Goal: Task Accomplishment & Management: Use online tool/utility

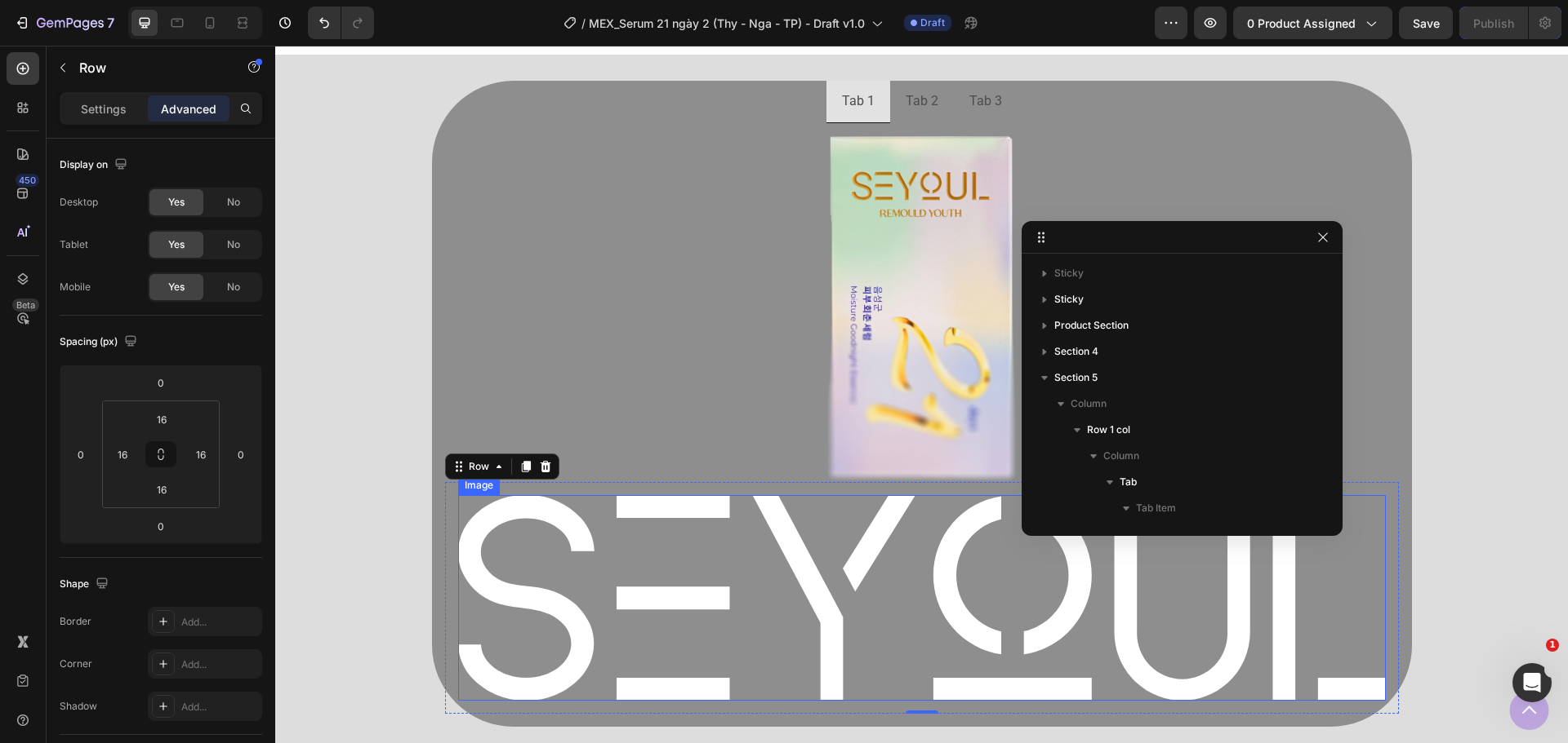
scroll to position [208, 0]
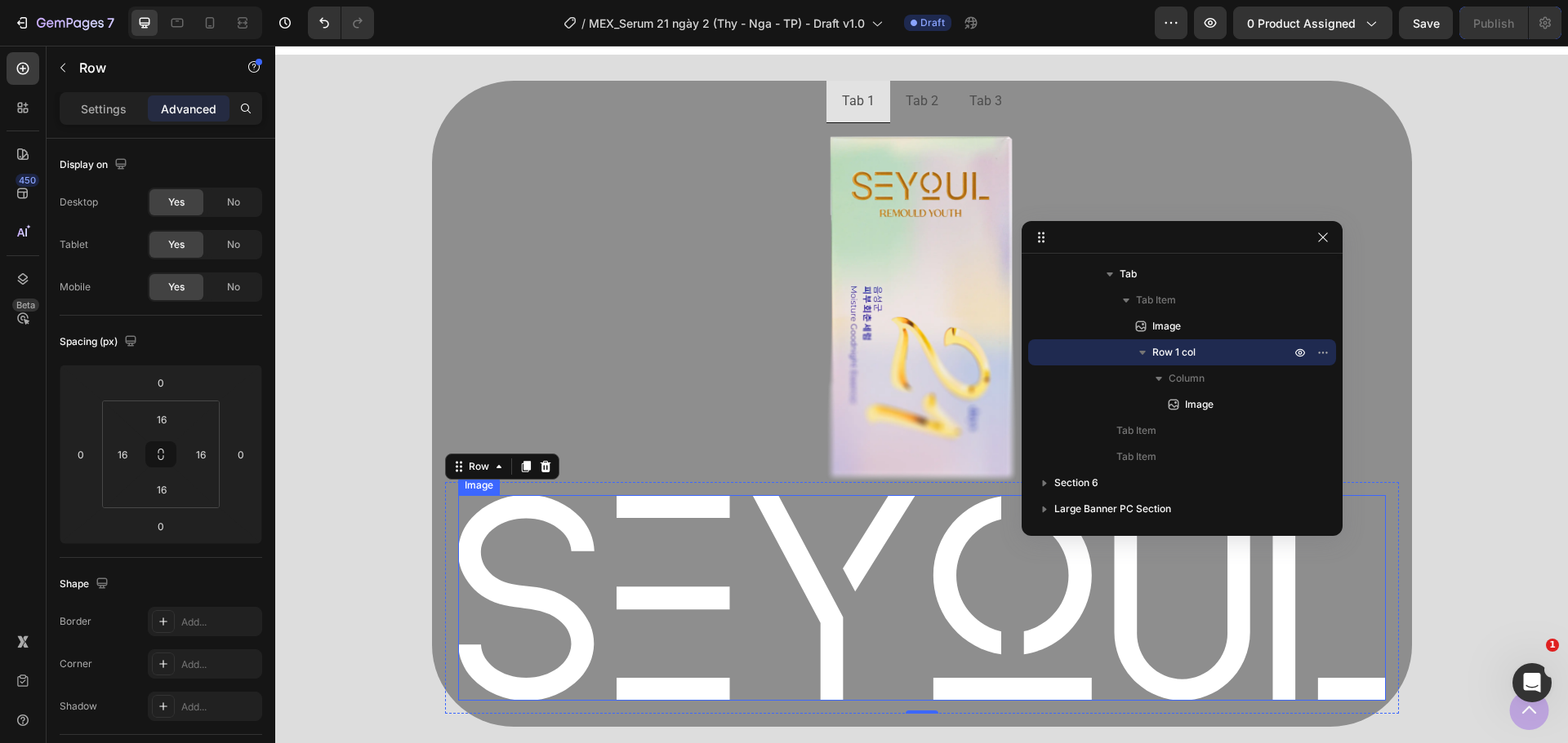
click at [776, 574] on img at bounding box center [922, 598] width 928 height 205
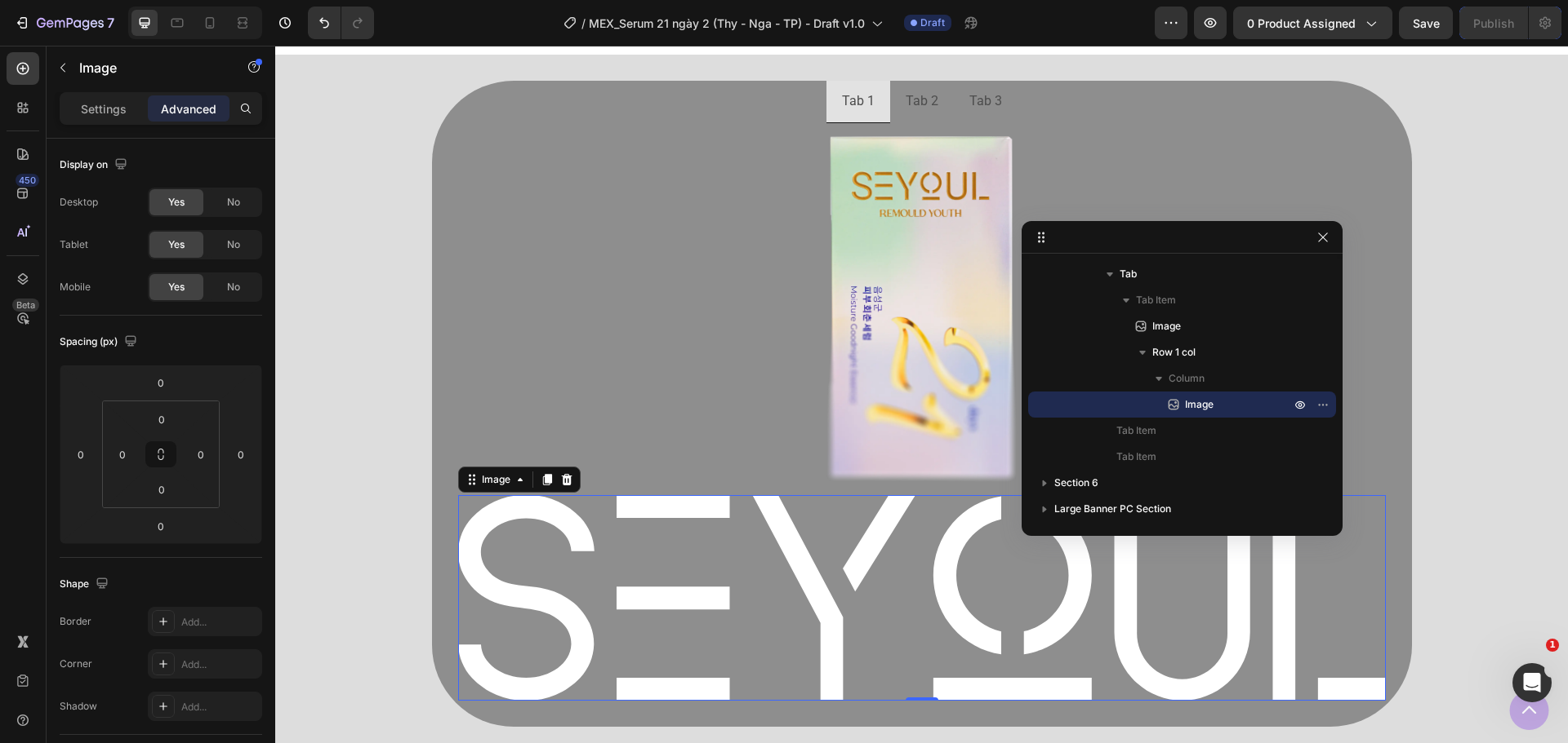
click at [458, 539] on img at bounding box center [922, 598] width 928 height 205
click at [493, 484] on div "Image" at bounding box center [497, 480] width 35 height 15
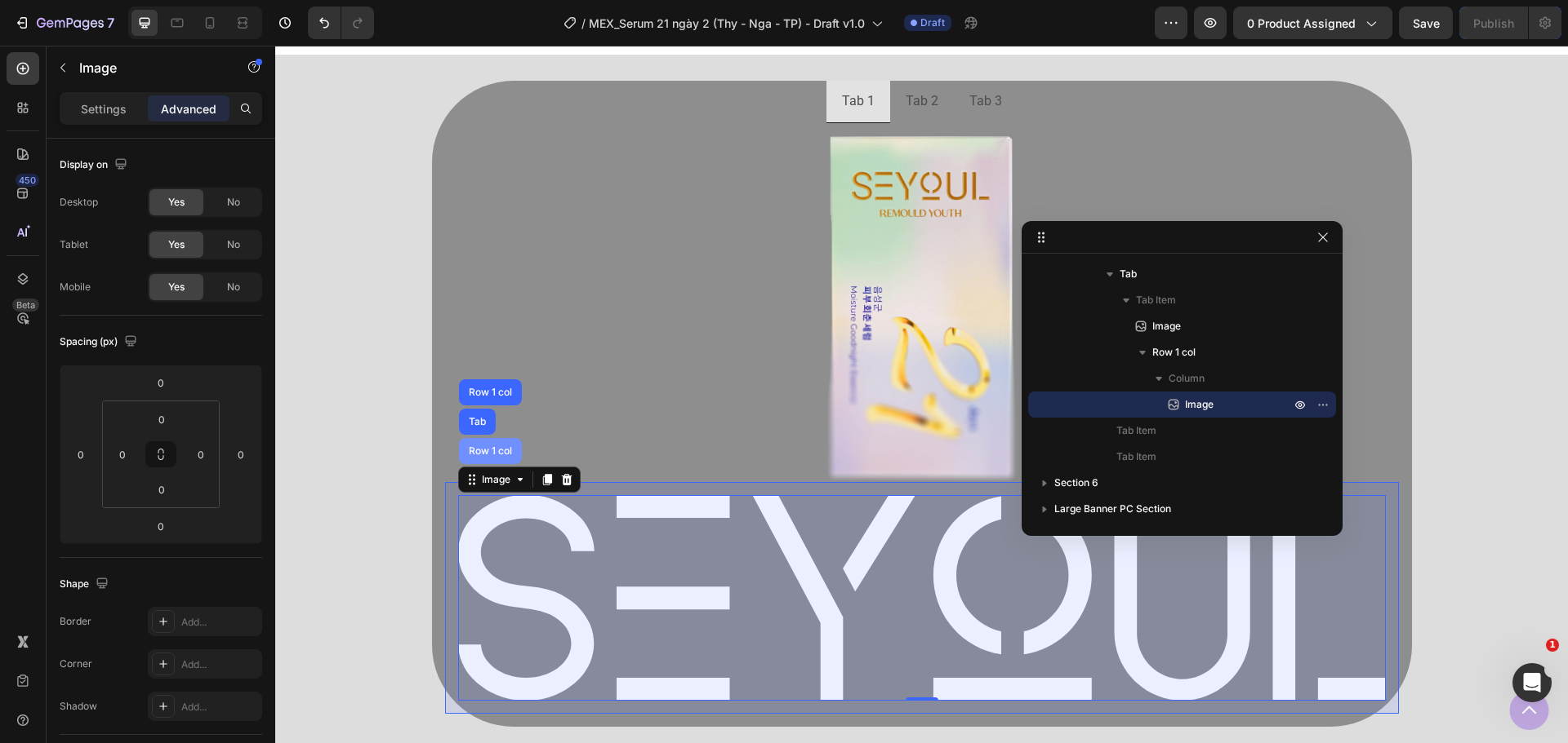
click at [490, 447] on div "Row 1 col" at bounding box center [490, 451] width 49 height 10
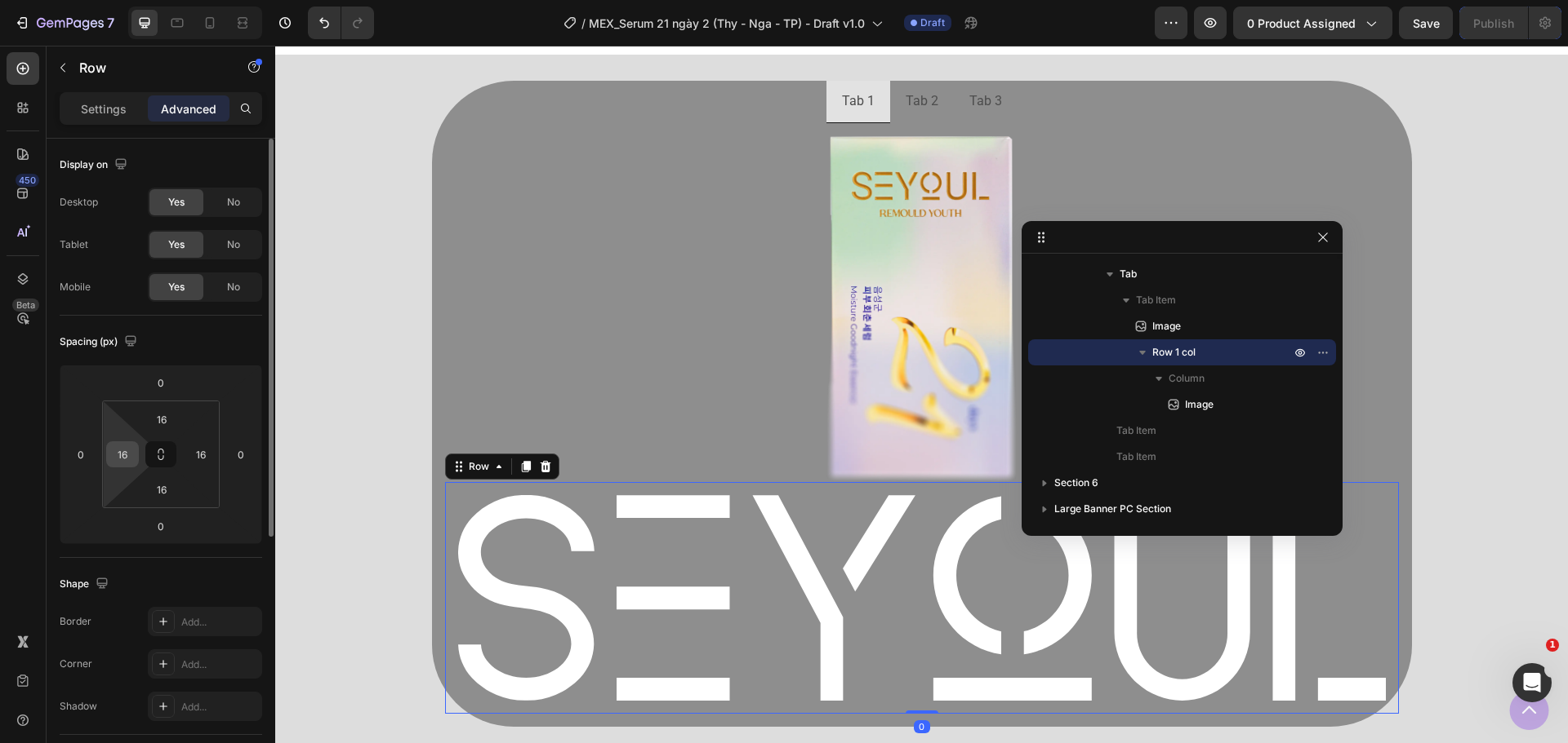
scroll to position [327, 0]
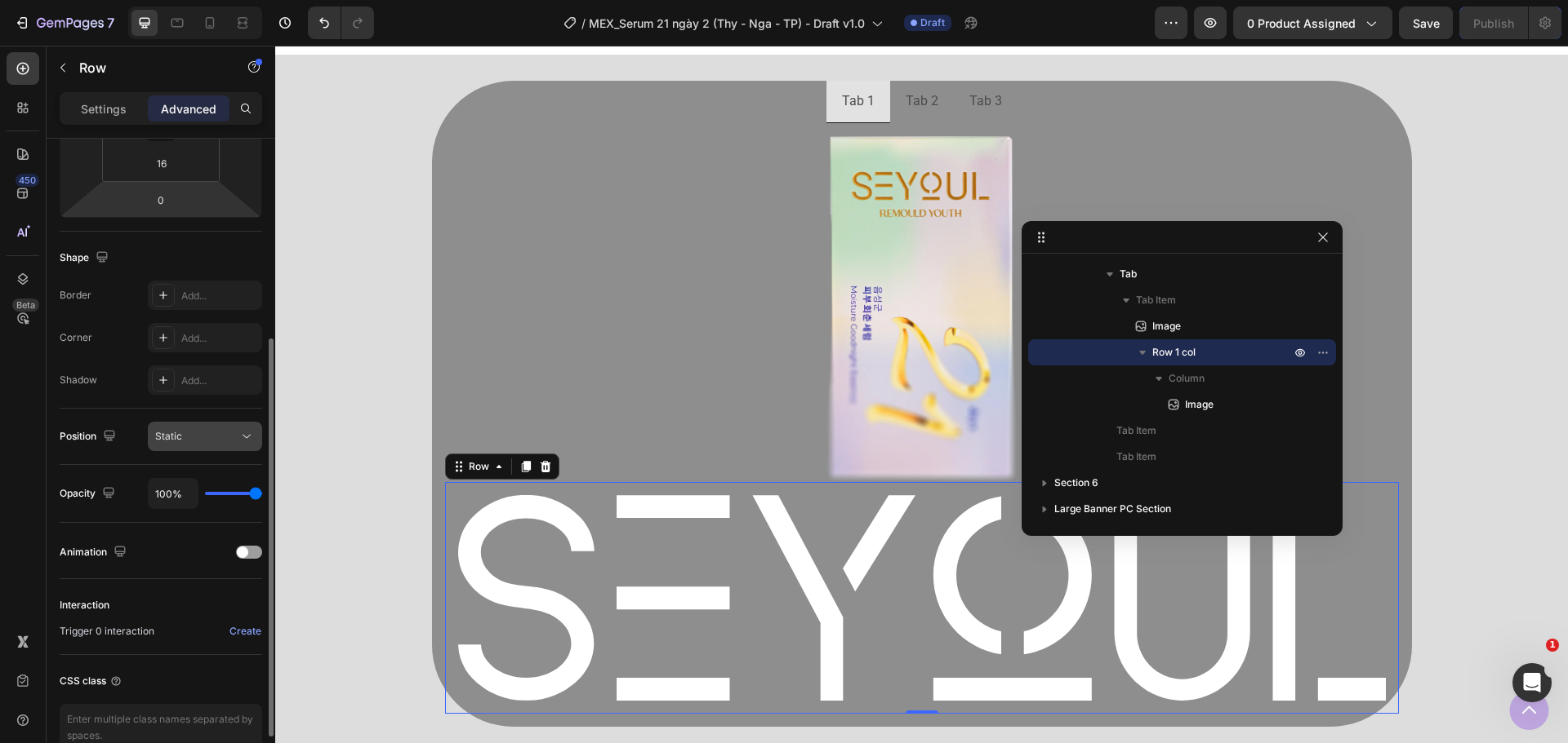
click at [240, 443] on icon at bounding box center [247, 437] width 17 height 17
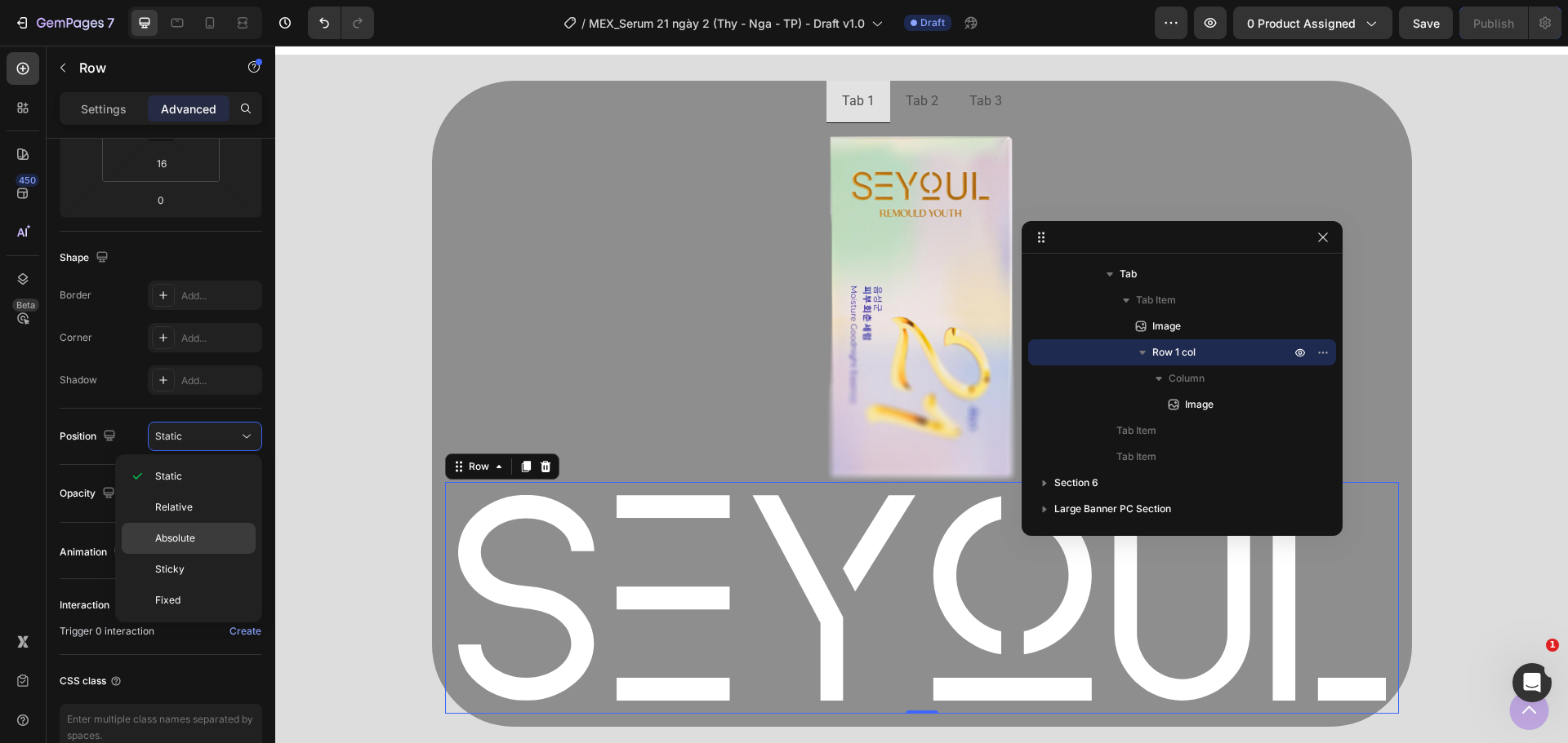
click at [208, 545] on p "Absolute" at bounding box center [202, 539] width 93 height 15
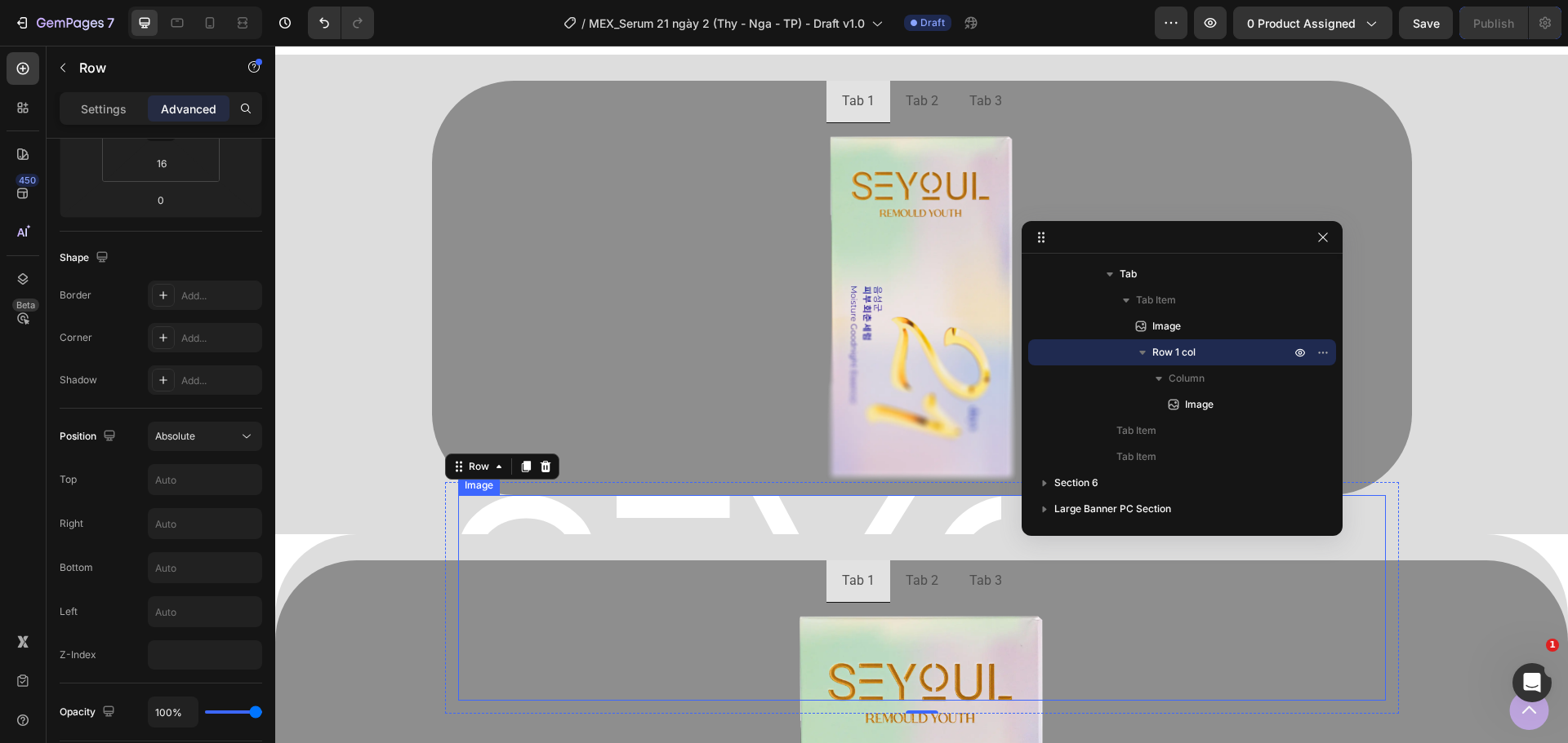
scroll to position [952, 0]
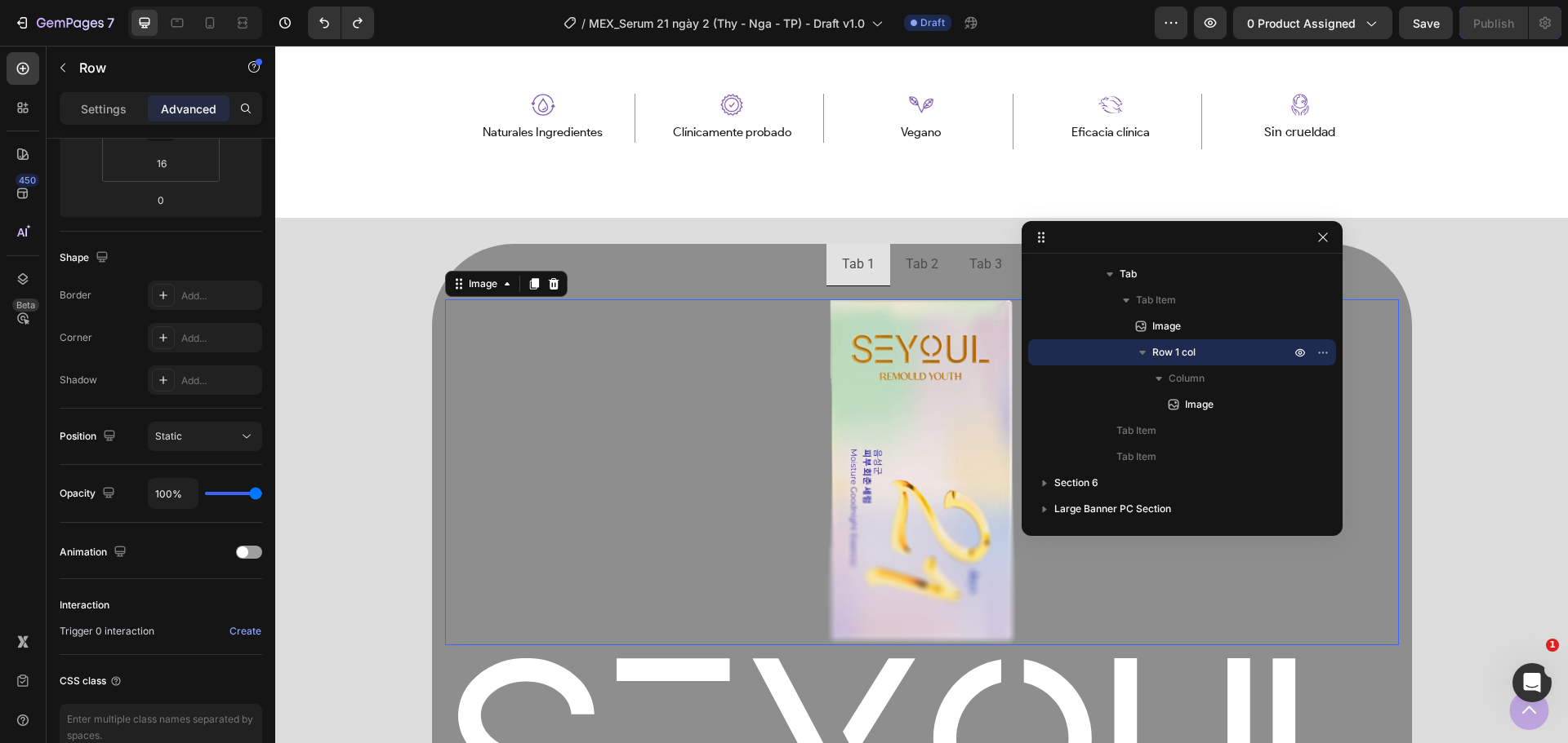
click at [541, 426] on div at bounding box center [922, 473] width 954 height 346
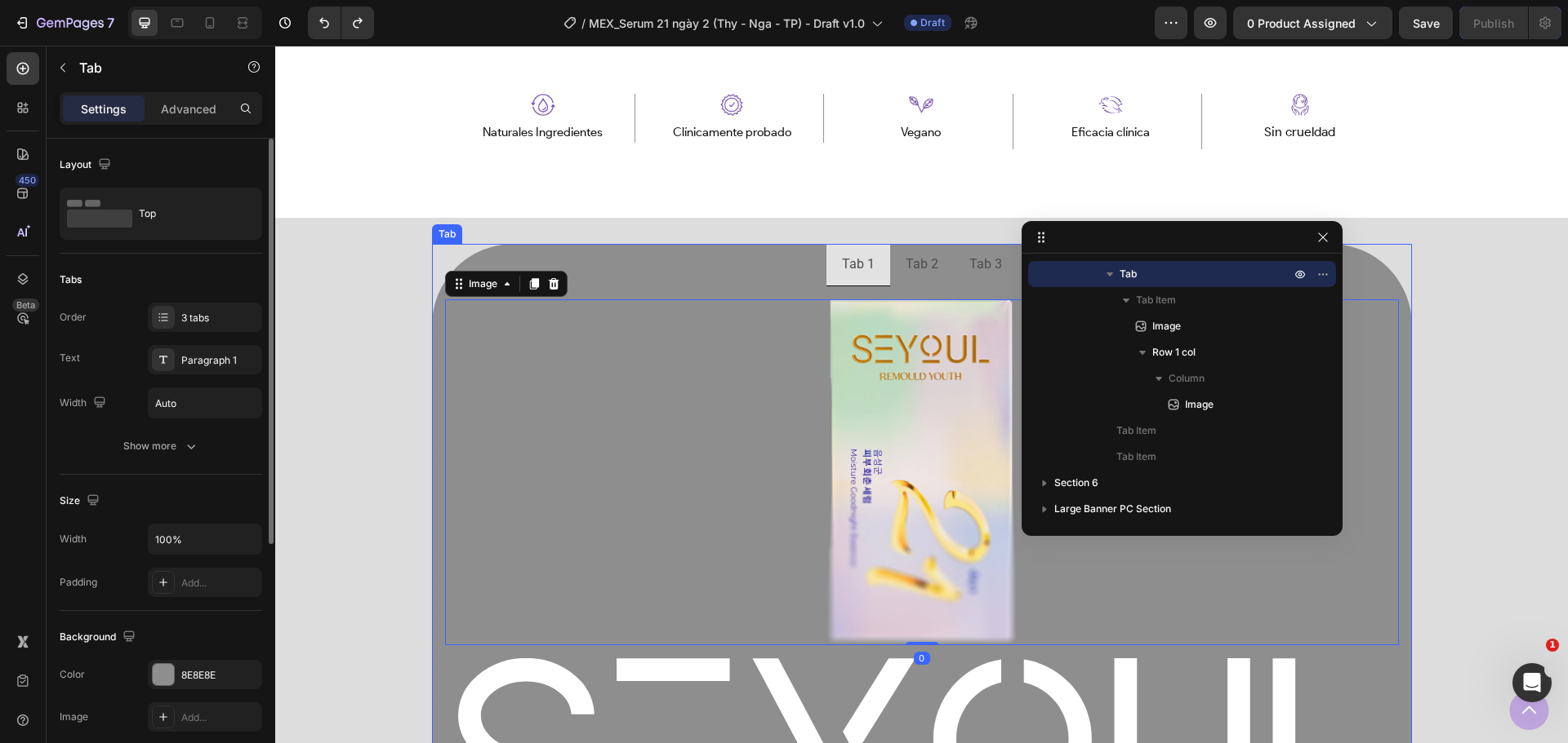
click at [541, 261] on ul "Tab 1 Tab 2 Tab 3" at bounding box center [922, 265] width 980 height 43
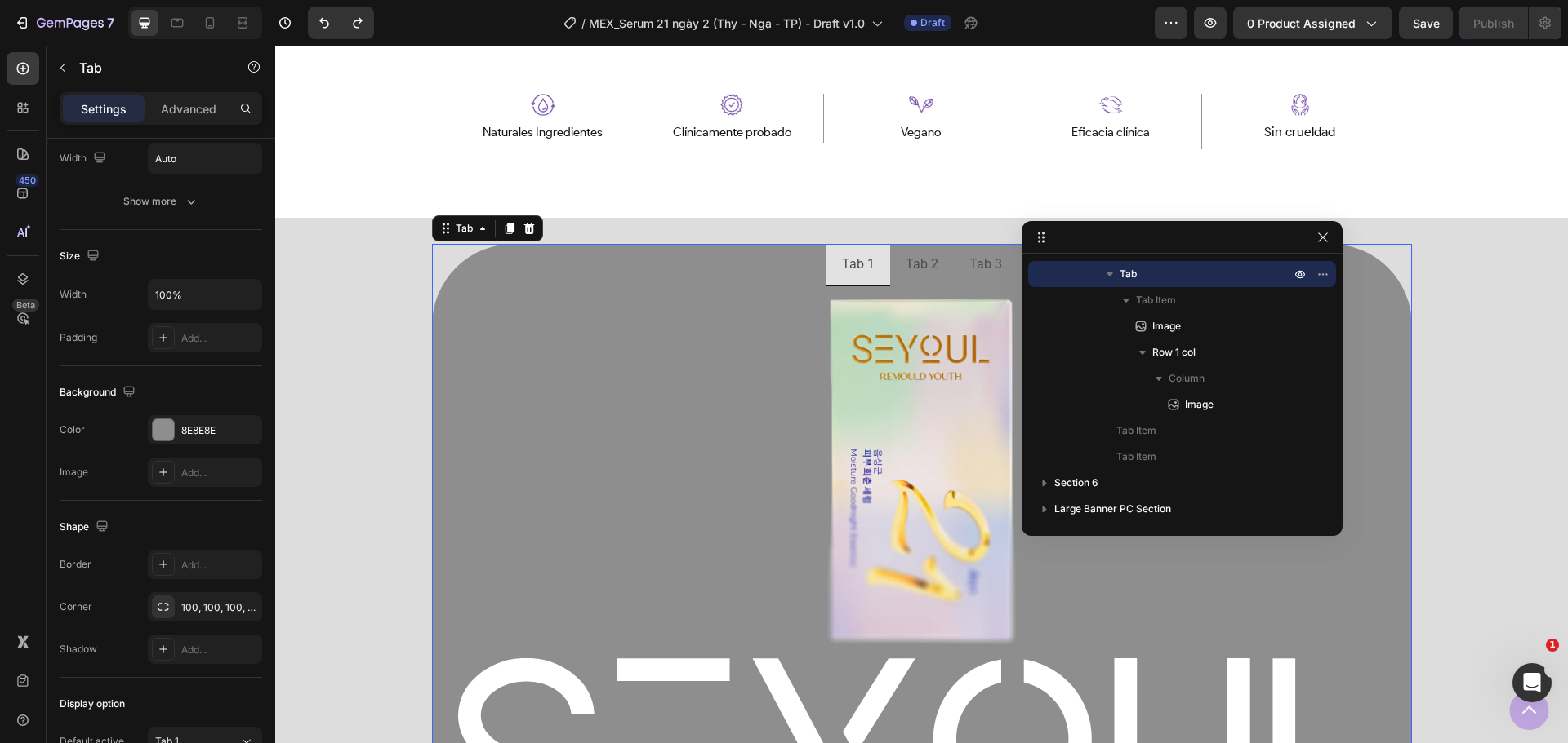
scroll to position [163, 0]
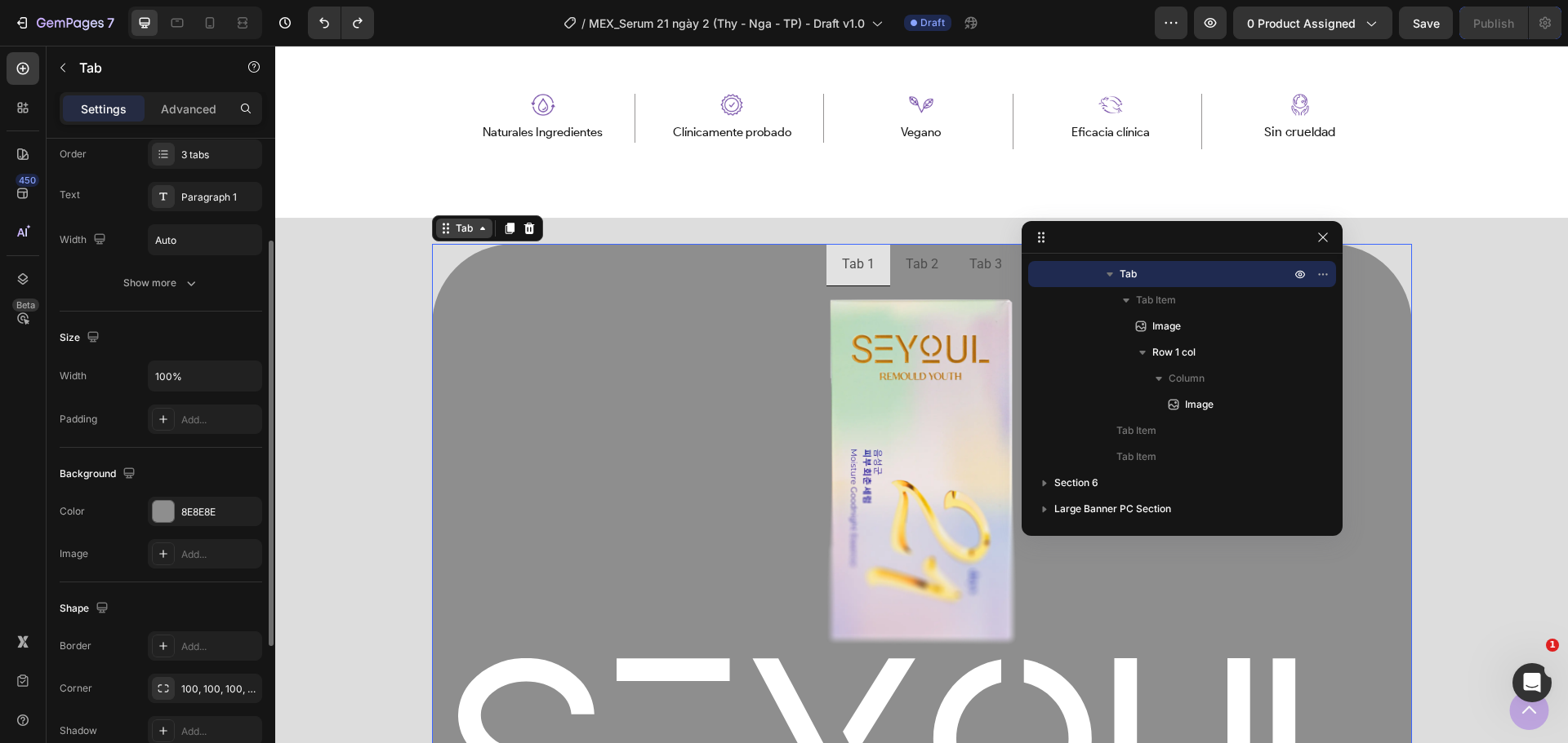
click at [443, 231] on icon at bounding box center [446, 228] width 13 height 13
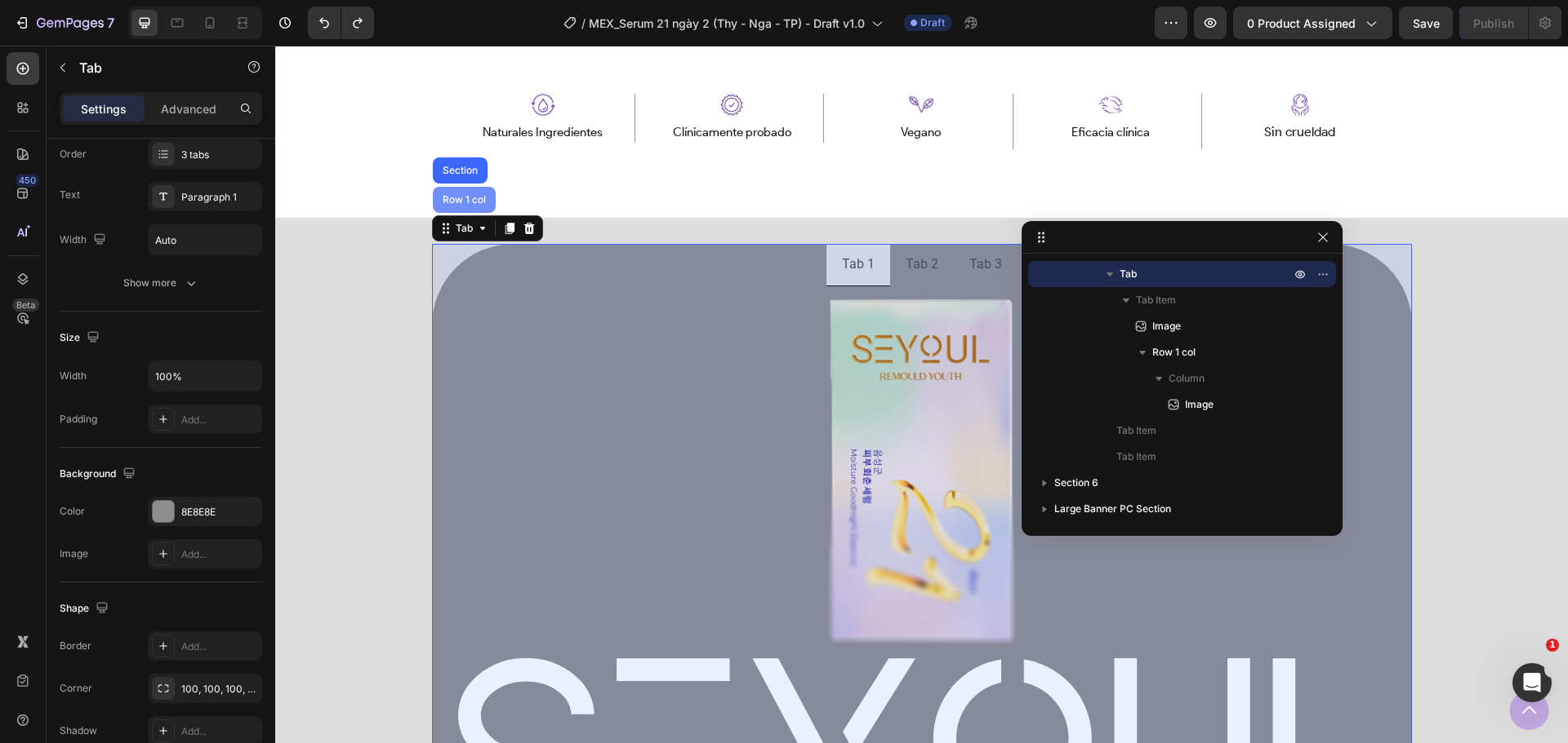
click at [467, 206] on div "Row 1 col" at bounding box center [464, 200] width 62 height 26
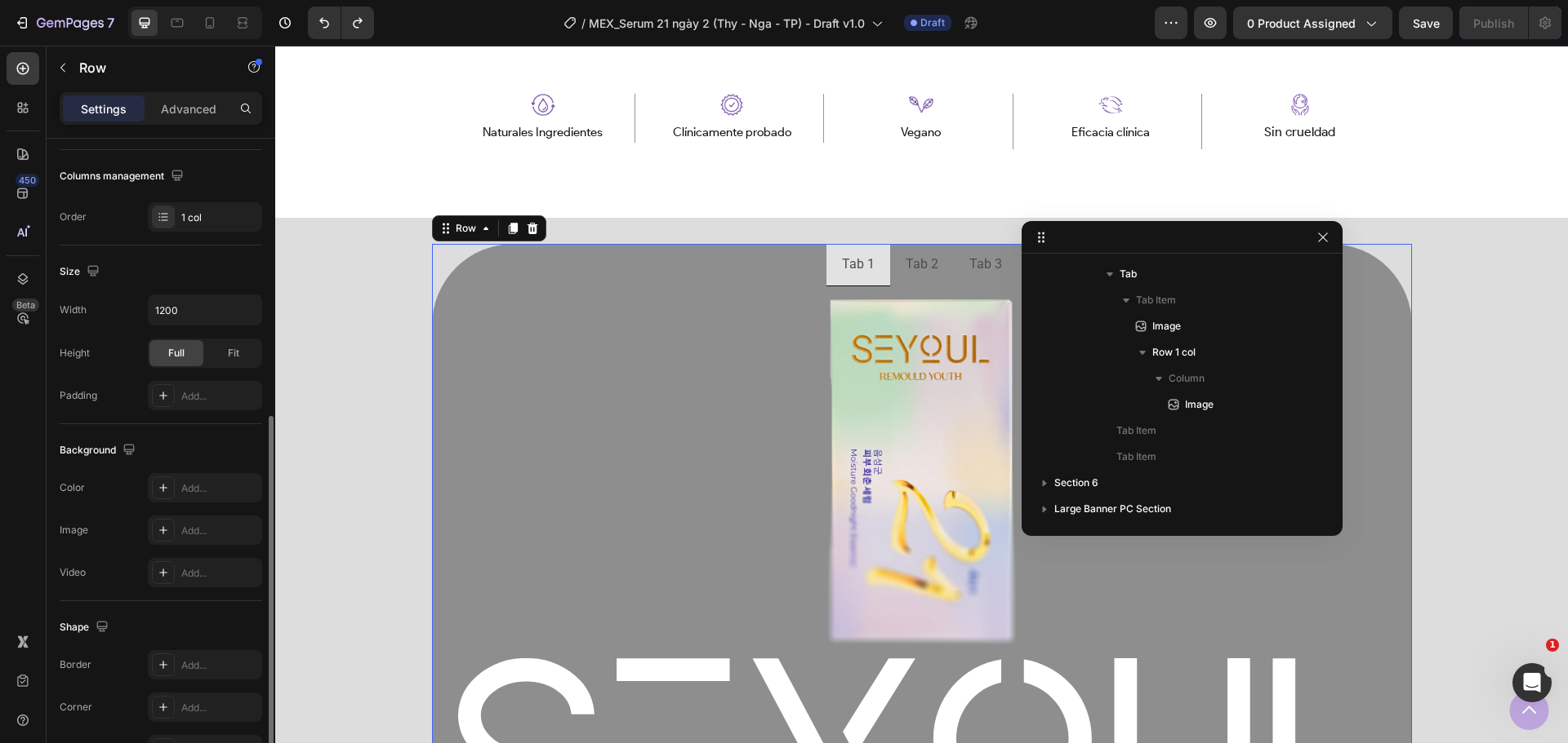
scroll to position [327, 0]
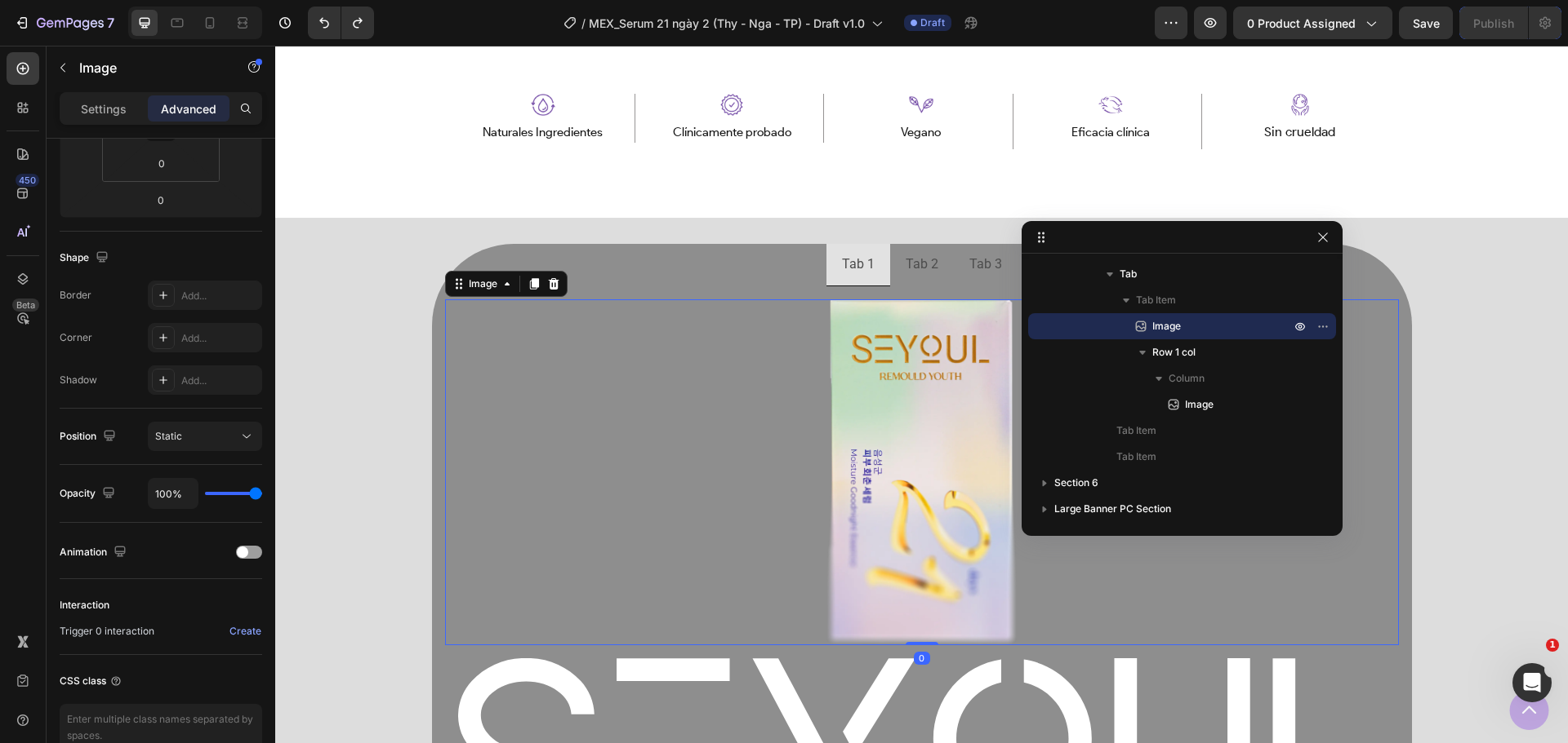
click at [836, 487] on img at bounding box center [921, 473] width 191 height 346
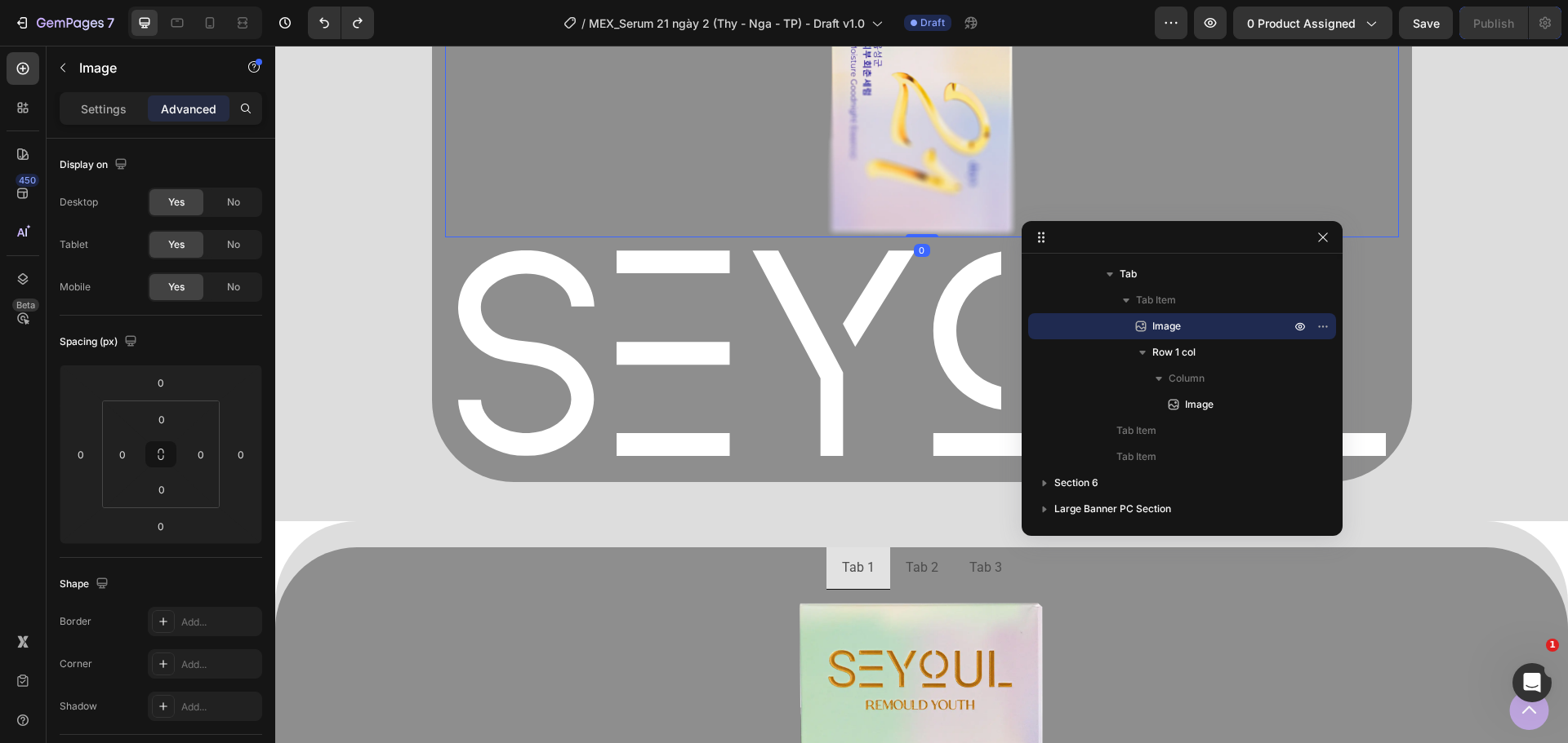
scroll to position [1768, 0]
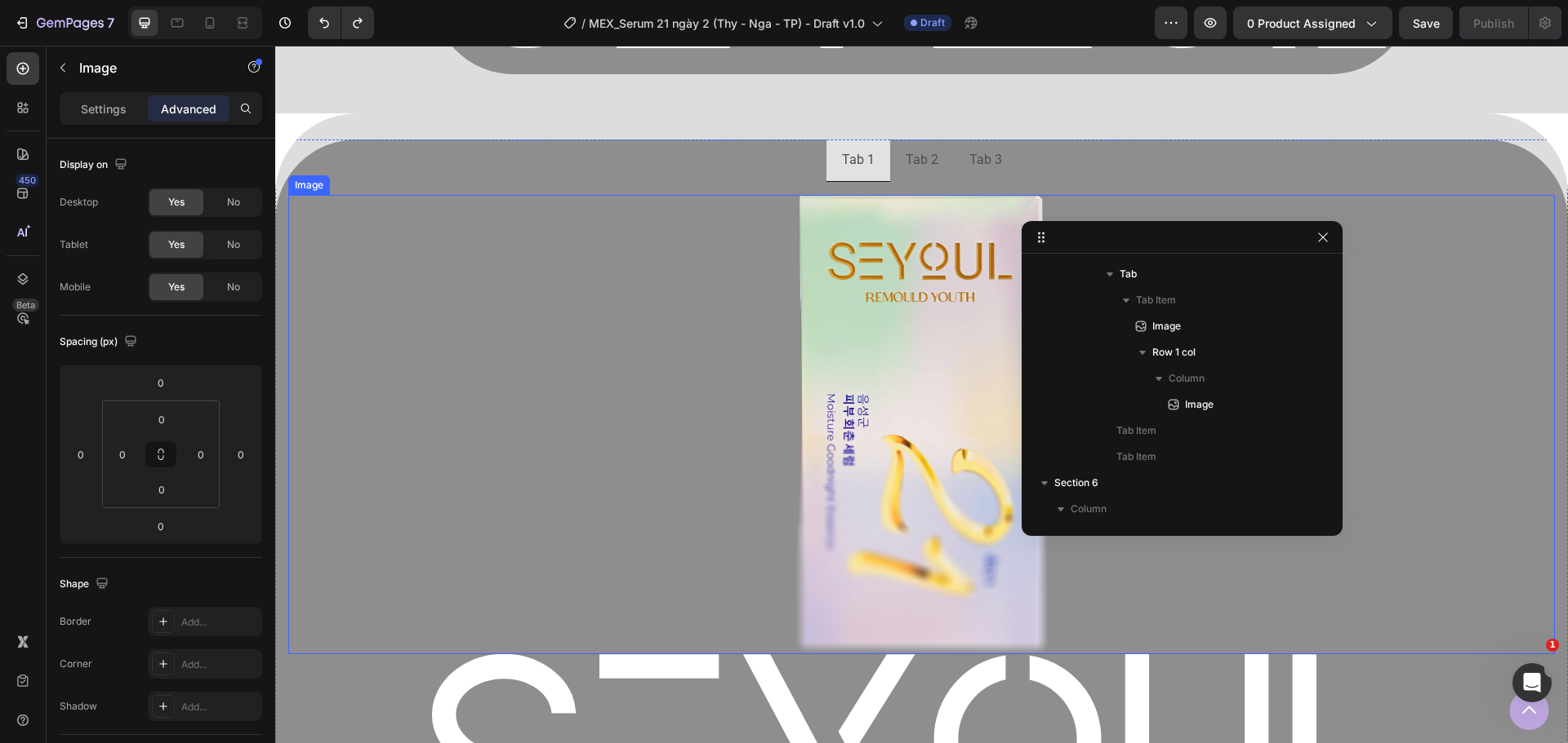
click at [852, 383] on img at bounding box center [921, 425] width 253 height 460
click at [326, 184] on div "Image" at bounding box center [326, 180] width 35 height 15
click at [498, 440] on div at bounding box center [920, 425] width 1266 height 460
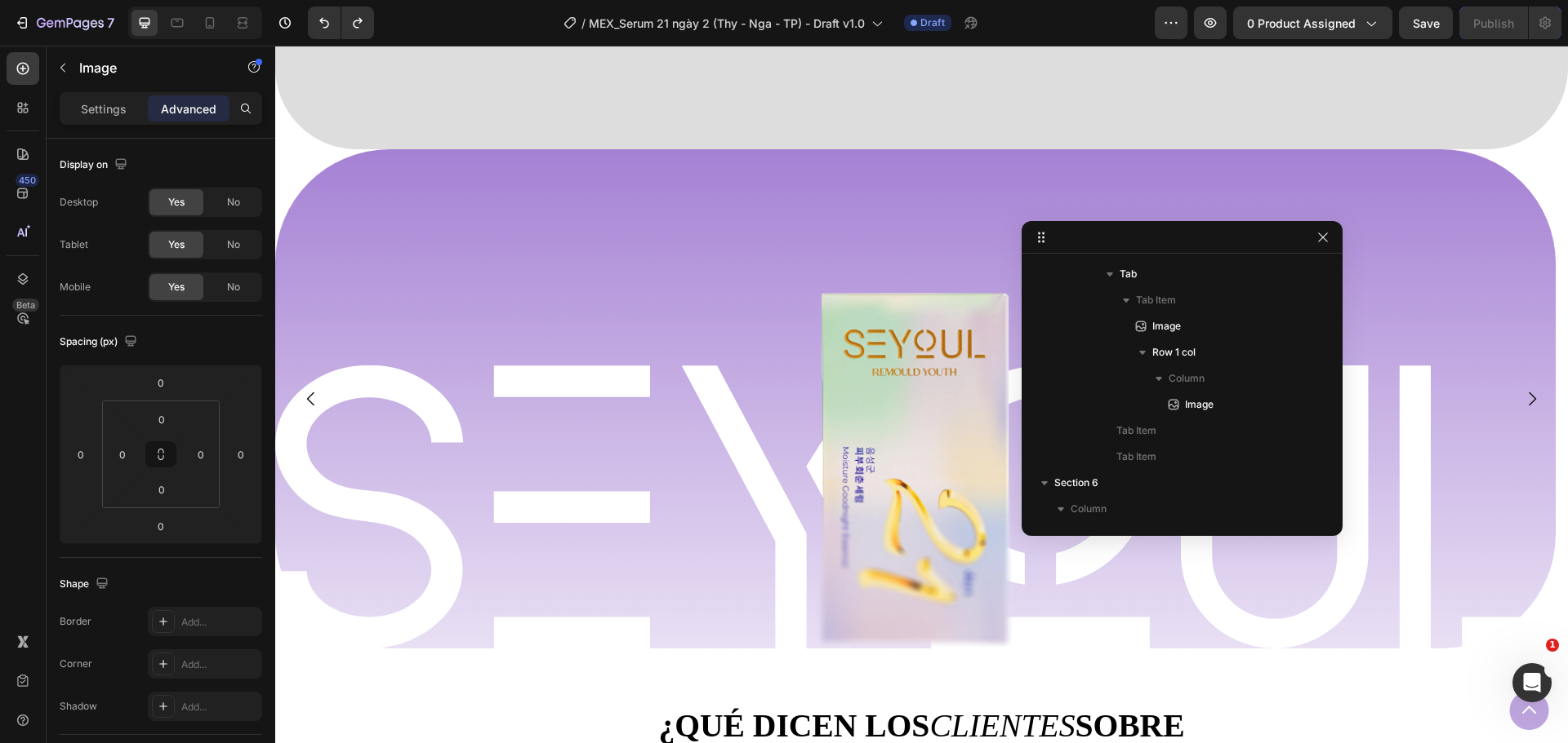
scroll to position [2666, 0]
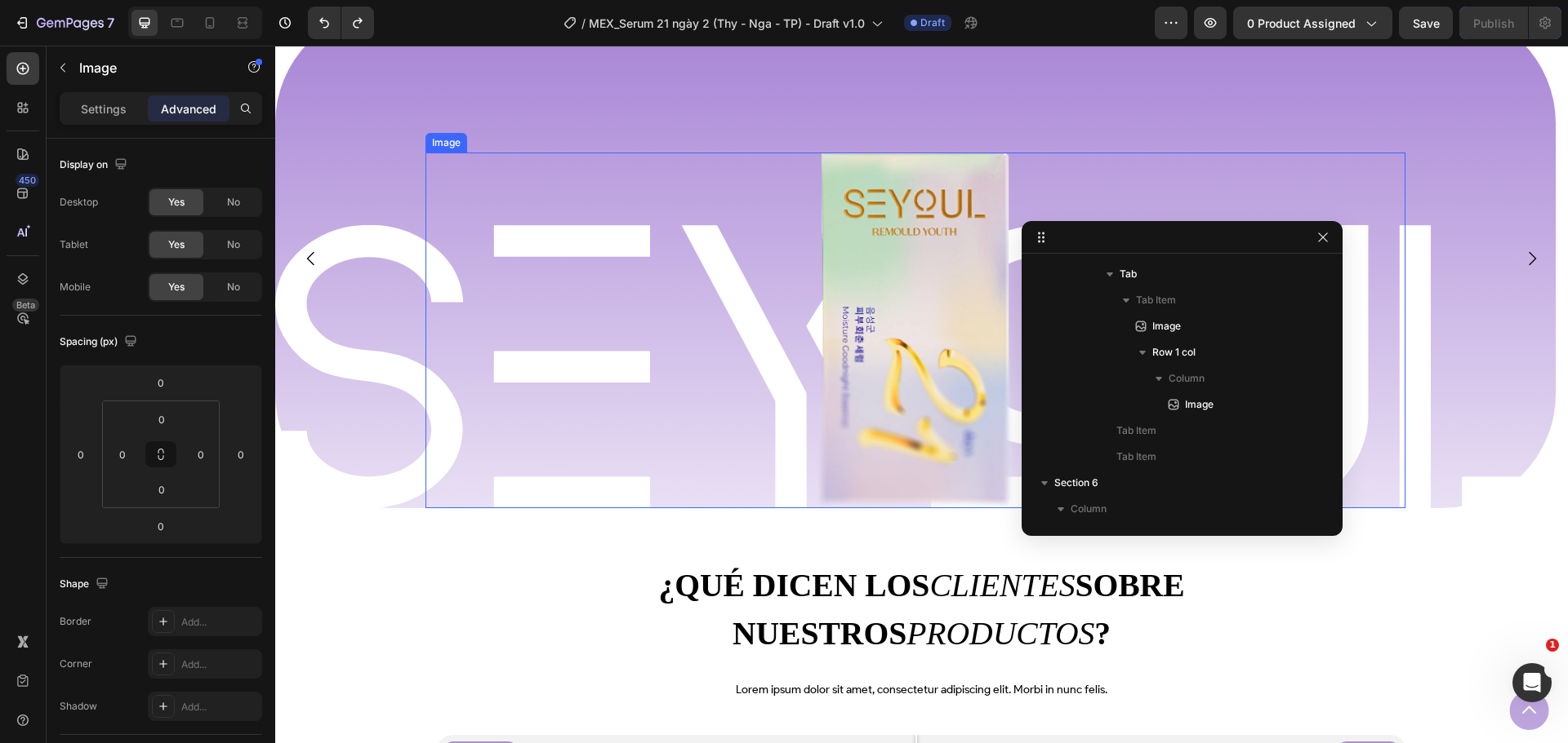
click at [879, 316] on img at bounding box center [915, 331] width 196 height 356
click at [459, 131] on div "Image" at bounding box center [464, 137] width 35 height 15
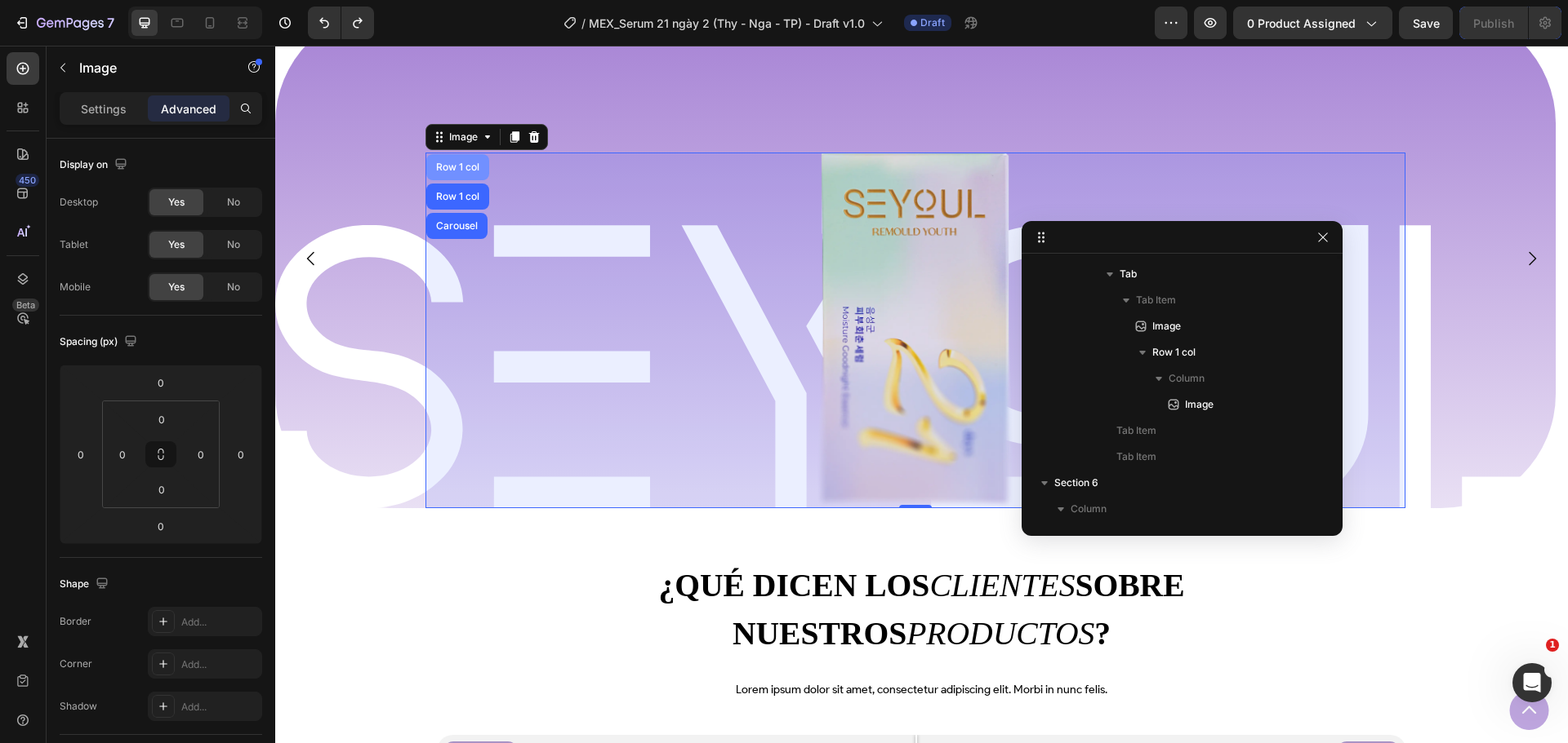
click at [469, 163] on div "Row 1 col" at bounding box center [457, 167] width 49 height 10
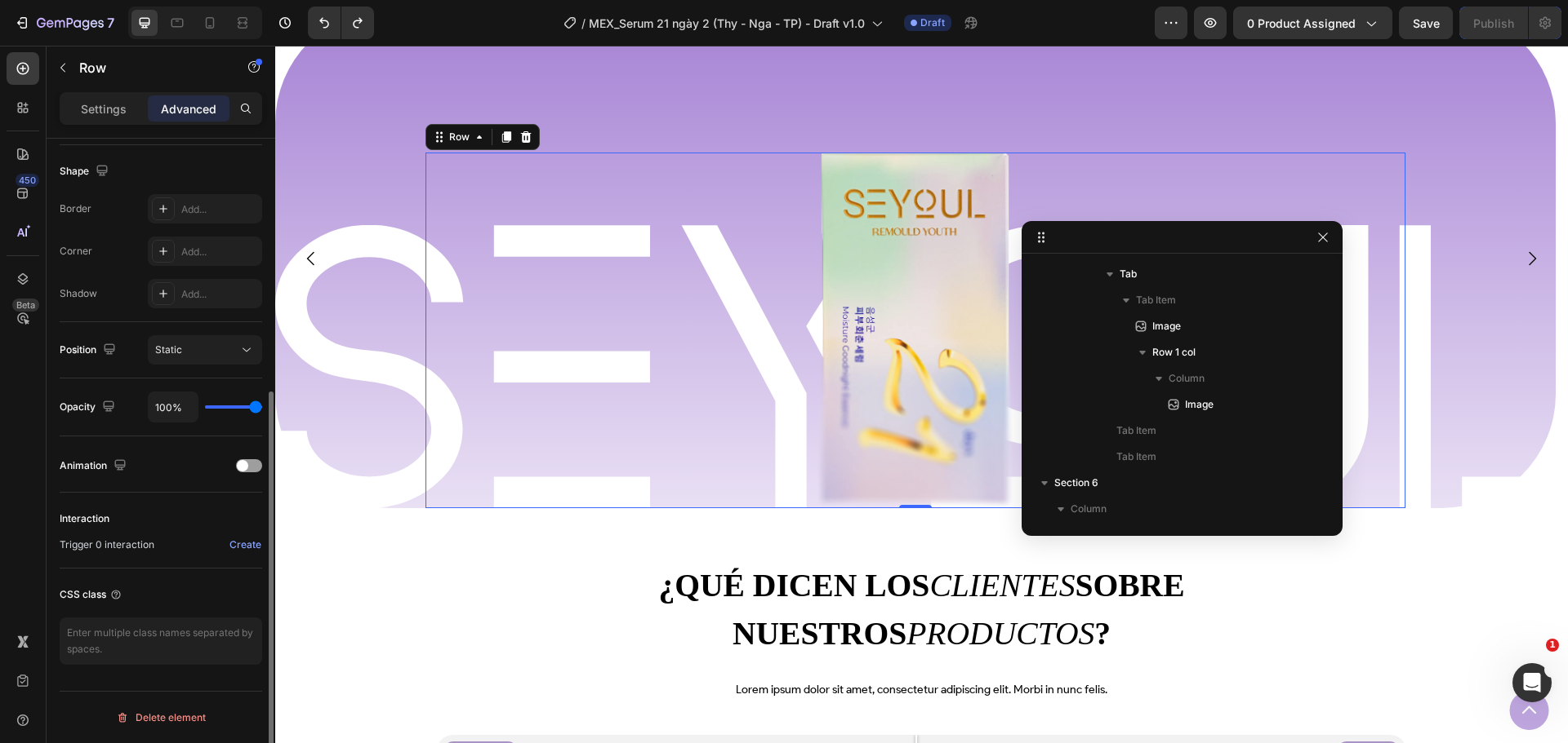
scroll to position [331, 0]
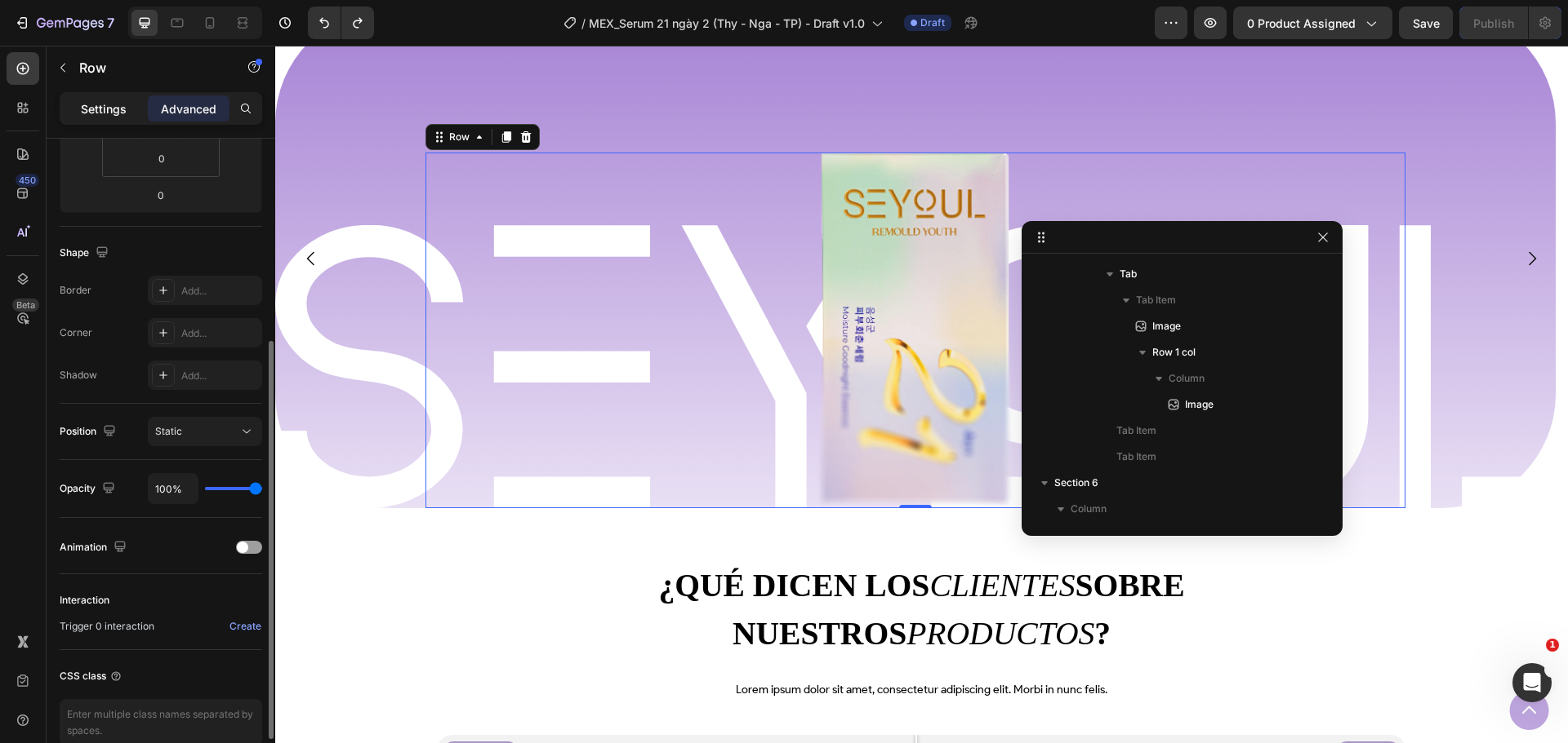
click at [110, 102] on p "Settings" at bounding box center [103, 109] width 46 height 17
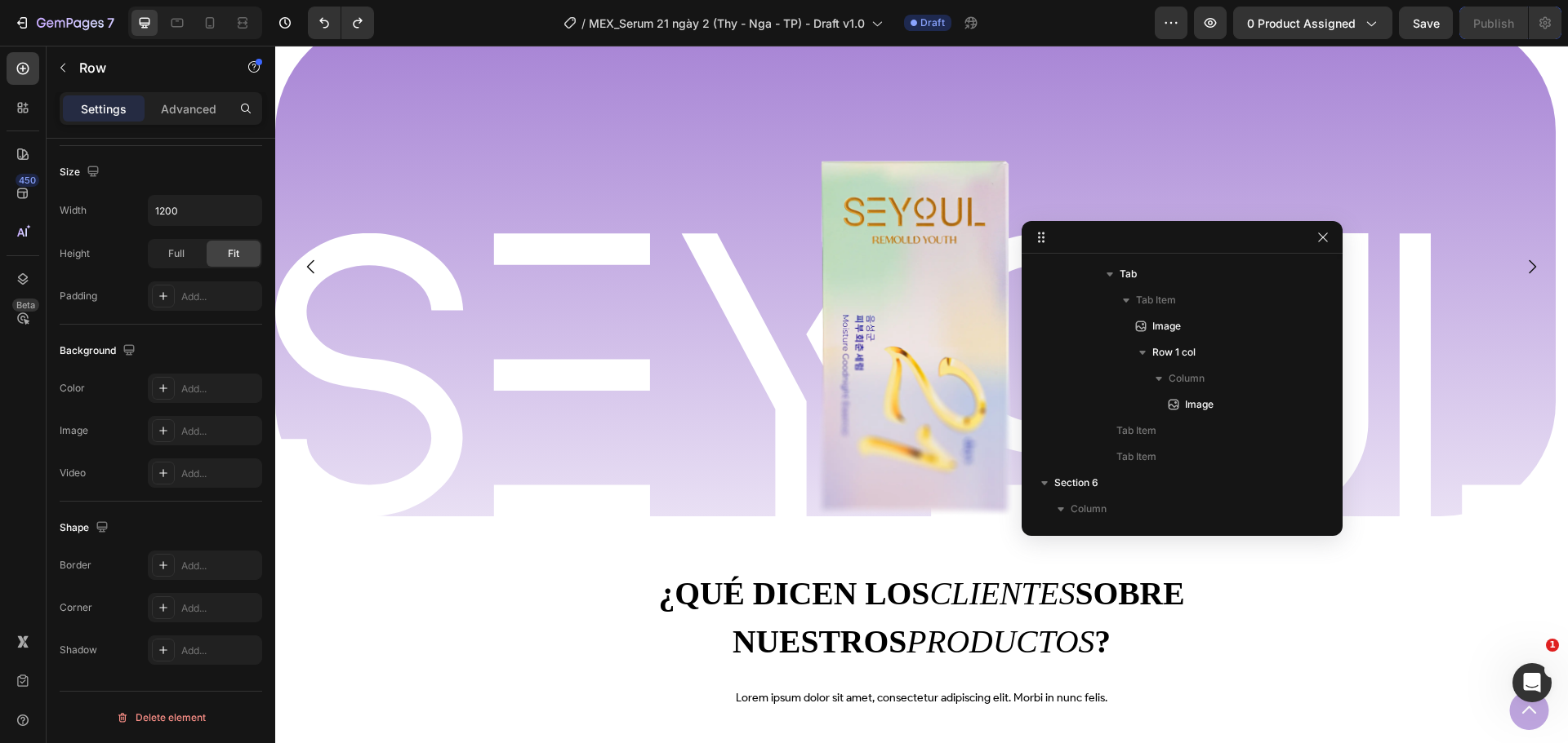
scroll to position [2666, 0]
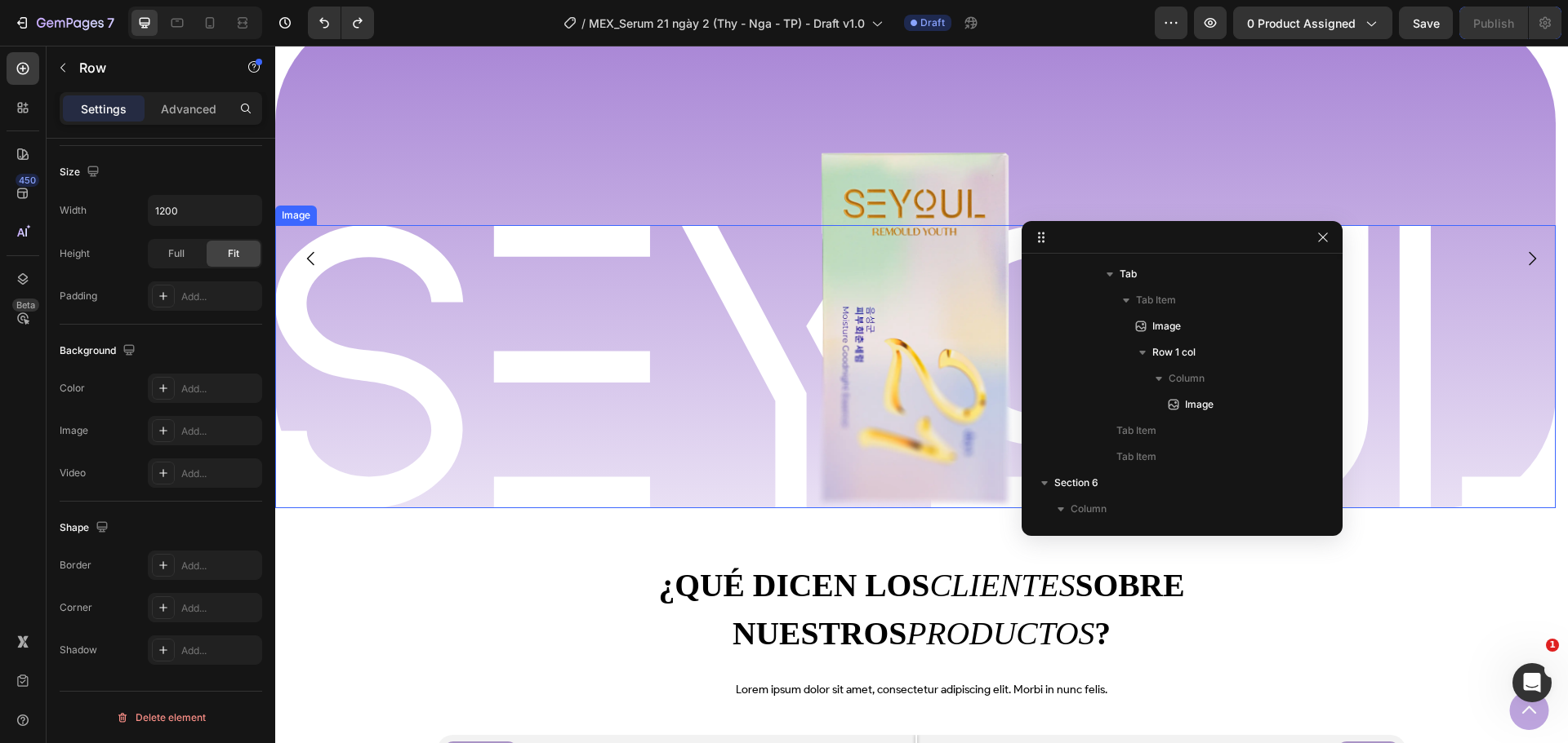
click at [412, 421] on img at bounding box center [915, 367] width 1280 height 283
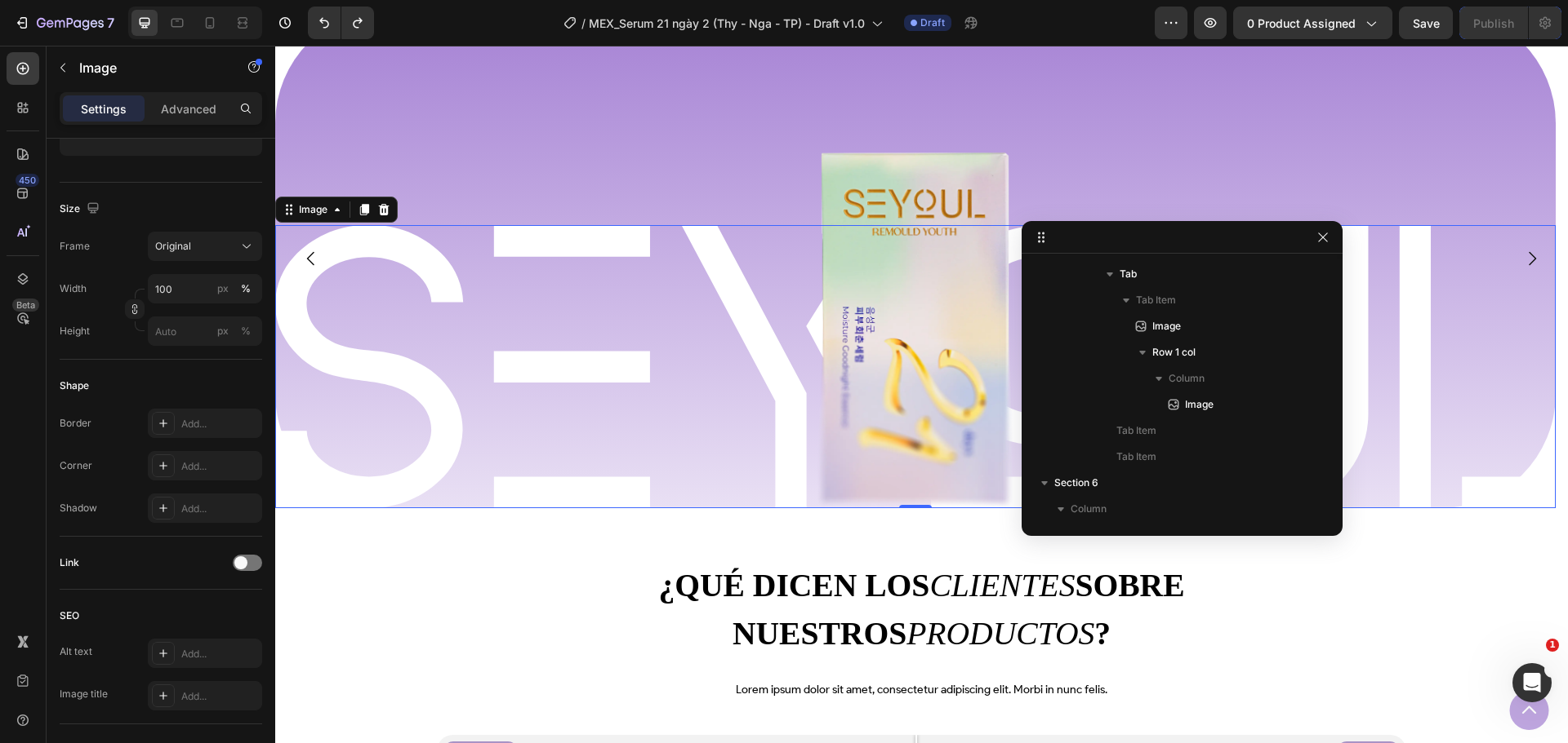
scroll to position [0, 0]
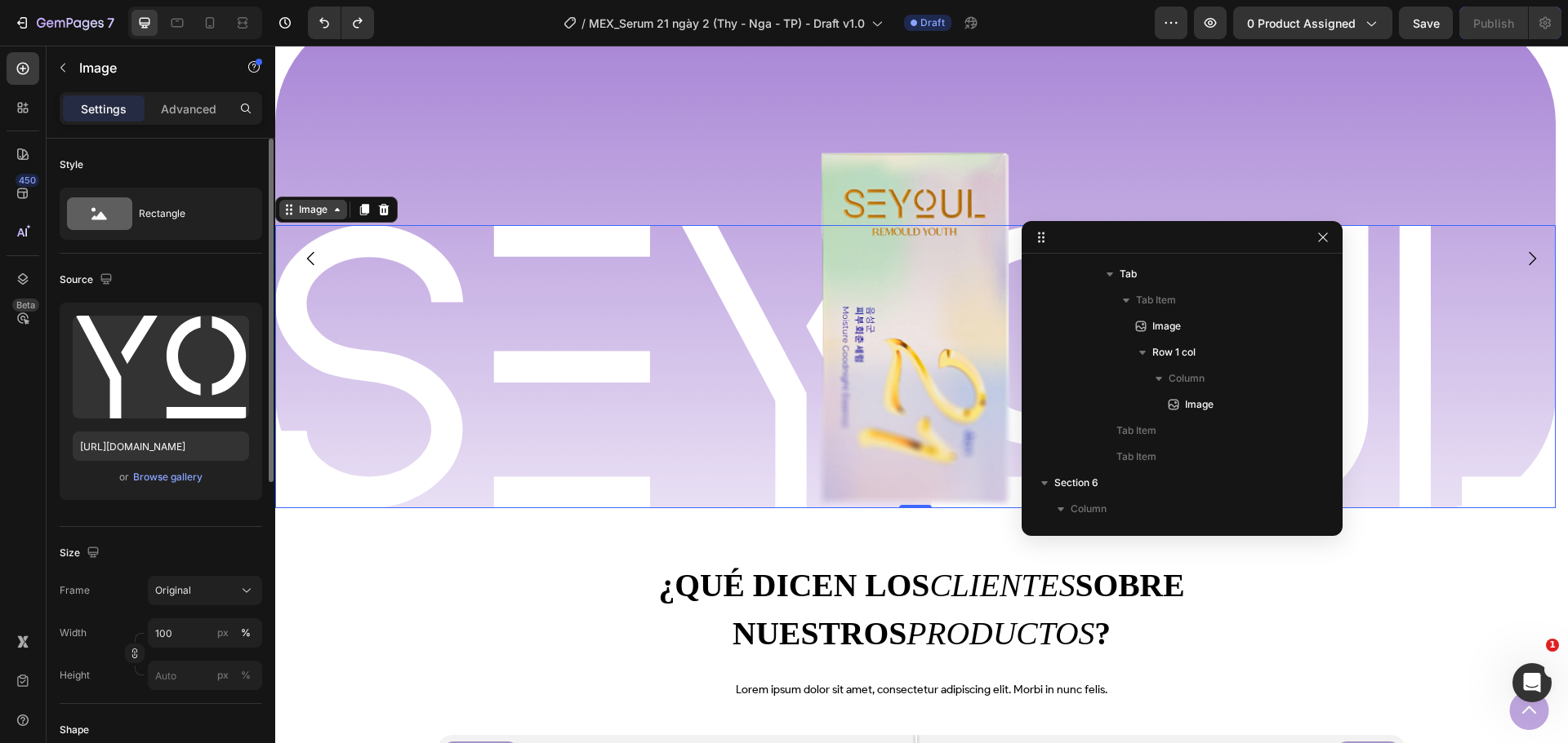
click at [328, 205] on div "Image" at bounding box center [313, 209] width 35 height 15
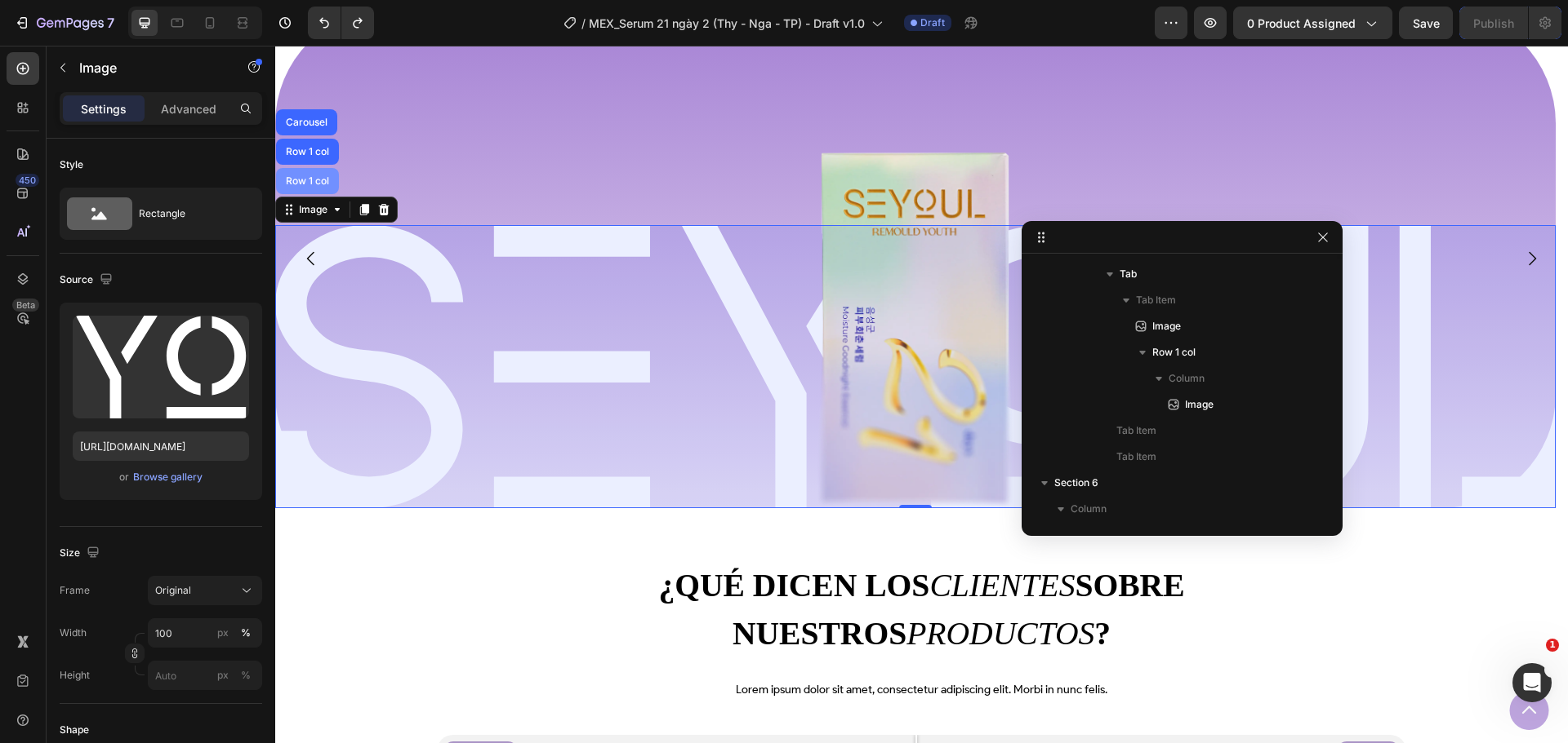
click at [326, 175] on div "Row 1 col" at bounding box center [307, 182] width 62 height 26
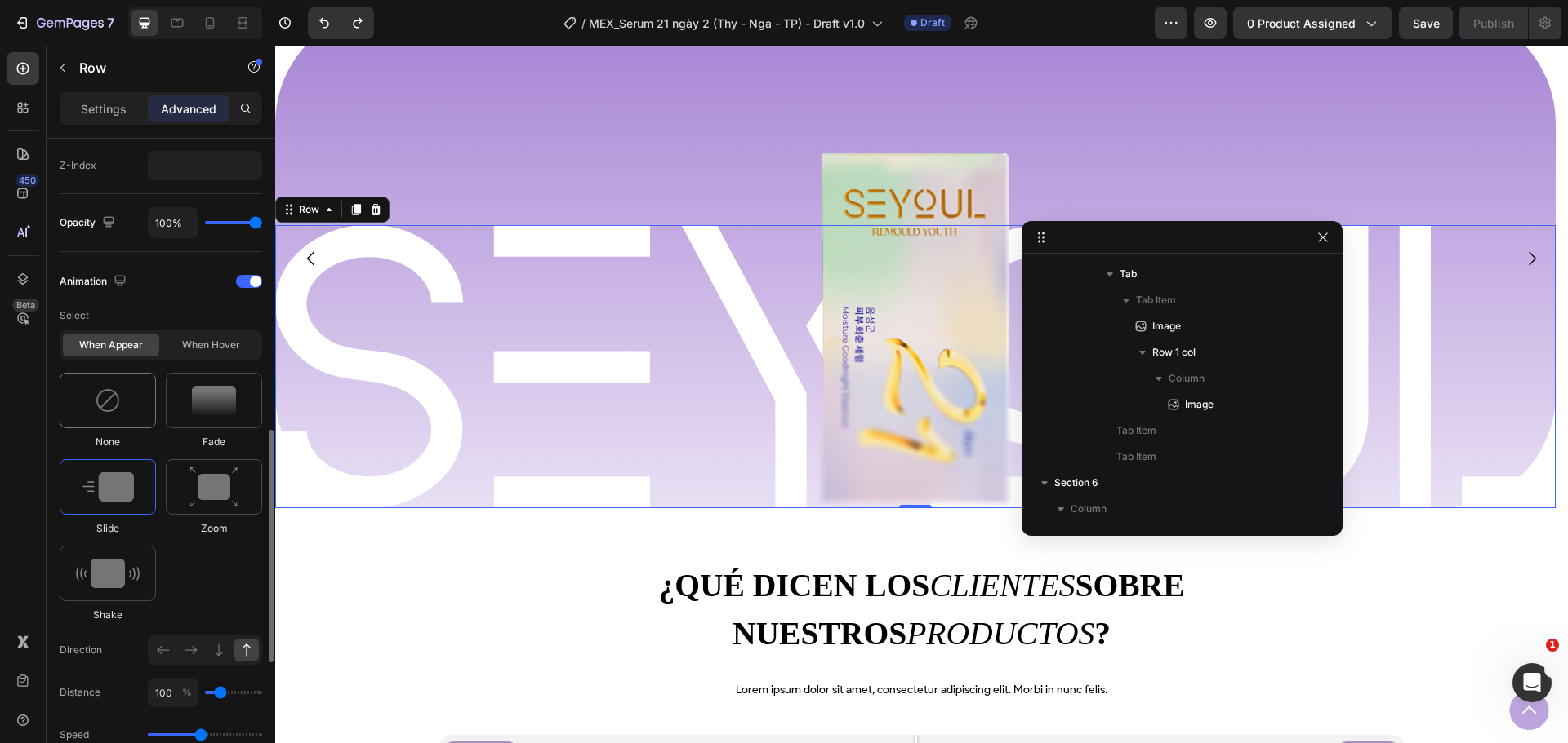
scroll to position [1172, 0]
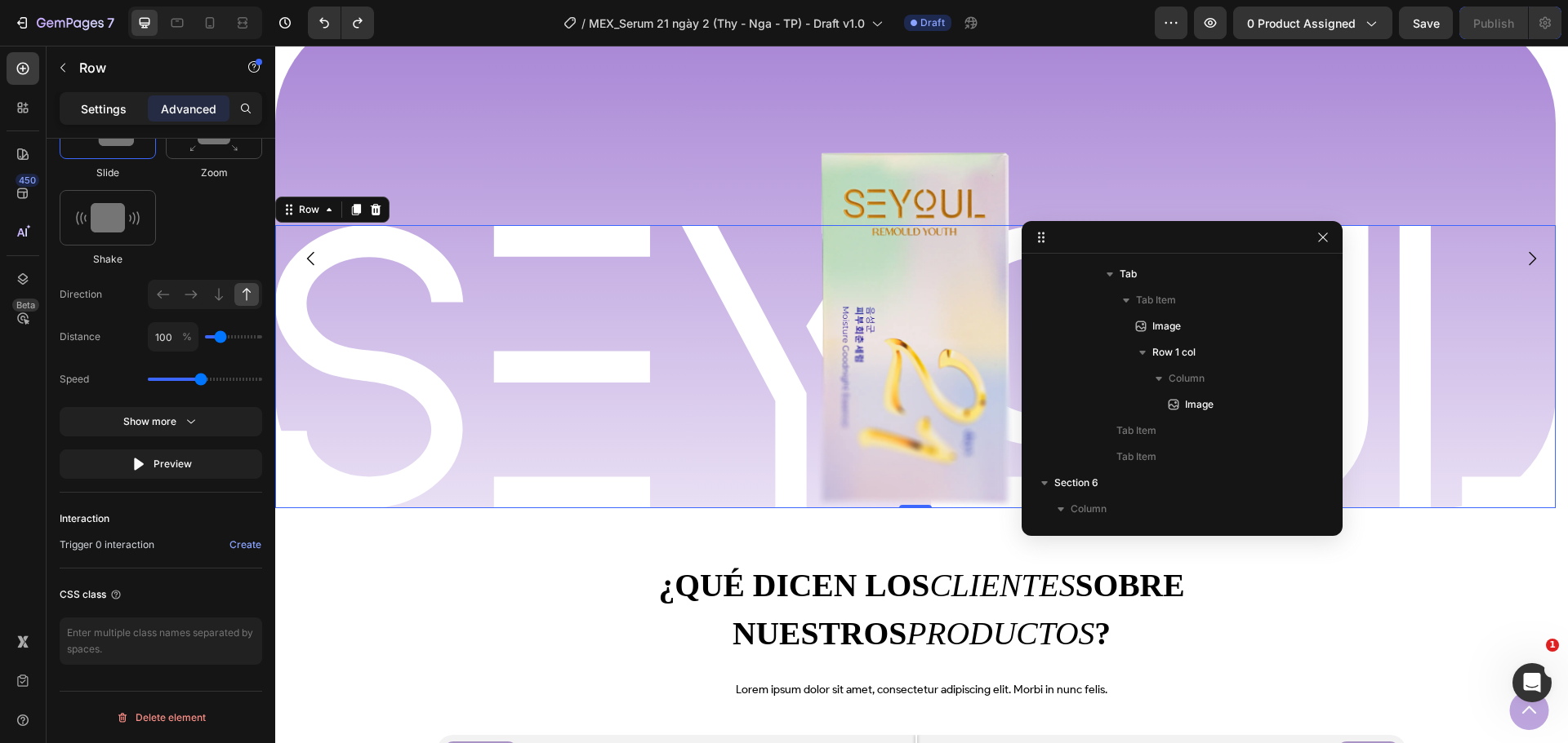
click at [86, 115] on p "Settings" at bounding box center [103, 109] width 46 height 17
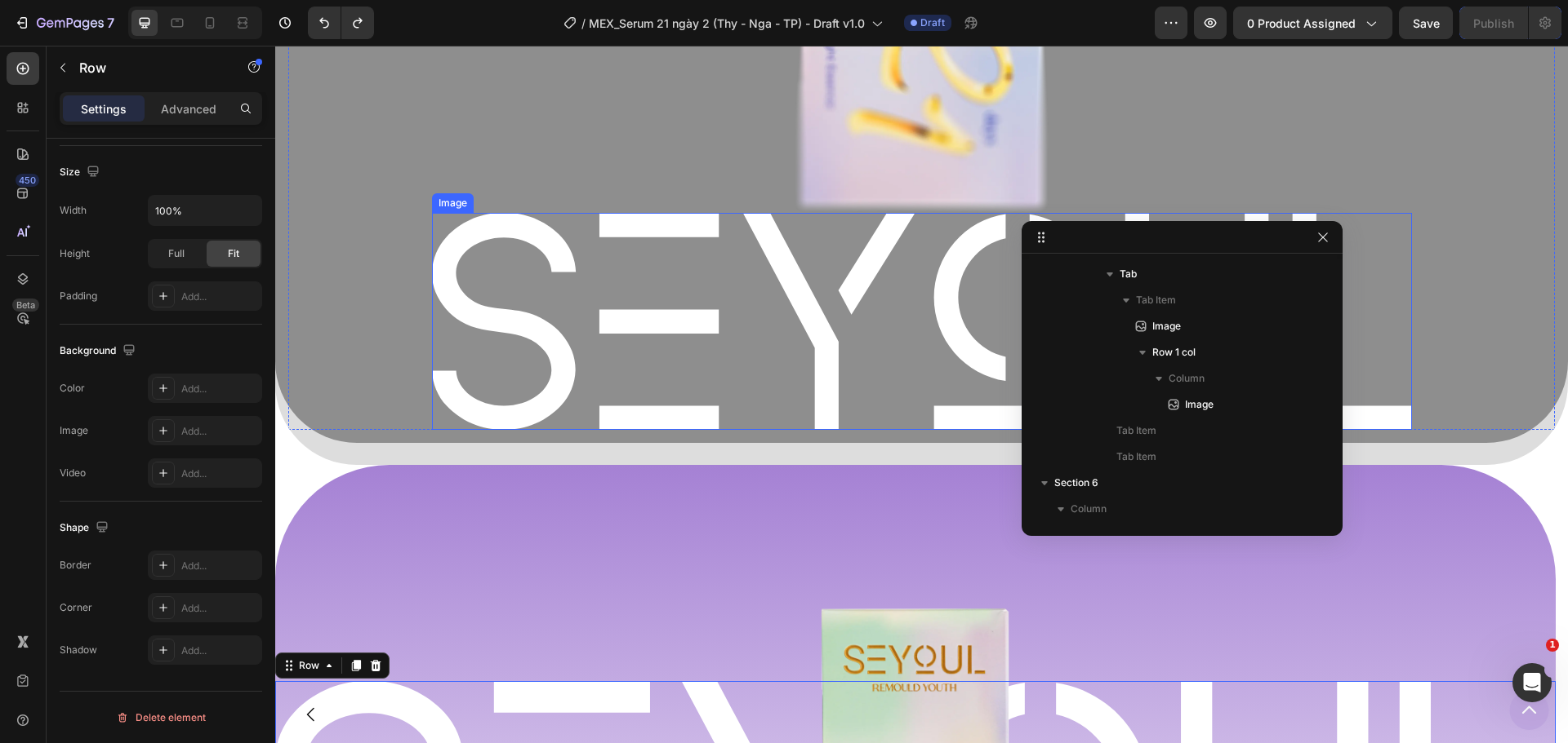
scroll to position [2013, 0]
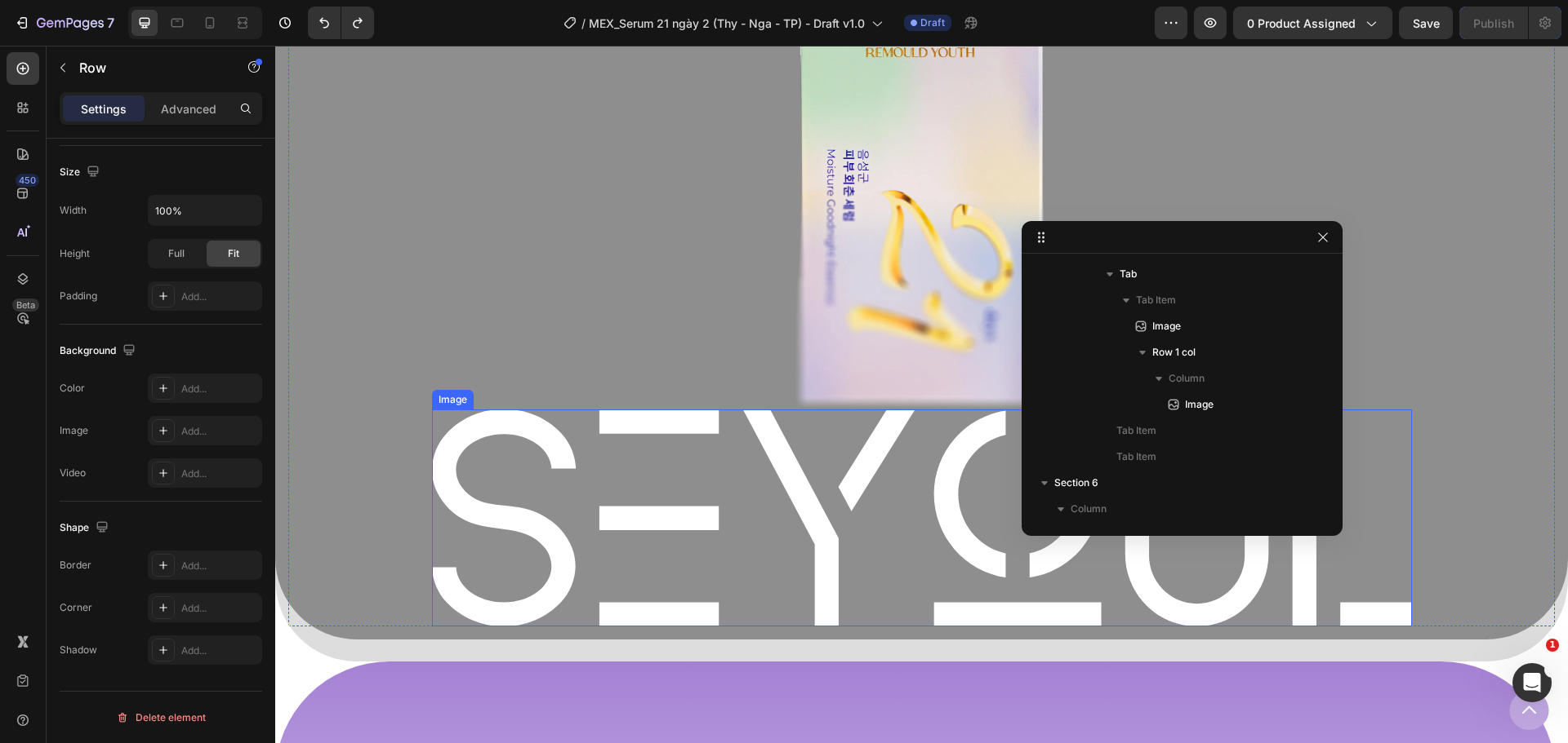
click at [600, 479] on img at bounding box center [922, 518] width 980 height 217
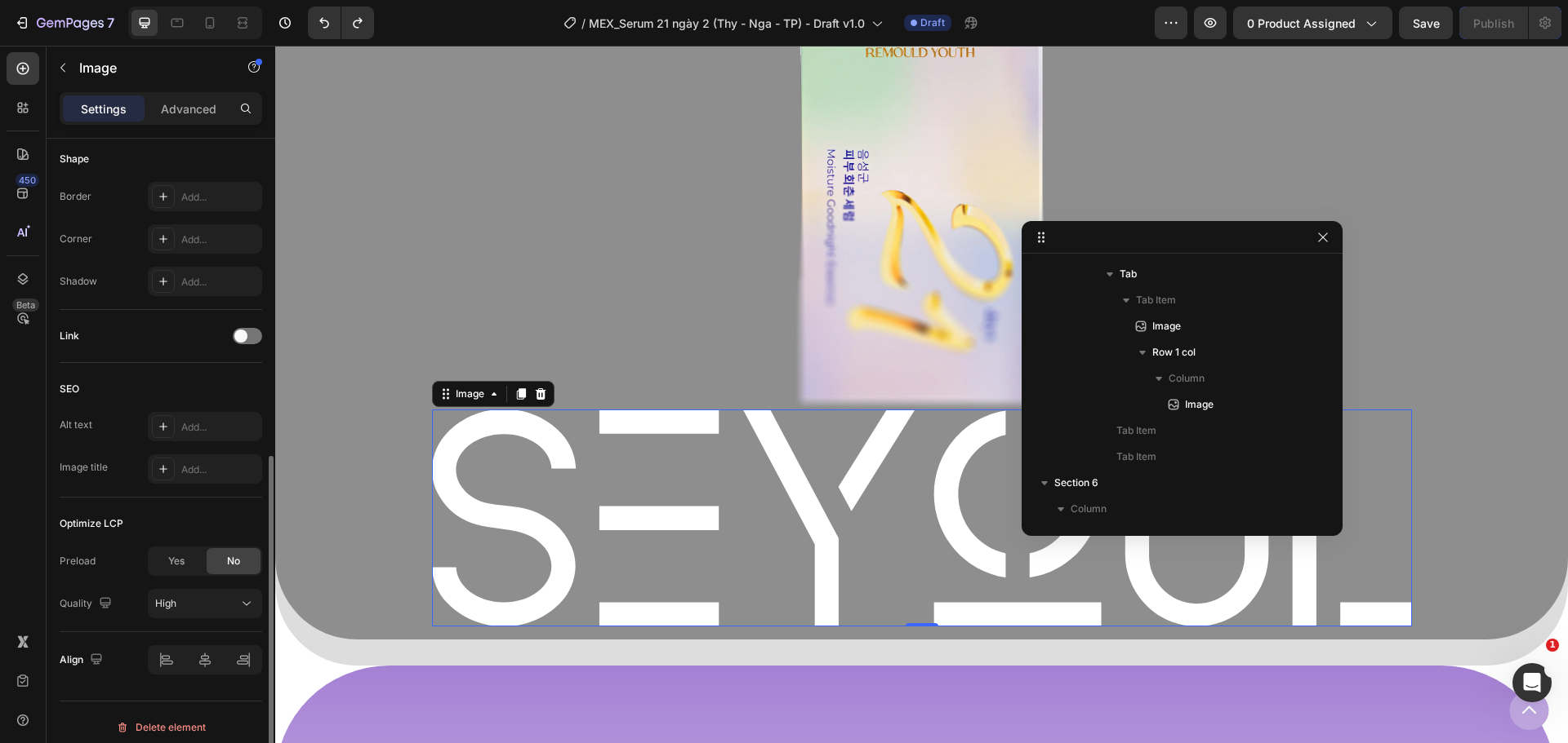
scroll to position [581, 0]
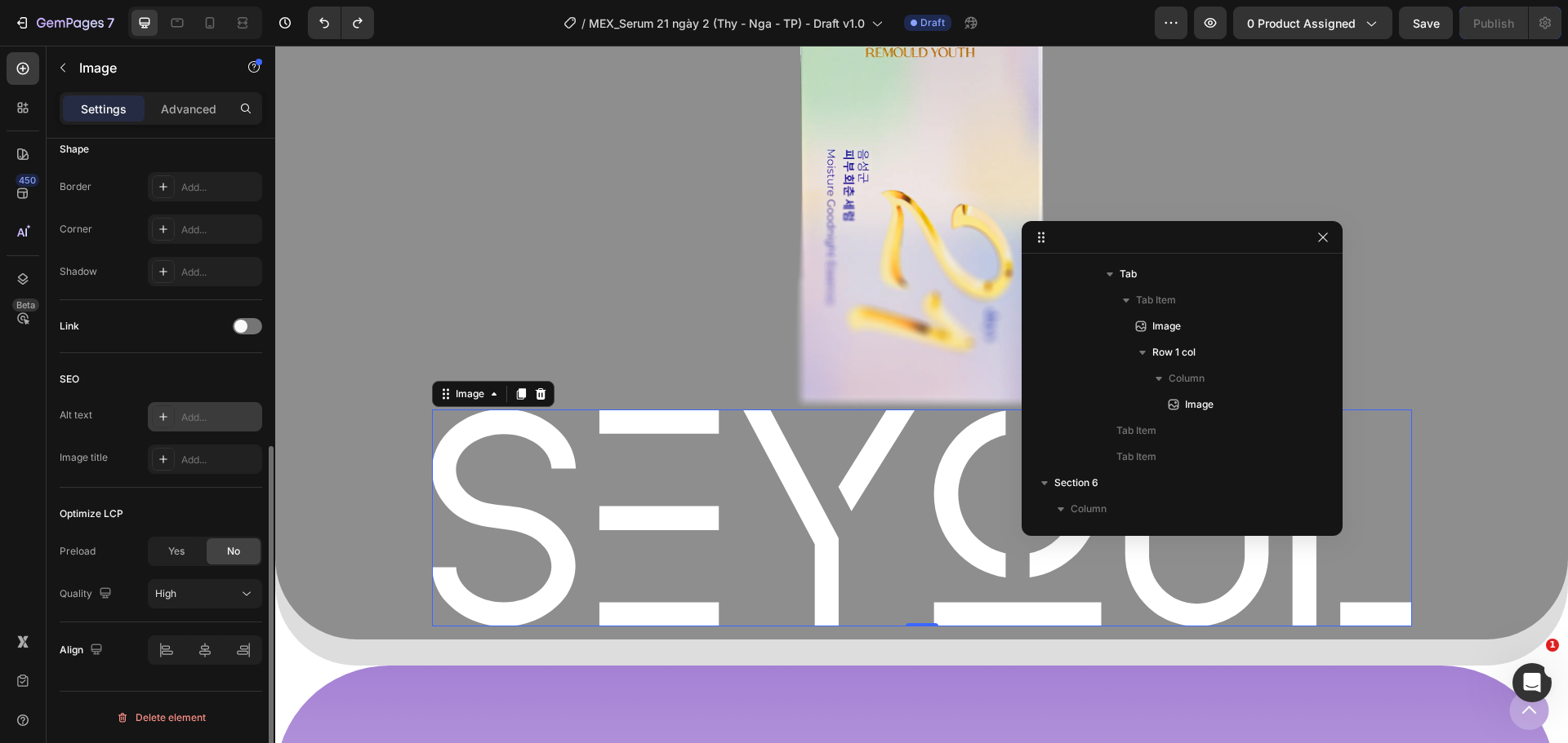
drag, startPoint x: 192, startPoint y: 113, endPoint x: 163, endPoint y: 422, distance: 310.4
click at [162, 320] on div "Settings Advanced Style Rectangle Source Upload Image [URL][DOMAIN_NAME] or Bro…" at bounding box center [160, 440] width 228 height 697
click at [176, 555] on span "Yes" at bounding box center [177, 552] width 17 height 15
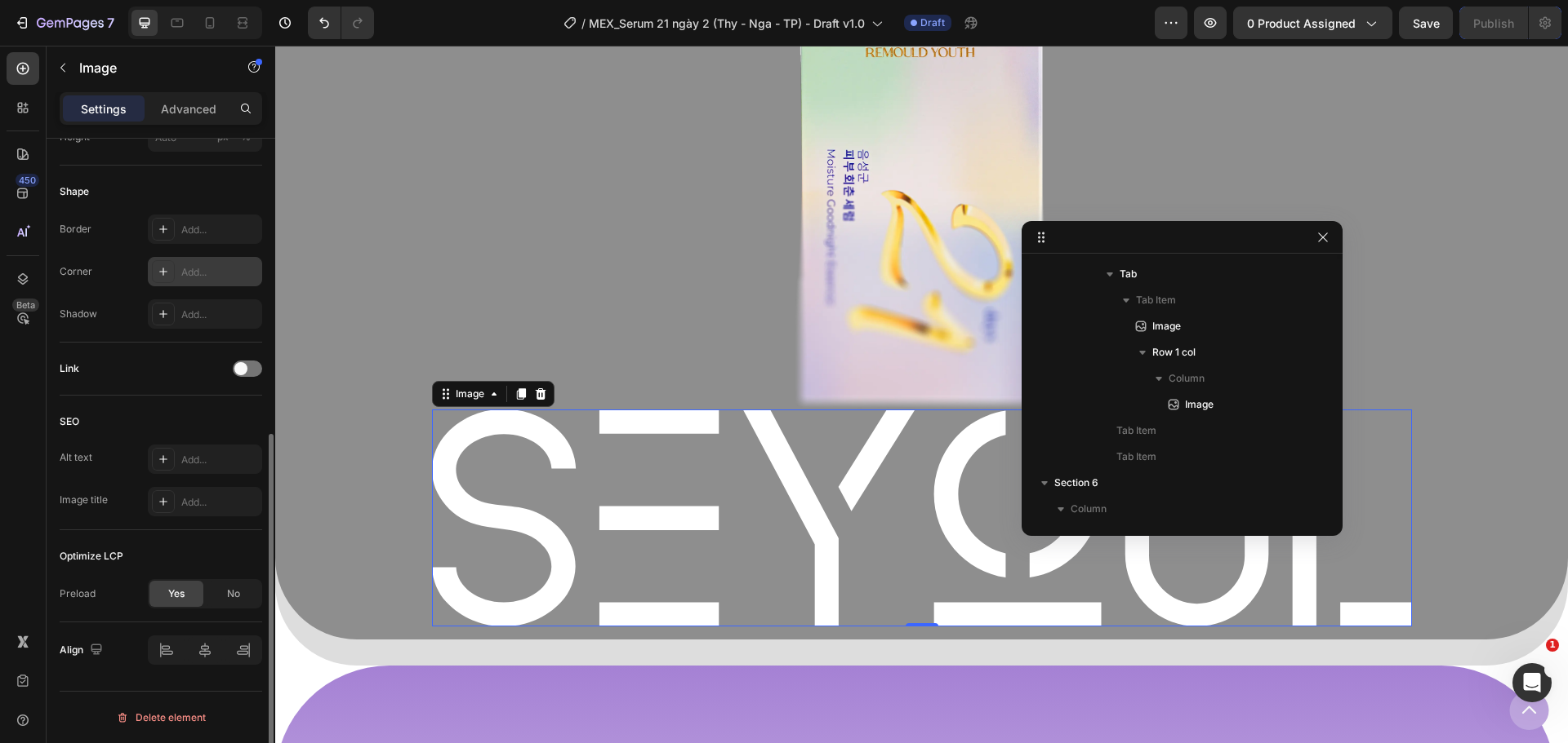
scroll to position [375, 0]
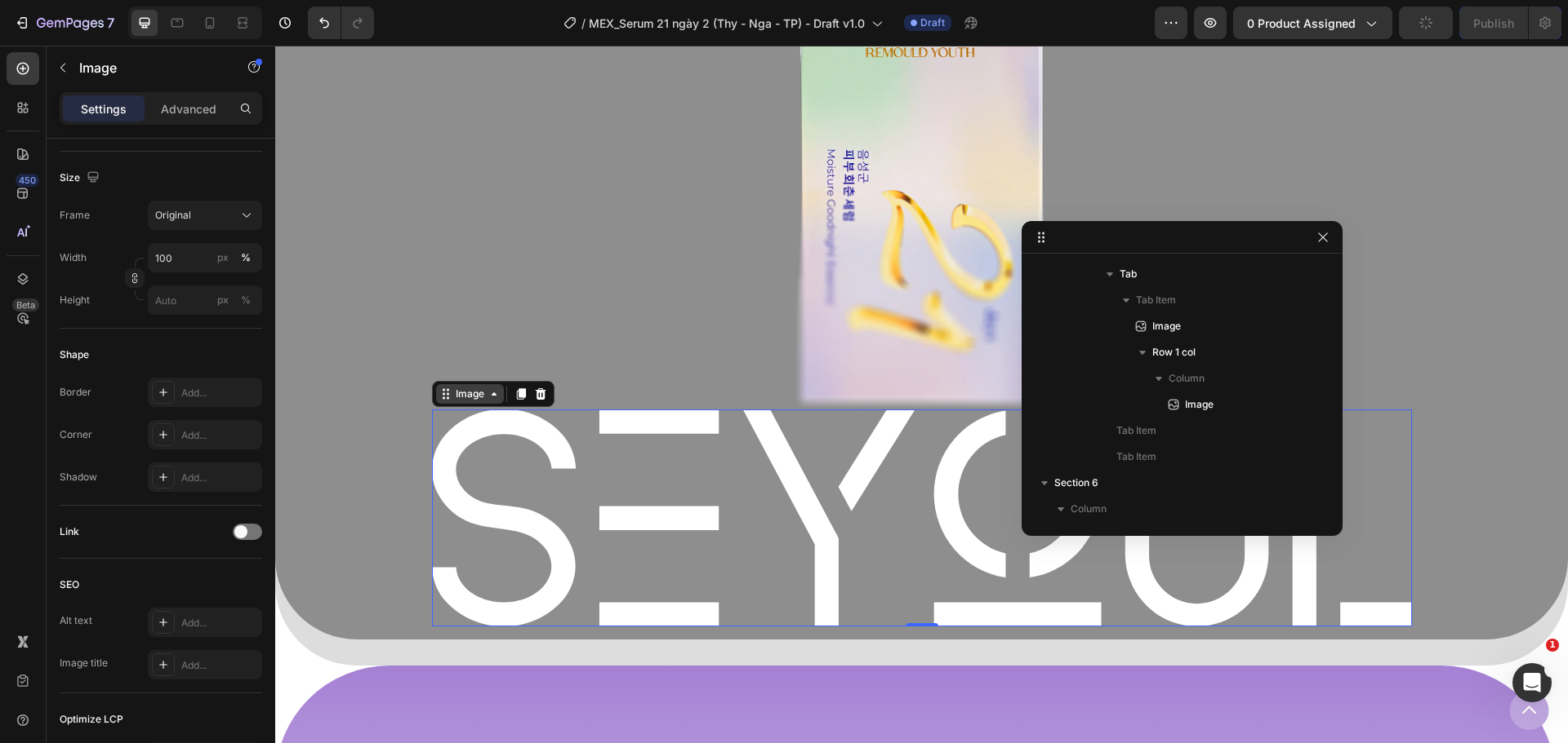
click at [450, 385] on div "Image" at bounding box center [470, 394] width 68 height 20
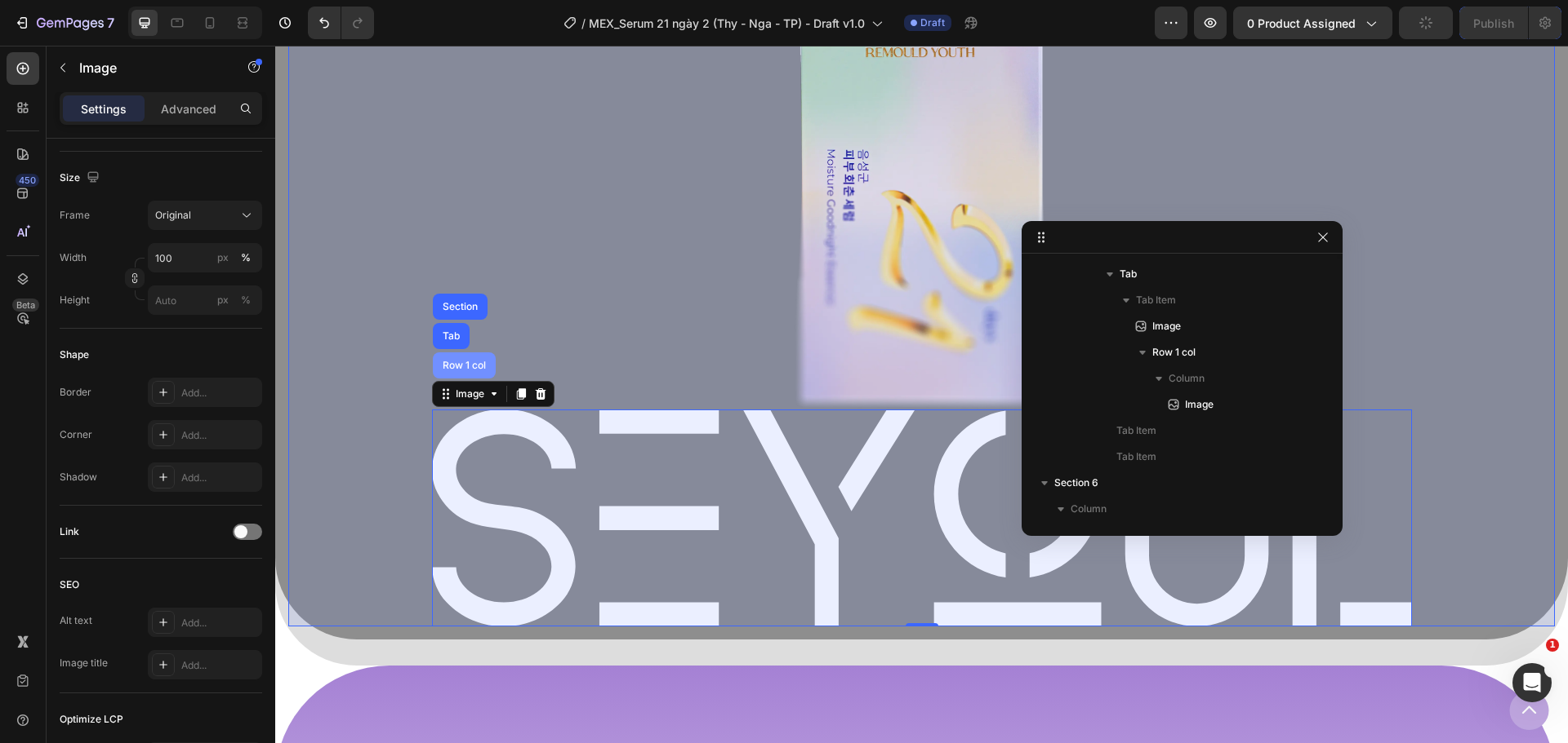
click at [457, 365] on div "Row 1 col" at bounding box center [464, 365] width 49 height 10
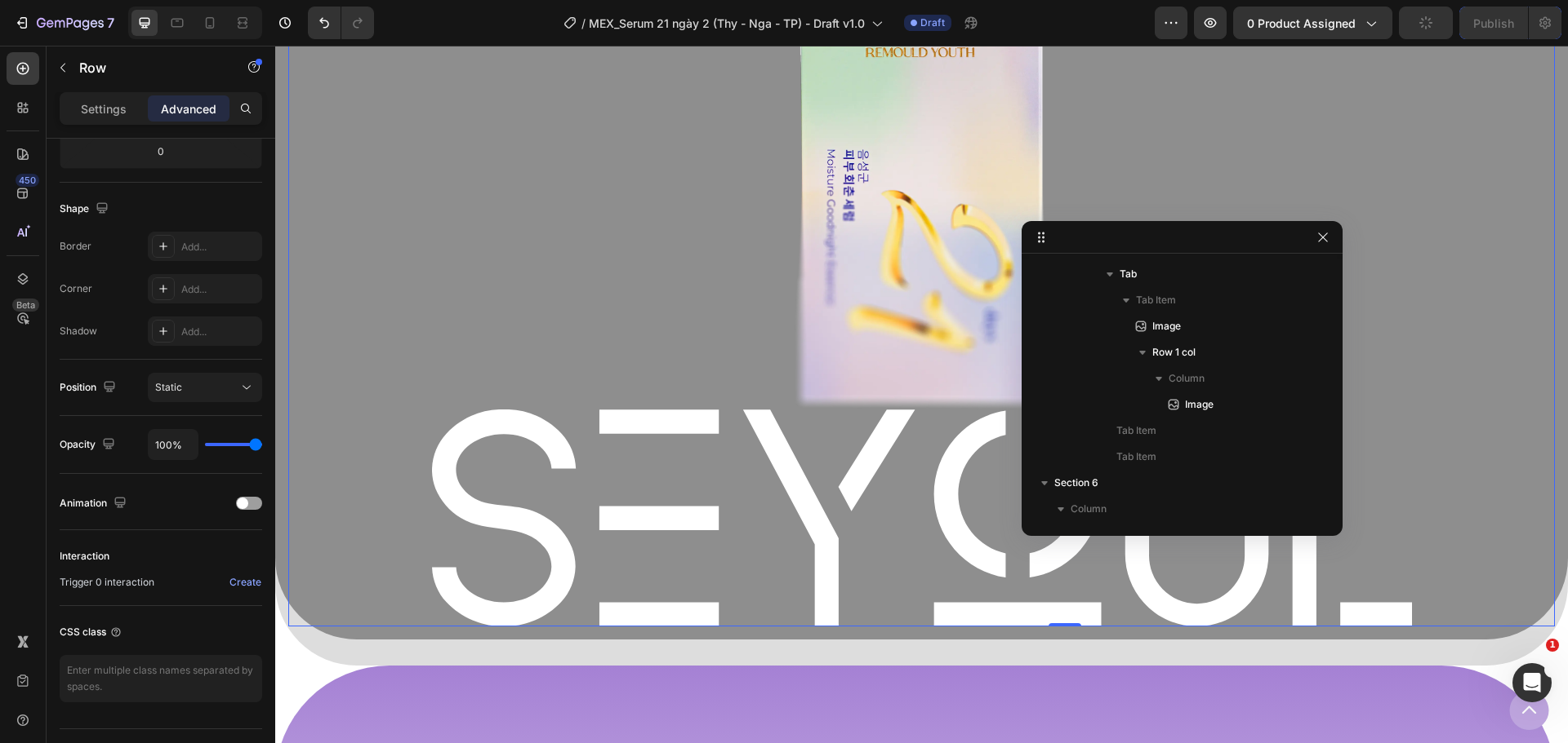
scroll to position [0, 0]
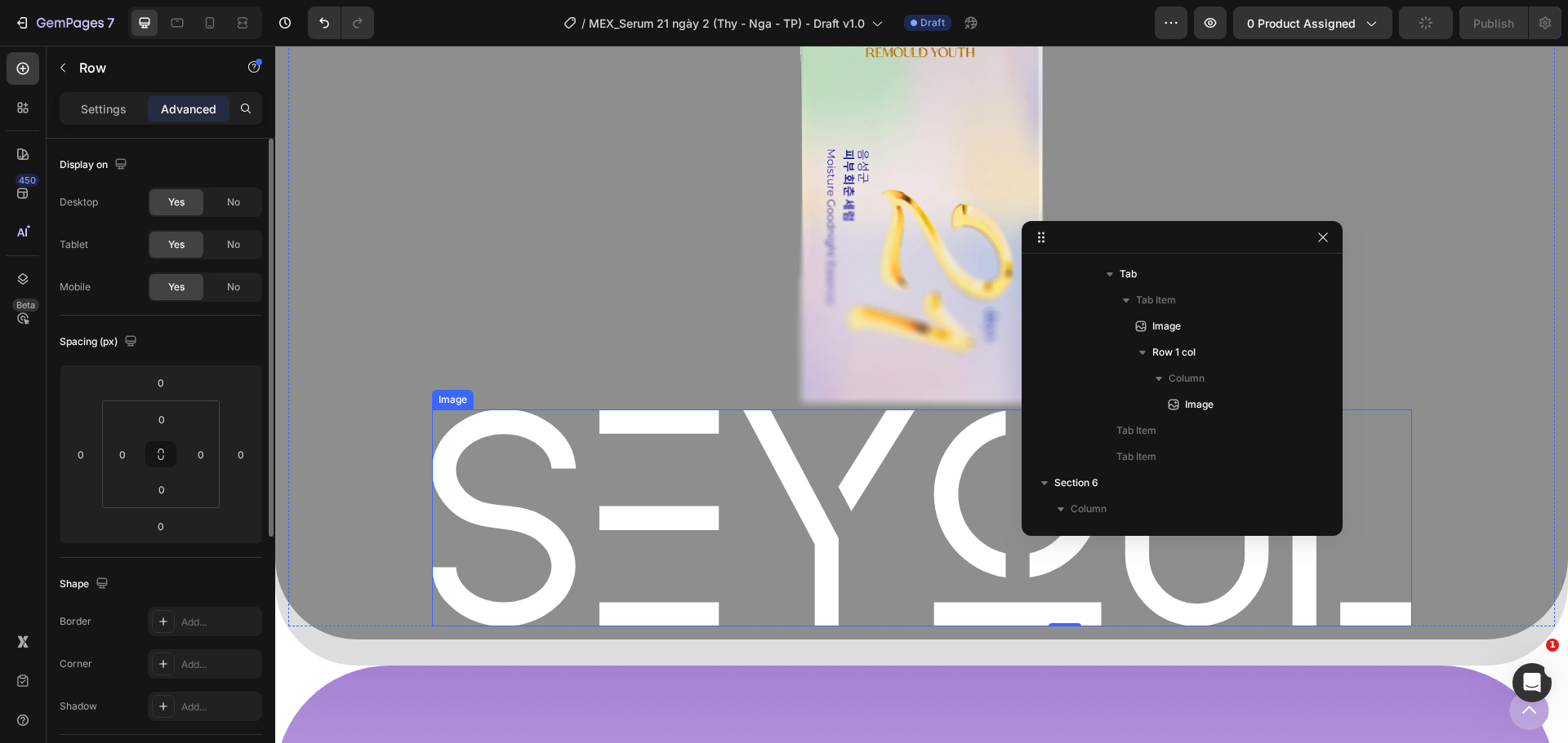
click at [465, 438] on img at bounding box center [922, 518] width 980 height 217
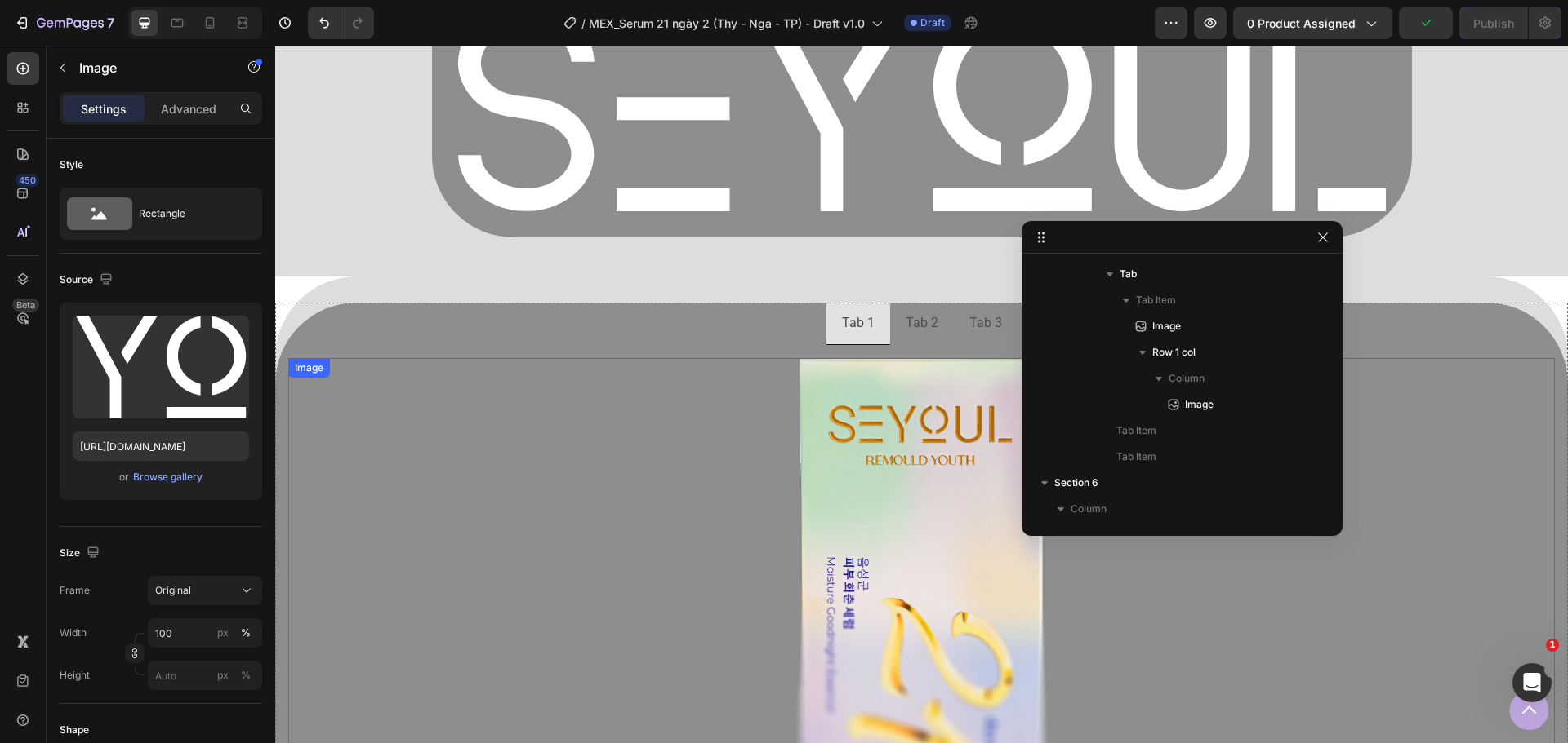
scroll to position [1115, 0]
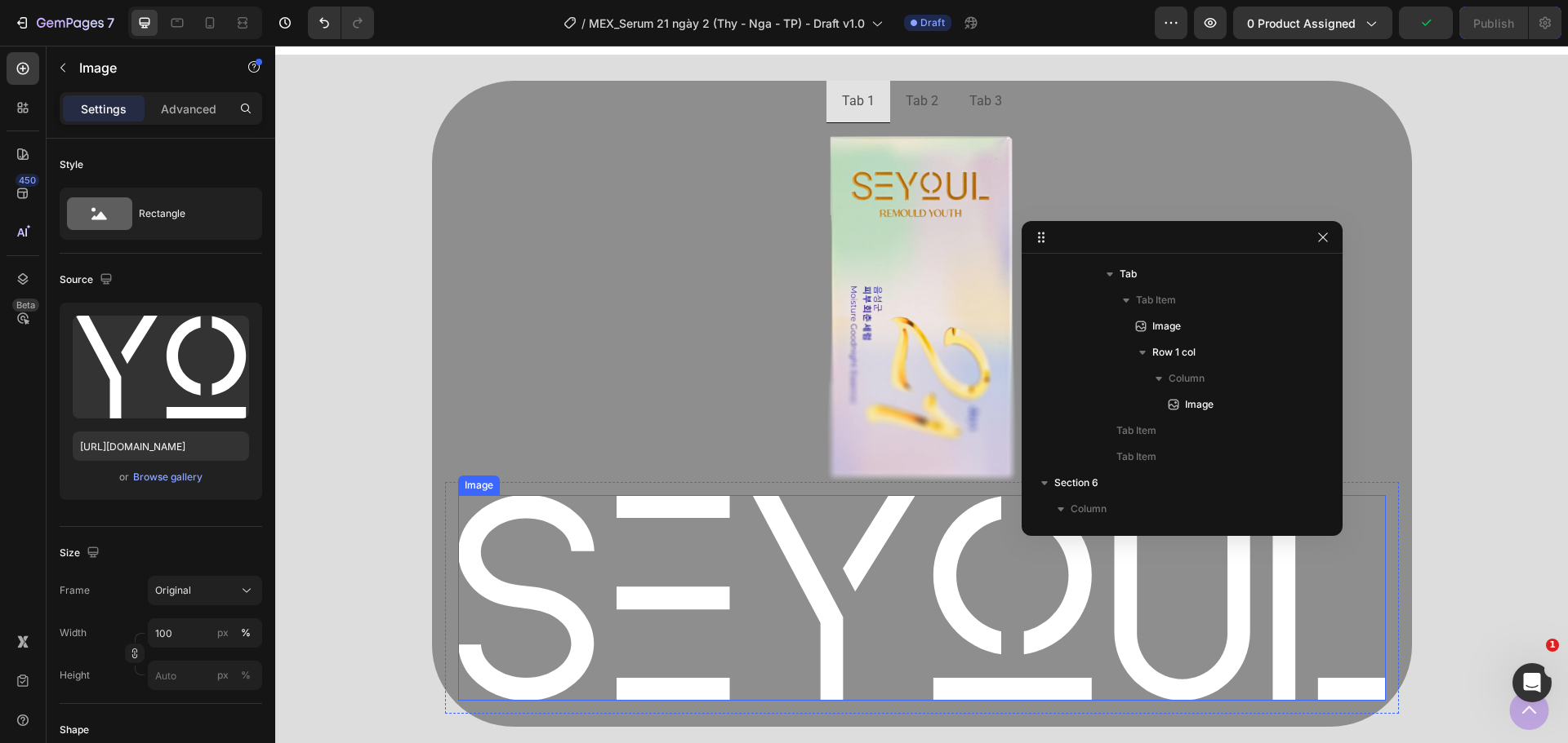
click at [519, 506] on img at bounding box center [922, 598] width 928 height 205
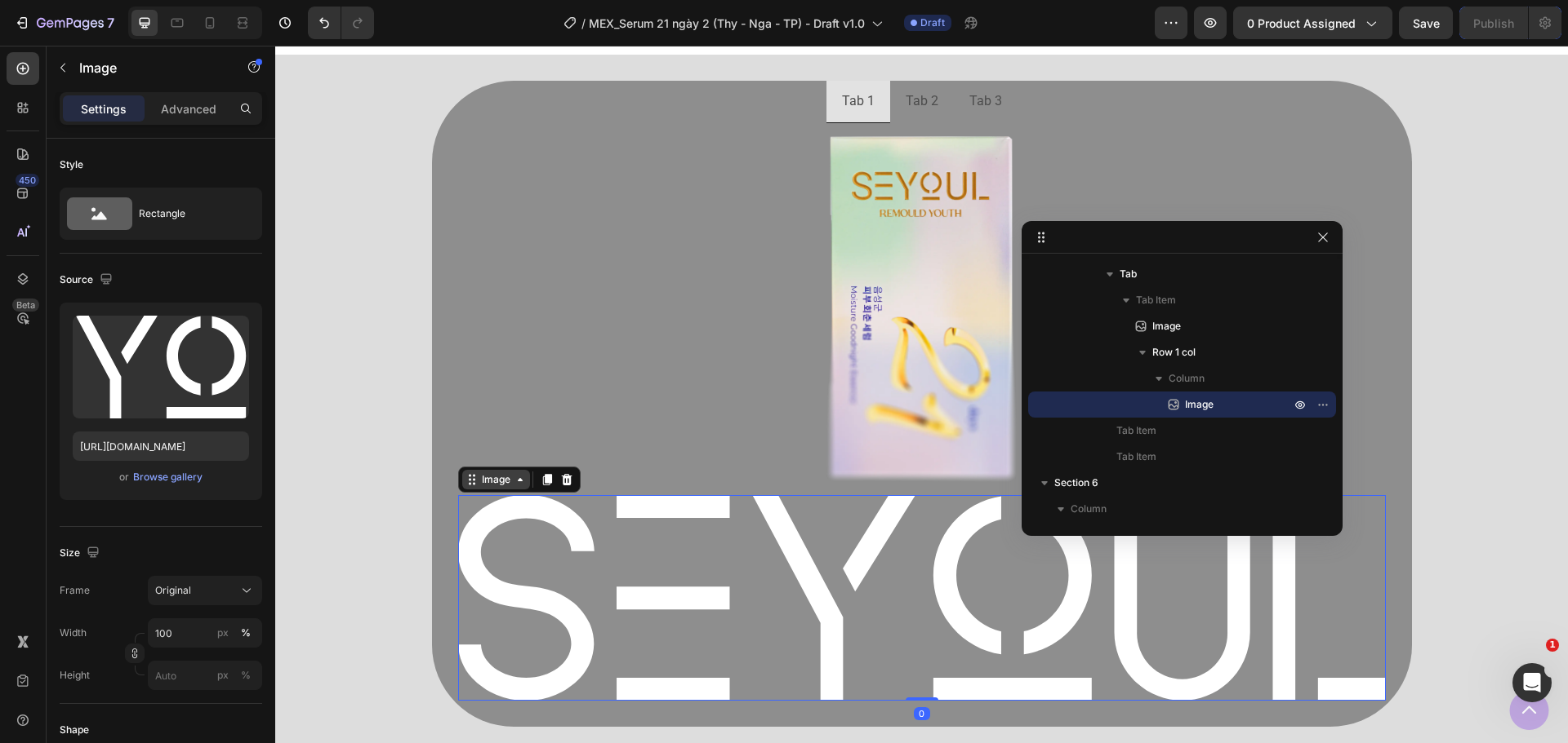
click at [499, 486] on div "Image" at bounding box center [497, 480] width 35 height 15
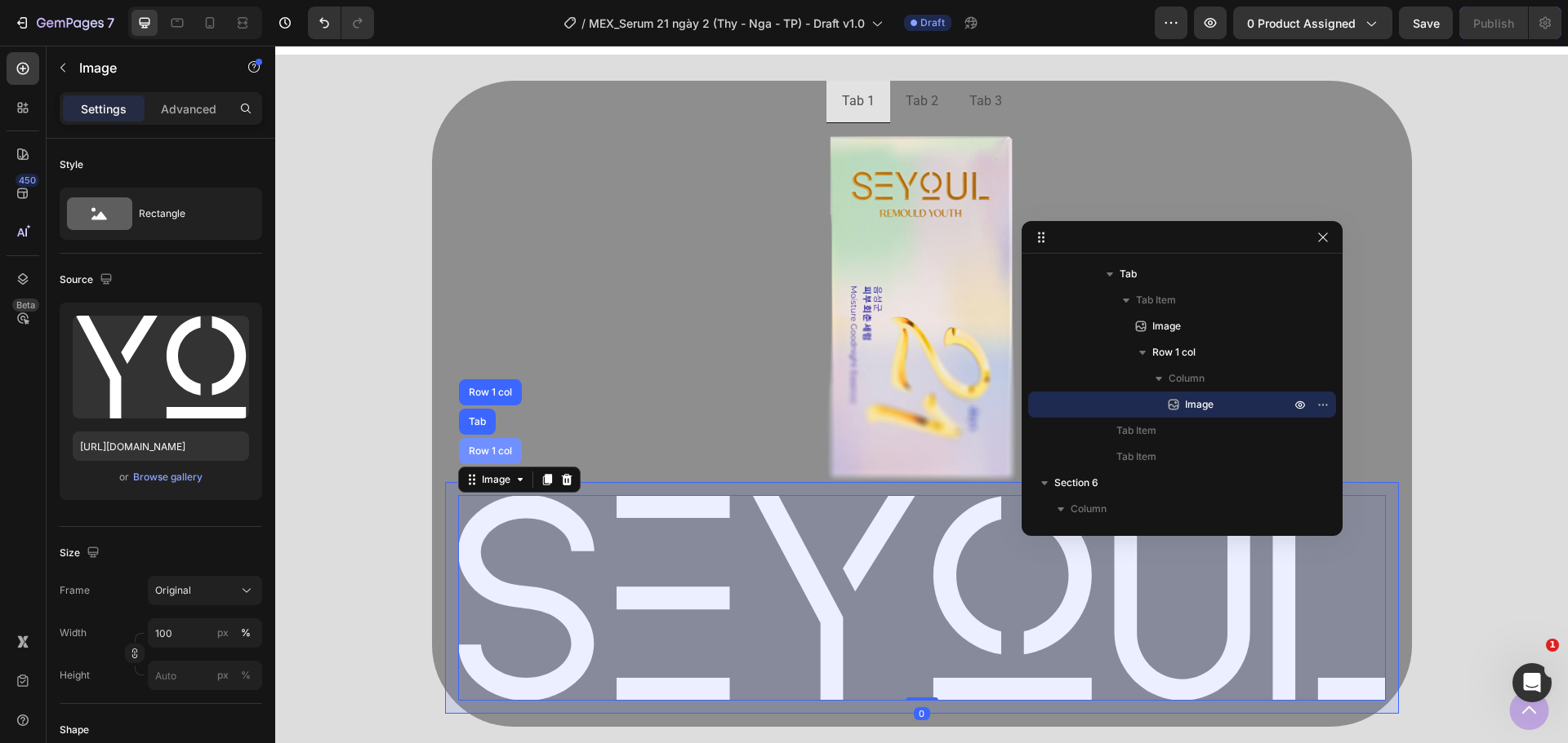
click at [506, 459] on div "Row 1 col" at bounding box center [490, 452] width 62 height 26
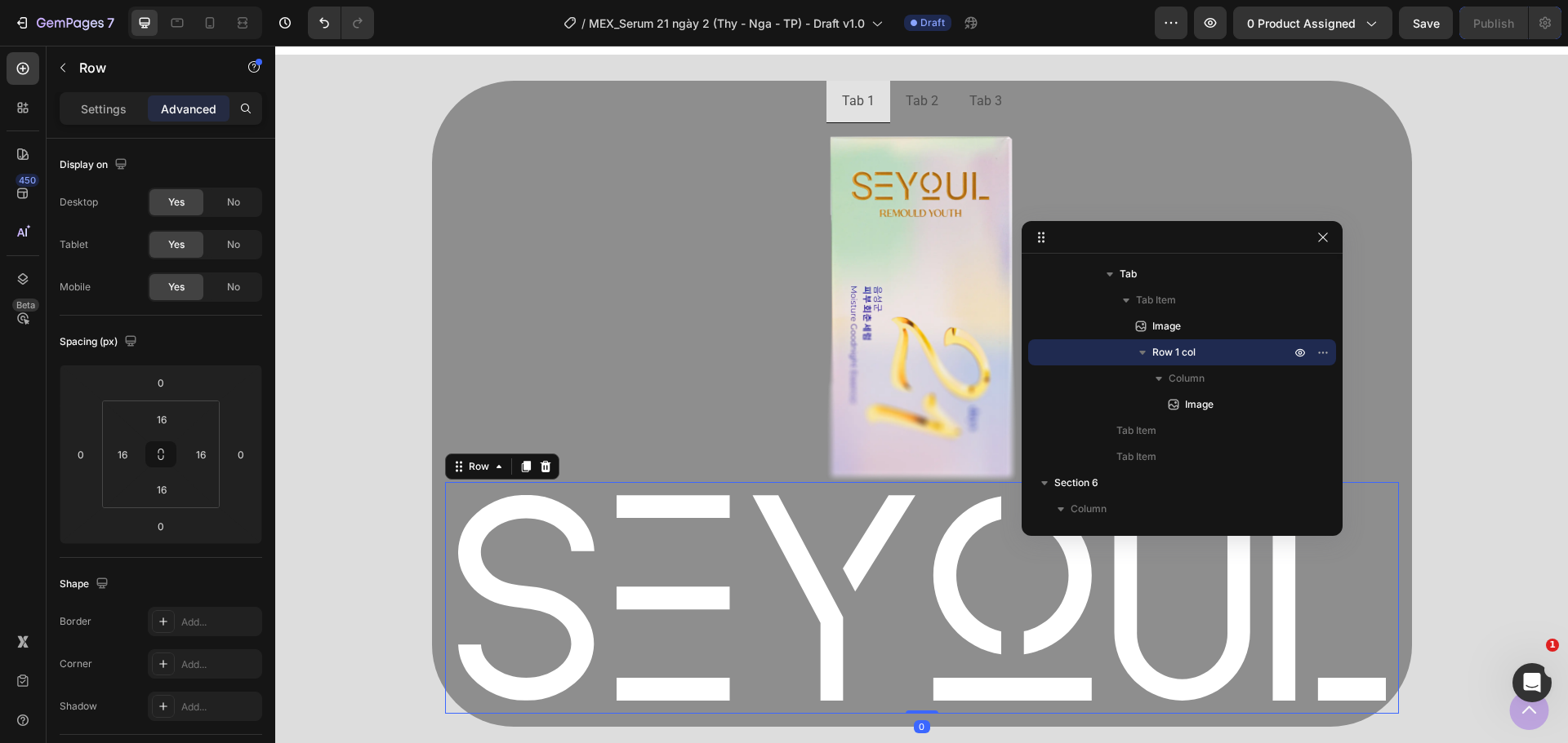
click at [196, 111] on p "Advanced" at bounding box center [189, 109] width 56 height 17
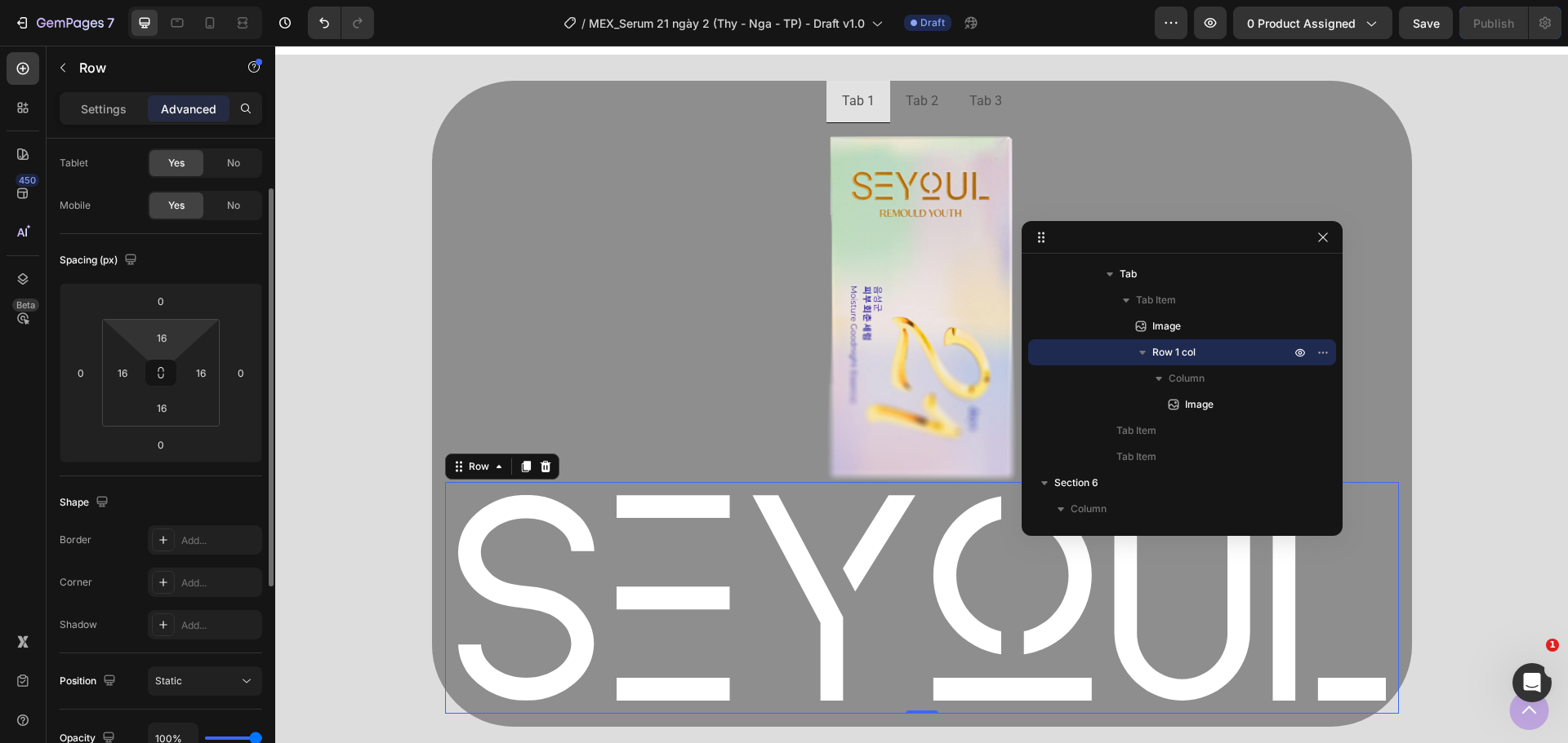
scroll to position [327, 0]
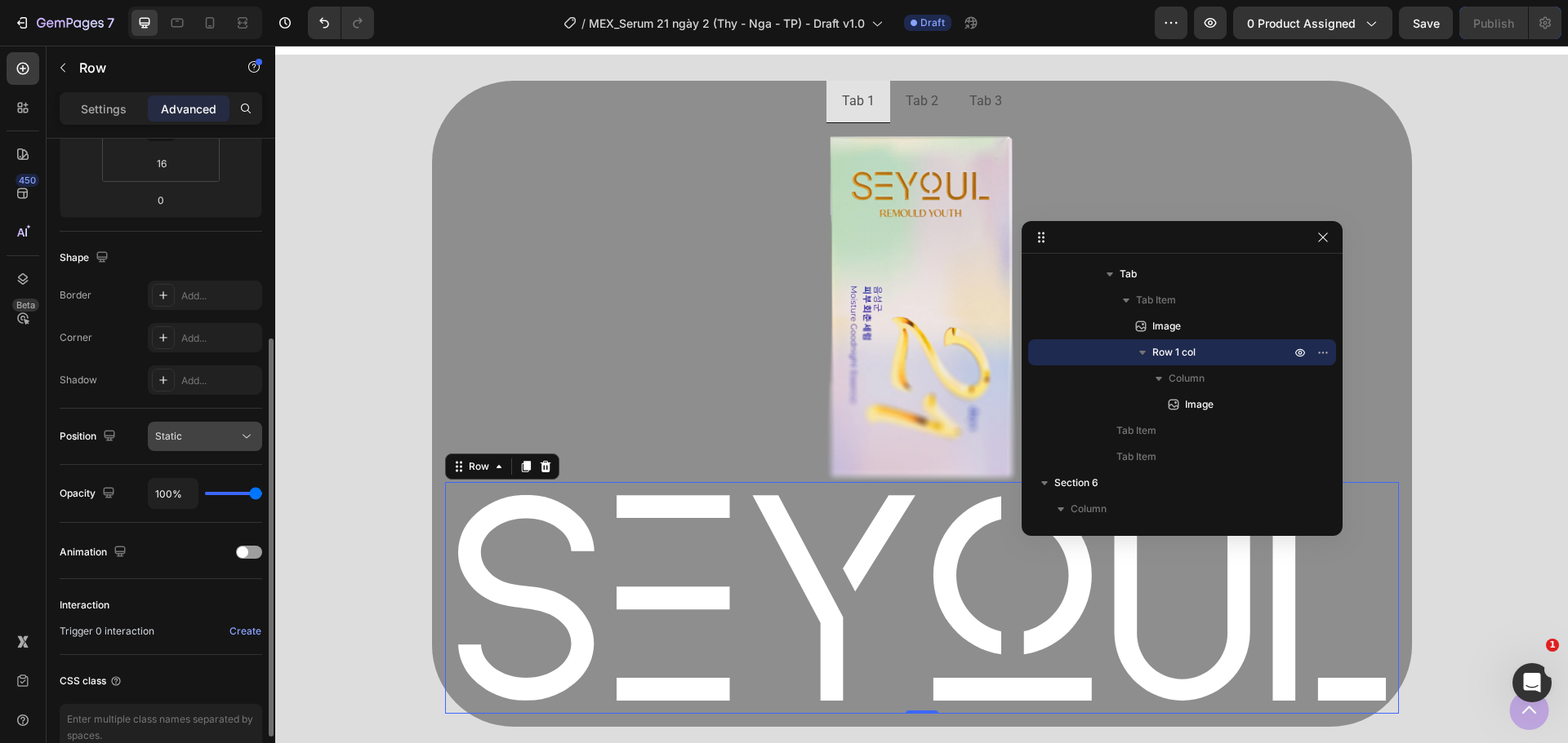
click at [206, 444] on div "Static" at bounding box center [205, 437] width 100 height 17
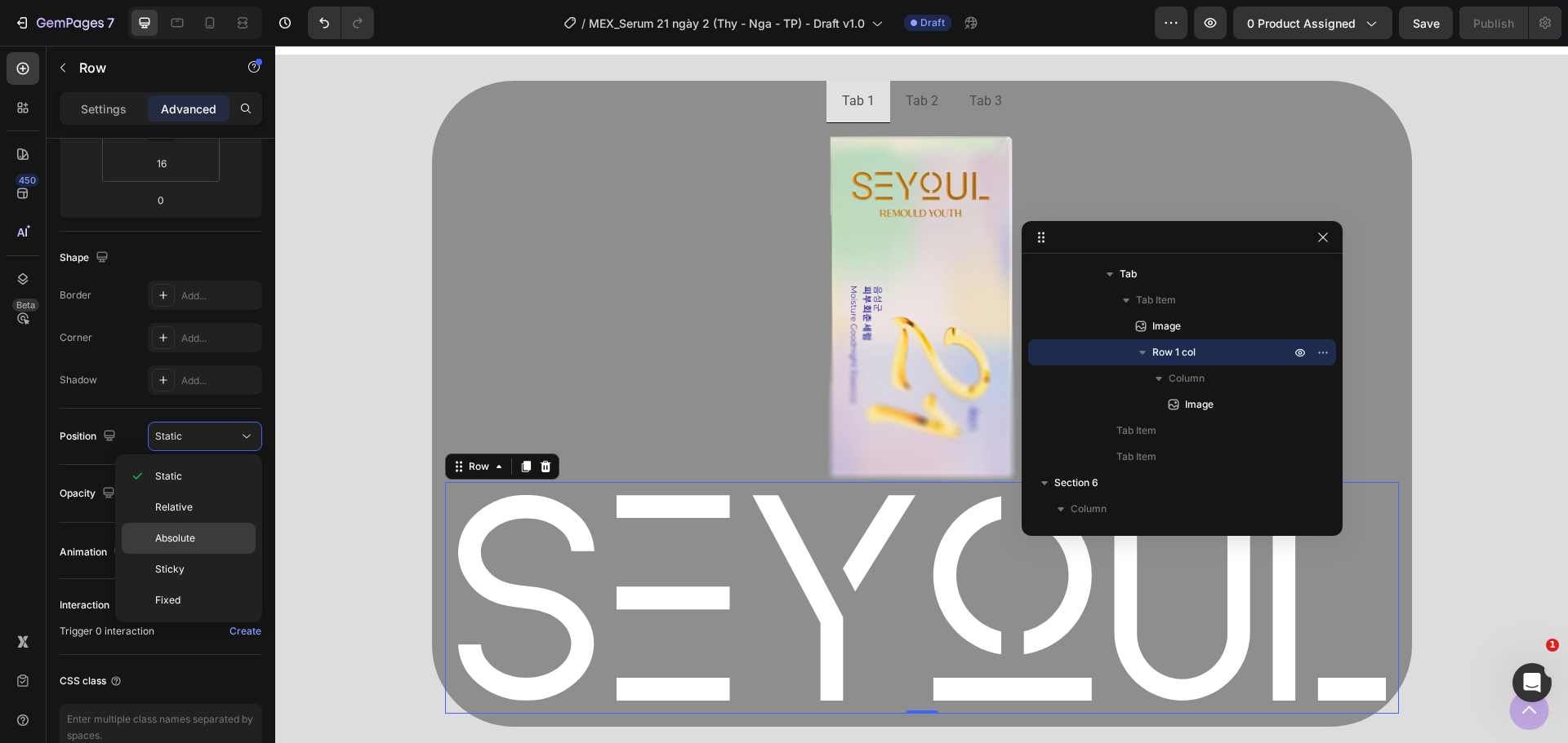
click at [191, 538] on span "Absolute" at bounding box center [175, 539] width 40 height 15
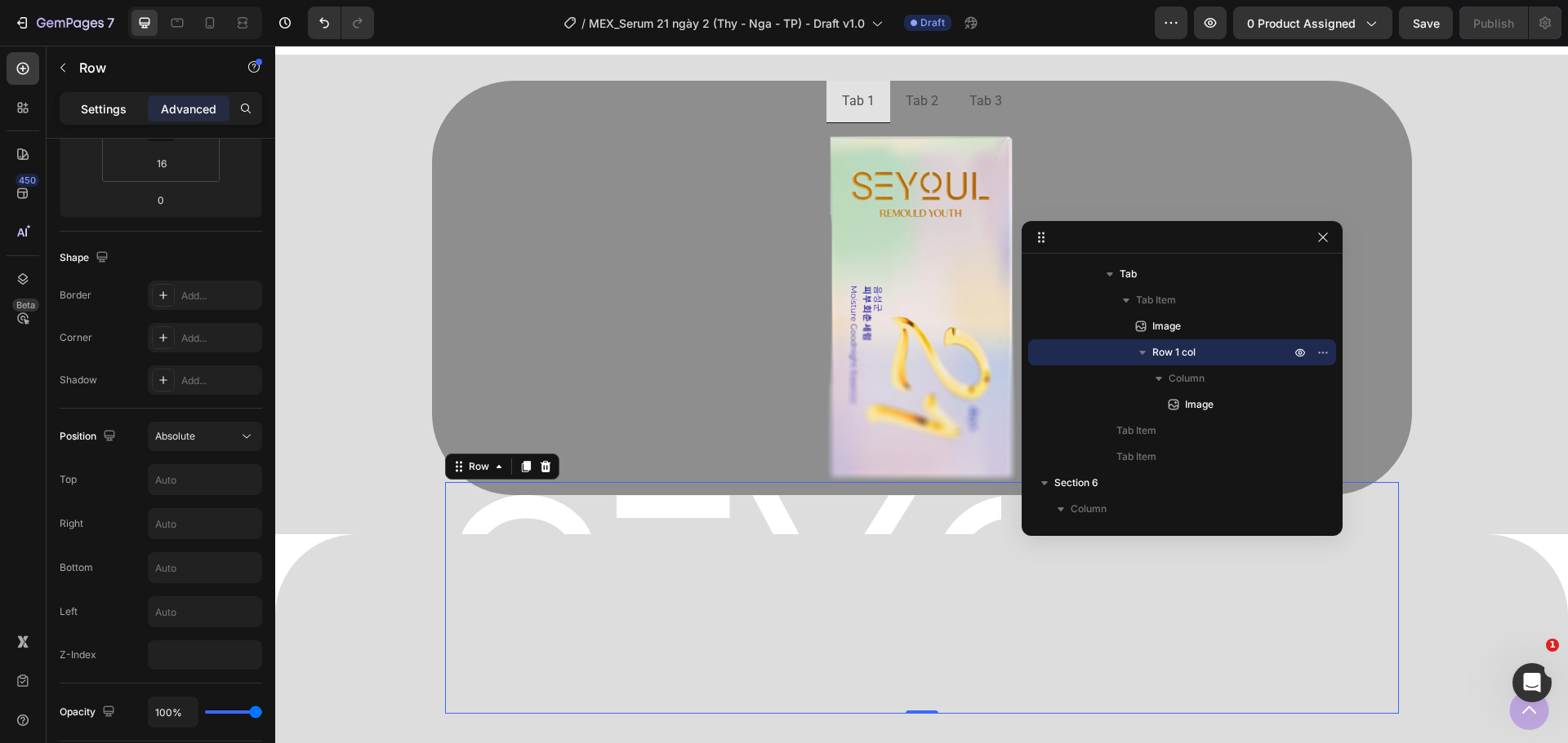
click at [104, 114] on p "Settings" at bounding box center [103, 109] width 46 height 17
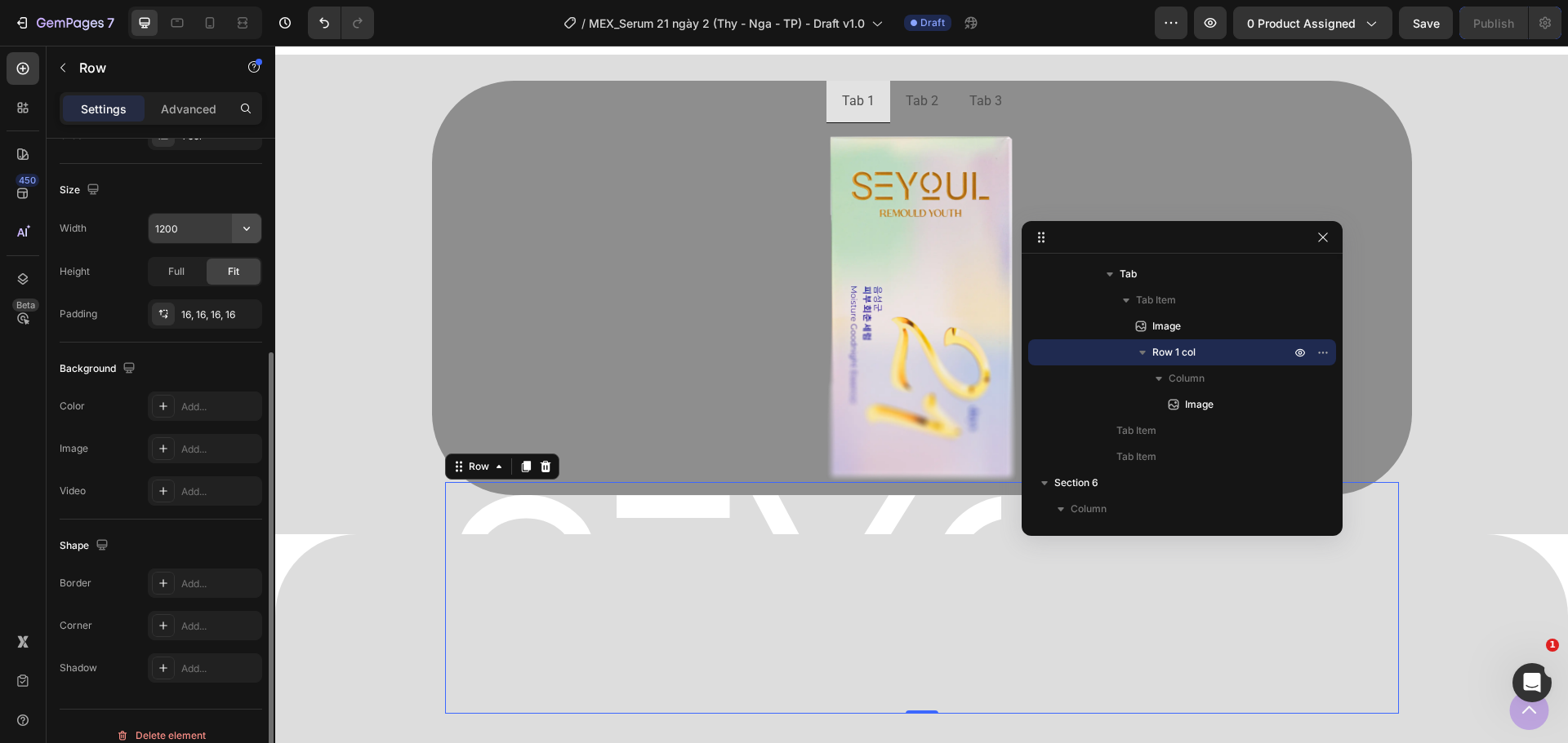
click at [240, 230] on icon "button" at bounding box center [247, 229] width 17 height 17
click at [184, 297] on p "Full 100%" at bounding box center [201, 302] width 93 height 15
type input "100%"
click at [172, 274] on span "Full" at bounding box center [177, 272] width 17 height 15
click at [246, 317] on icon "button" at bounding box center [245, 314] width 13 height 13
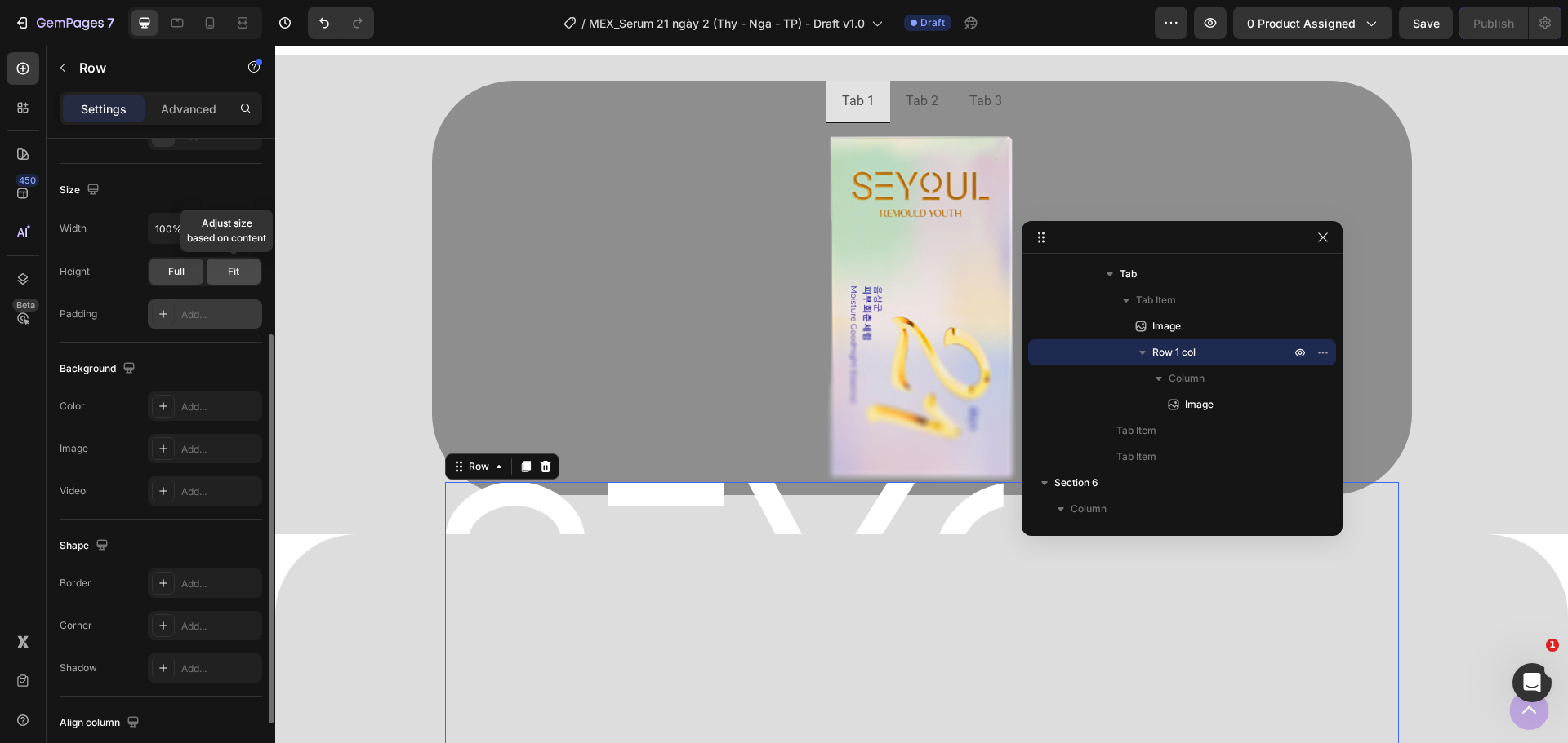
click at [220, 281] on div "Fit" at bounding box center [234, 272] width 54 height 26
click at [166, 278] on div "Full" at bounding box center [176, 272] width 54 height 26
click at [221, 277] on div "Fit" at bounding box center [234, 272] width 54 height 26
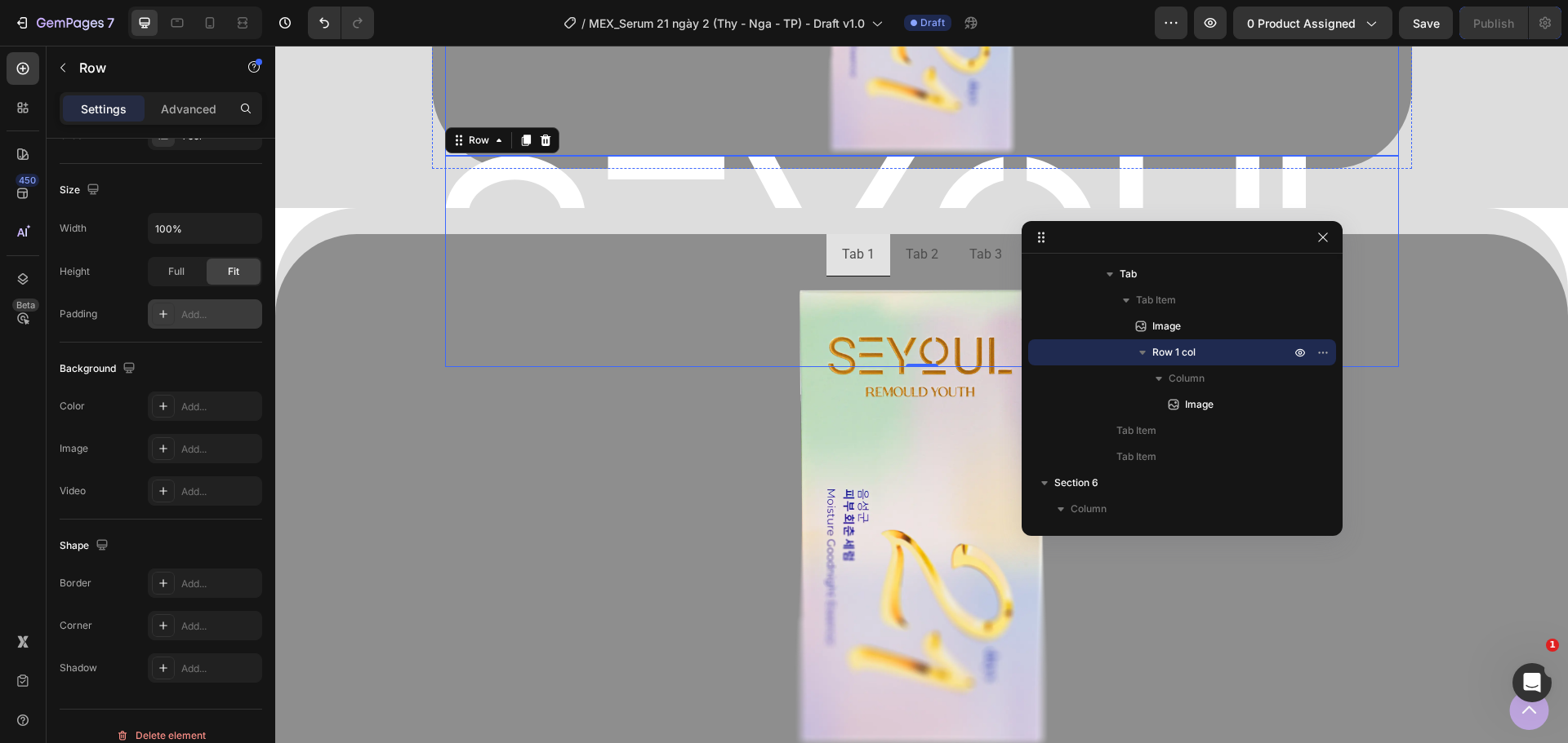
scroll to position [1197, 0]
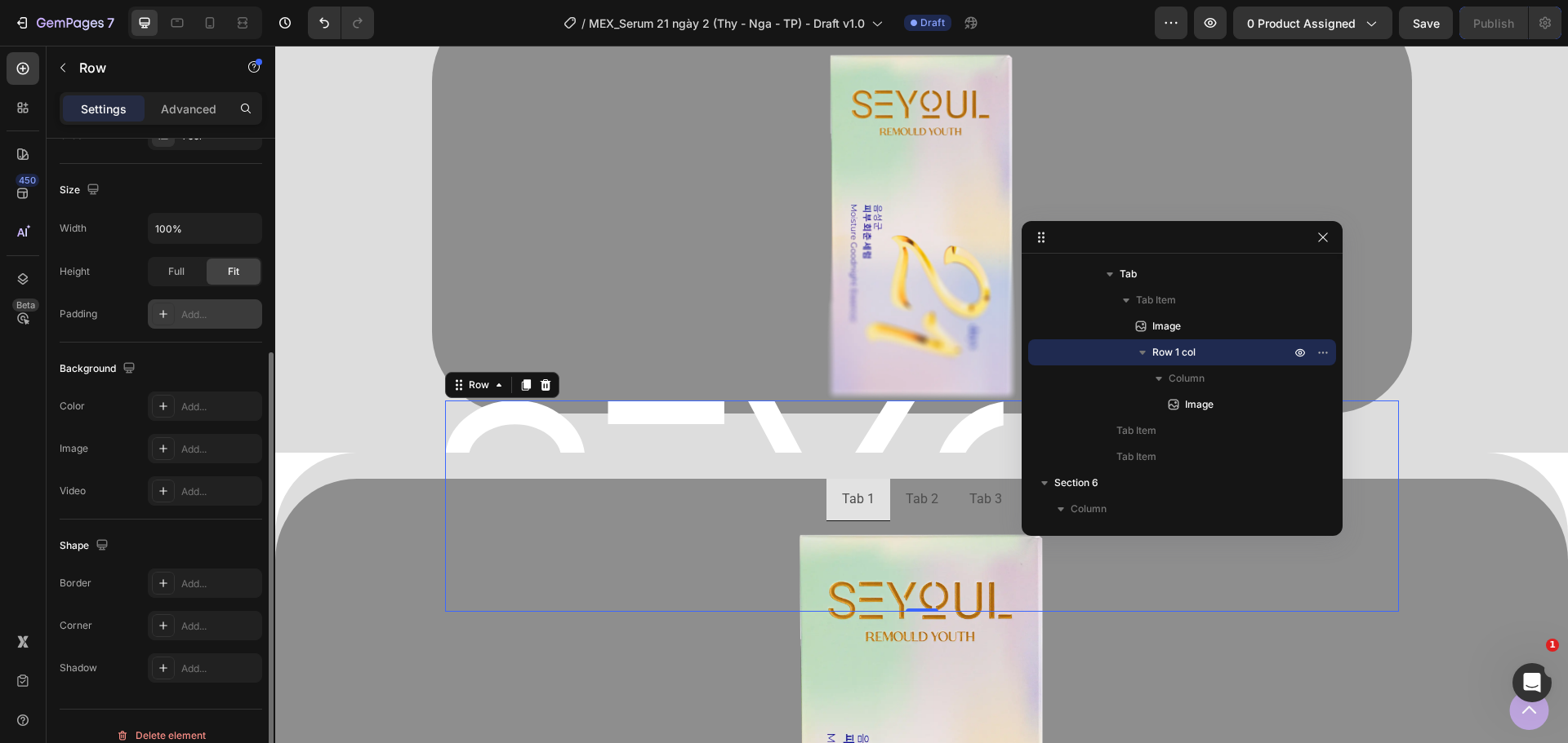
click at [167, 288] on div "Width 100% Height Full Fit Padding Add..." at bounding box center [160, 271] width 202 height 115
drag, startPoint x: 168, startPoint y: 284, endPoint x: 195, endPoint y: 282, distance: 27.1
click at [169, 284] on div "Full" at bounding box center [176, 272] width 54 height 26
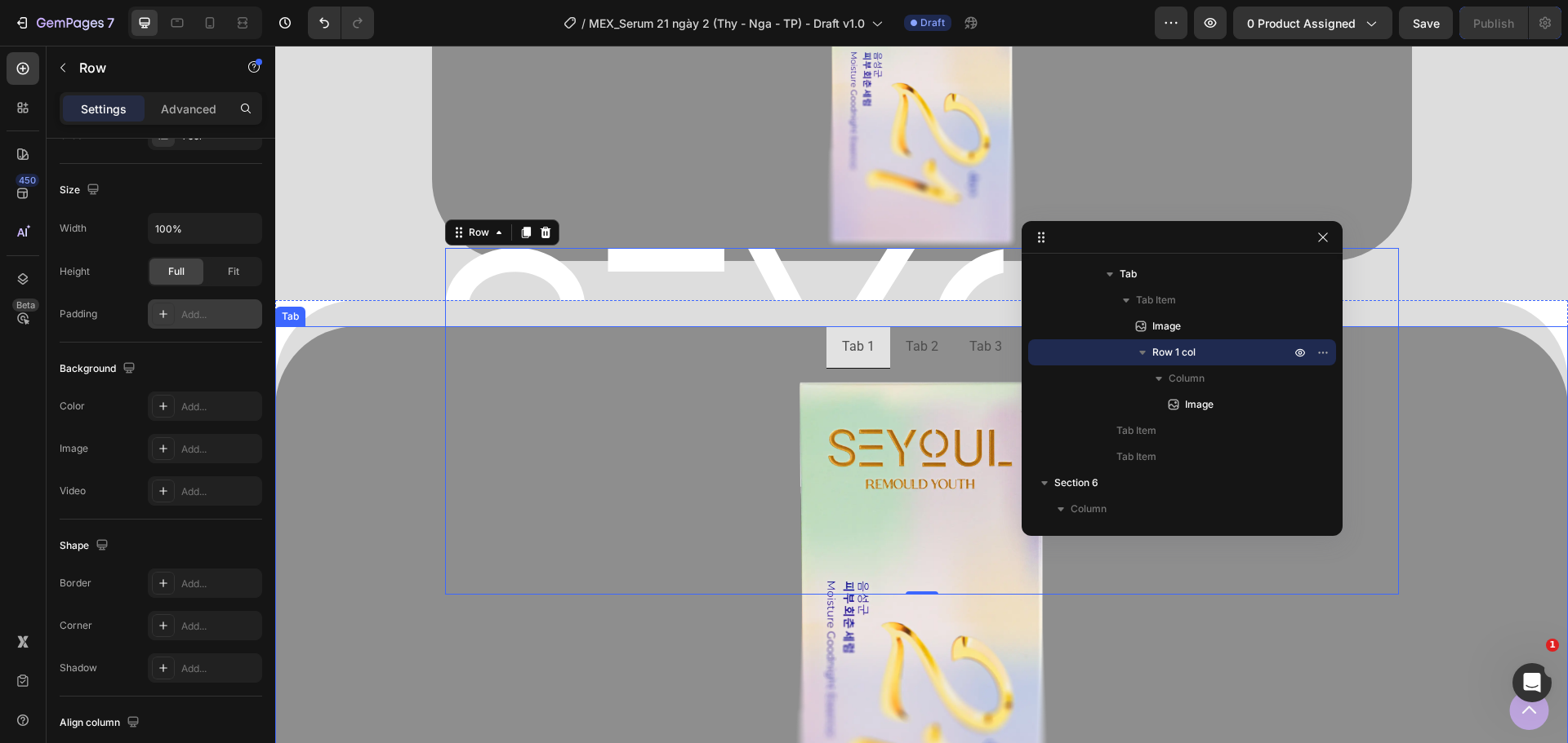
scroll to position [1442, 0]
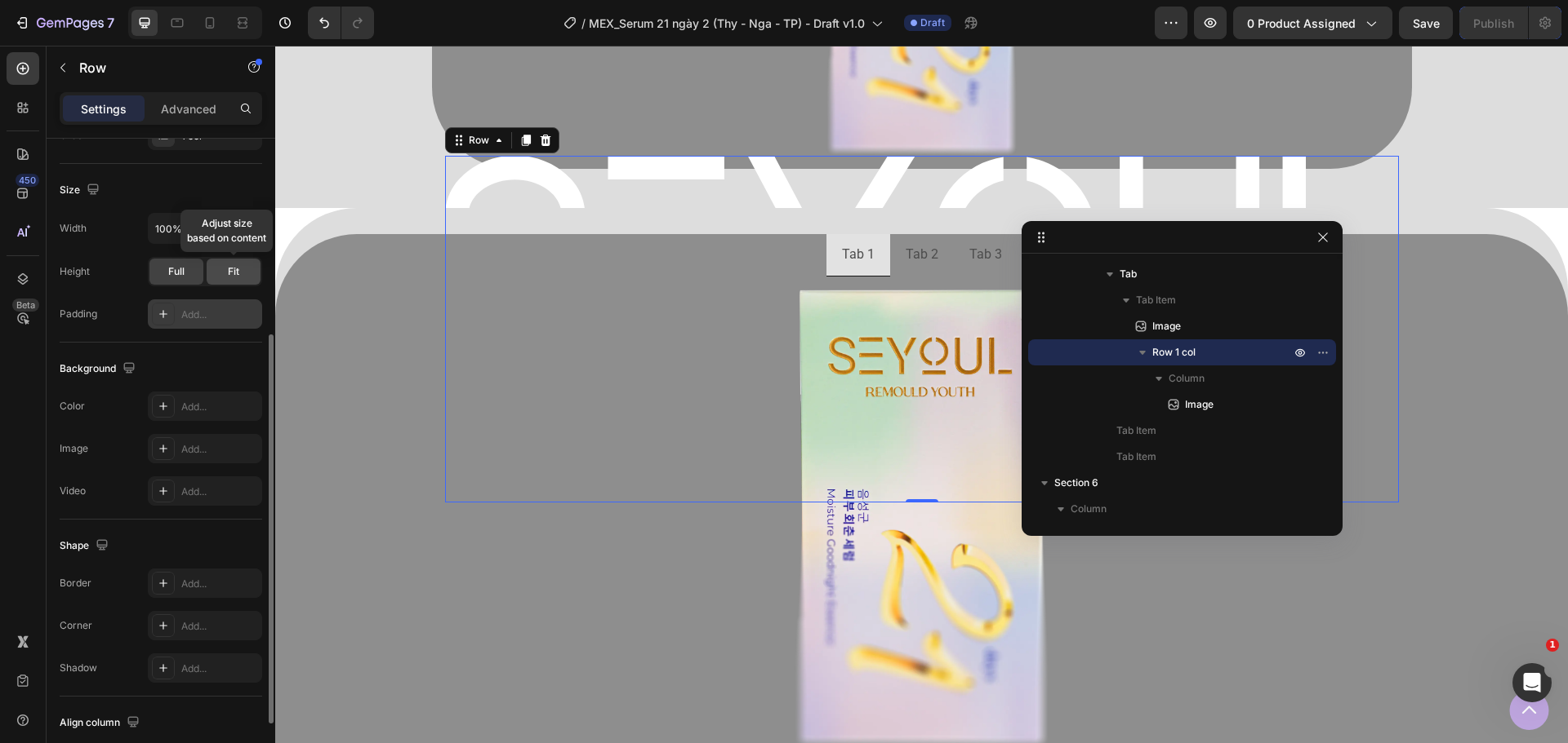
click at [241, 266] on div "Fit" at bounding box center [234, 272] width 54 height 26
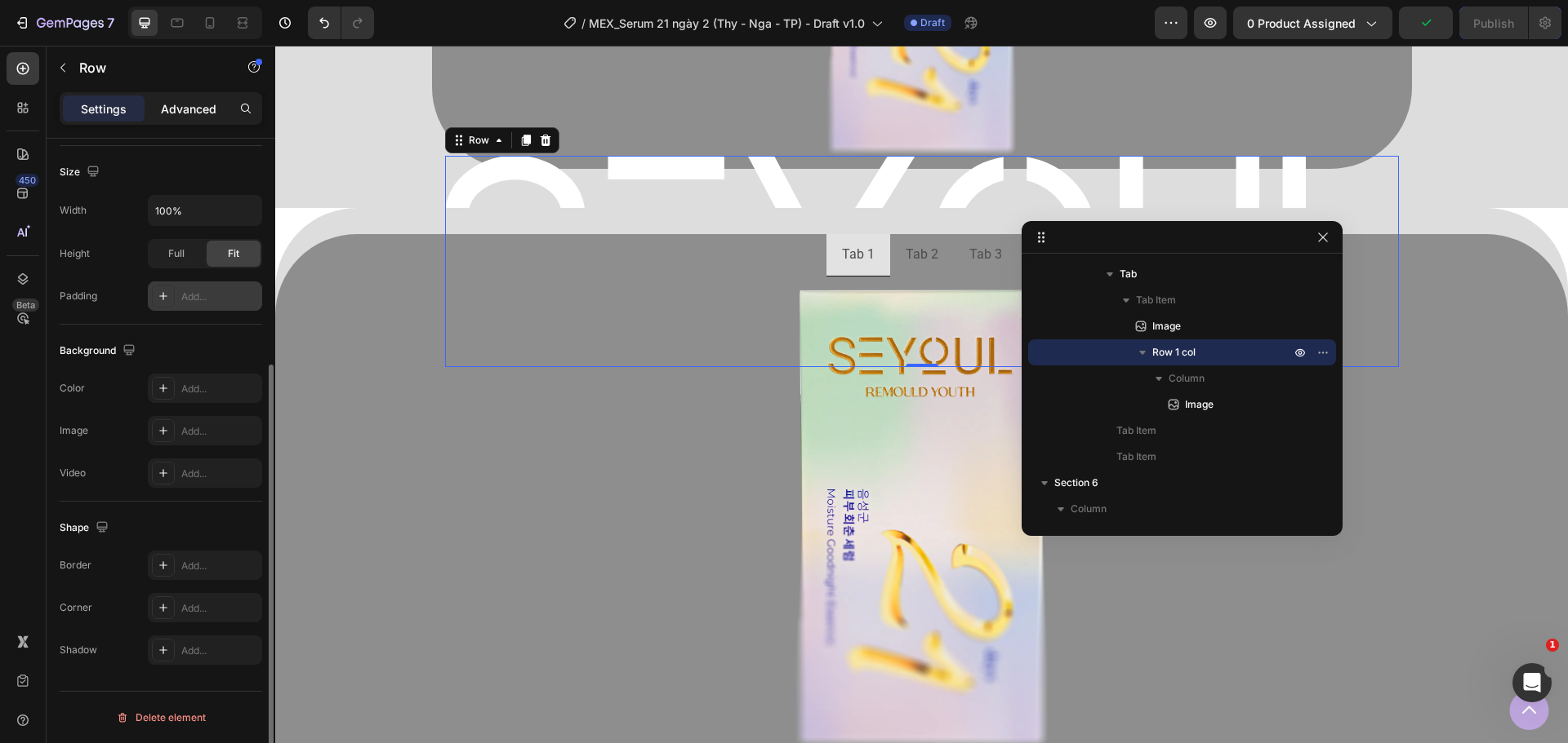
click at [195, 115] on p "Advanced" at bounding box center [189, 109] width 56 height 17
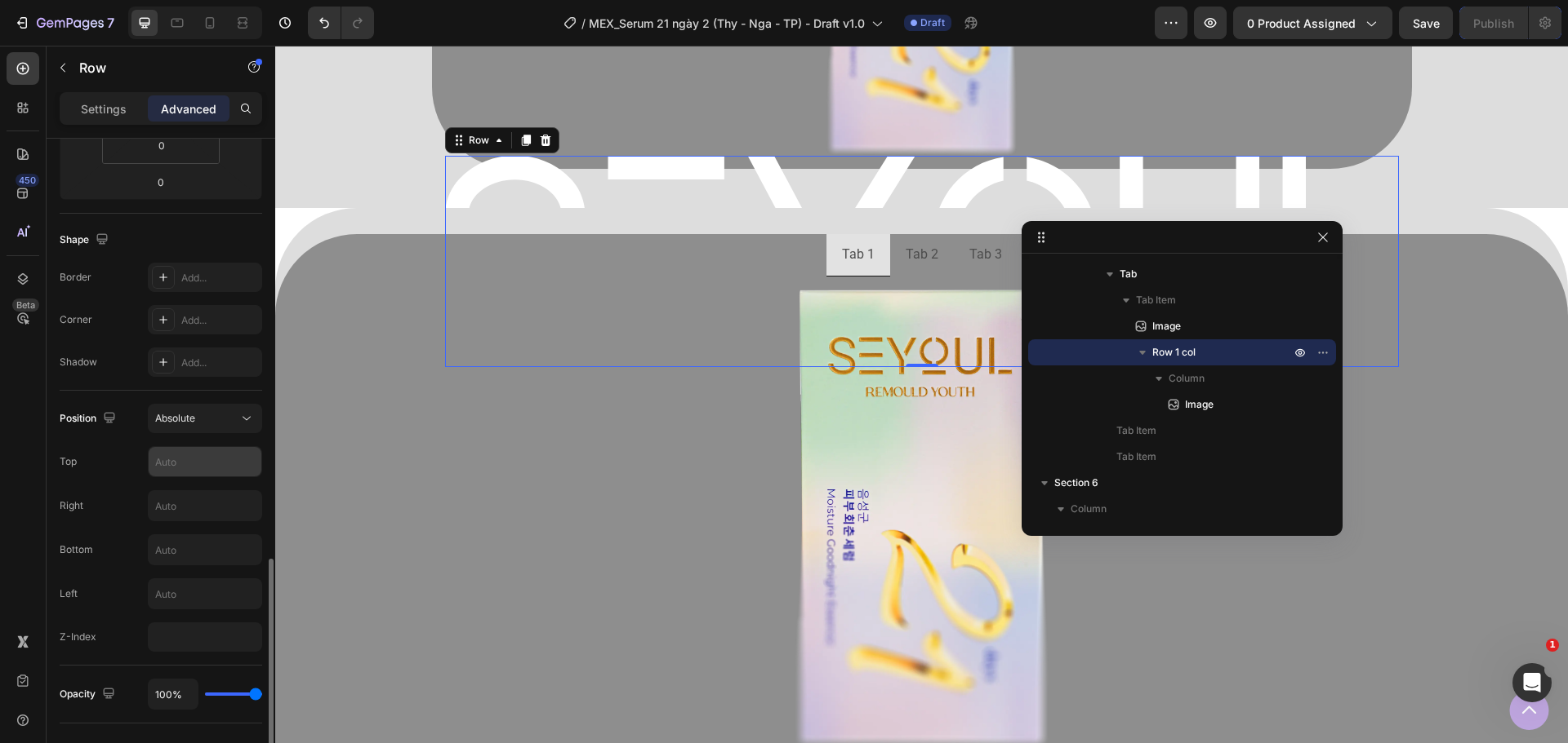
scroll to position [507, 0]
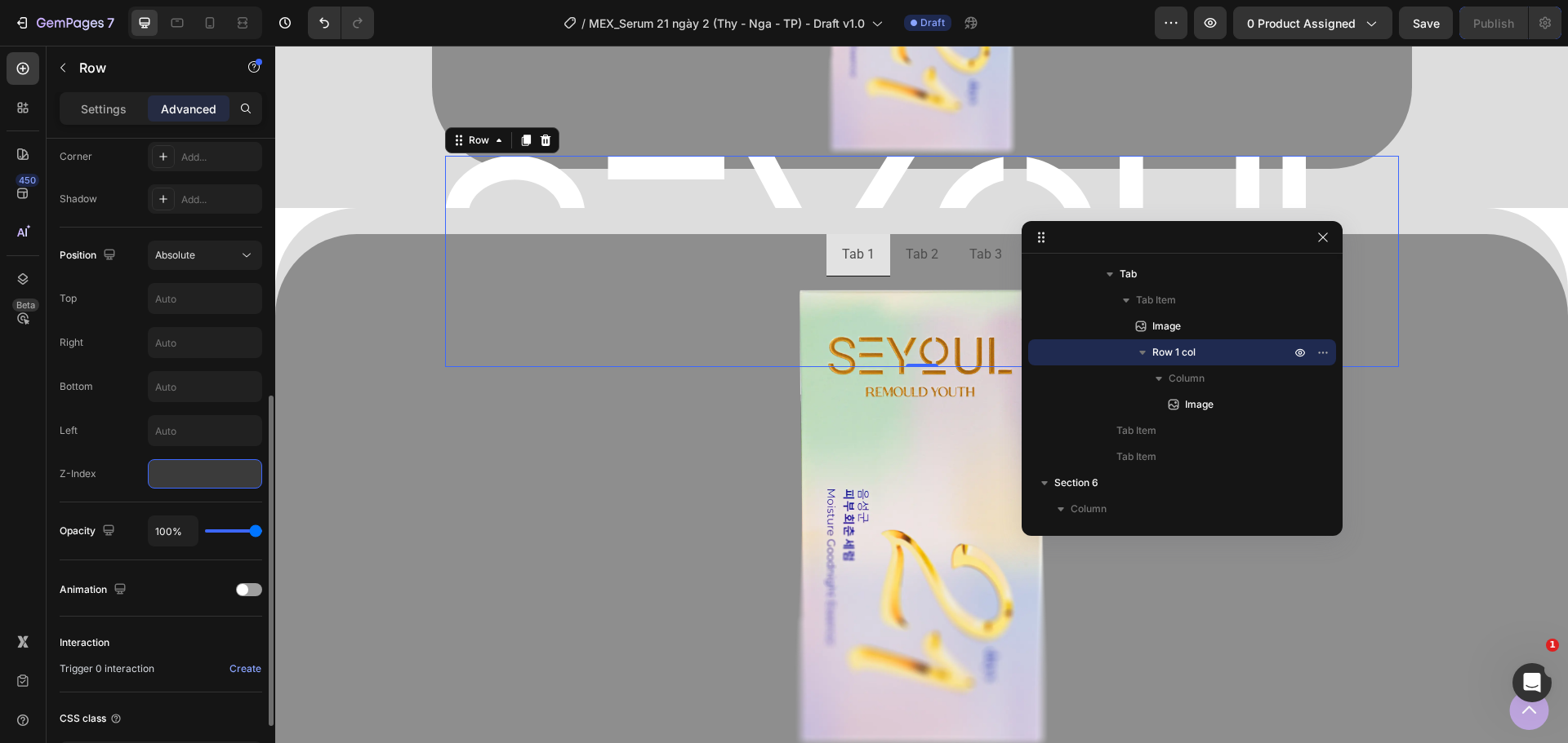
click at [184, 471] on input "number" at bounding box center [205, 474] width 115 height 30
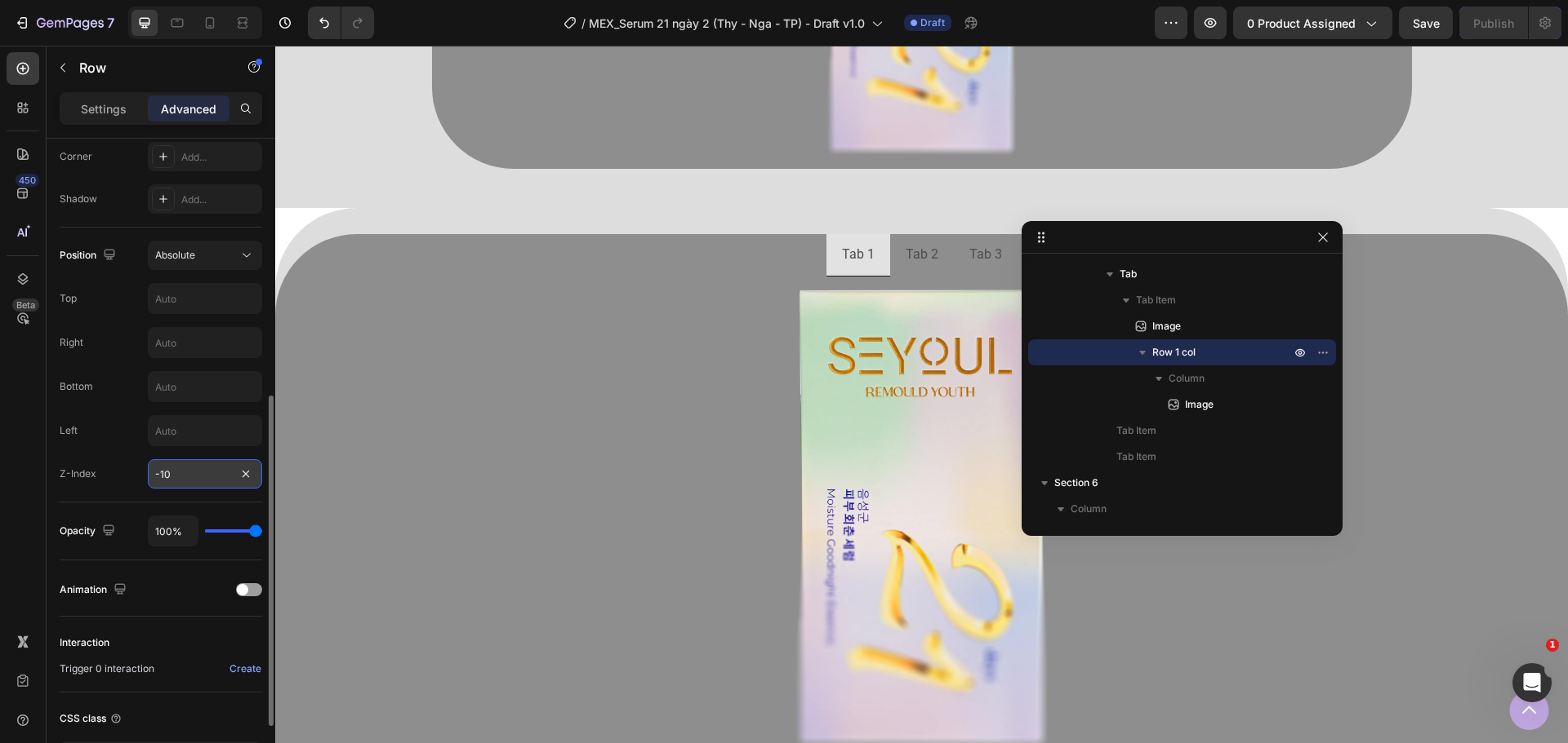
type input "-1"
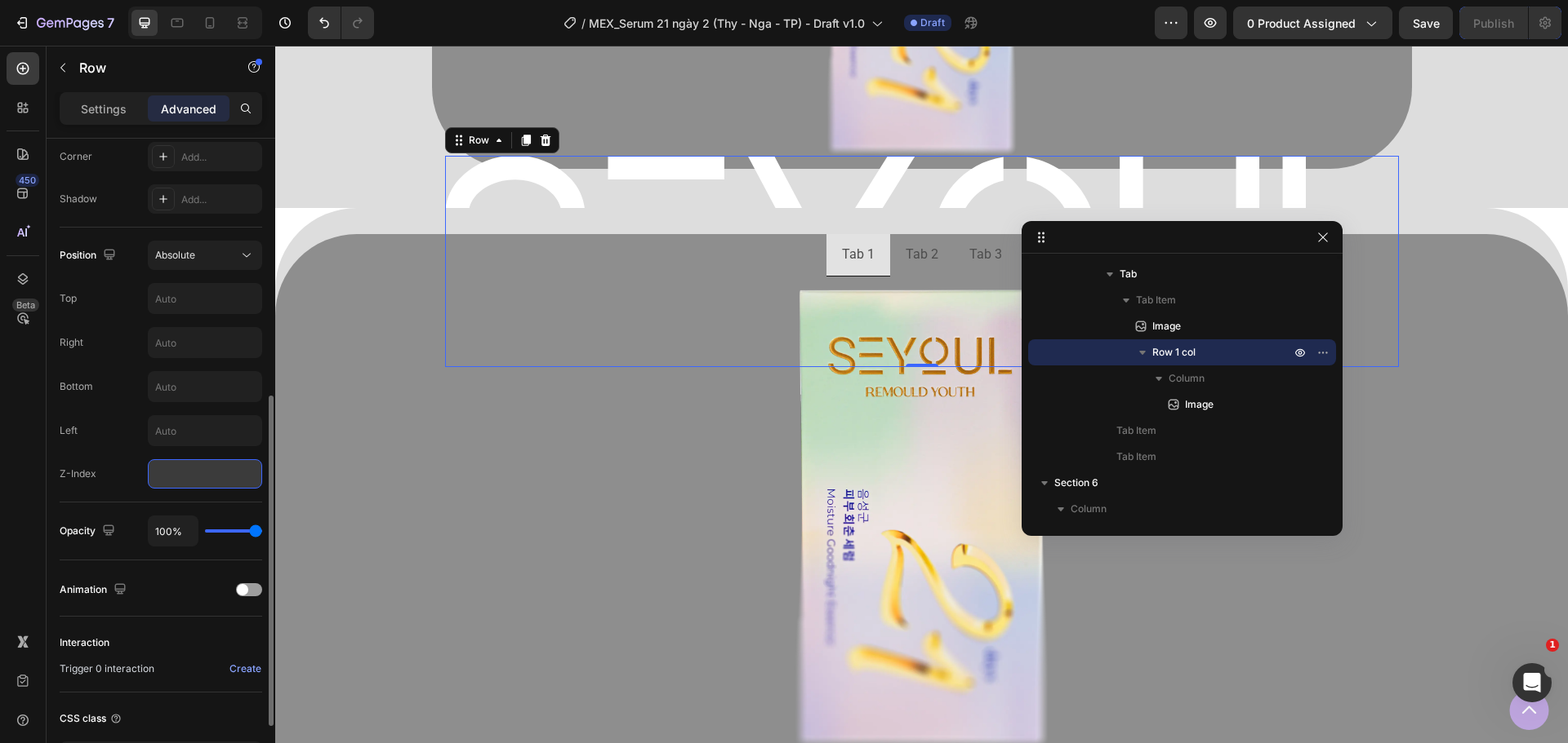
type input "1"
type input "2"
type input "0"
click at [184, 436] on input "text" at bounding box center [205, 431] width 113 height 30
type input "0"
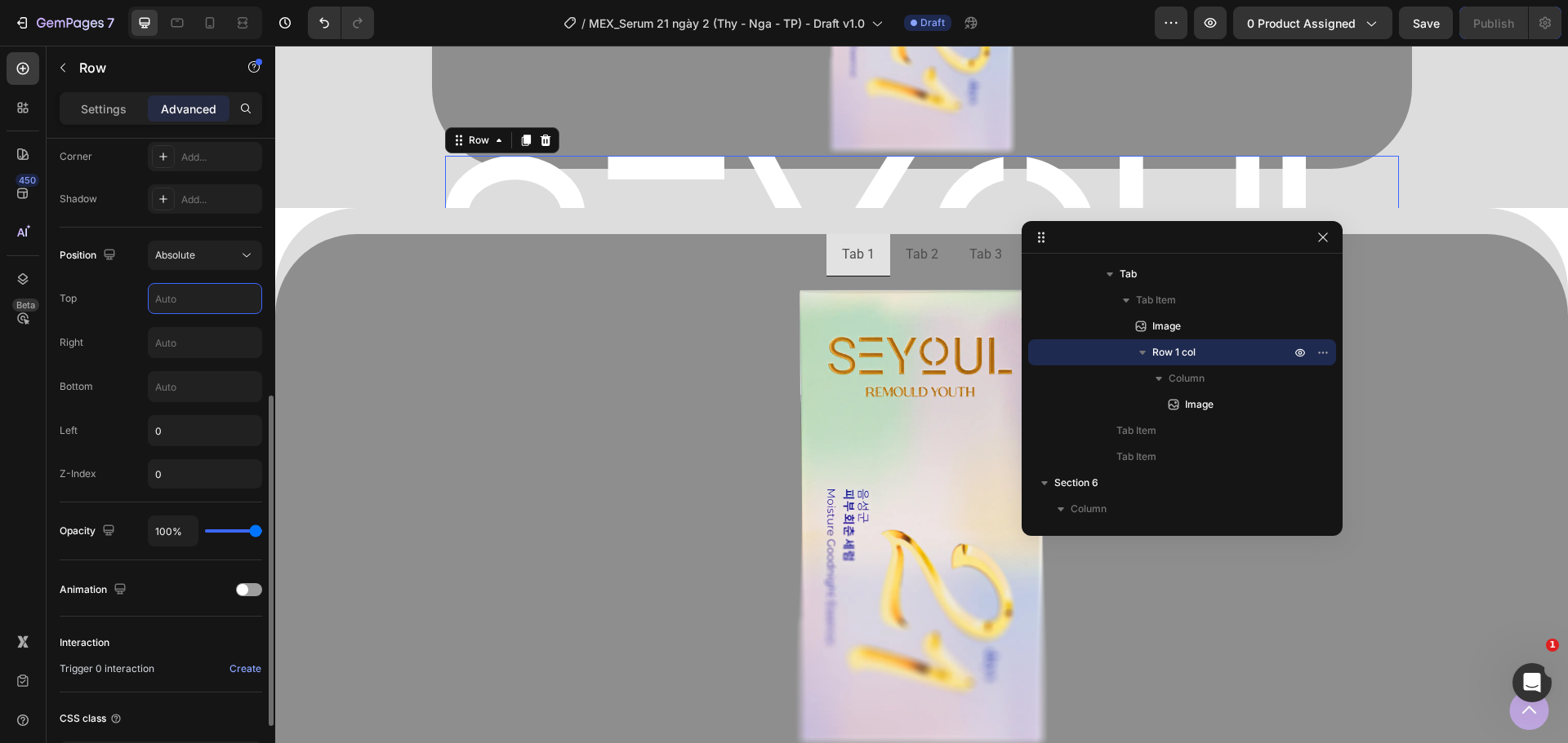
click at [188, 303] on input "text" at bounding box center [205, 299] width 113 height 30
type input "9"
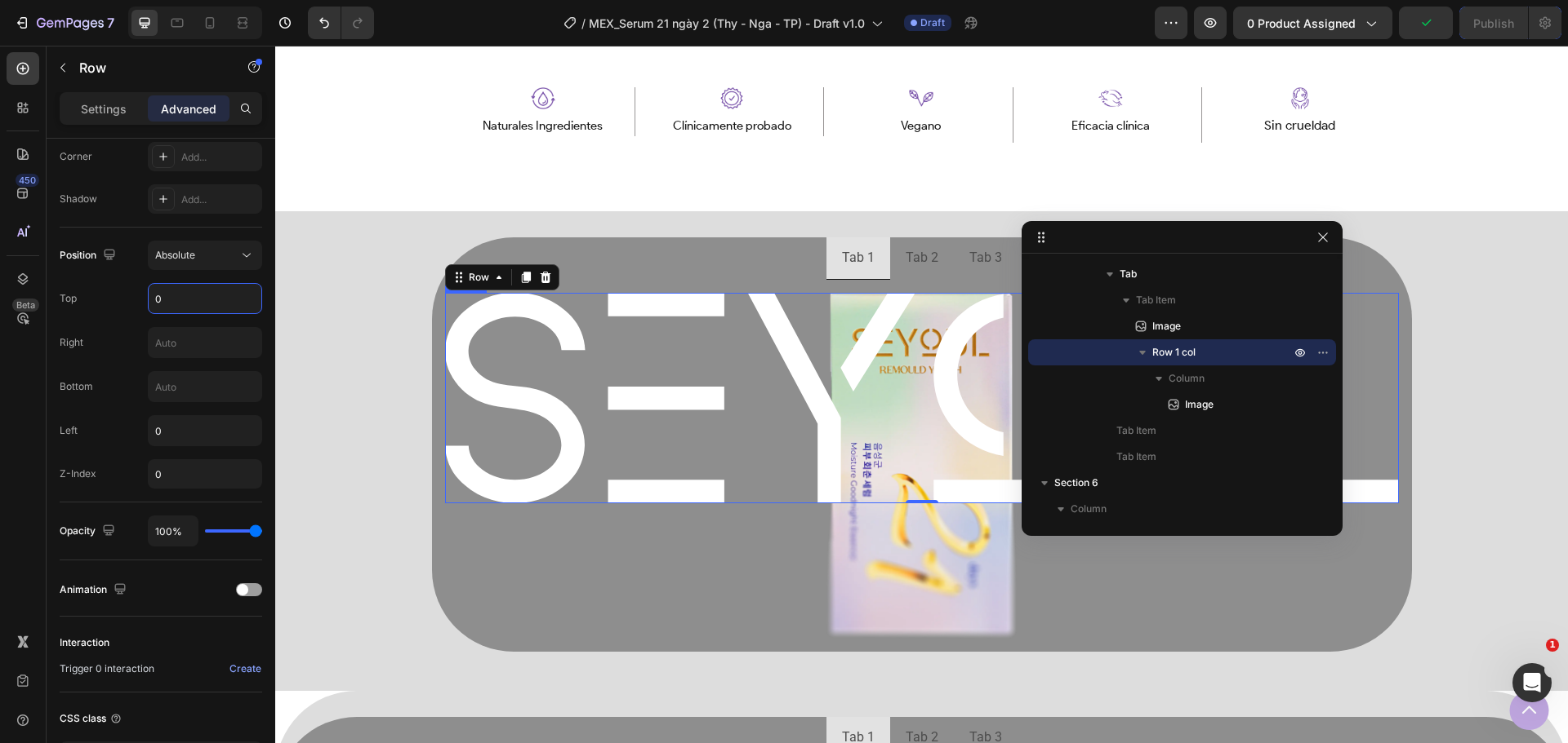
scroll to position [1029, 0]
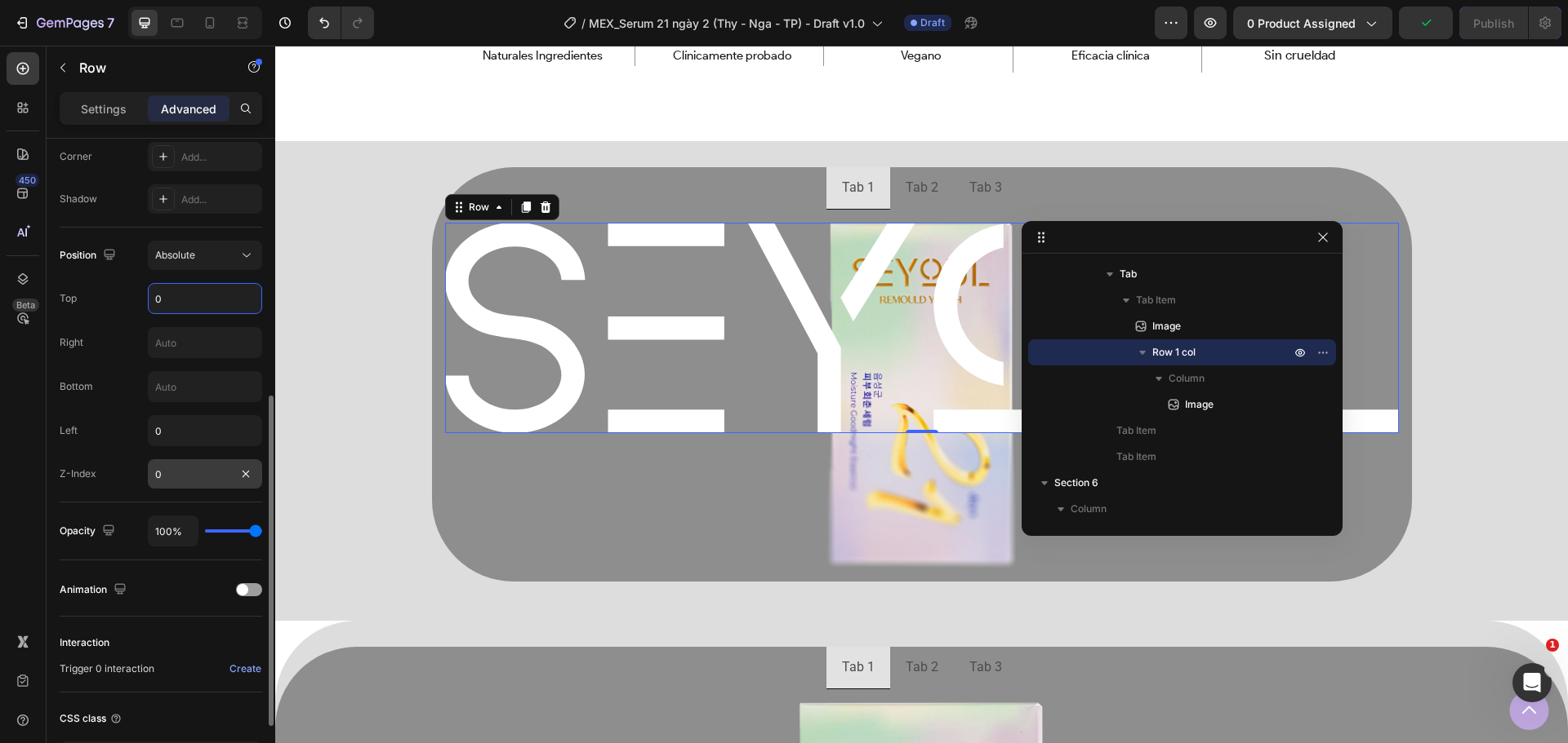
type input "0"
click at [175, 472] on input "0" at bounding box center [205, 474] width 115 height 30
type input "-1"
type input "-2"
type input "-3"
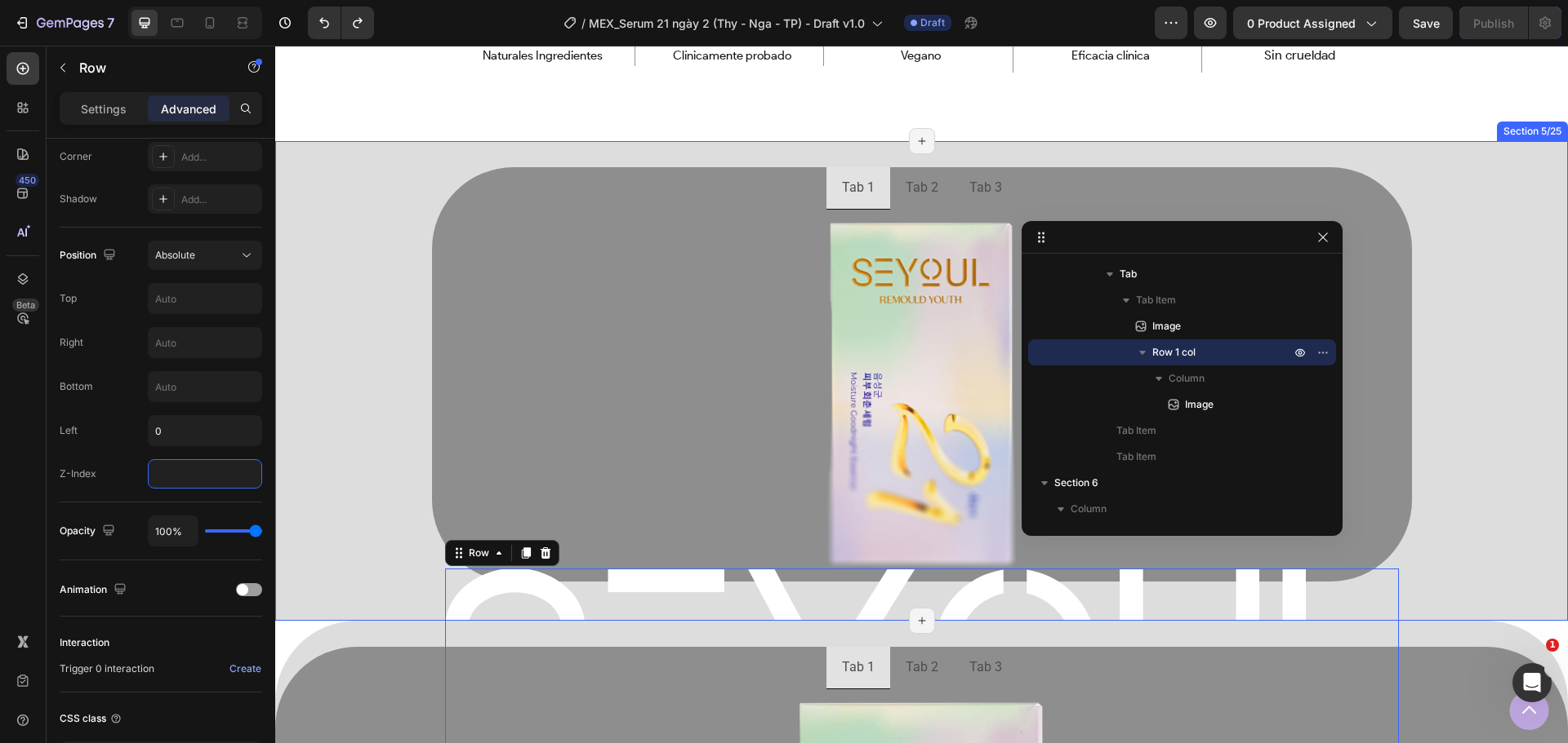
type input "-3"
type input "-2"
type input "-1"
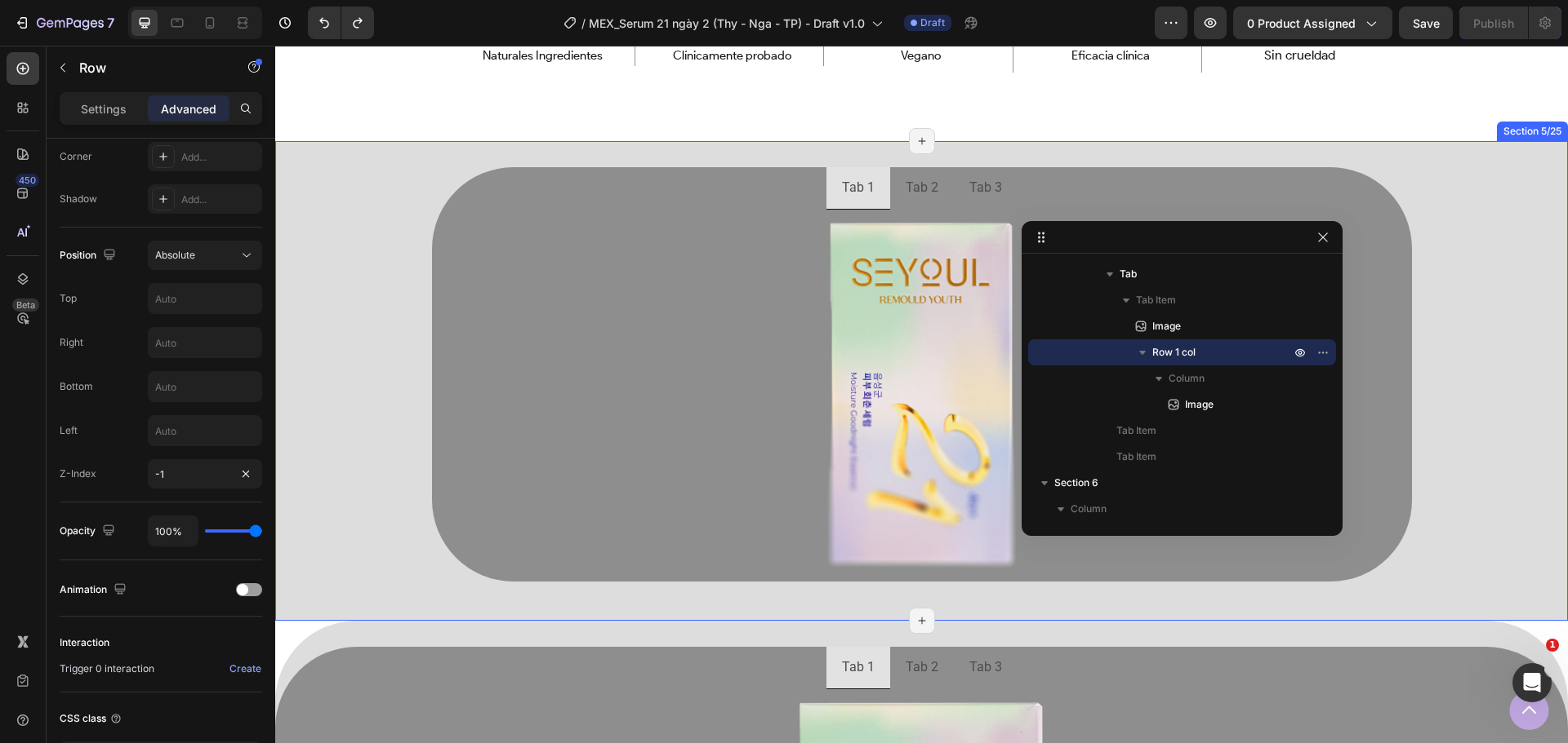
click at [352, 362] on div "Tab 1 Tab 2 Tab 3 Image Image Row 0 [GEOGRAPHIC_DATA]" at bounding box center [920, 381] width 1292 height 427
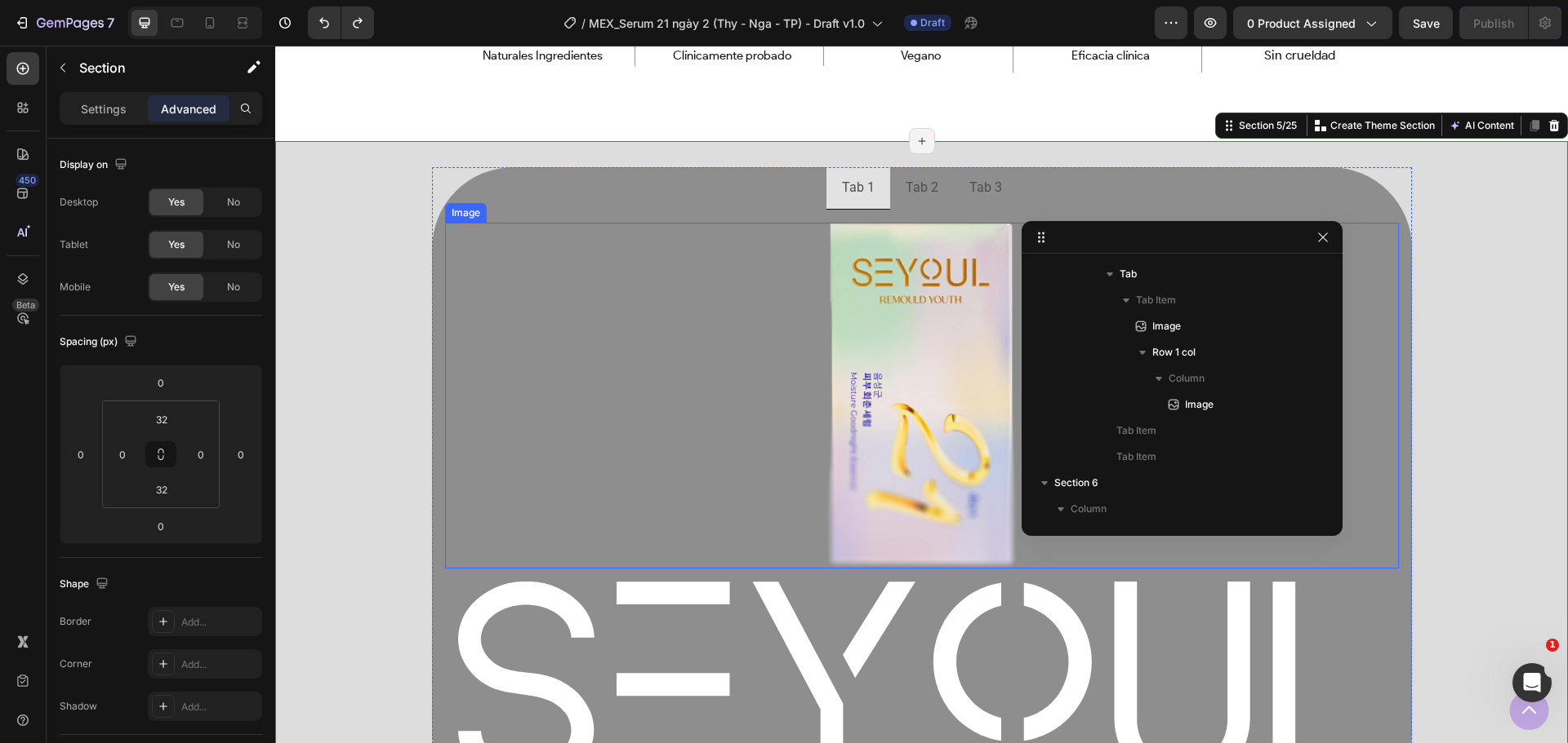
scroll to position [1356, 0]
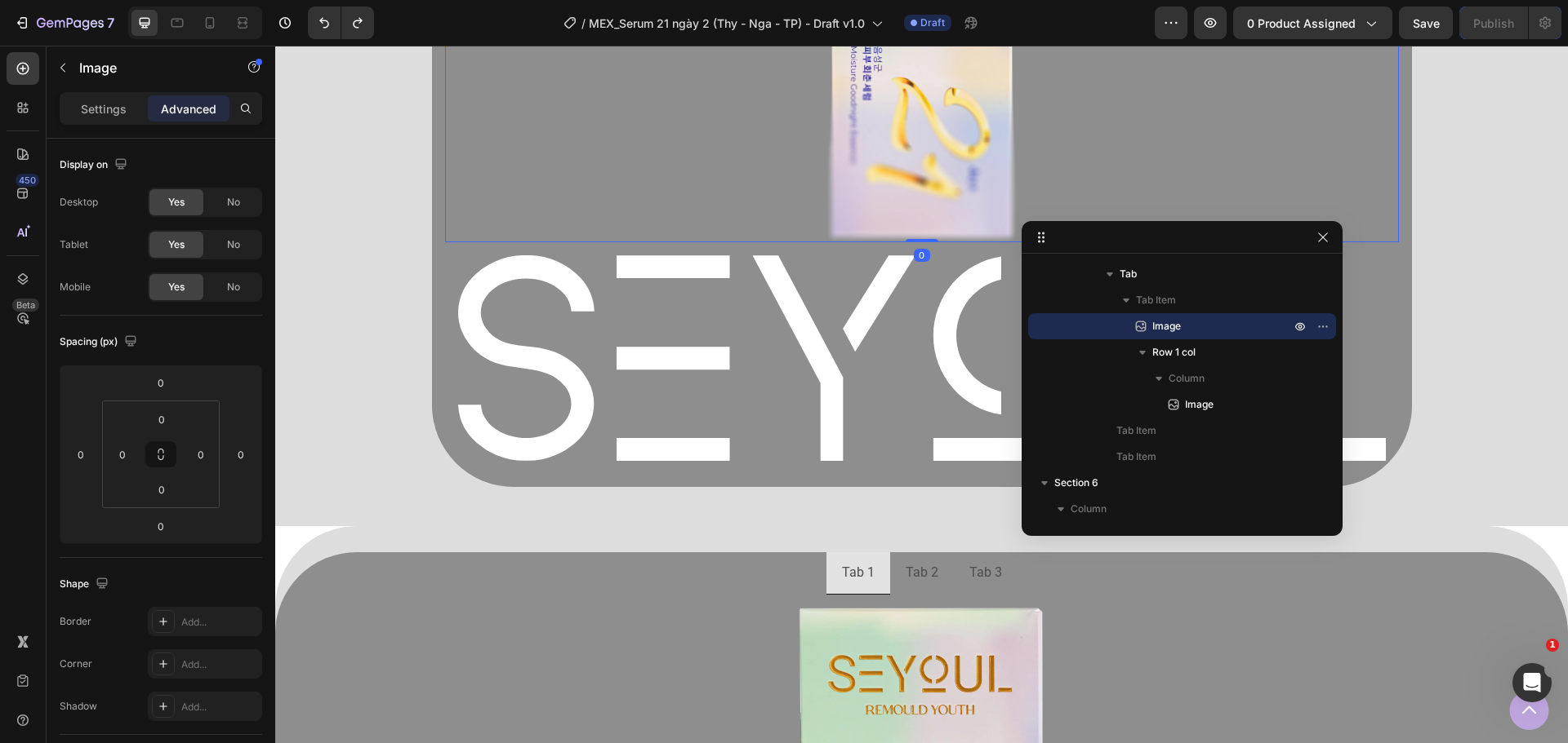
click at [839, 188] on img at bounding box center [921, 70] width 191 height 346
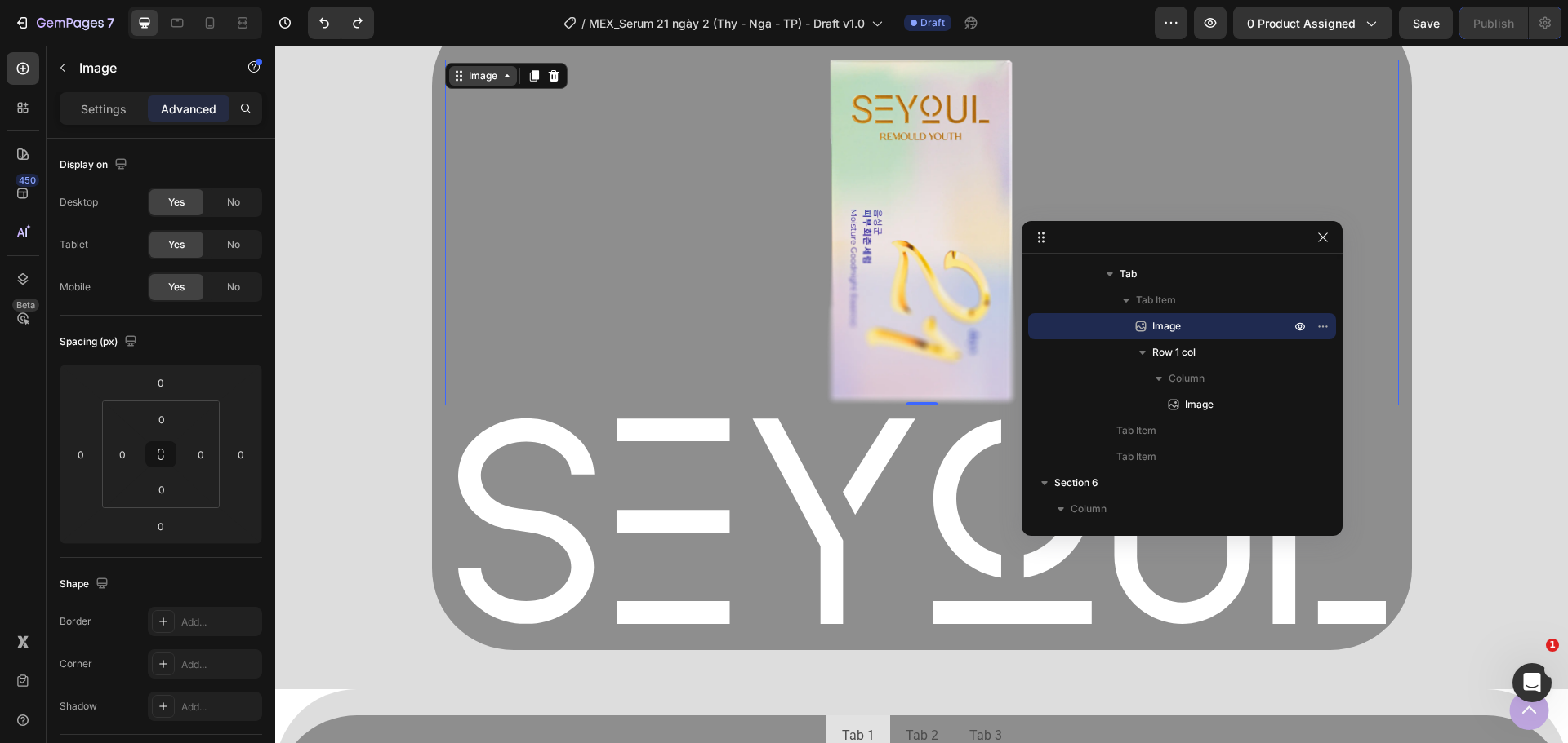
click at [486, 76] on div "Image" at bounding box center [484, 76] width 35 height 15
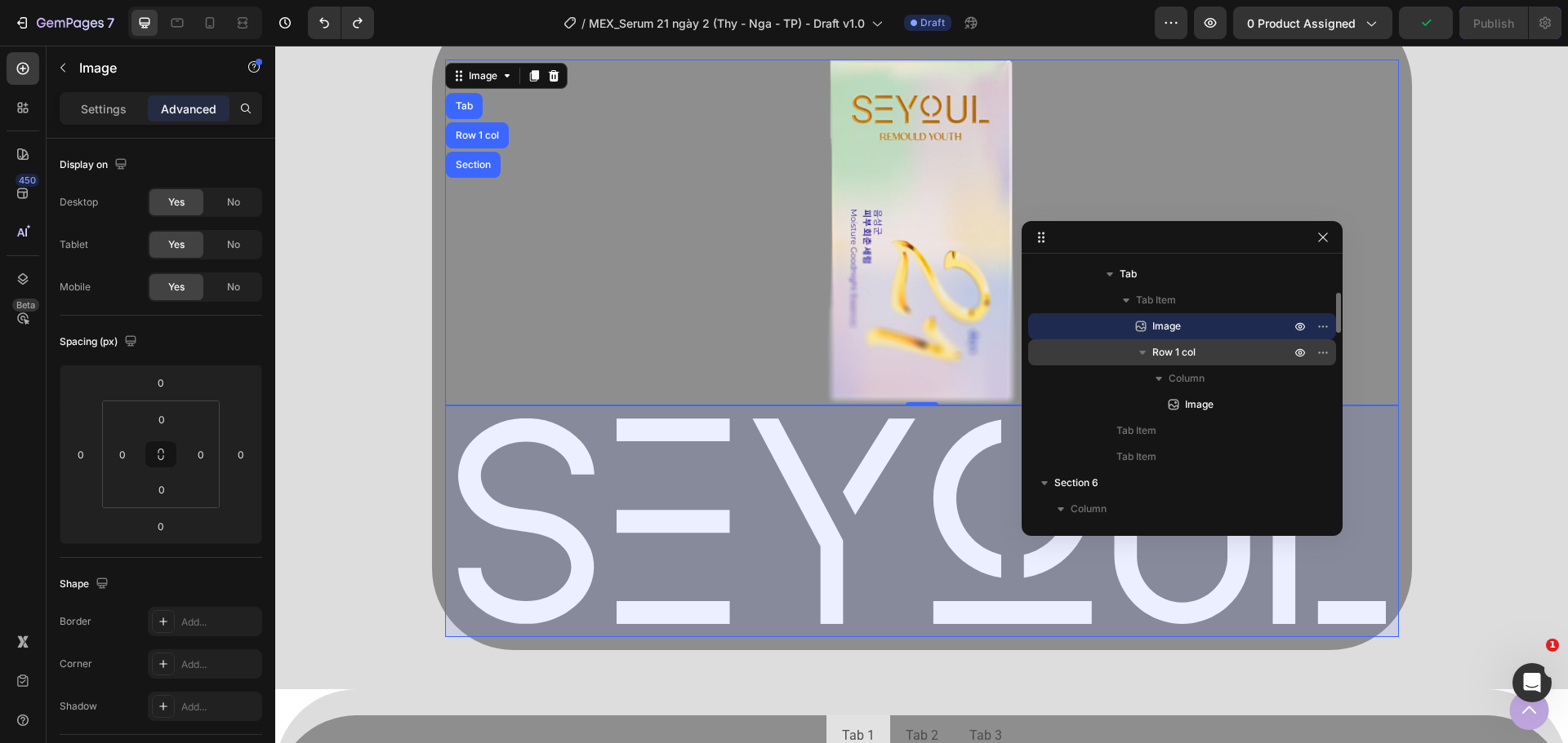
click at [1187, 346] on span "Row 1 col" at bounding box center [1174, 353] width 43 height 17
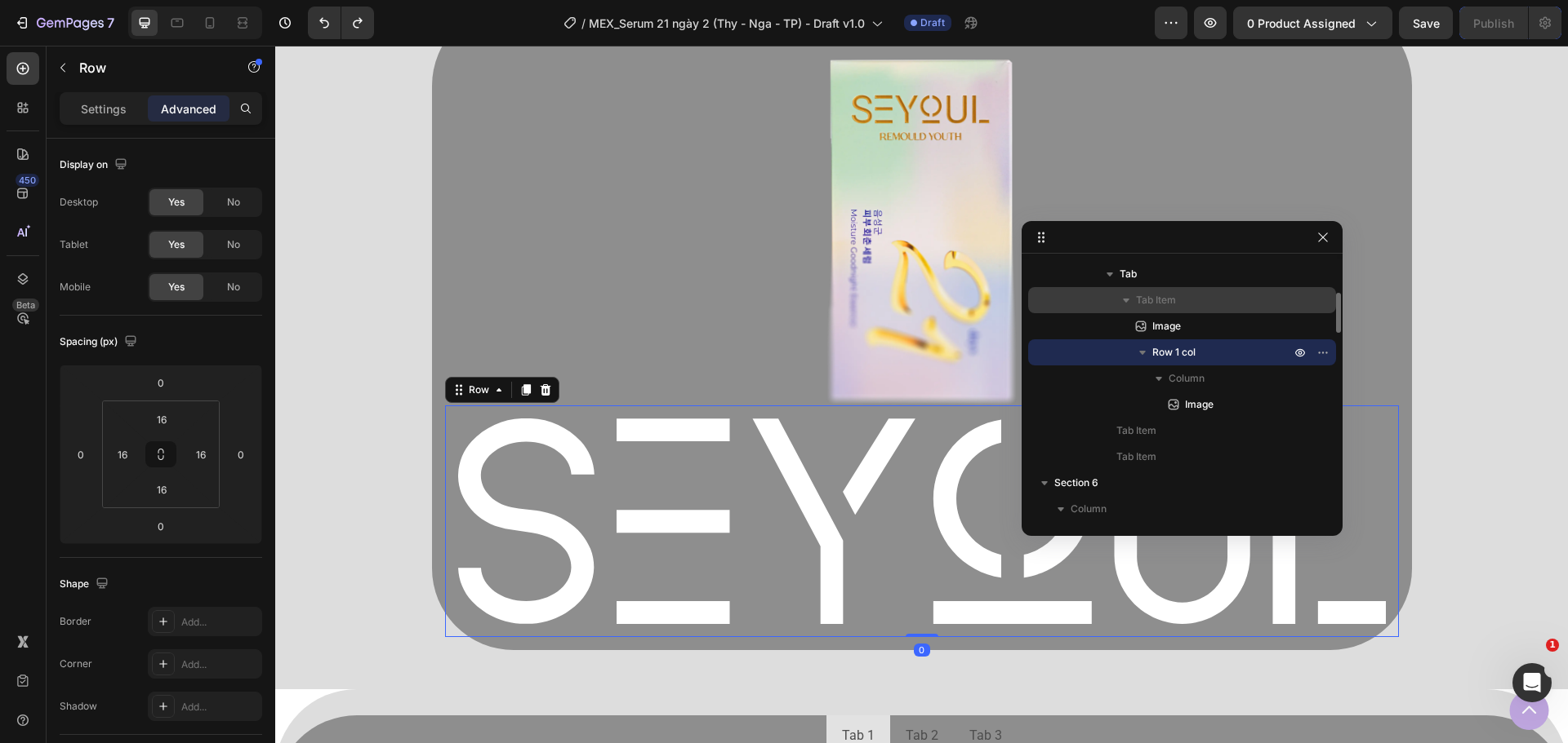
click at [1180, 306] on p "Tab Item" at bounding box center [1214, 301] width 157 height 17
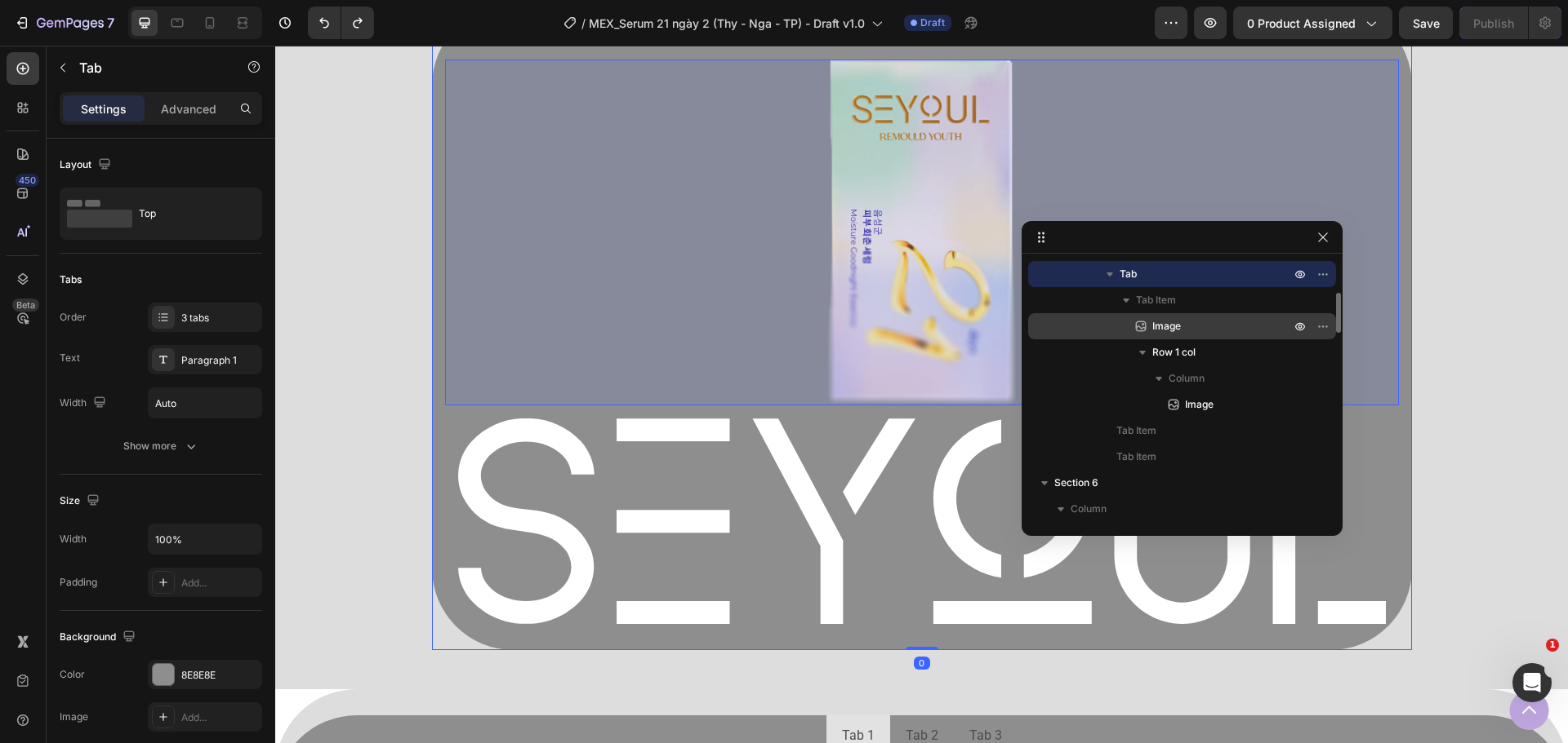
click at [1195, 327] on p "Image" at bounding box center [1204, 327] width 142 height 17
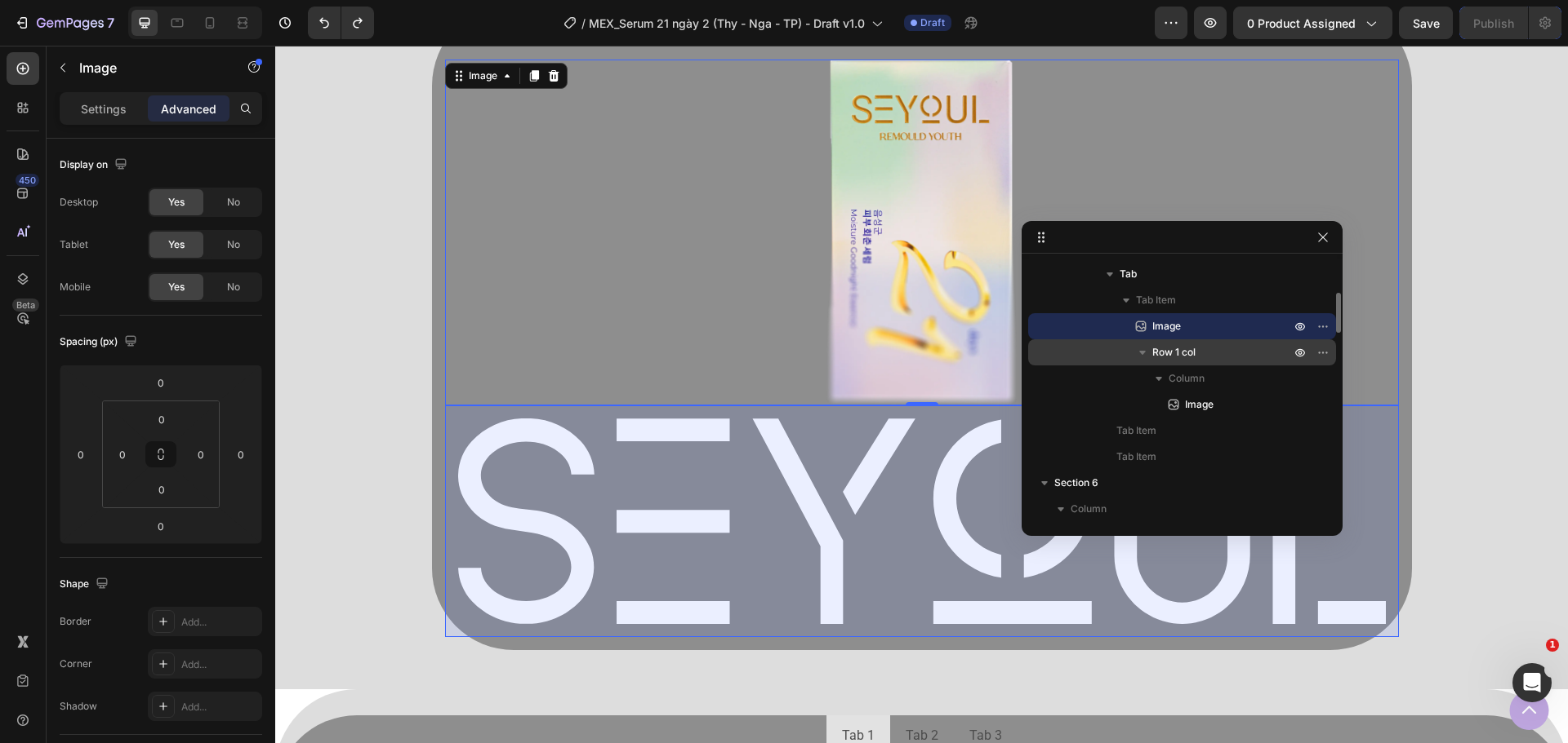
click at [1143, 358] on icon "button" at bounding box center [1142, 353] width 17 height 17
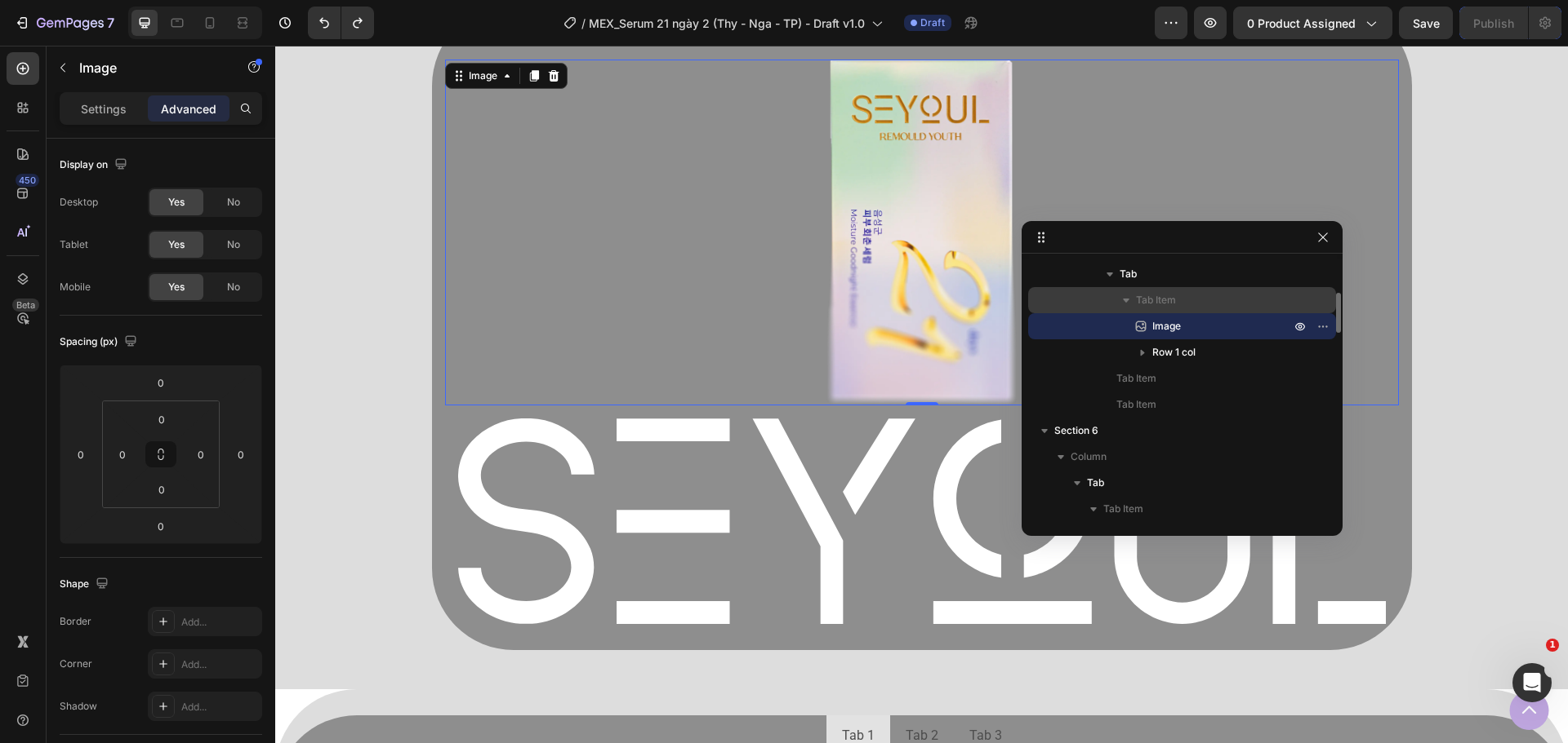
click at [1170, 296] on span "Tab Item" at bounding box center [1155, 301] width 40 height 17
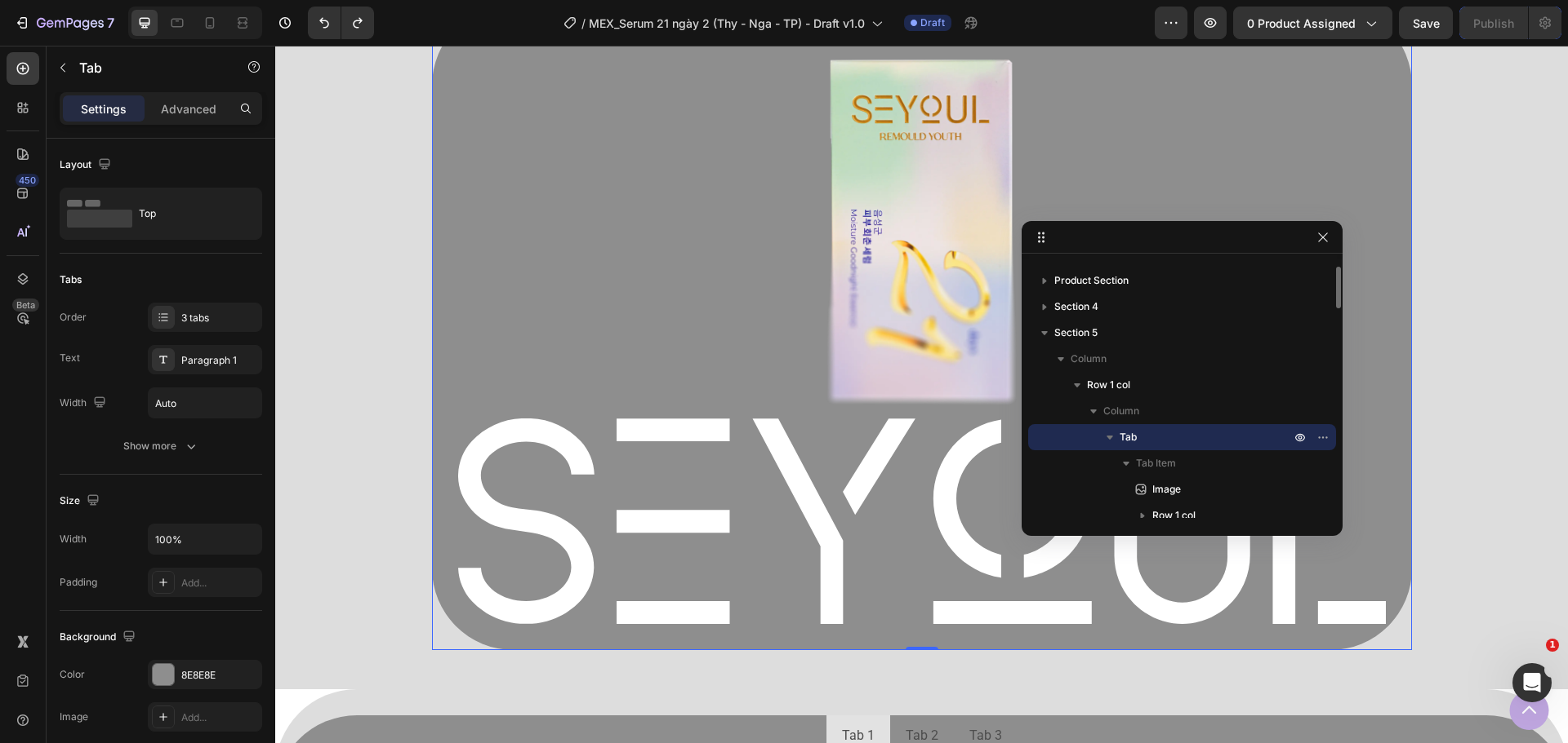
scroll to position [127, 0]
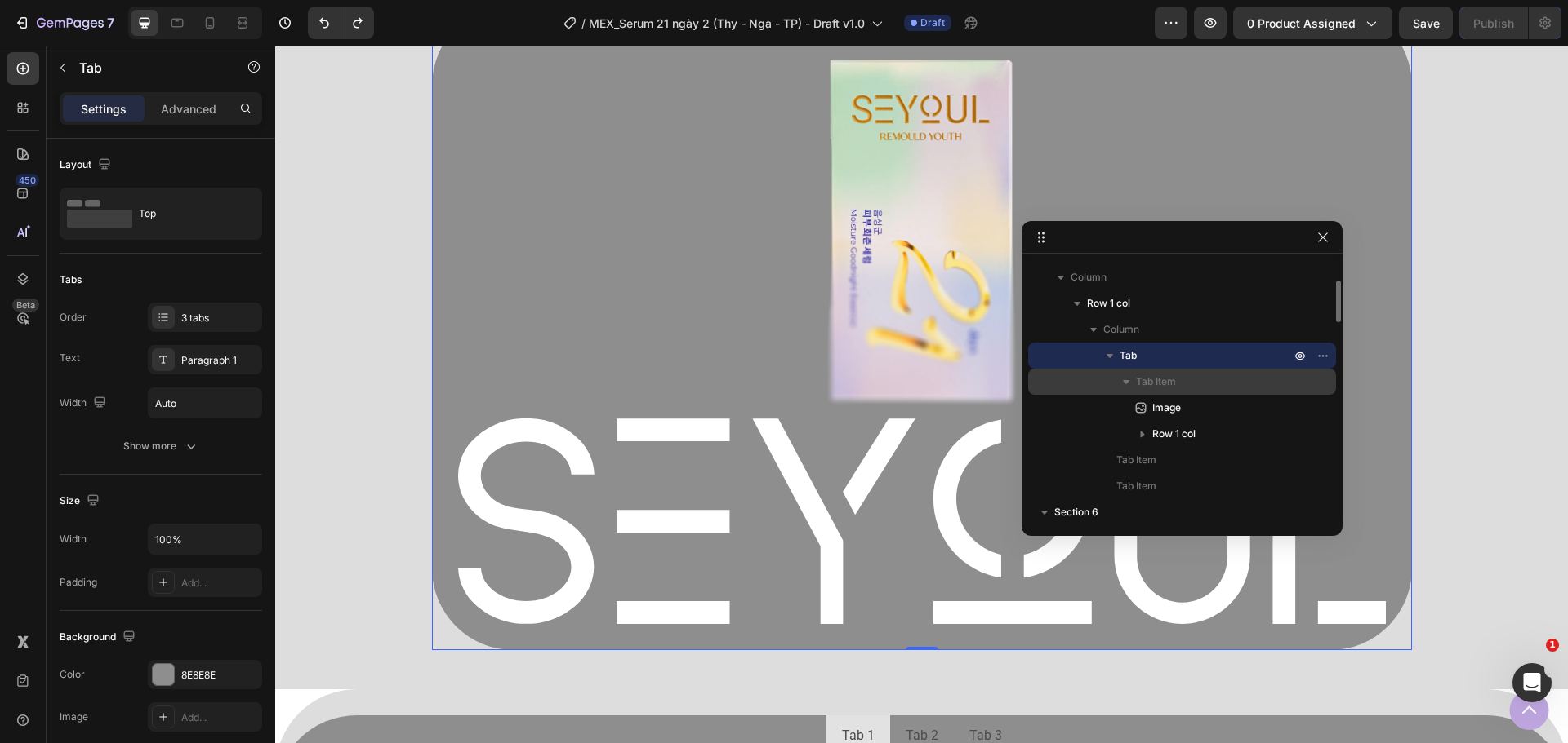
click at [1182, 372] on div "Tab Item" at bounding box center [1181, 382] width 294 height 26
click at [1183, 380] on p "Tab Item" at bounding box center [1214, 382] width 157 height 17
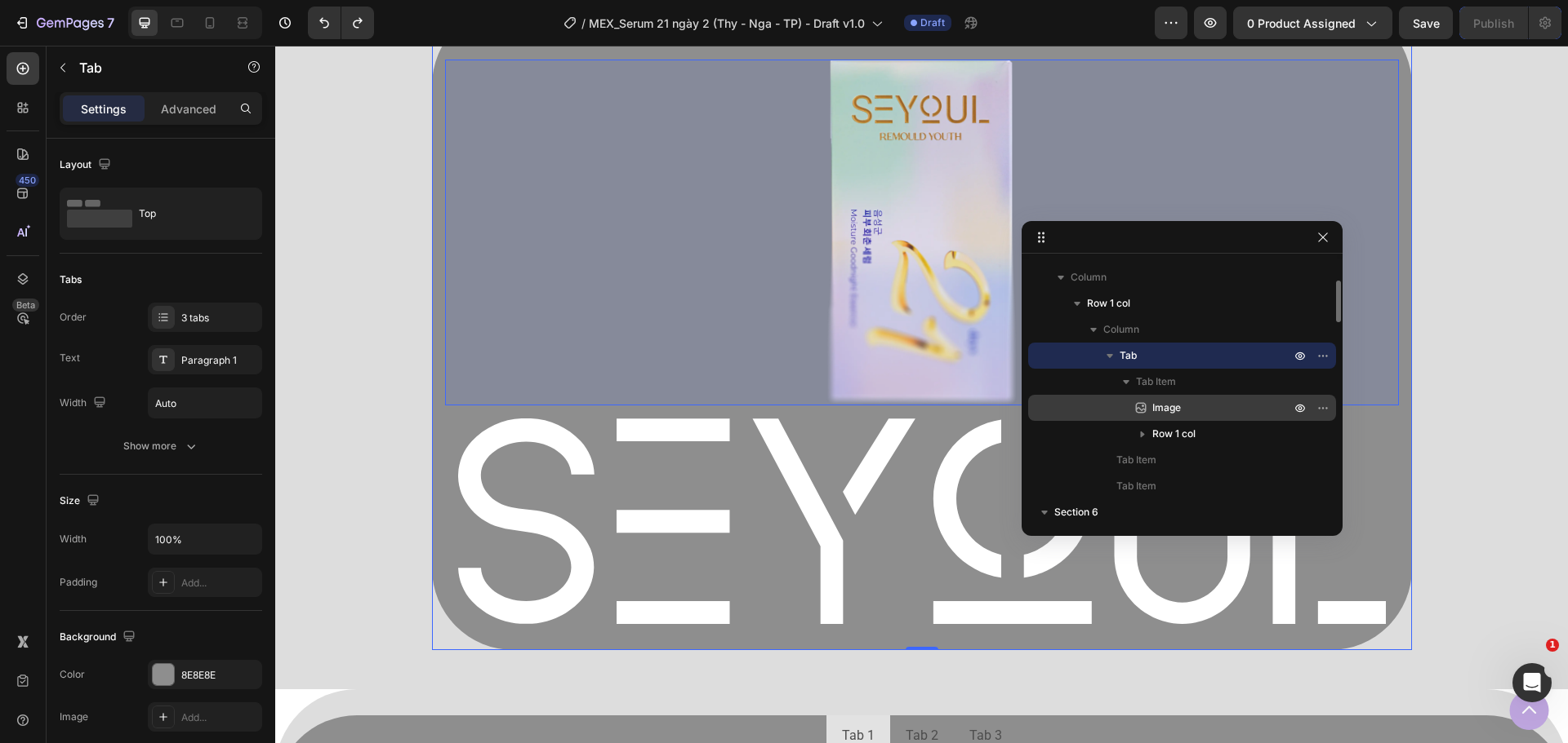
click at [1181, 418] on div "Image" at bounding box center [1181, 408] width 294 height 26
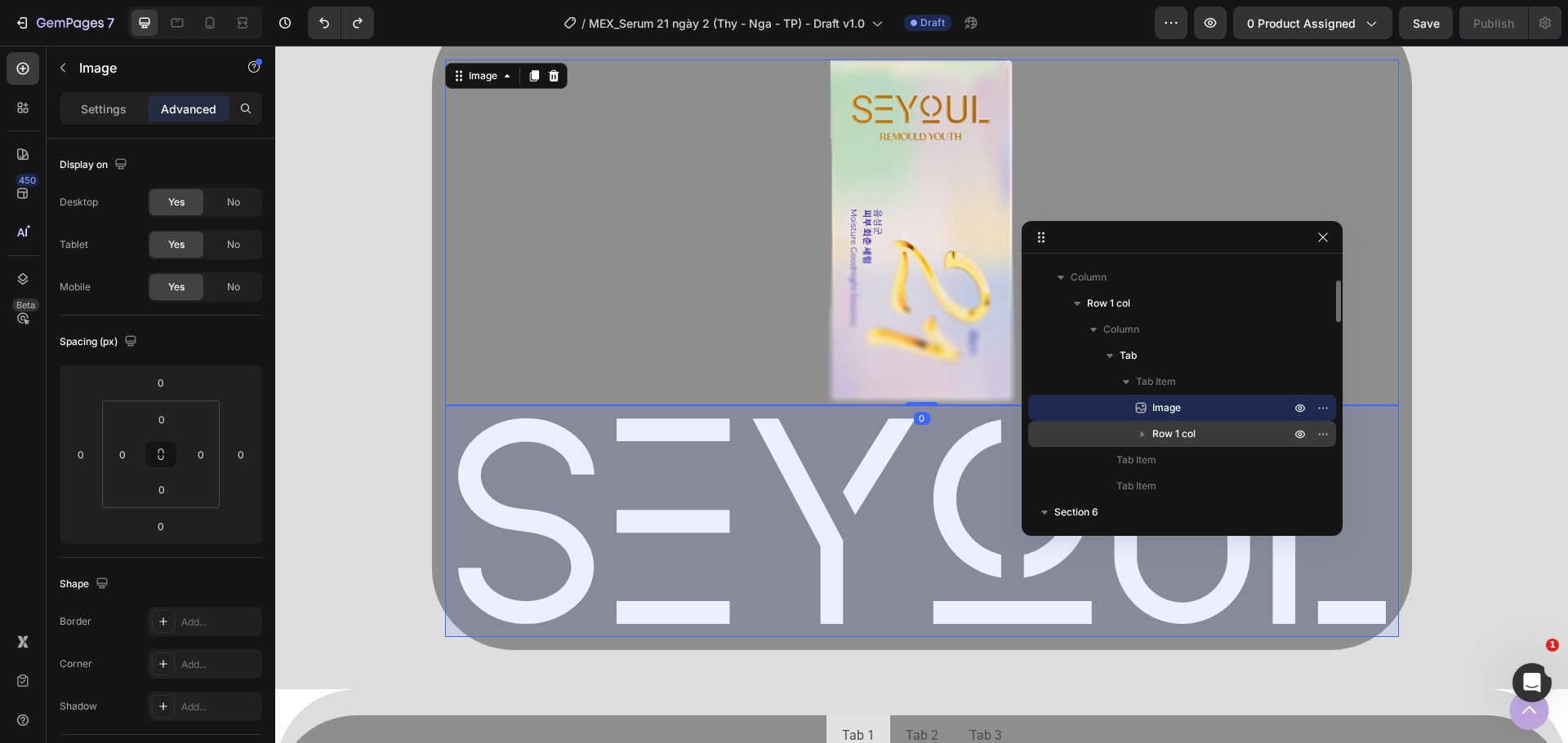
click at [1179, 437] on span "Row 1 col" at bounding box center [1174, 435] width 43 height 17
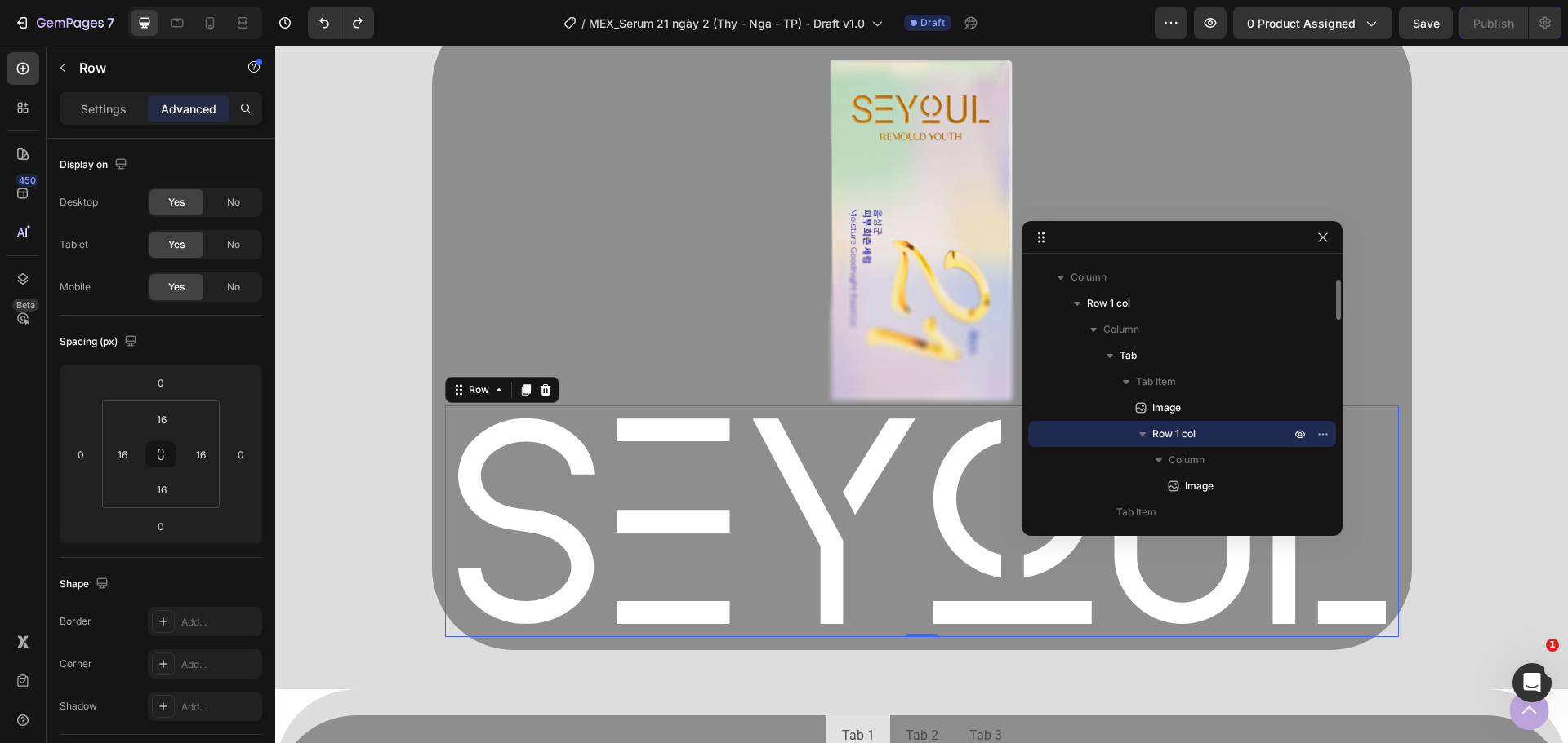
drag, startPoint x: 1202, startPoint y: 432, endPoint x: 1140, endPoint y: 432, distance: 62.0
click at [1140, 432] on div "Row 1 col" at bounding box center [1181, 434] width 294 height 26
click at [1318, 433] on icon "button" at bounding box center [1323, 434] width 13 height 13
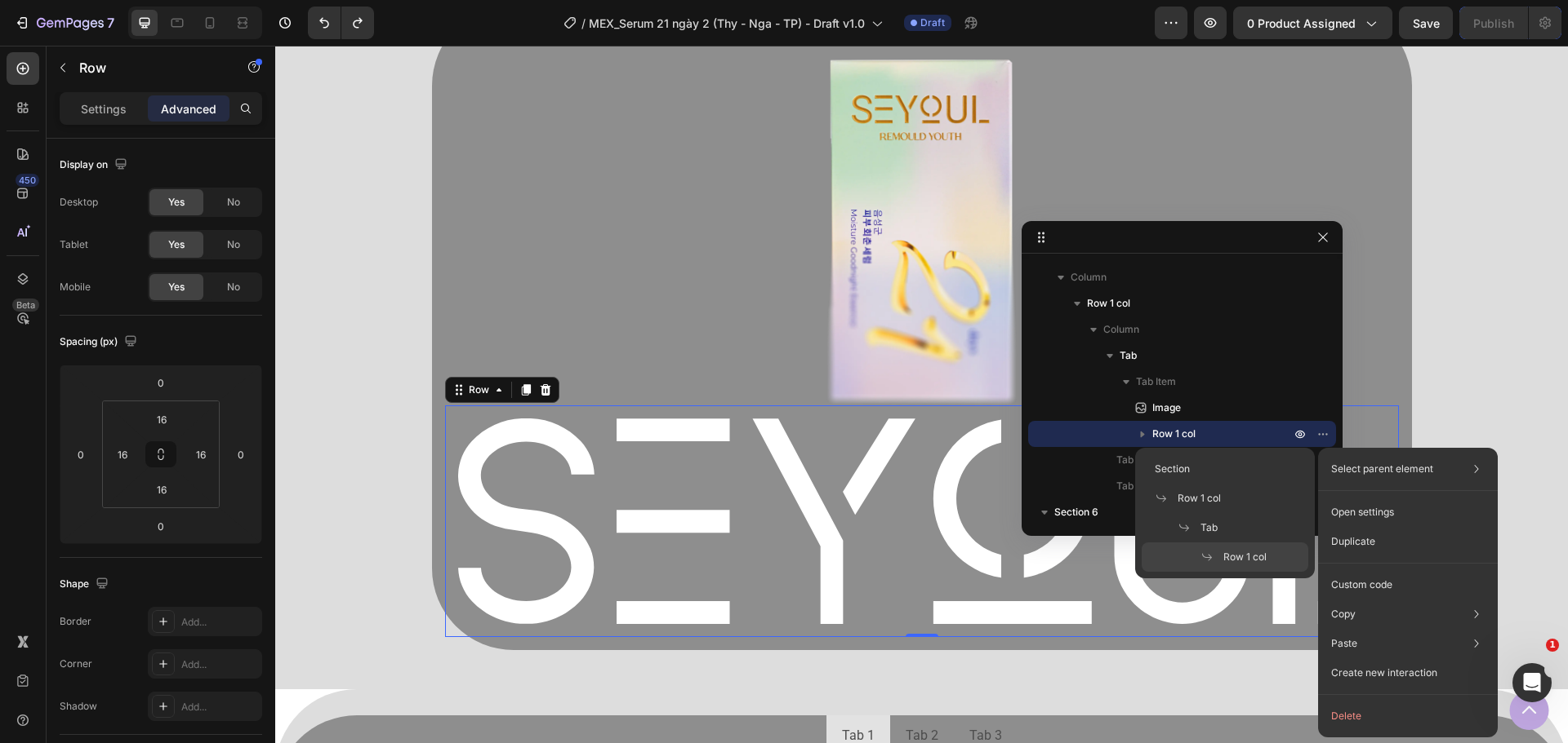
click at [1377, 468] on p "Select parent element" at bounding box center [1383, 469] width 102 height 15
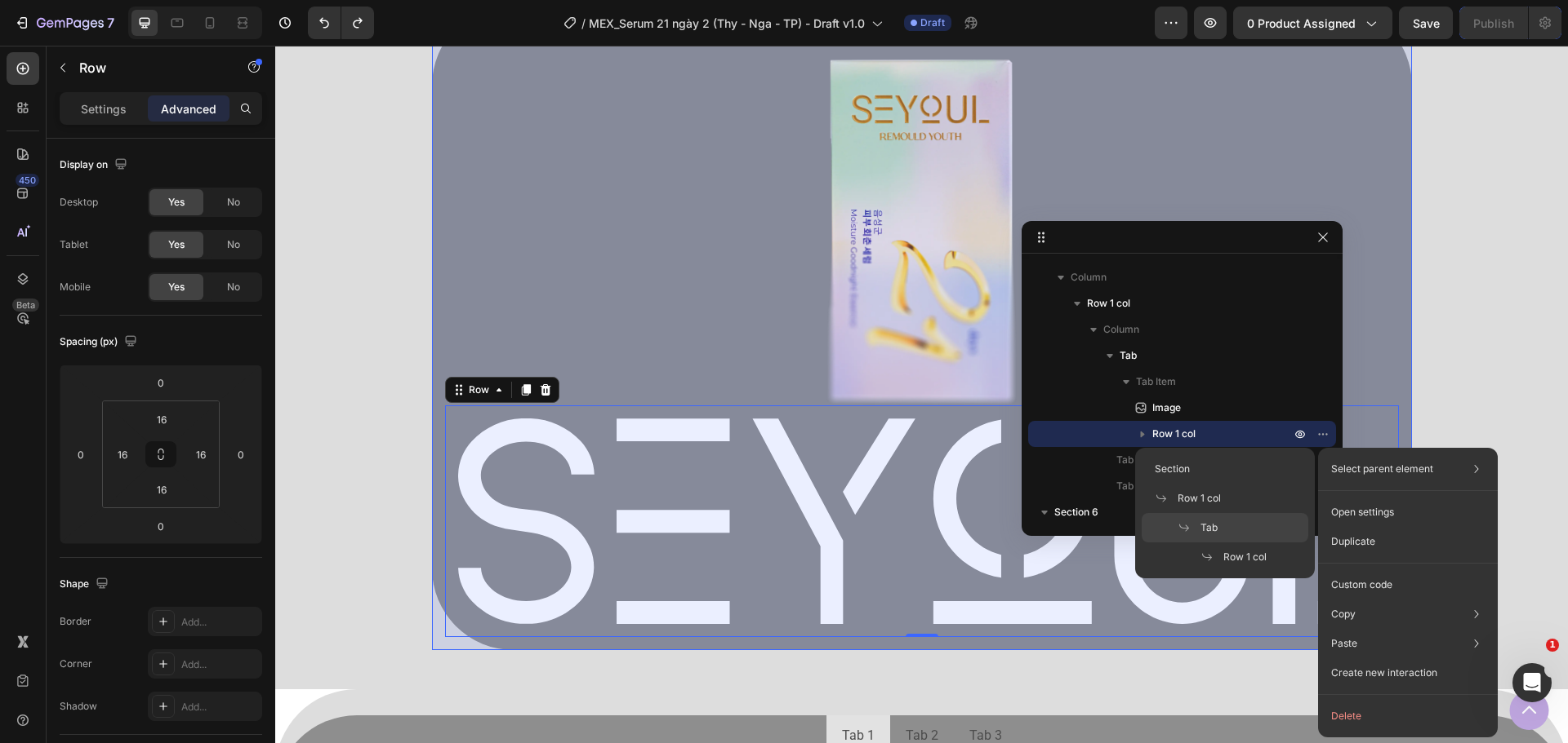
click at [1226, 525] on div "Tab" at bounding box center [1224, 528] width 167 height 30
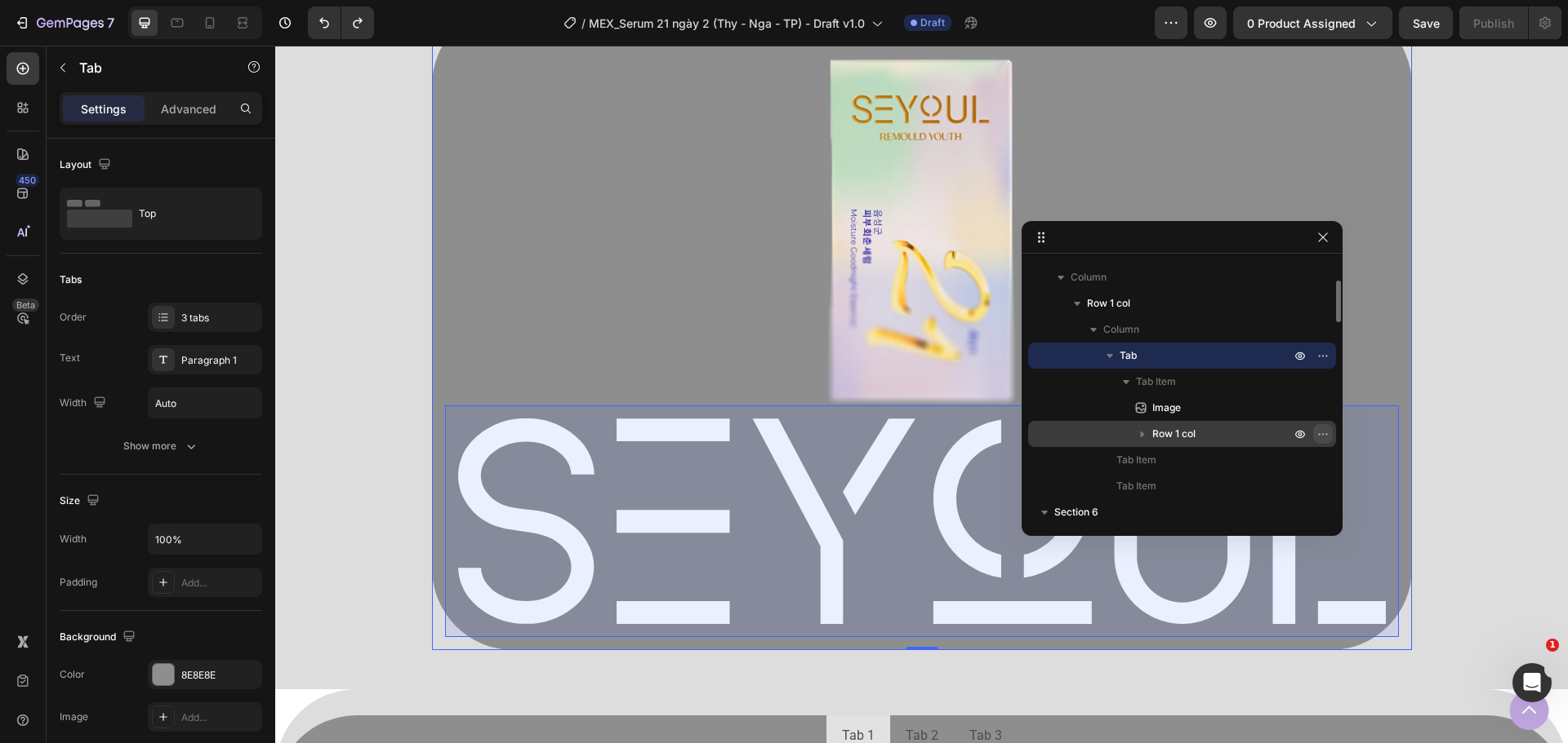
click at [1321, 427] on icon "button" at bounding box center [1323, 434] width 13 height 13
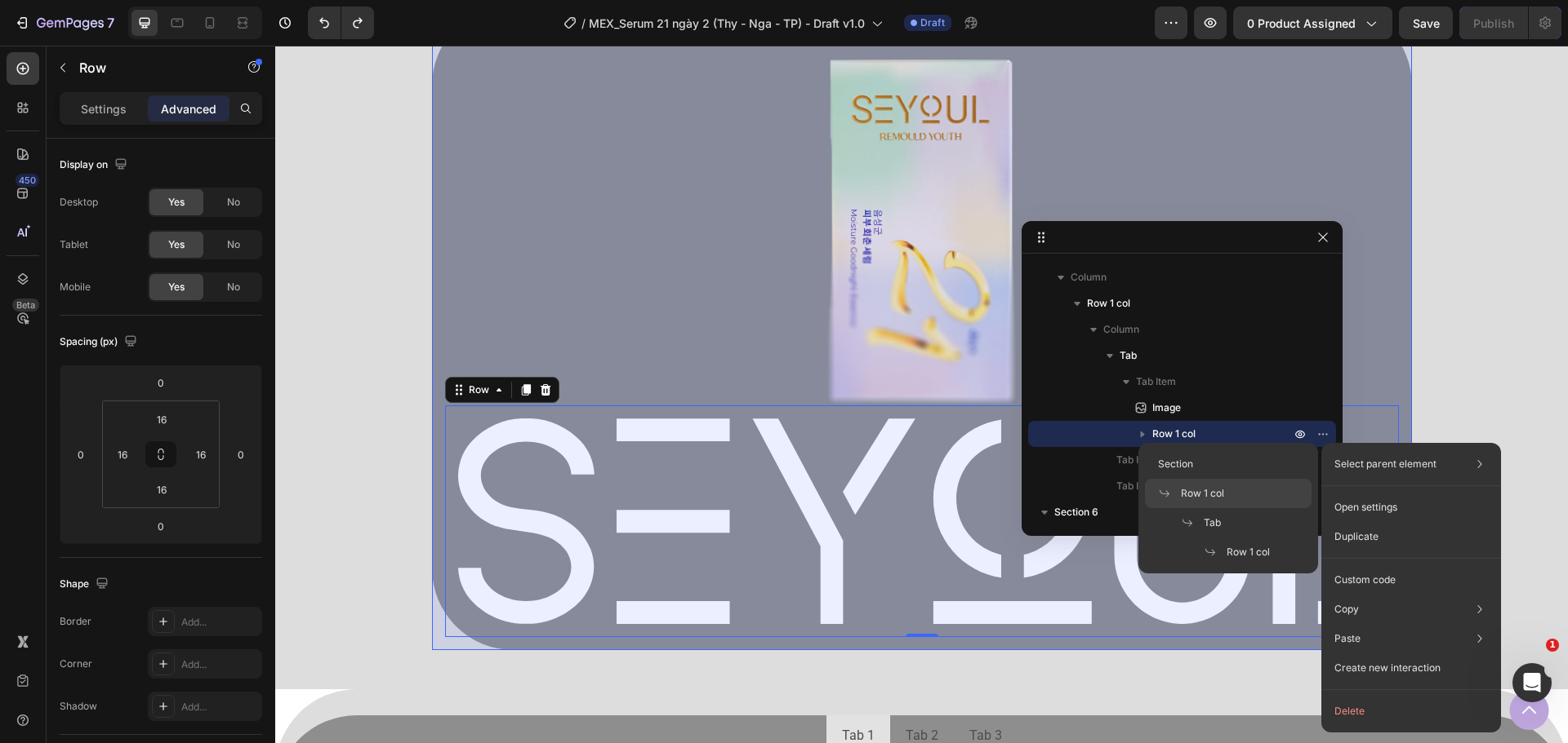
click at [1231, 501] on div "Row 1 col" at bounding box center [1228, 493] width 167 height 30
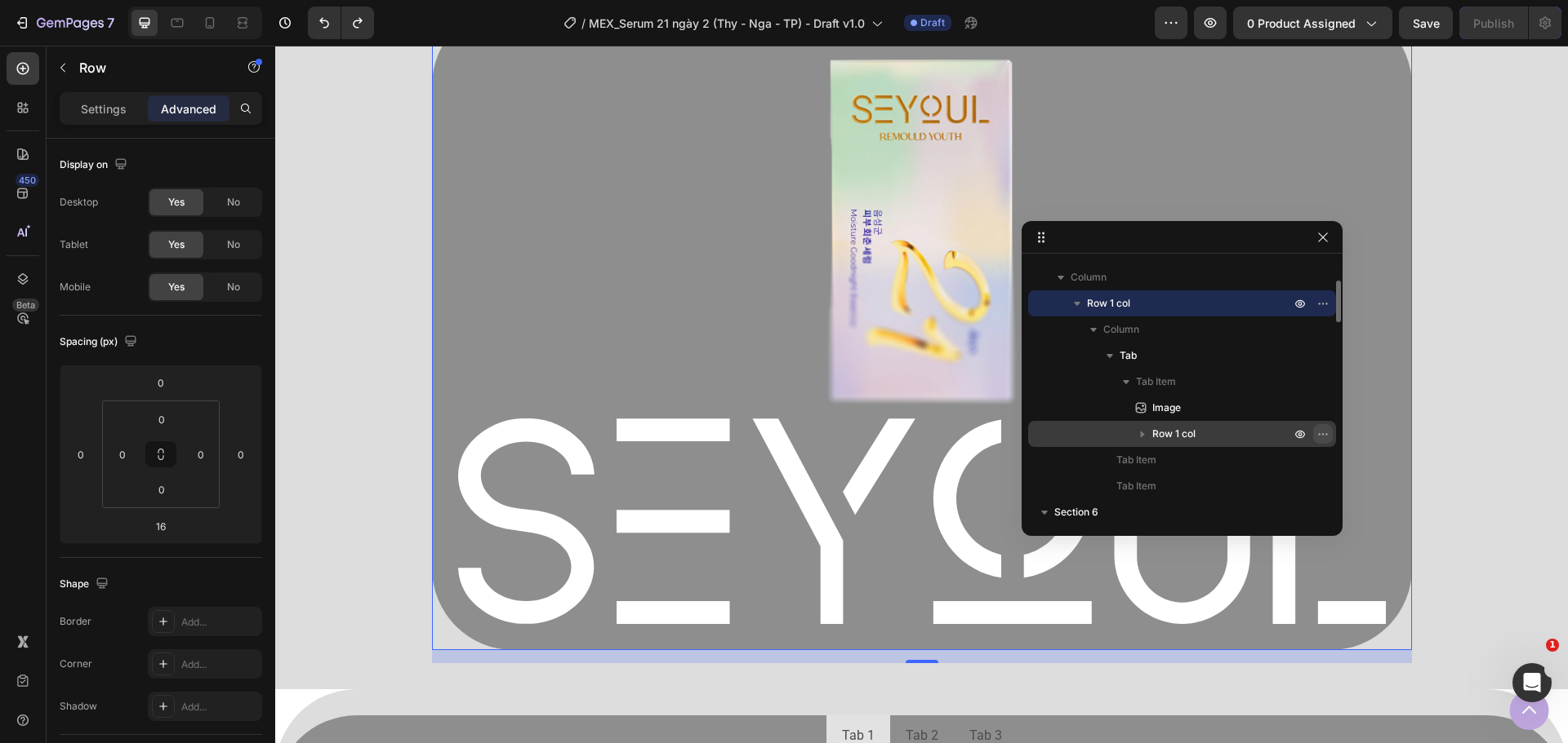
click at [1320, 436] on icon "button" at bounding box center [1323, 434] width 13 height 13
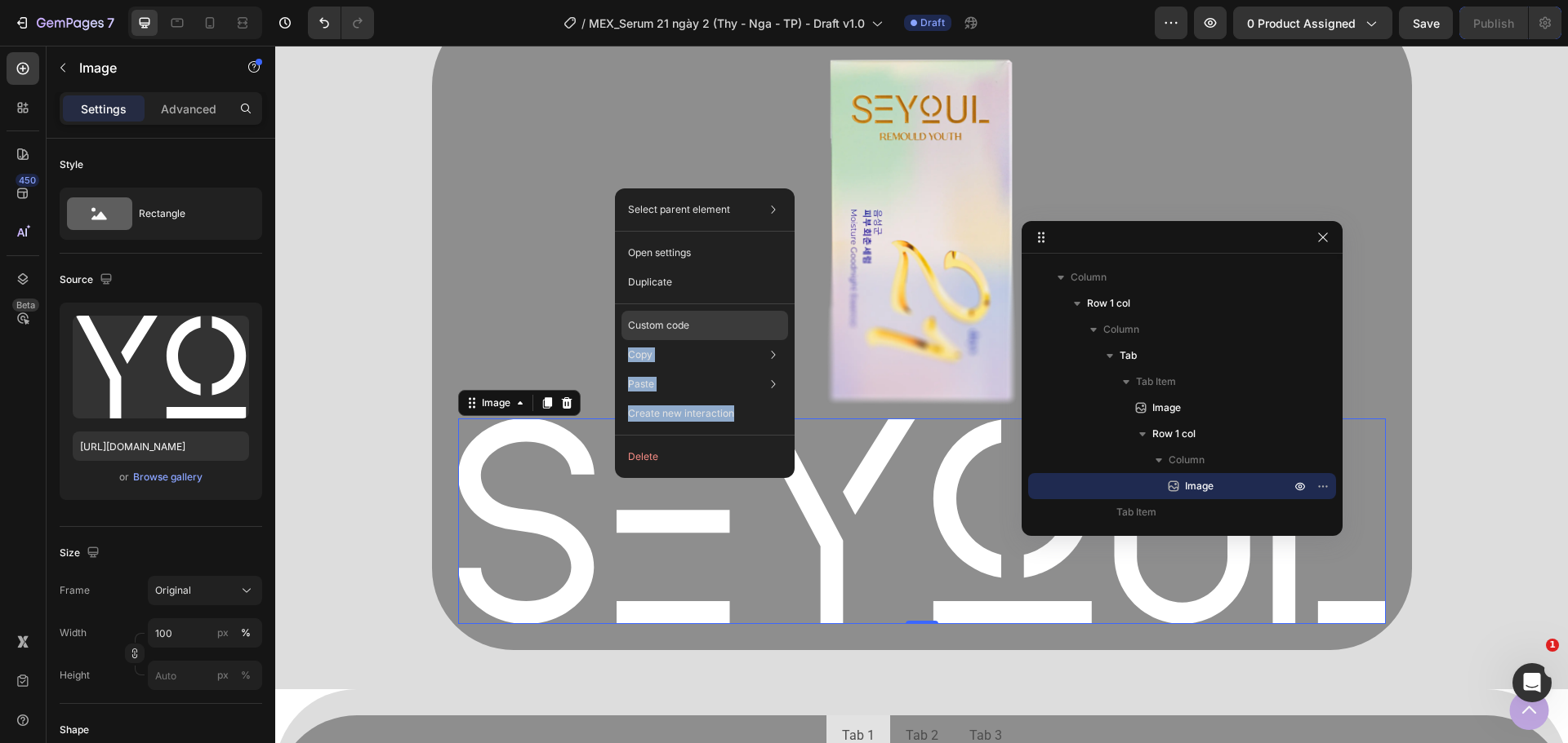
drag, startPoint x: 746, startPoint y: 414, endPoint x: 724, endPoint y: 323, distance: 93.6
click at [724, 323] on div "Select parent element Row 1 col Tab Row 1 col Image Open settings Duplicate Cus…" at bounding box center [704, 332] width 180 height 290
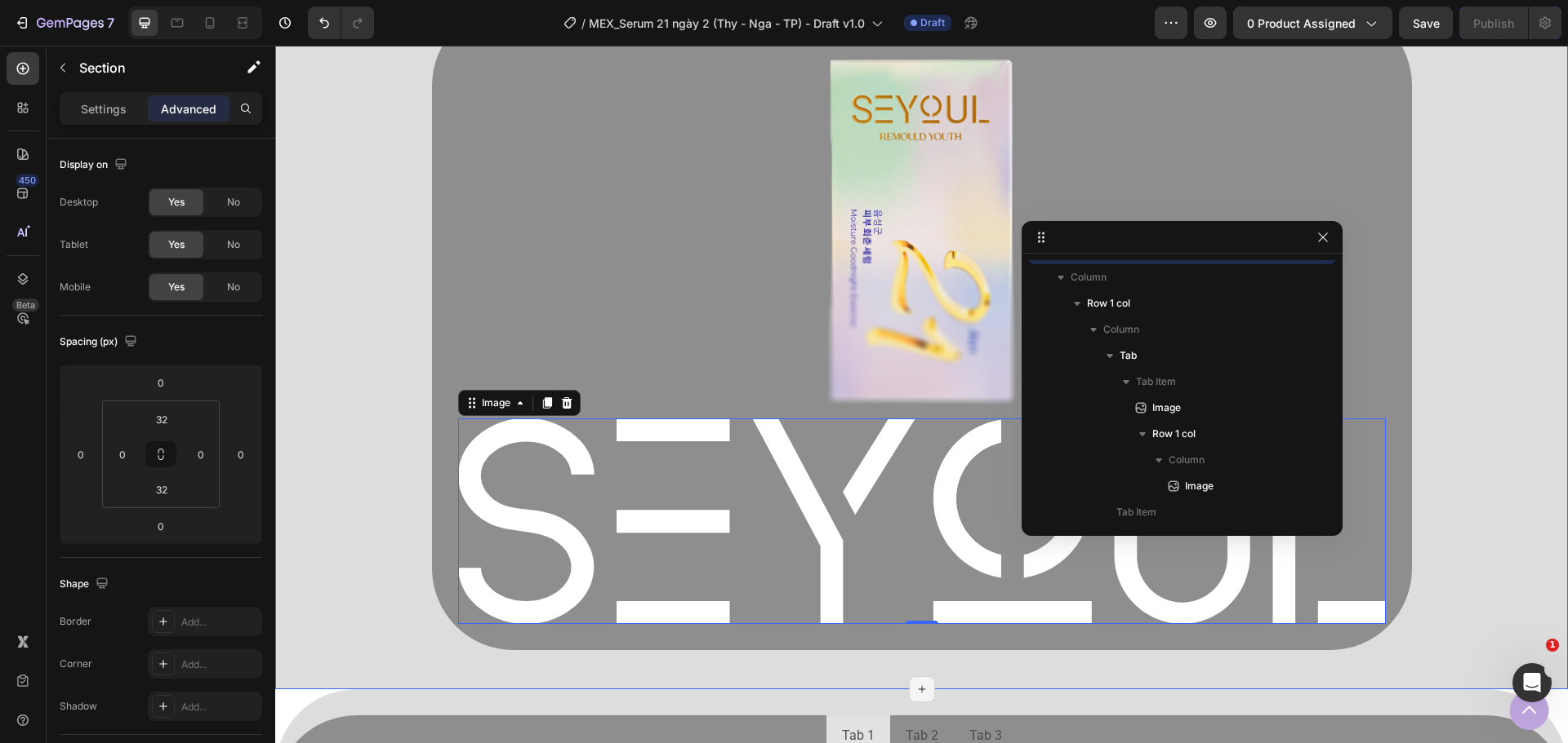
click at [351, 514] on div "Tab 1 Tab 2 Tab 3 Image Image 0 Row [GEOGRAPHIC_DATA]" at bounding box center [920, 333] width 1292 height 659
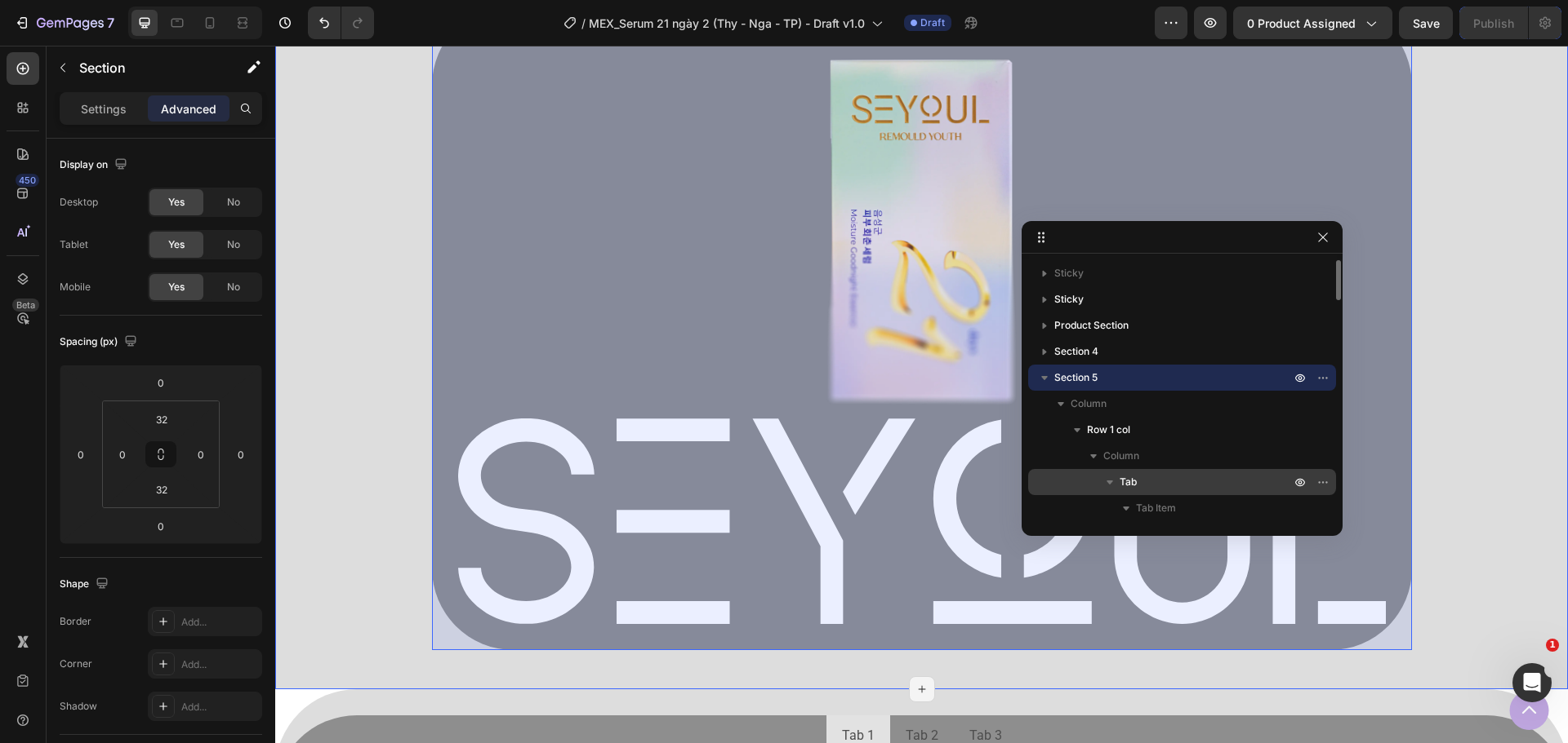
scroll to position [82, 0]
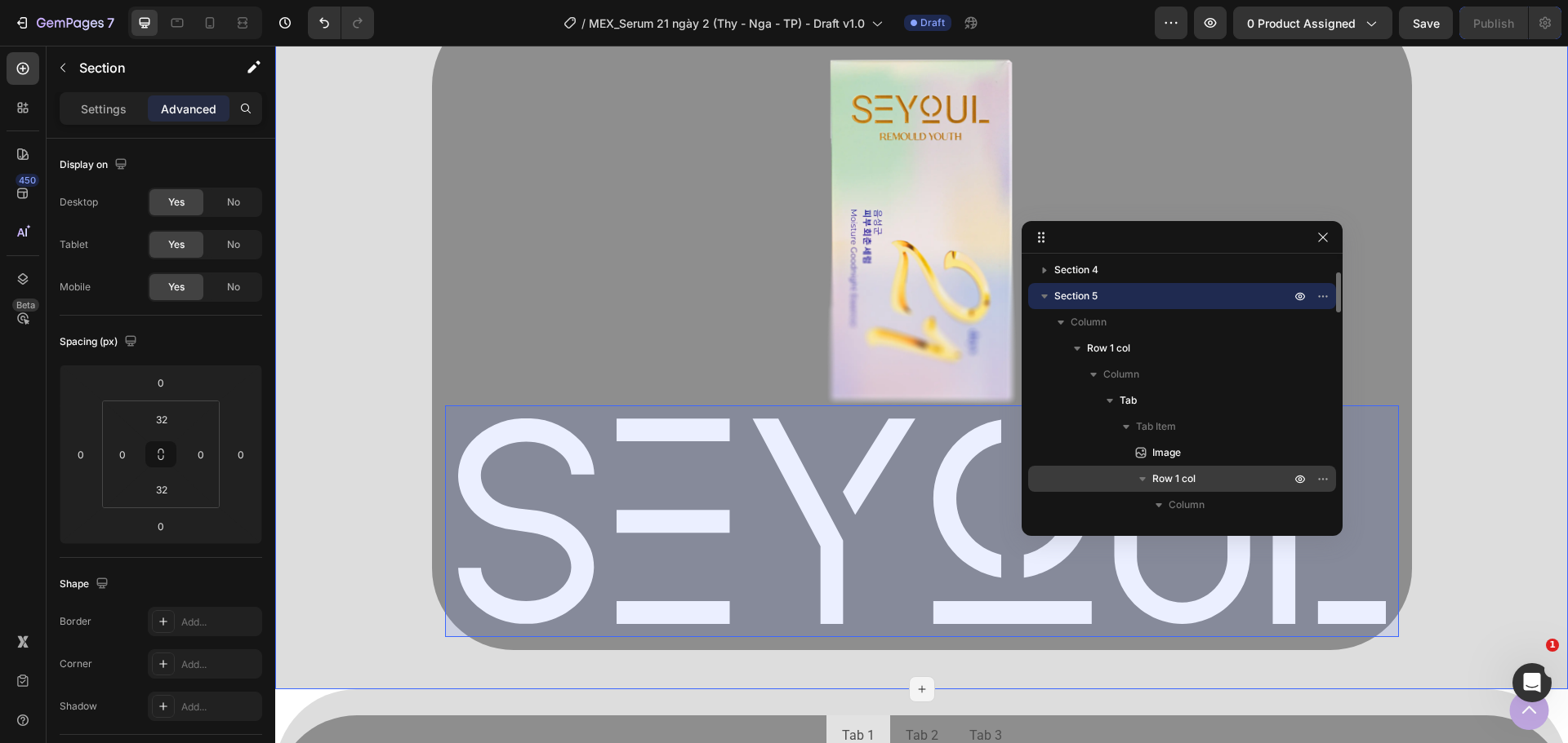
click at [1194, 470] on div "Row 1 col" at bounding box center [1181, 479] width 294 height 26
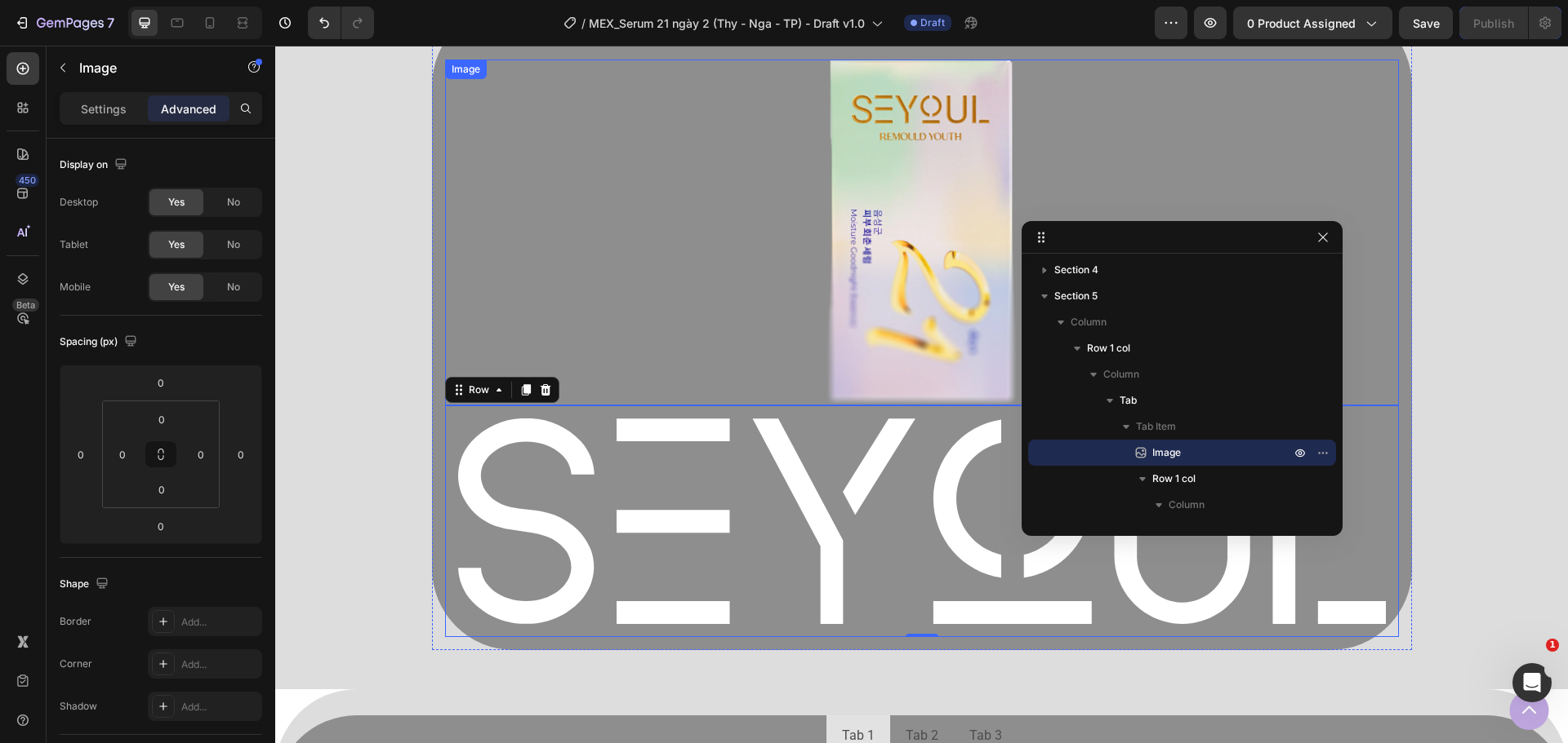
click at [936, 364] on img at bounding box center [921, 233] width 191 height 346
click at [187, 102] on p "Advanced" at bounding box center [189, 109] width 56 height 17
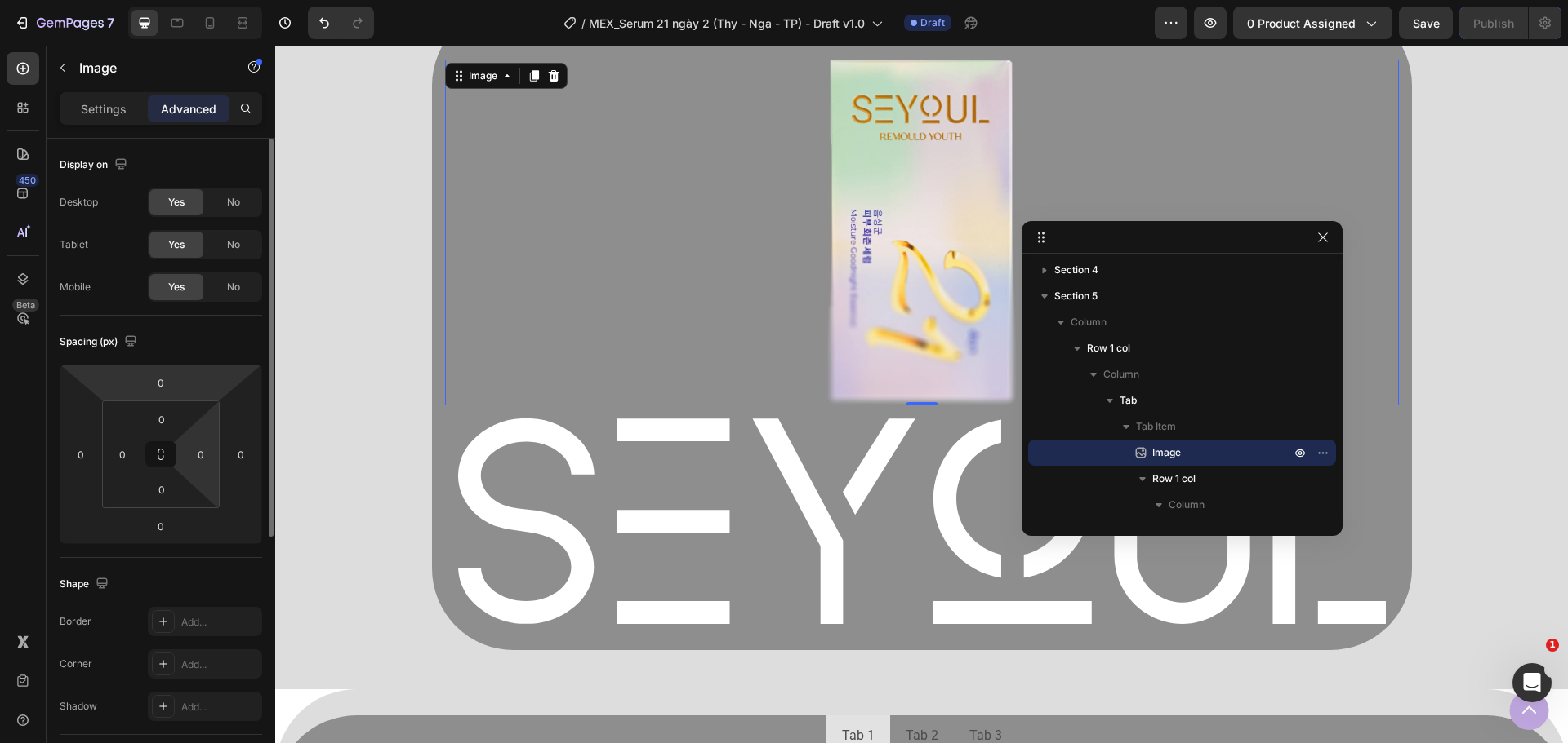
scroll to position [327, 0]
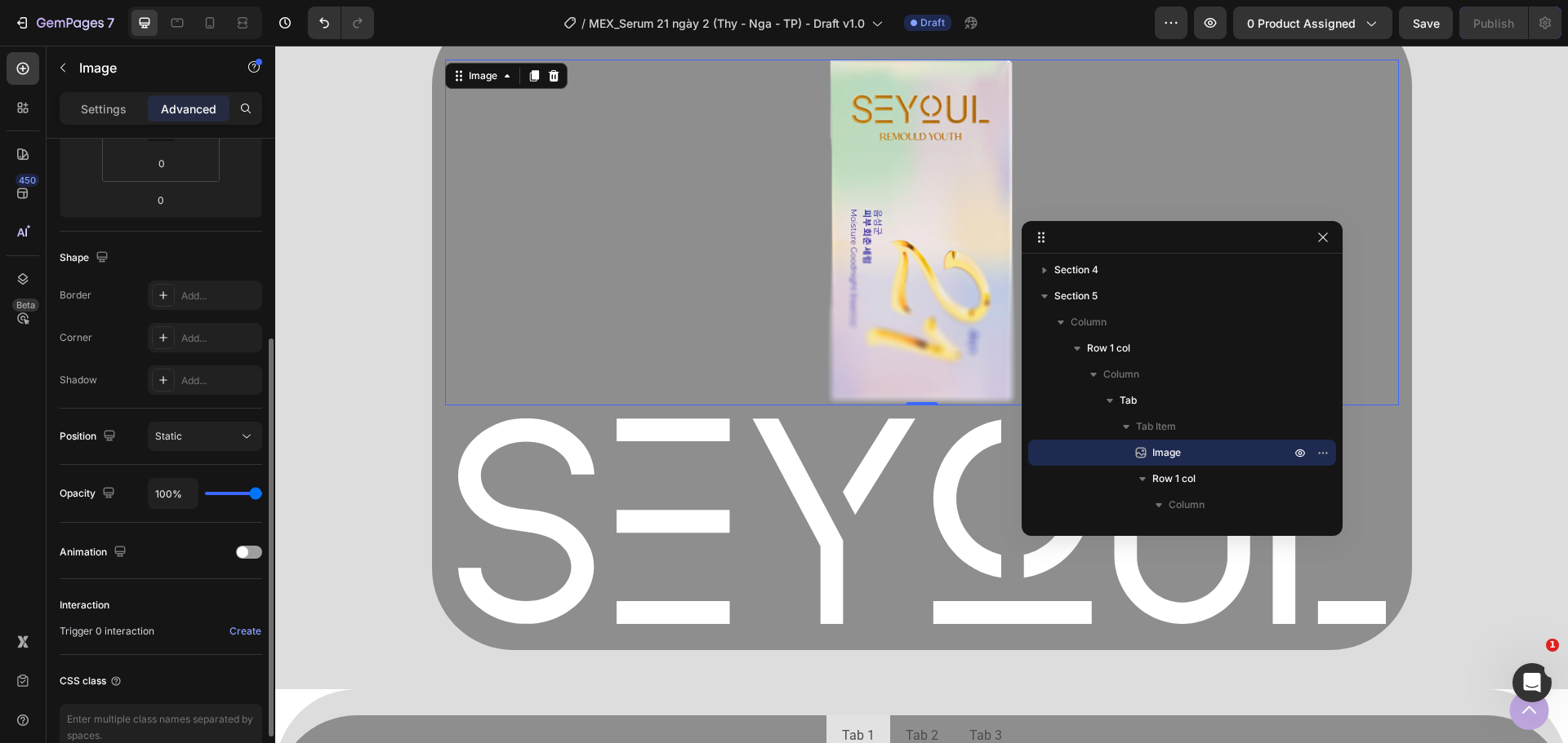
click at [211, 452] on div "Position Static" at bounding box center [160, 437] width 202 height 56
click at [219, 435] on div "Static" at bounding box center [197, 437] width 83 height 15
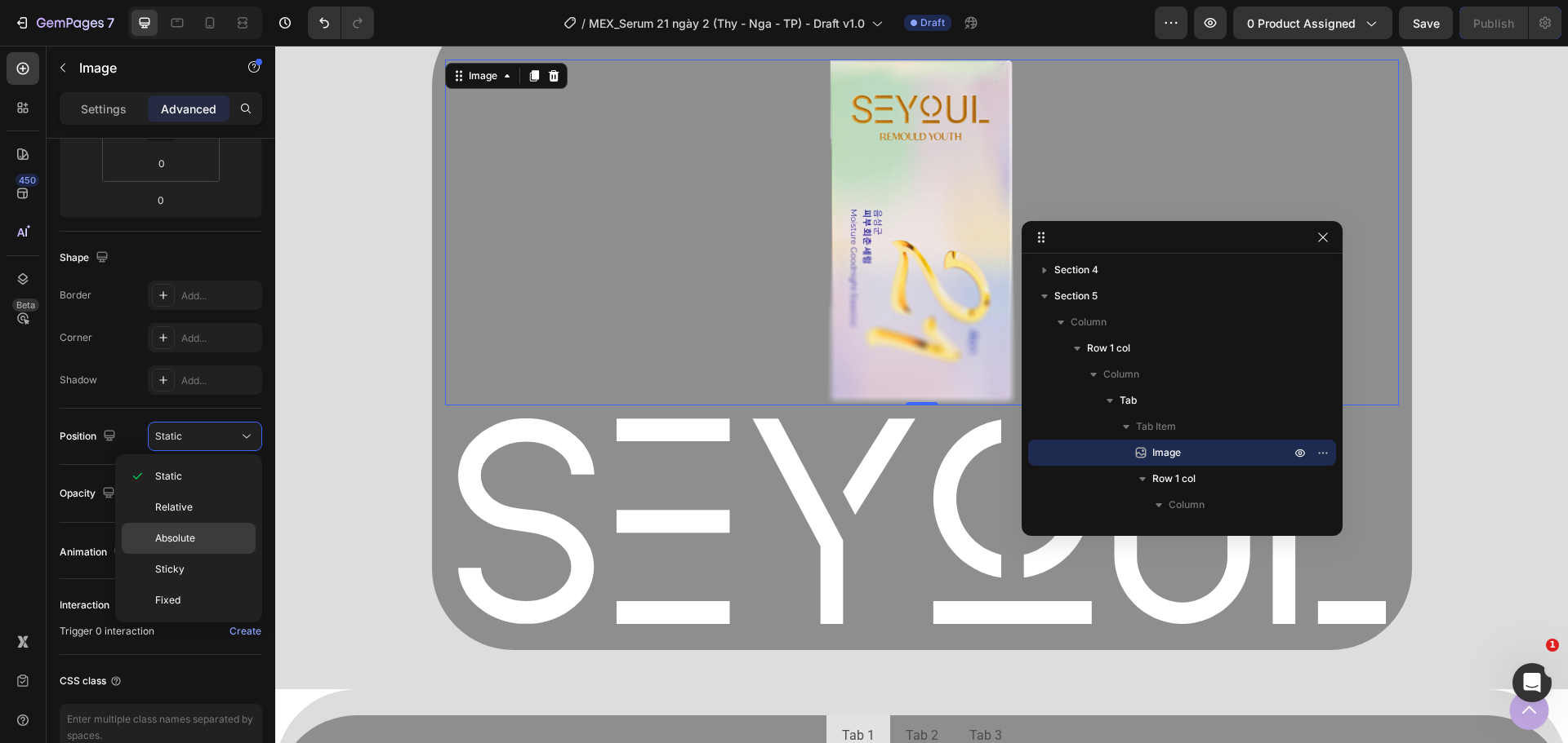
click at [215, 535] on p "Absolute" at bounding box center [202, 539] width 93 height 15
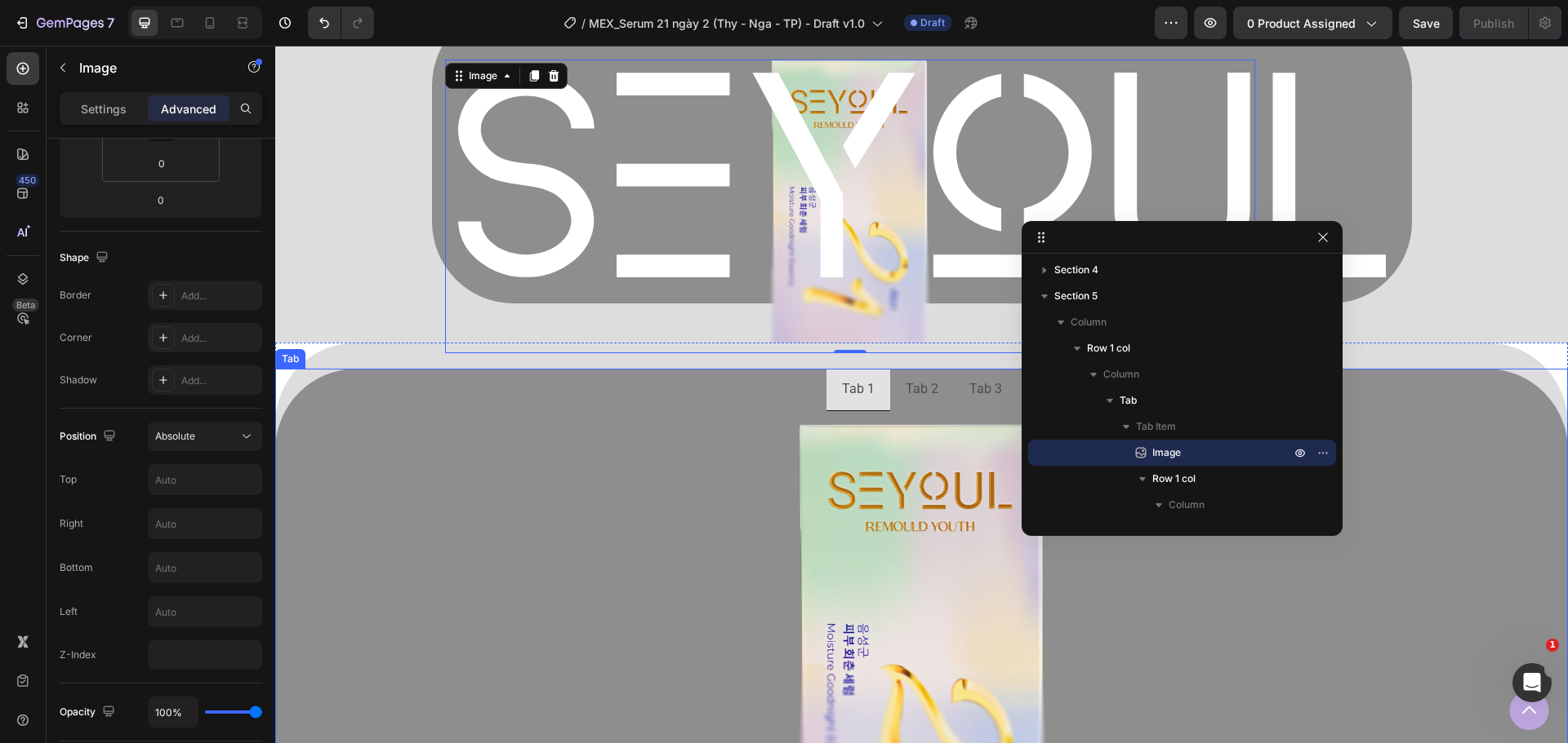
scroll to position [1111, 0]
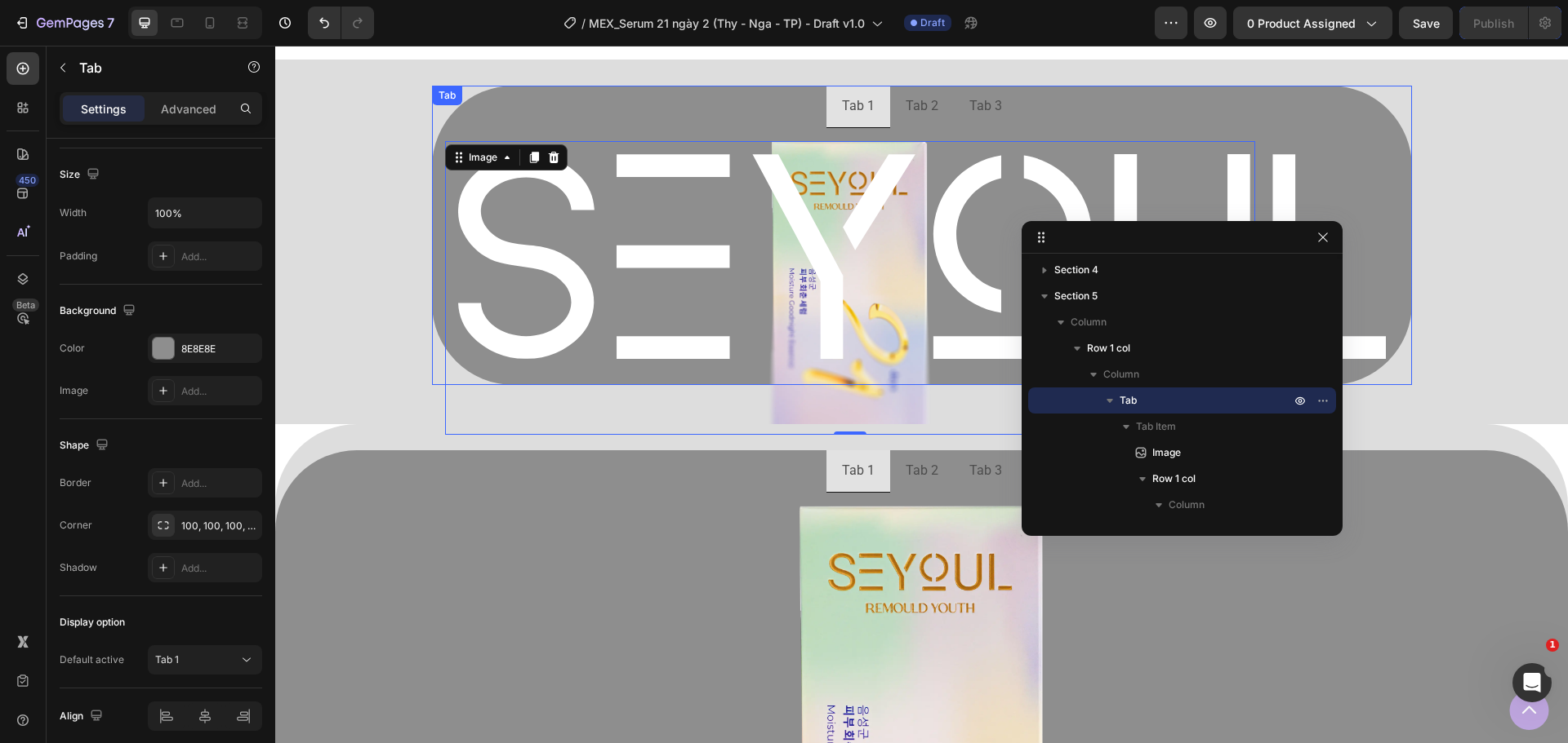
click at [543, 102] on ul "Tab 1 Tab 2 Tab 3" at bounding box center [922, 107] width 980 height 43
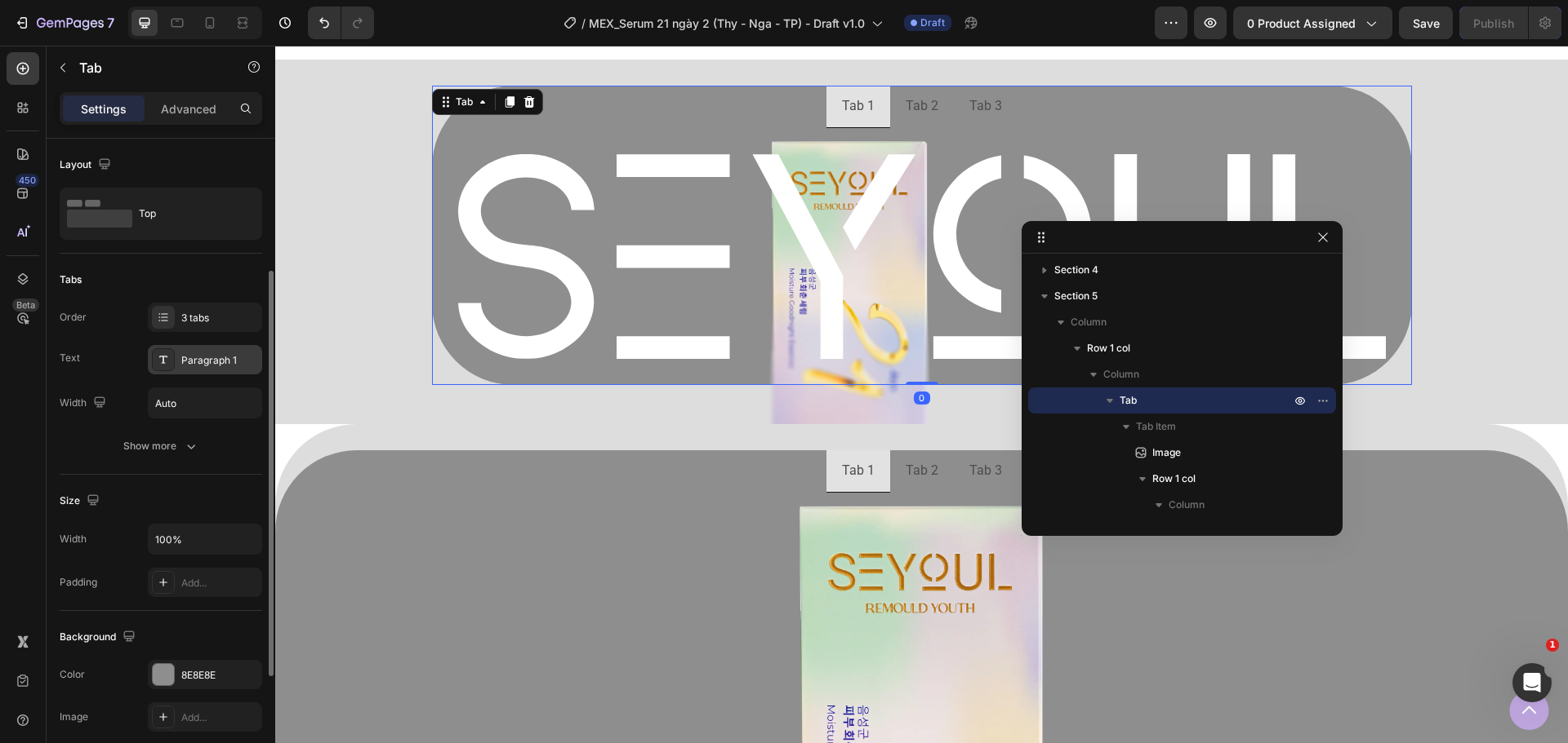
scroll to position [82, 0]
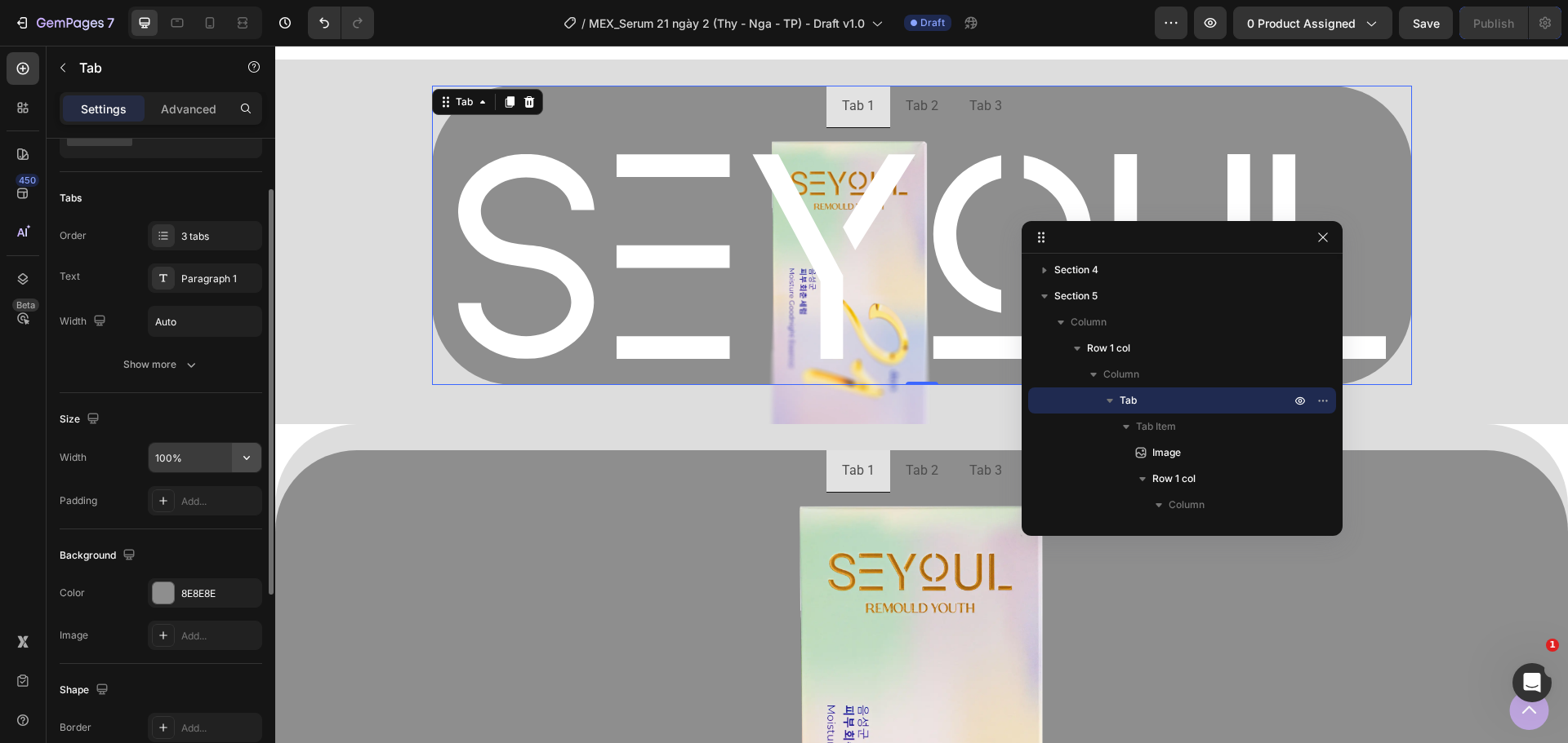
click at [241, 466] on icon "button" at bounding box center [247, 458] width 17 height 17
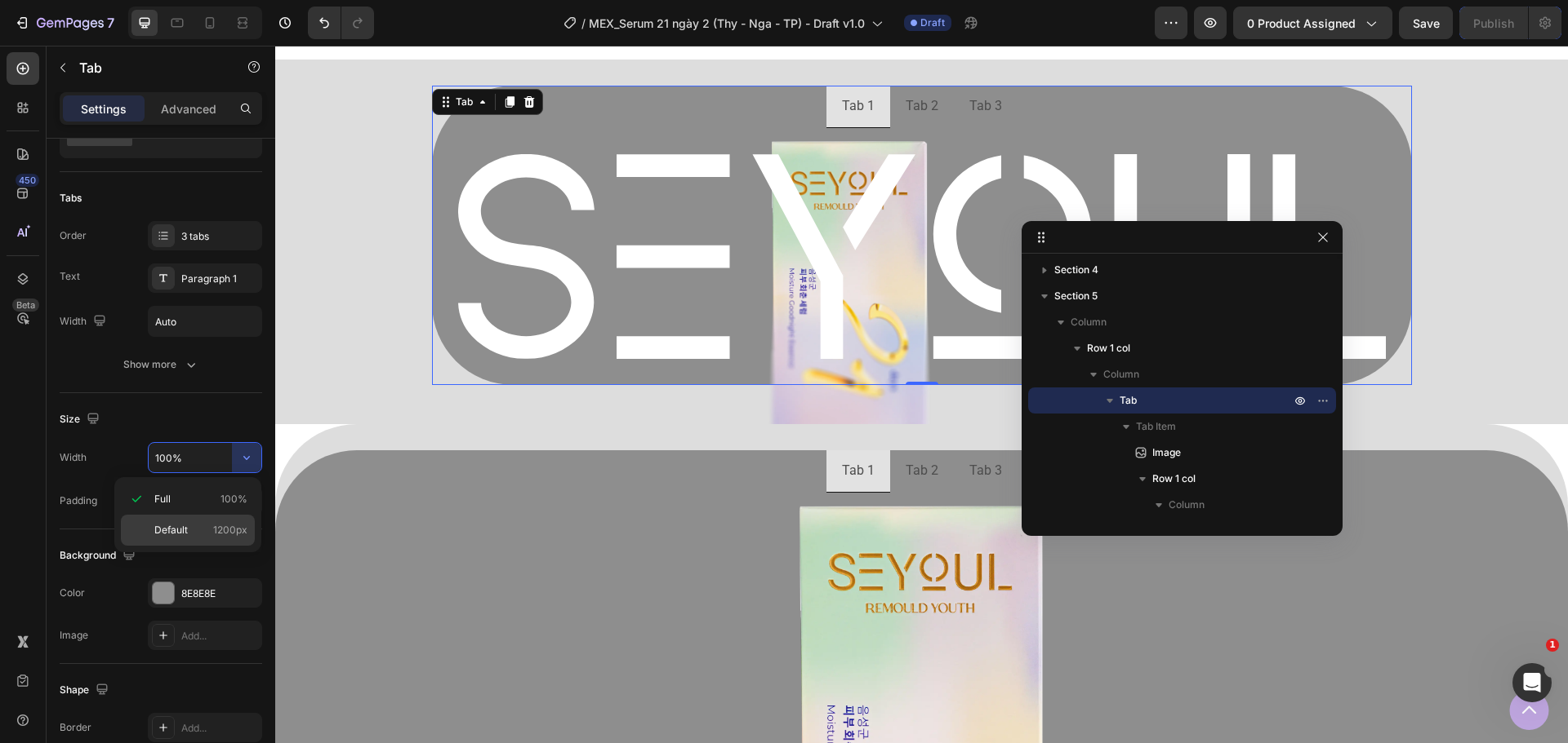
click at [217, 530] on span "1200px" at bounding box center [230, 531] width 34 height 15
type input "1200"
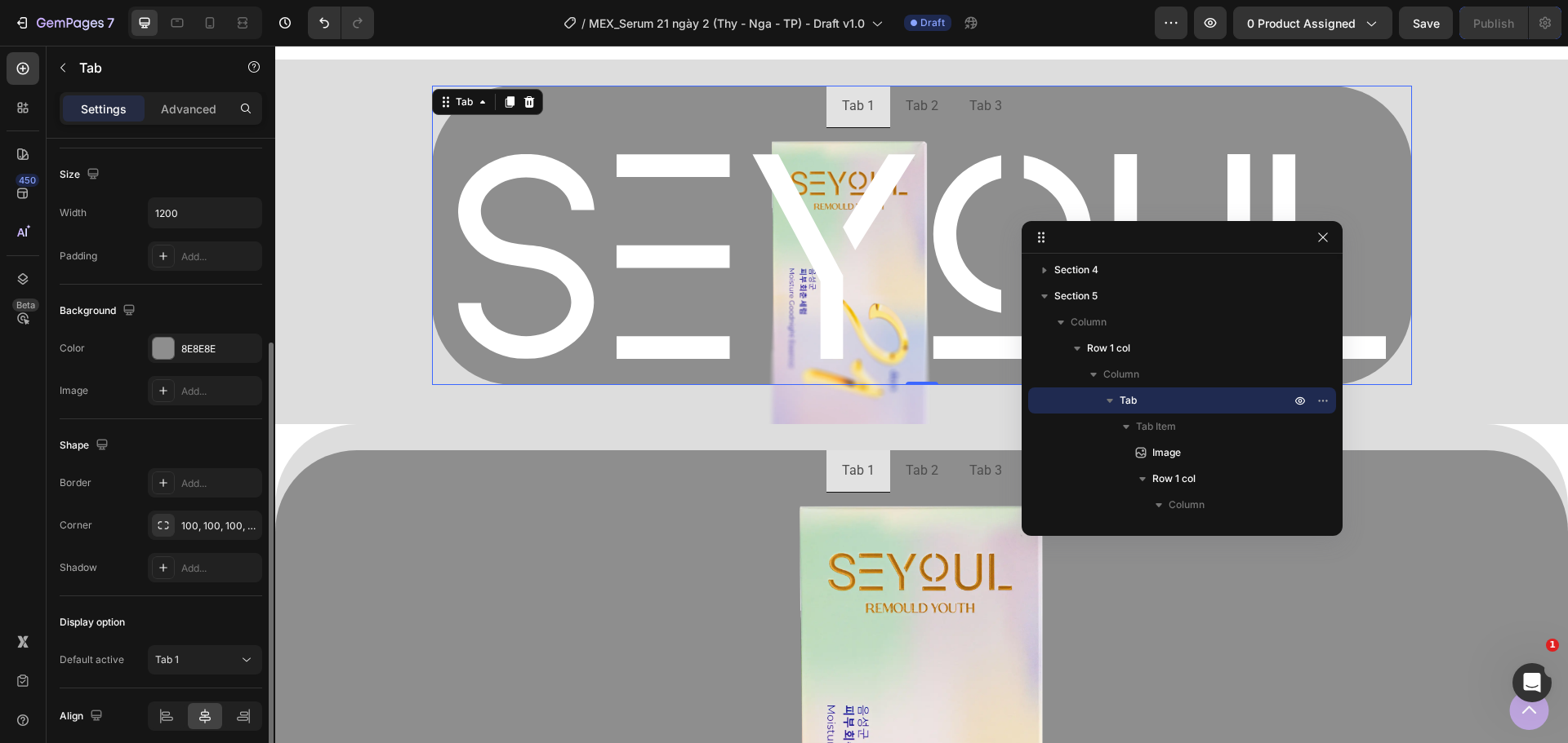
scroll to position [393, 0]
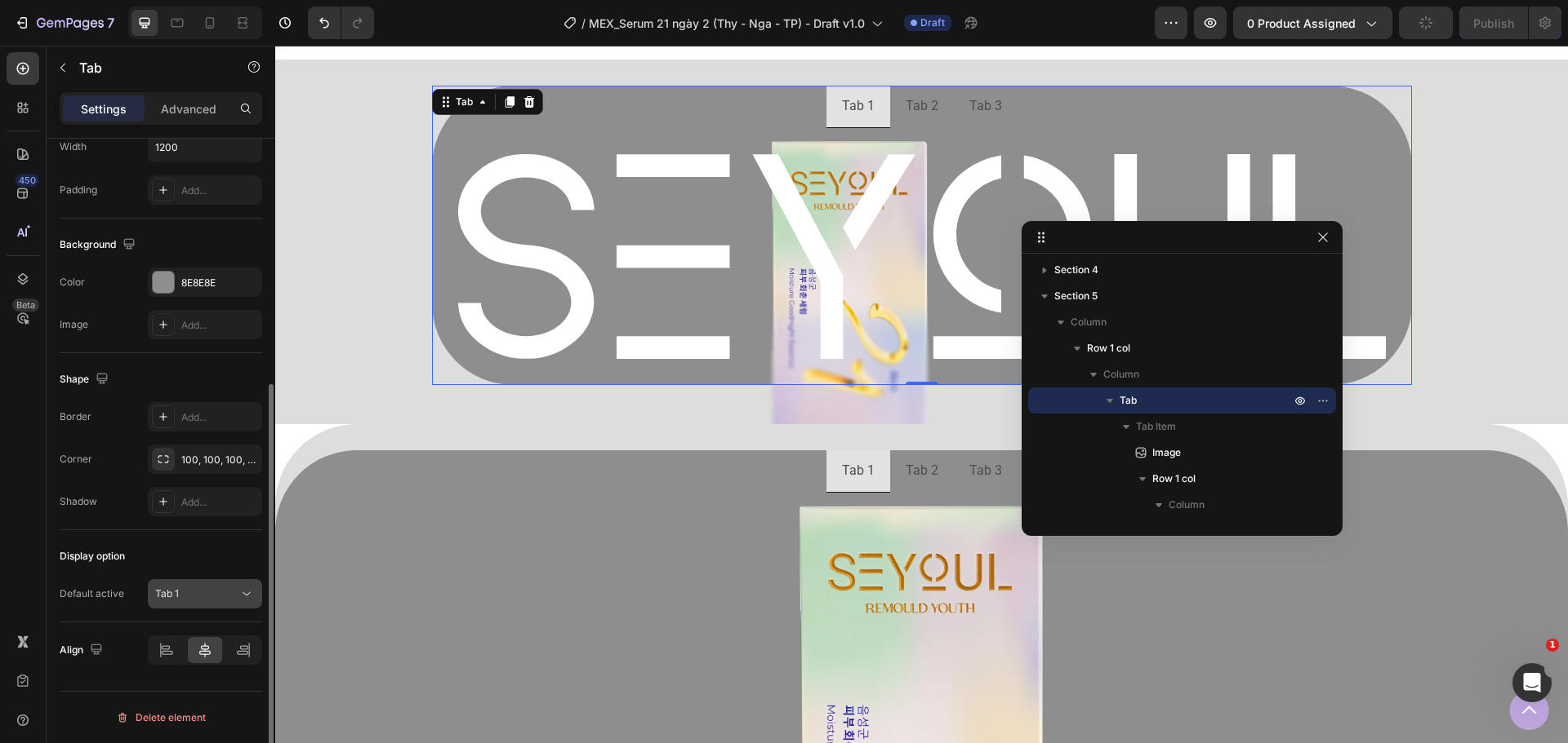
click at [167, 585] on button "Tab 1" at bounding box center [205, 594] width 115 height 30
click at [214, 589] on div "Tab 1" at bounding box center [197, 594] width 83 height 15
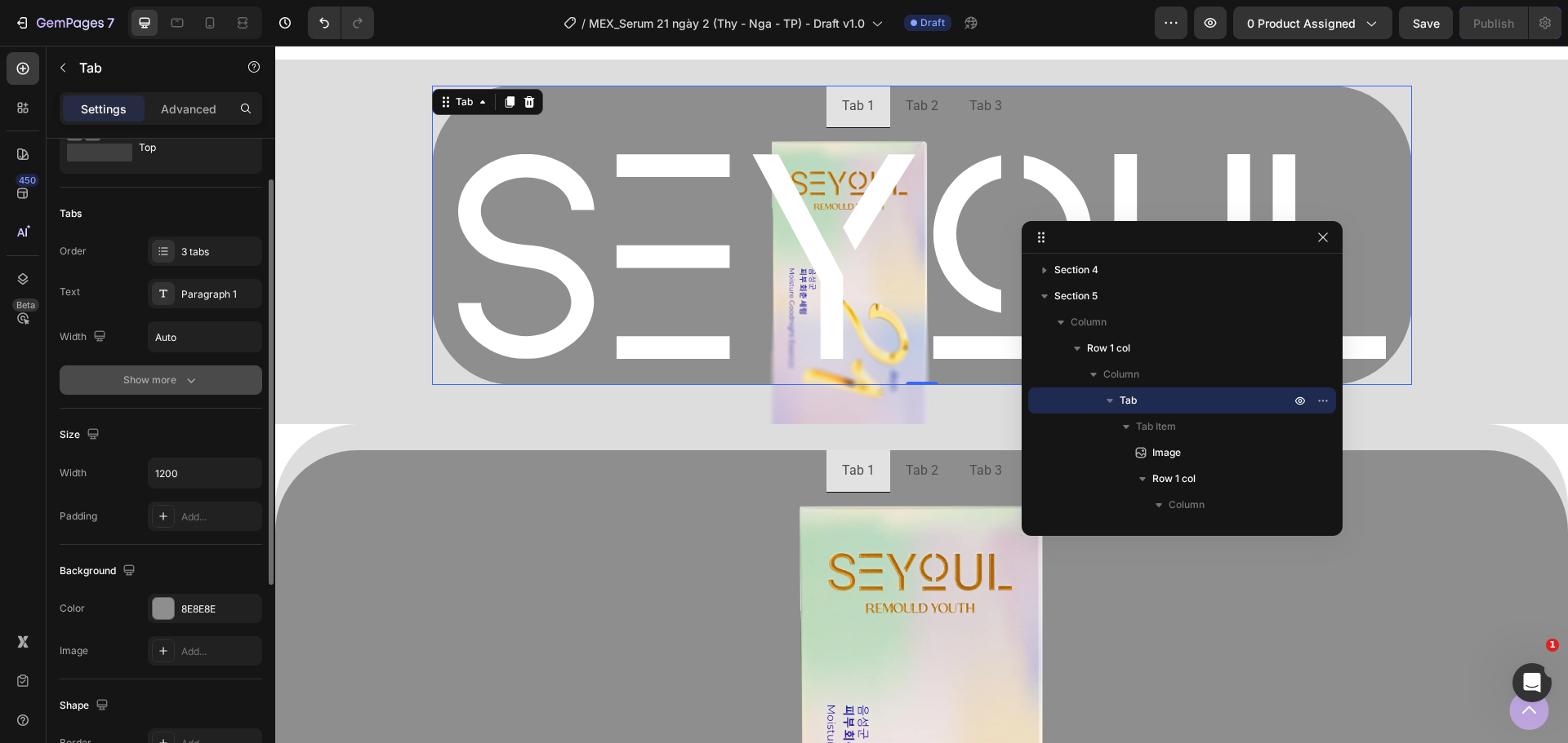
click at [192, 367] on button "Show more" at bounding box center [160, 381] width 202 height 30
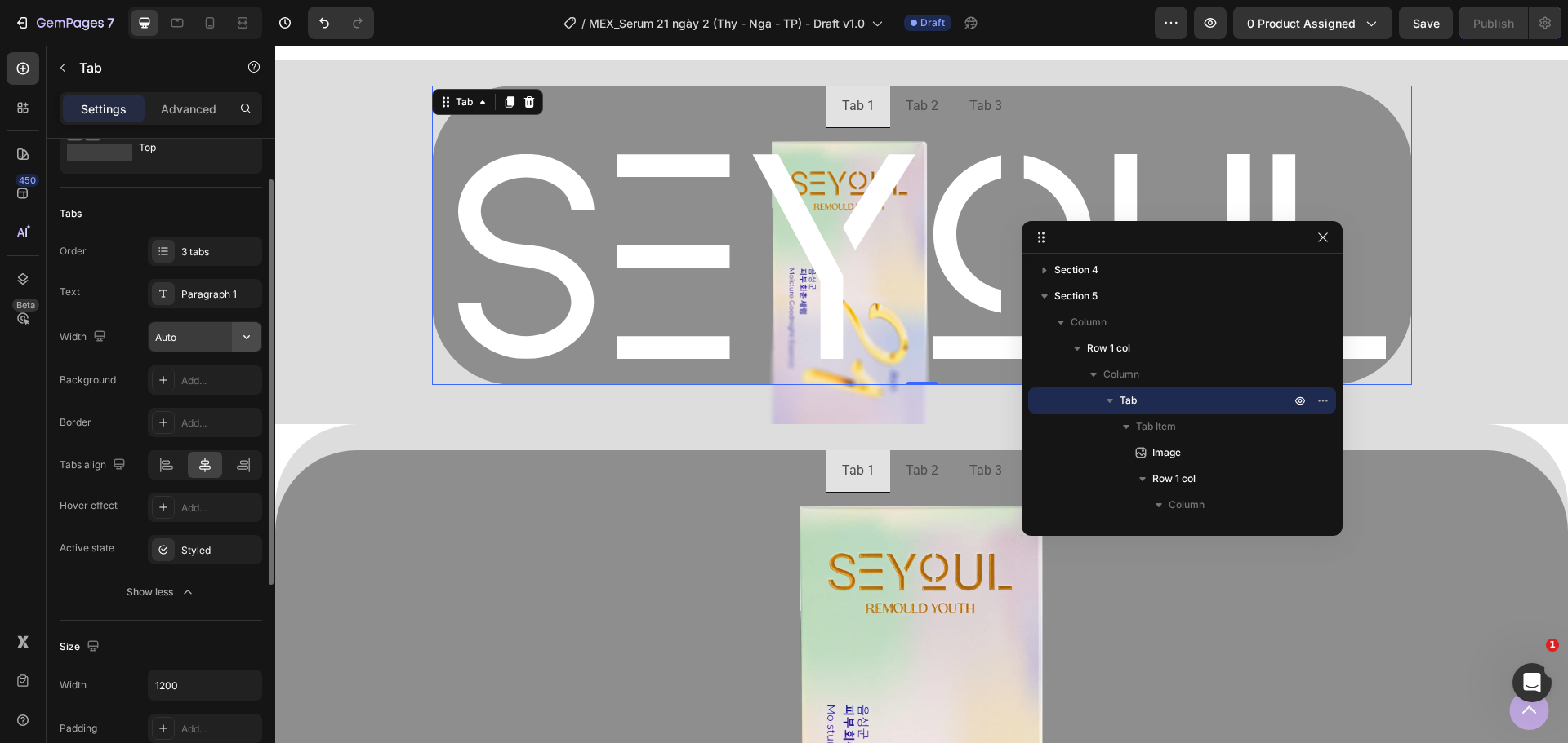
click at [257, 340] on button "button" at bounding box center [247, 337] width 30 height 30
click at [235, 410] on span "100%" at bounding box center [234, 410] width 27 height 15
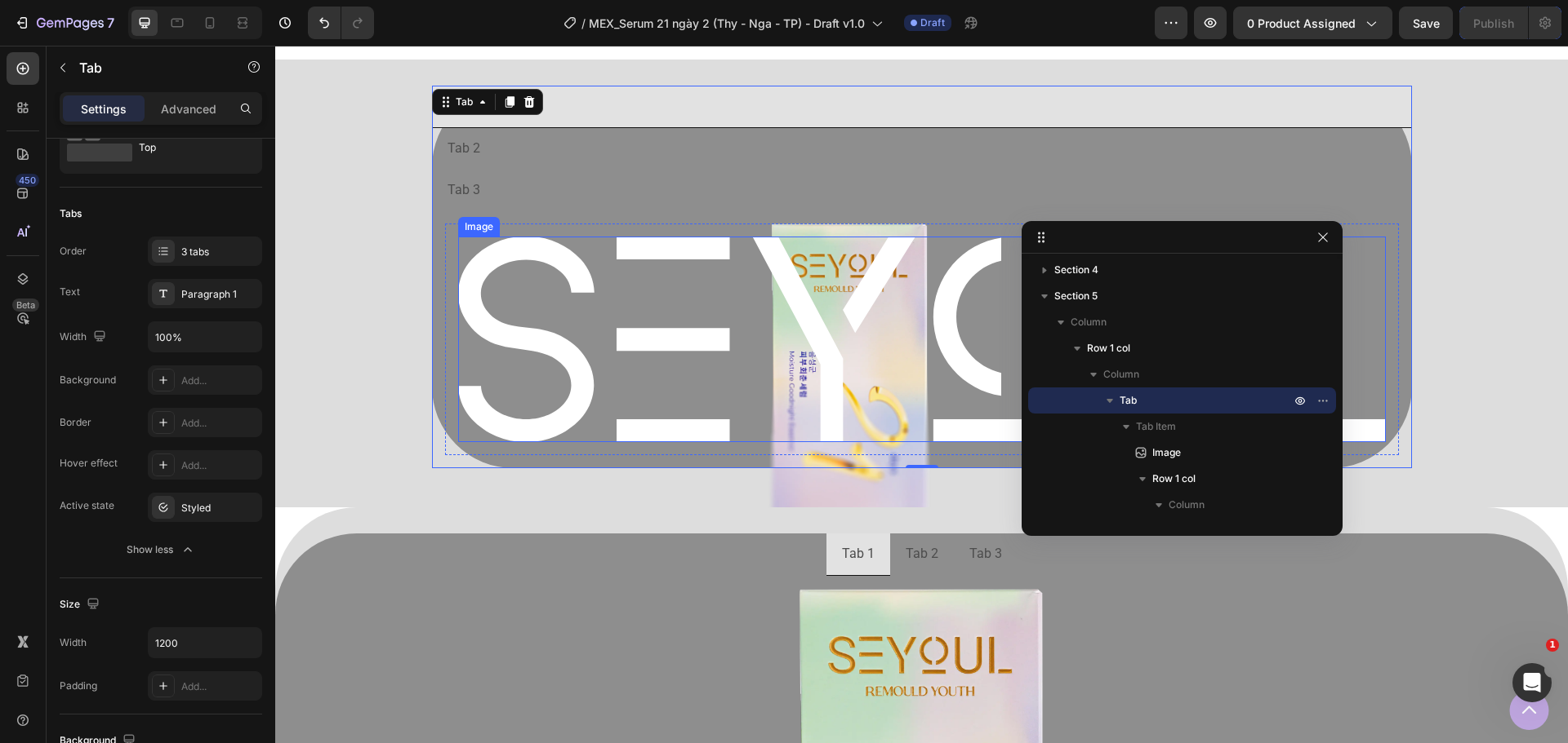
type input "Auto"
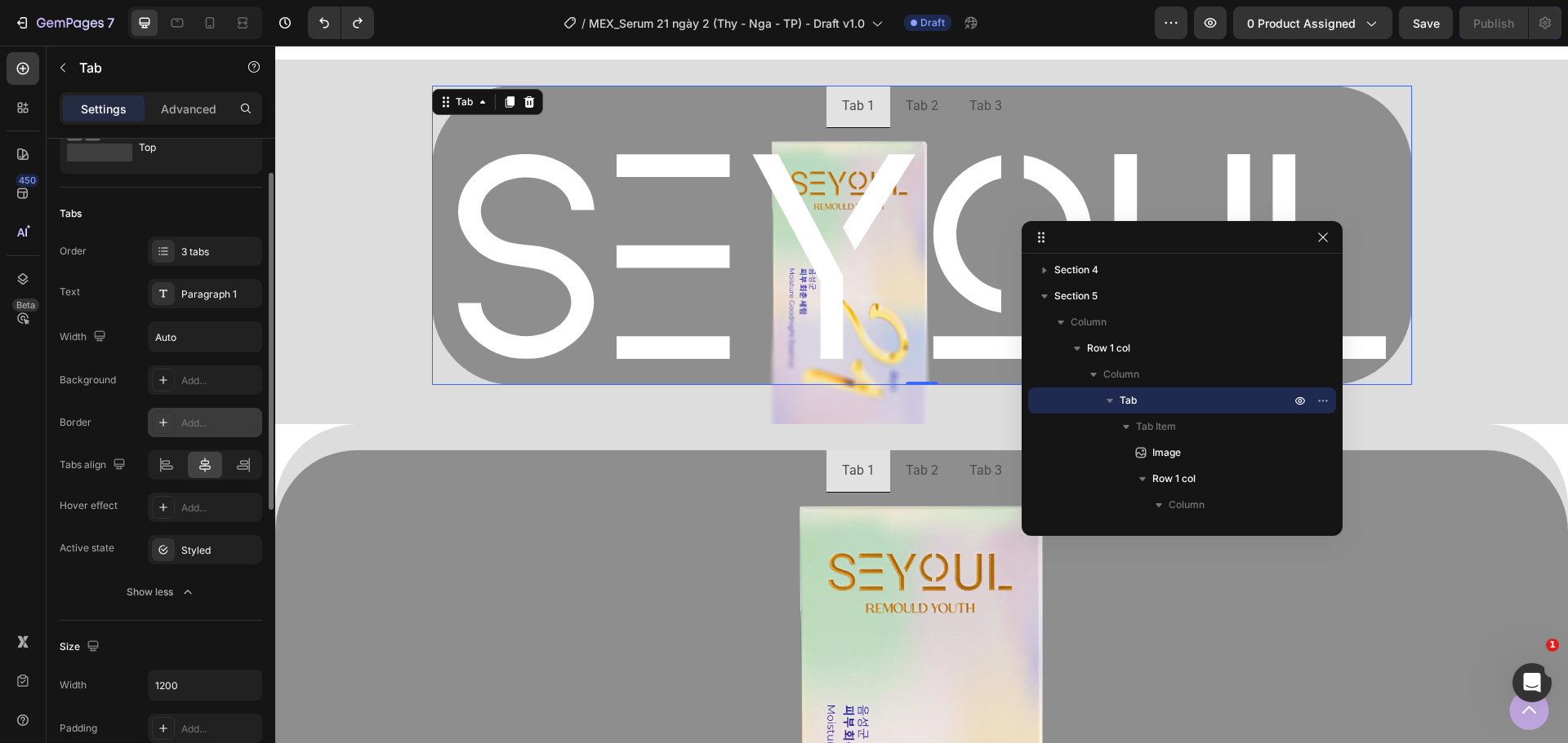
scroll to position [0, 0]
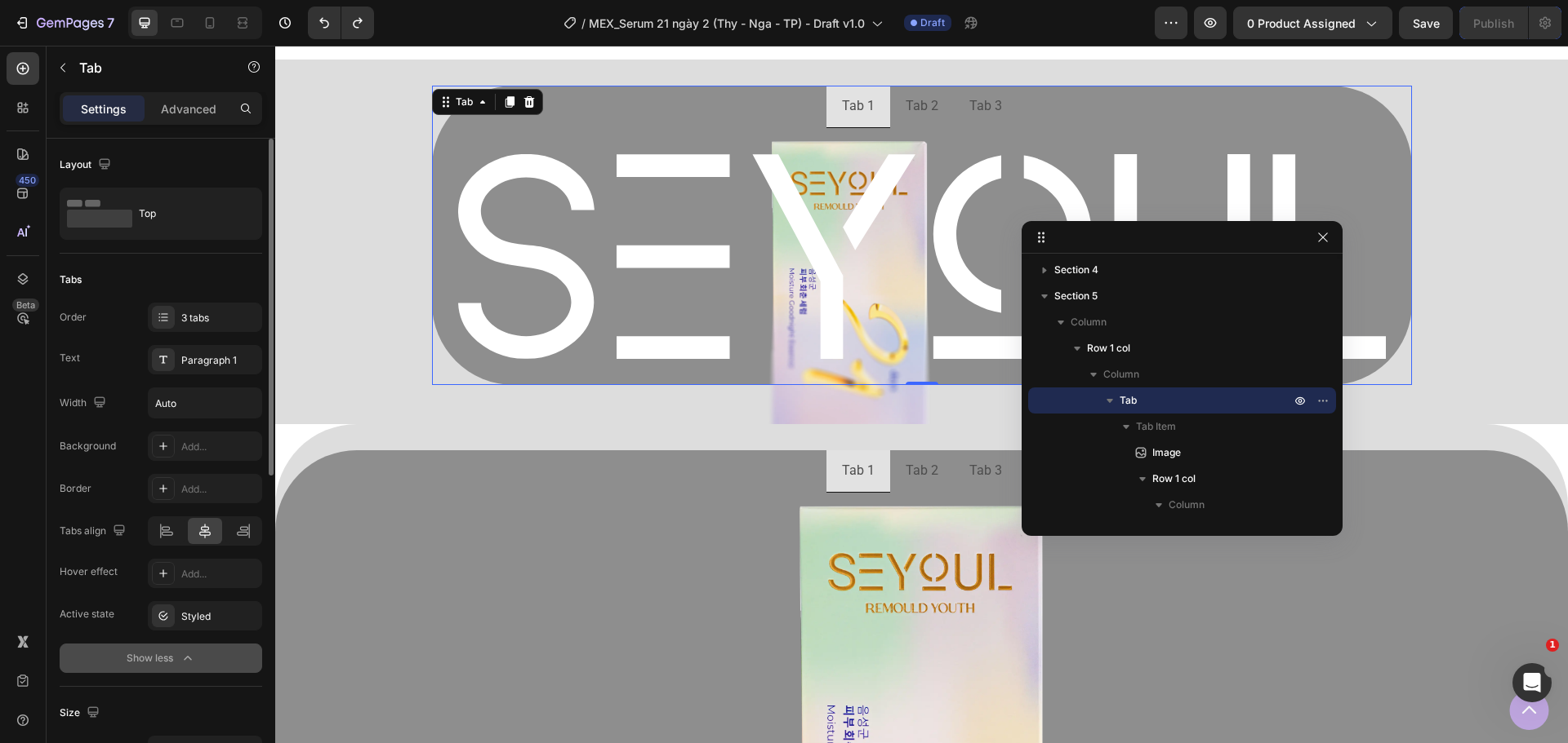
click at [176, 669] on button "Show less" at bounding box center [160, 659] width 202 height 30
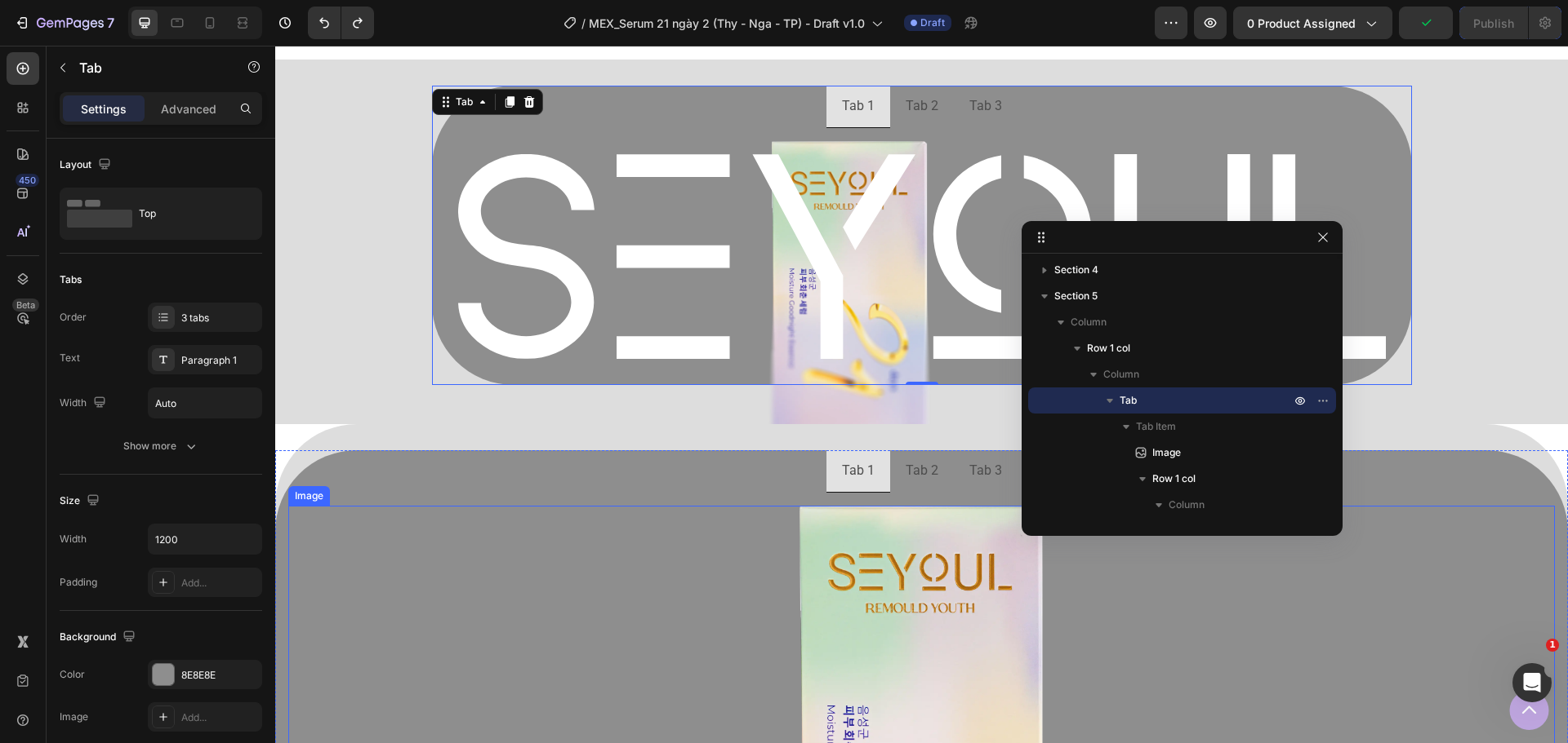
scroll to position [1029, 0]
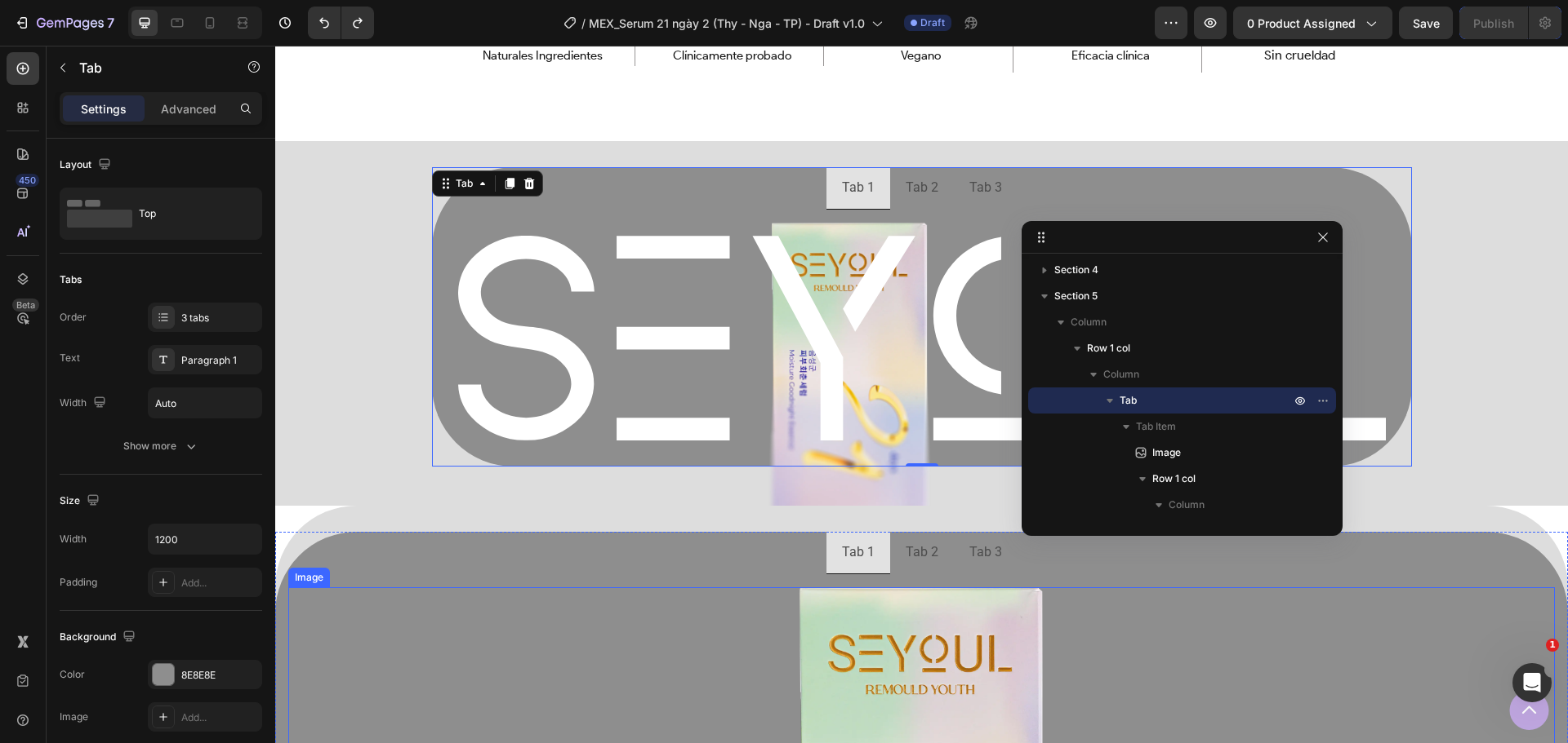
type input "100%"
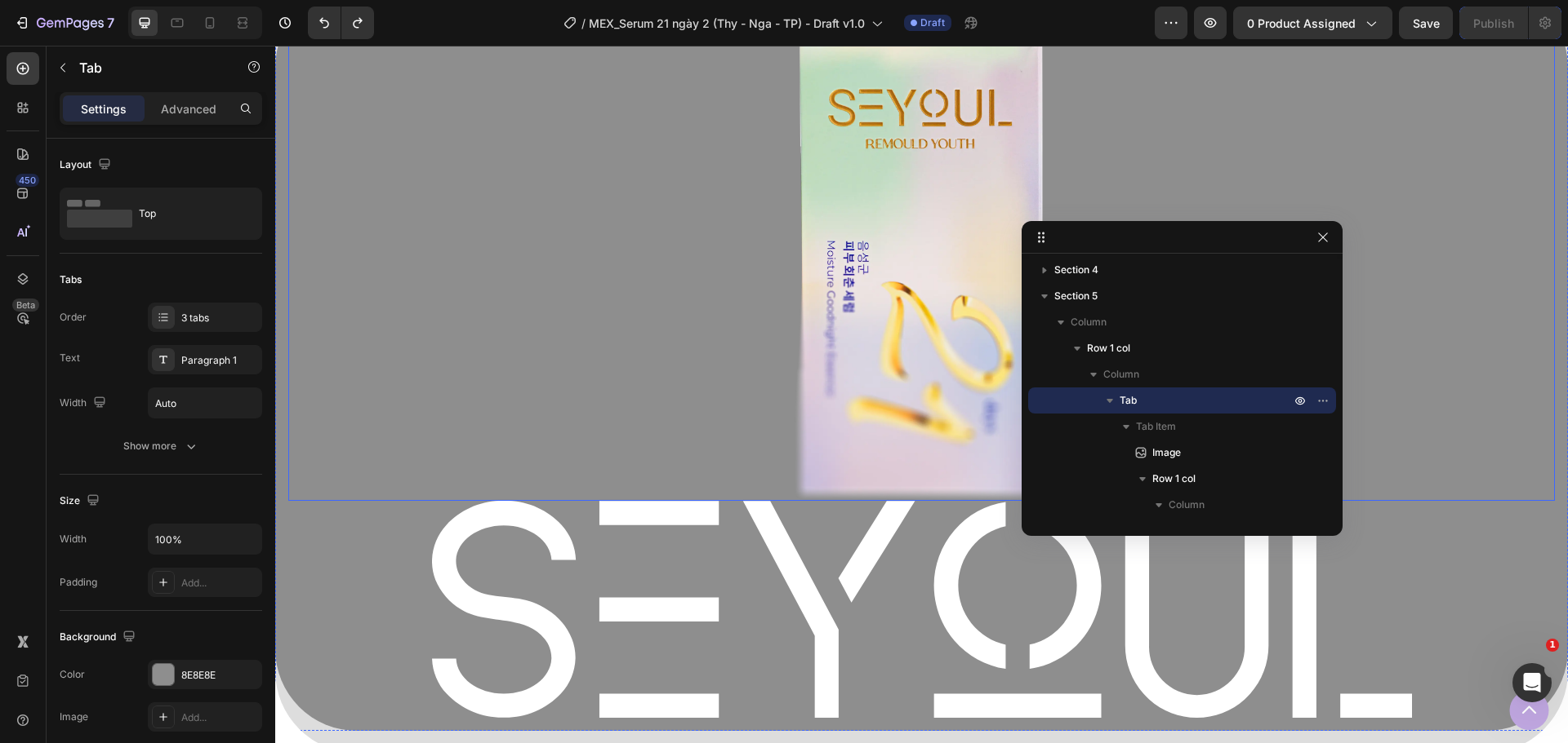
scroll to position [1926, 0]
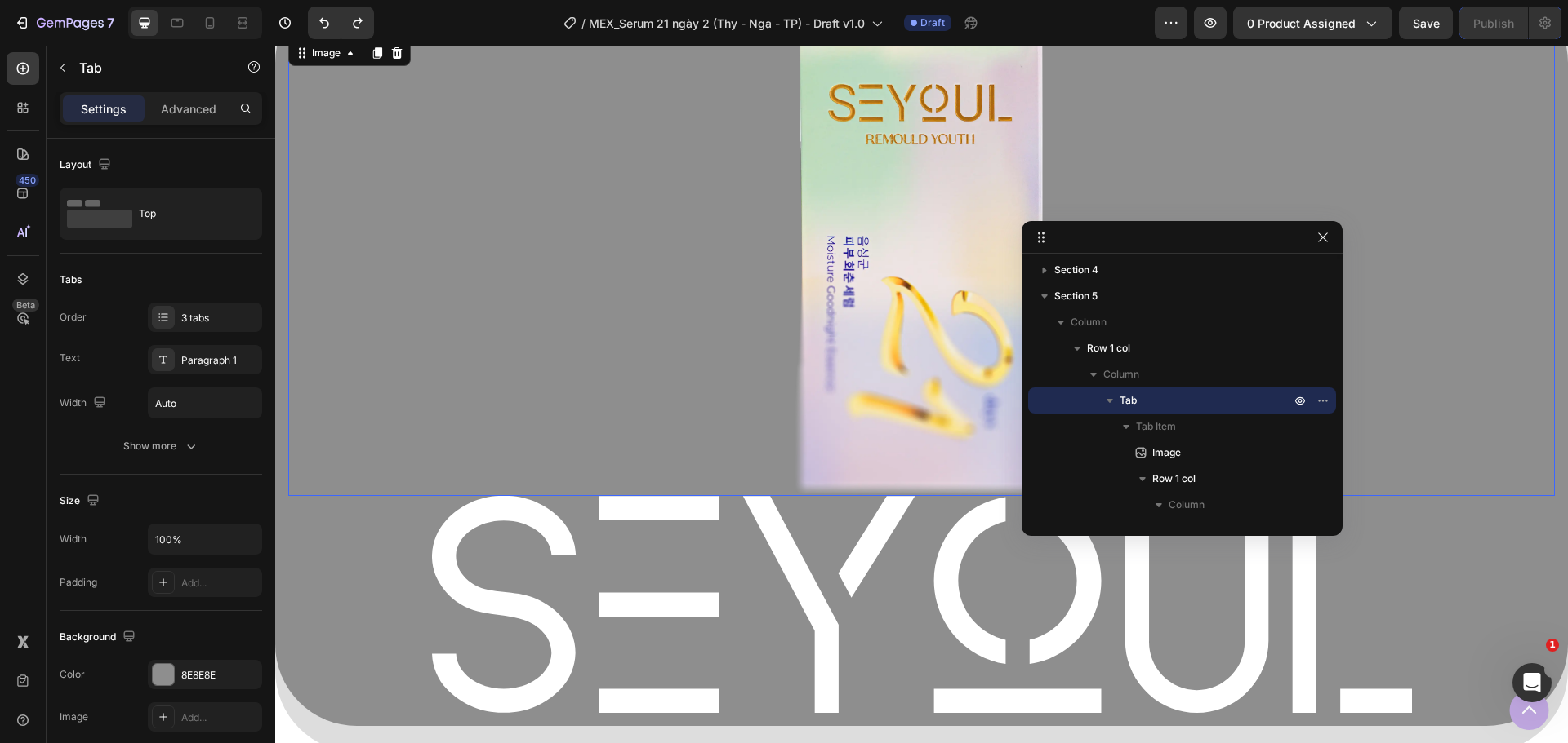
click at [559, 437] on div at bounding box center [920, 266] width 1266 height 460
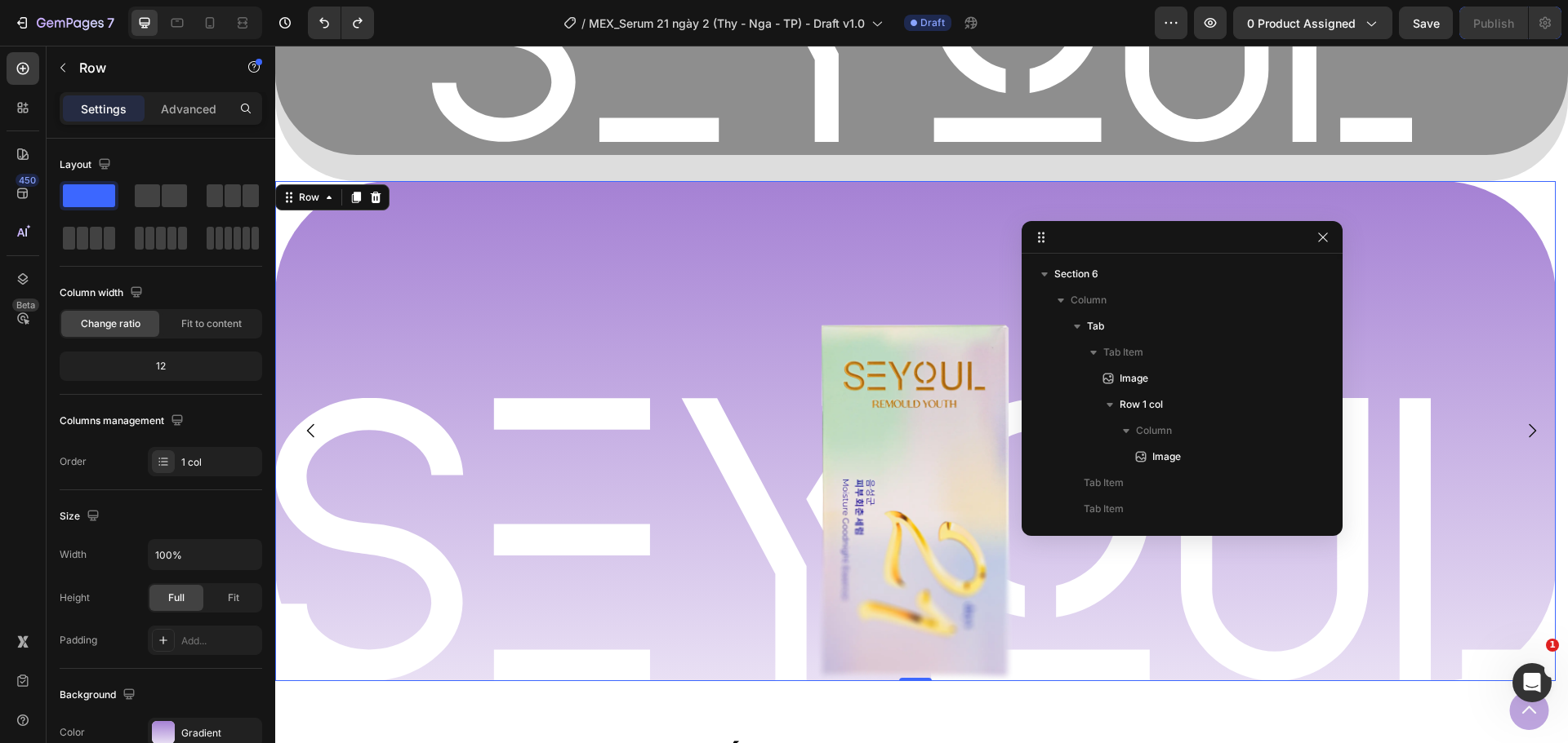
scroll to position [730, 0]
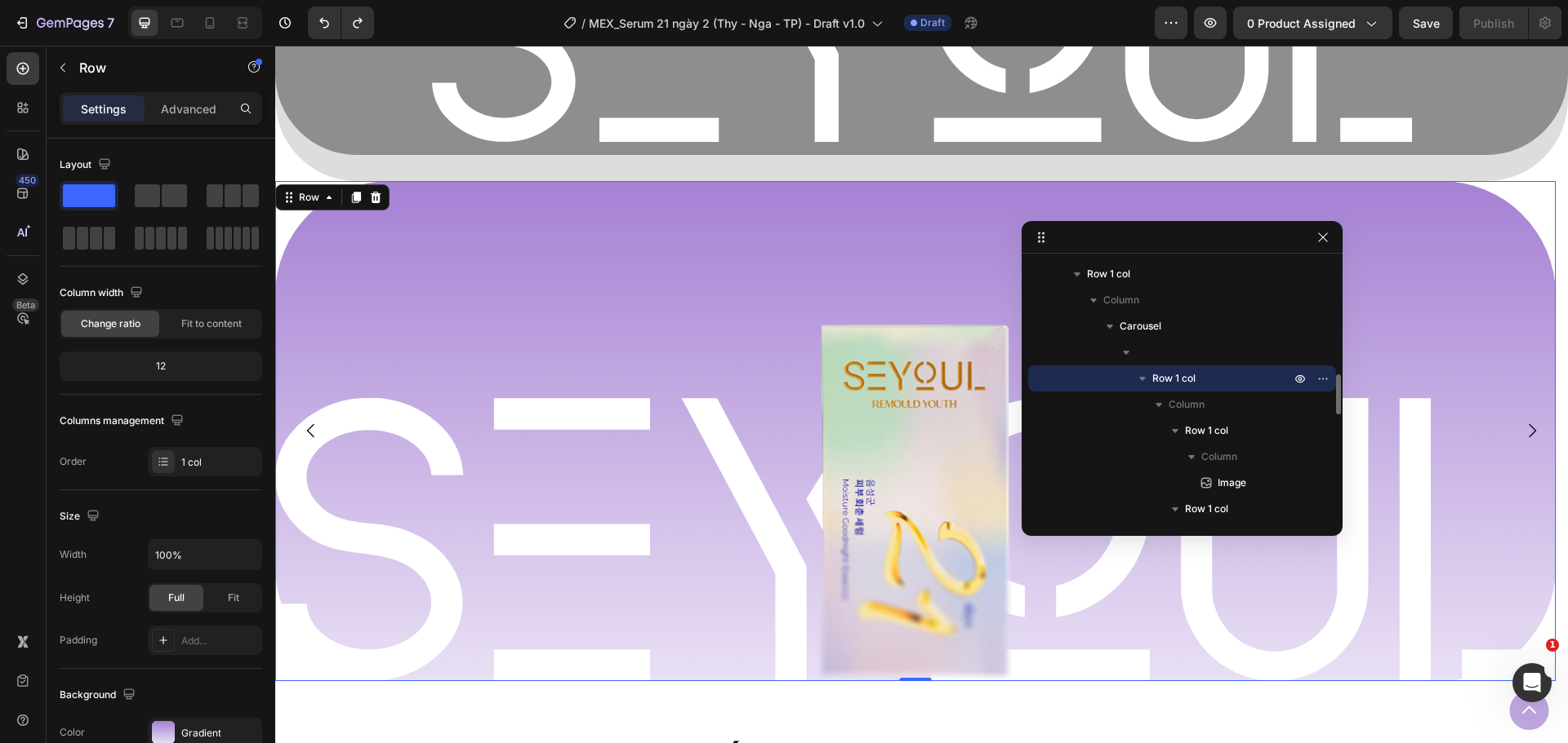
click at [586, 277] on div "Image Row Image Row" at bounding box center [915, 431] width 1280 height 500
click at [1529, 425] on icon "Carousel Next Arrow" at bounding box center [1533, 431] width 7 height 14
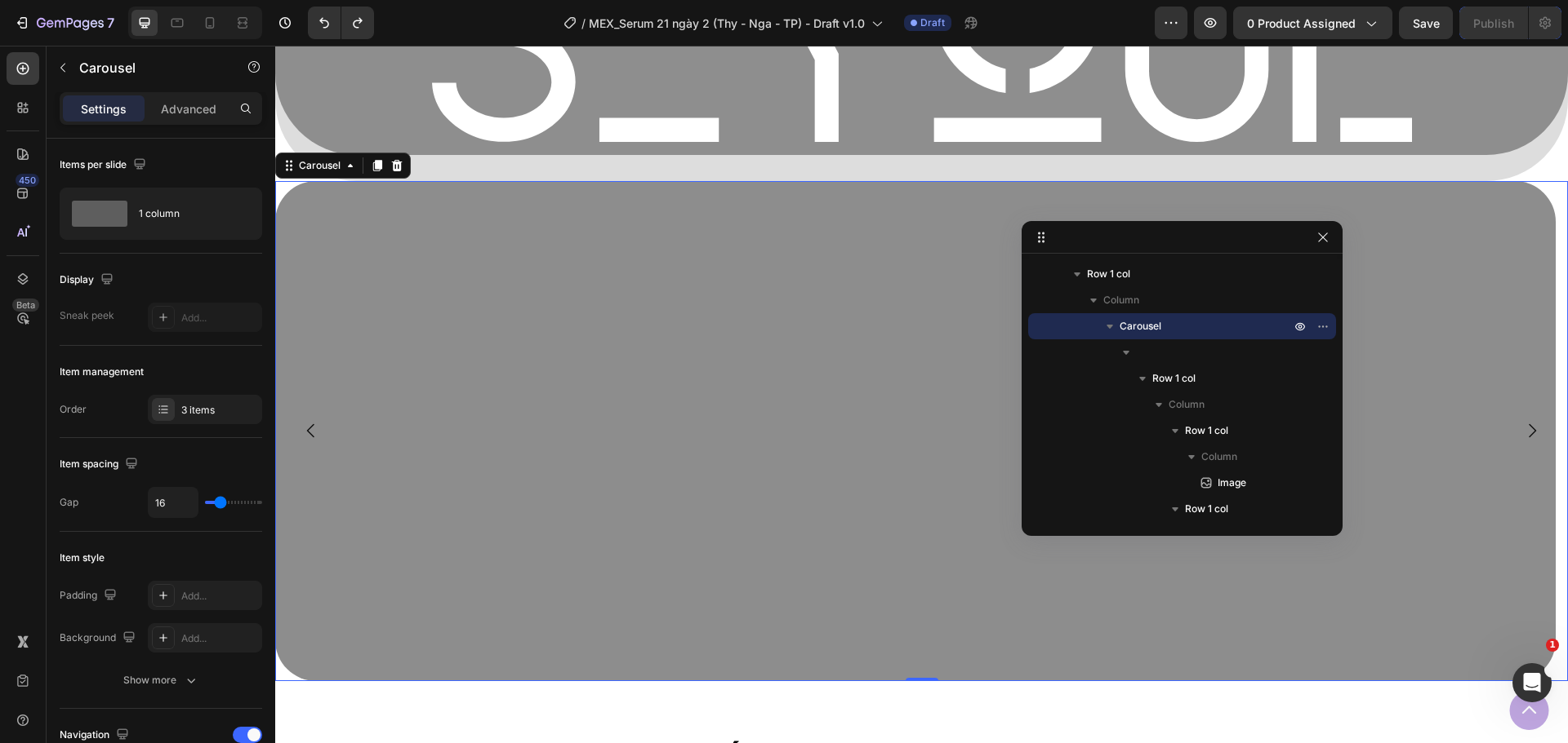
click at [316, 429] on icon "Carousel Back Arrow" at bounding box center [310, 430] width 20 height 20
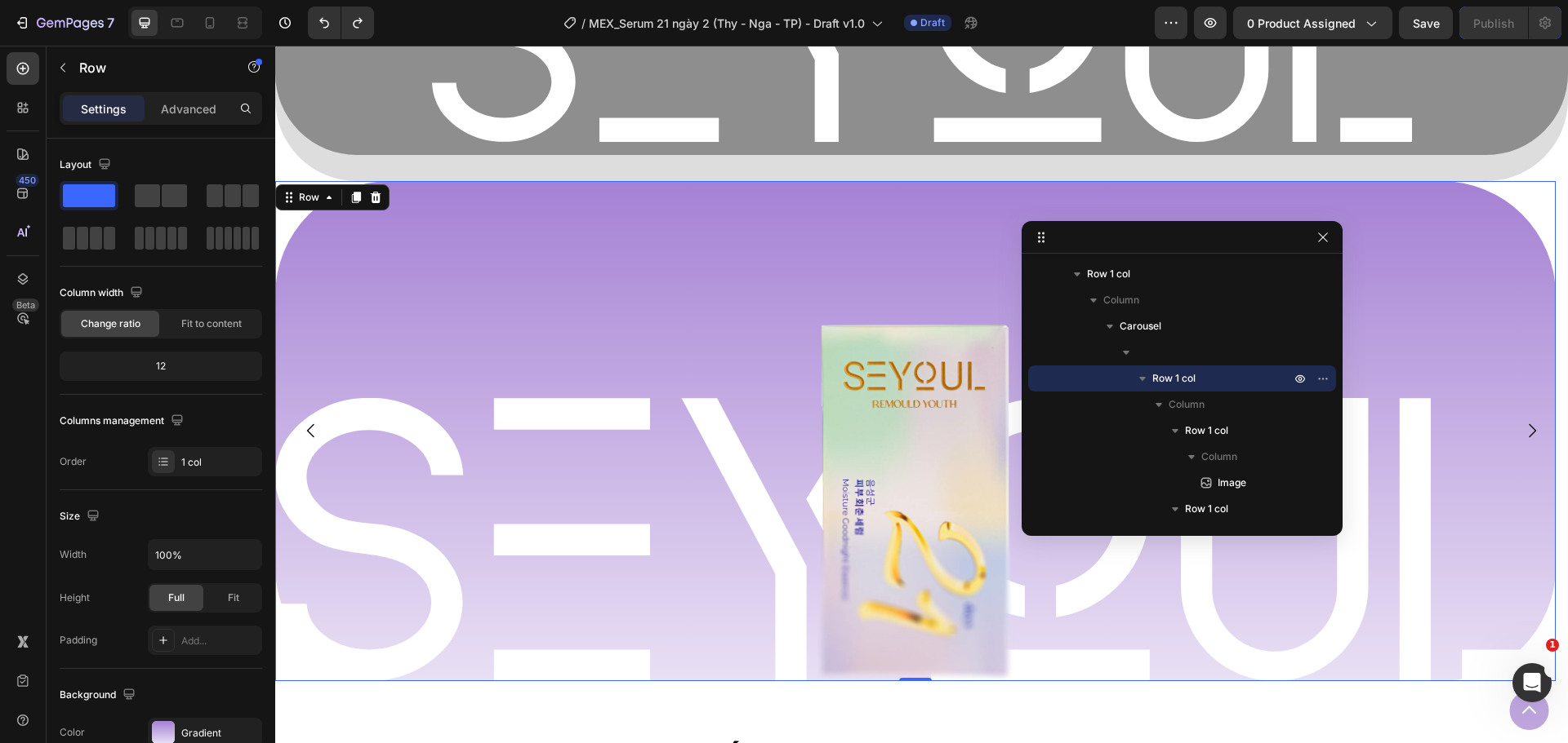
click at [558, 301] on div "Image Row Image Row" at bounding box center [915, 431] width 1280 height 500
click at [325, 193] on icon at bounding box center [329, 197] width 13 height 13
click at [541, 278] on div "Image Row Image Row" at bounding box center [915, 431] width 1280 height 500
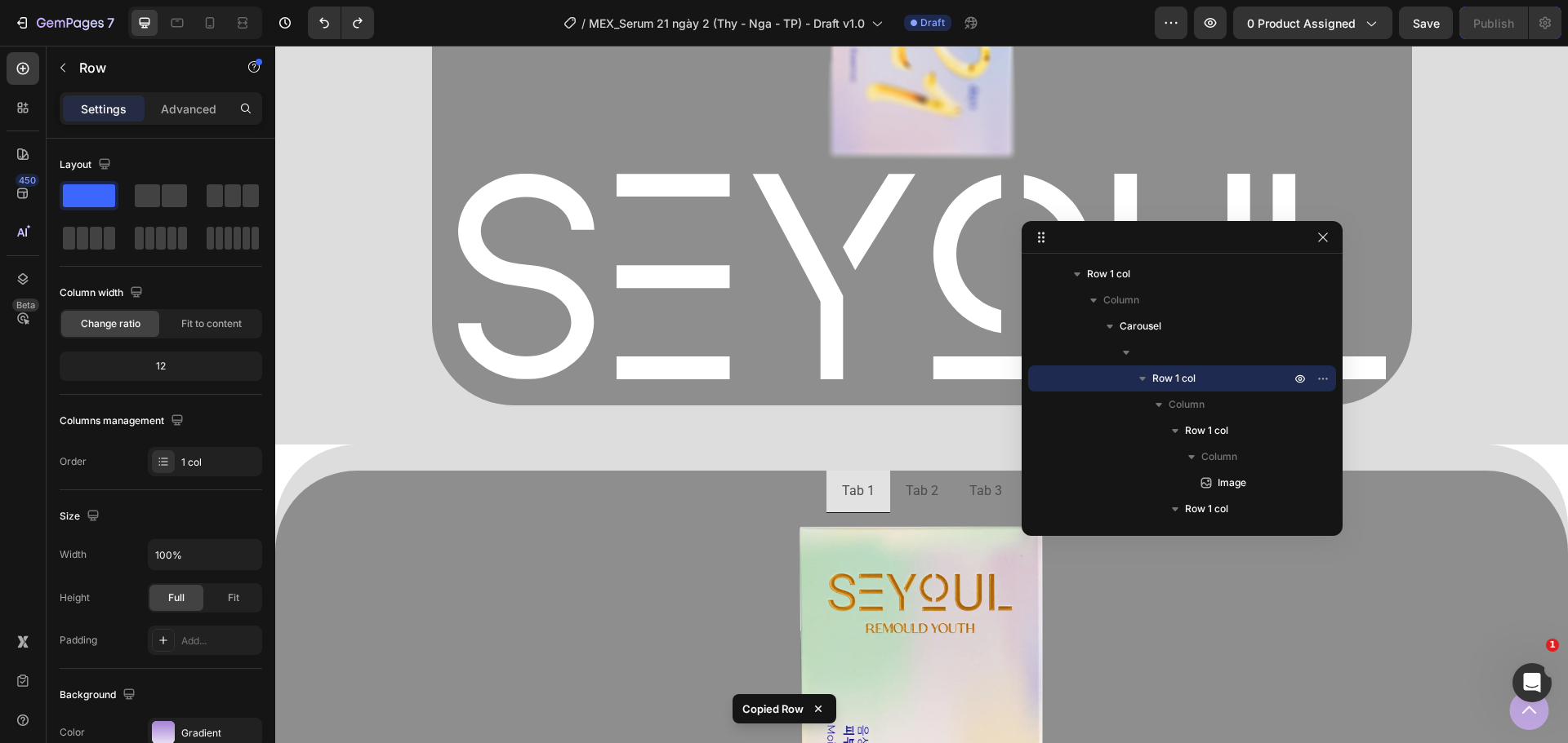
scroll to position [1111, 0]
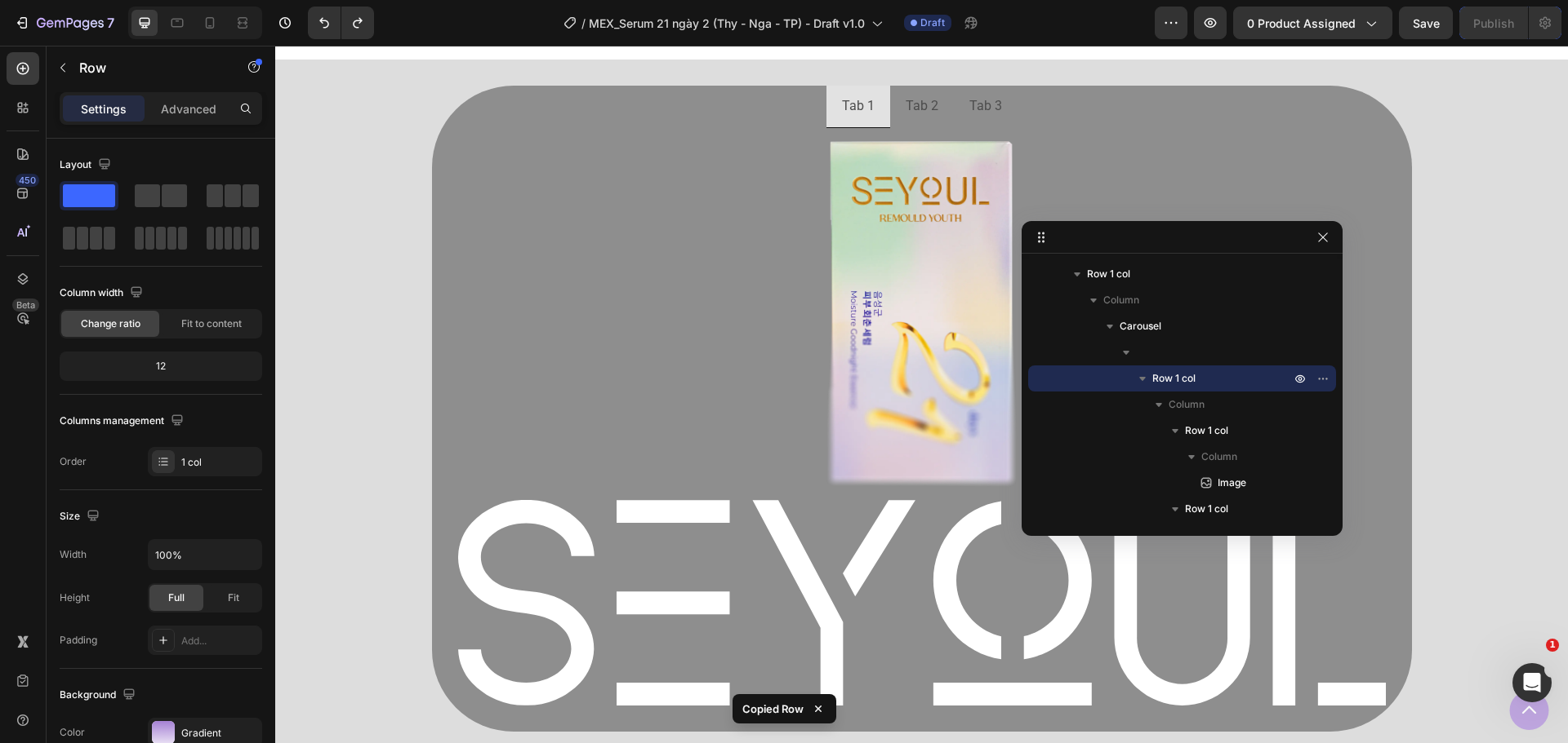
click at [550, 298] on div at bounding box center [922, 315] width 954 height 346
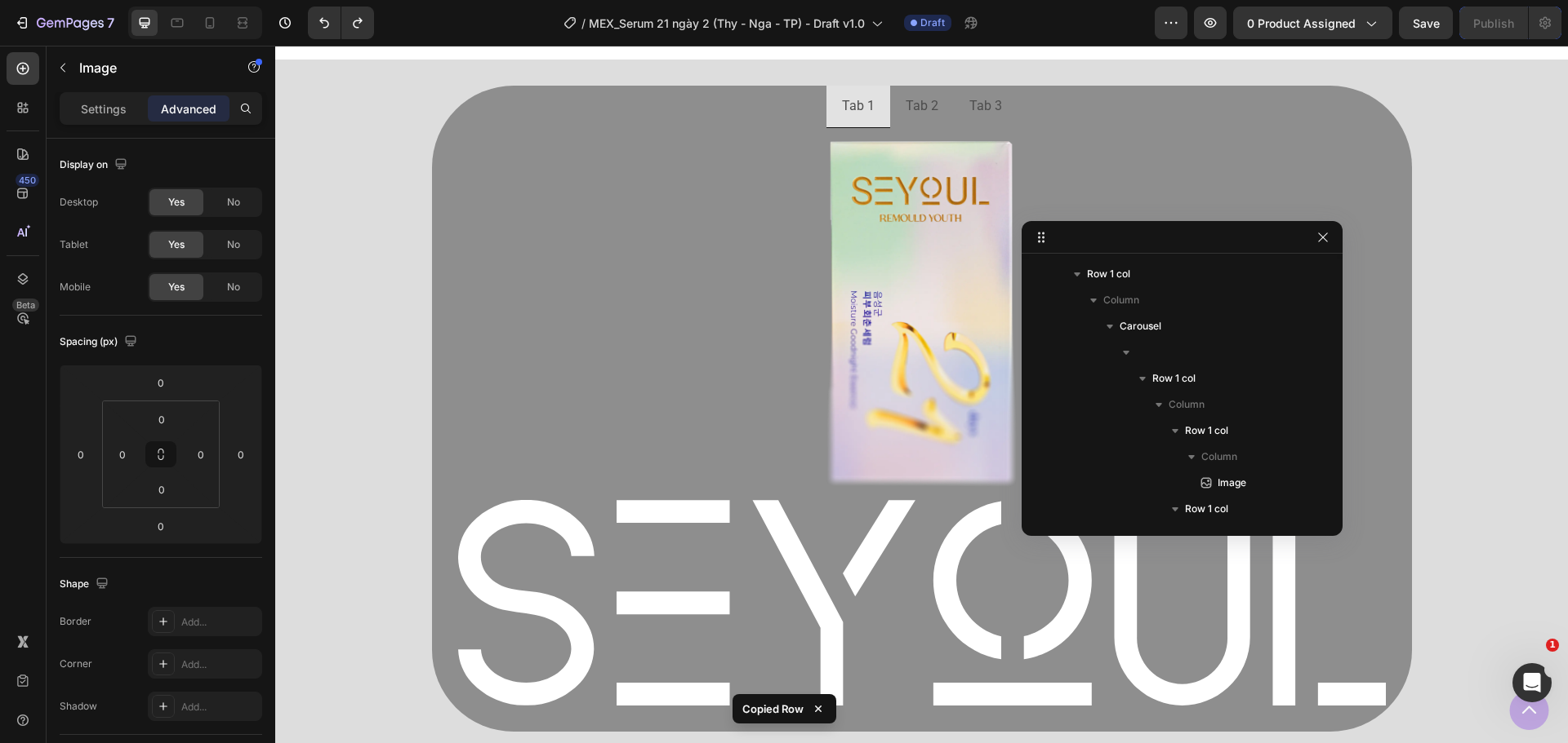
scroll to position [155, 0]
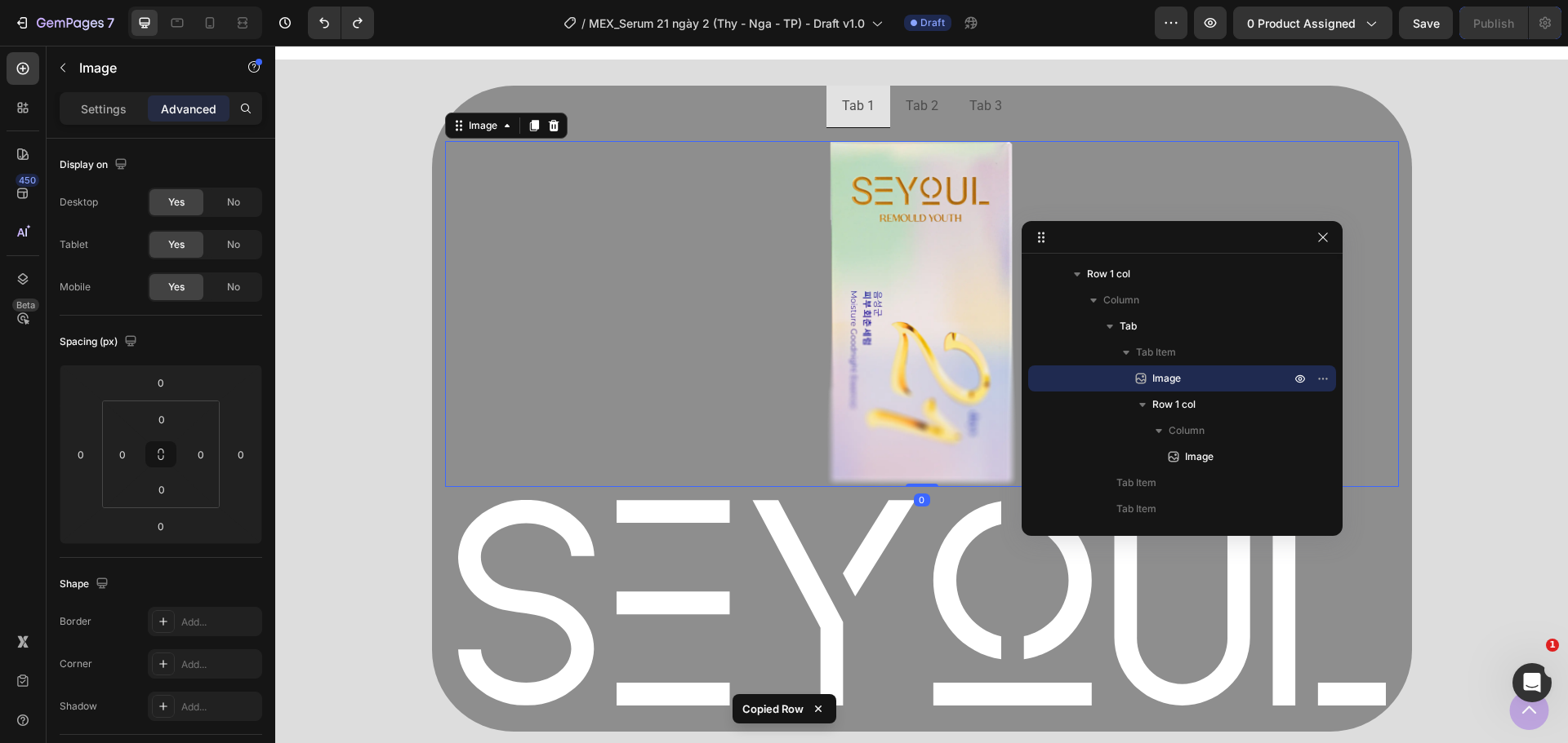
click at [690, 250] on div at bounding box center [922, 315] width 954 height 346
click at [547, 129] on icon at bounding box center [553, 126] width 13 height 13
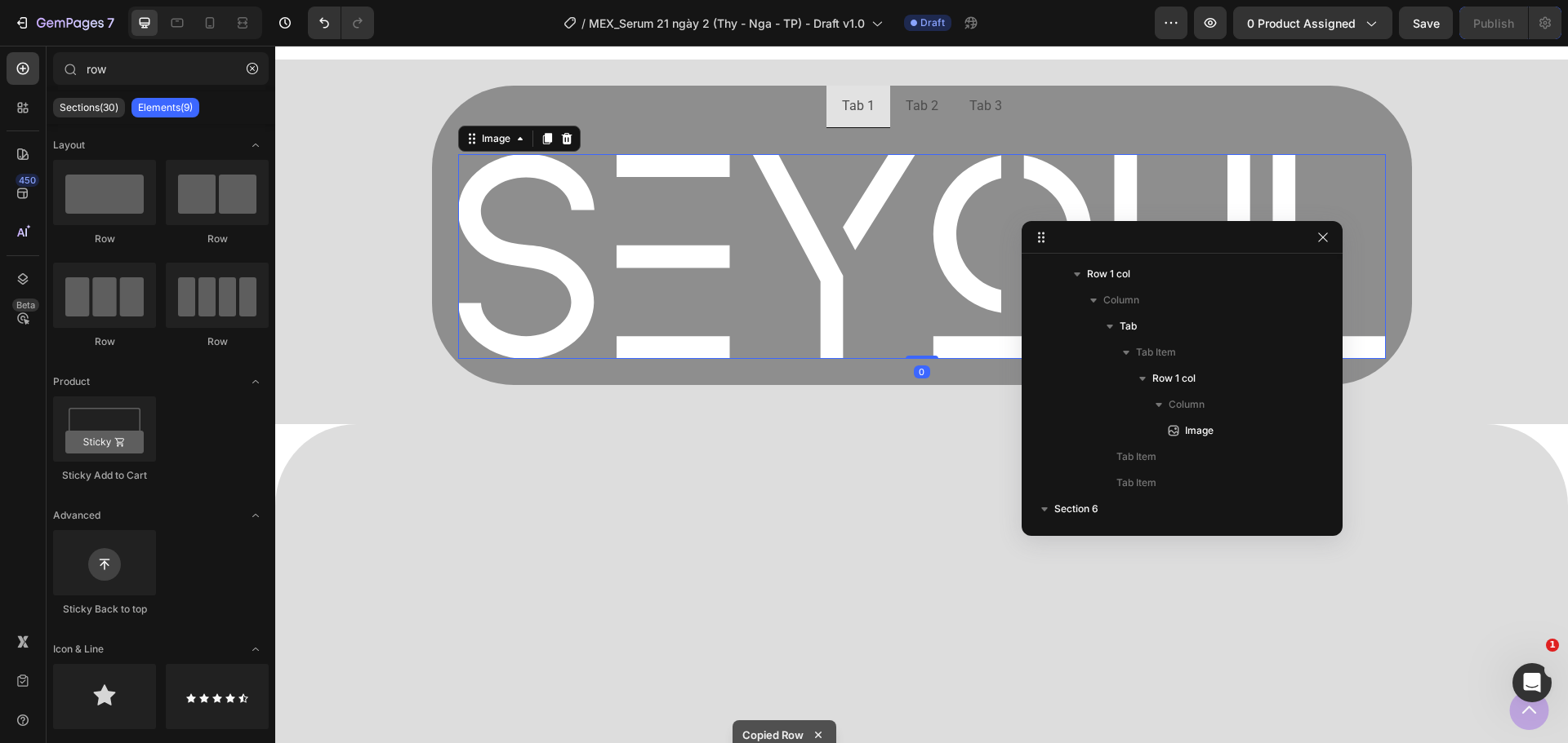
click at [768, 220] on img at bounding box center [922, 257] width 928 height 205
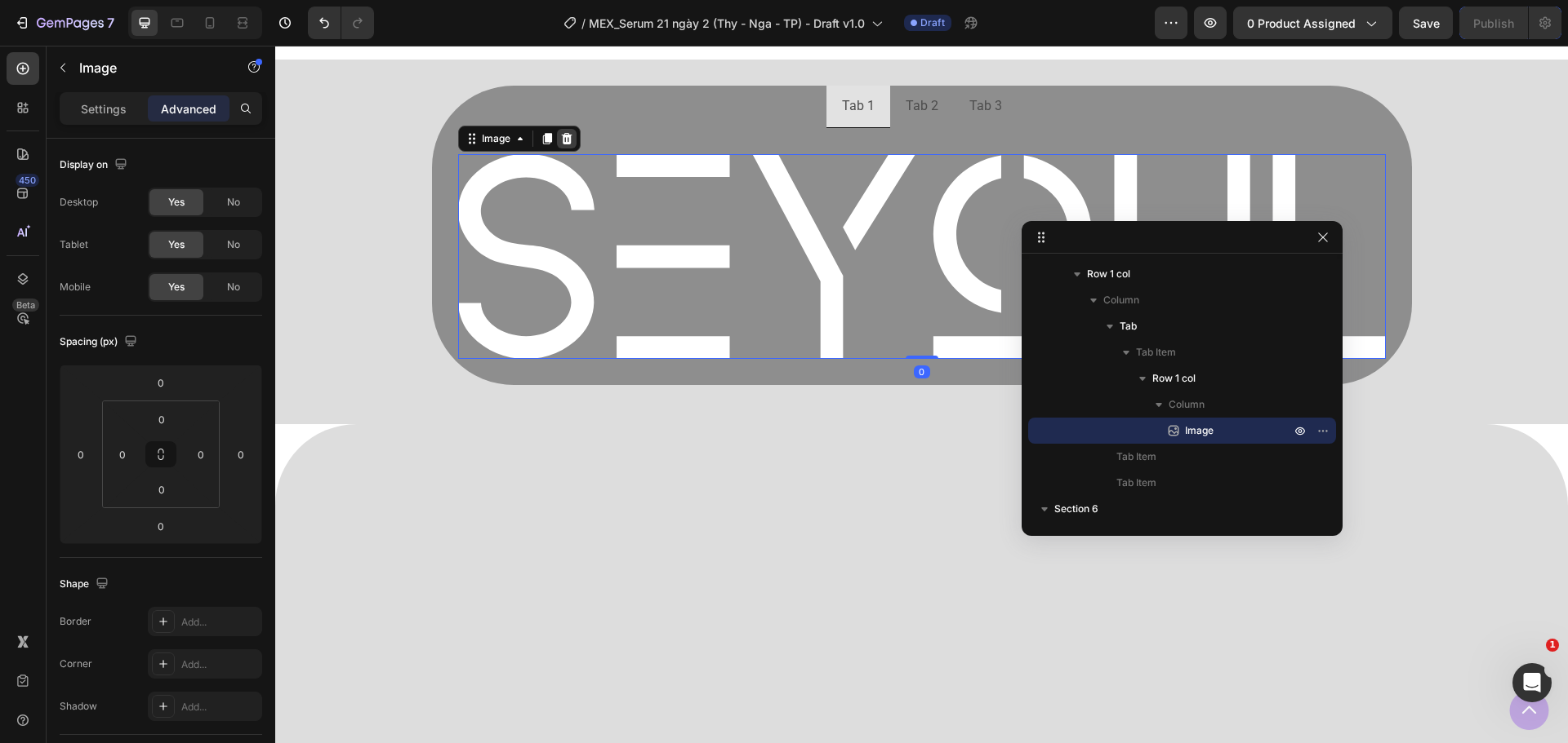
click at [563, 143] on icon at bounding box center [566, 139] width 10 height 11
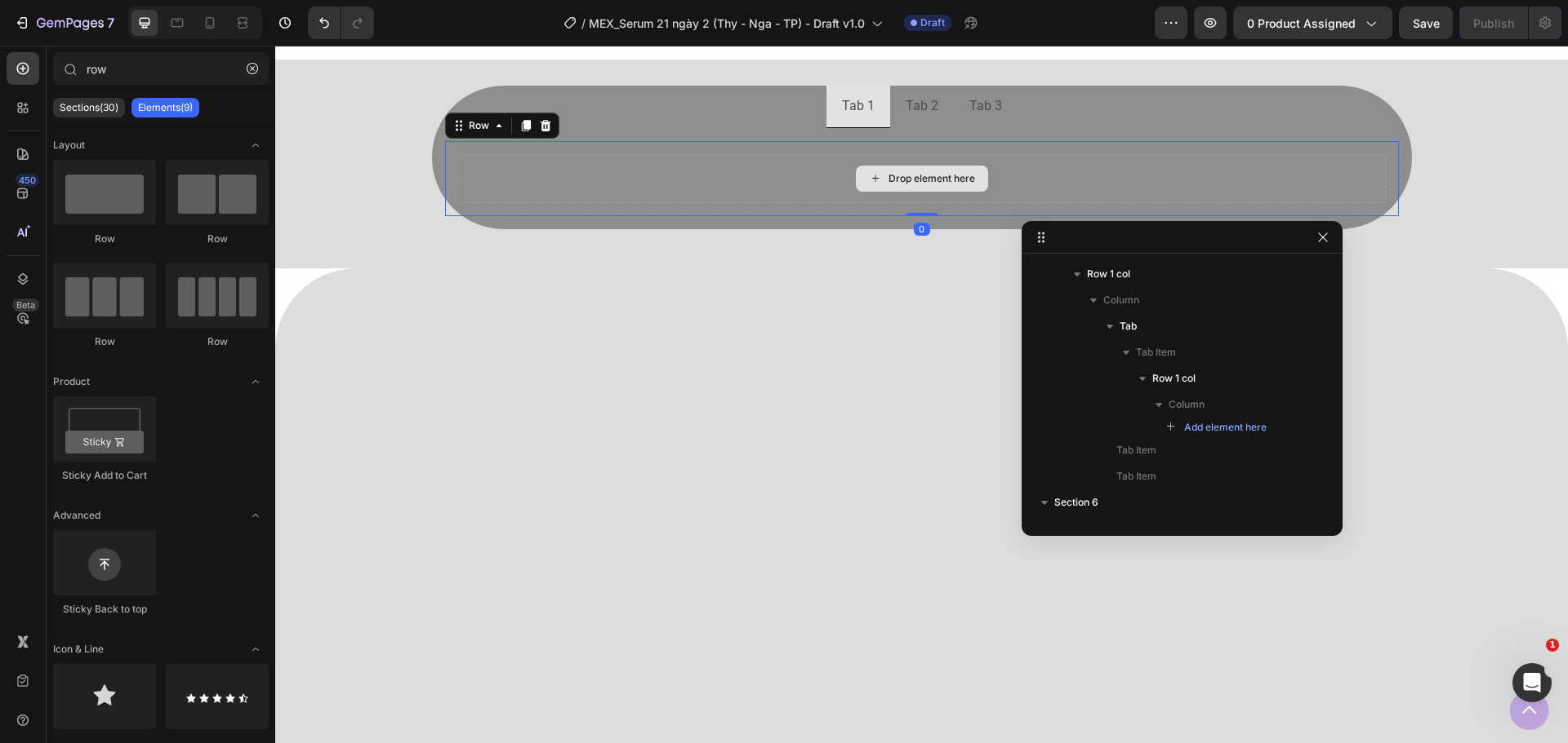
click at [731, 159] on div "Drop element here" at bounding box center [922, 179] width 928 height 49
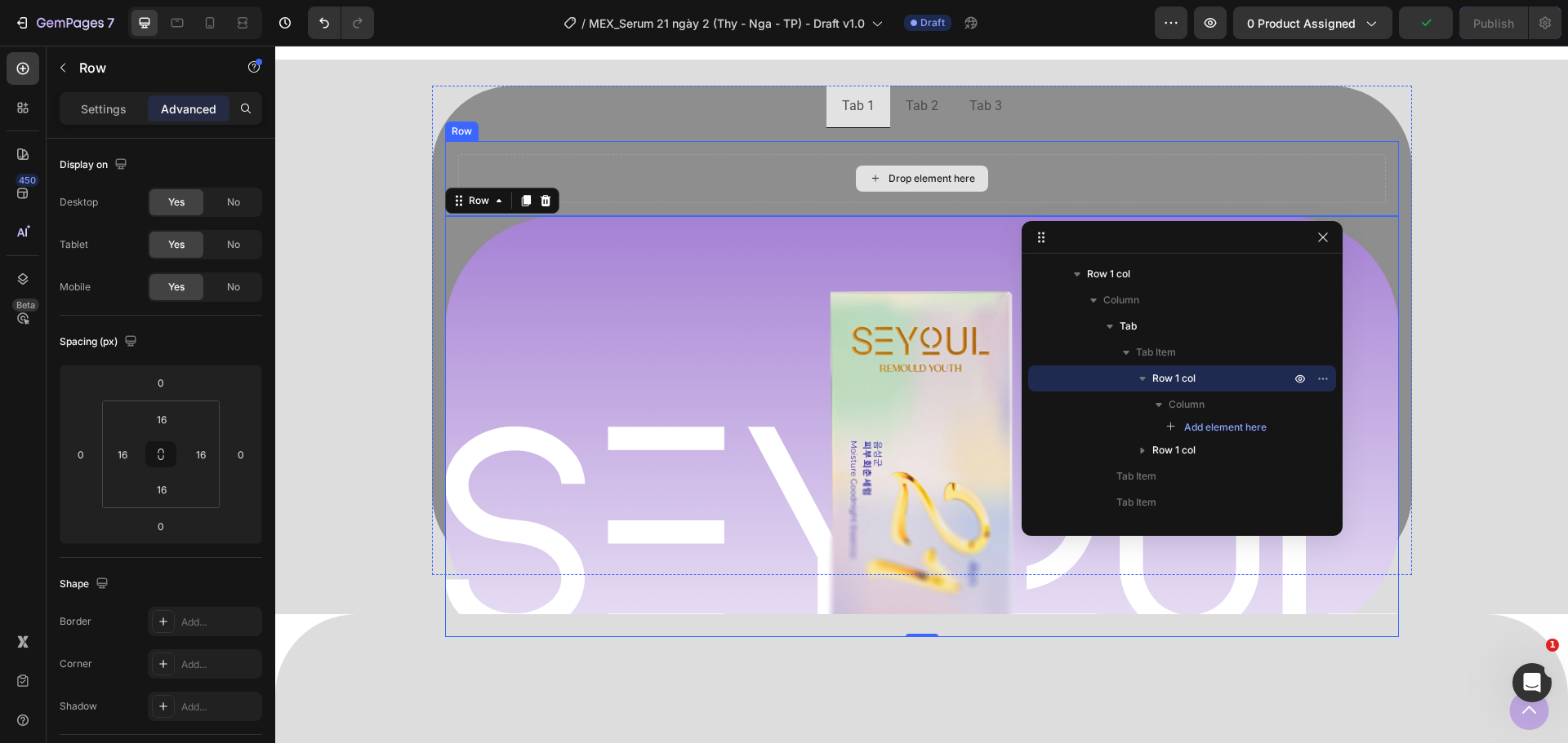
click at [682, 169] on div "Drop element here" at bounding box center [922, 179] width 928 height 49
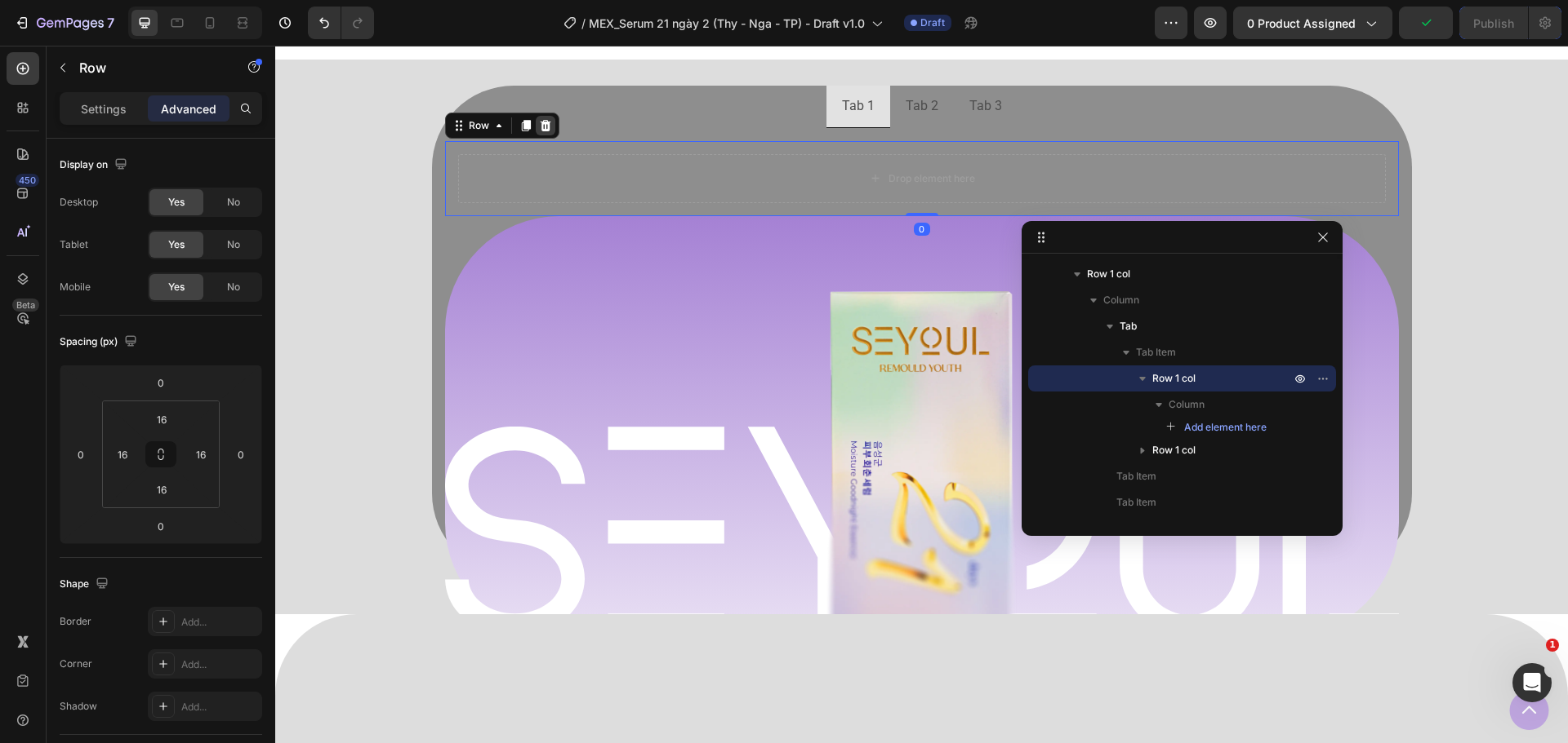
click at [541, 127] on icon at bounding box center [544, 126] width 10 height 11
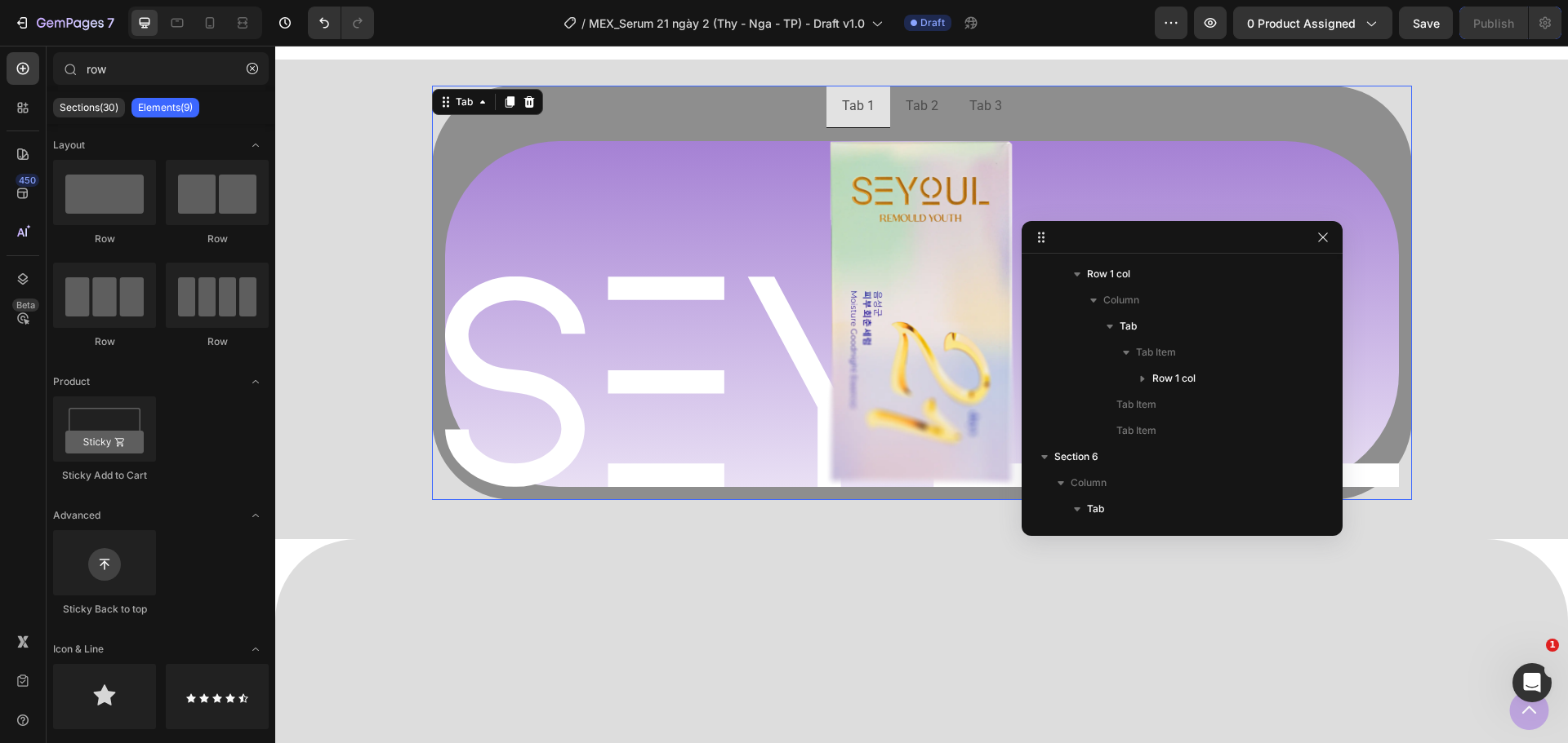
click at [534, 121] on ul "Tab 1 Tab 2 Tab 3" at bounding box center [922, 107] width 980 height 43
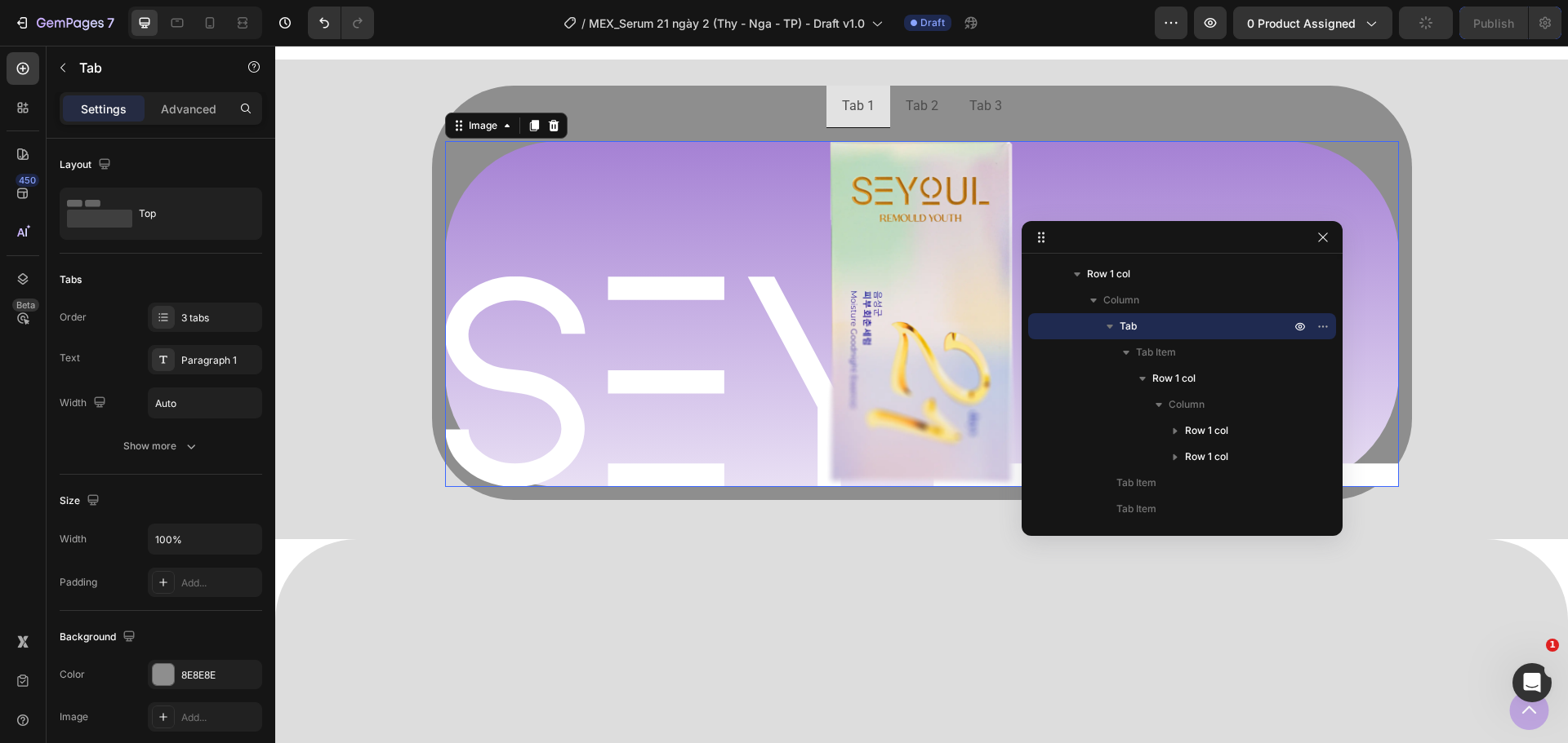
click at [690, 333] on div at bounding box center [922, 315] width 954 height 346
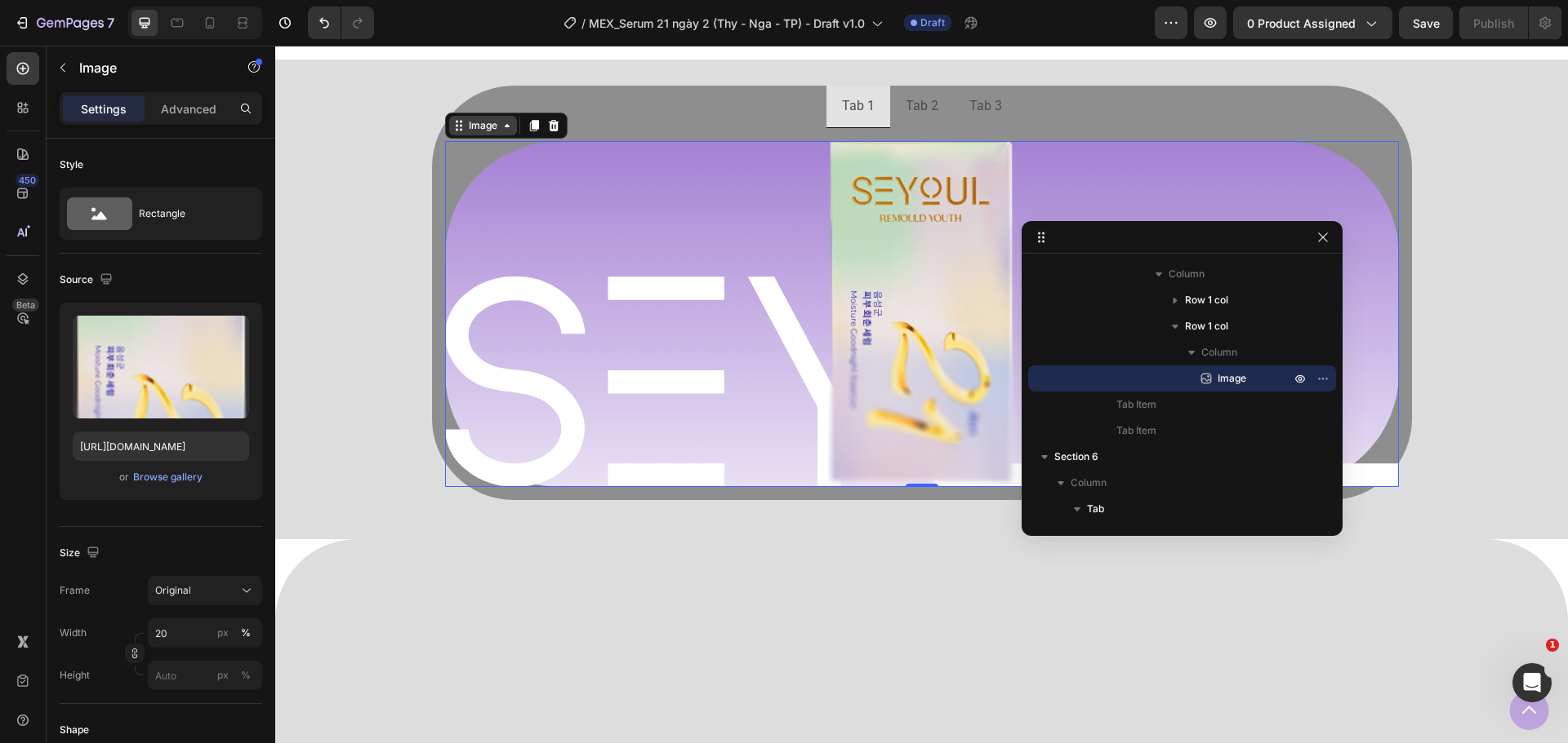
click at [504, 130] on icon at bounding box center [507, 126] width 13 height 13
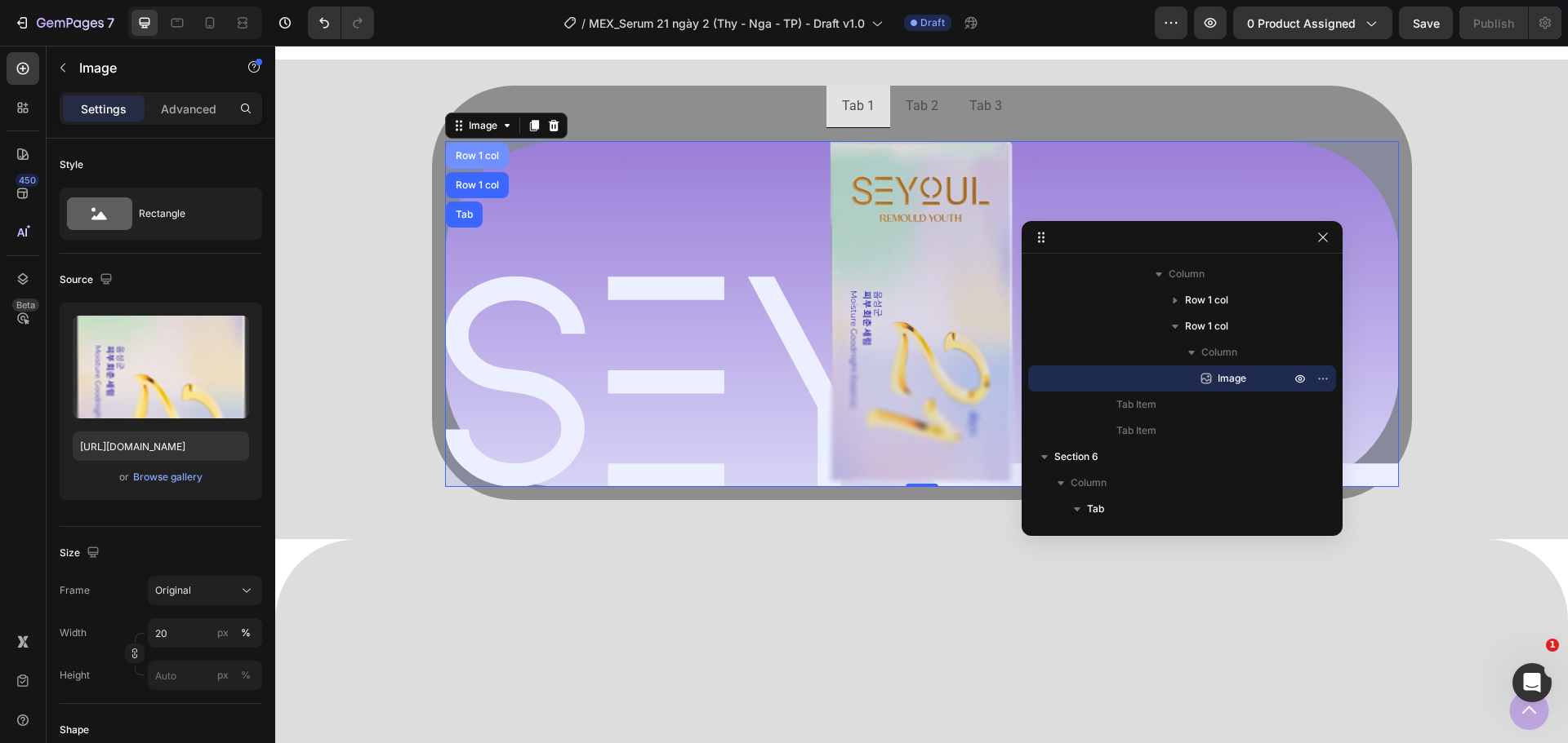
click at [492, 158] on div "Row 1 col" at bounding box center [477, 155] width 49 height 10
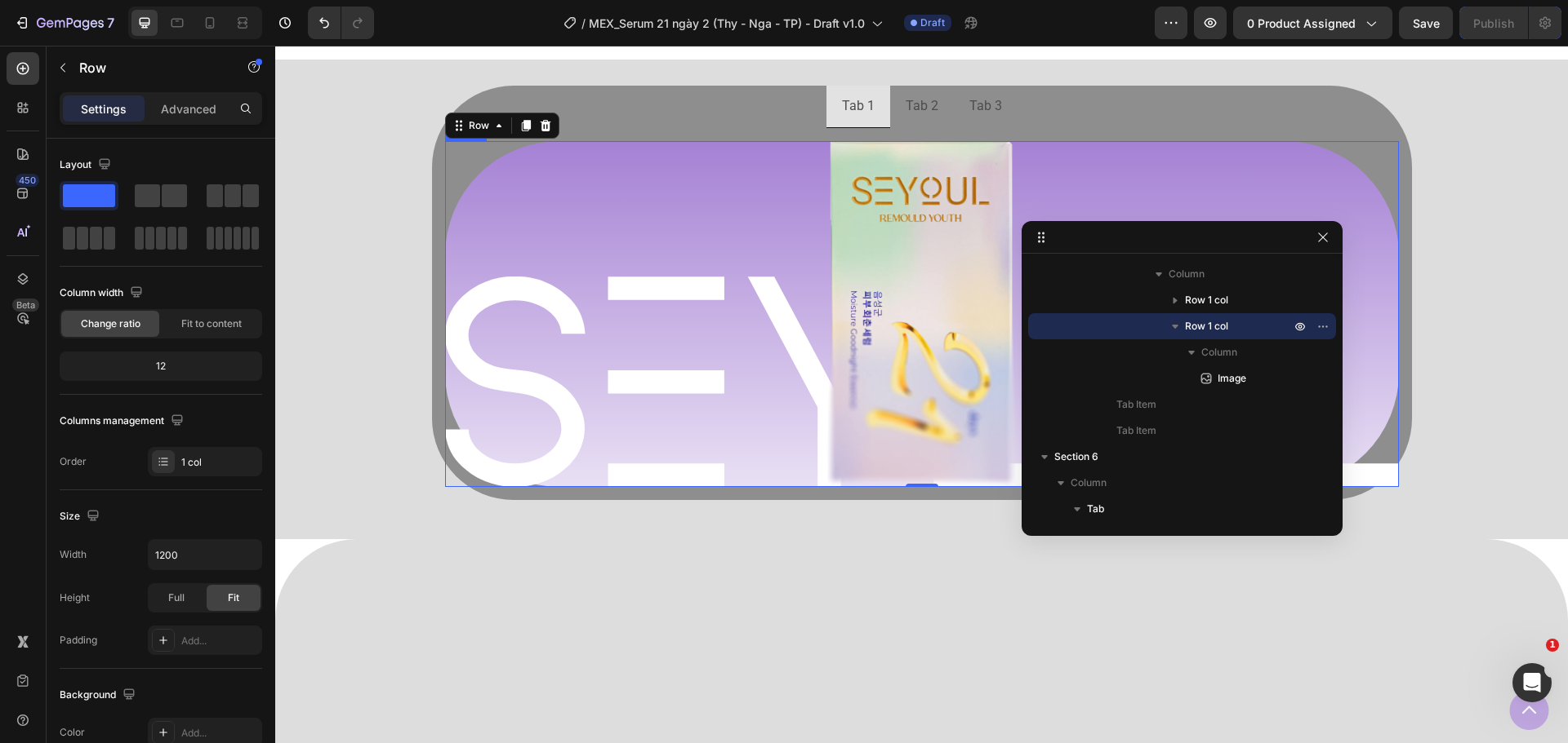
click at [649, 223] on div at bounding box center [922, 315] width 954 height 346
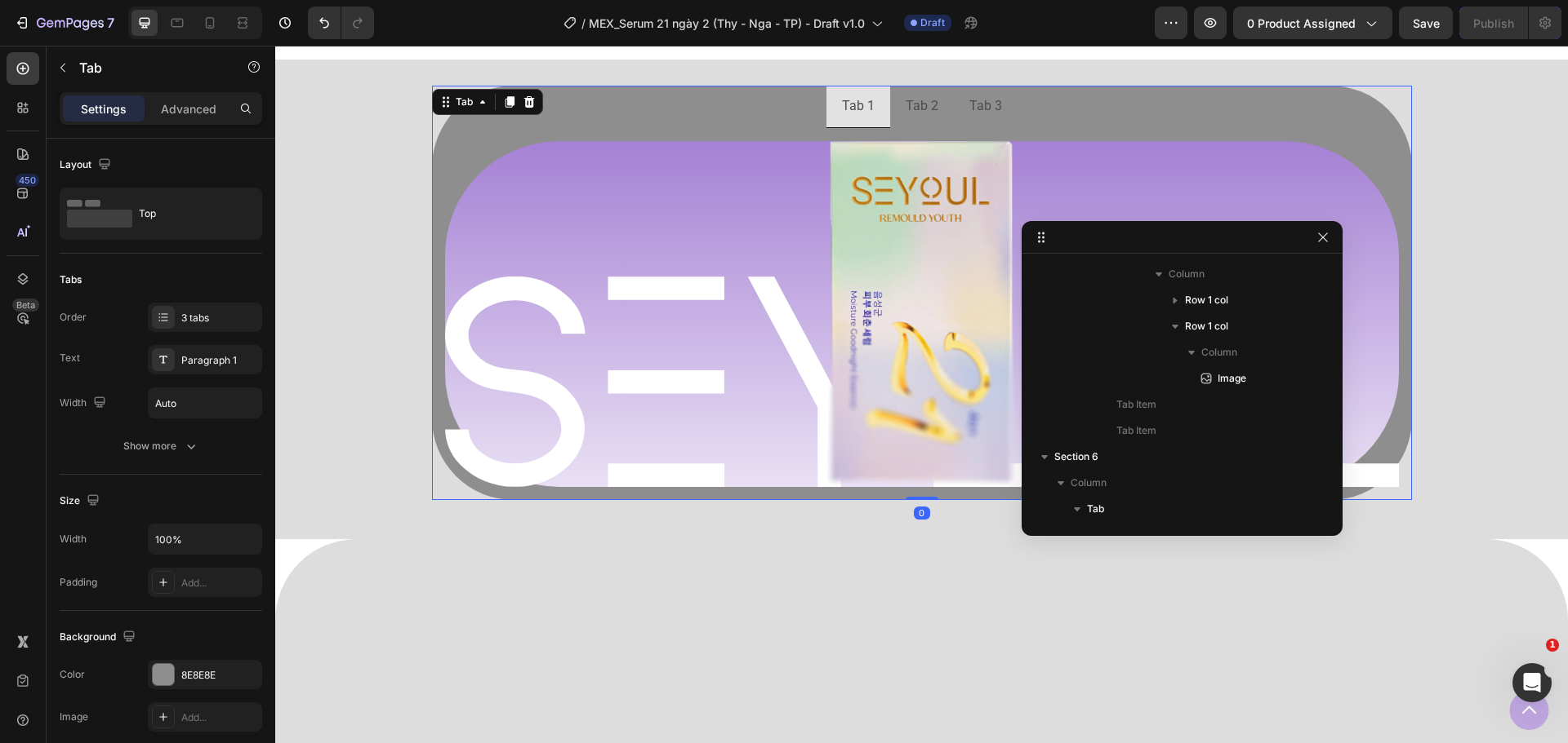
scroll to position [103, 0]
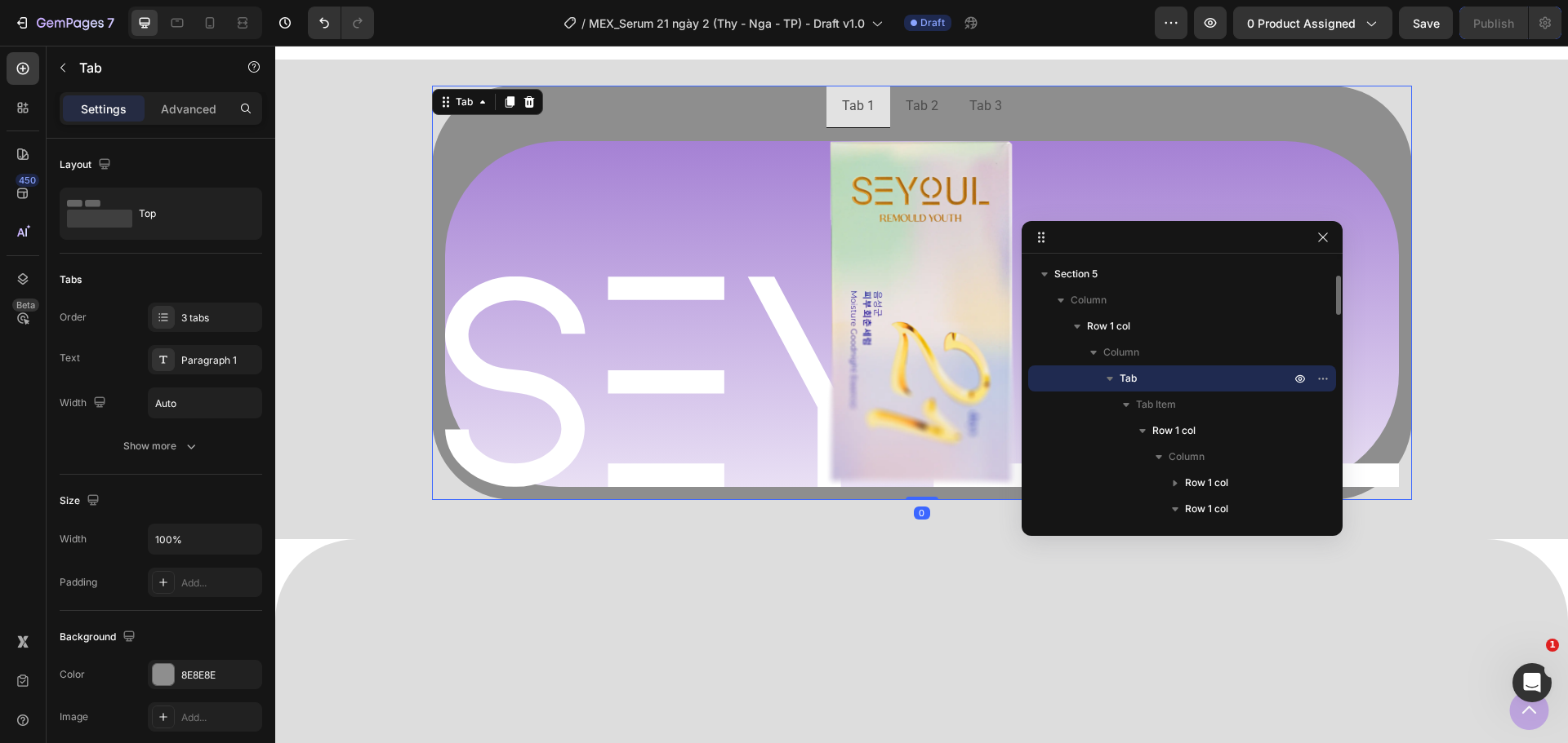
click at [699, 122] on ul "Tab 1 Tab 2 Tab 3" at bounding box center [922, 107] width 980 height 43
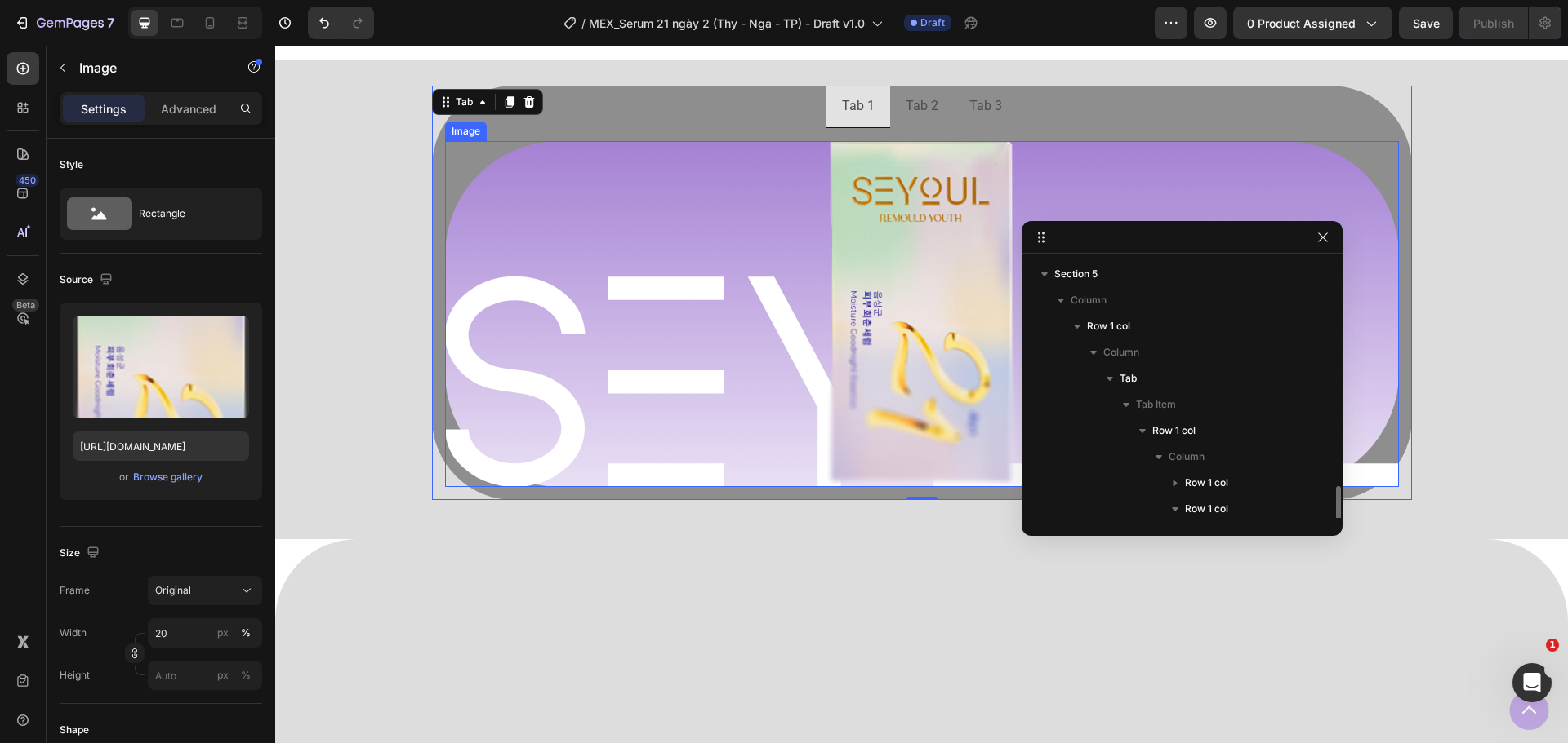
click at [539, 443] on div at bounding box center [922, 315] width 954 height 346
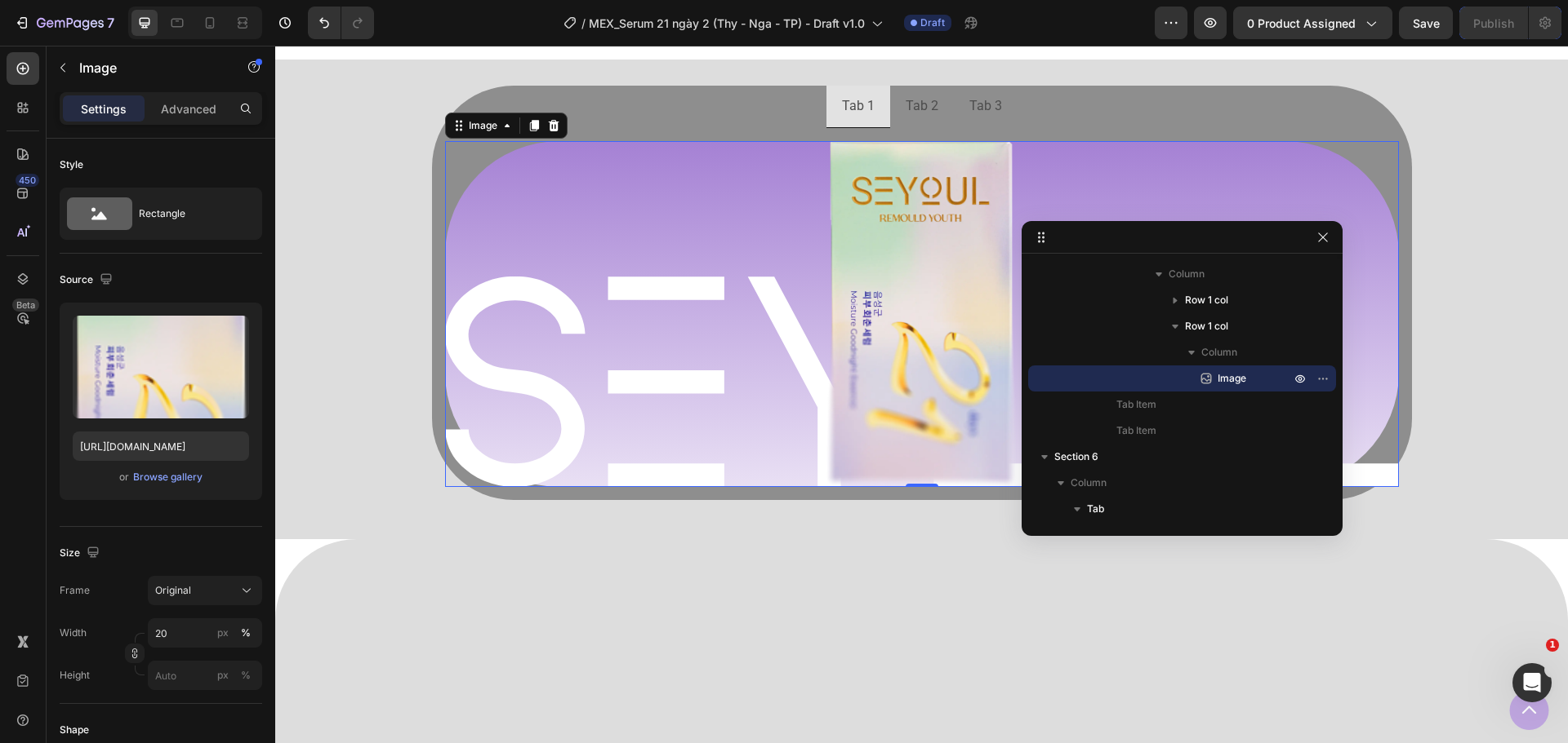
click at [1335, 239] on div at bounding box center [1181, 237] width 320 height 33
click at [1329, 238] on button "button" at bounding box center [1322, 237] width 20 height 20
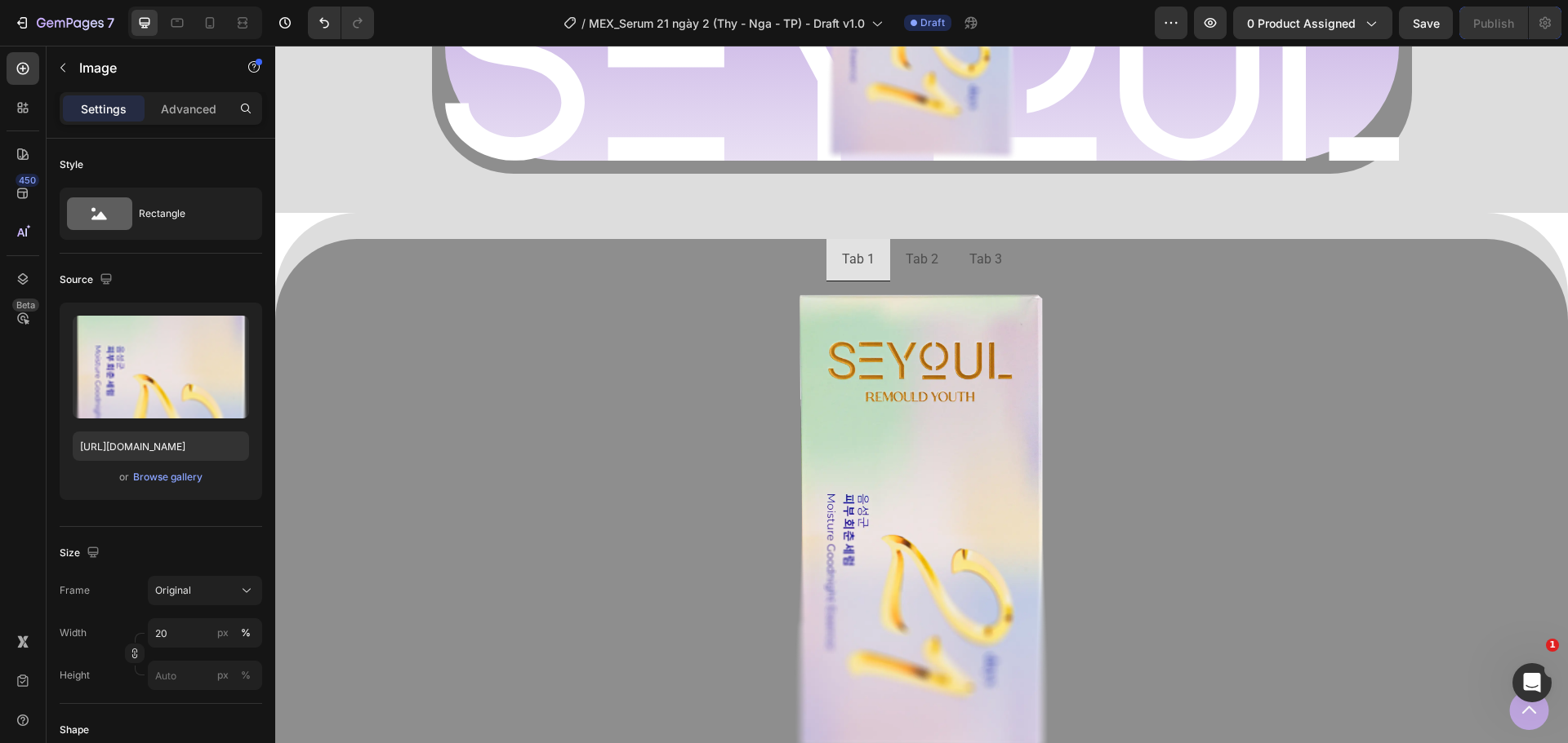
scroll to position [1111, 0]
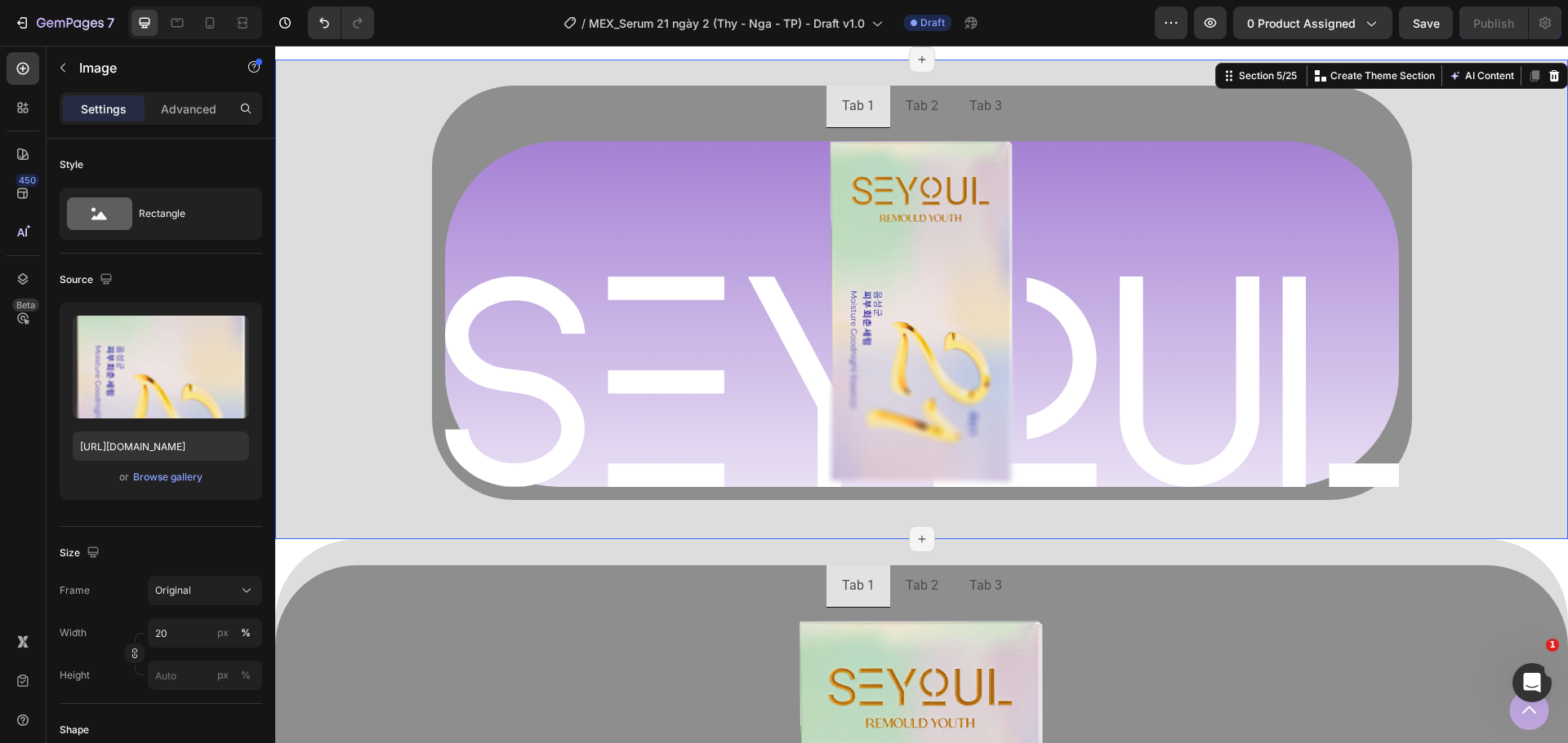
click at [1458, 400] on div "Tab 1 Tab 2 Tab 3 Image Row Image Row Row [GEOGRAPHIC_DATA]" at bounding box center [920, 299] width 1292 height 427
click at [731, 394] on div at bounding box center [922, 315] width 954 height 346
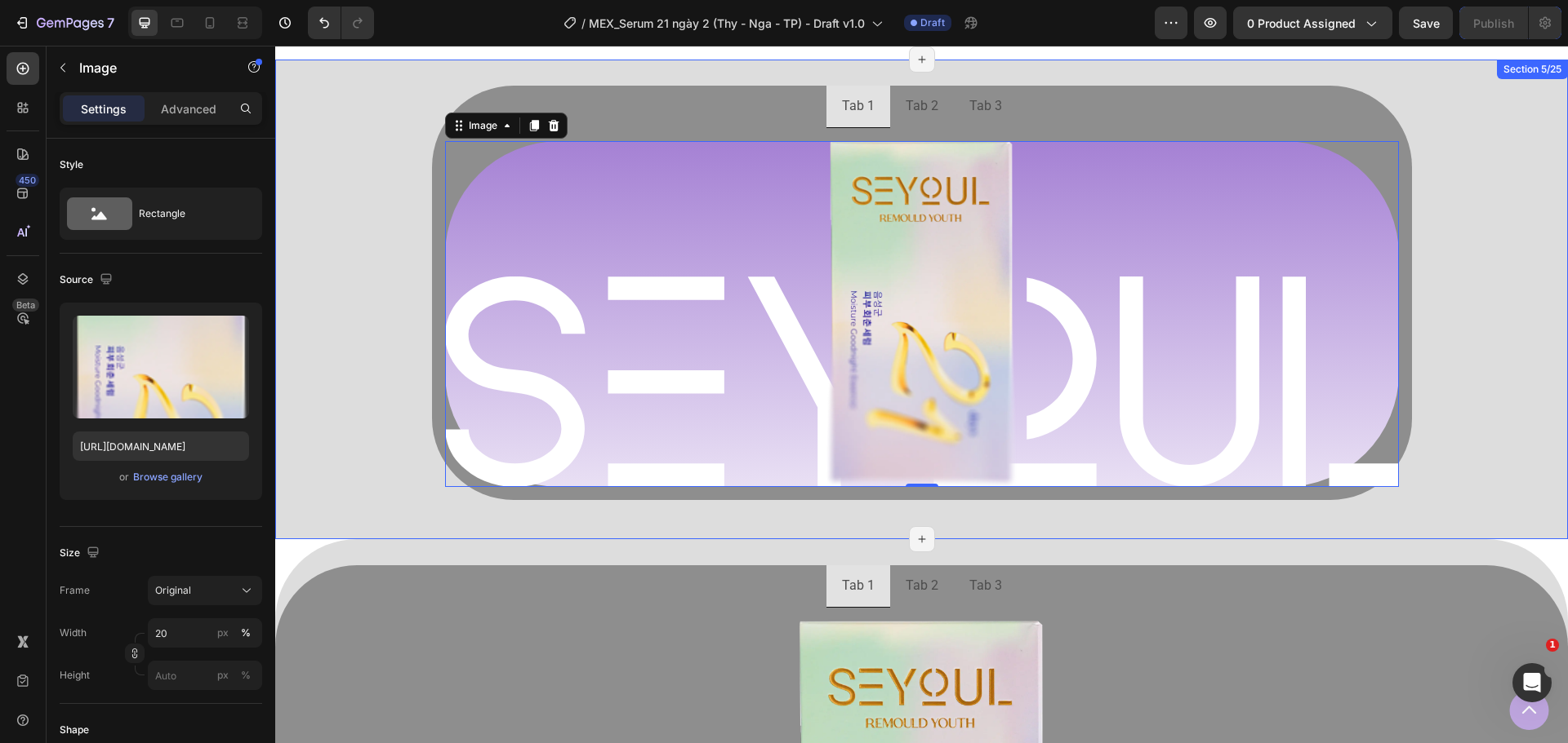
scroll to position [1029, 0]
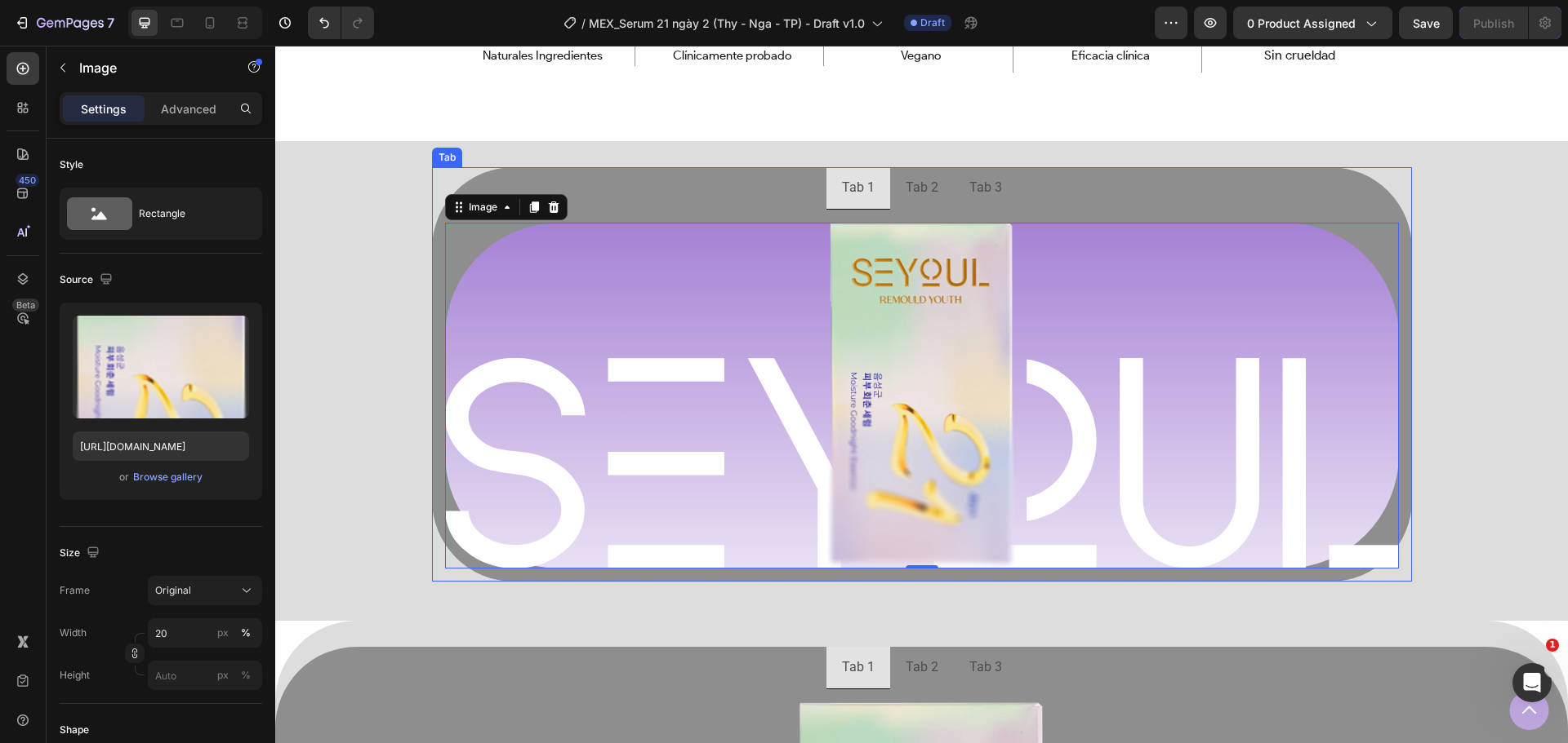
click at [632, 178] on ul "Tab 1 Tab 2 Tab 3" at bounding box center [922, 189] width 980 height 43
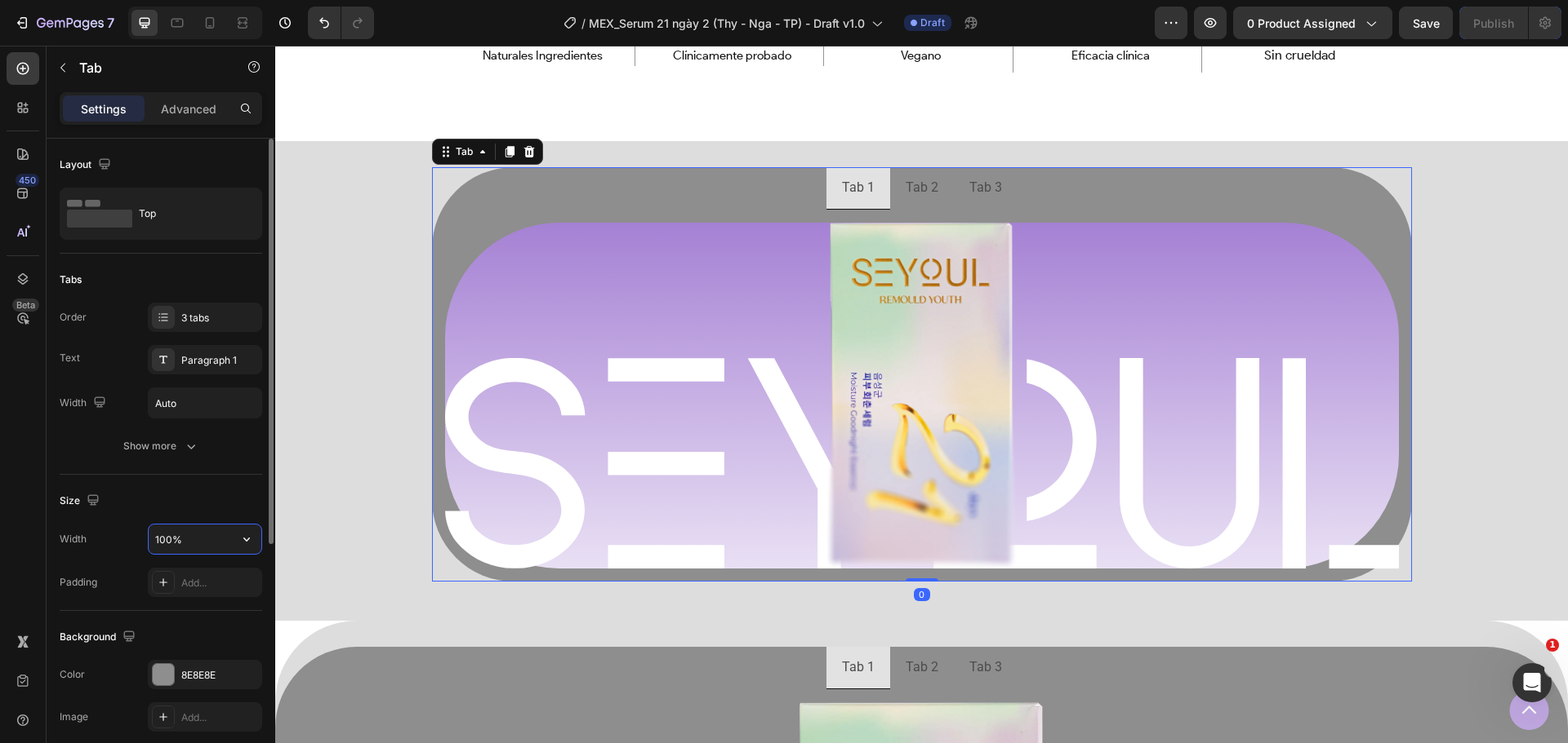
click at [185, 545] on input "100%" at bounding box center [205, 540] width 113 height 30
click at [225, 545] on input "100%" at bounding box center [205, 540] width 113 height 30
click at [252, 542] on icon "button" at bounding box center [247, 540] width 17 height 17
click at [187, 612] on span "Default" at bounding box center [171, 612] width 34 height 15
click at [234, 537] on button "button" at bounding box center [247, 540] width 30 height 30
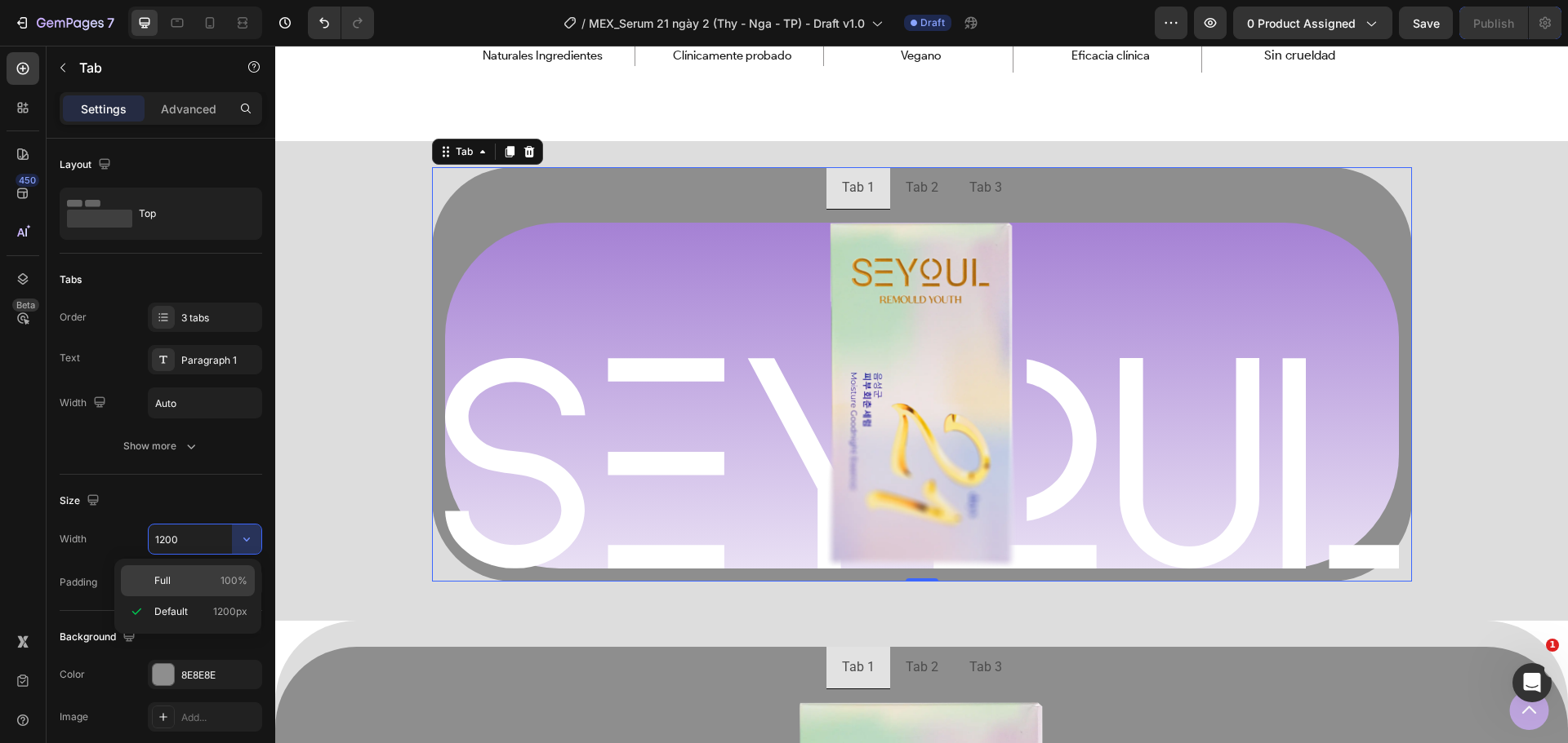
click at [202, 578] on p "Full 100%" at bounding box center [201, 581] width 93 height 15
type input "100%"
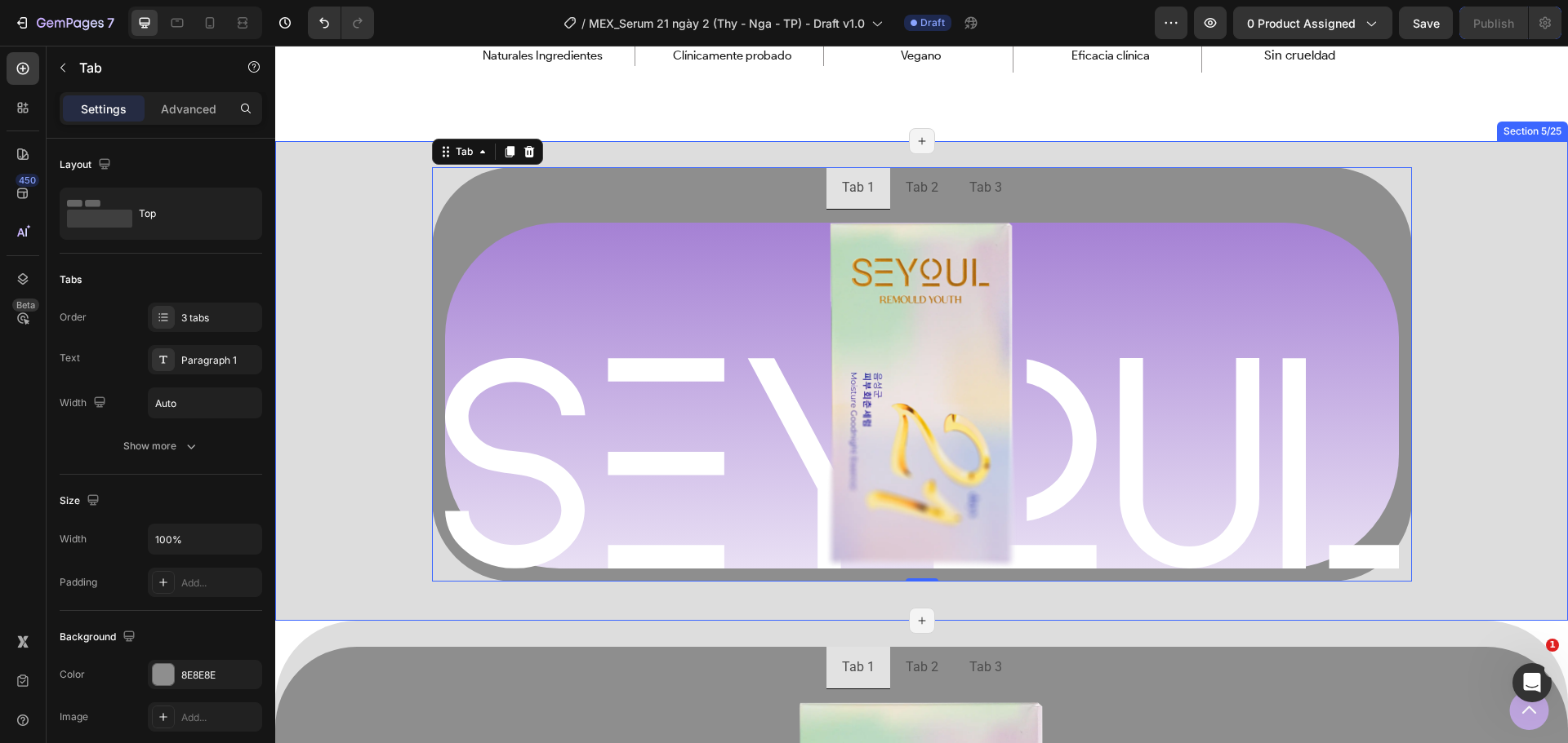
click at [364, 478] on div "Tab 1 Tab 2 Tab 3 Image Row Image Row Row Tab 0 Row" at bounding box center [920, 381] width 1292 height 427
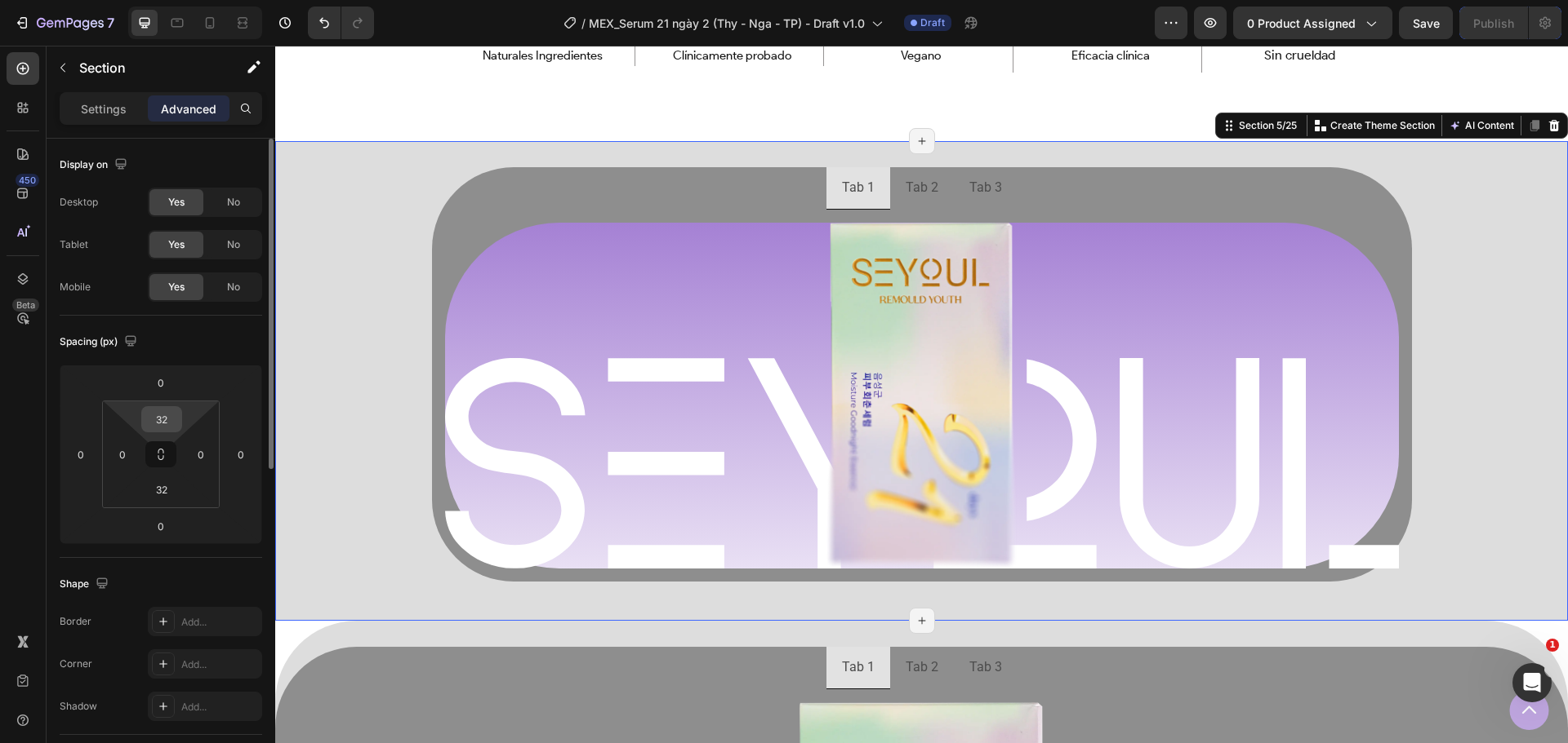
click at [179, 427] on div "32" at bounding box center [162, 419] width 41 height 26
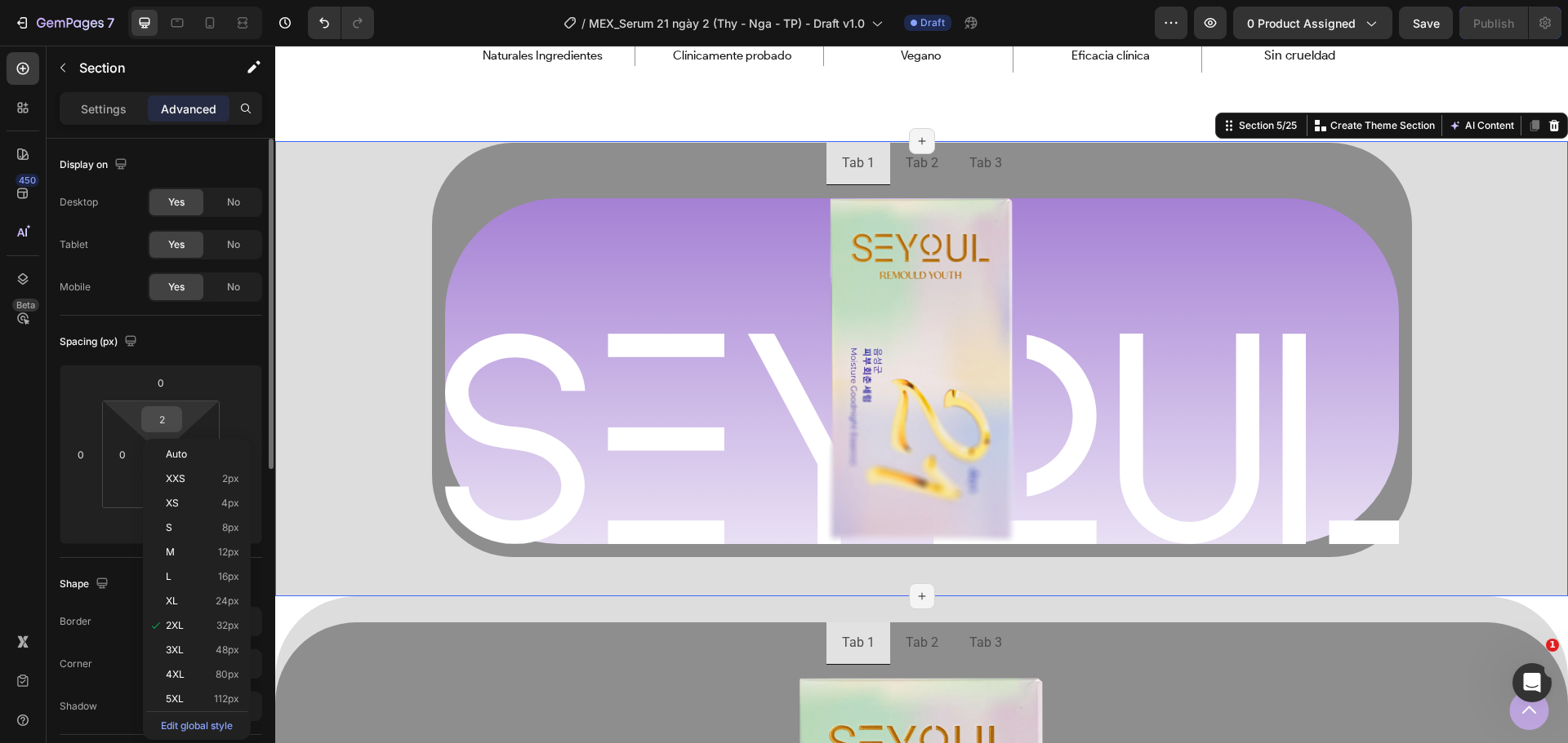
click at [135, 0] on html "7 Version history / MEX_Serum 21 ngày 2 (Thy - Nga - TP) - Draft v1.0 Draft Pre…" at bounding box center [784, 0] width 1568 height 0
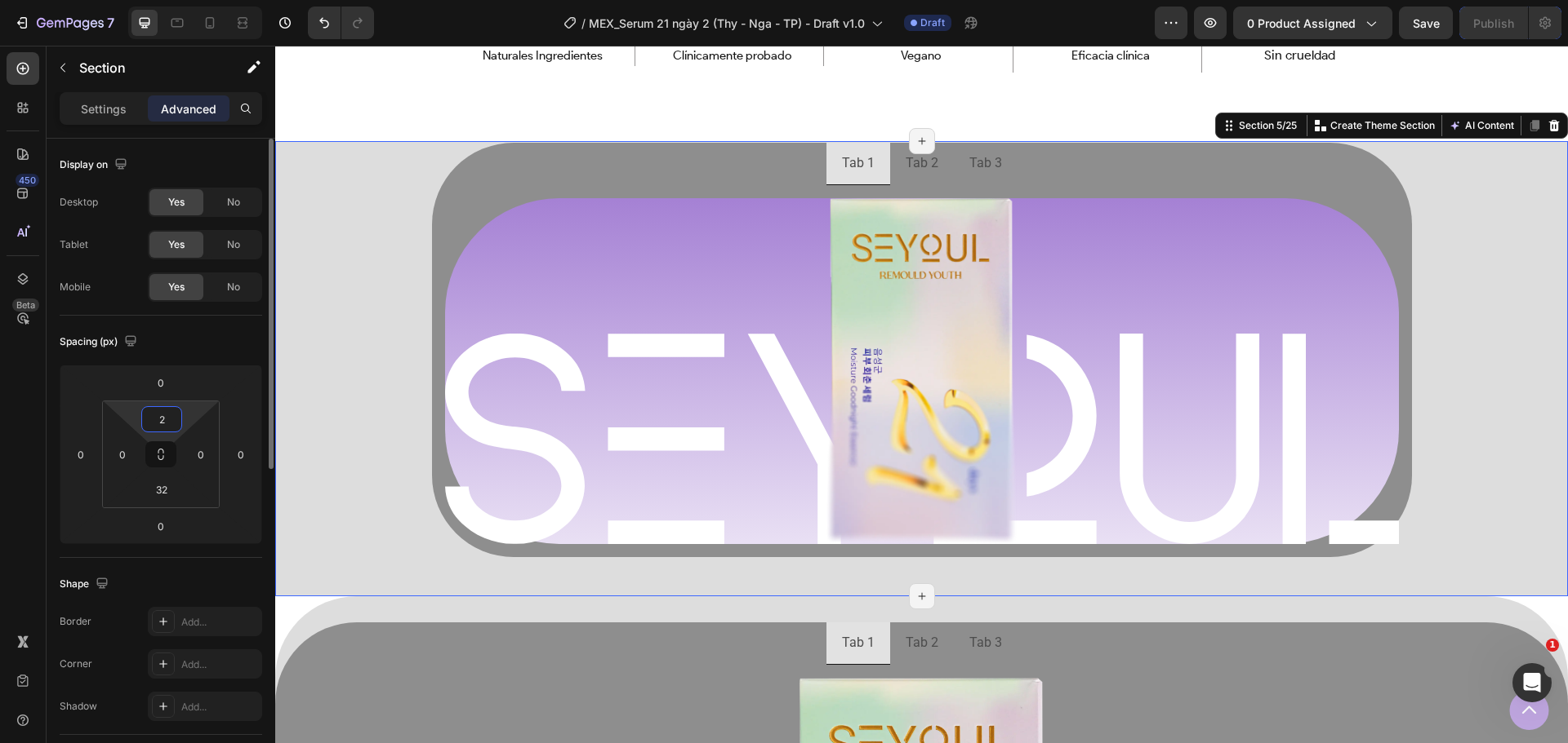
click at [166, 422] on input "2" at bounding box center [161, 419] width 33 height 24
type input "0"
type input "2"
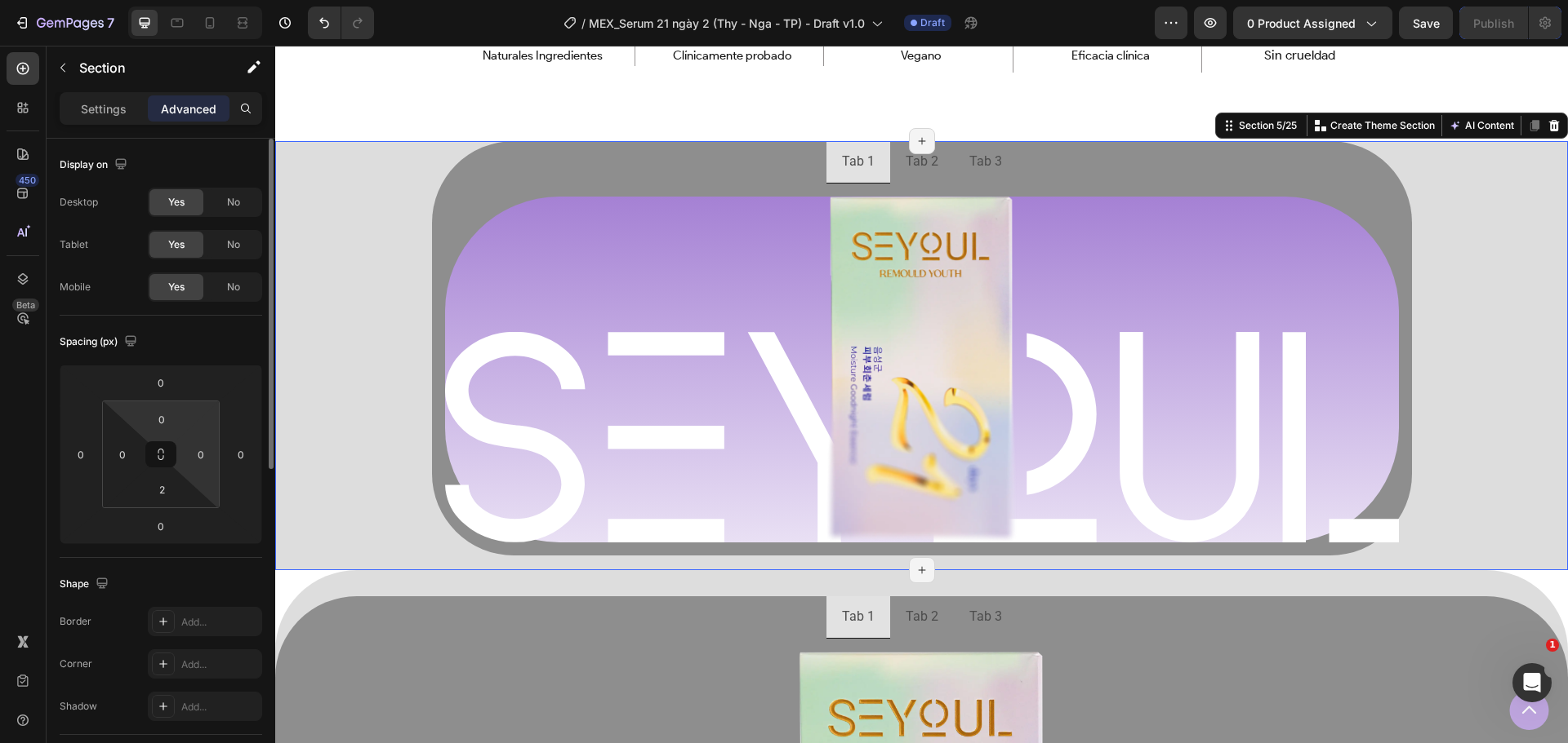
scroll to position [47, 0]
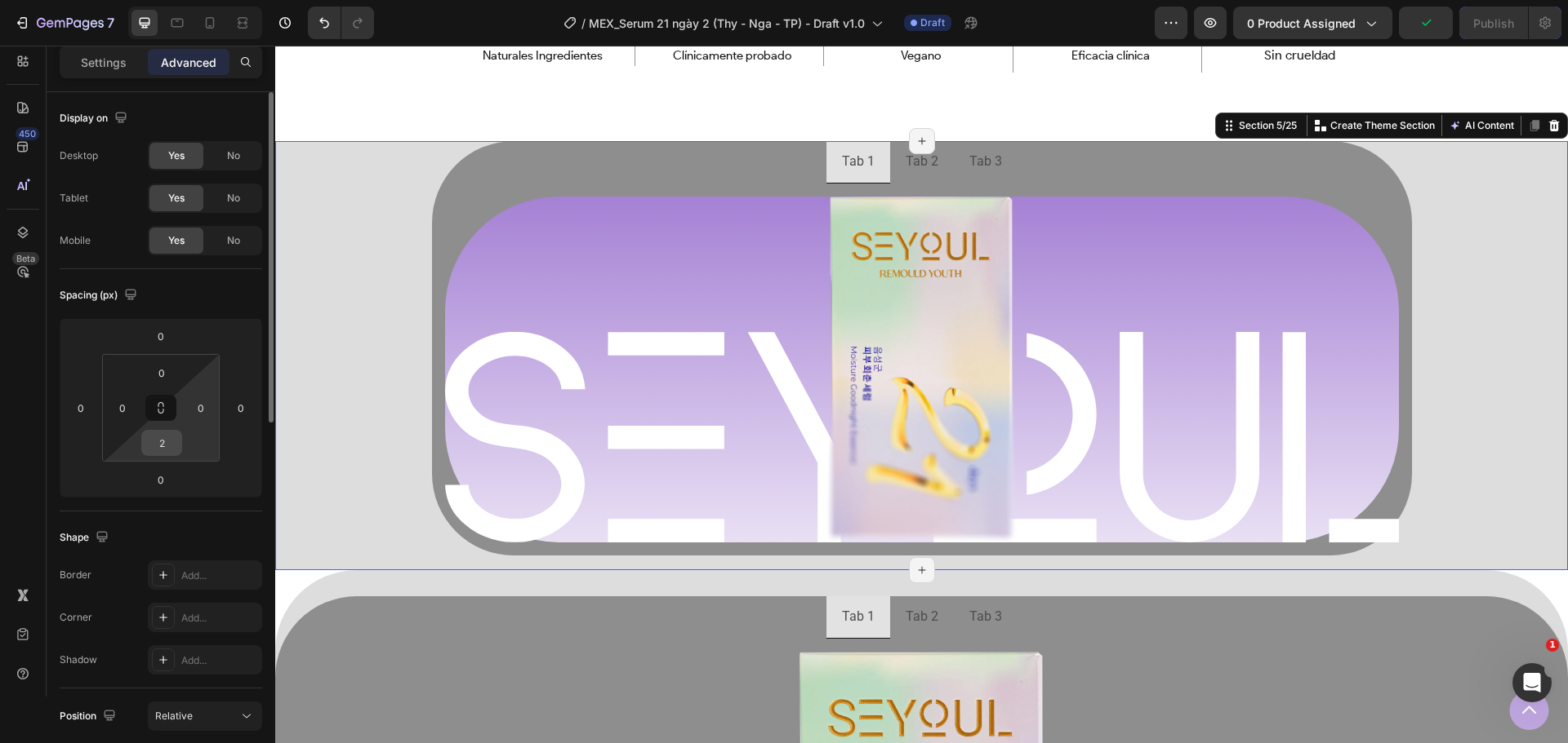
click at [156, 443] on input "2" at bounding box center [161, 443] width 33 height 24
type input "0"
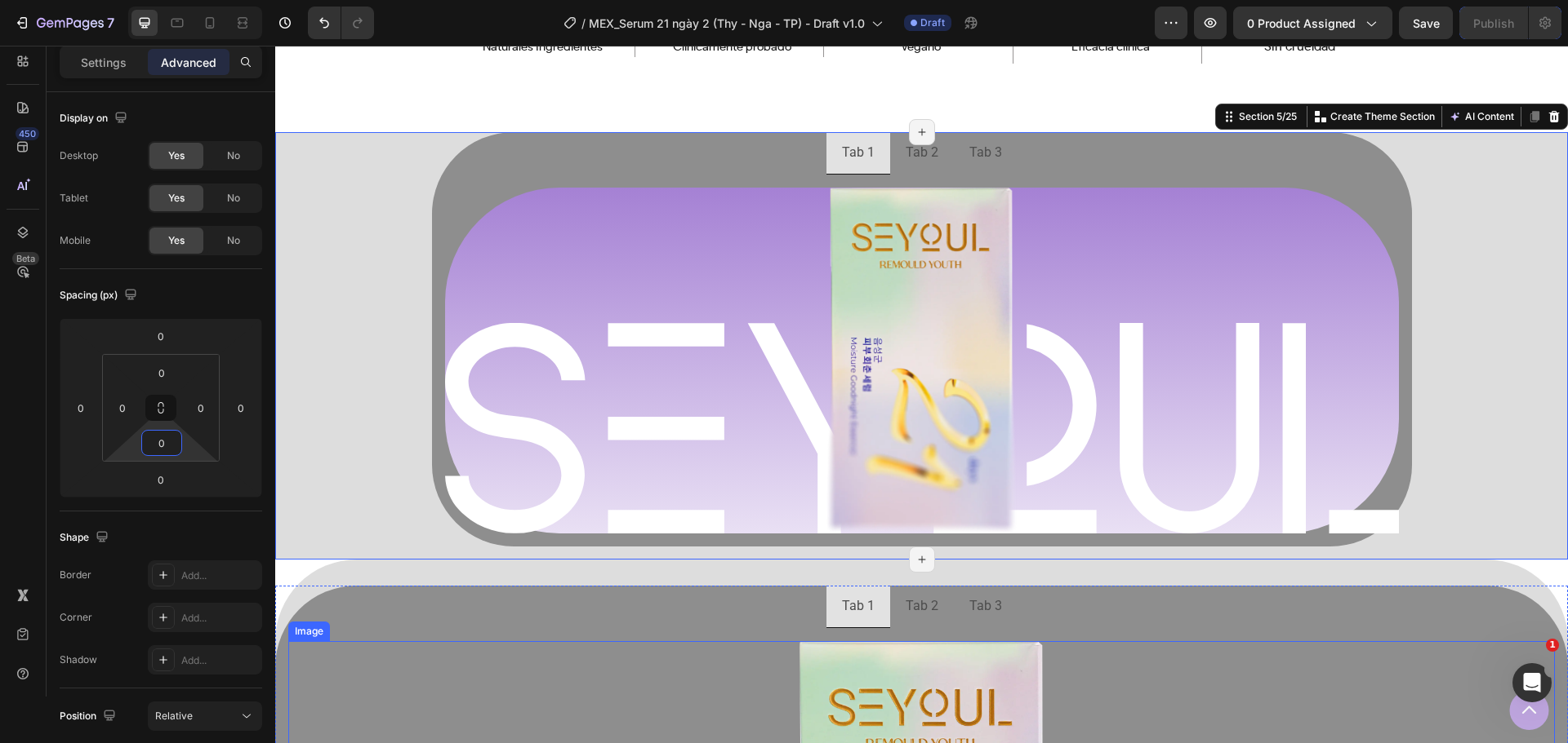
scroll to position [1029, 0]
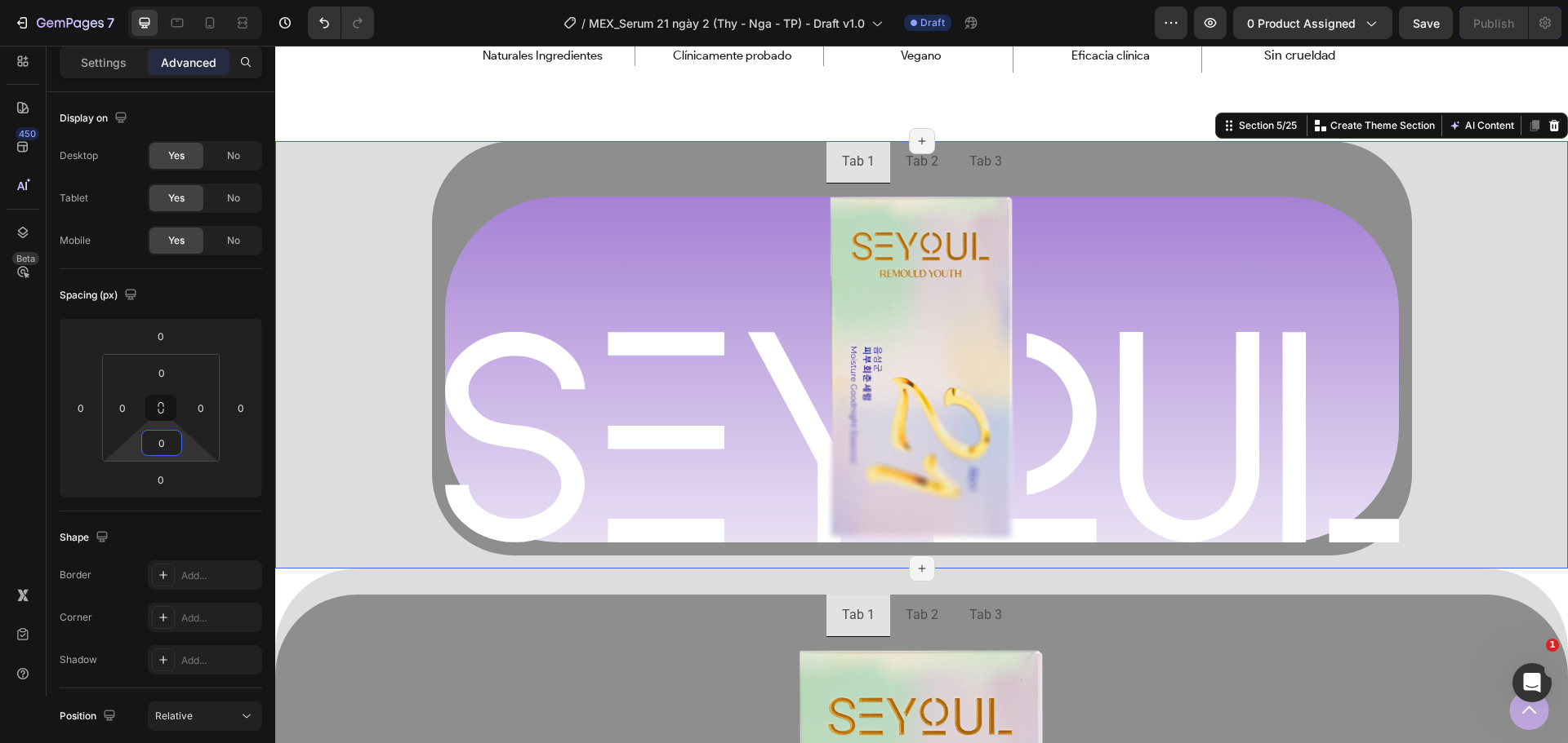
click at [377, 538] on div "Tab 1 Tab 2 Tab 3 Image Row Image Row Row [GEOGRAPHIC_DATA]" at bounding box center [920, 355] width 1292 height 427
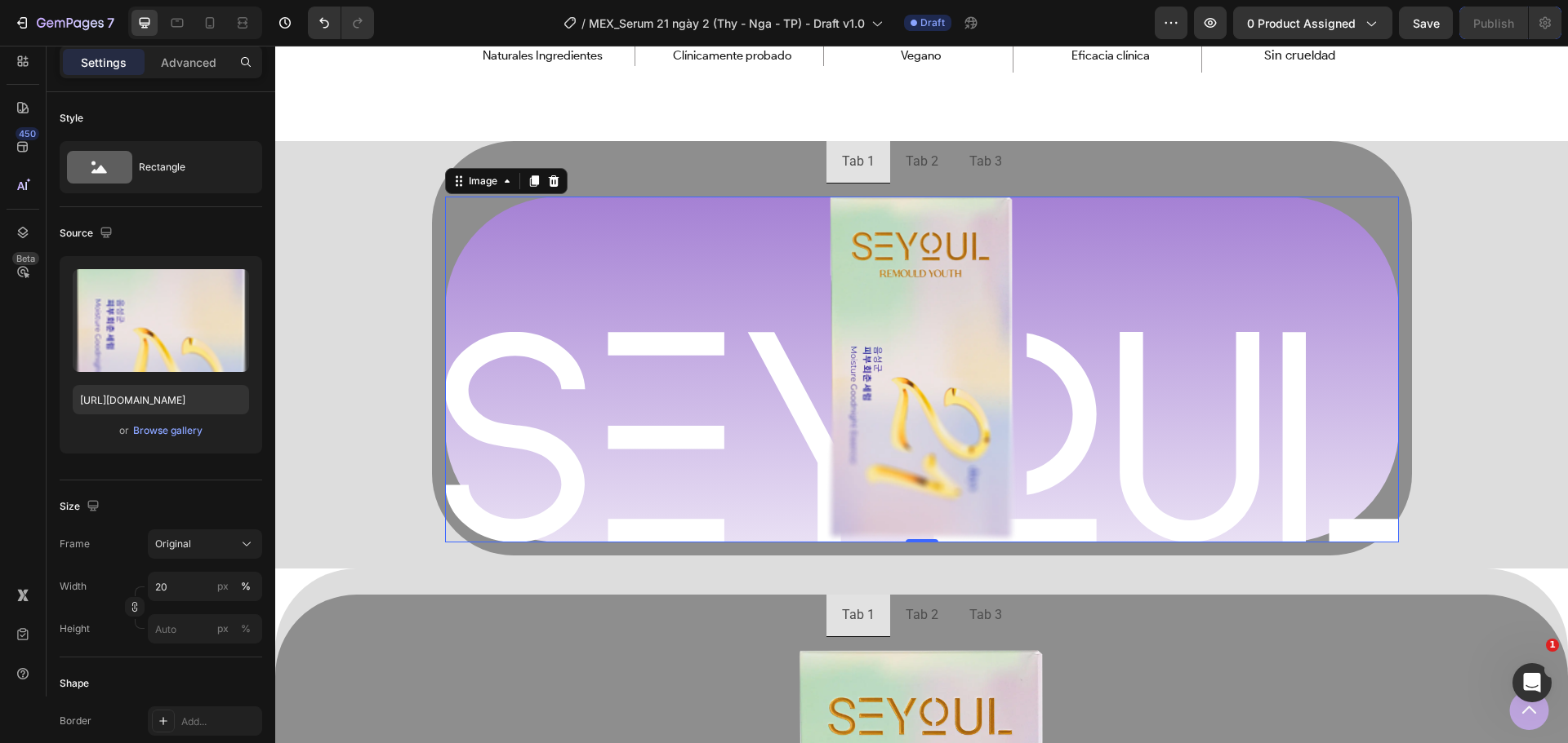
click at [501, 314] on div at bounding box center [922, 370] width 954 height 346
click at [635, 183] on div "Image Row Image Row Row" at bounding box center [922, 370] width 980 height 373
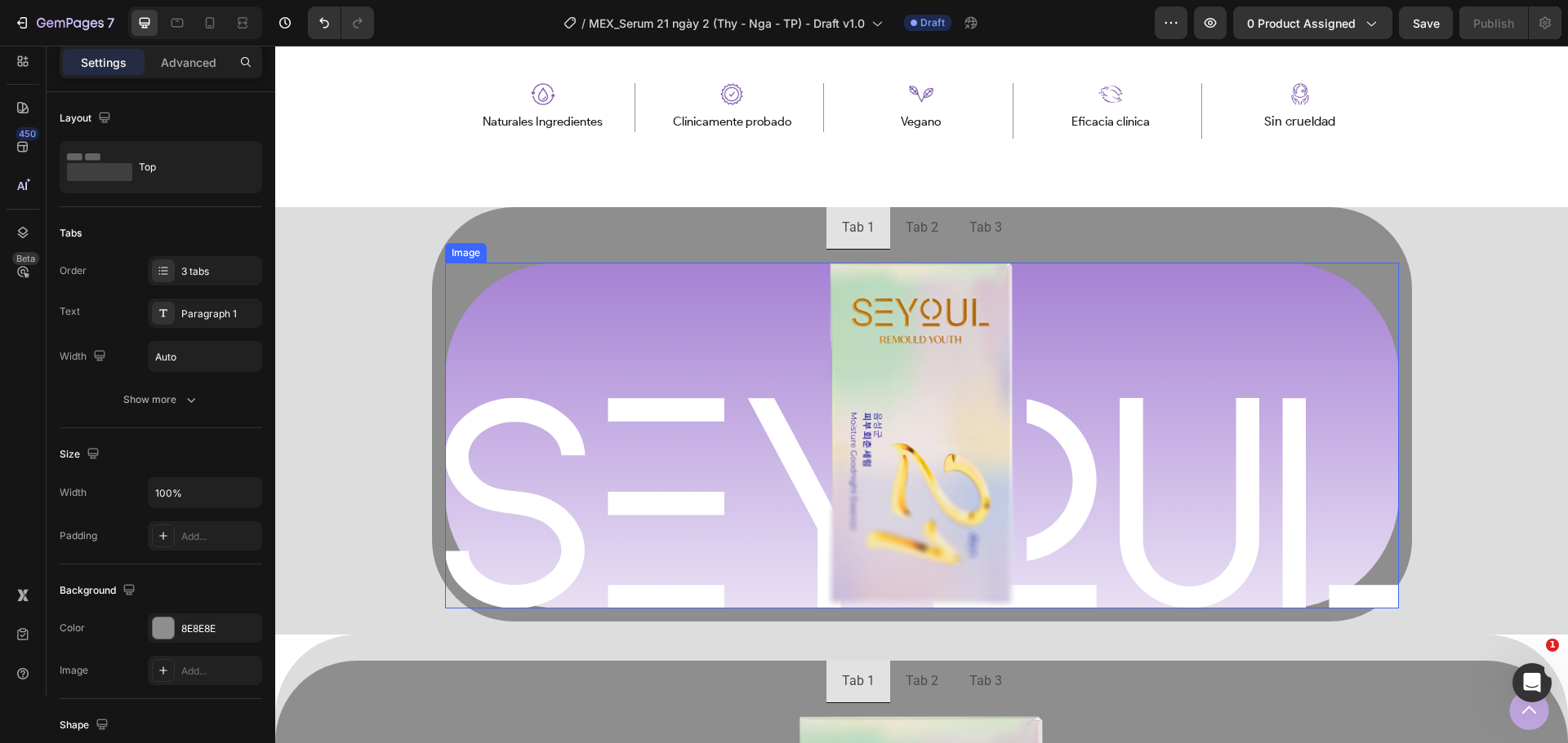
scroll to position [948, 0]
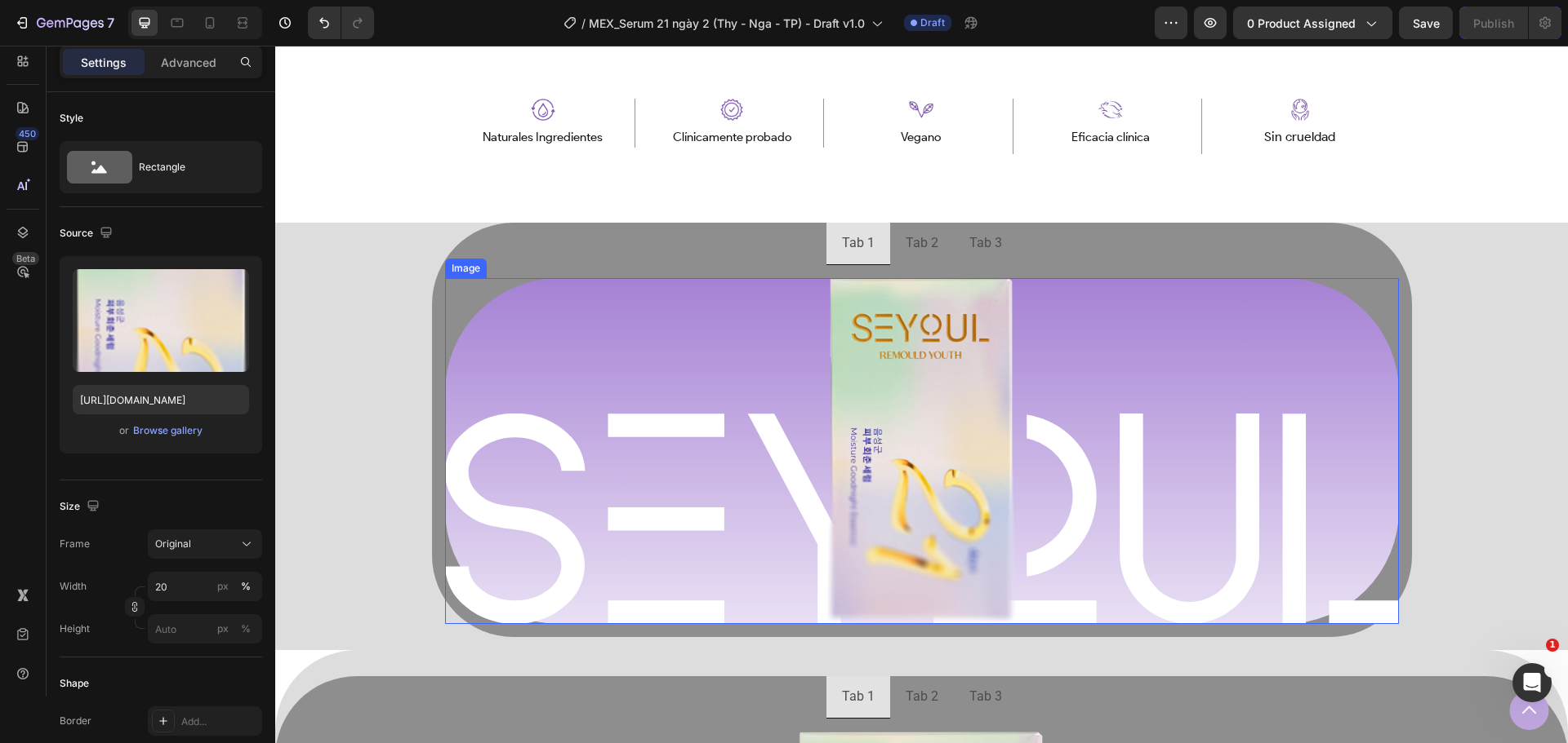
click at [531, 342] on div at bounding box center [922, 452] width 954 height 346
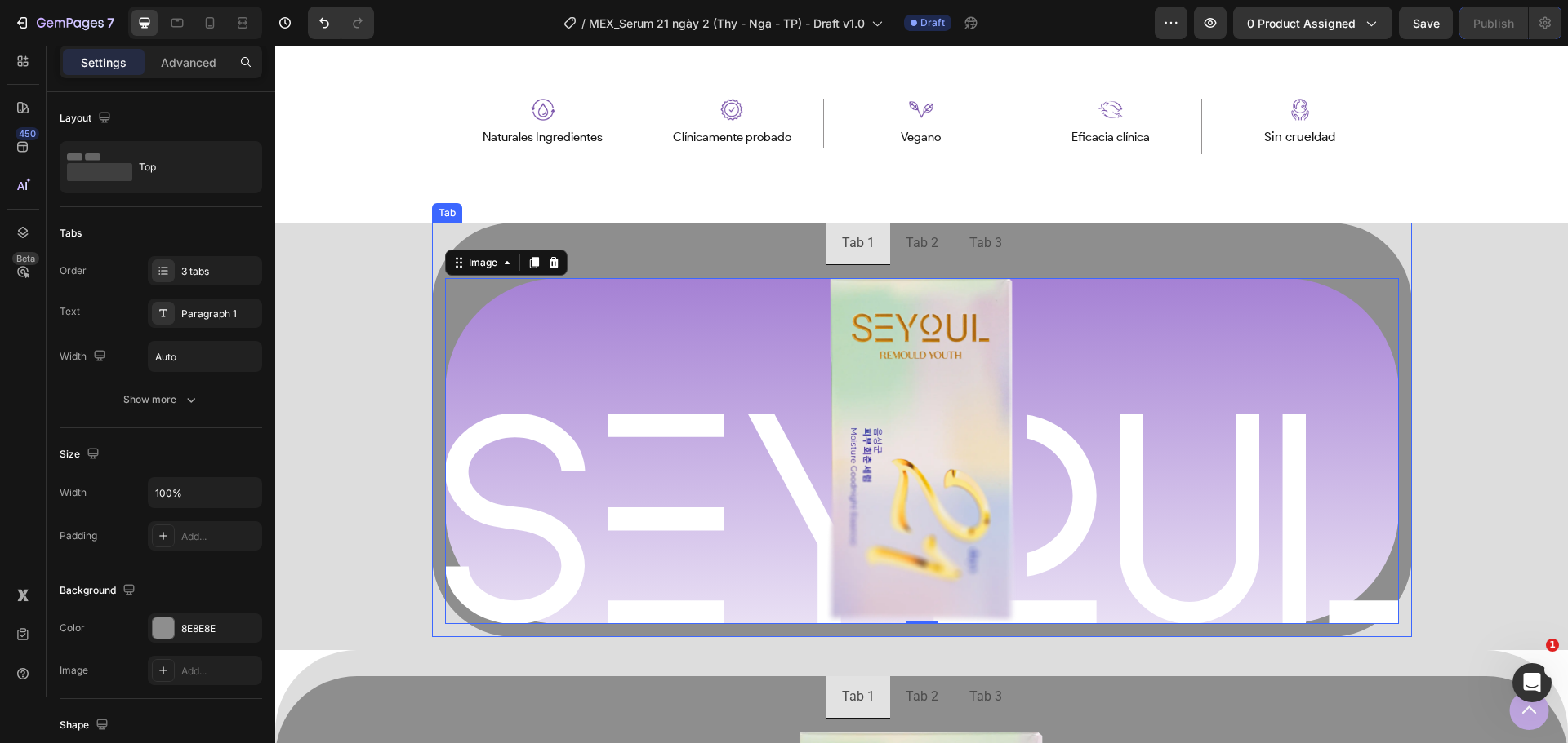
click at [611, 253] on ul "Tab 1 Tab 2 Tab 3" at bounding box center [922, 244] width 980 height 43
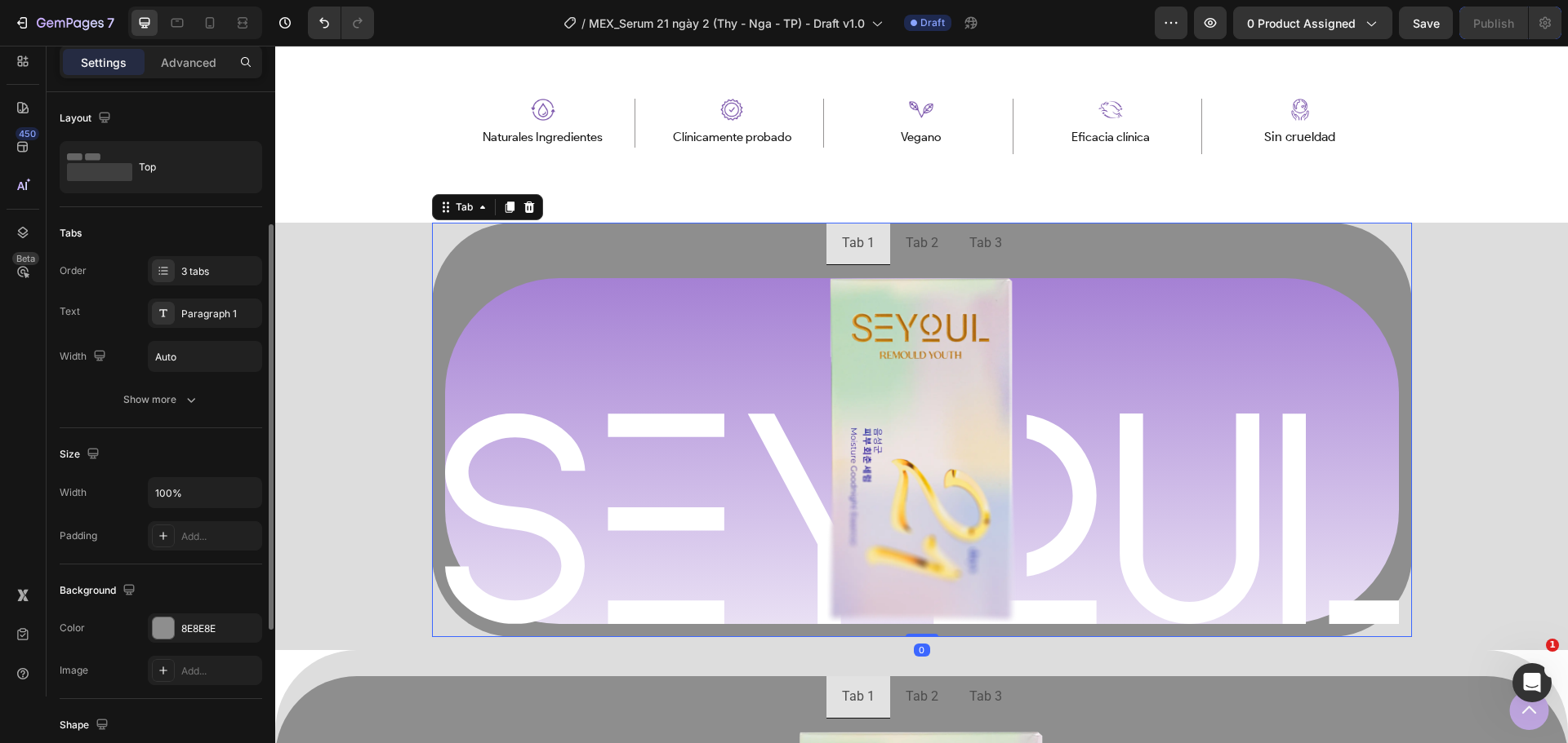
scroll to position [163, 0]
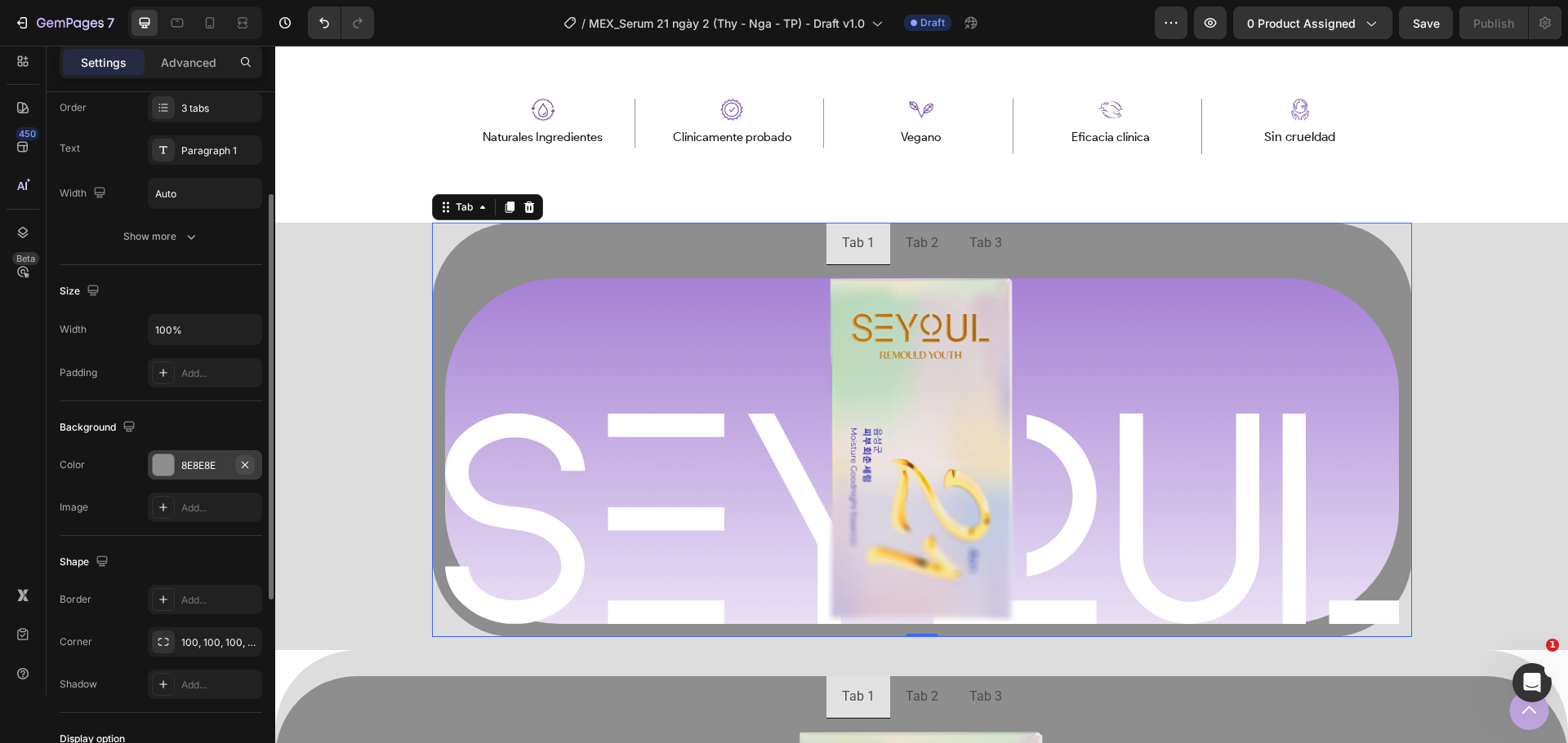
click at [245, 469] on icon "button" at bounding box center [245, 466] width 13 height 13
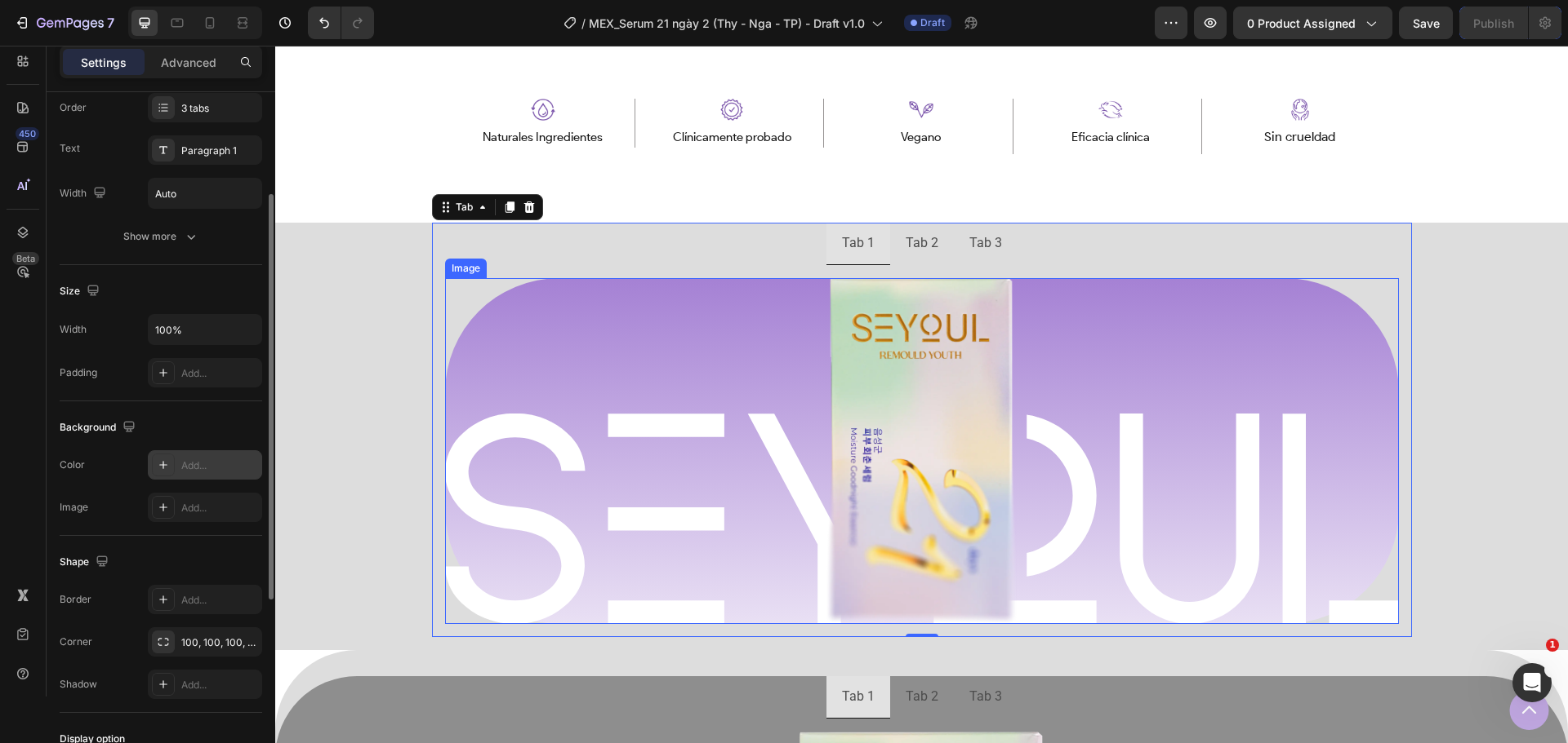
click at [503, 346] on div at bounding box center [922, 452] width 954 height 346
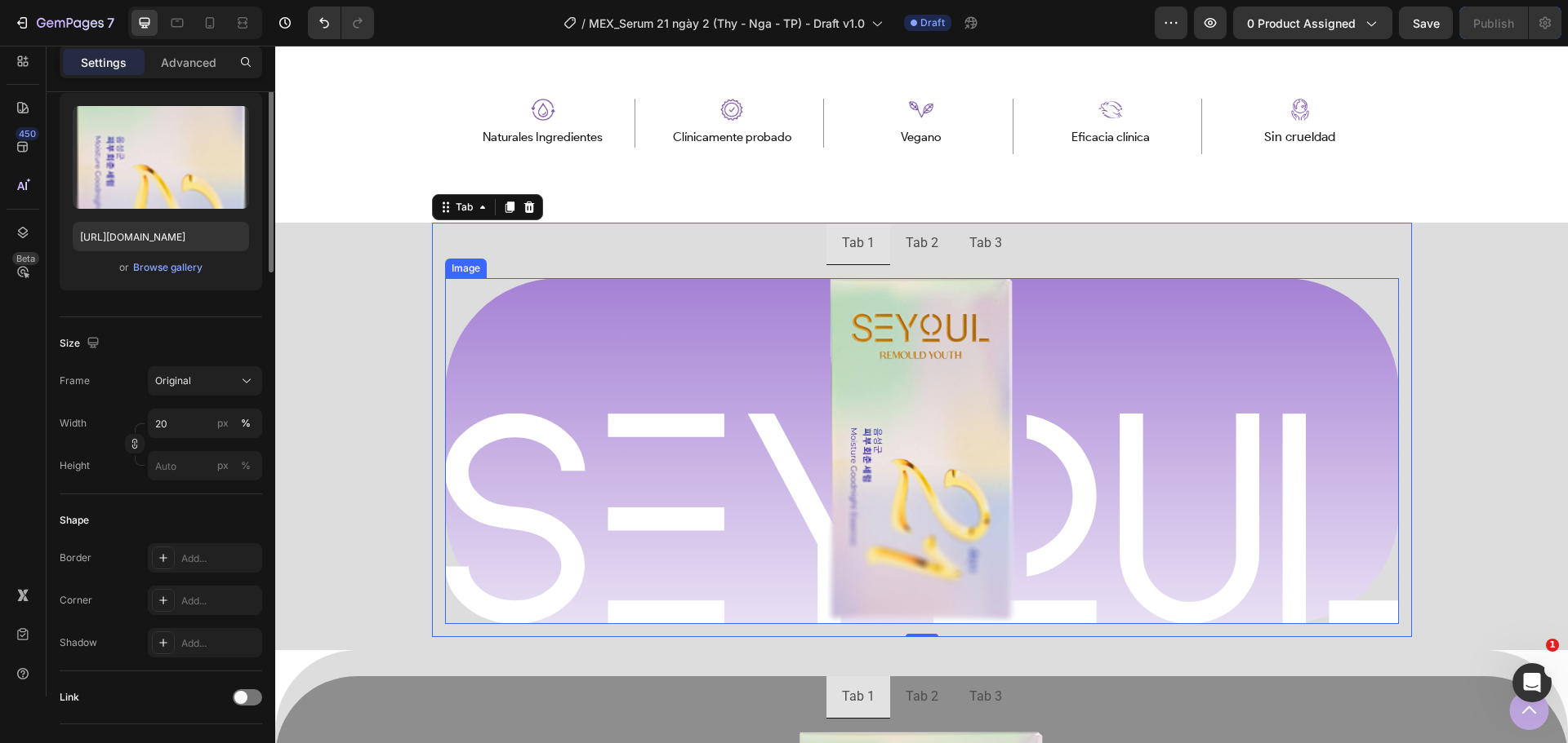
scroll to position [0, 0]
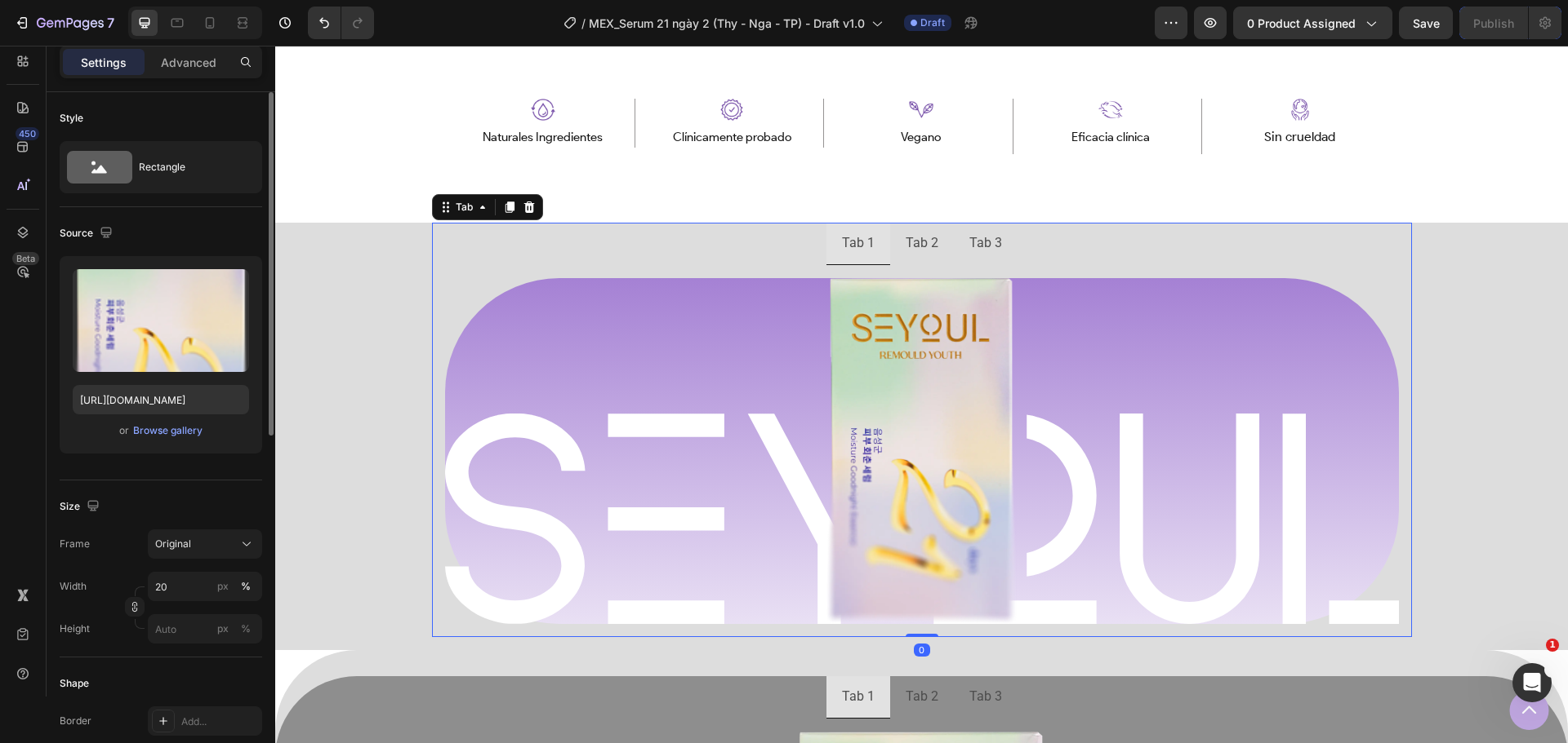
click at [624, 236] on ul "Tab 1 Tab 2 Tab 3" at bounding box center [922, 244] width 980 height 43
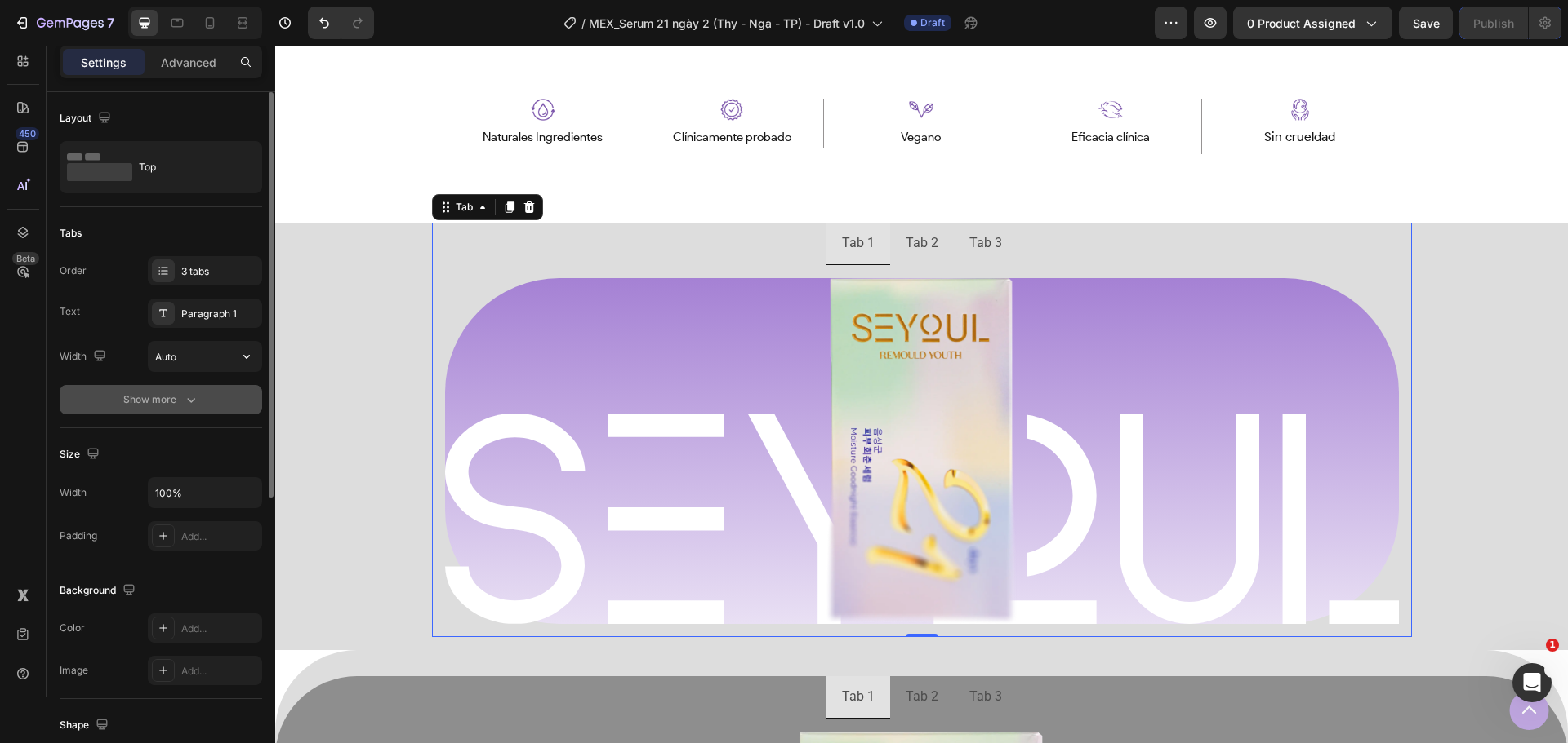
scroll to position [163, 0]
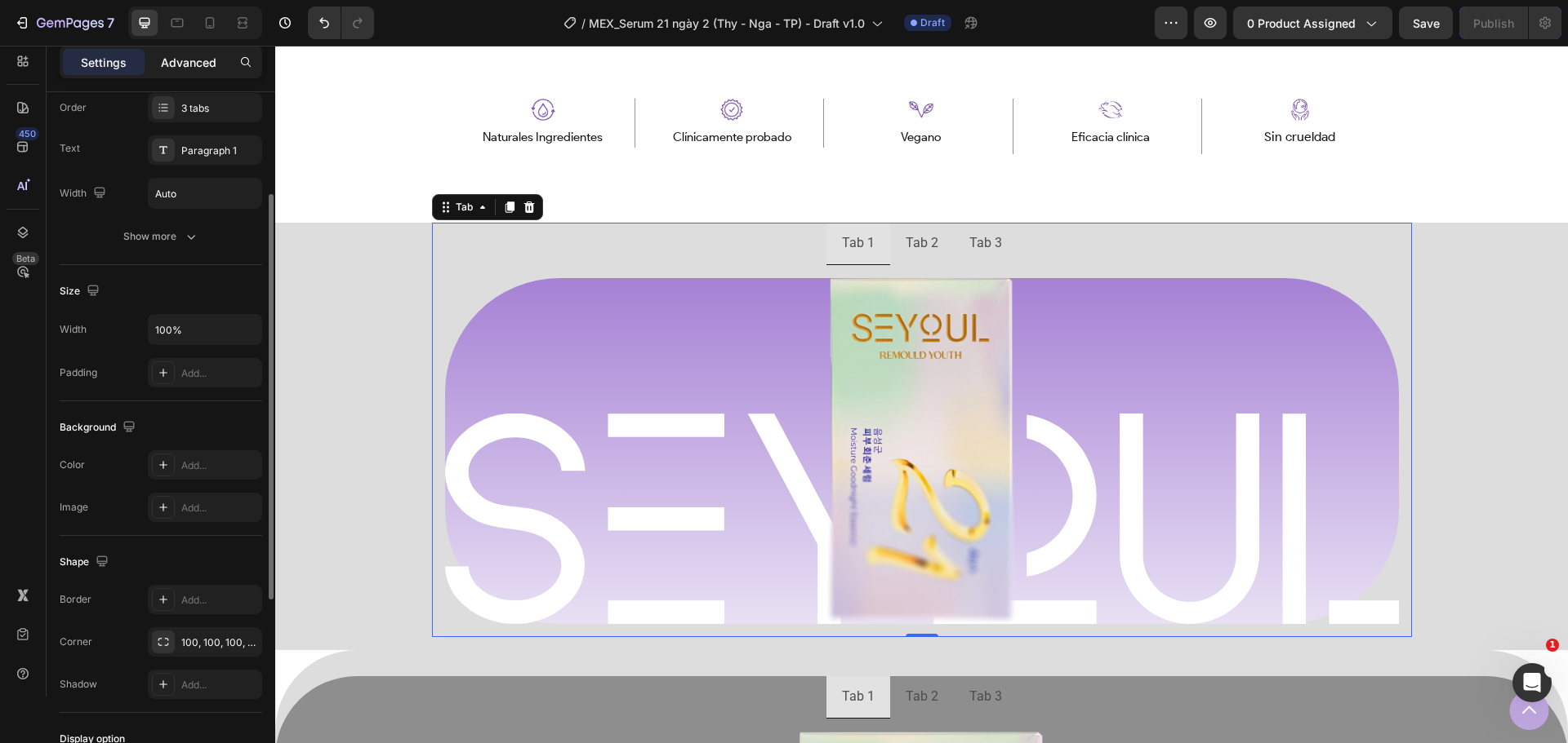
click at [187, 52] on div "Advanced" at bounding box center [189, 62] width 82 height 26
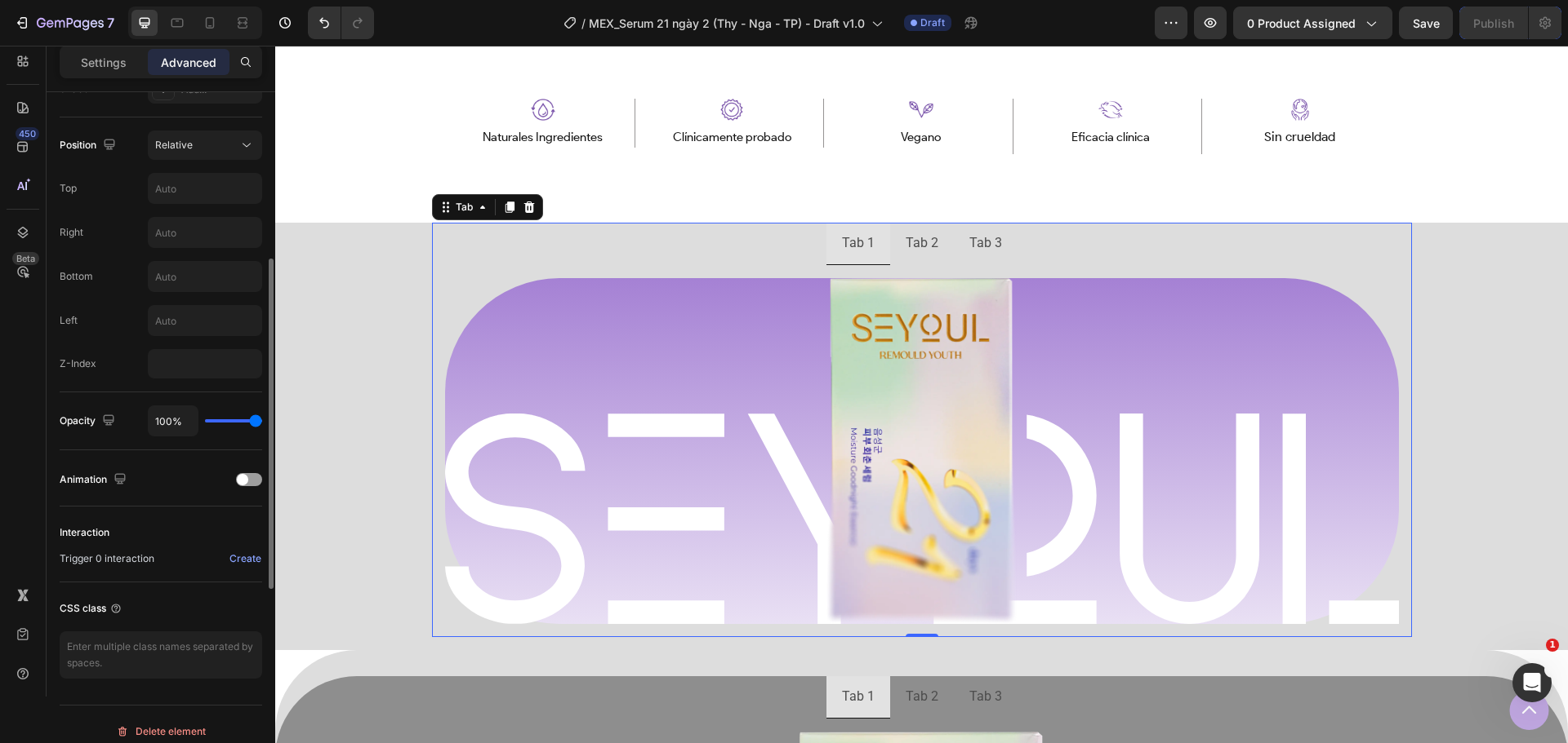
scroll to position [490, 0]
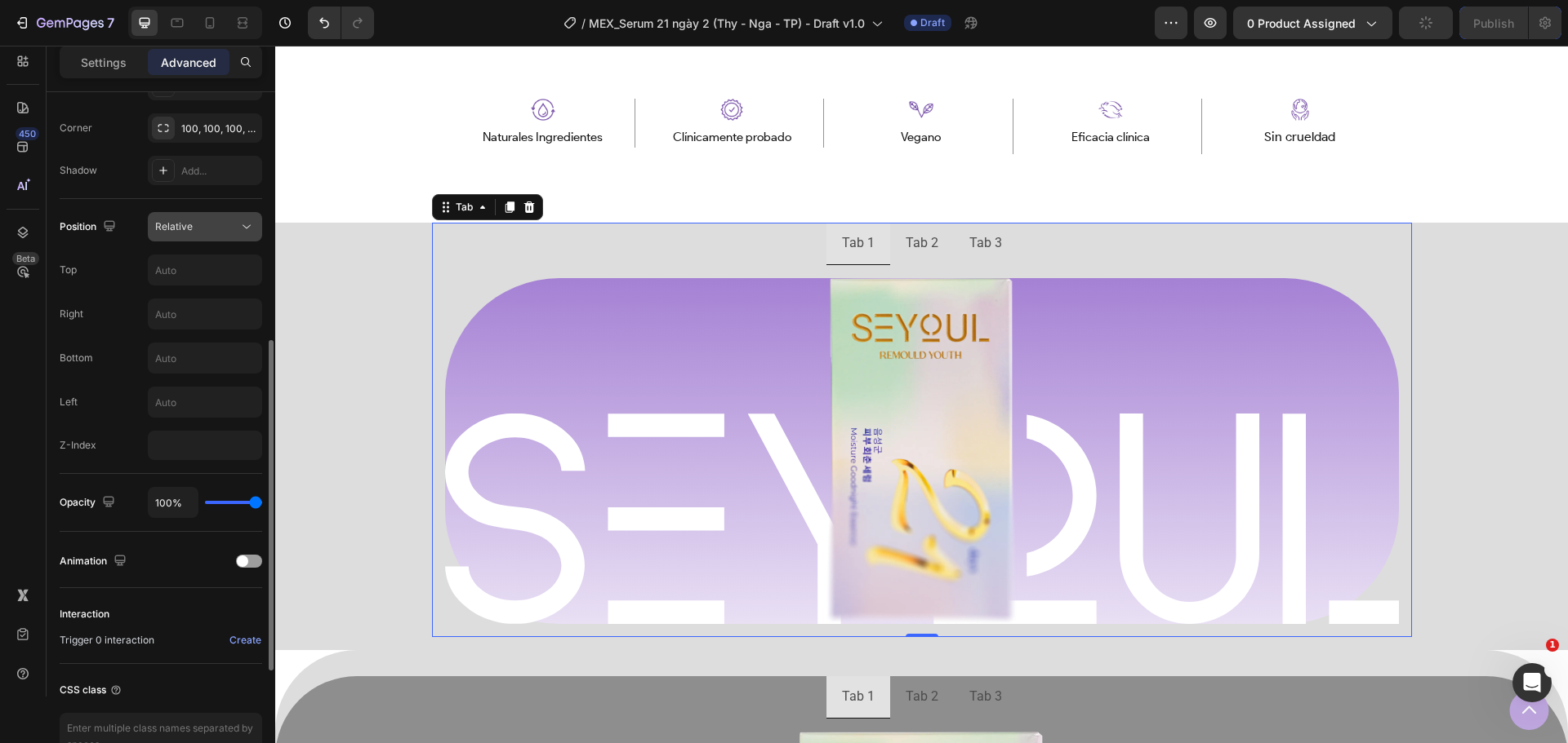
click at [242, 233] on icon at bounding box center [247, 227] width 17 height 17
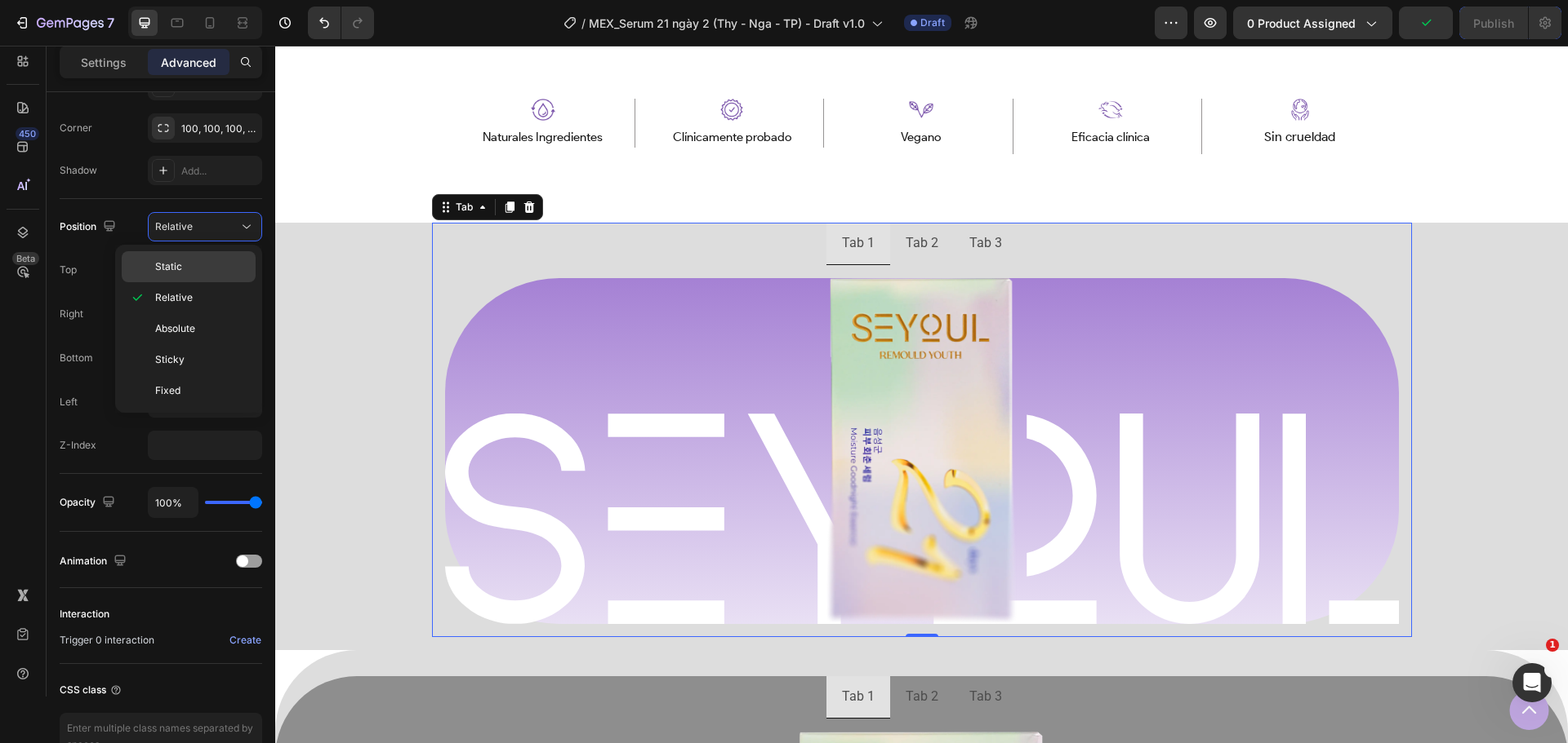
click at [191, 261] on p "Static" at bounding box center [202, 267] width 93 height 15
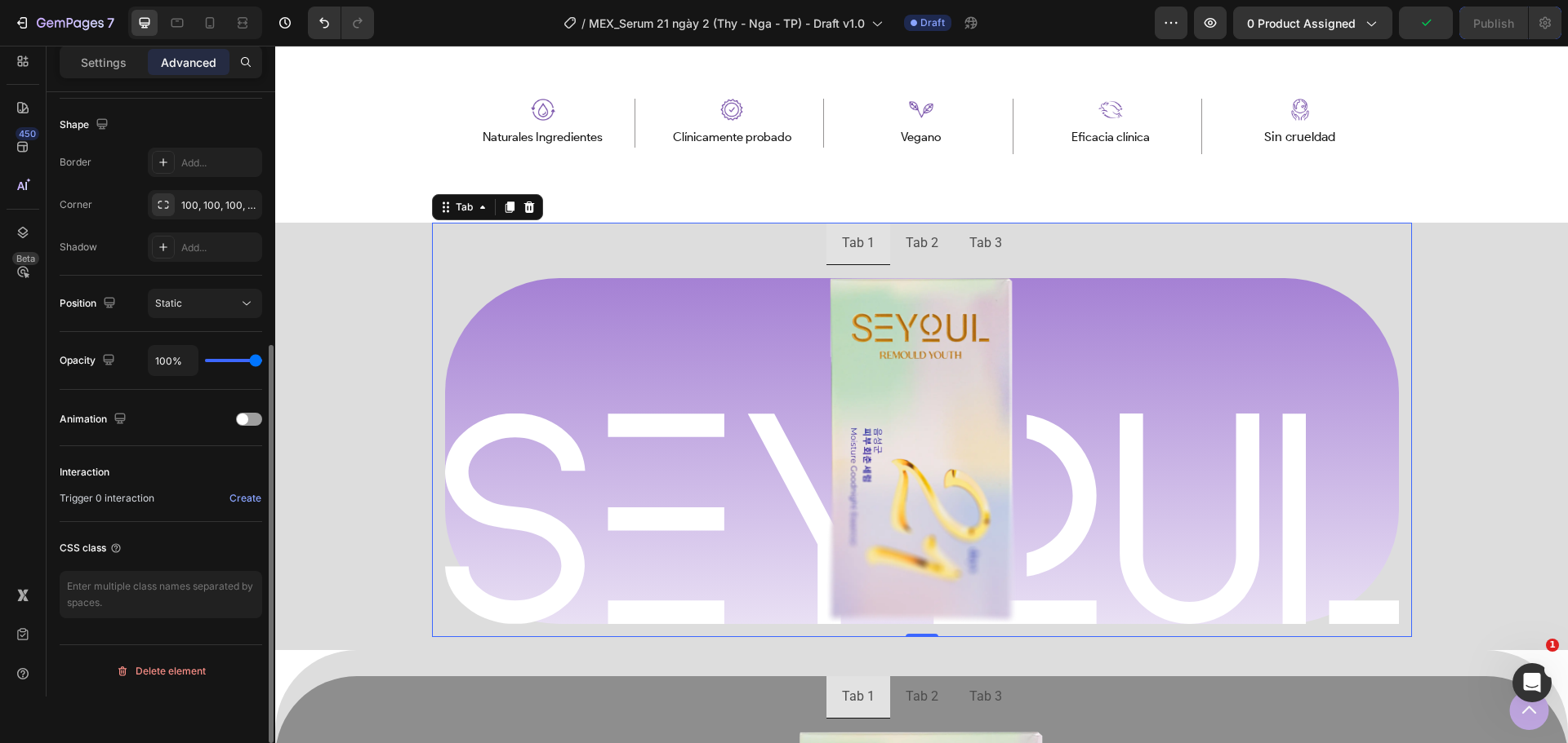
scroll to position [412, 0]
click at [112, 56] on p "Settings" at bounding box center [103, 62] width 46 height 17
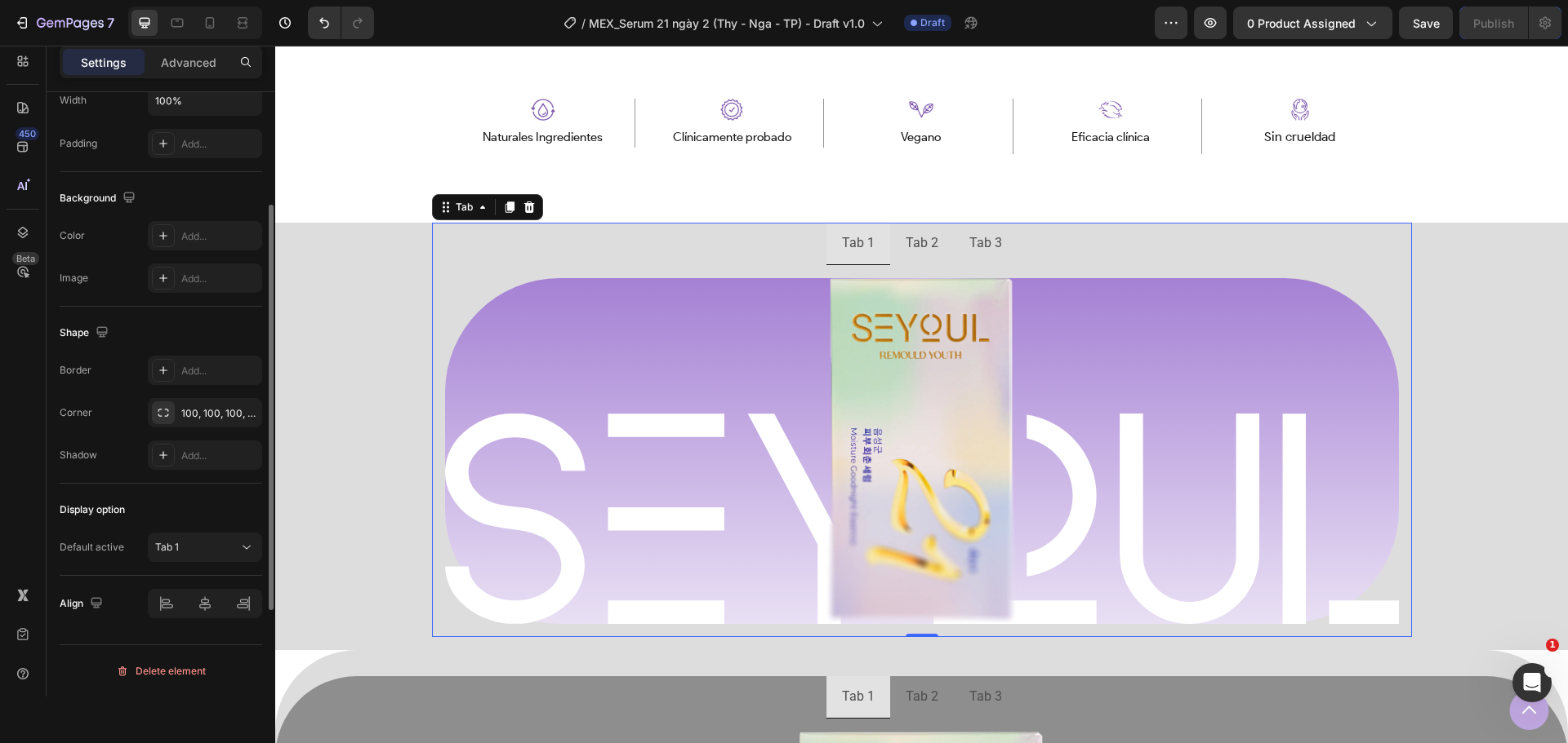
scroll to position [311, 0]
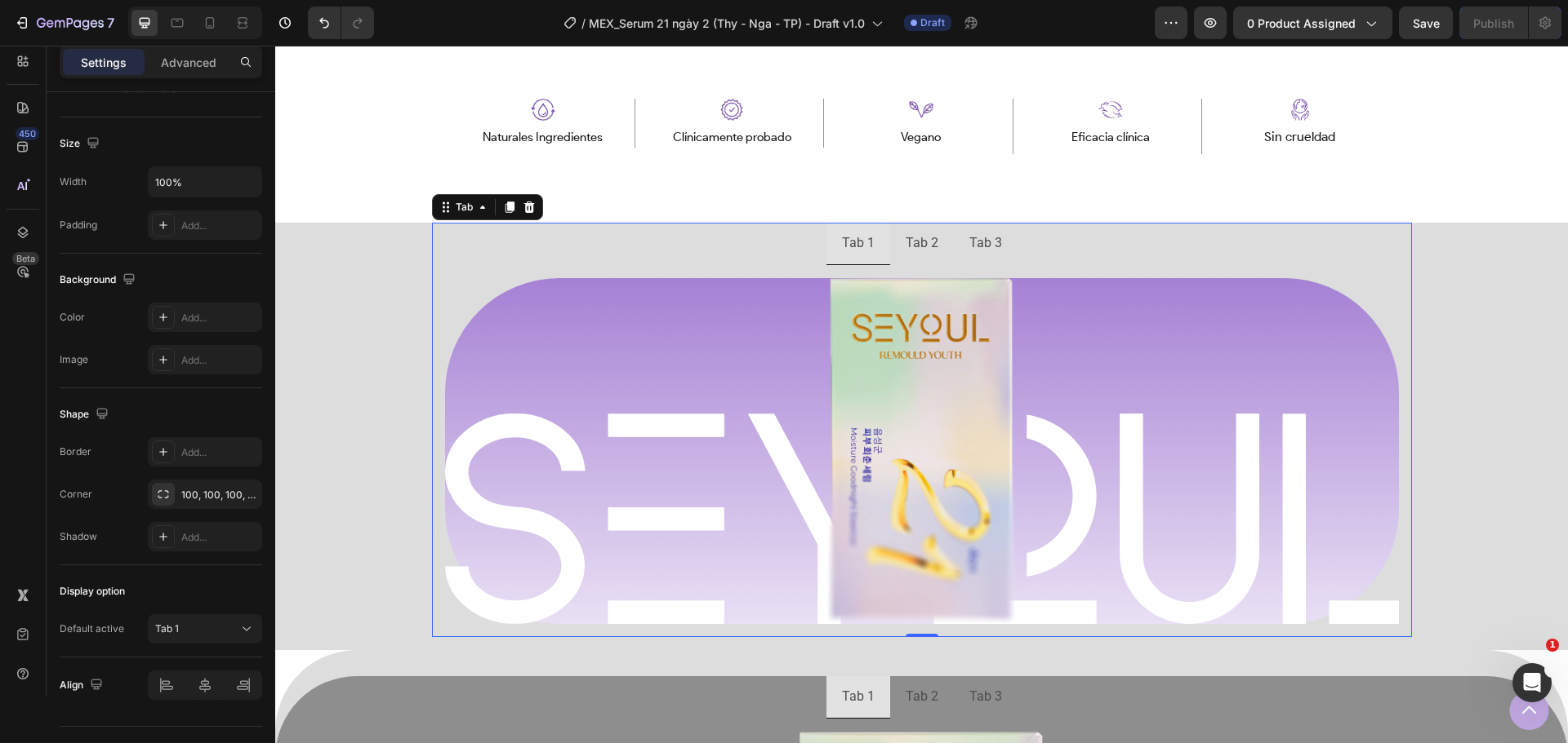
click at [903, 247] on div "Tab 2" at bounding box center [921, 243] width 37 height 29
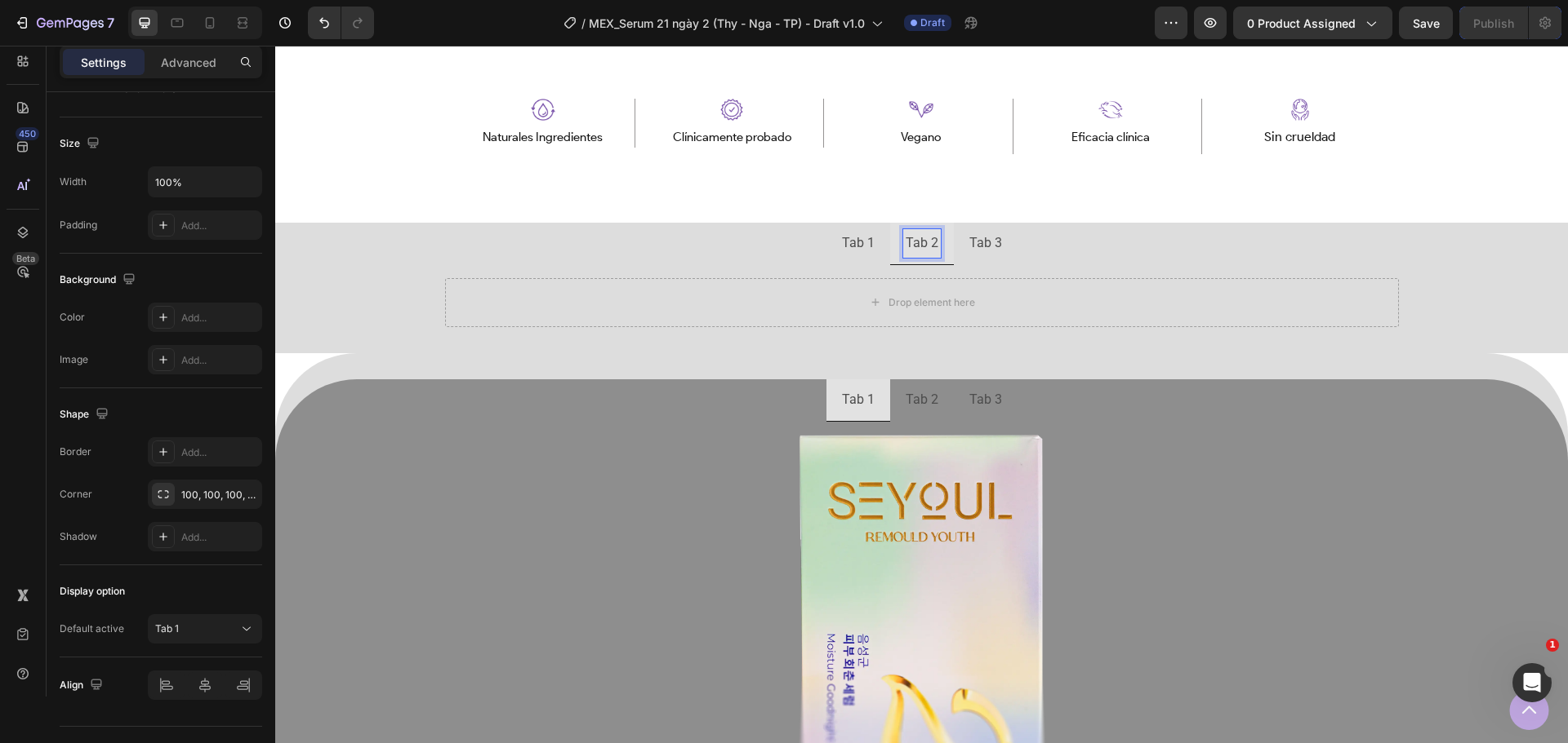
click at [852, 238] on p "Tab 1" at bounding box center [858, 243] width 33 height 23
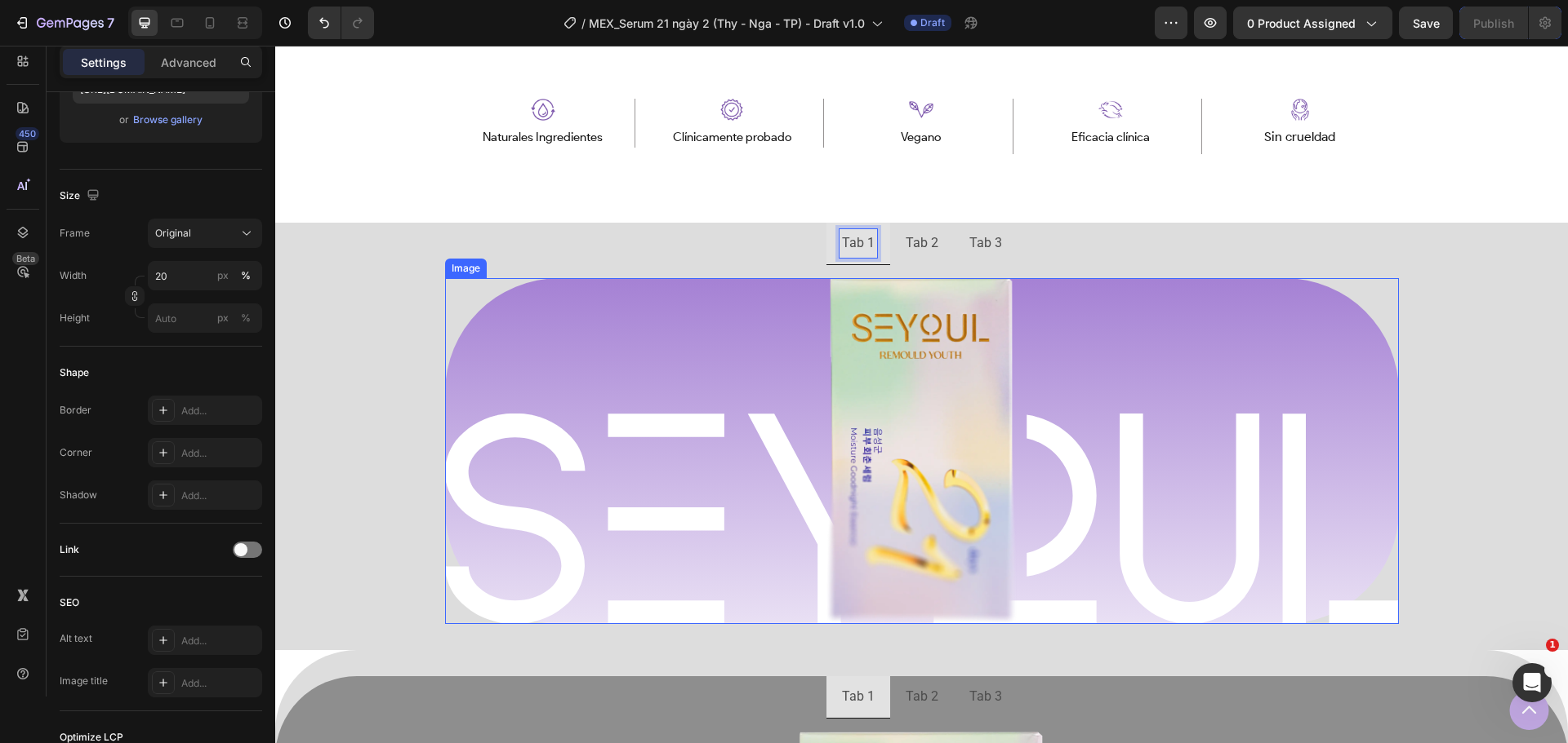
click at [685, 313] on div at bounding box center [922, 452] width 954 height 346
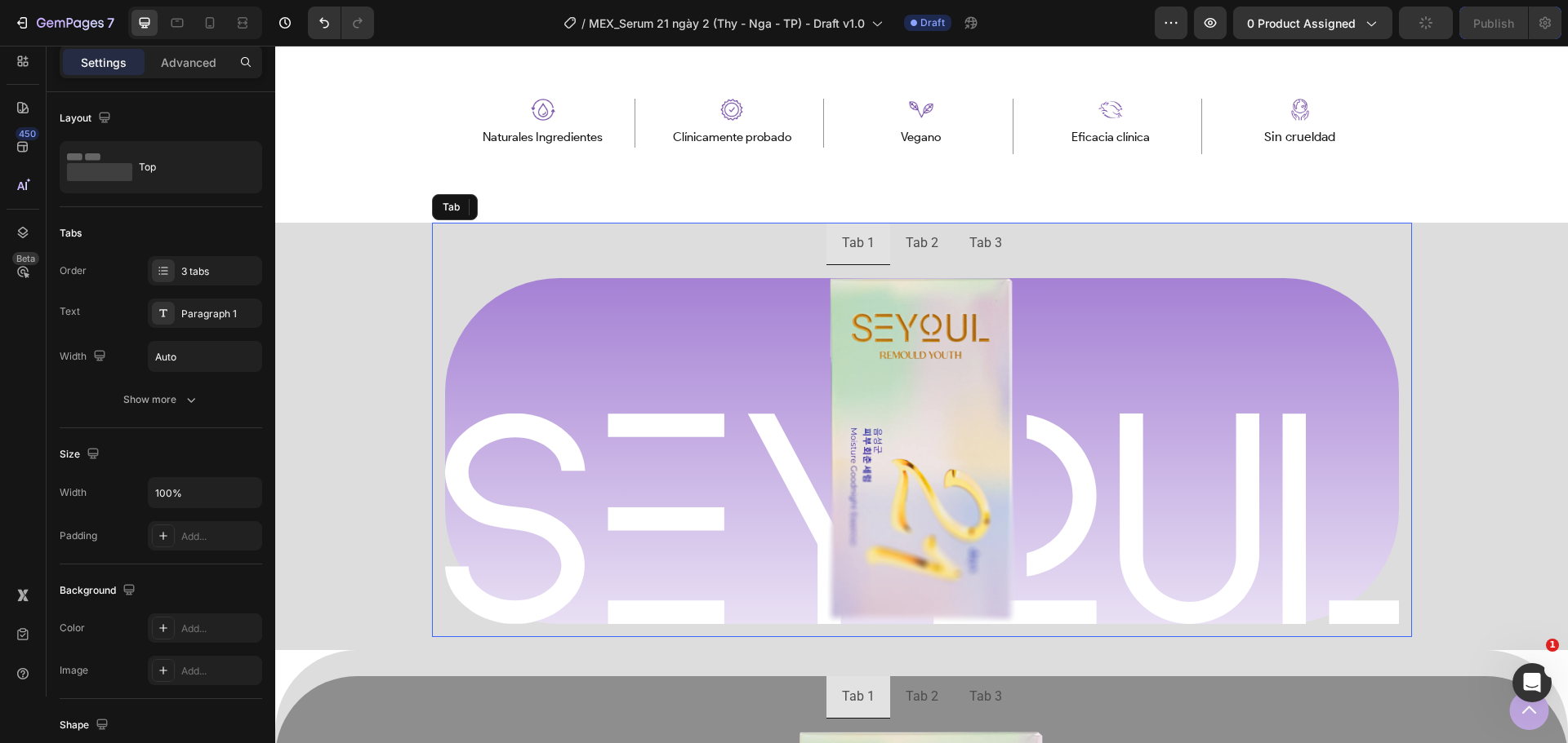
click at [723, 260] on ul "Tab 1 Tab 2 Tab 3" at bounding box center [922, 244] width 980 height 43
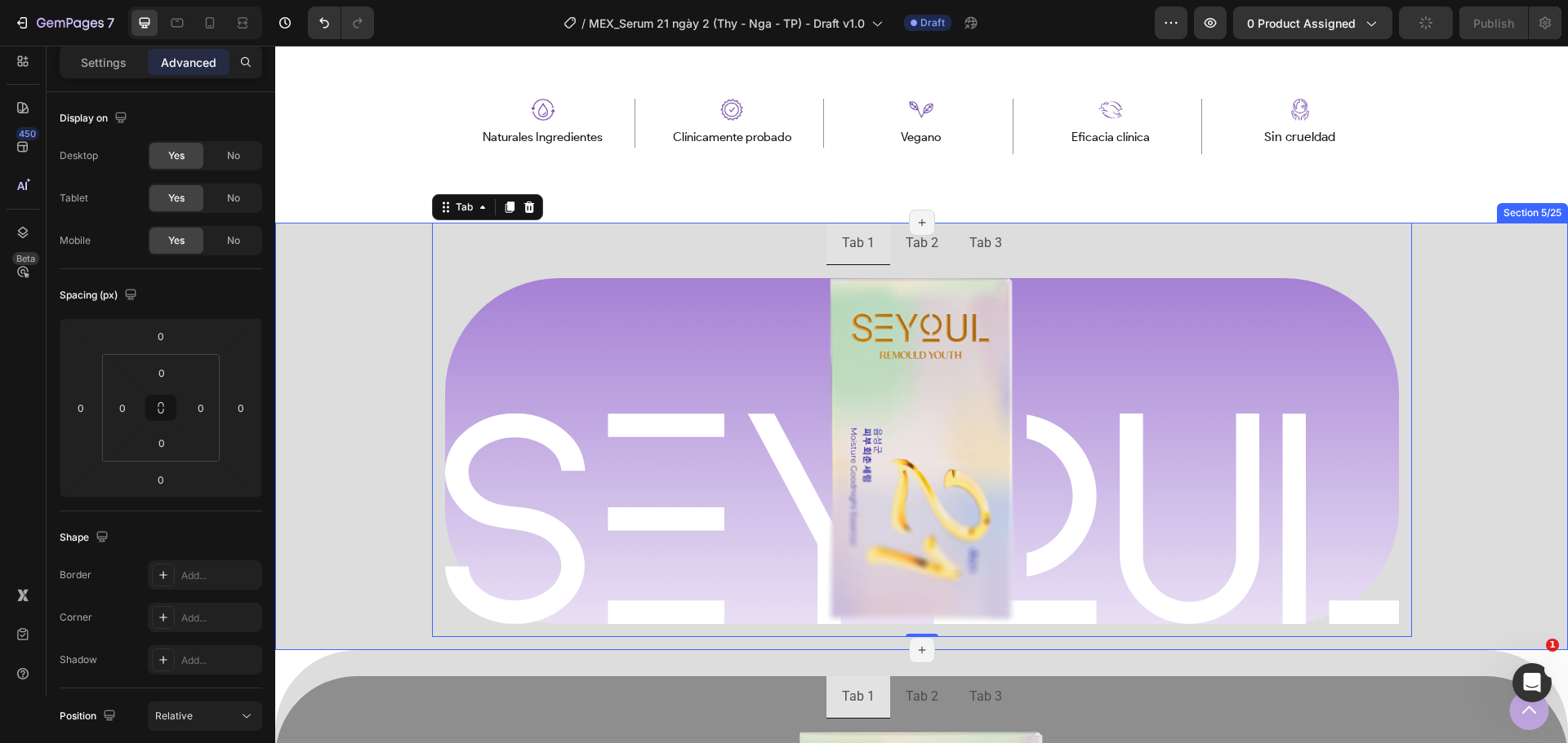
click at [382, 317] on div "Tab 1 Tab 2 Tab 3 Image Row Image Row Row Tab 0 Row" at bounding box center [920, 436] width 1292 height 427
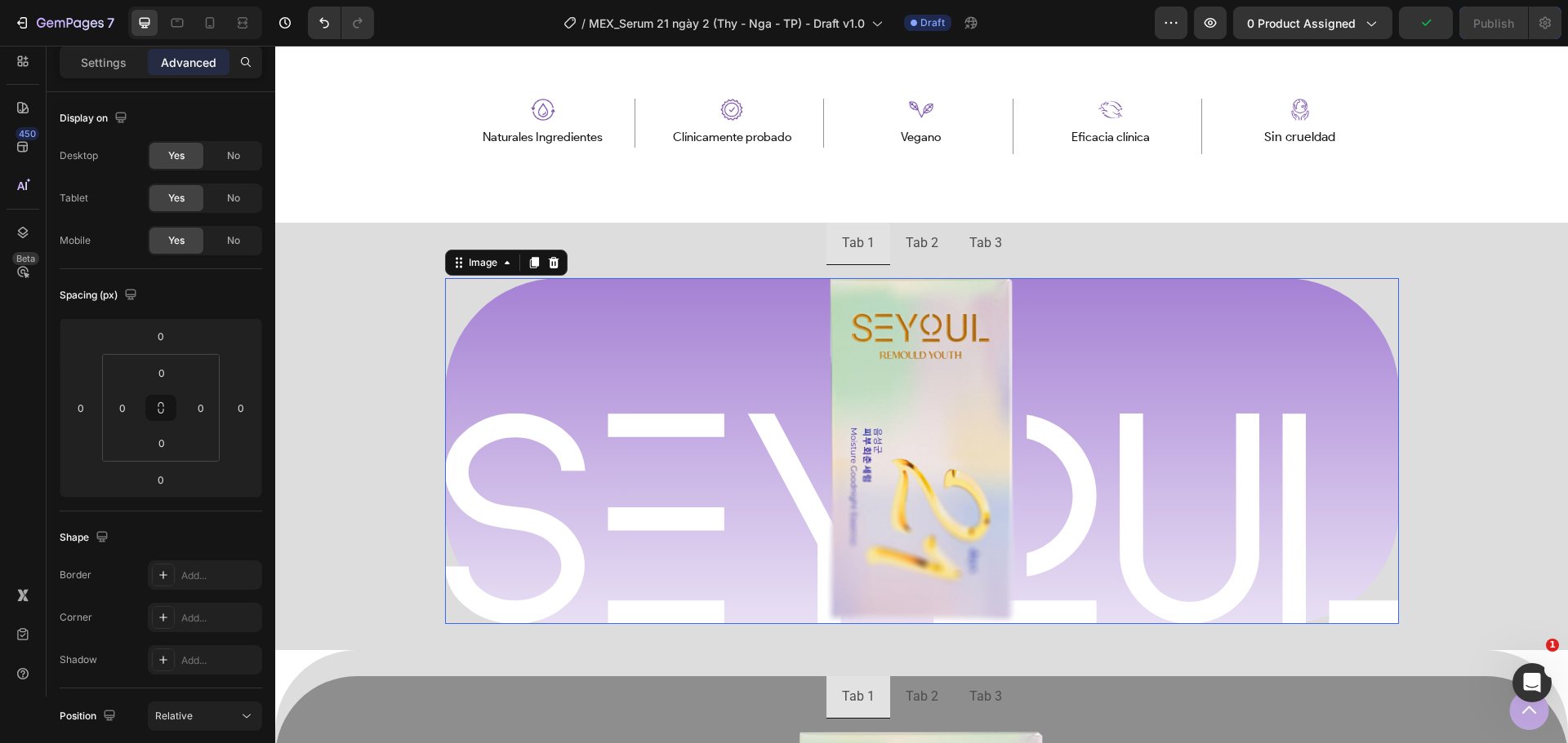
click at [520, 360] on div at bounding box center [922, 452] width 954 height 346
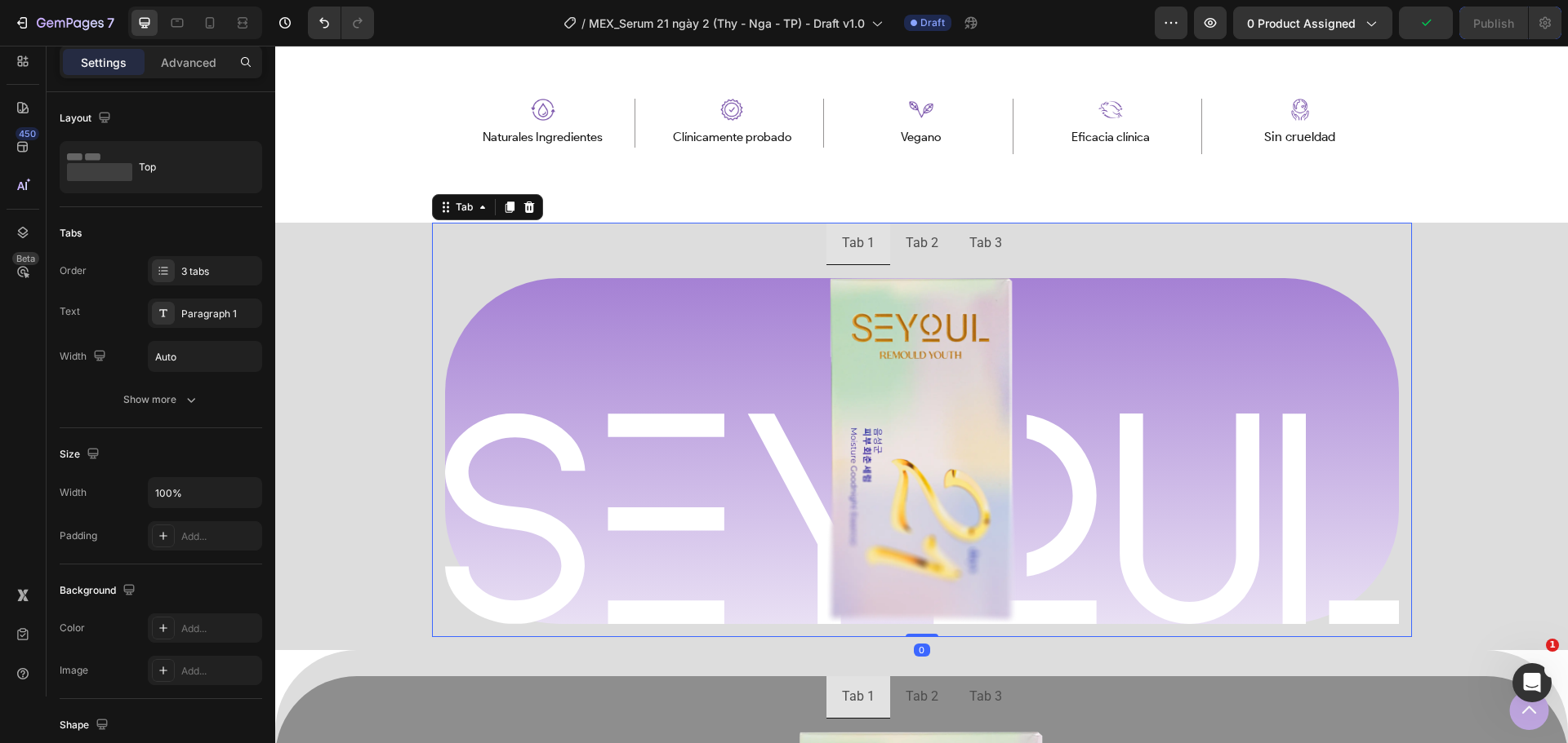
click at [591, 256] on ul "Tab 1 Tab 2 Tab 3" at bounding box center [922, 244] width 980 height 43
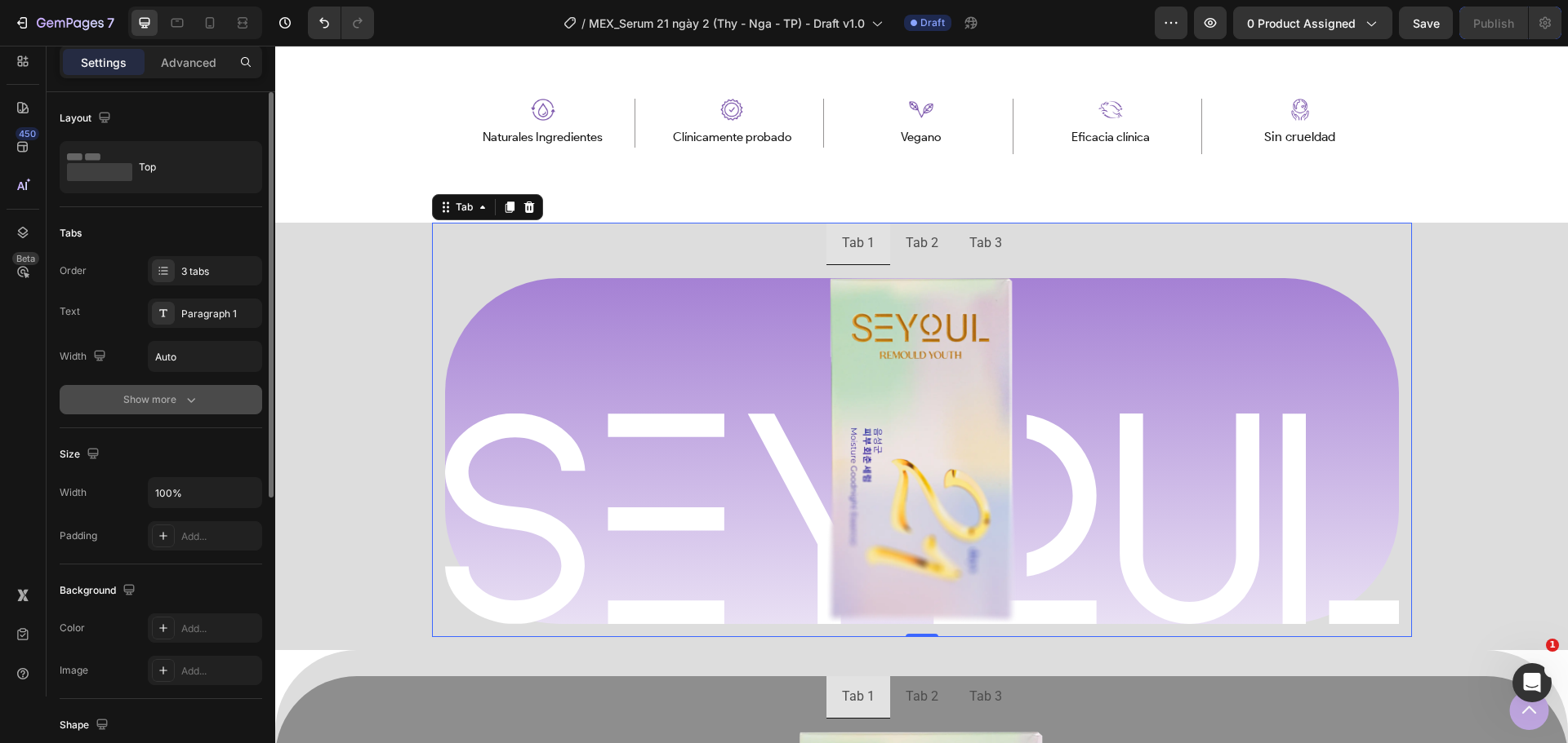
click at [170, 408] on button "Show more" at bounding box center [160, 400] width 202 height 30
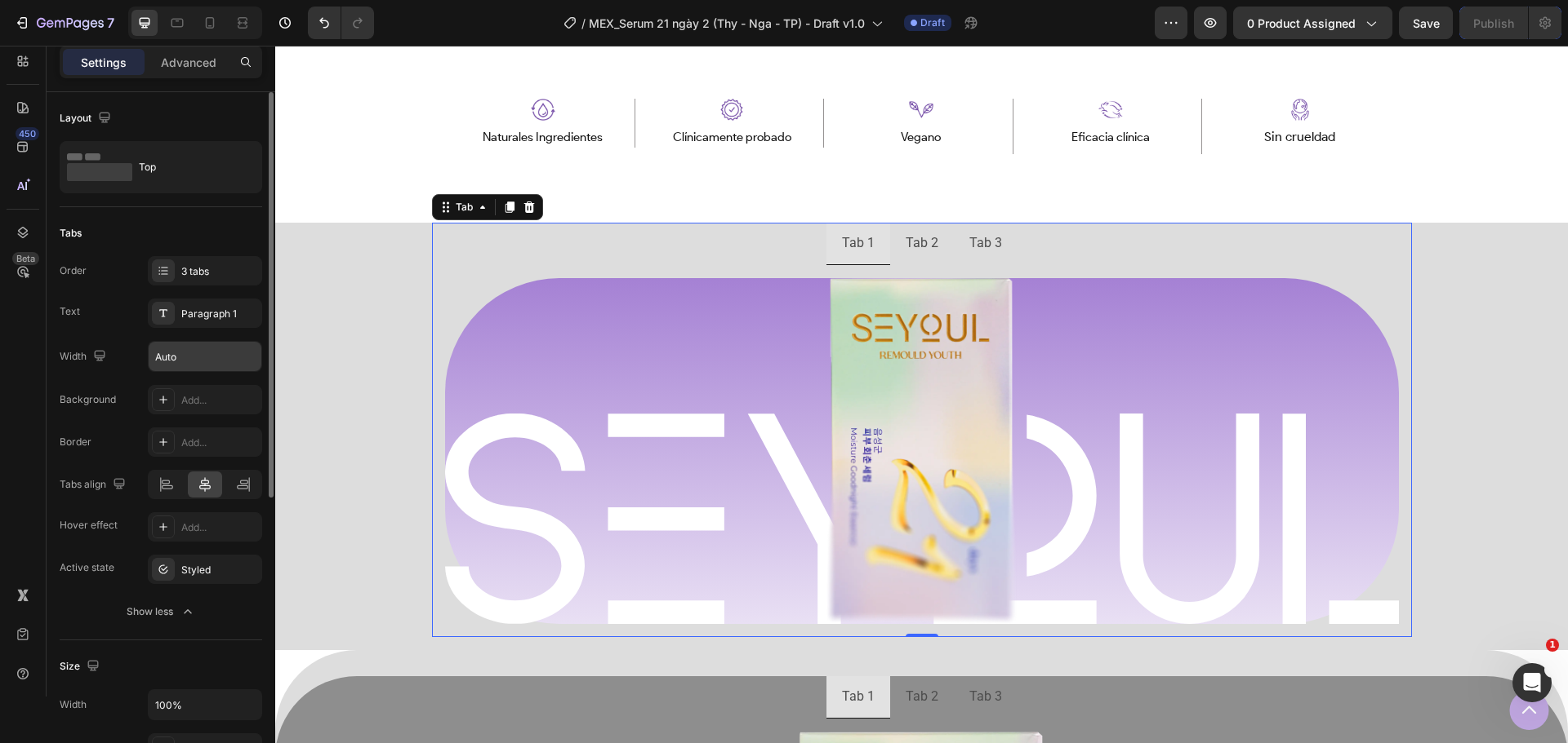
click at [222, 356] on input "Auto" at bounding box center [205, 357] width 113 height 30
click at [235, 363] on button "button" at bounding box center [247, 357] width 30 height 30
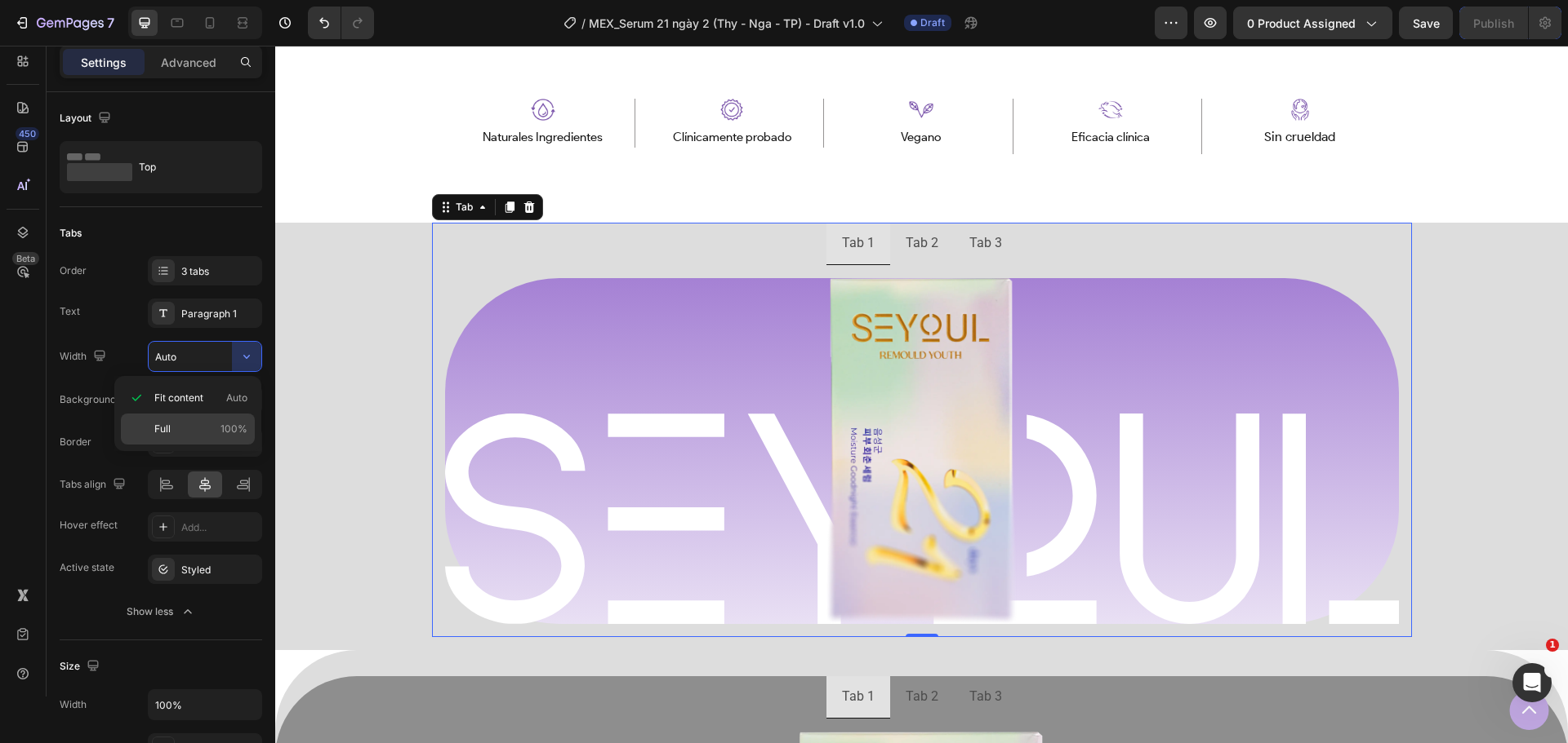
click at [183, 433] on p "Full 100%" at bounding box center [201, 429] width 93 height 15
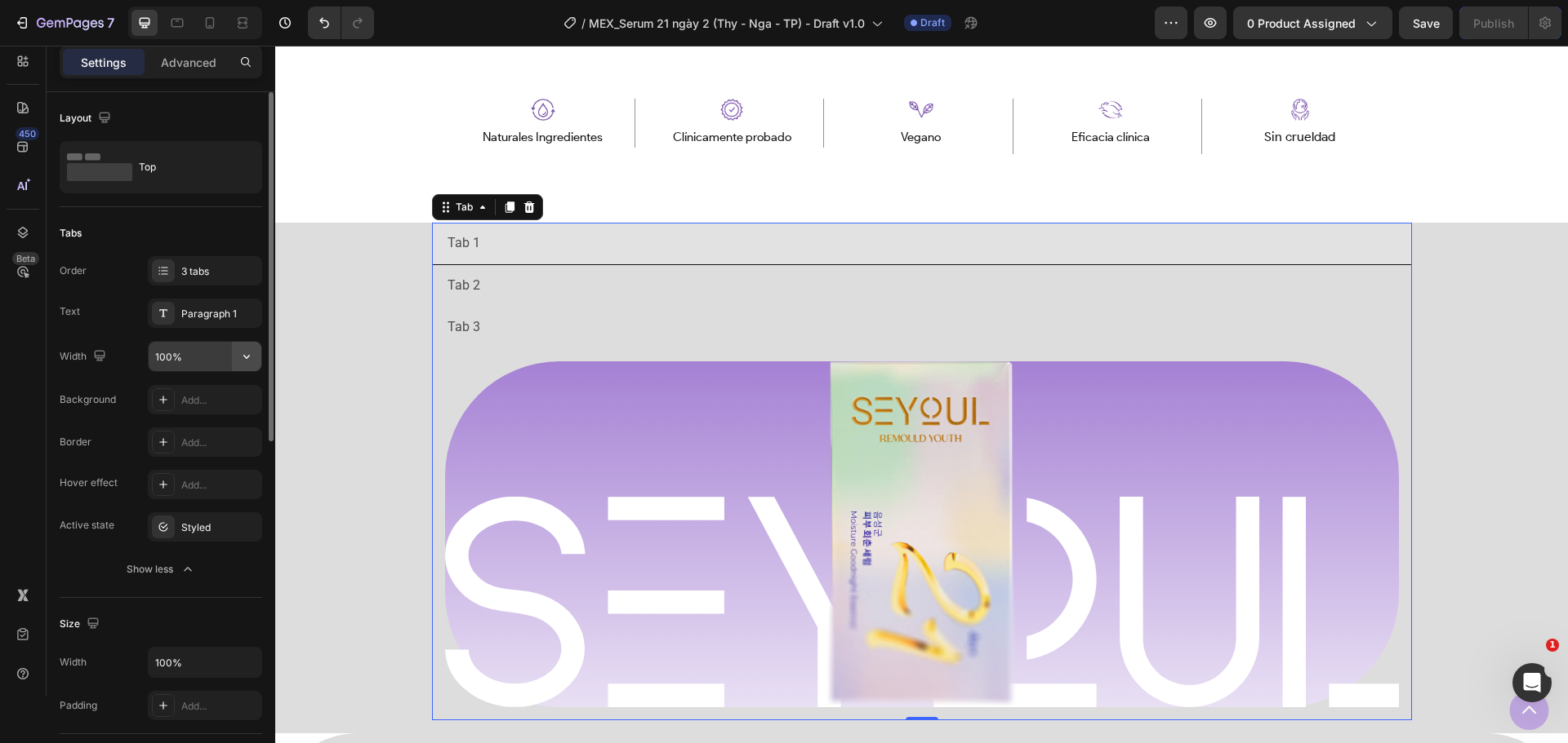
click at [254, 354] on button "button" at bounding box center [247, 357] width 30 height 30
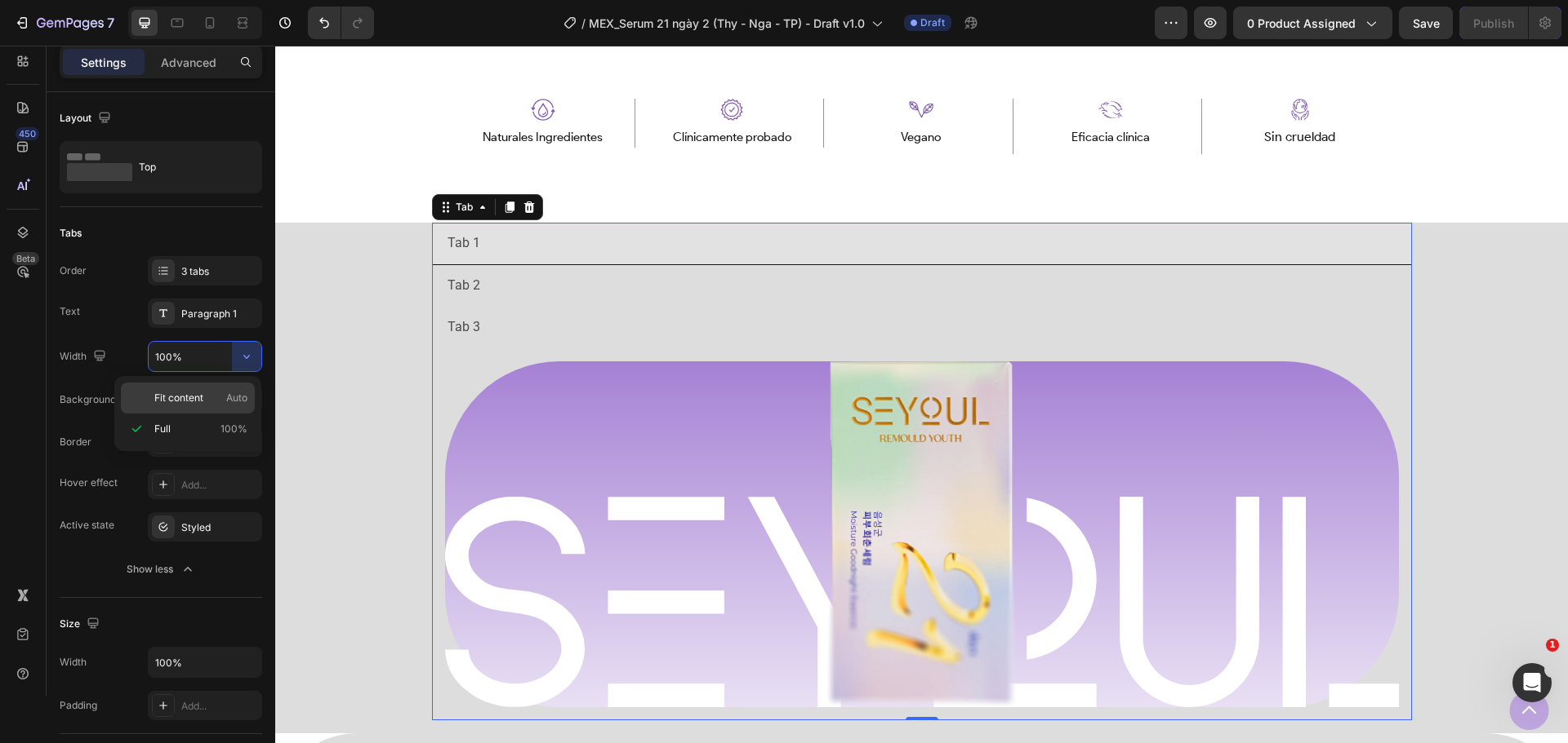
click at [199, 405] on span "Fit content" at bounding box center [179, 399] width 49 height 15
type input "Auto"
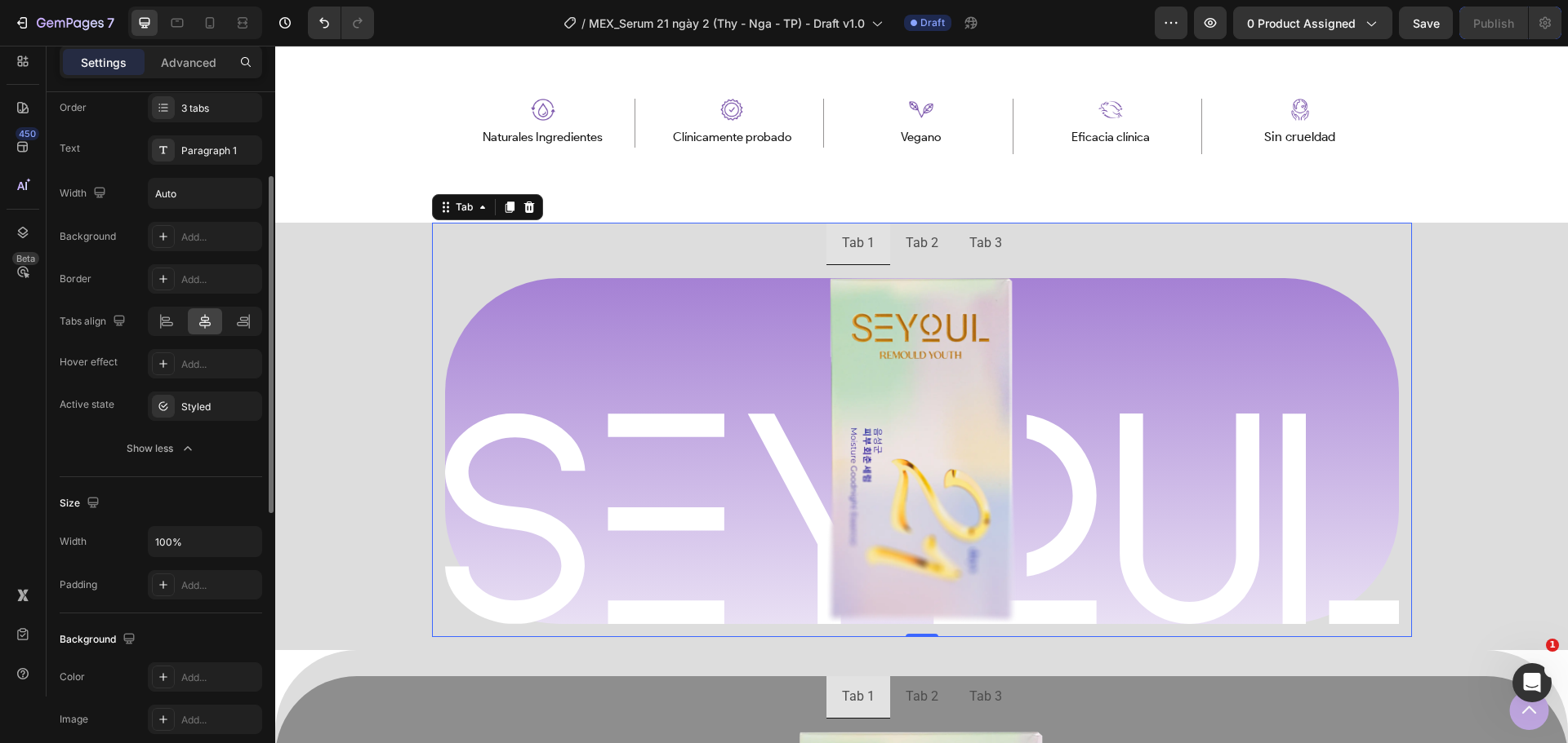
scroll to position [245, 0]
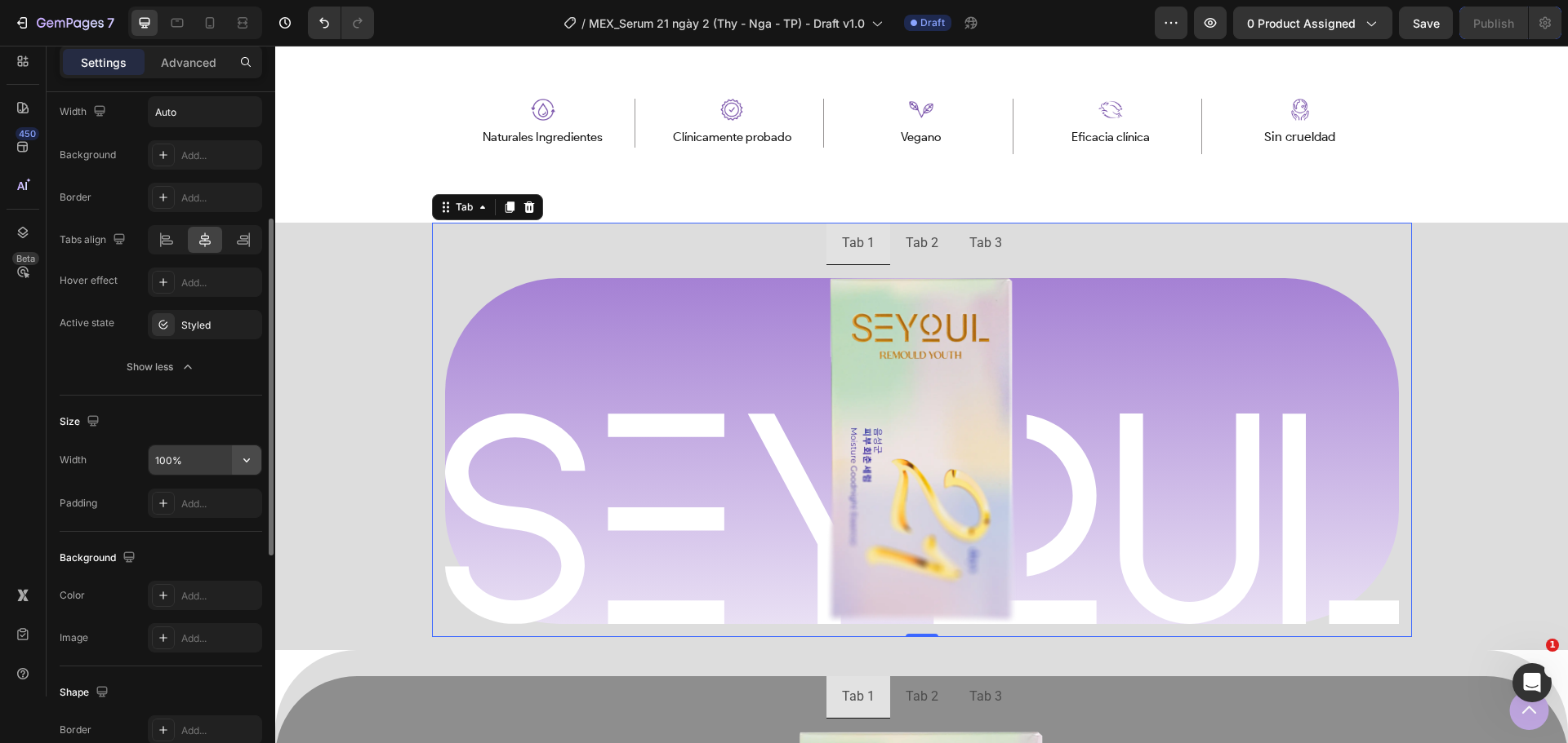
click at [249, 466] on icon "button" at bounding box center [247, 461] width 17 height 17
click at [202, 532] on p "Default 1200px" at bounding box center [201, 533] width 93 height 15
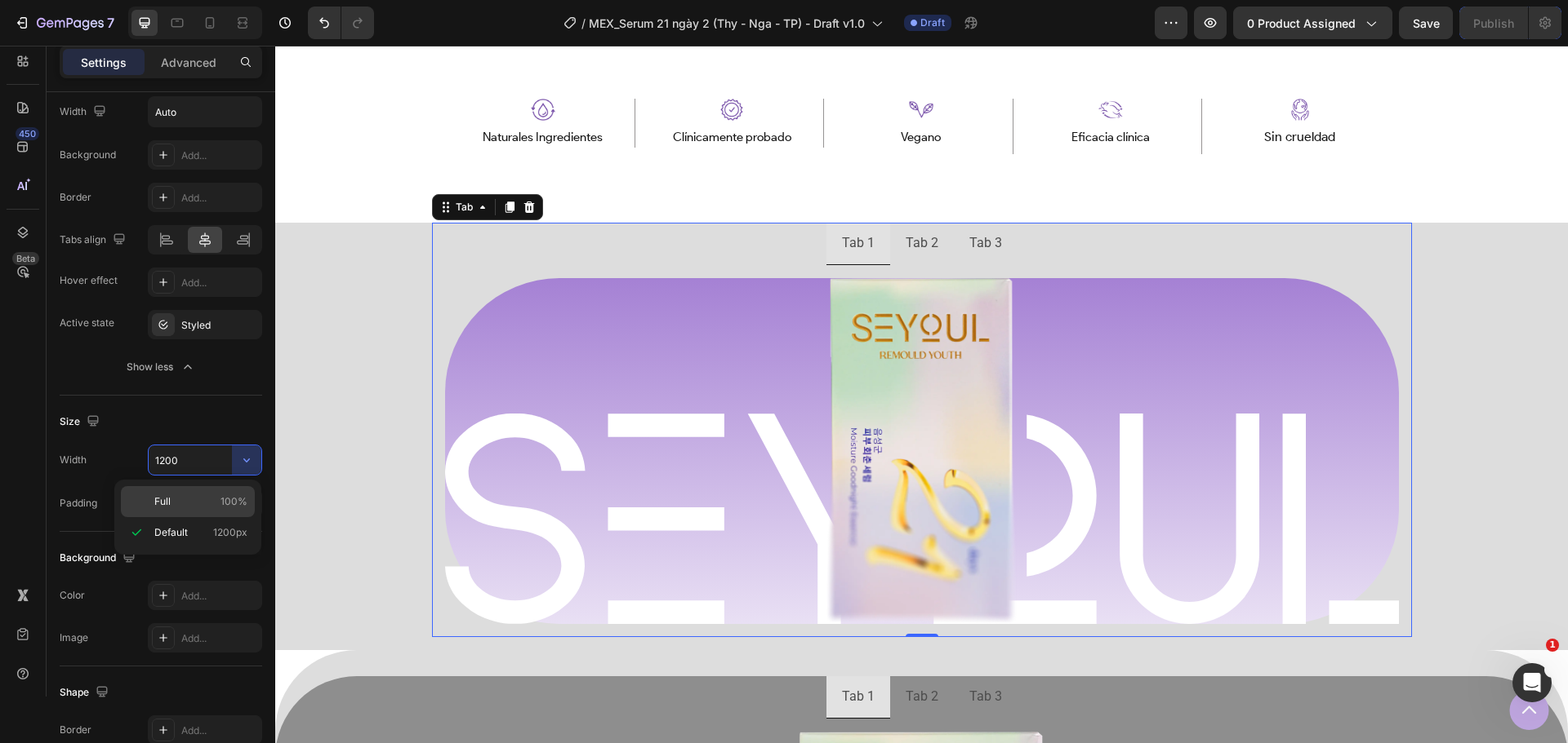
click at [175, 503] on p "Full 100%" at bounding box center [201, 502] width 93 height 15
type input "100%"
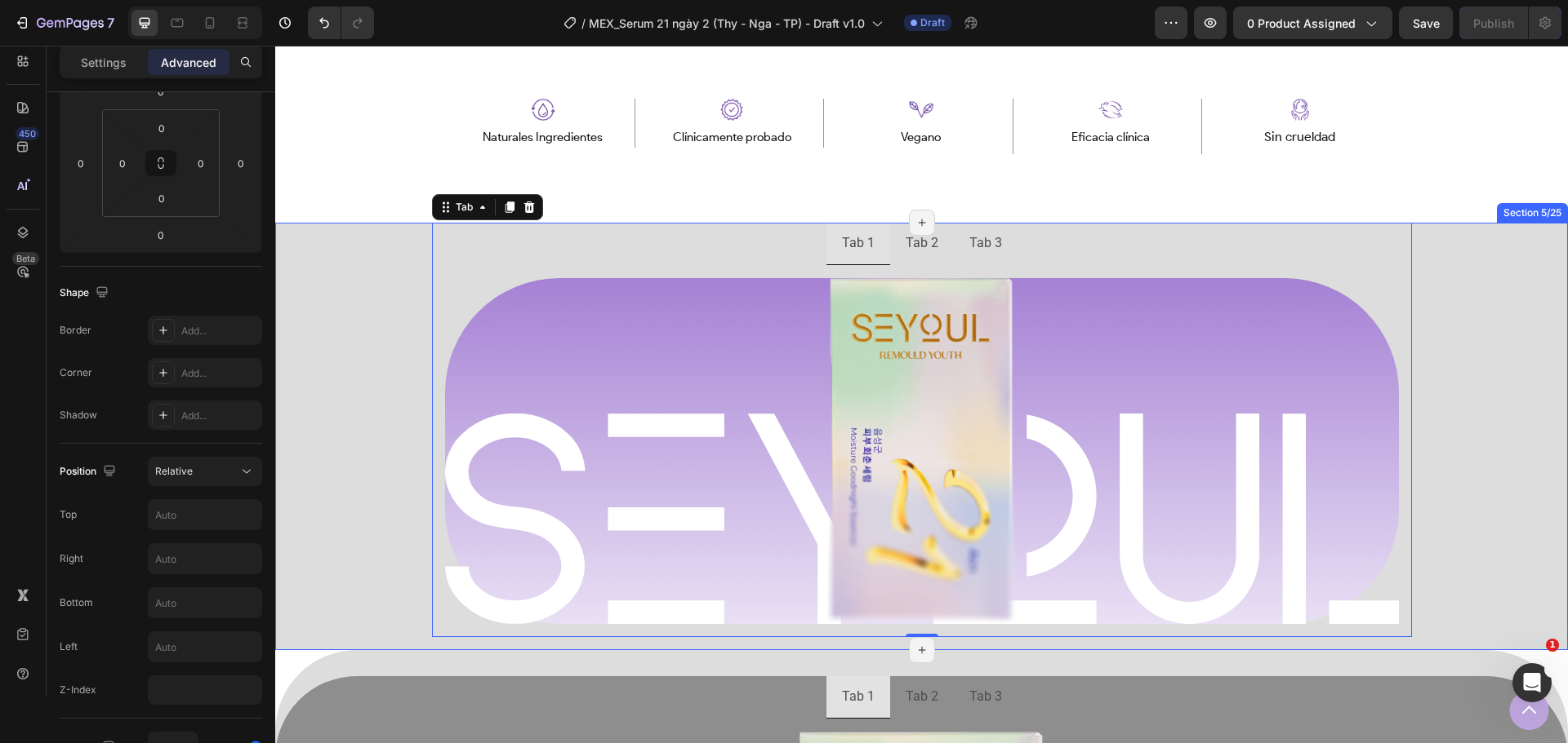
click at [329, 451] on div "Tab 1 Tab 2 Tab 3 Image Row Image Row Row Tab 0 Row" at bounding box center [920, 436] width 1292 height 427
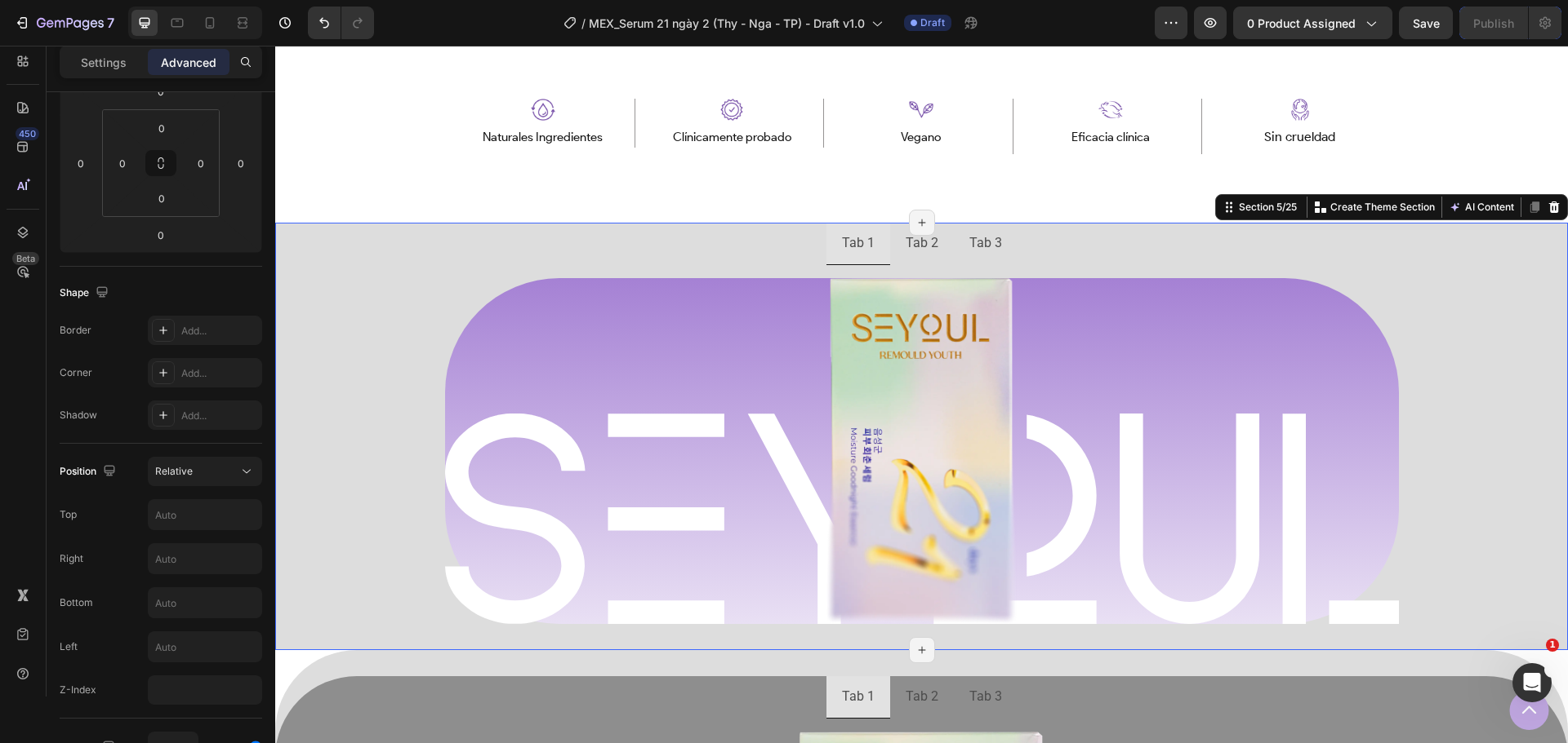
scroll to position [0, 0]
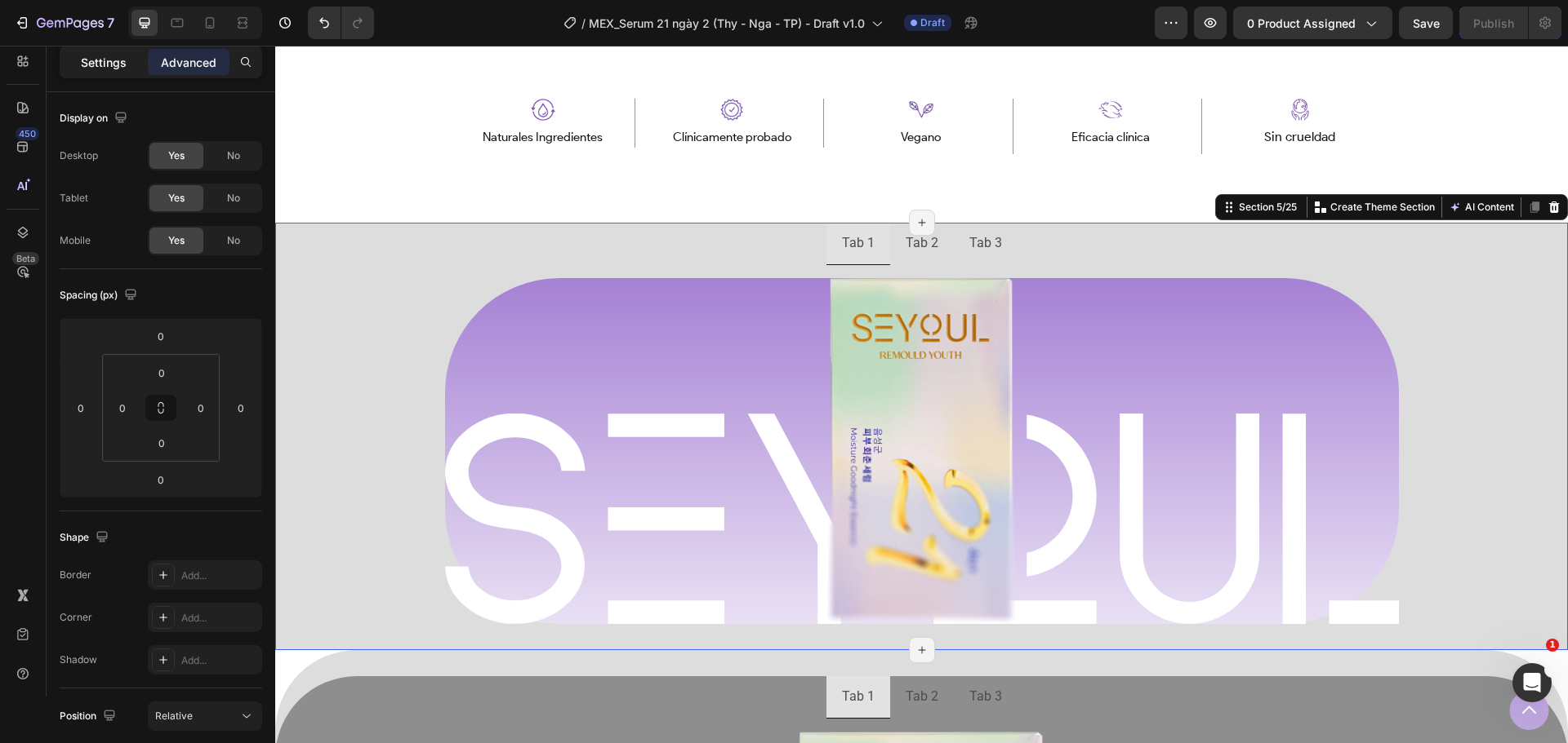
click at [107, 72] on div "Settings" at bounding box center [103, 62] width 82 height 26
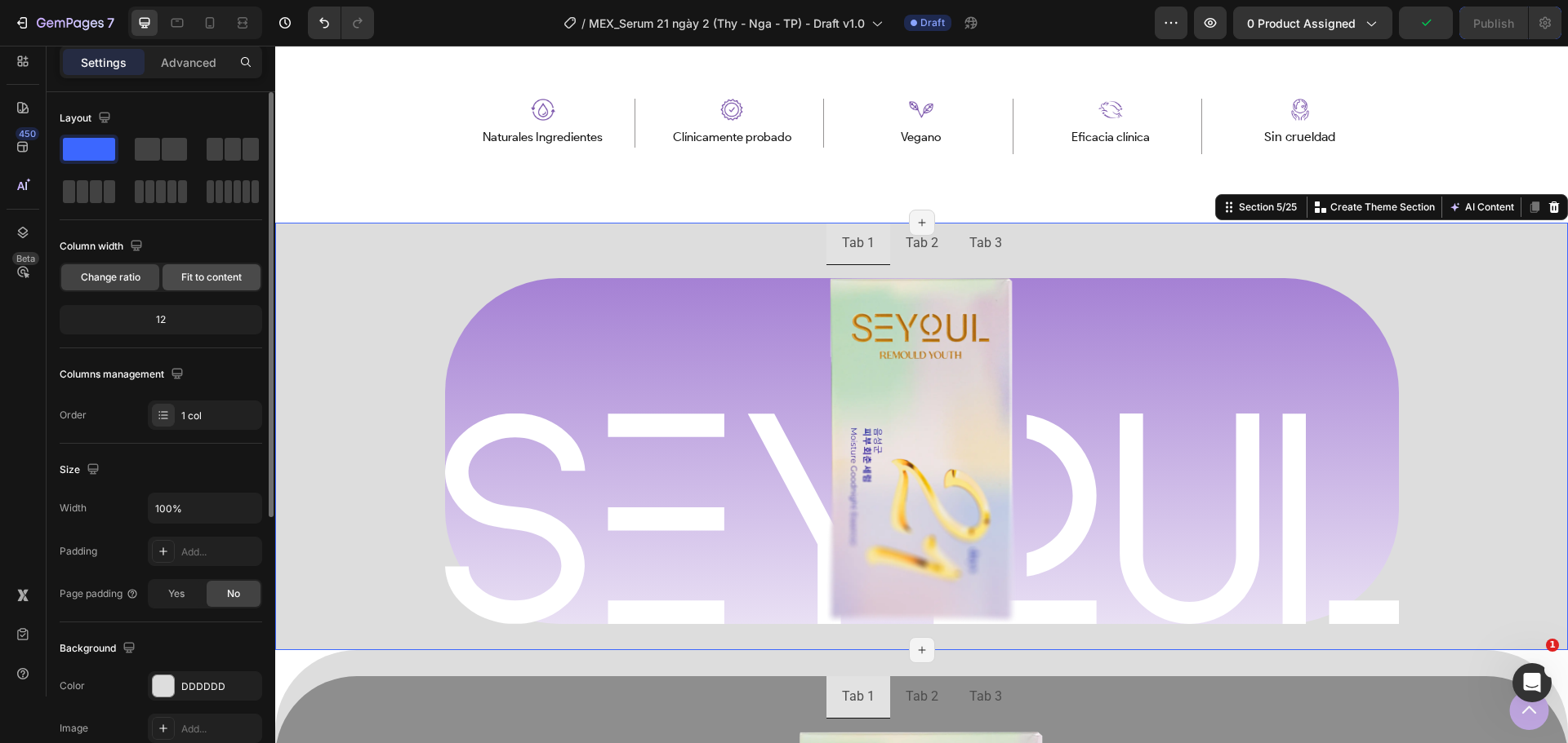
drag, startPoint x: 171, startPoint y: 242, endPoint x: 171, endPoint y: 267, distance: 25.0
click at [171, 258] on div "Column width" at bounding box center [160, 247] width 202 height 26
click at [173, 272] on div "Fit to content" at bounding box center [211, 277] width 98 height 26
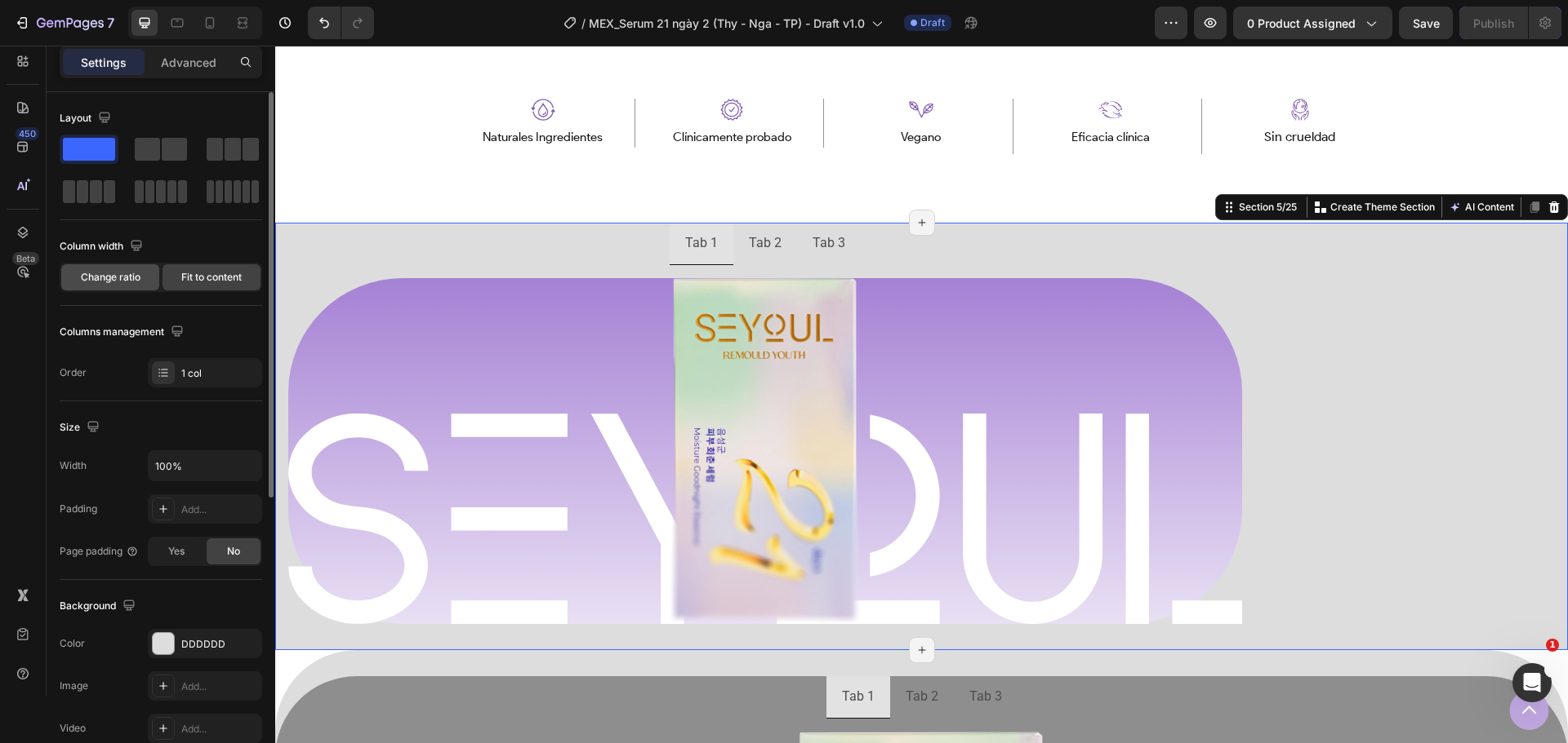
click at [123, 287] on div "Change ratio" at bounding box center [110, 277] width 98 height 26
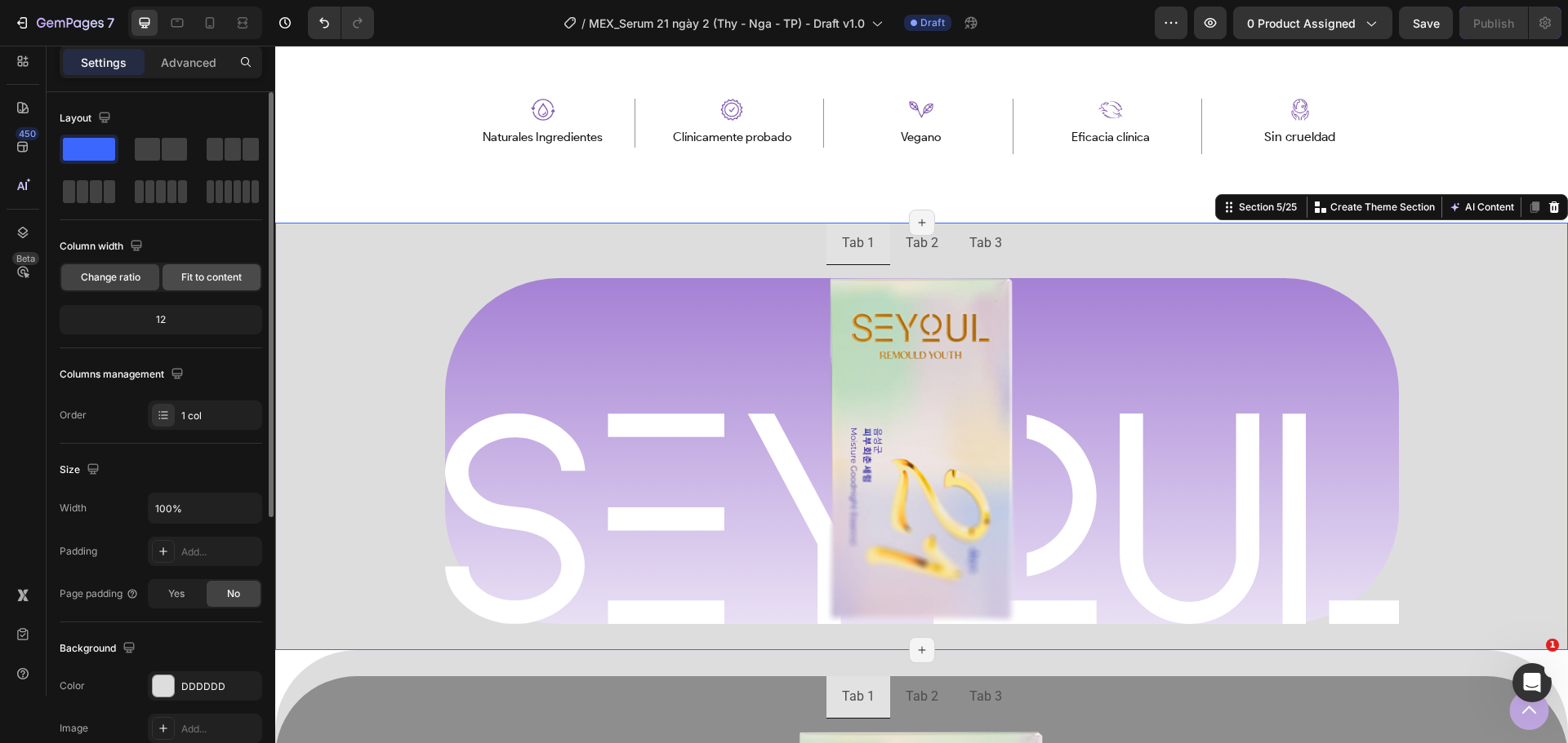
click at [182, 283] on span "Fit to content" at bounding box center [211, 277] width 61 height 15
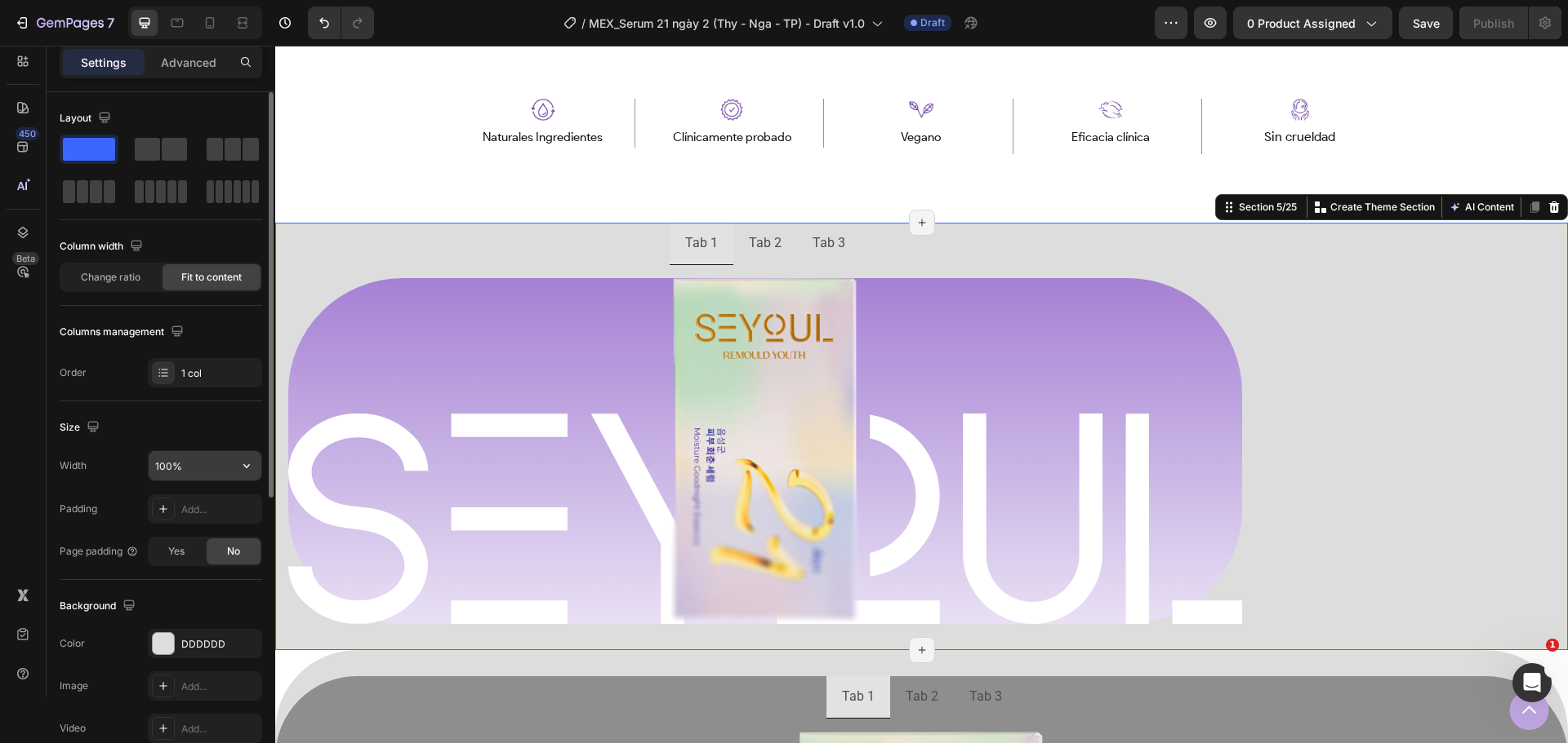
click at [239, 461] on icon "button" at bounding box center [247, 466] width 17 height 17
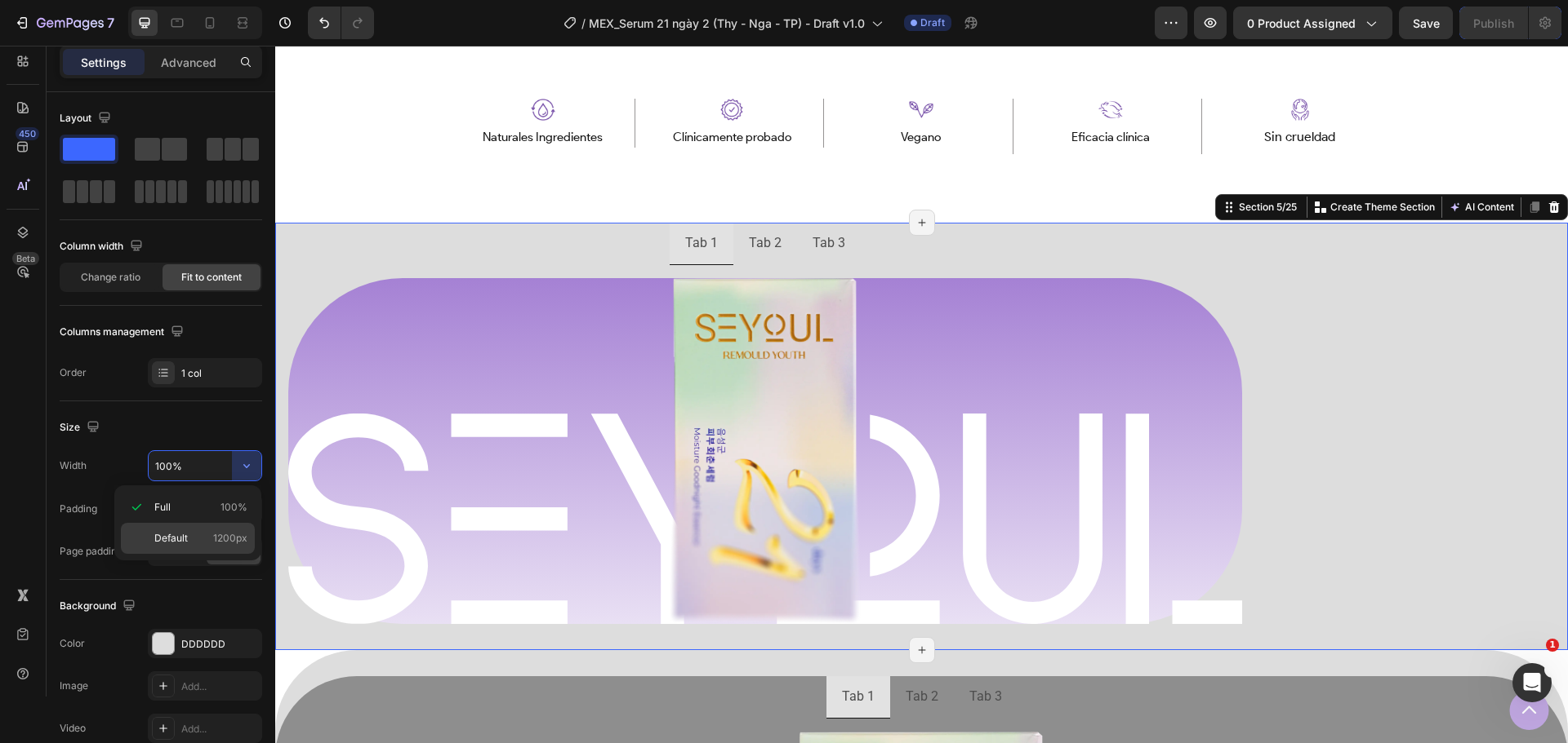
click at [174, 539] on span "Default" at bounding box center [171, 539] width 34 height 15
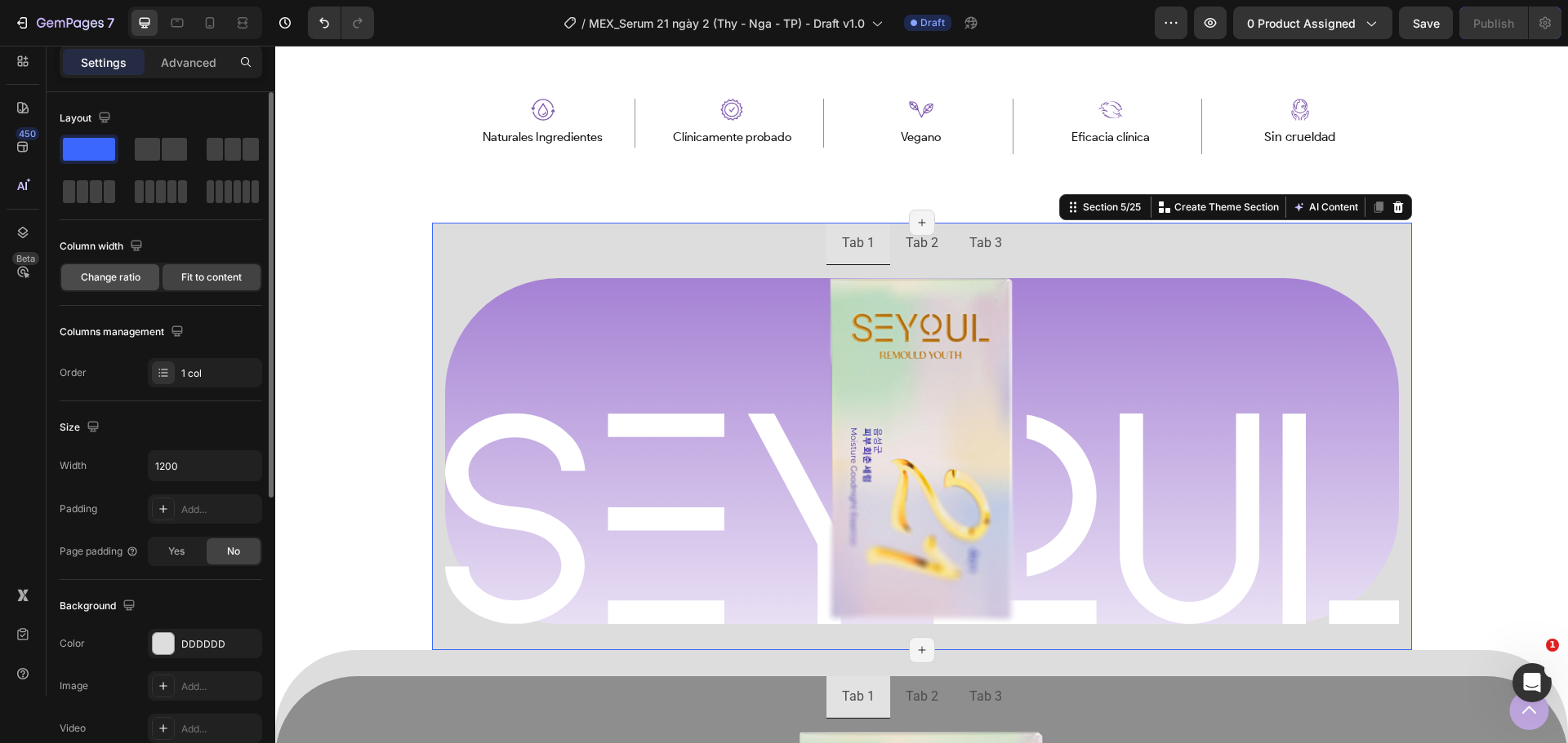
click at [123, 277] on span "Change ratio" at bounding box center [111, 277] width 60 height 15
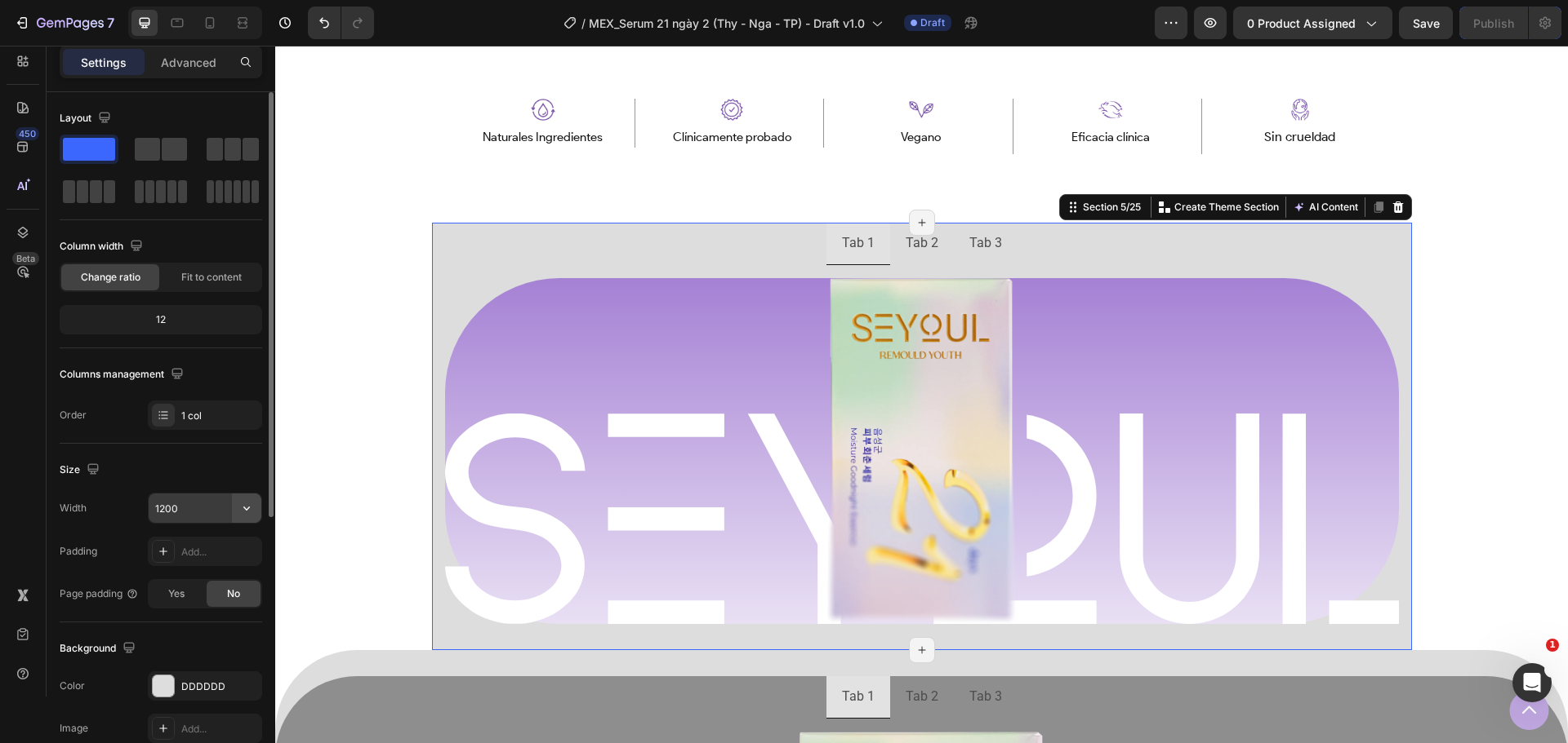
click at [249, 511] on icon "button" at bounding box center [247, 508] width 17 height 17
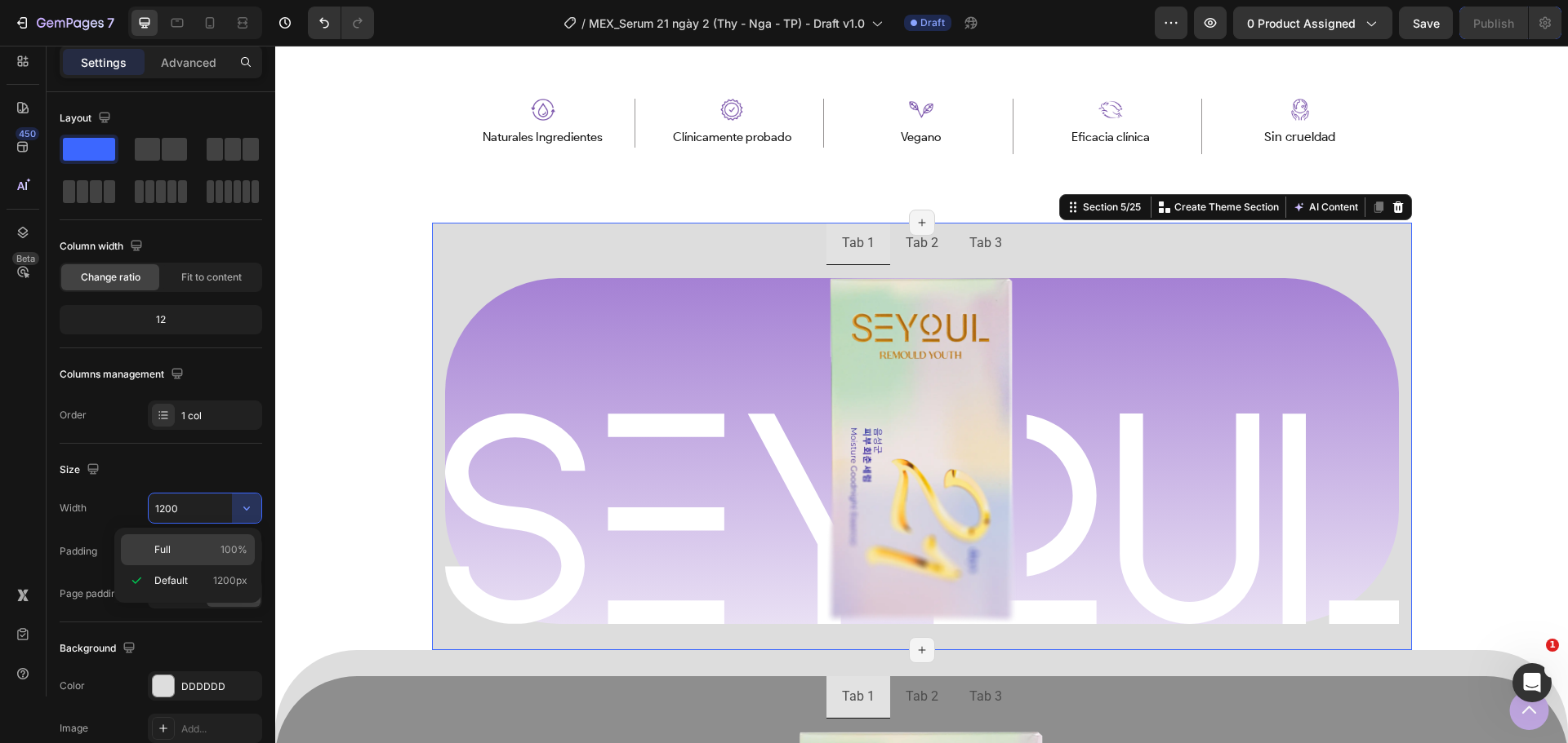
click at [200, 561] on div "Full 100%" at bounding box center [188, 549] width 134 height 31
type input "100%"
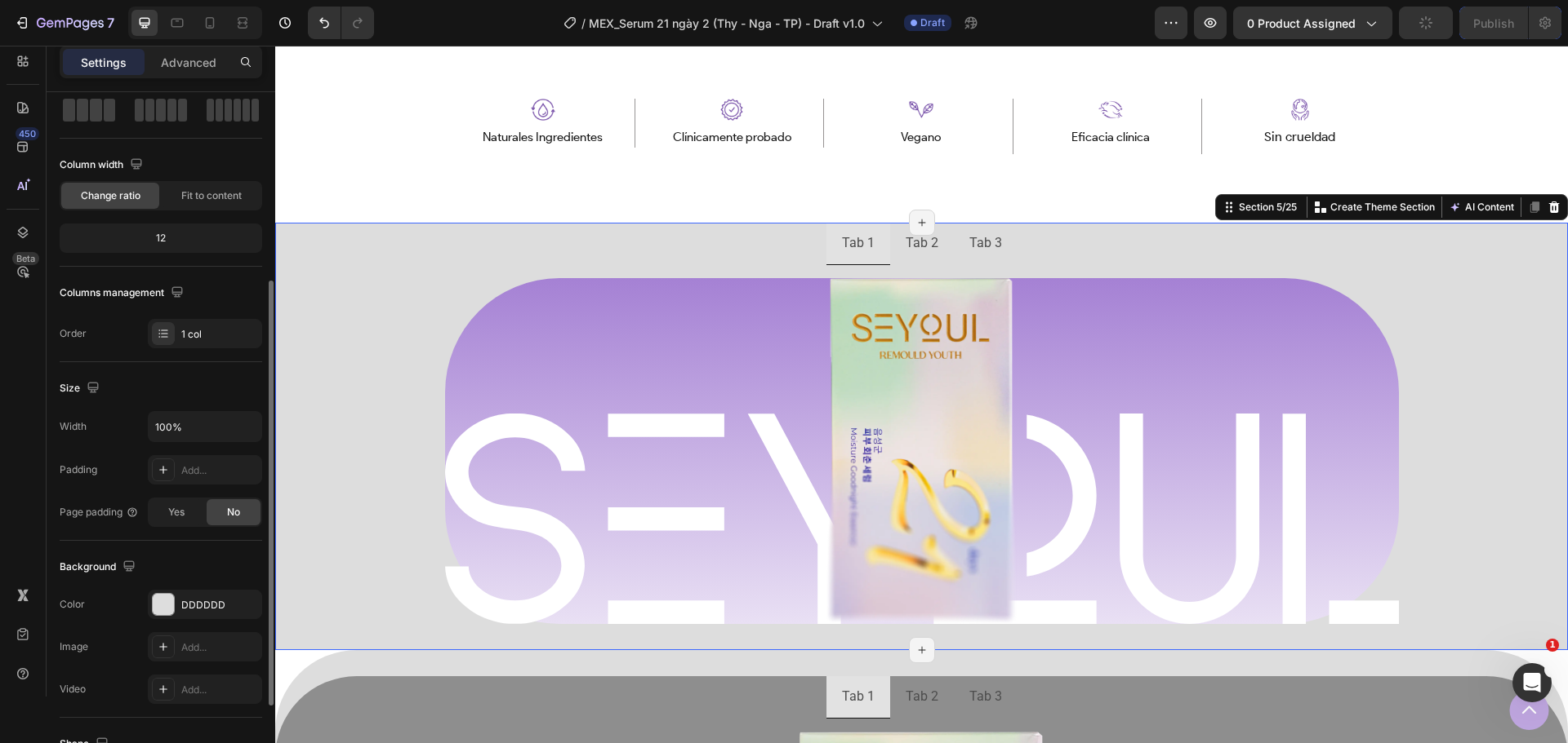
scroll to position [163, 0]
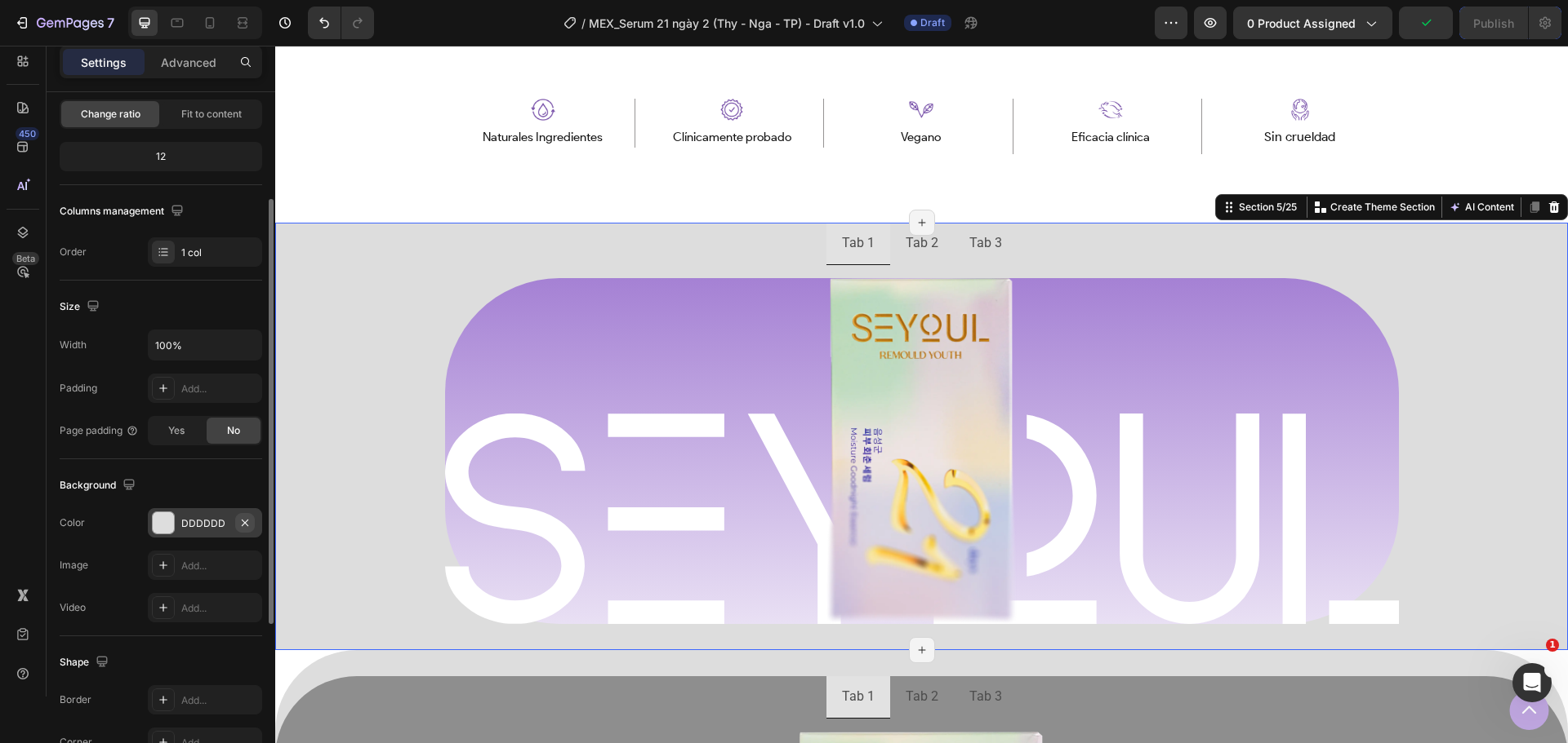
click at [243, 517] on icon "button" at bounding box center [245, 523] width 13 height 13
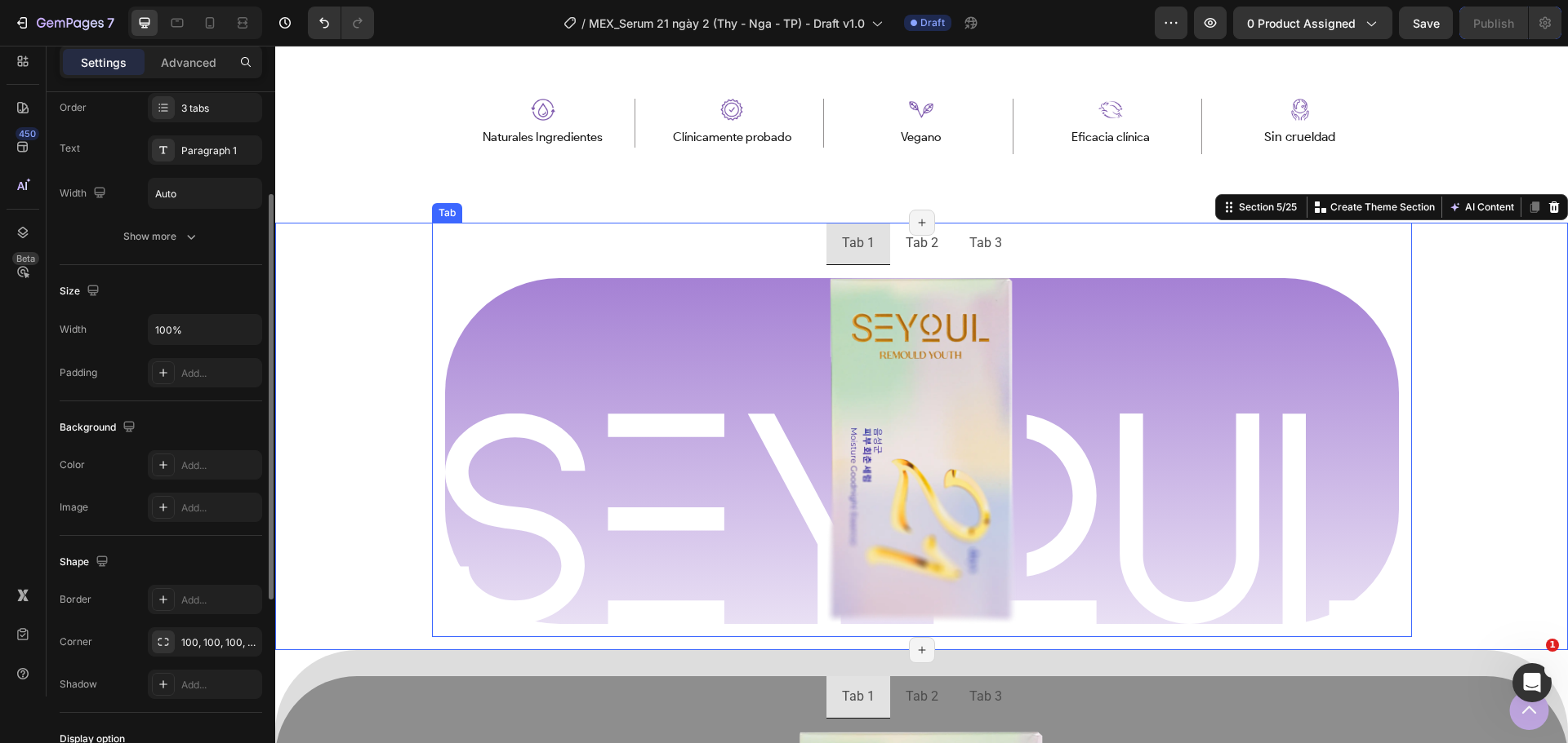
click at [436, 455] on div "Image Row Image Row Row" at bounding box center [922, 452] width 980 height 373
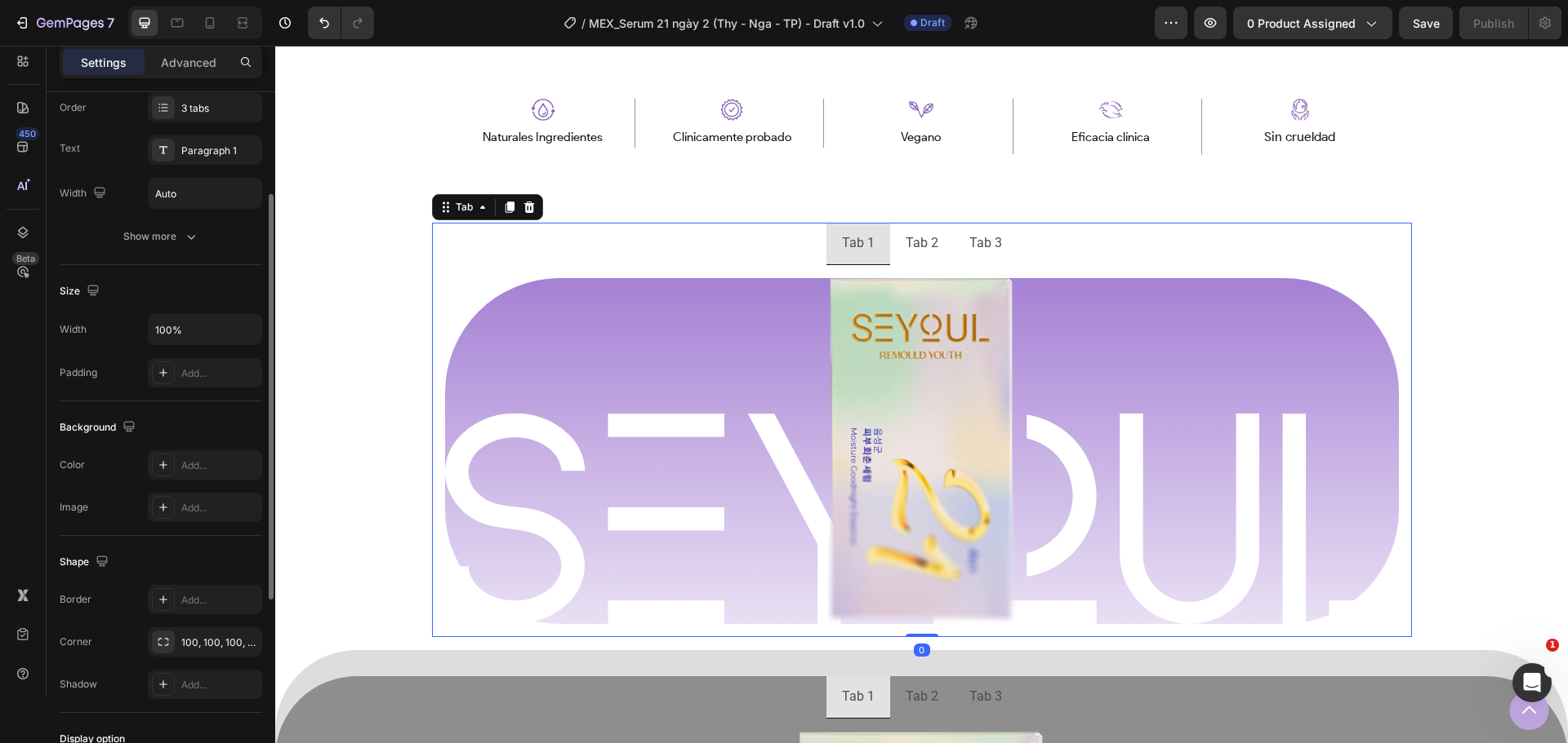
scroll to position [0, 0]
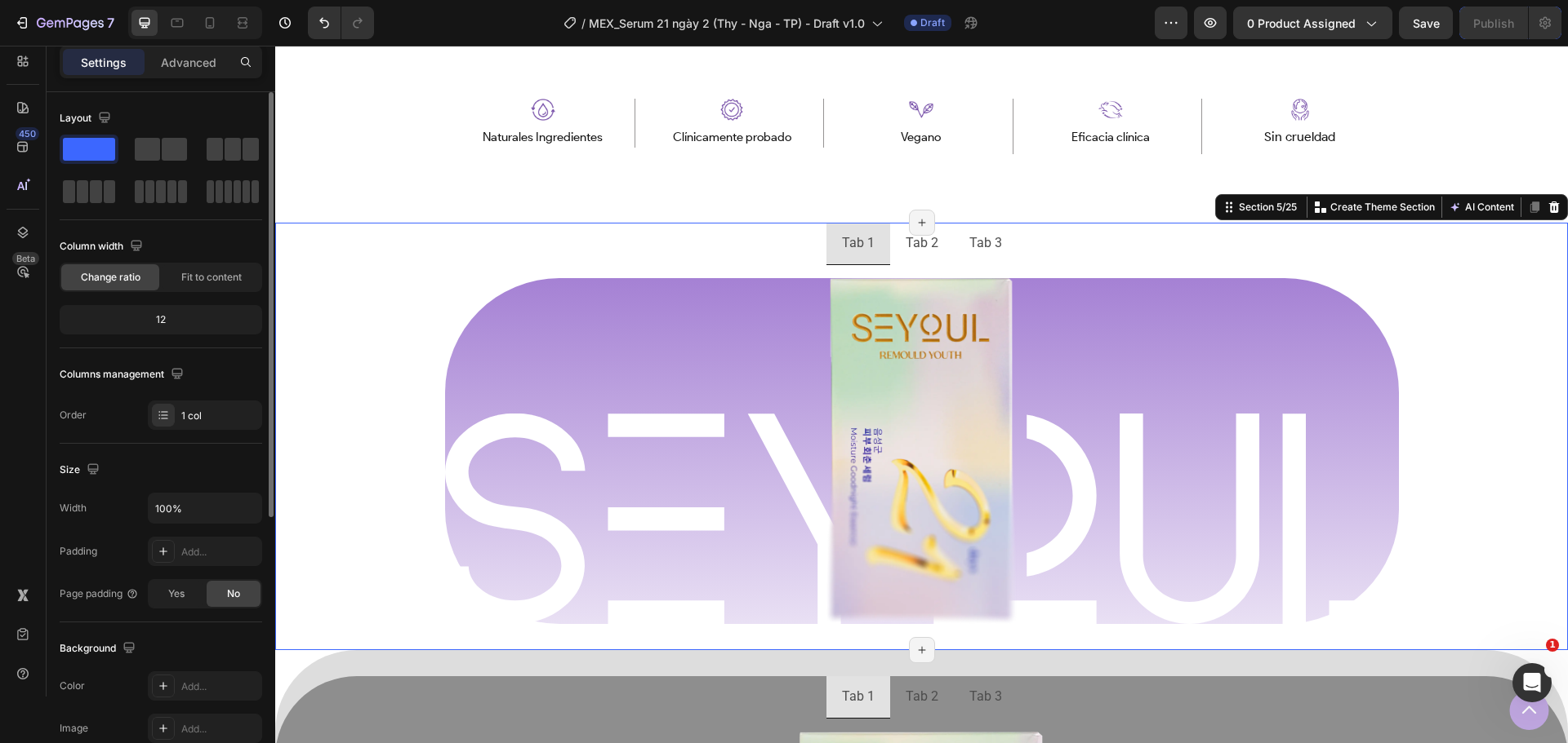
click at [363, 305] on div "Tab 1 Tab 2 Tab 3 Image Row Image Row Row [GEOGRAPHIC_DATA]" at bounding box center [920, 436] width 1292 height 427
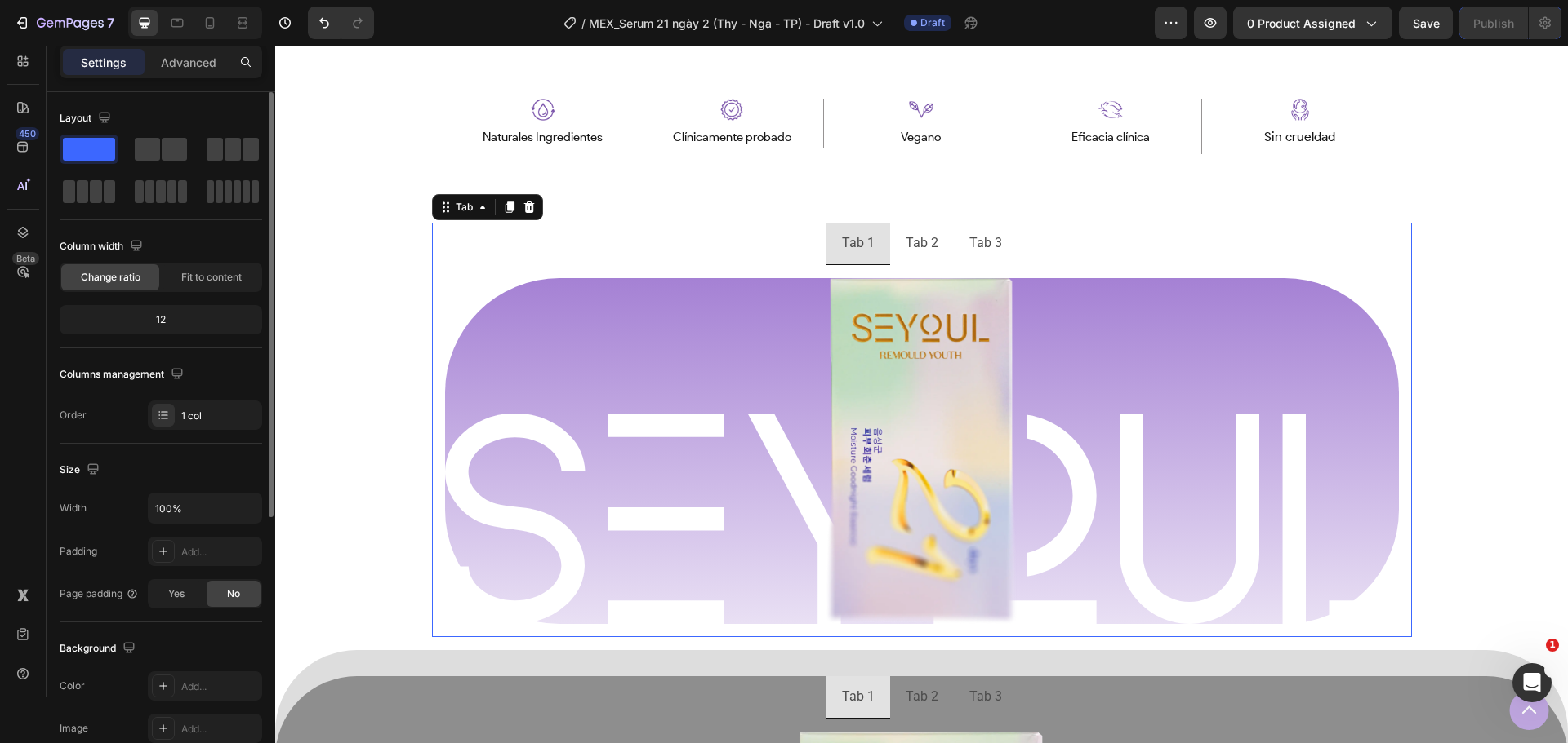
click at [503, 263] on ul "Tab 1 Tab 2 Tab 3" at bounding box center [922, 244] width 980 height 43
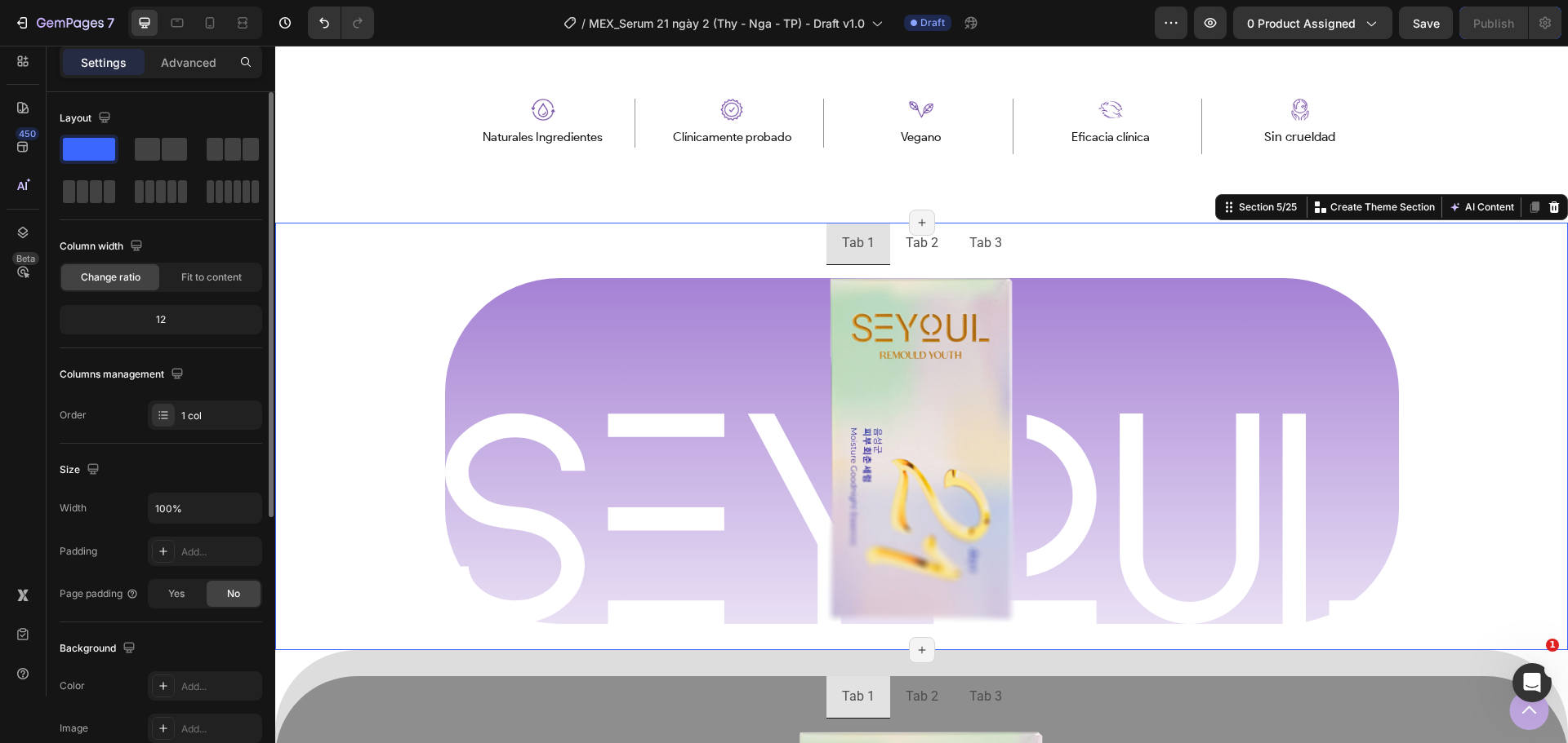
click at [293, 523] on div "Tab 1 Tab 2 Tab 3 Image Row Image Row Row [GEOGRAPHIC_DATA]" at bounding box center [920, 436] width 1292 height 427
click at [197, 62] on p "Advanced" at bounding box center [189, 62] width 56 height 17
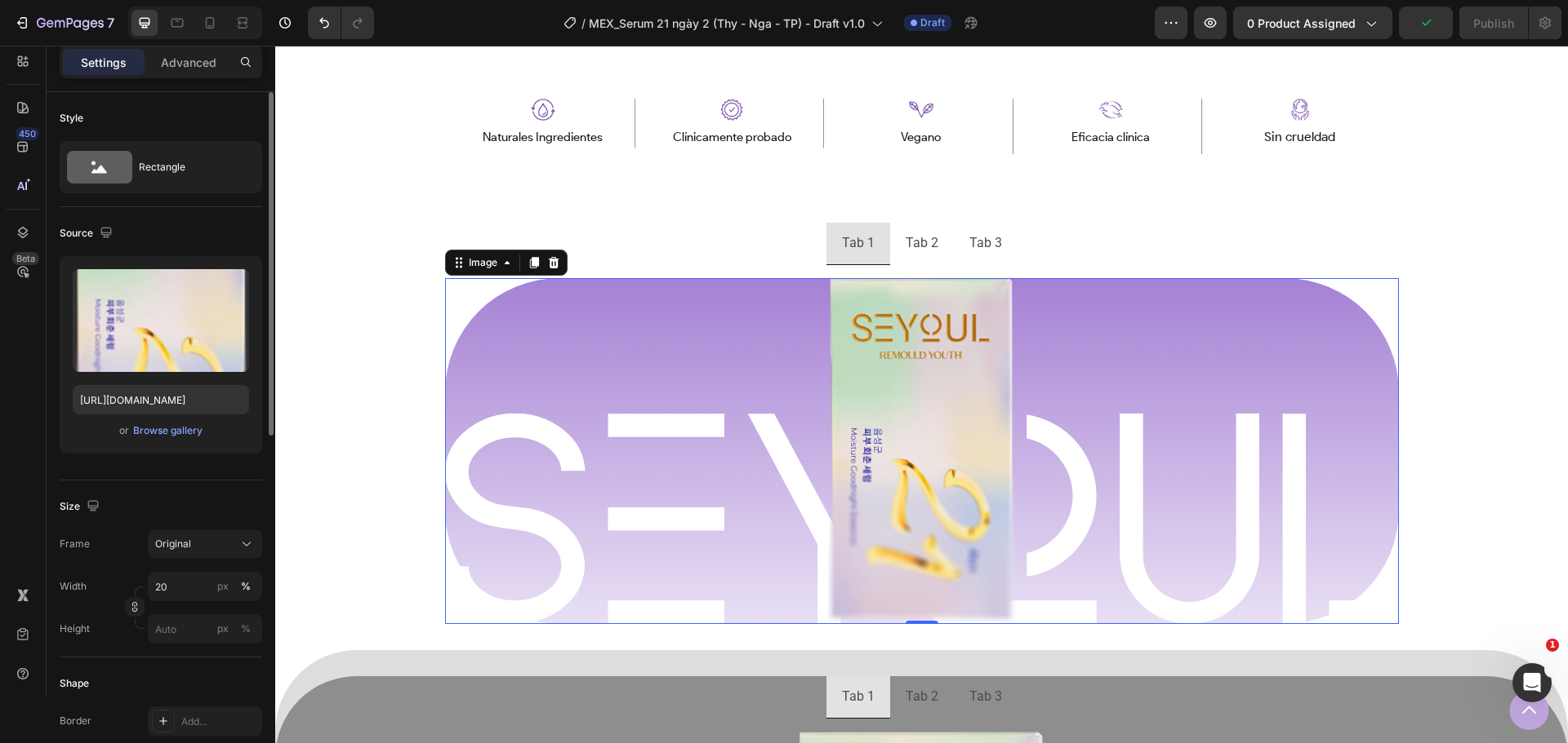
click at [495, 302] on div at bounding box center [922, 452] width 954 height 346
click at [662, 239] on ul "Tab 1 Tab 2 Tab 3" at bounding box center [922, 244] width 980 height 43
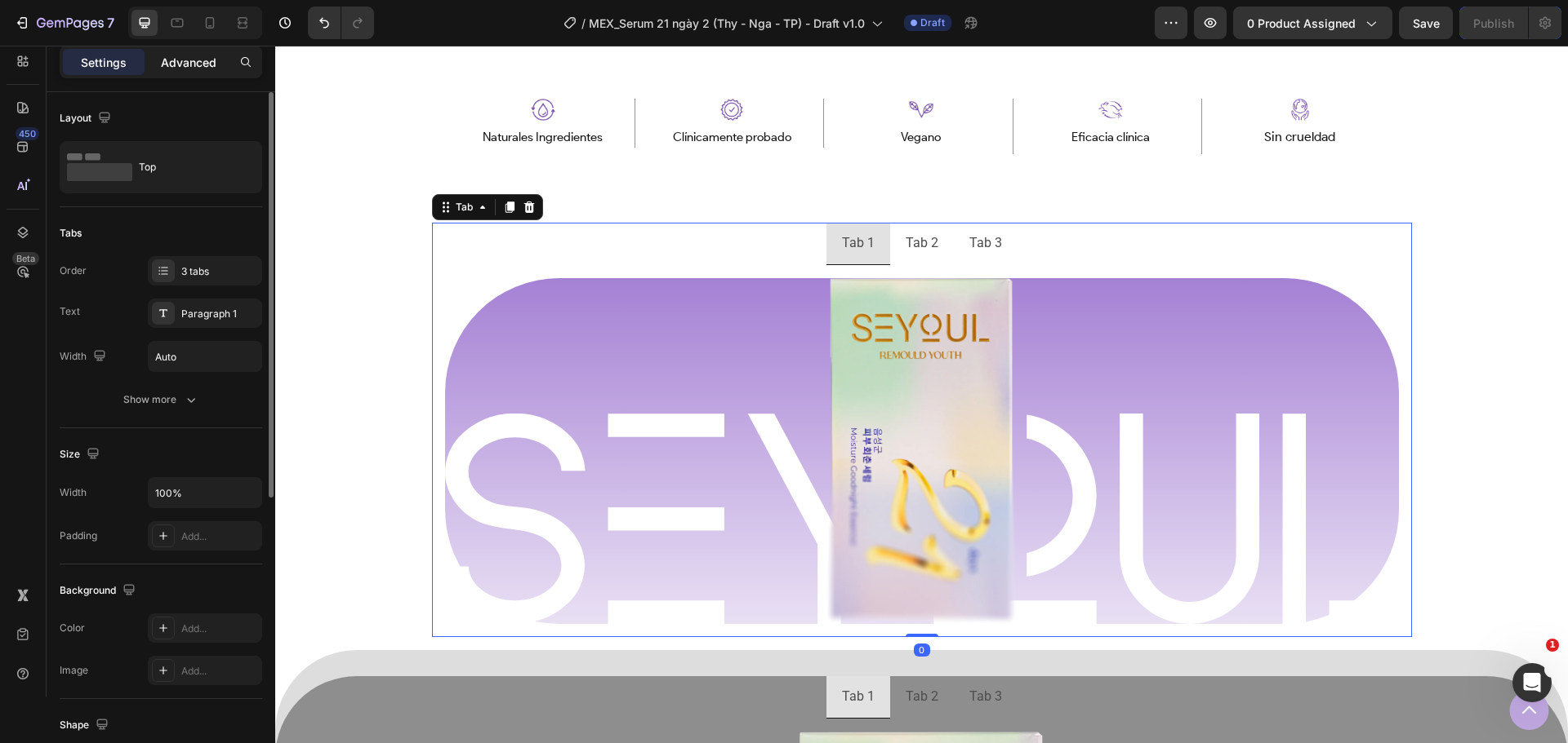
click at [178, 52] on div "Advanced" at bounding box center [189, 62] width 82 height 26
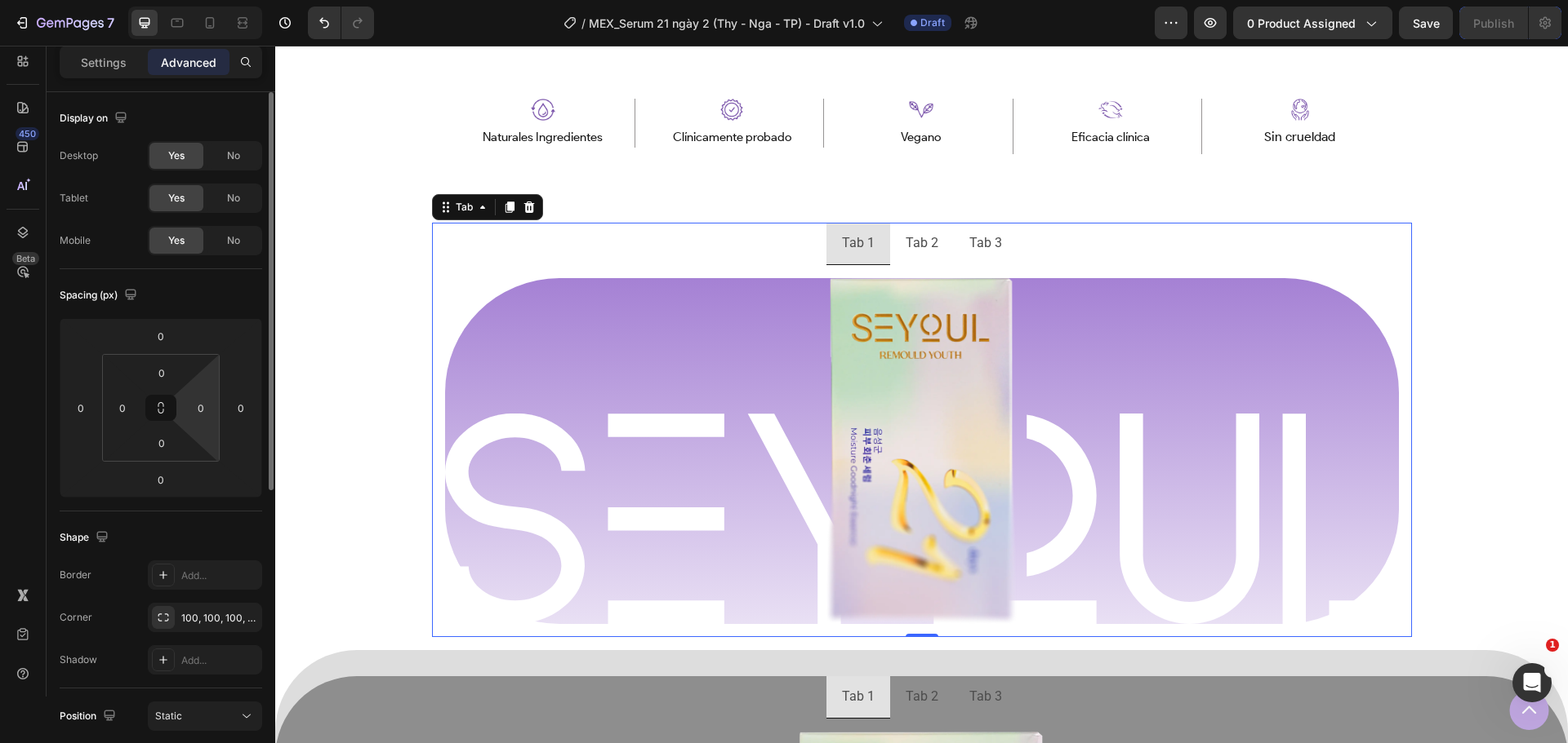
scroll to position [245, 0]
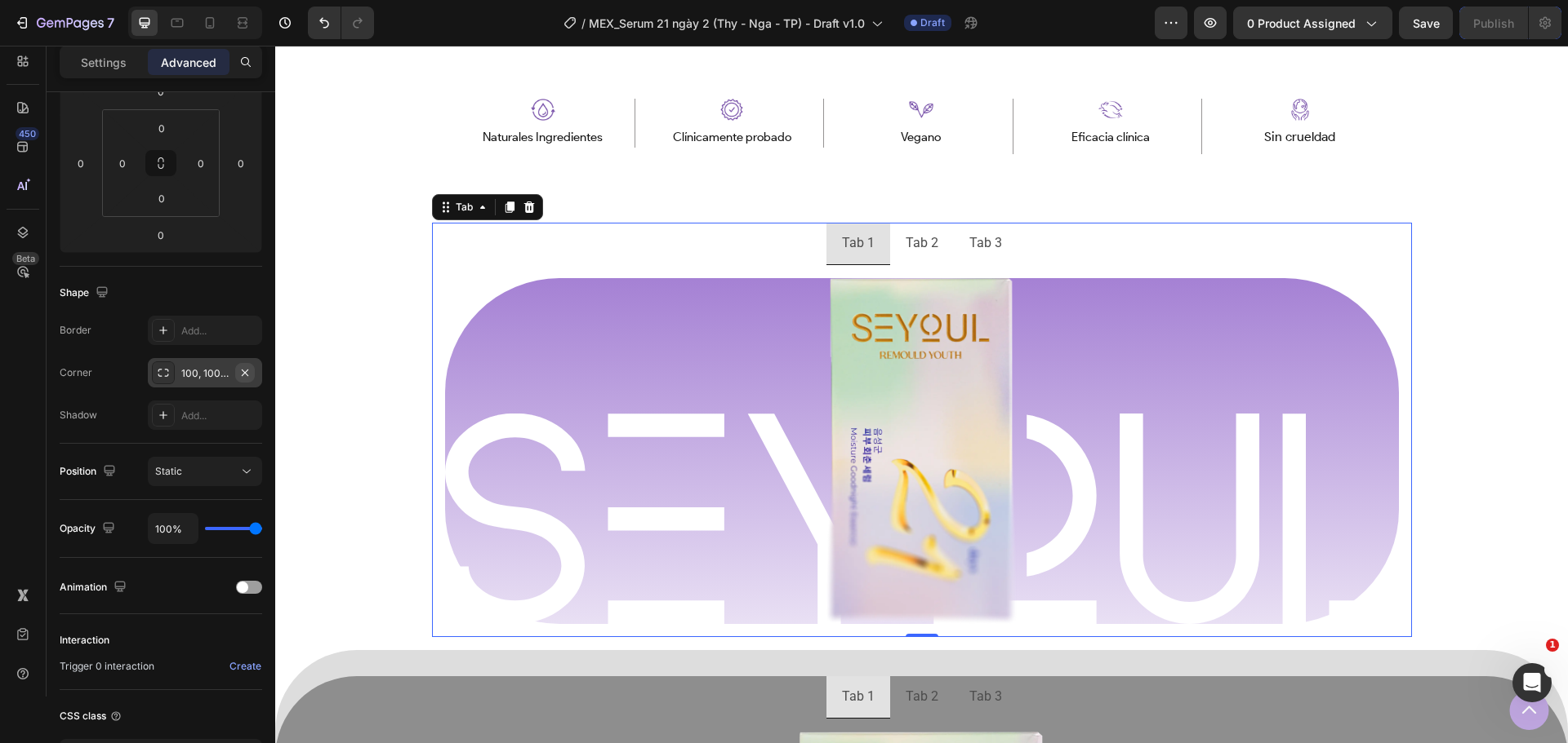
click at [248, 380] on button "button" at bounding box center [244, 372] width 20 height 20
click at [384, 361] on div "Tab 1 Tab 2 Tab 3 Image Row Image Row Row Tab 0 Row" at bounding box center [920, 436] width 1292 height 427
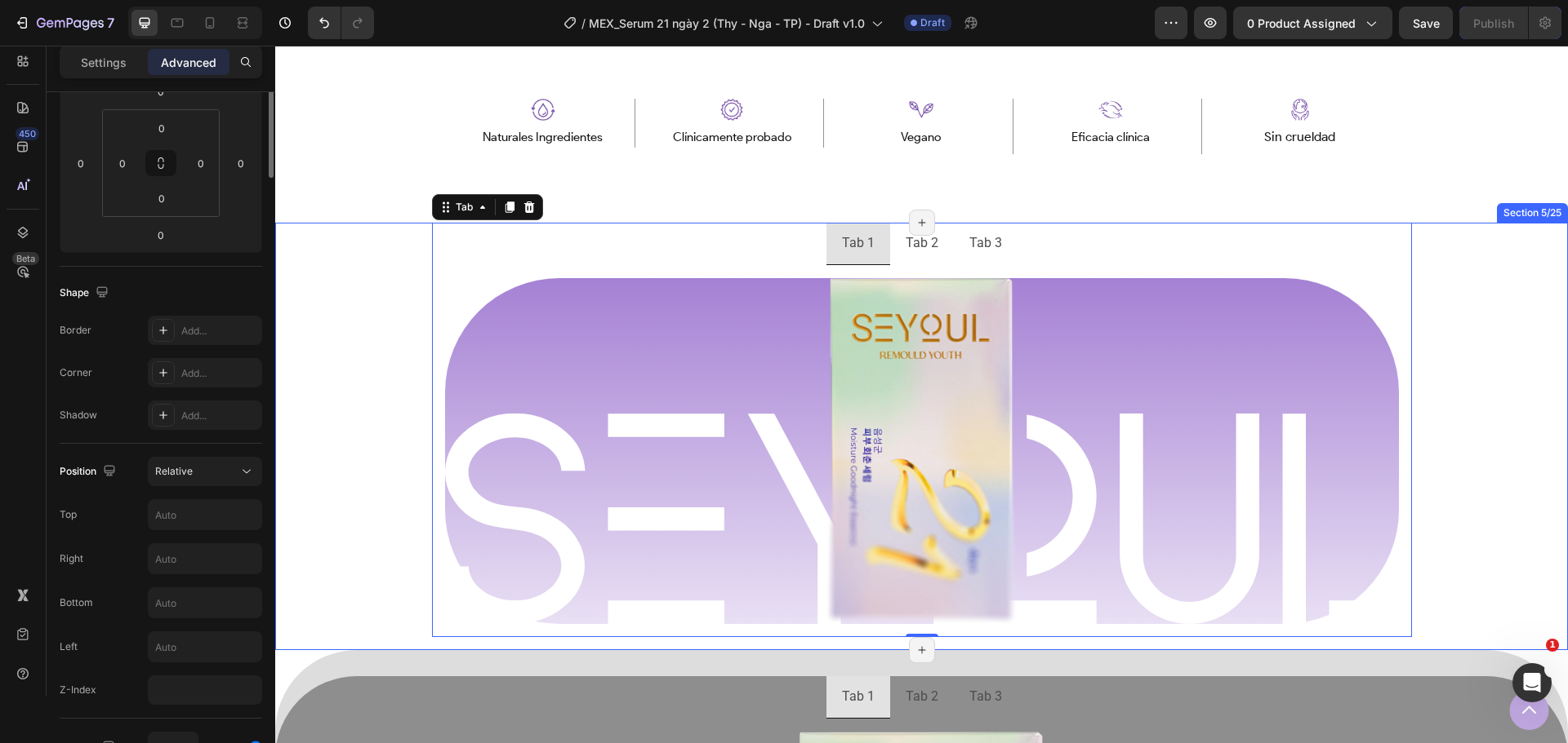
scroll to position [0, 0]
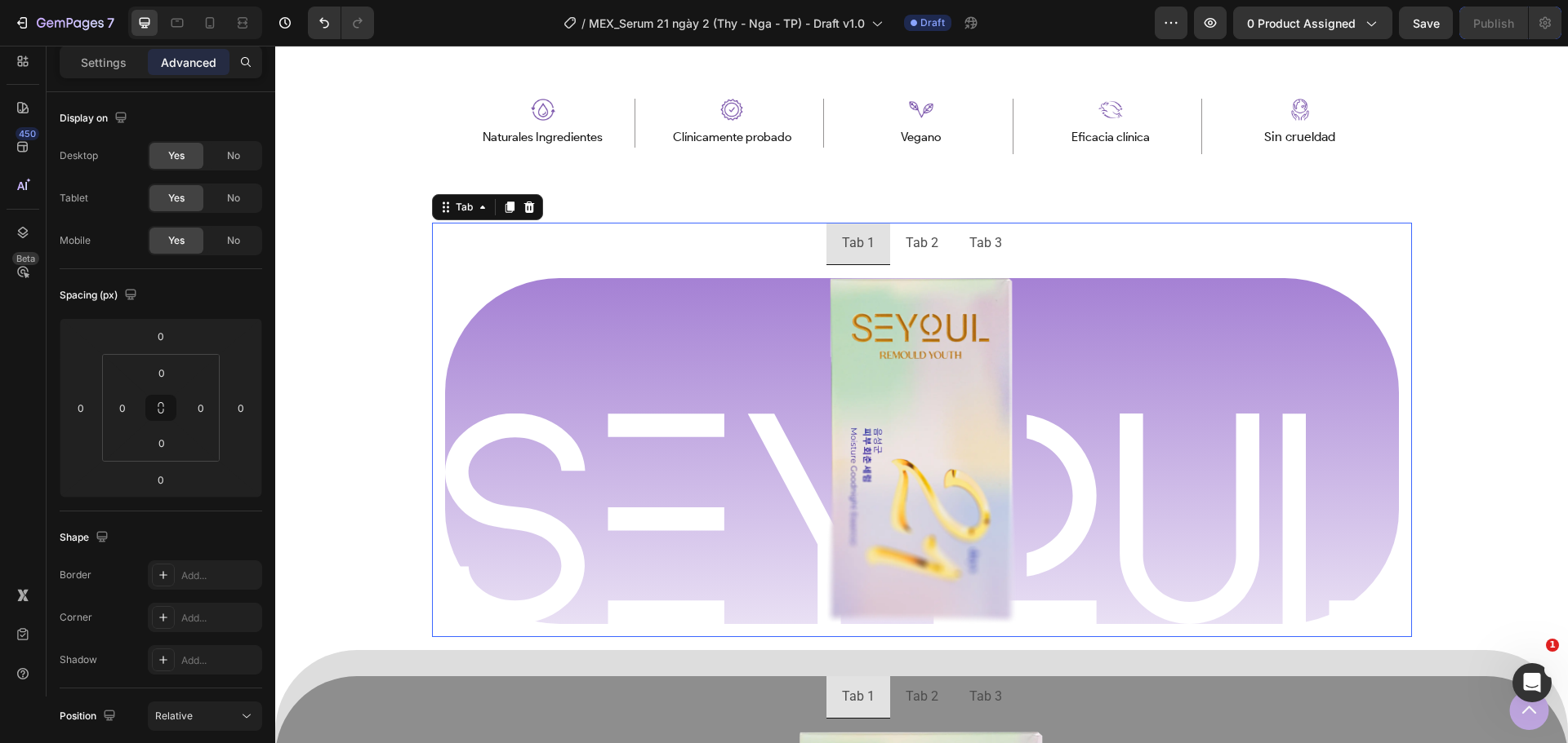
click at [618, 272] on div "Image Row Image Row Row" at bounding box center [922, 452] width 980 height 373
click at [936, 255] on li "Tab 2" at bounding box center [921, 244] width 63 height 43
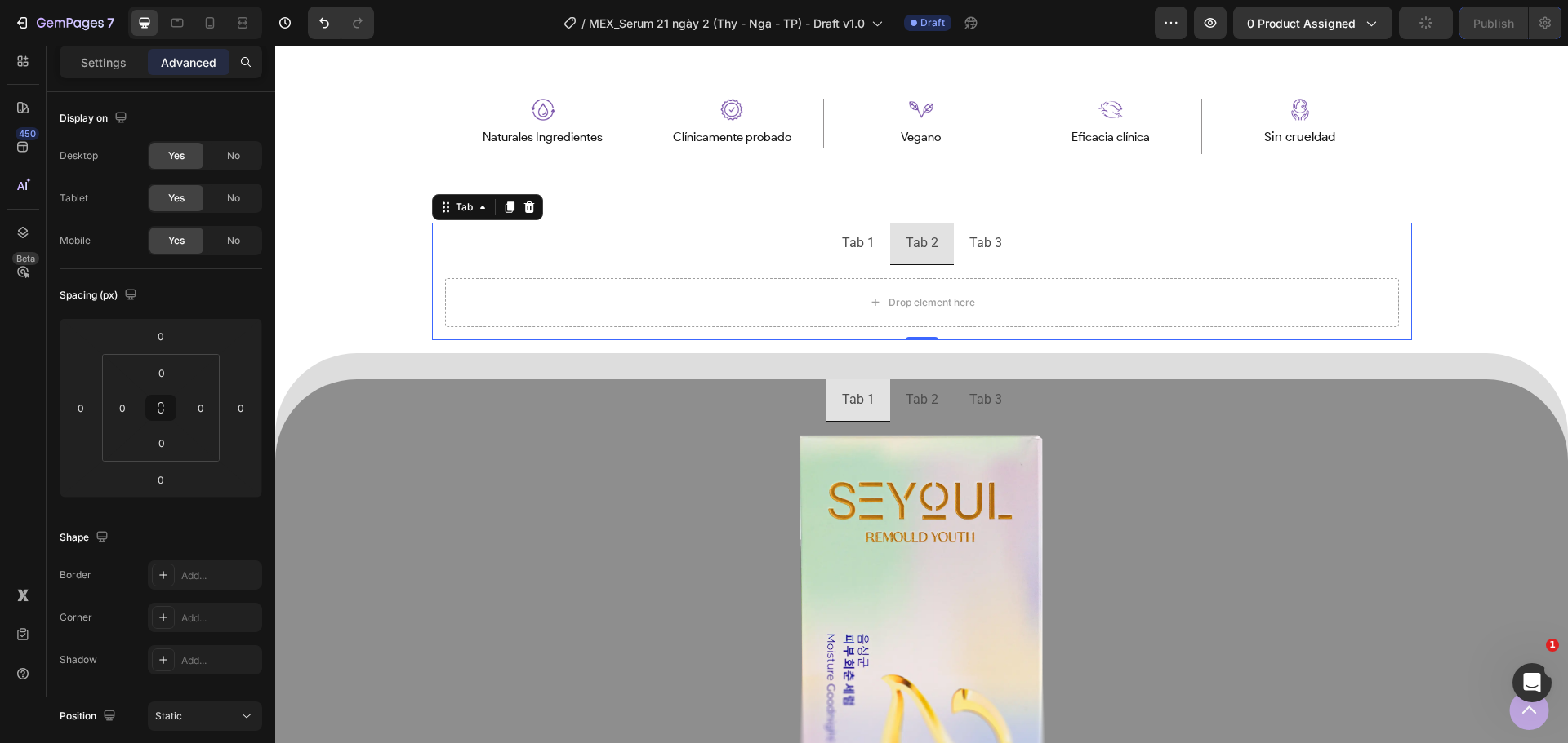
click at [958, 254] on li "Tab 3" at bounding box center [986, 244] width 63 height 43
click at [867, 250] on p "Tab 1" at bounding box center [858, 243] width 33 height 23
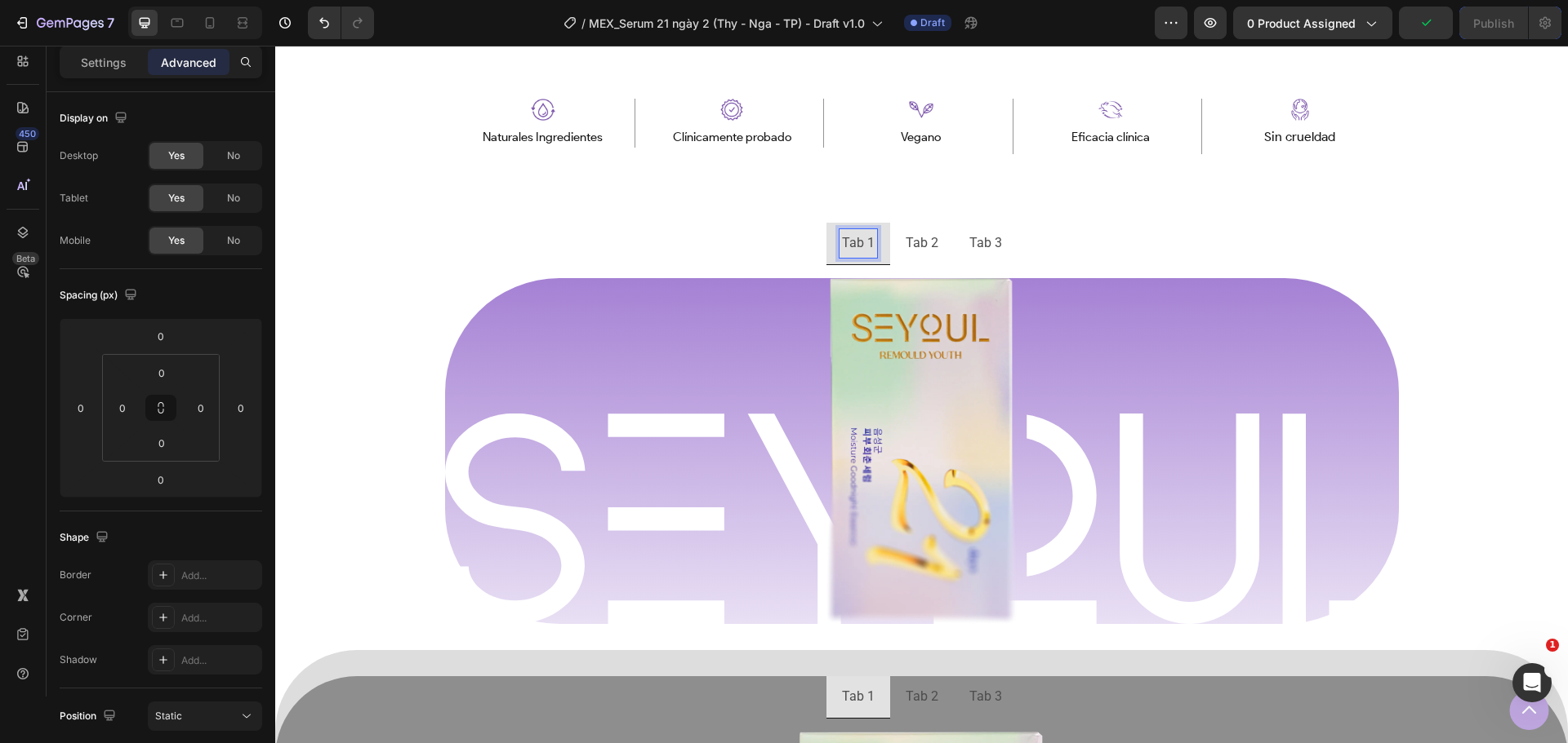
click at [919, 250] on p "Tab 2" at bounding box center [921, 243] width 33 height 23
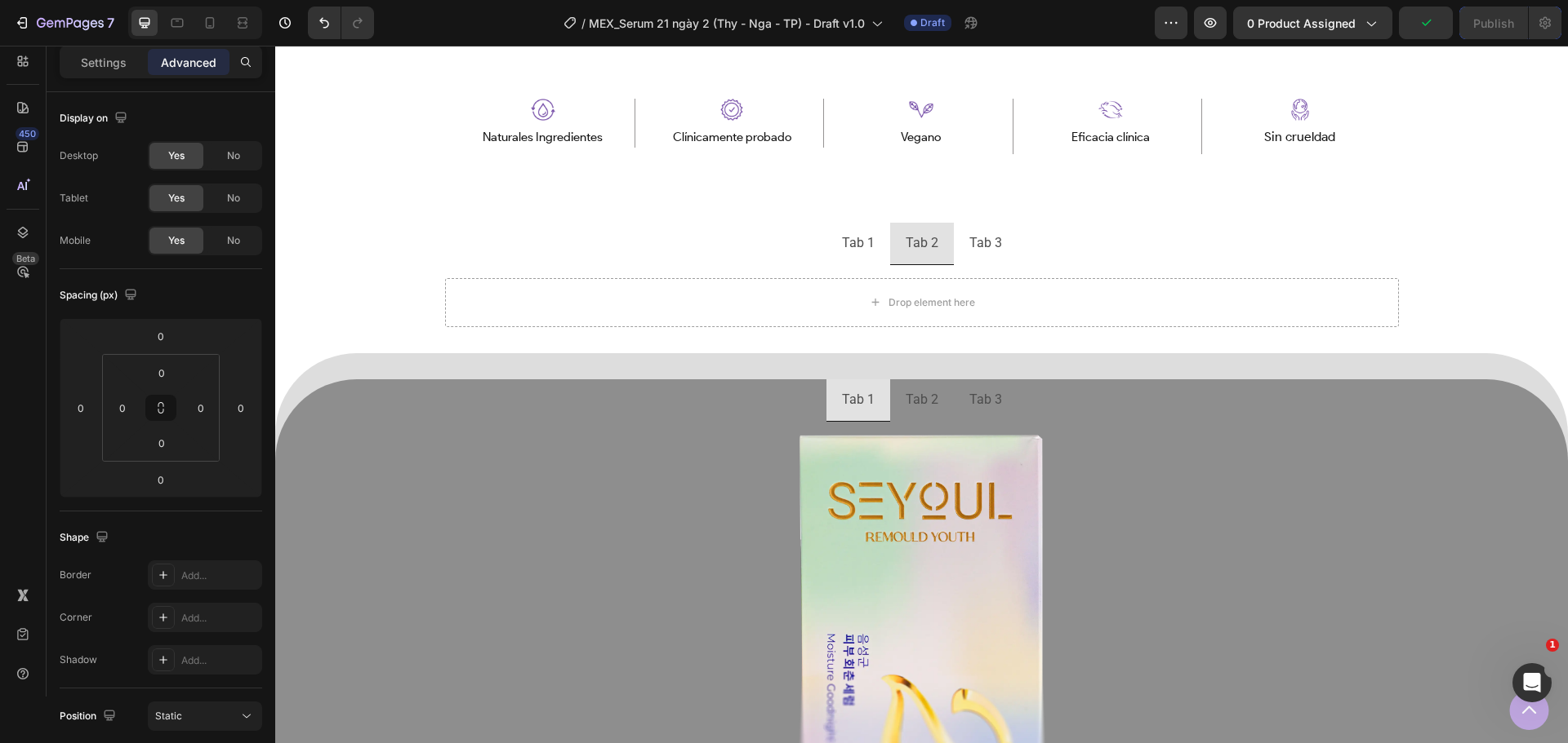
click at [984, 261] on li "Tab 3" at bounding box center [986, 244] width 63 height 43
click at [854, 263] on li "Tab 1" at bounding box center [858, 244] width 63 height 43
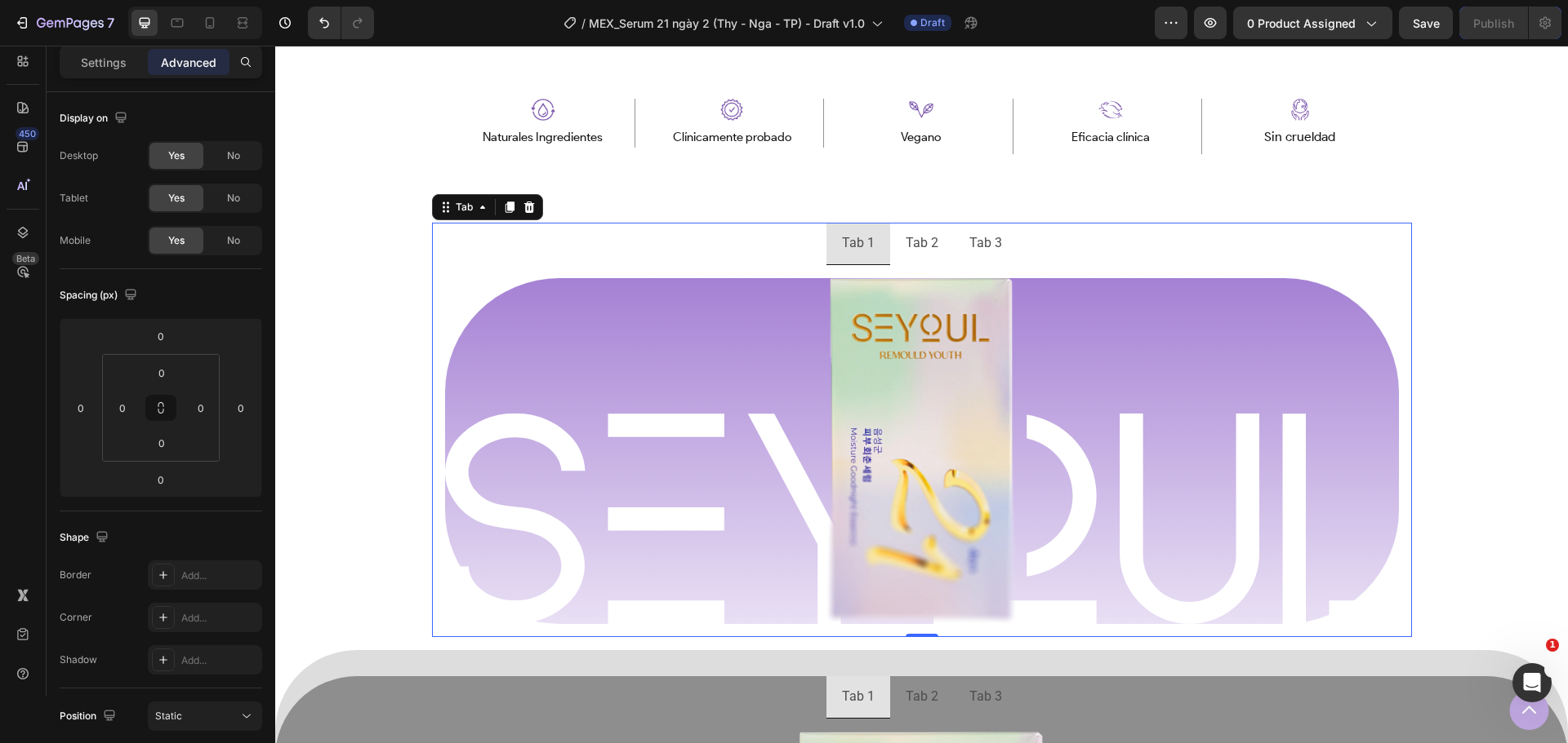
click at [661, 265] on div "Image Row Image Row Row" at bounding box center [922, 452] width 980 height 373
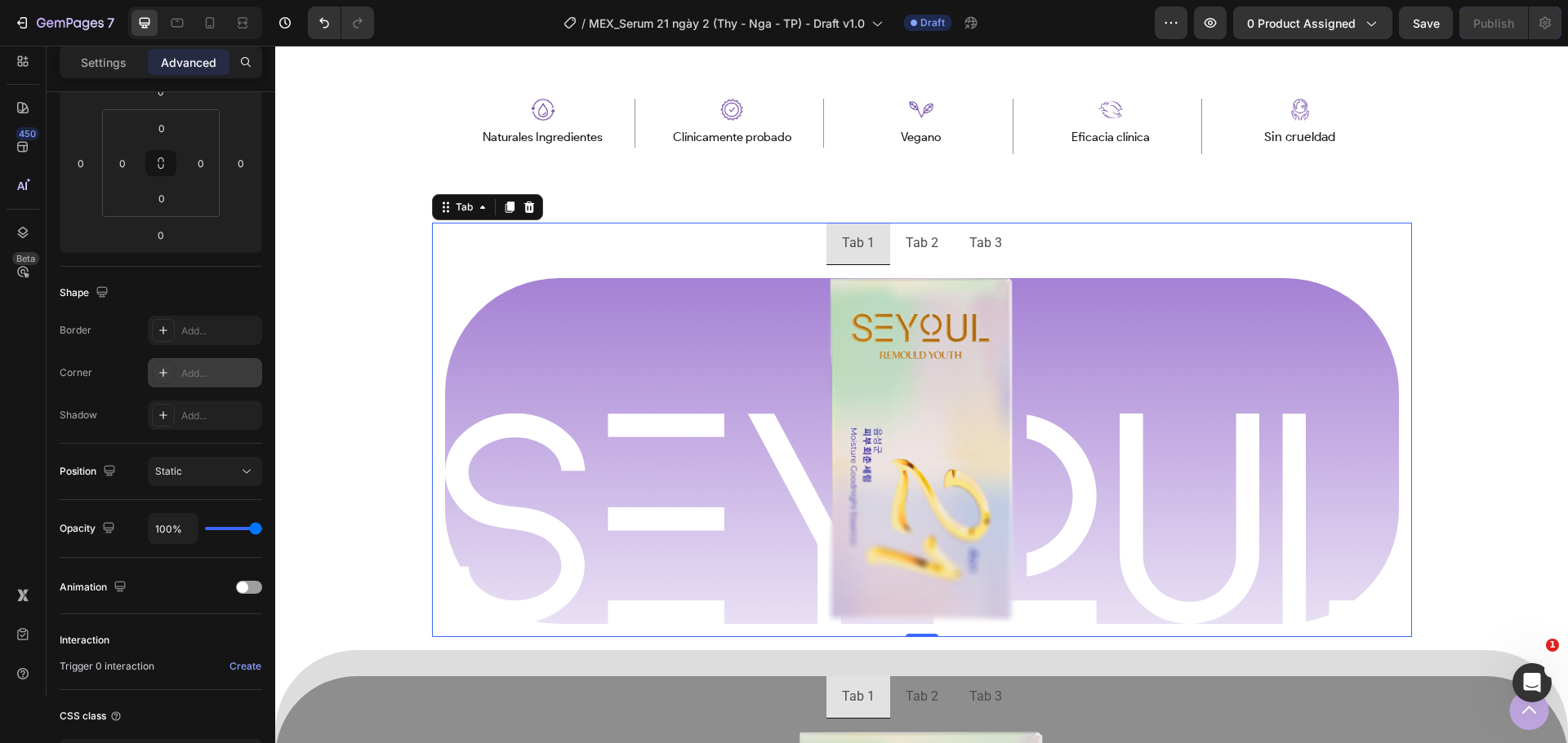
click at [199, 383] on div "Add..." at bounding box center [205, 373] width 115 height 30
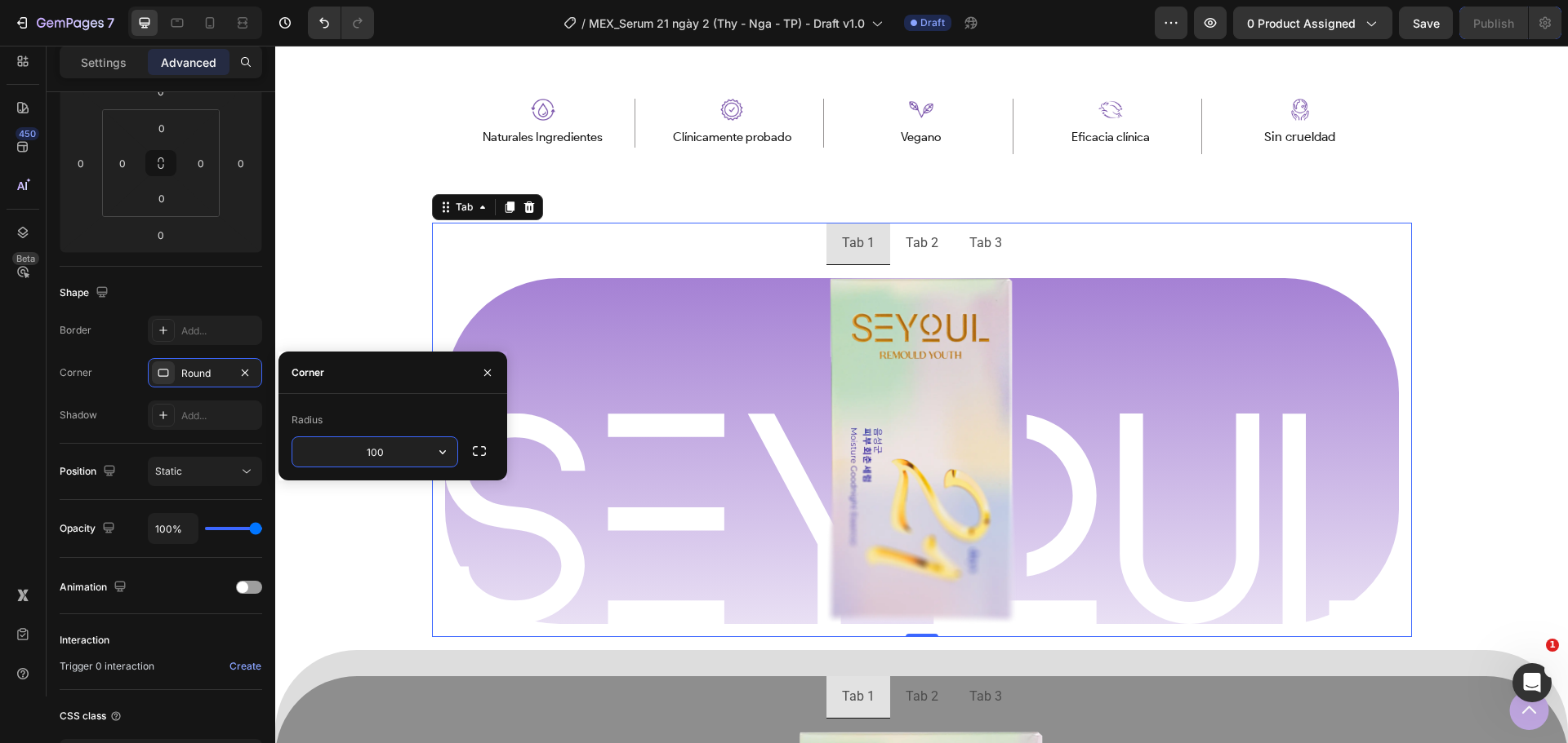
type input "100"
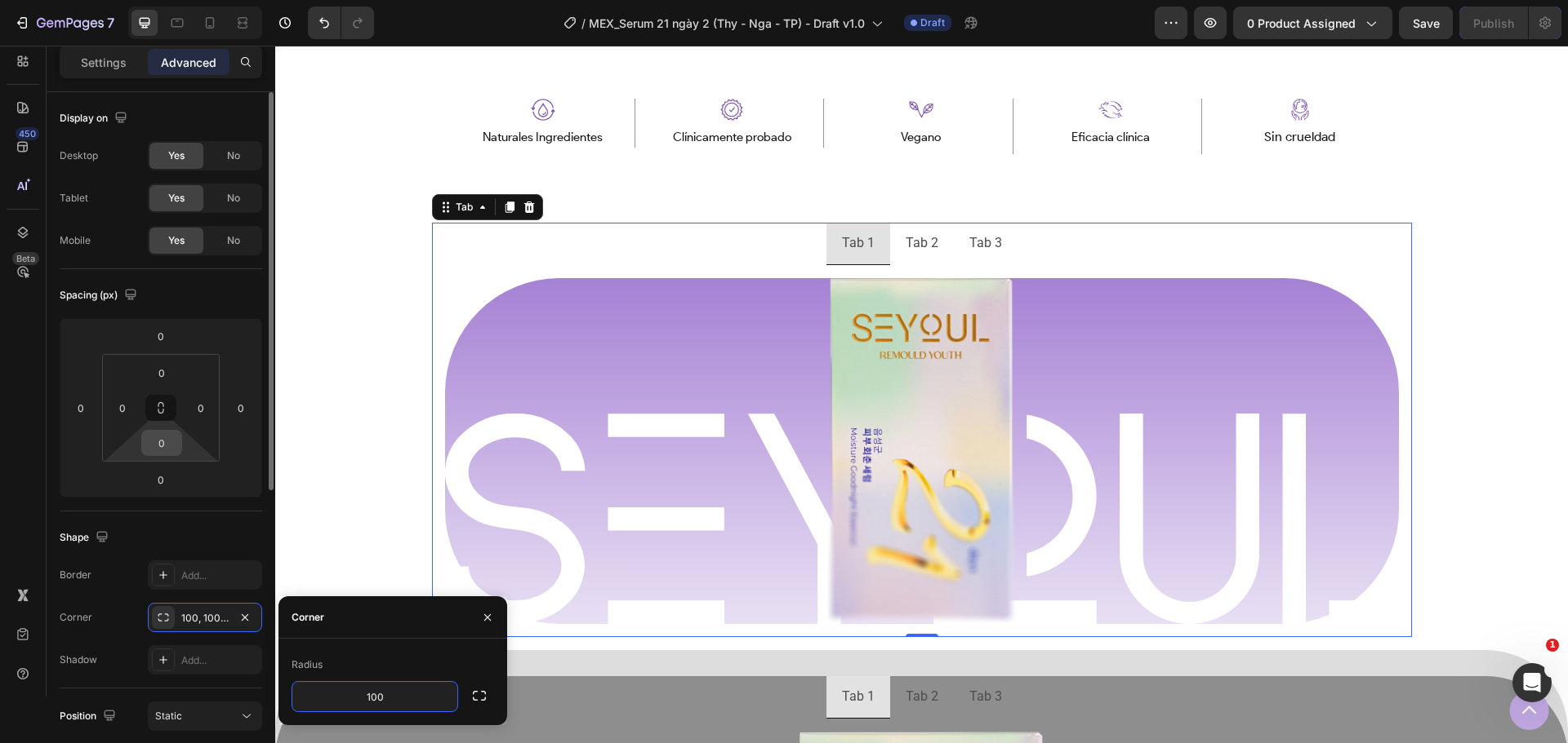
scroll to position [0, 0]
click at [109, 74] on div "Settings" at bounding box center [103, 62] width 82 height 26
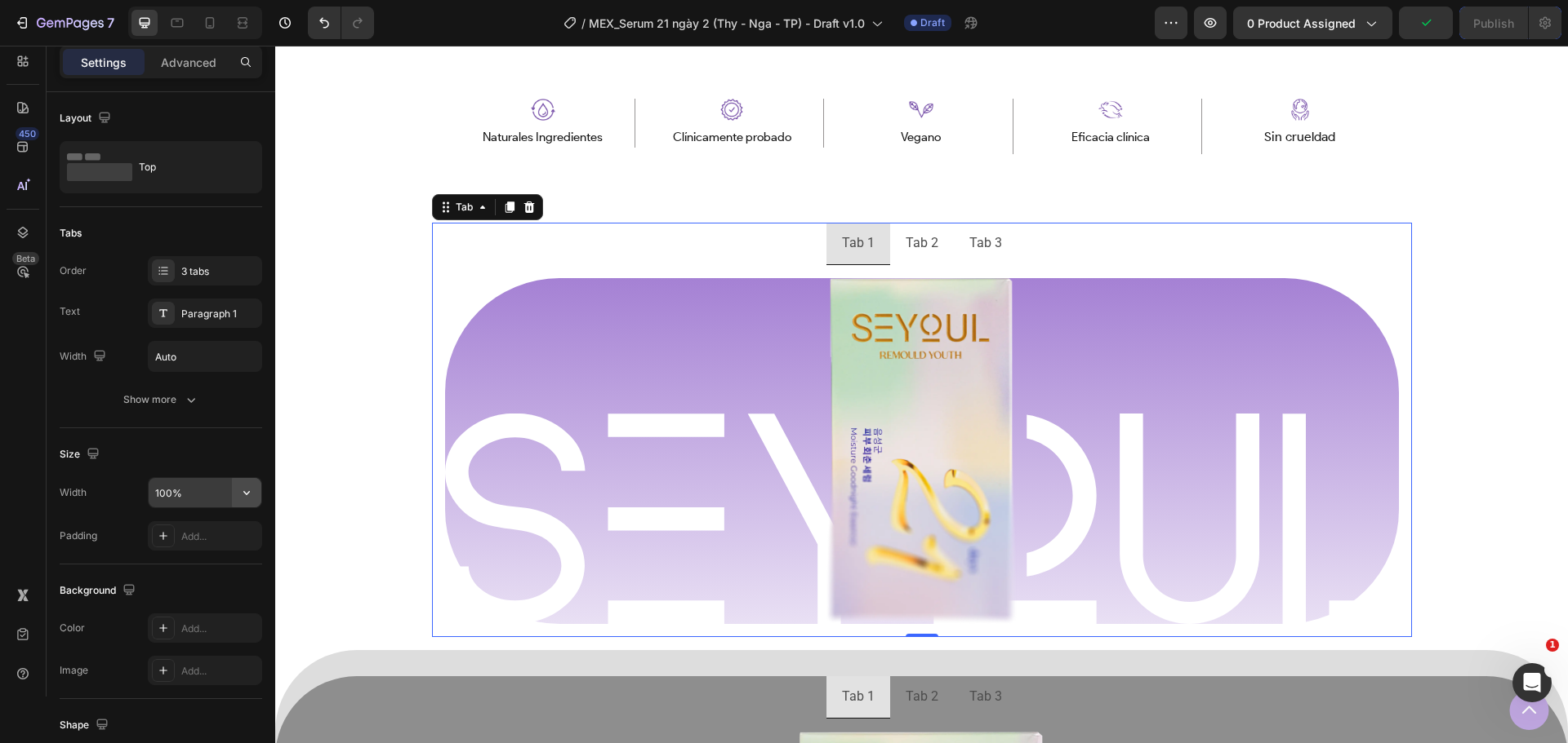
click at [248, 502] on button "button" at bounding box center [247, 493] width 30 height 30
click at [190, 567] on p "Default 1200px" at bounding box center [201, 565] width 93 height 15
click at [198, 499] on input "1200" at bounding box center [205, 493] width 113 height 30
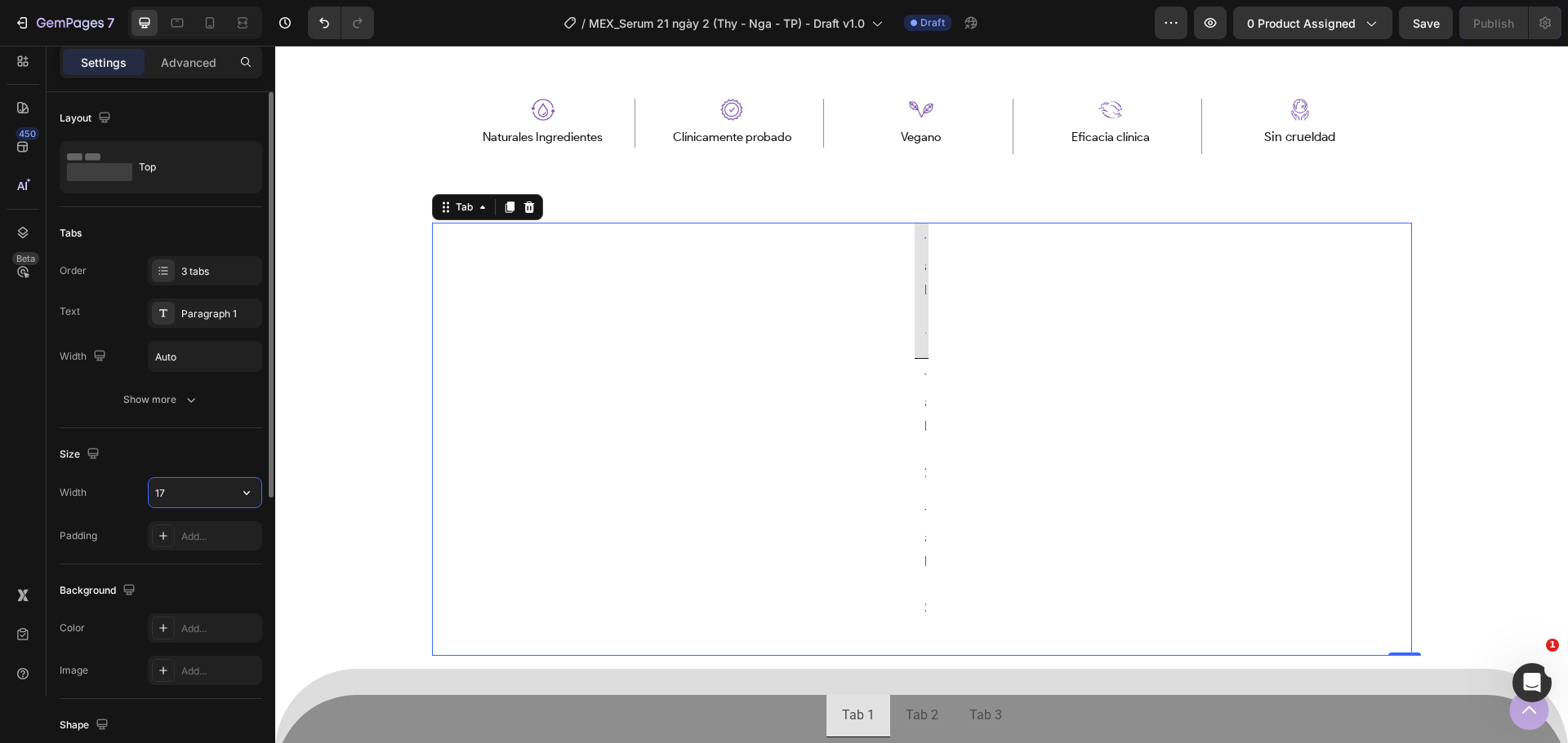
type input "1"
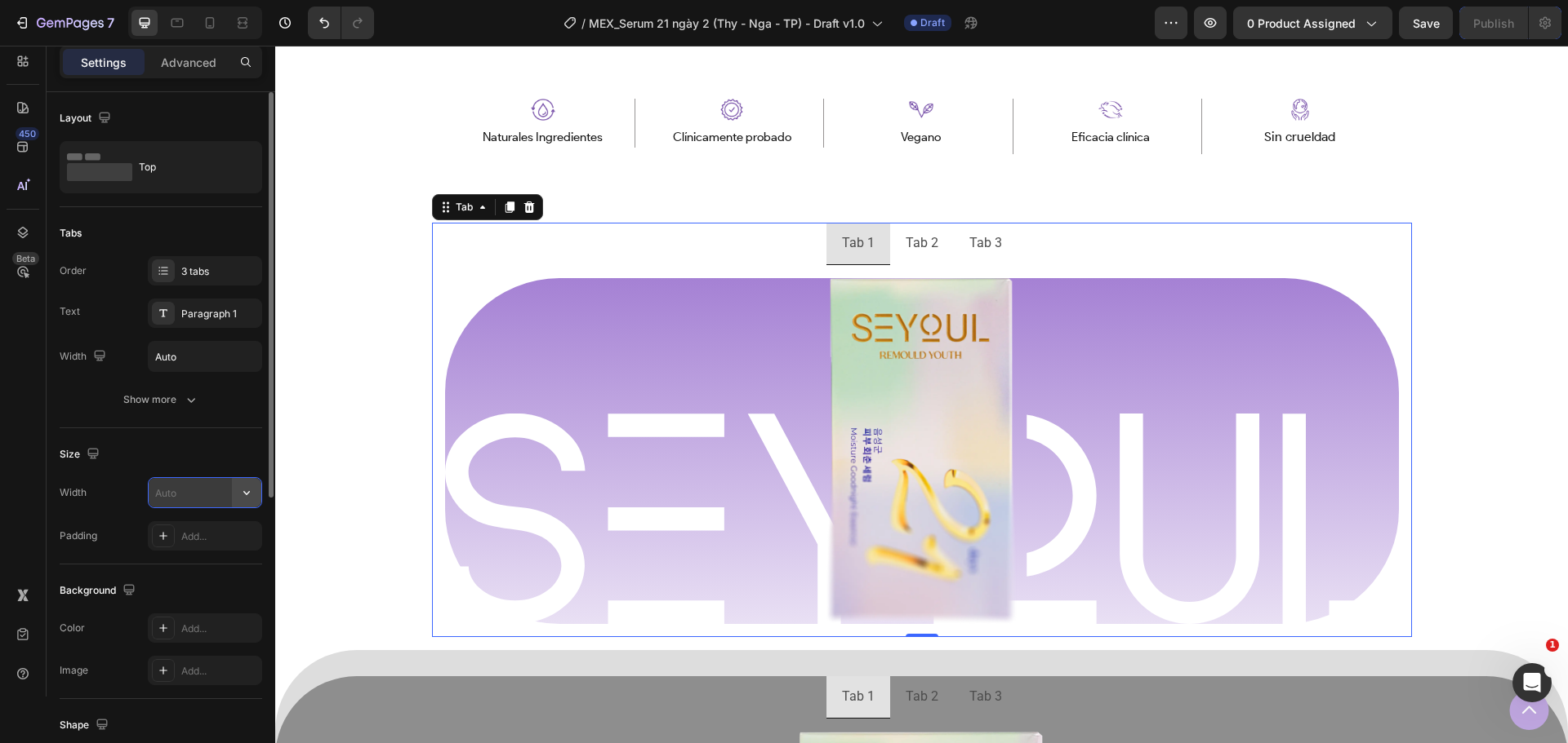
click at [255, 490] on button "button" at bounding box center [247, 493] width 30 height 30
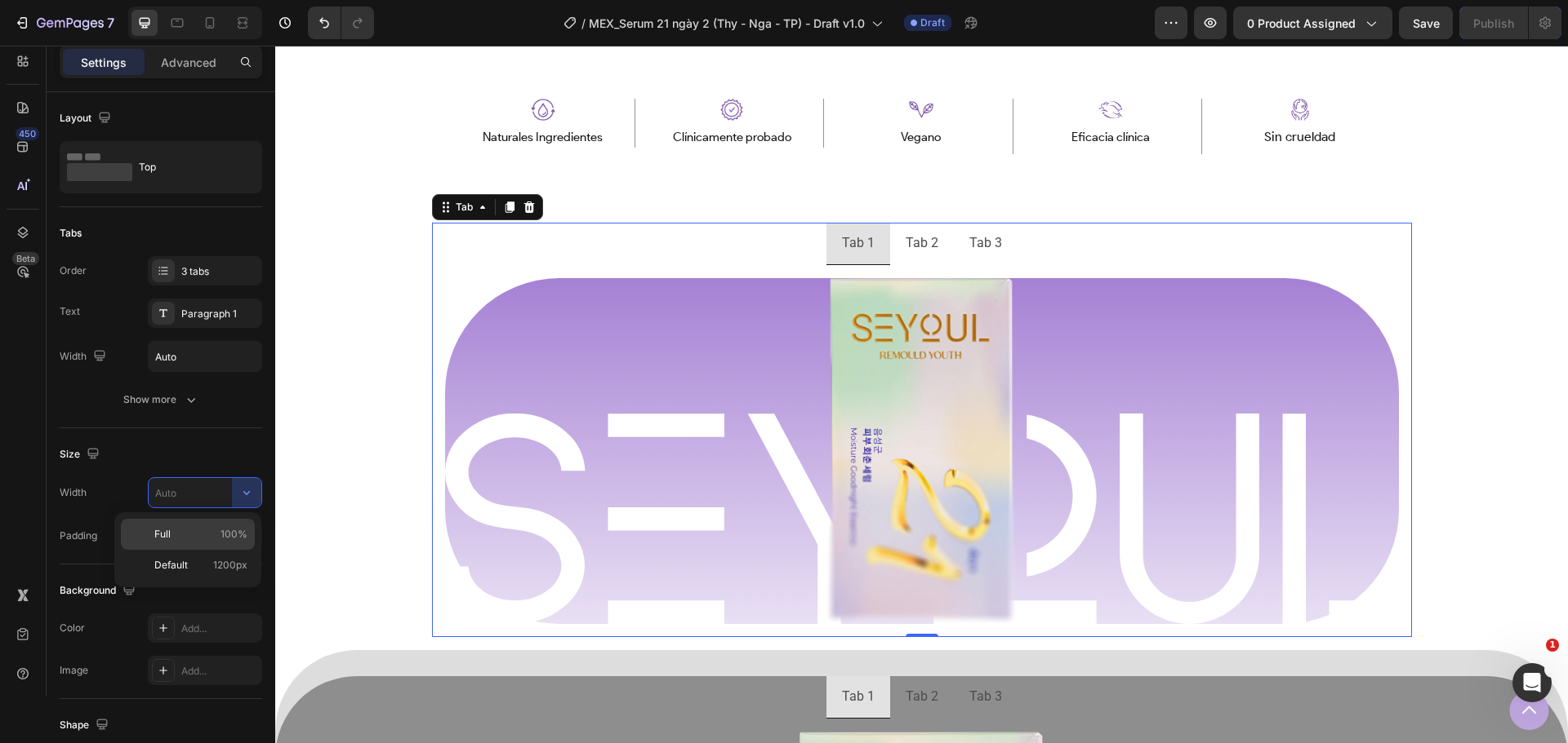
click at [222, 532] on span "100%" at bounding box center [234, 534] width 27 height 15
type input "100%"
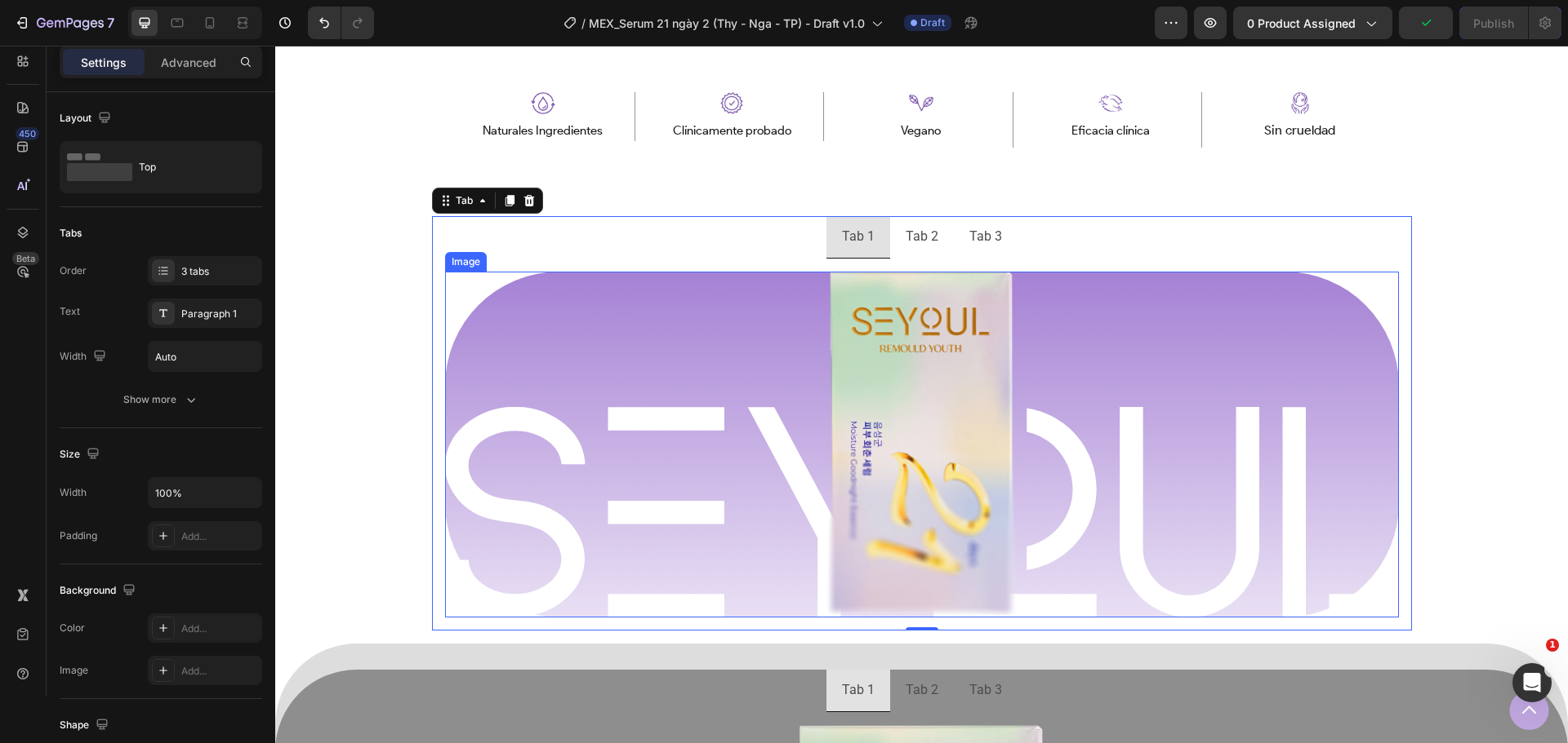
scroll to position [948, 0]
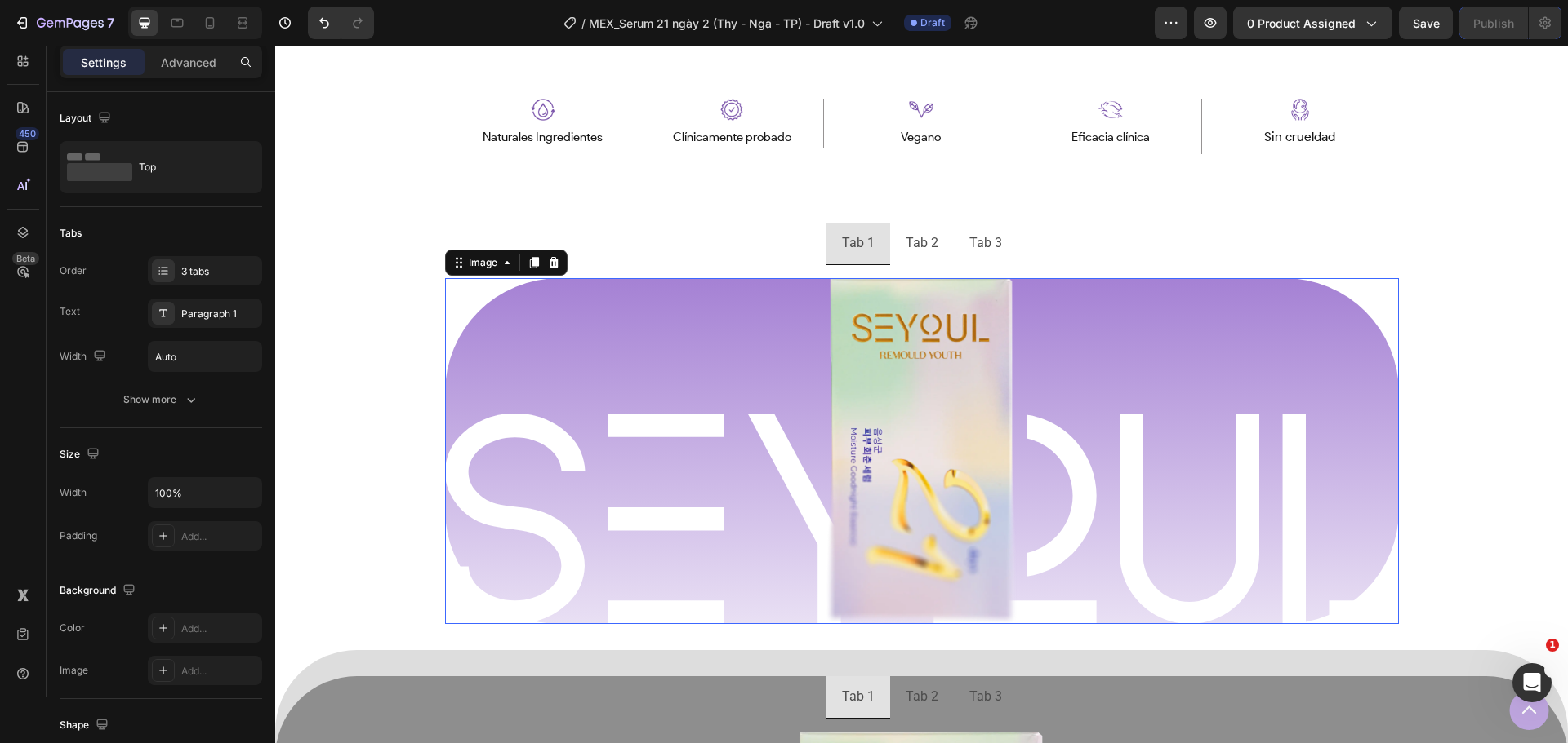
click at [586, 315] on div at bounding box center [922, 452] width 954 height 346
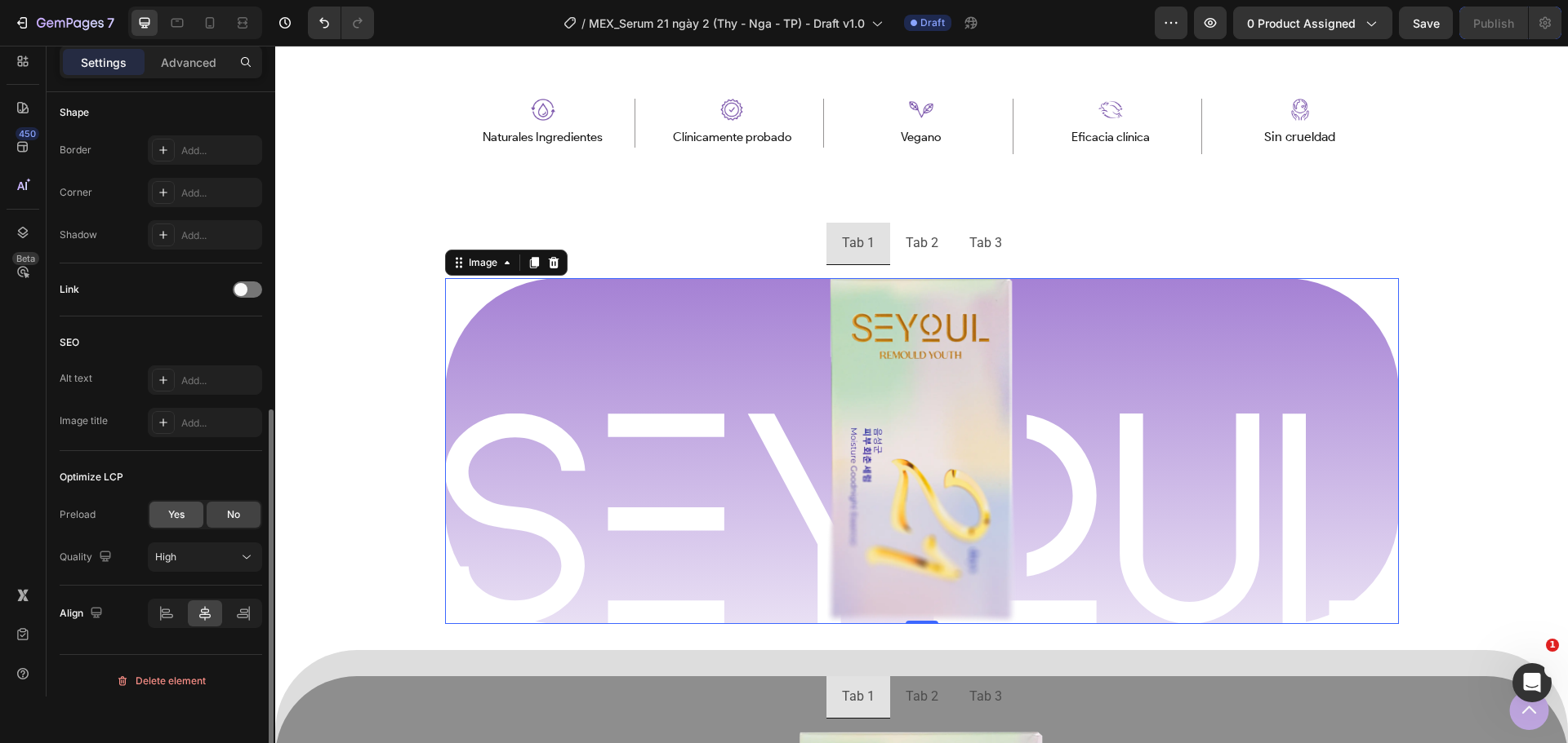
scroll to position [581, 0]
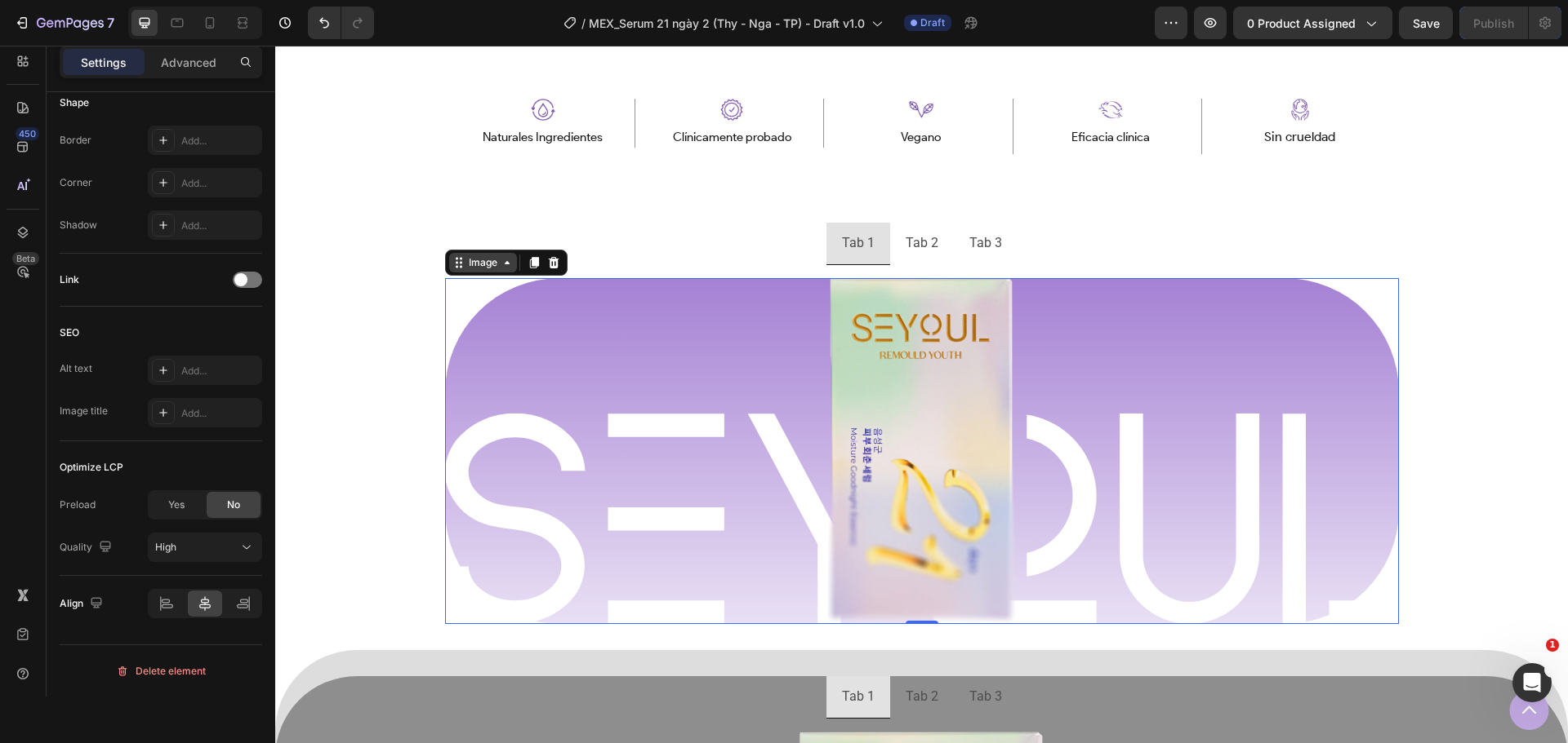
click at [489, 265] on div "Image" at bounding box center [484, 263] width 35 height 15
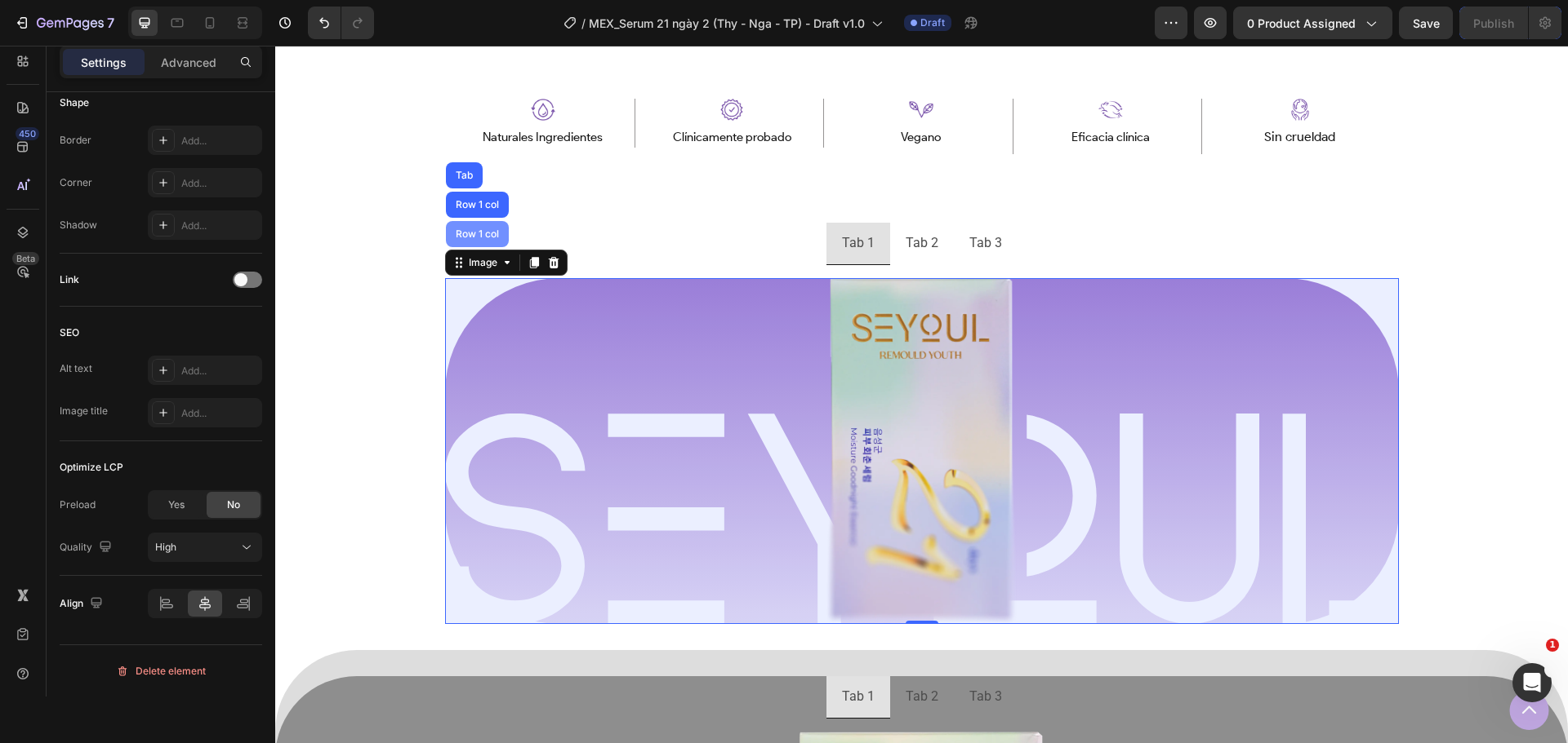
click at [487, 233] on div "Row 1 col" at bounding box center [477, 234] width 49 height 10
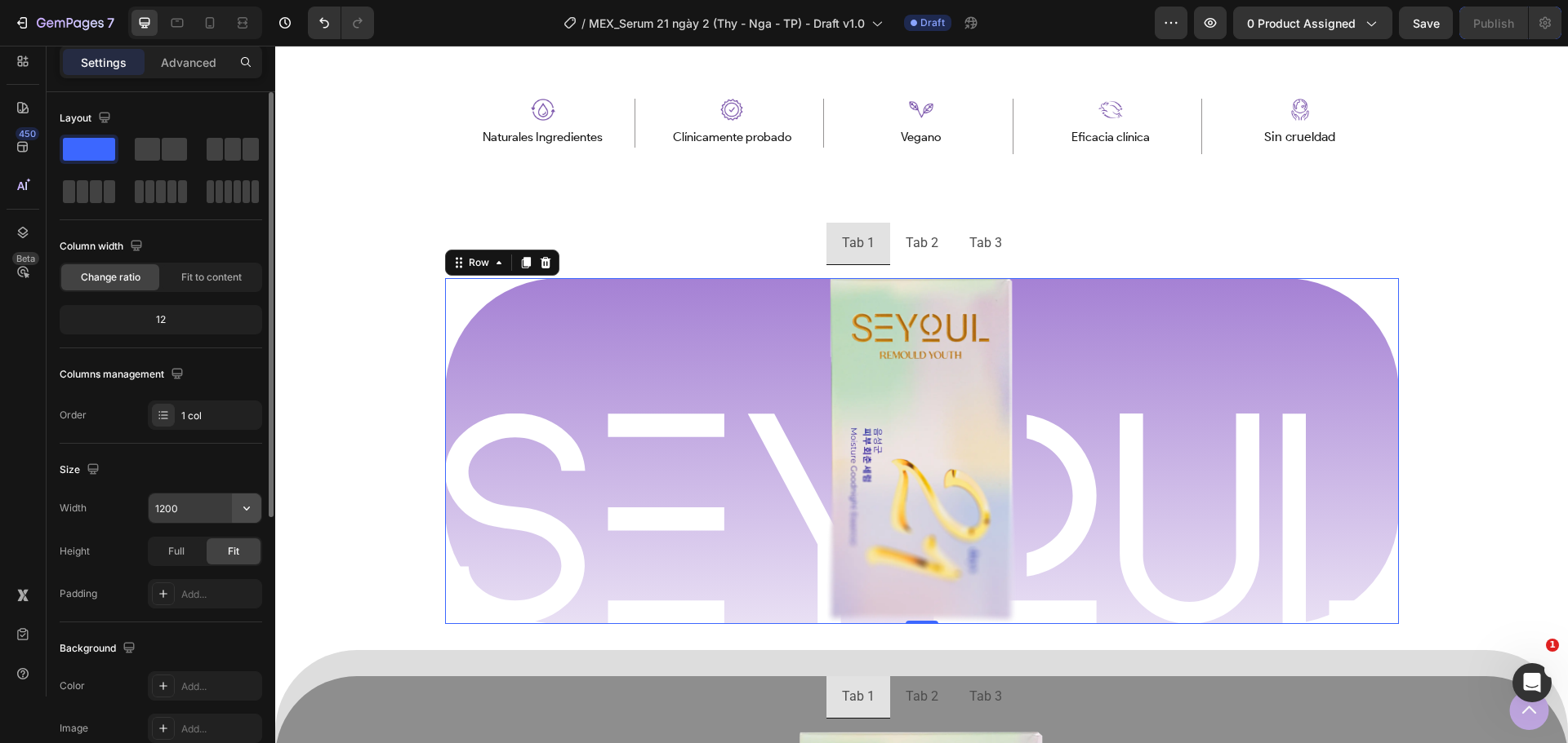
click at [248, 507] on icon "button" at bounding box center [247, 508] width 17 height 17
click at [198, 552] on p "Default 1200px" at bounding box center [201, 550] width 93 height 15
click at [185, 558] on div "Full" at bounding box center [176, 551] width 54 height 26
click at [242, 553] on div "Fit" at bounding box center [234, 551] width 54 height 26
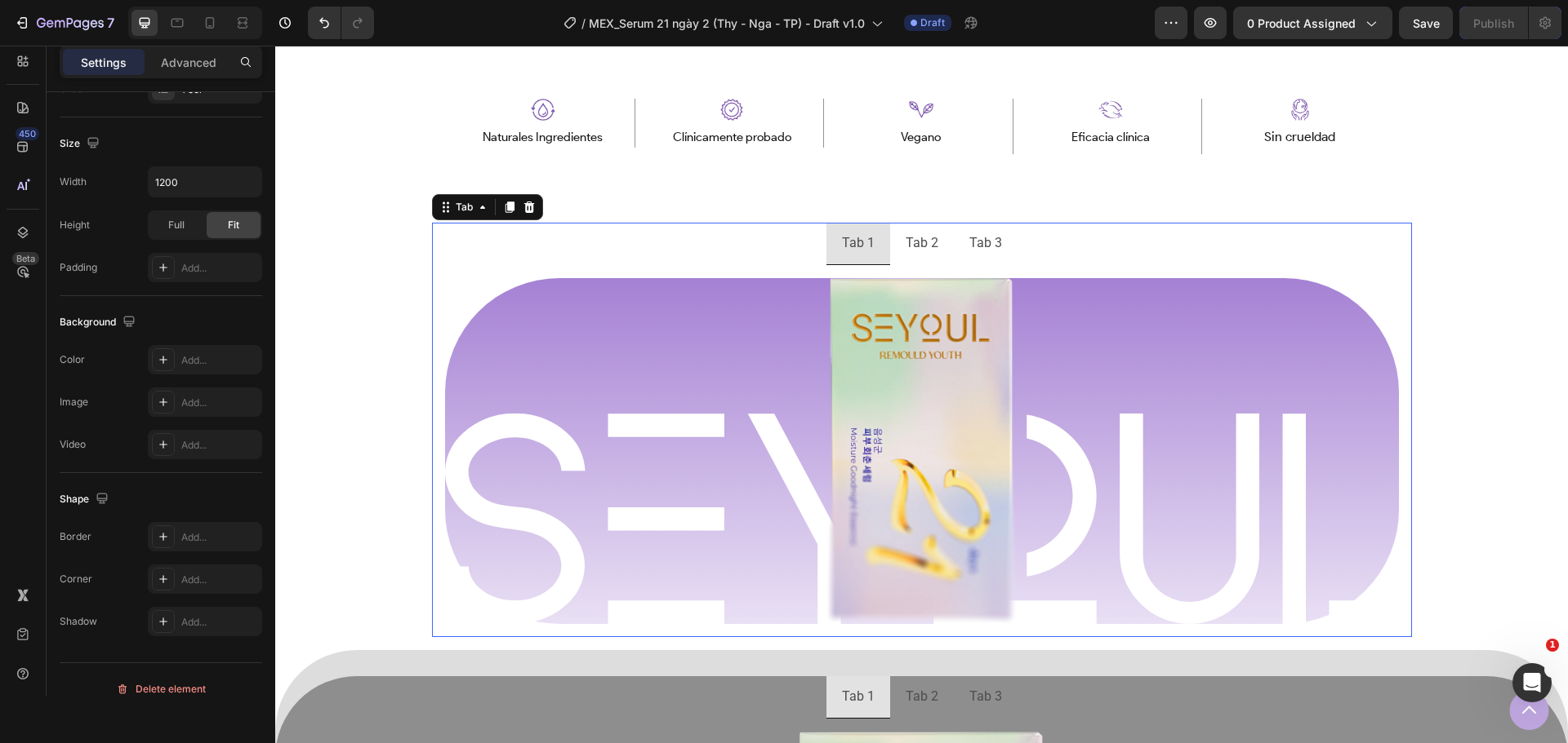
click at [702, 236] on ul "Tab 1 Tab 2 Tab 3" at bounding box center [922, 244] width 980 height 43
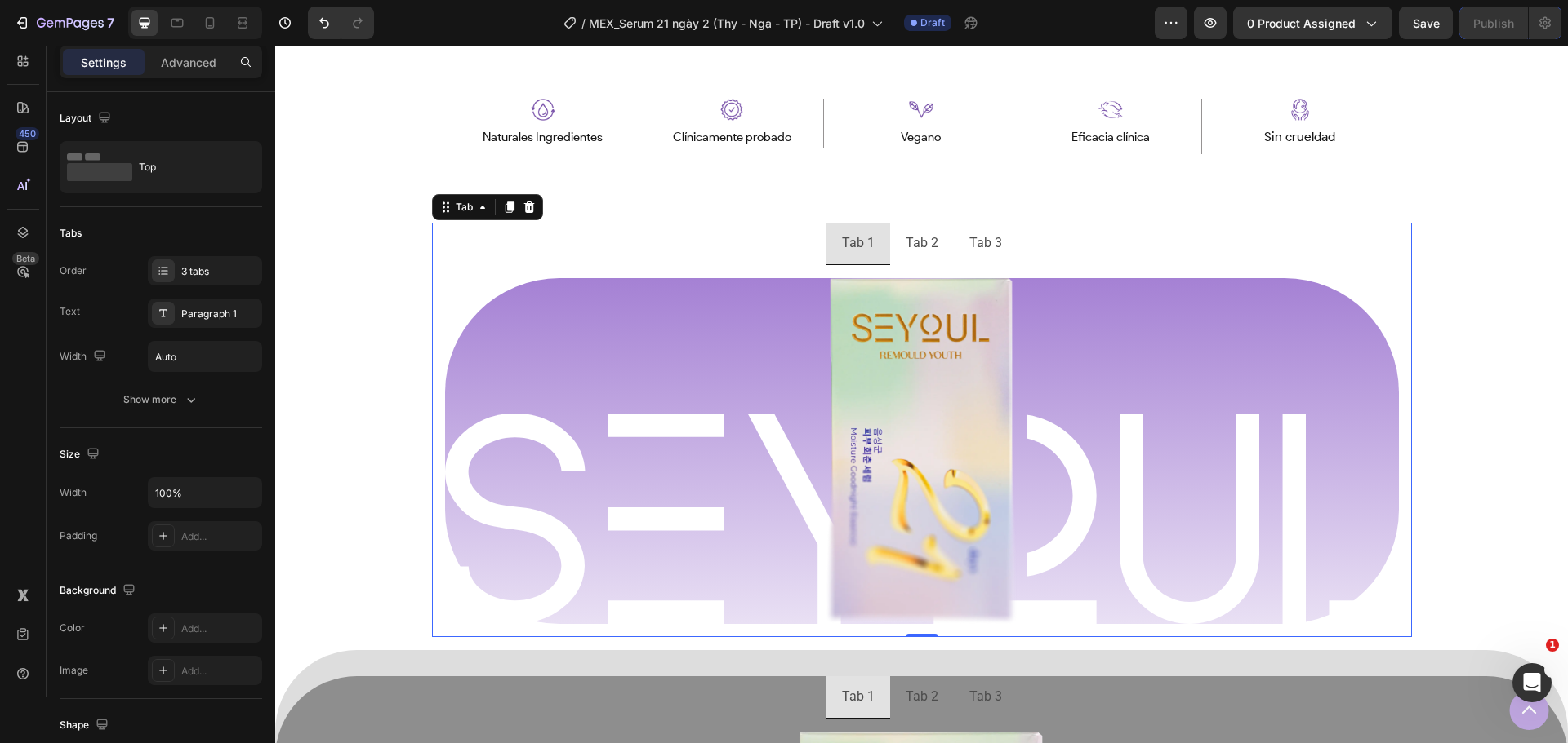
click at [621, 254] on ul "Tab 1 Tab 2 Tab 3" at bounding box center [922, 244] width 980 height 43
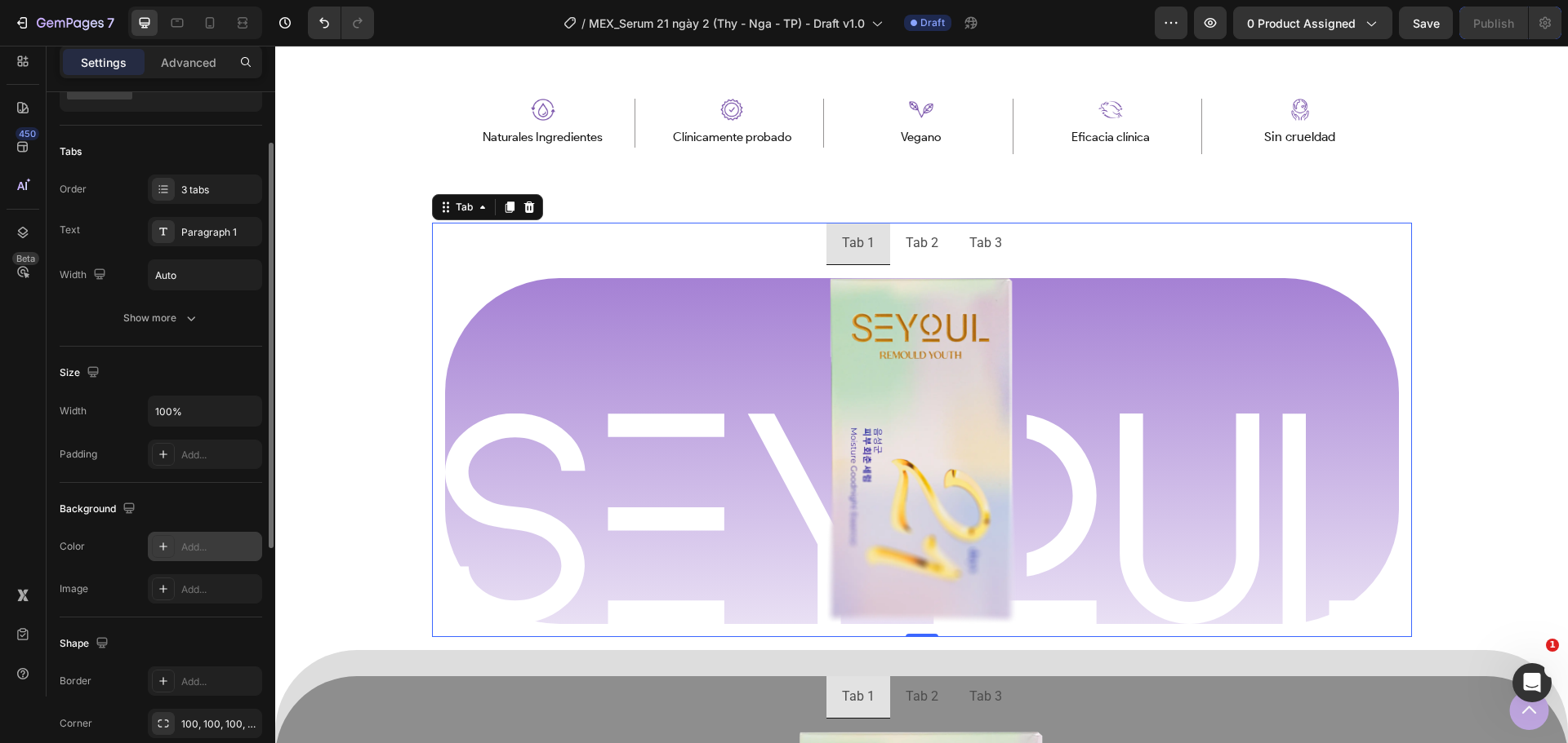
click at [175, 554] on div "Add..." at bounding box center [205, 547] width 115 height 30
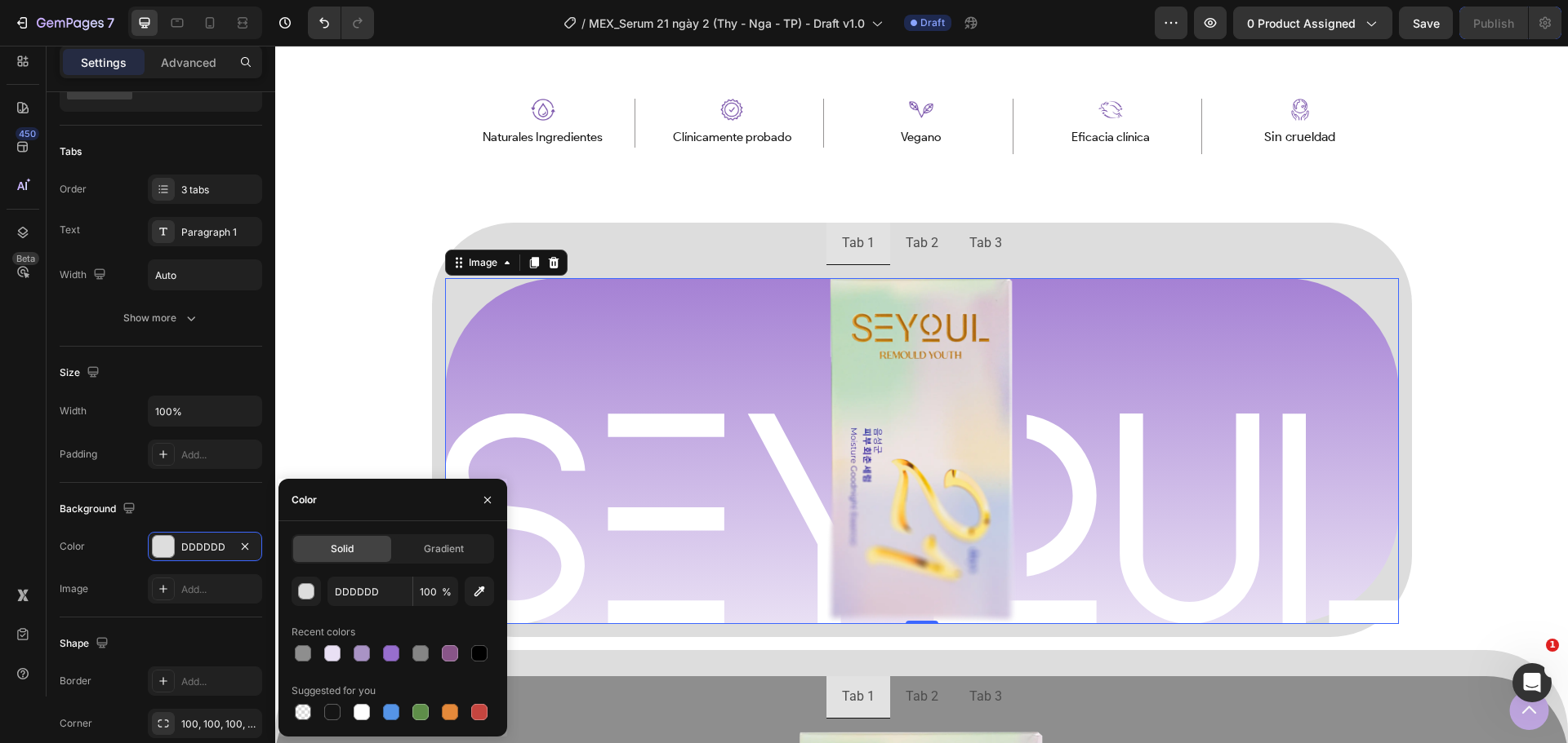
click at [675, 345] on div at bounding box center [922, 452] width 954 height 346
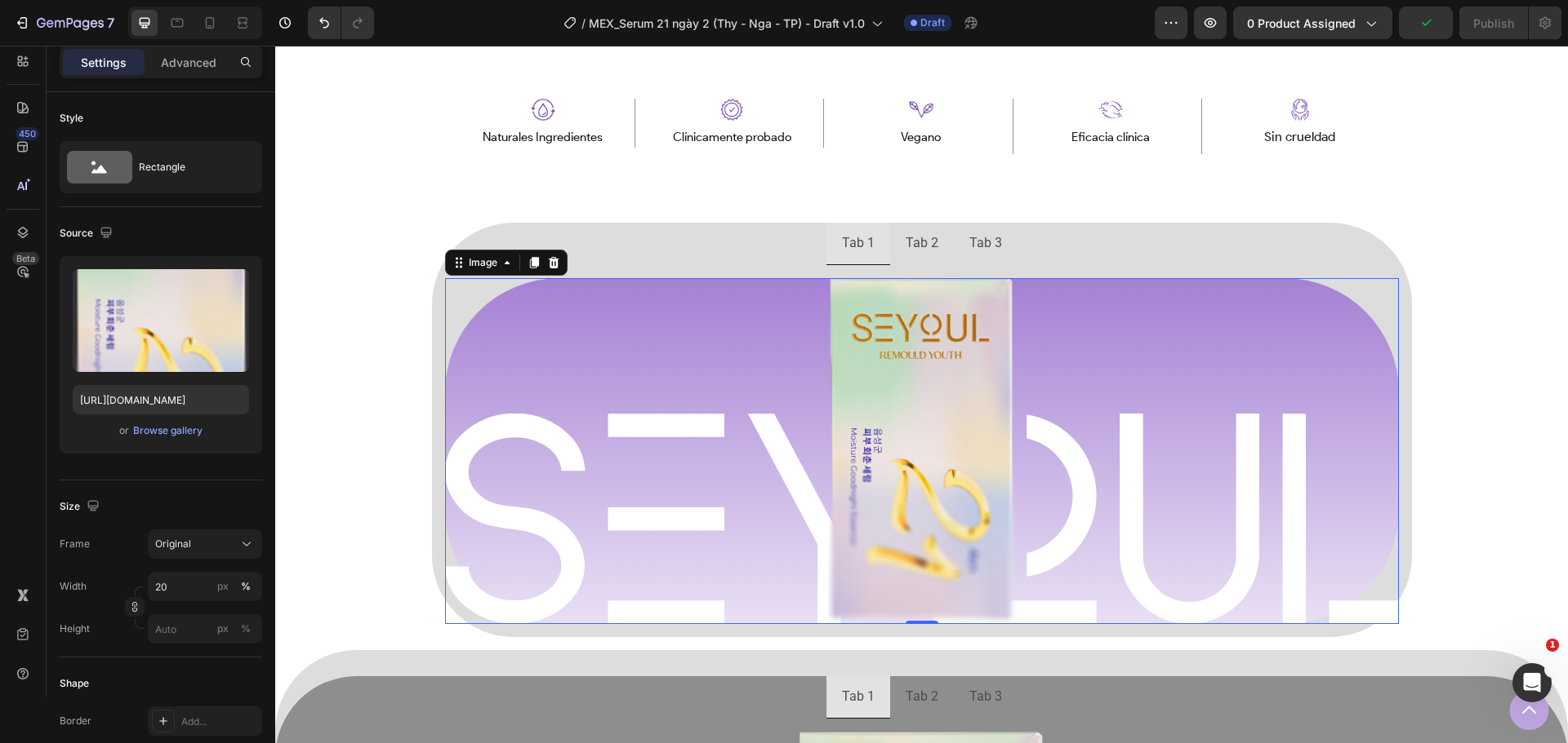
click at [561, 301] on div at bounding box center [922, 452] width 954 height 346
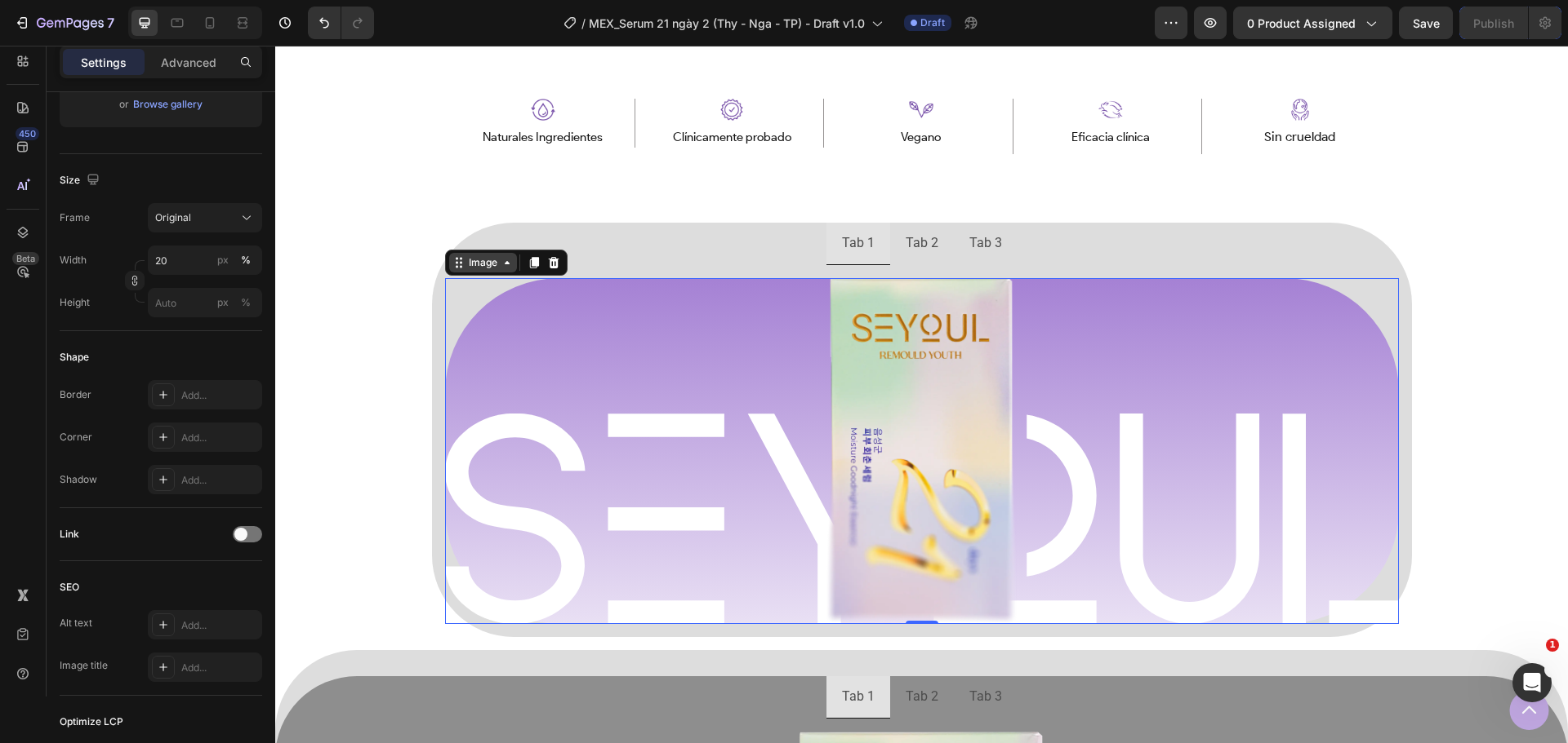
click at [484, 253] on div "Image" at bounding box center [483, 263] width 68 height 20
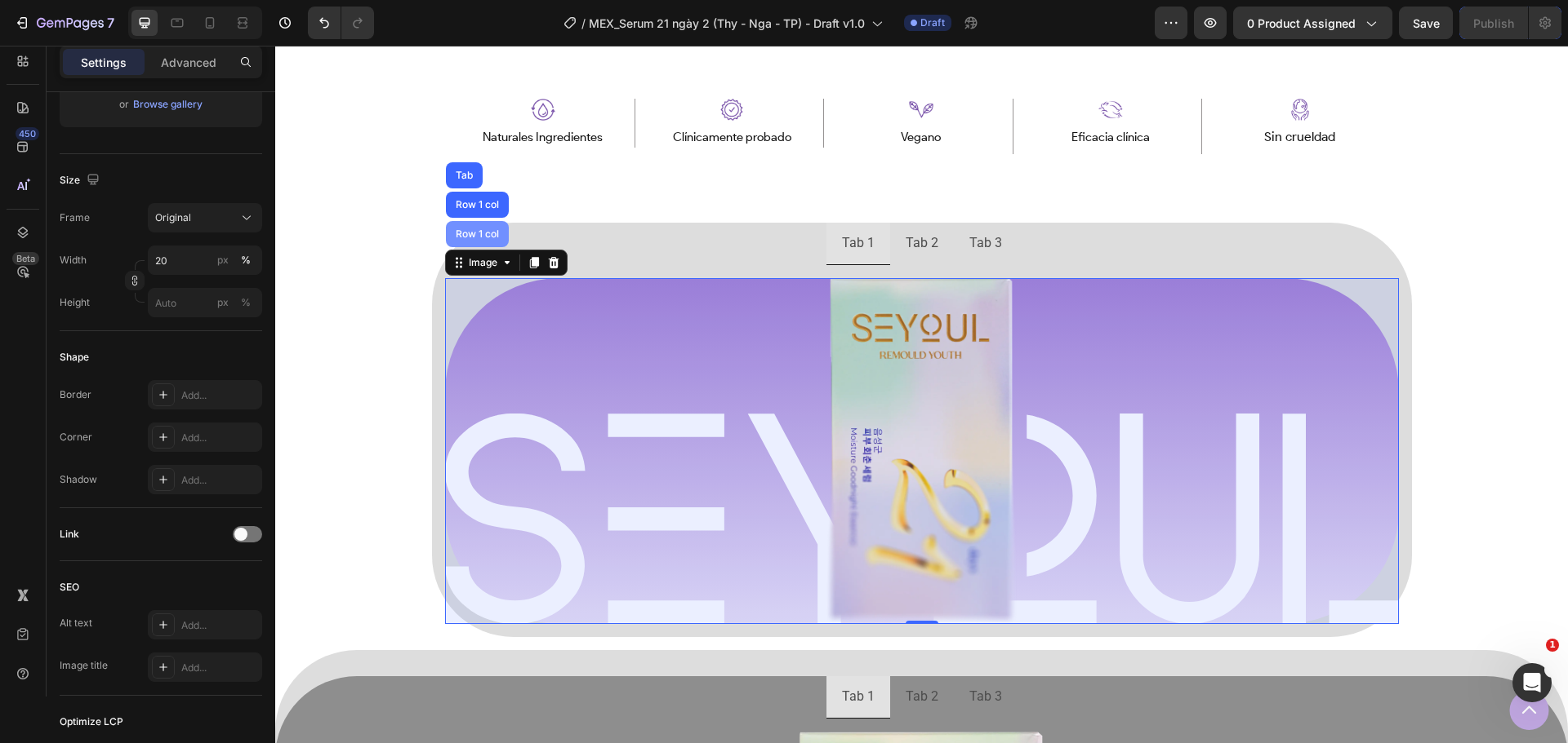
click at [488, 244] on div "Row 1 col" at bounding box center [477, 235] width 62 height 26
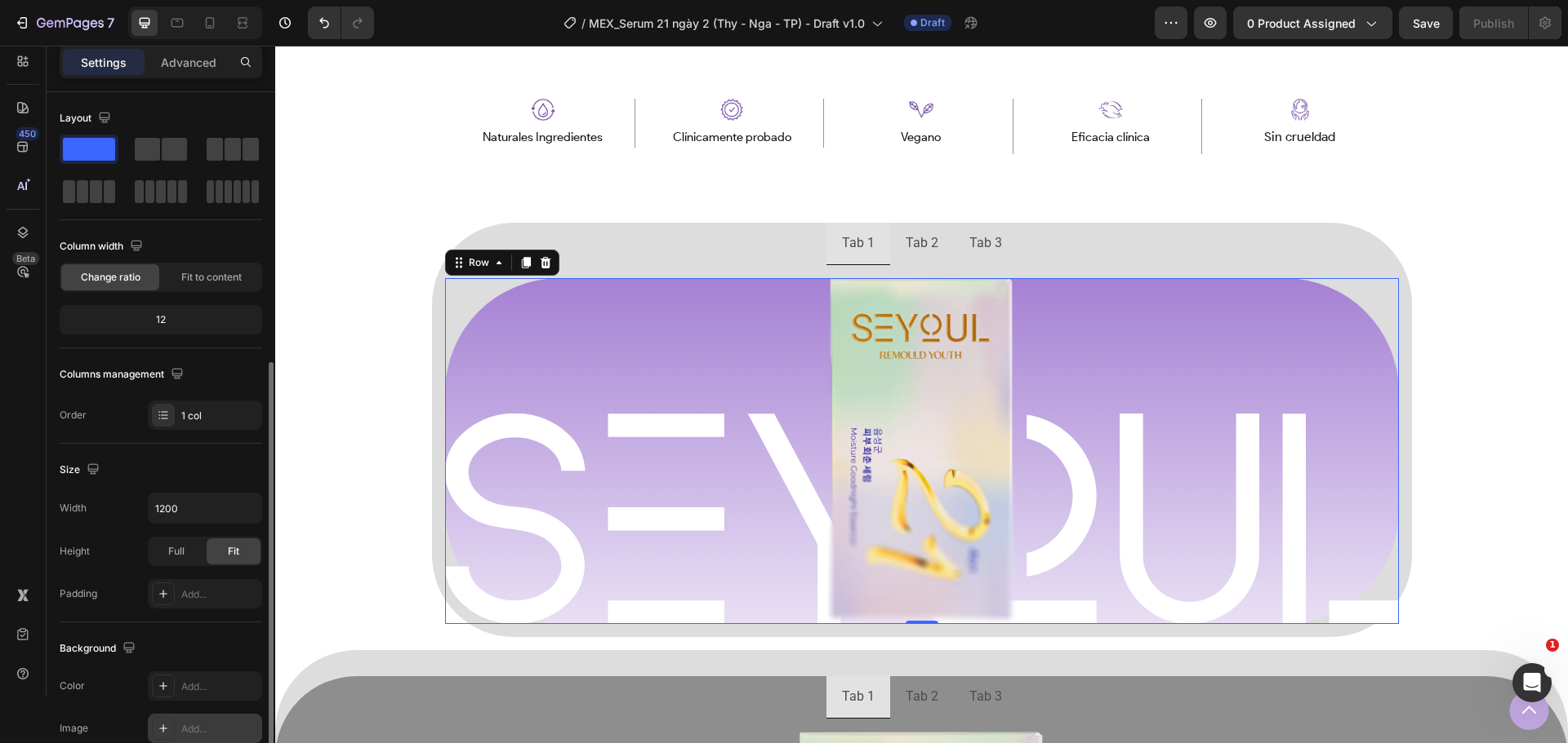
scroll to position [245, 0]
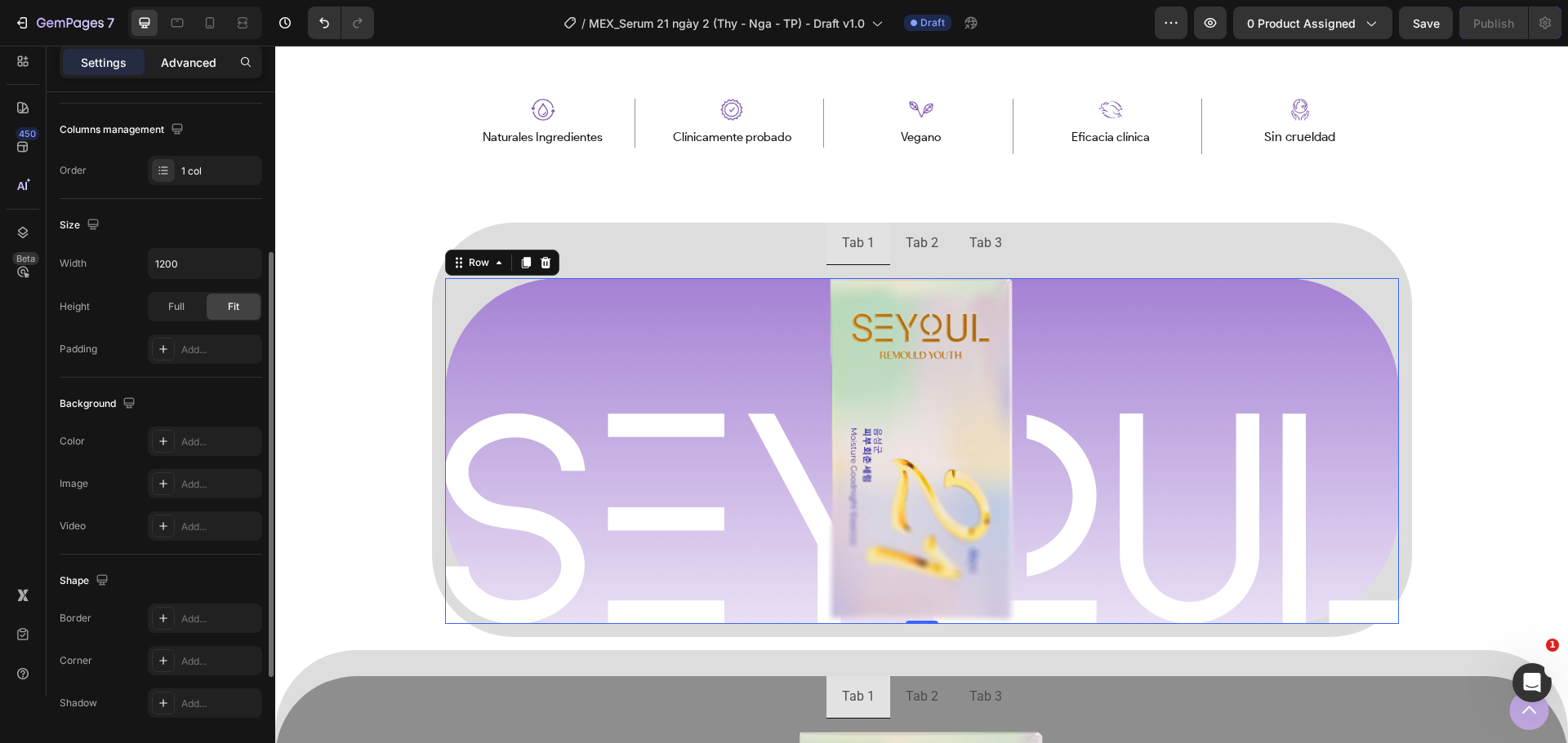
click at [171, 54] on p "Advanced" at bounding box center [189, 62] width 56 height 17
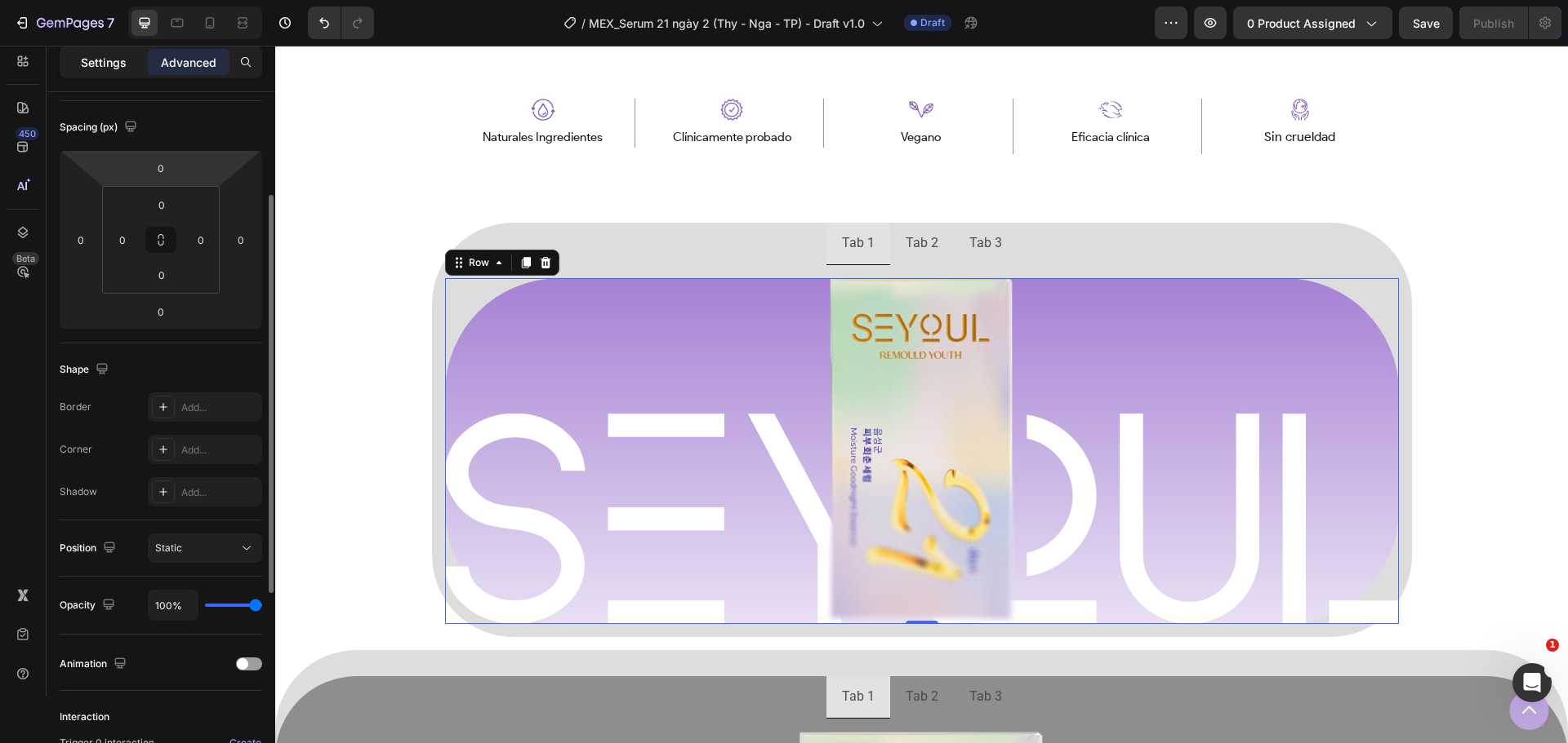
click at [111, 62] on p "Settings" at bounding box center [103, 62] width 46 height 17
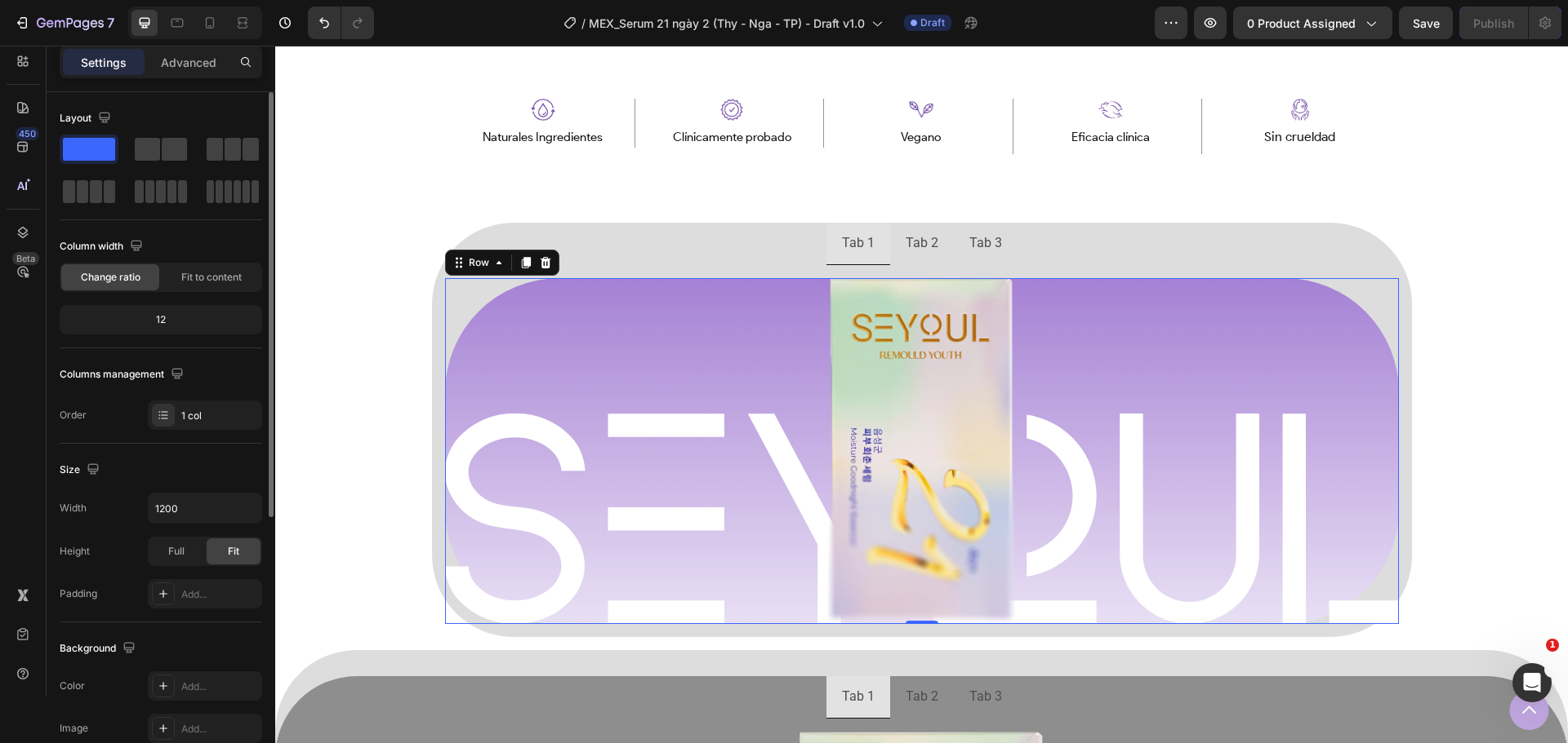
scroll to position [163, 0]
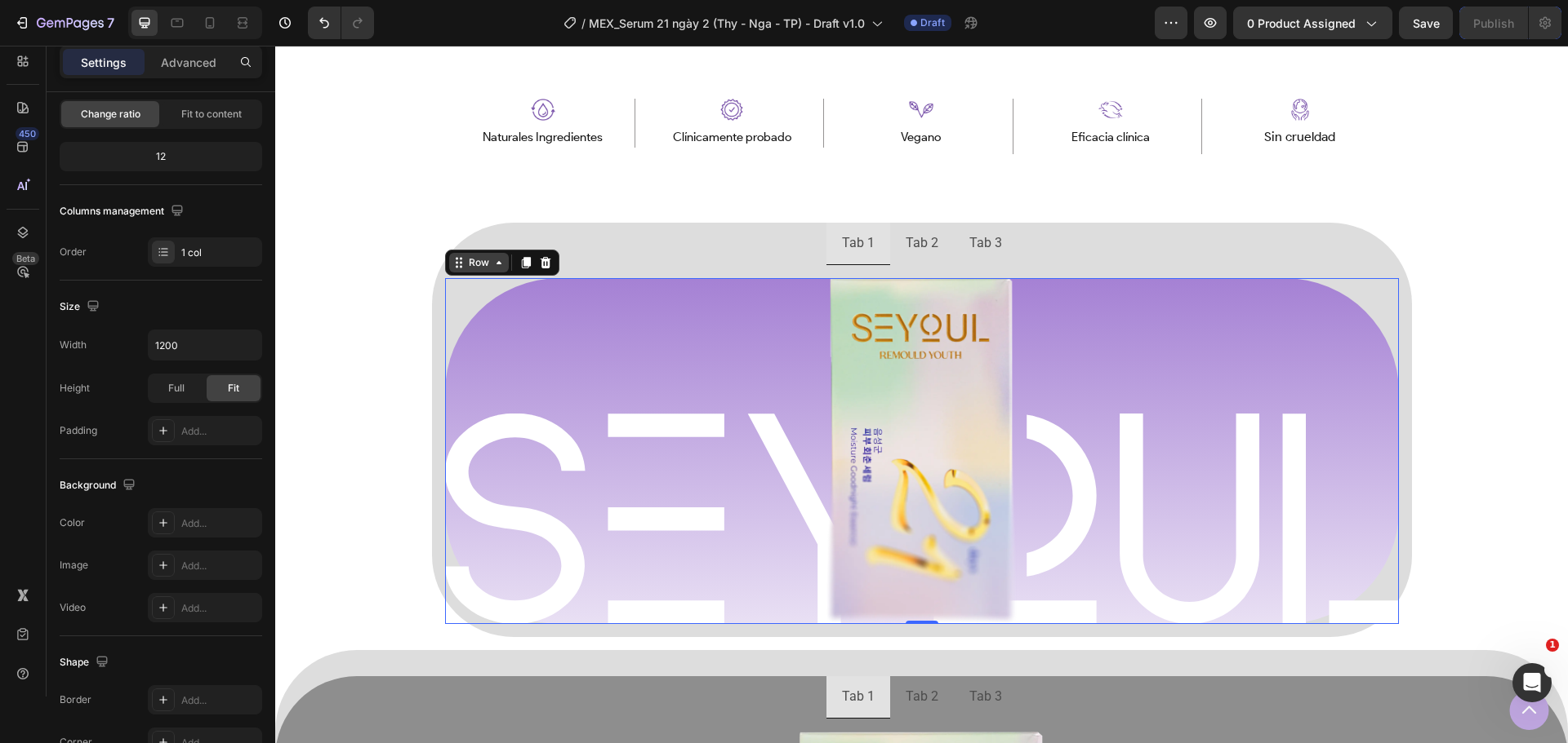
click at [471, 261] on div "Row" at bounding box center [479, 263] width 27 height 15
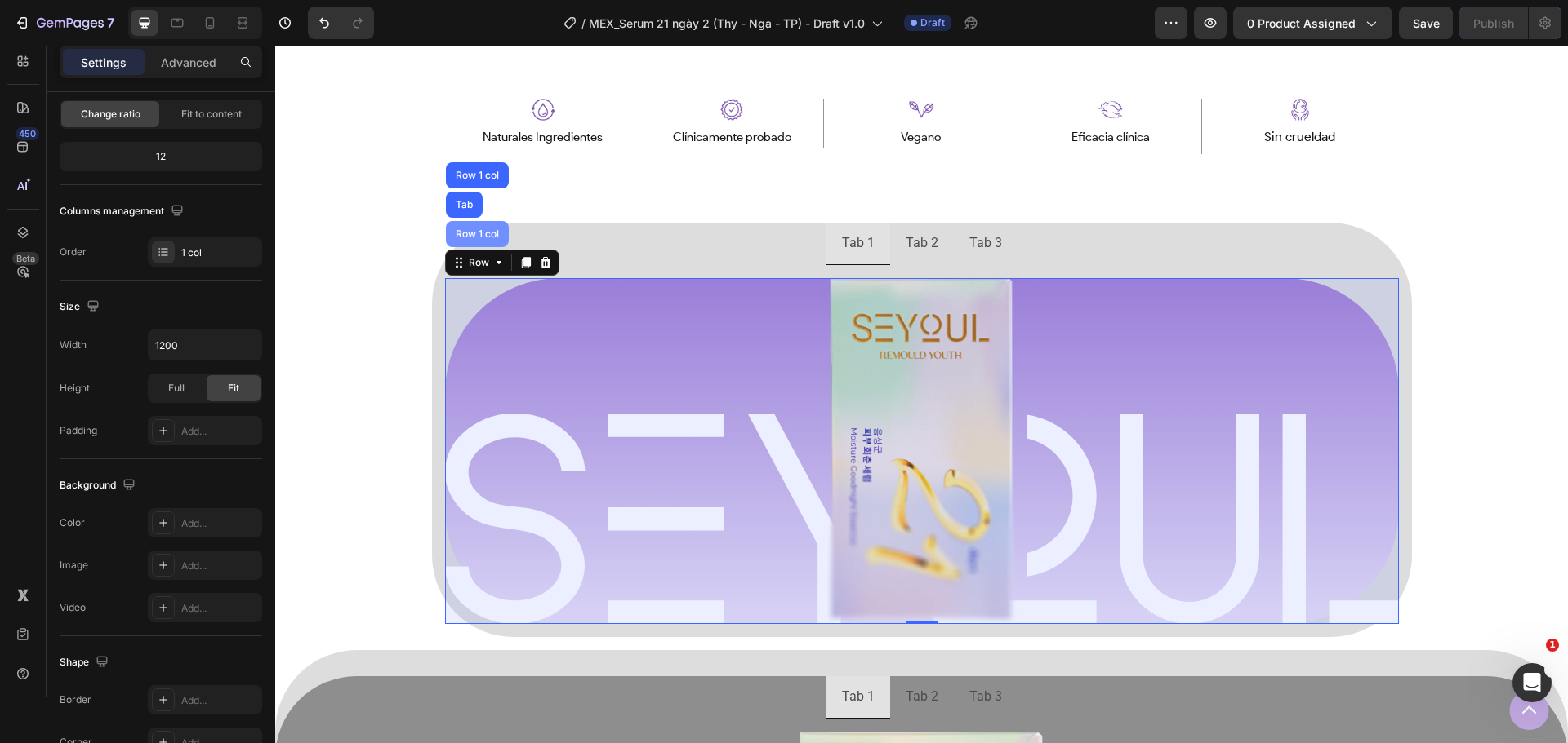
click at [479, 231] on div "Row 1 col" at bounding box center [477, 234] width 49 height 10
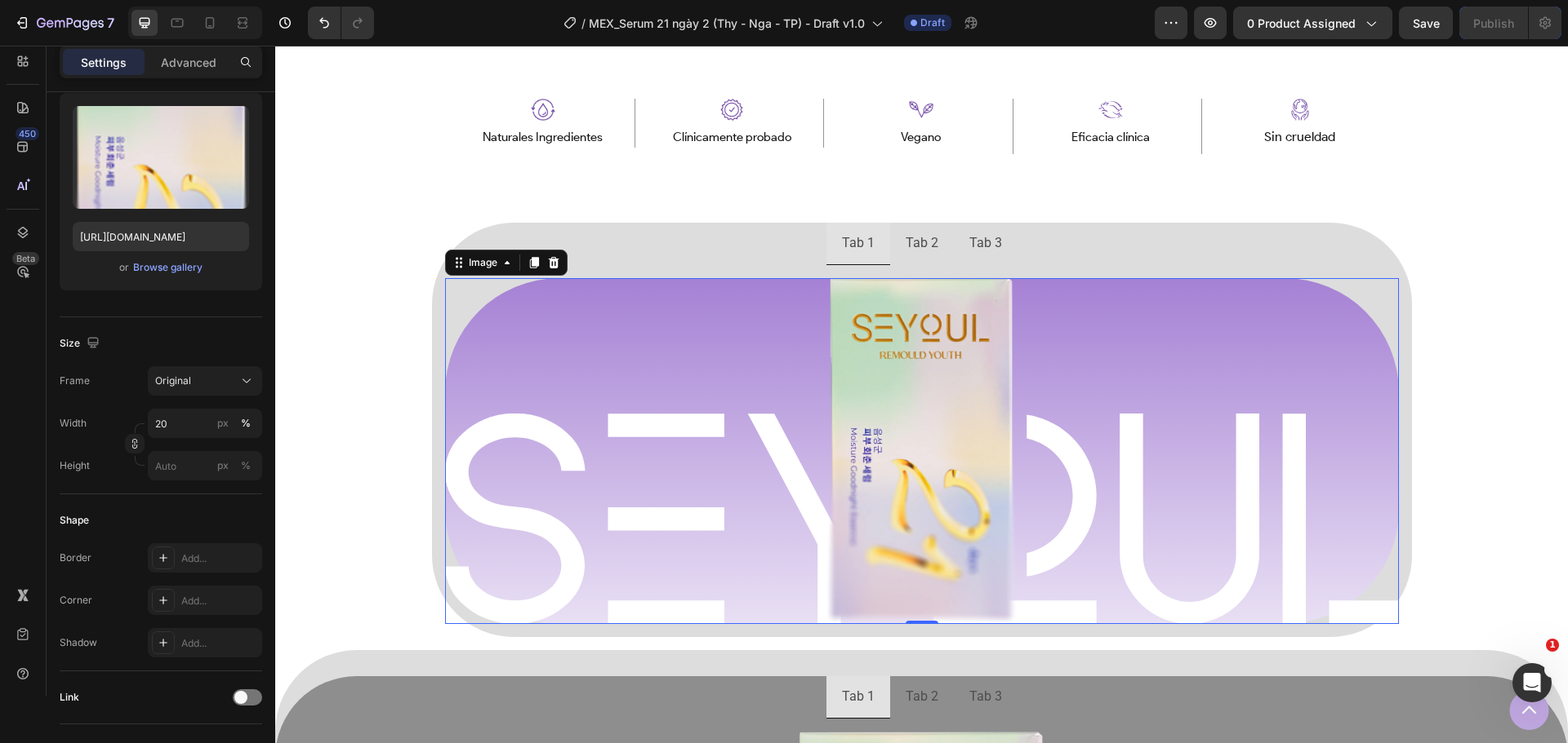
scroll to position [0, 0]
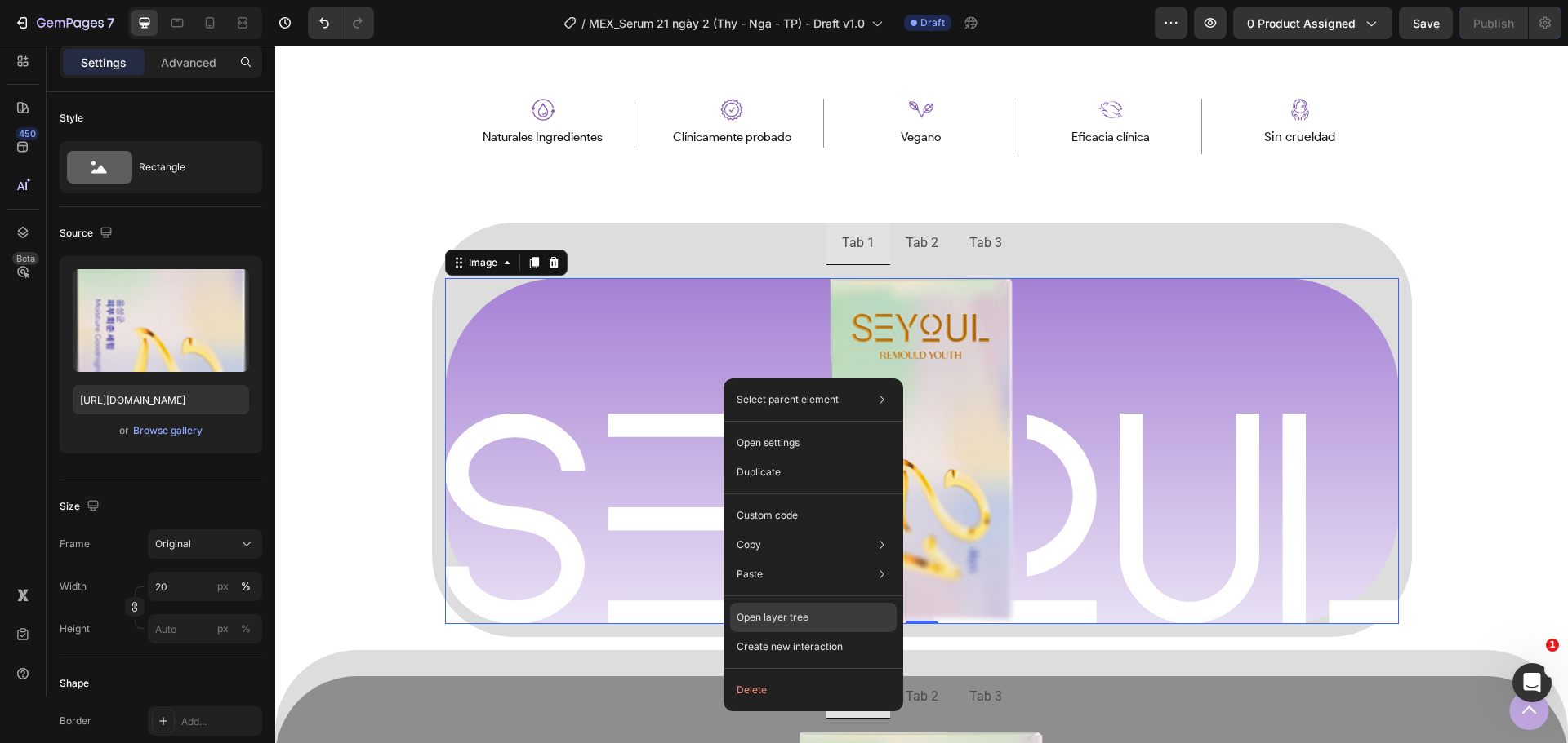
click at [788, 614] on p "Open layer tree" at bounding box center [772, 618] width 72 height 15
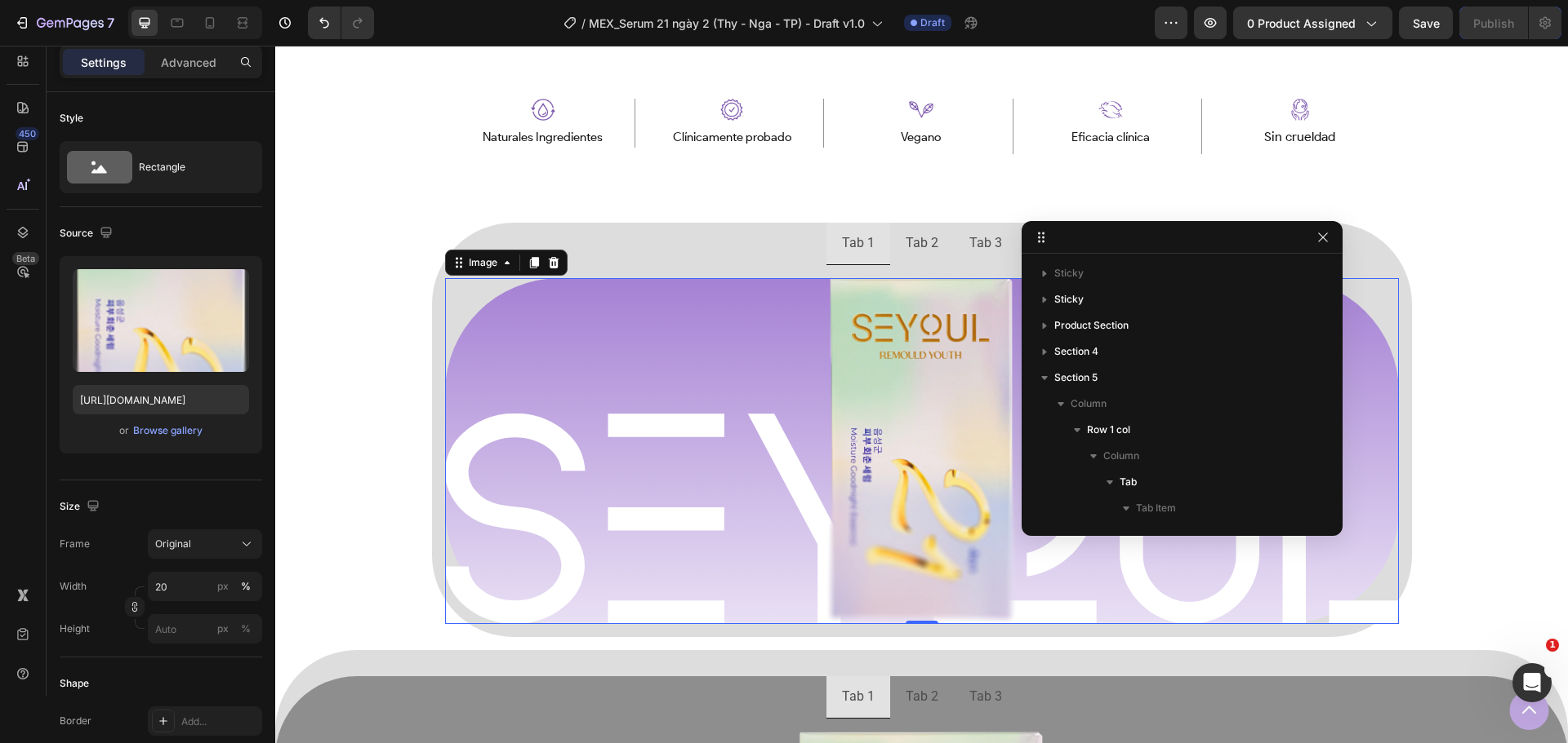
scroll to position [287, 0]
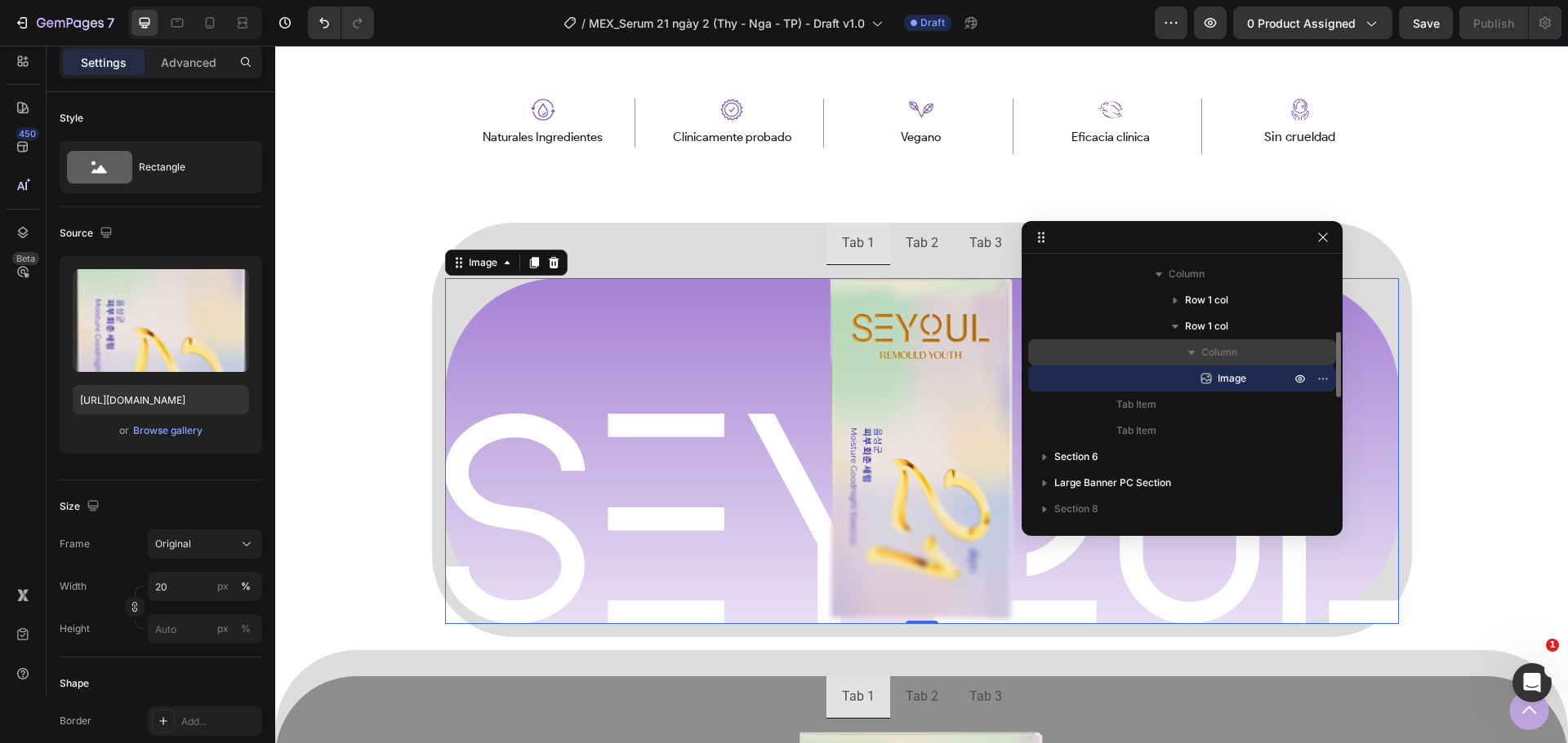
click at [1198, 357] on icon "button" at bounding box center [1192, 353] width 17 height 17
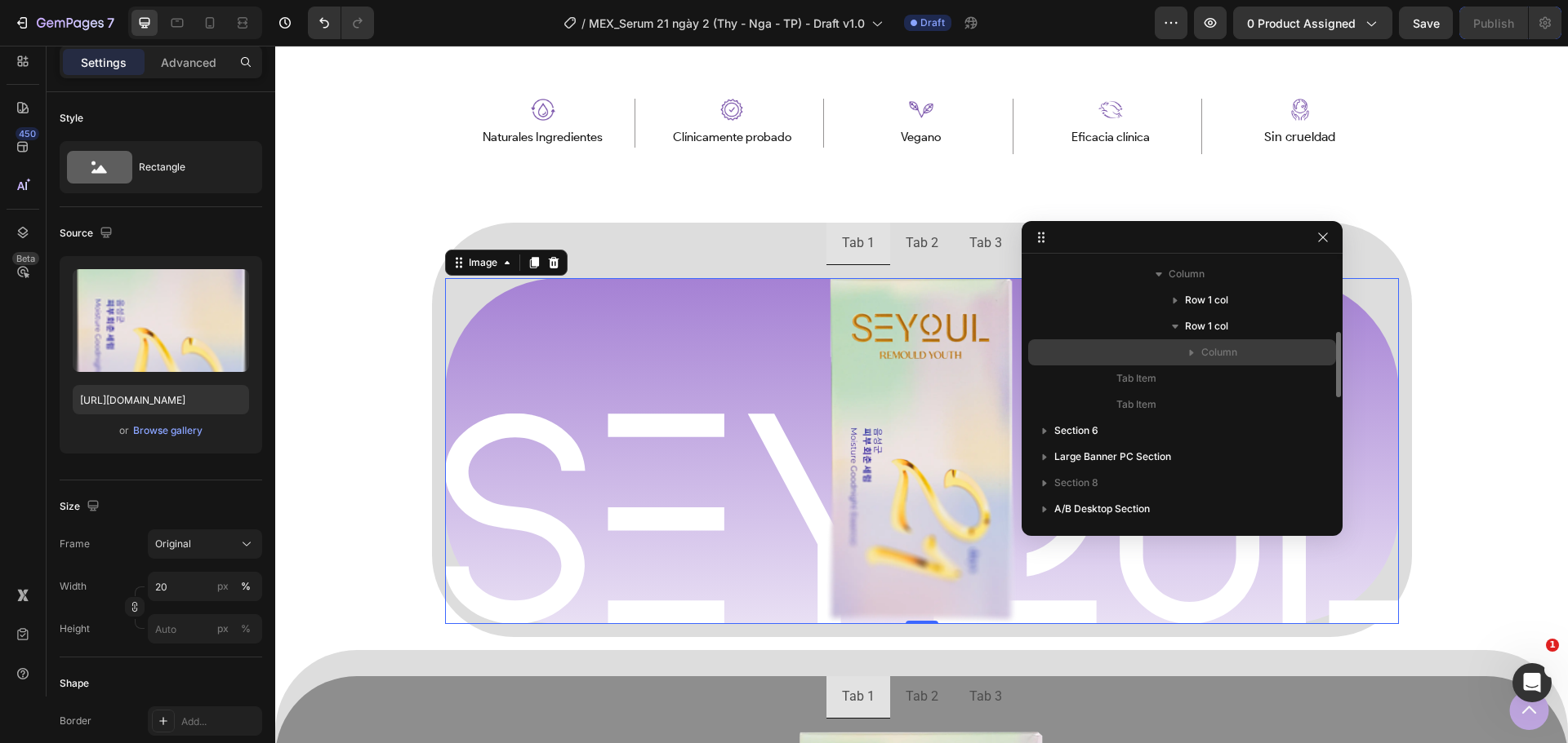
click at [1193, 357] on icon "button" at bounding box center [1192, 353] width 17 height 17
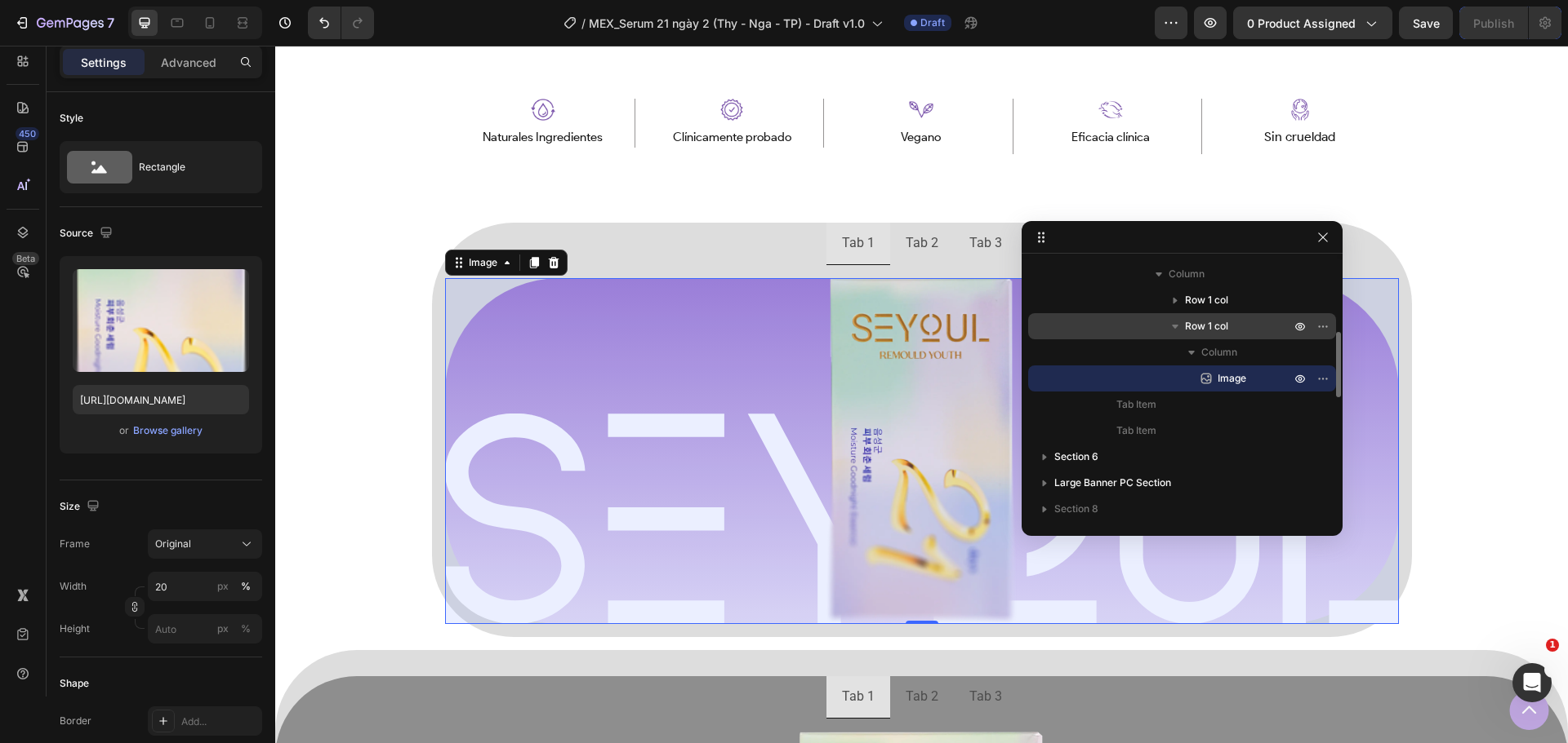
click at [1186, 333] on span "Row 1 col" at bounding box center [1207, 327] width 43 height 17
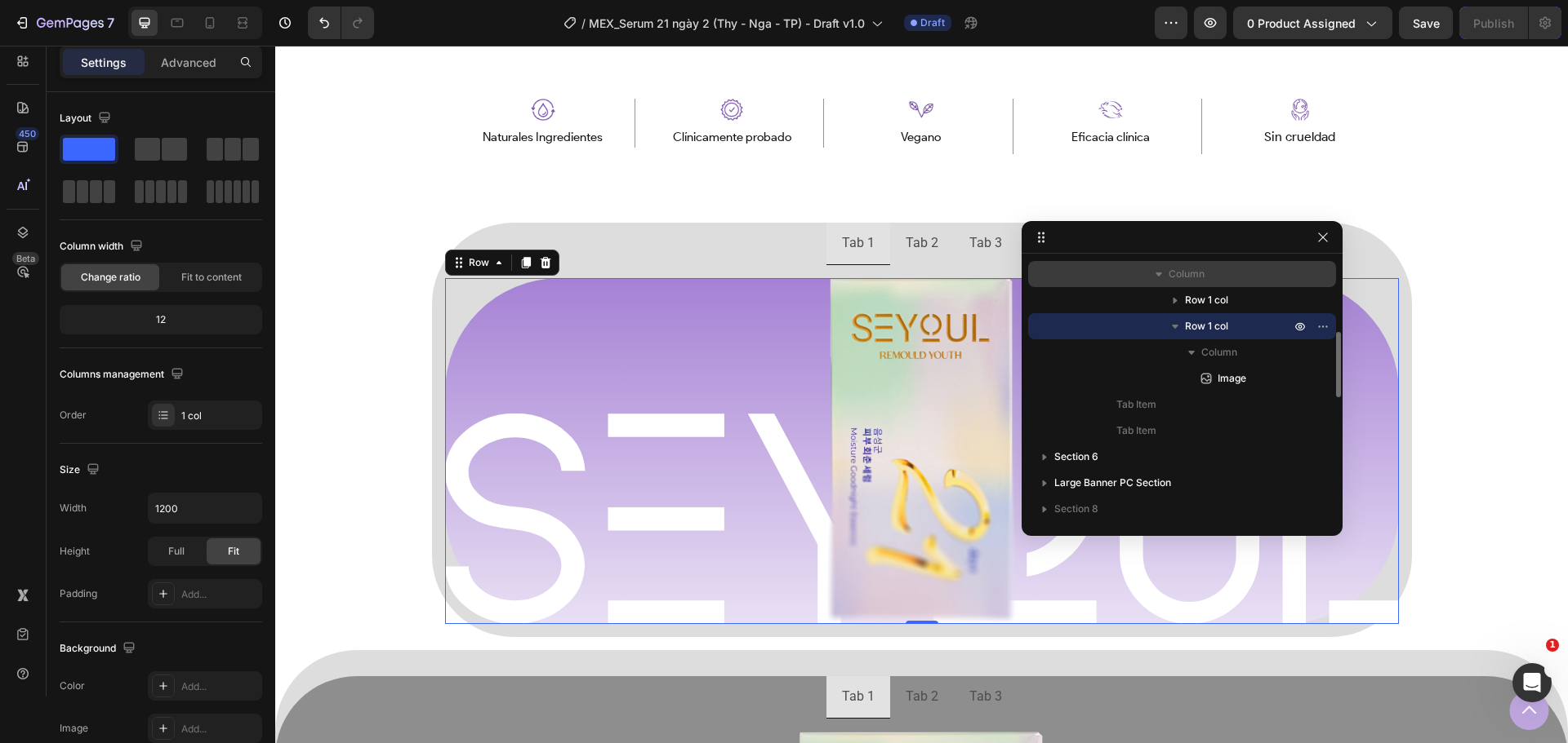
click at [1193, 277] on span "Column" at bounding box center [1186, 275] width 36 height 17
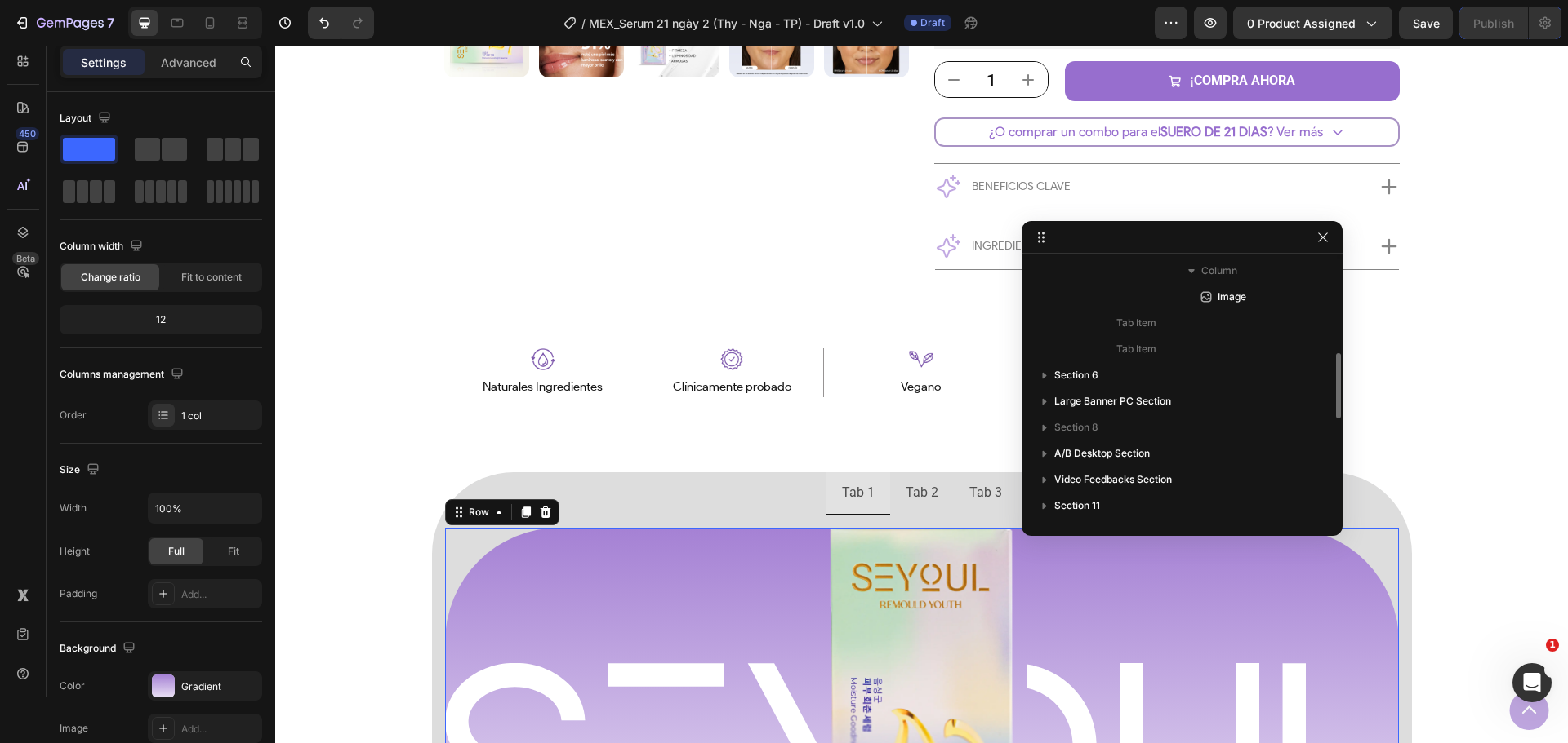
scroll to position [205, 0]
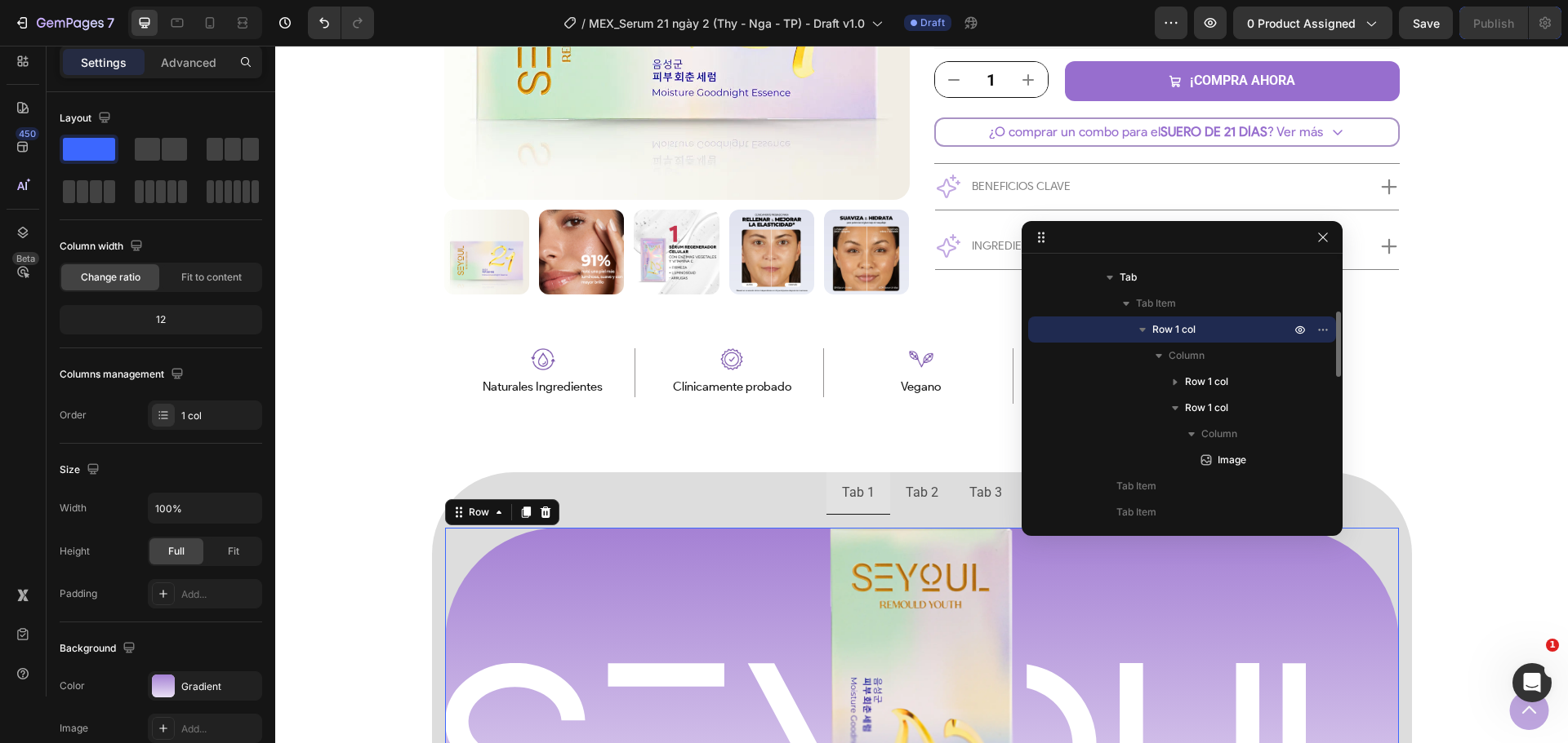
click at [1179, 331] on span "Row 1 col" at bounding box center [1174, 330] width 43 height 17
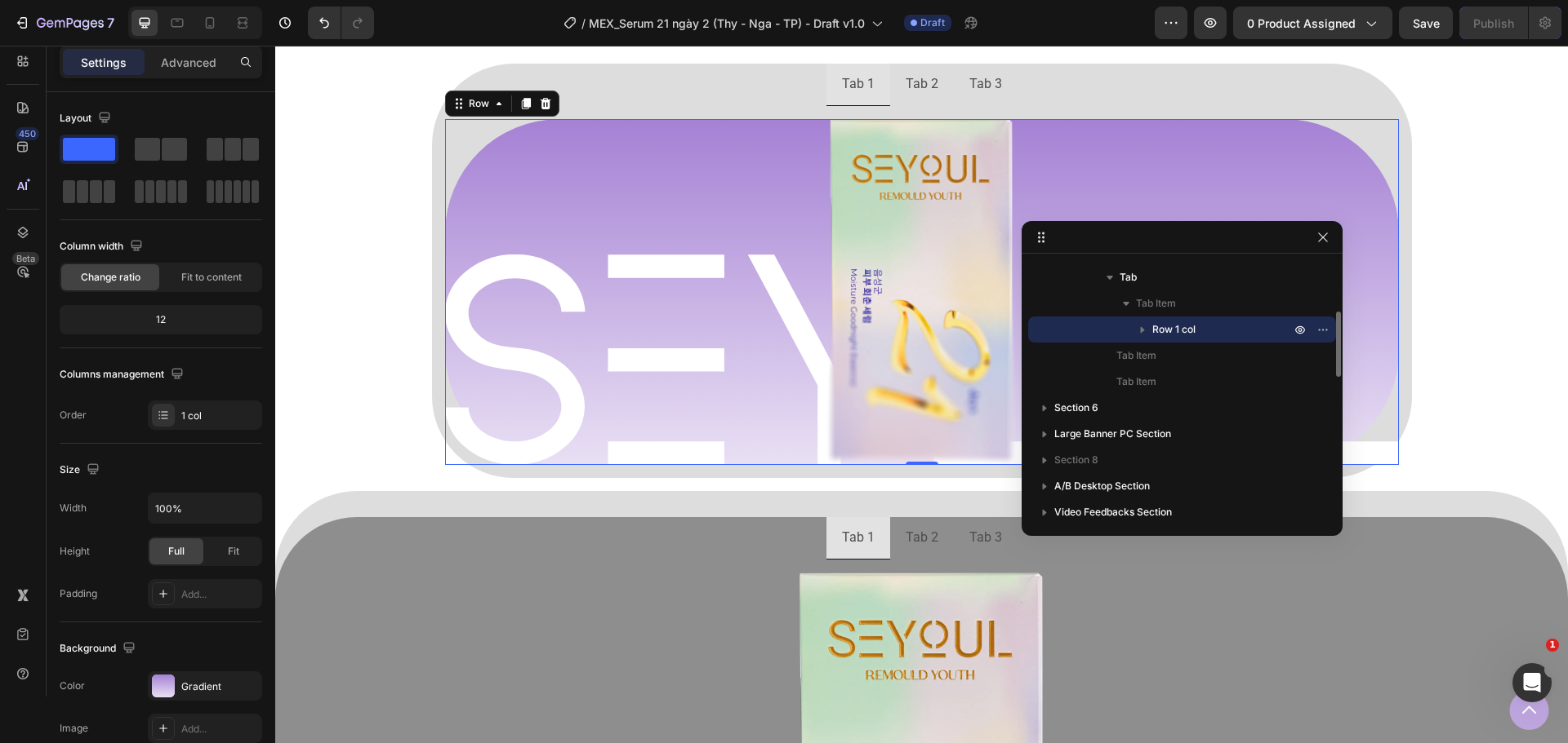
scroll to position [1123, 0]
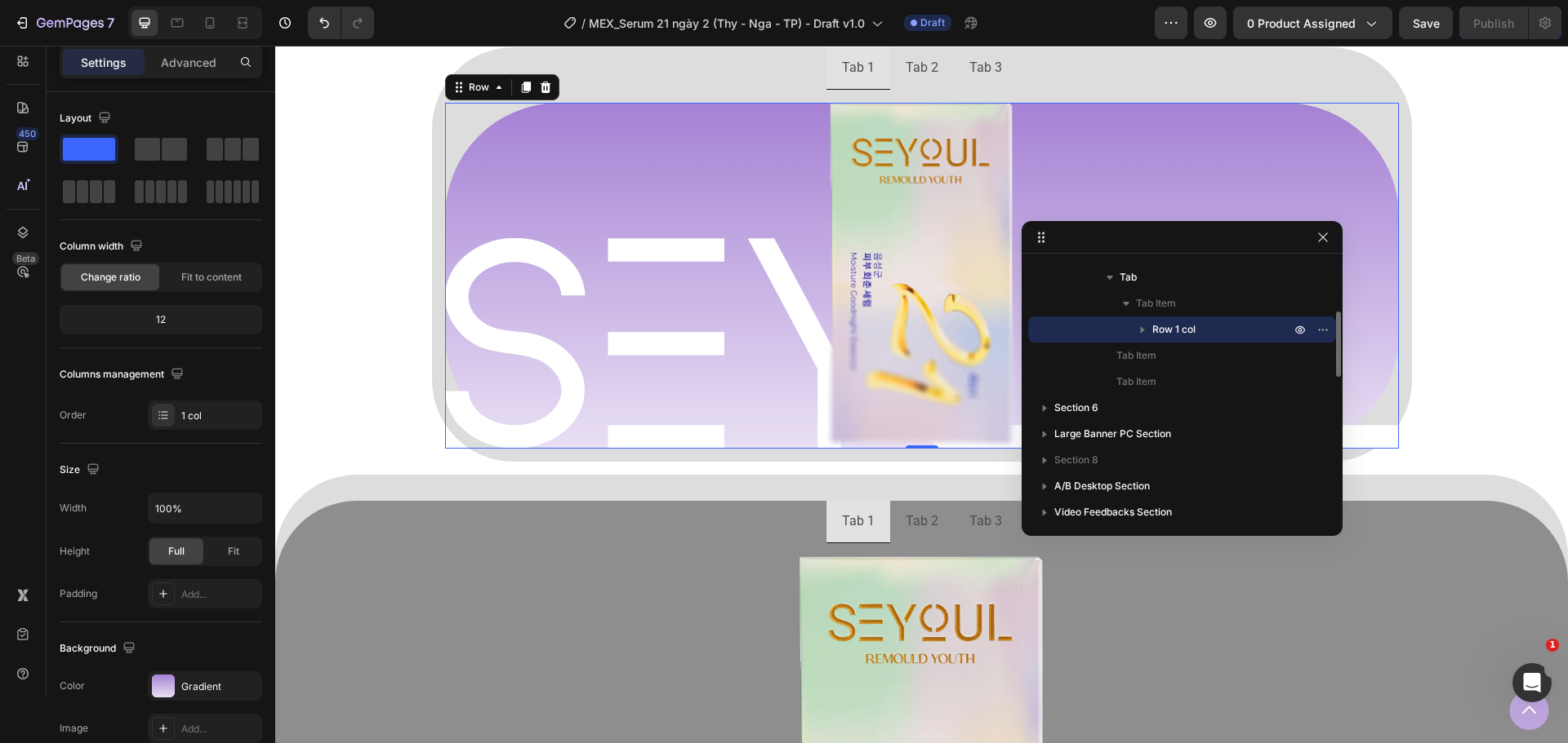
click at [1143, 333] on icon "button" at bounding box center [1142, 330] width 17 height 17
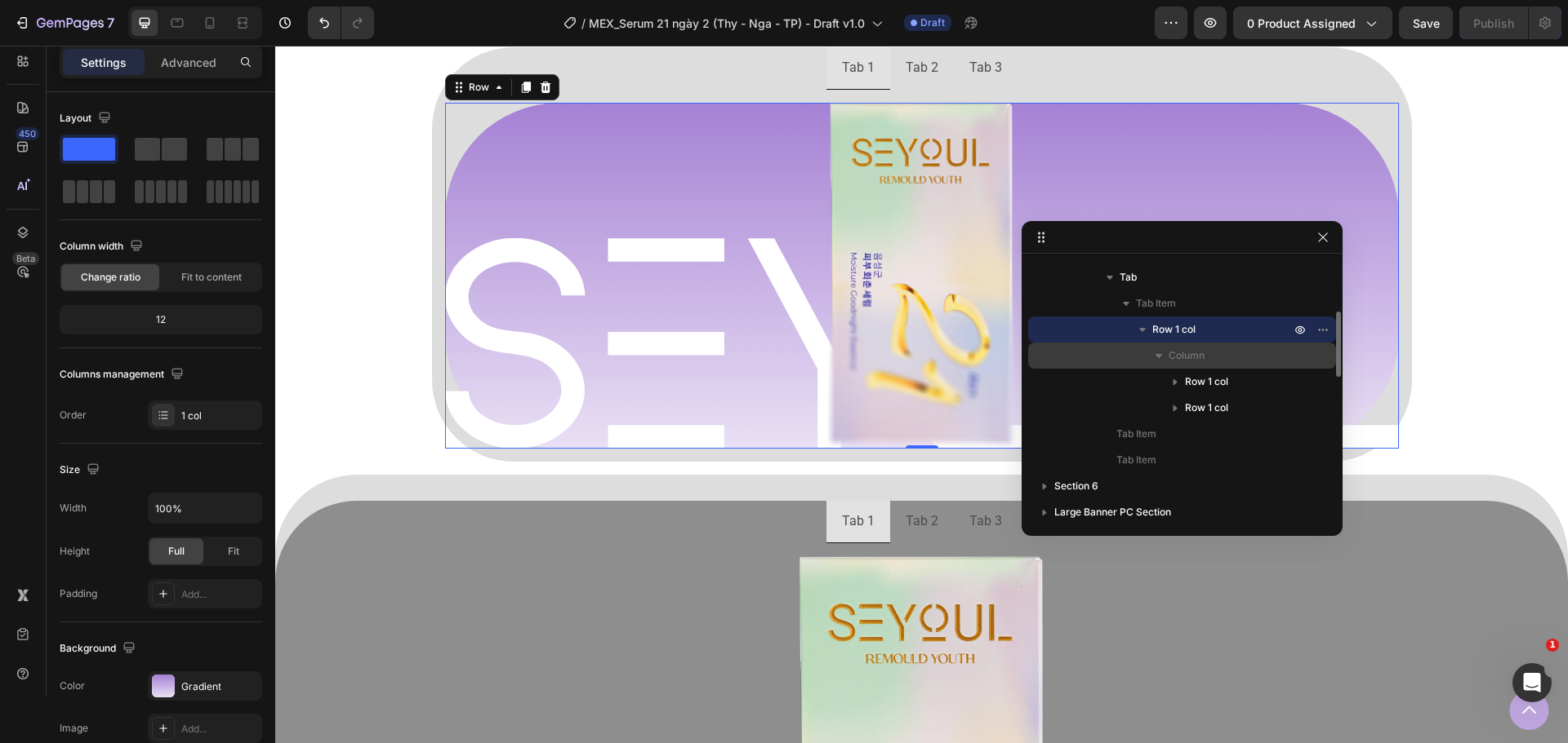
click at [1194, 364] on div "Column" at bounding box center [1181, 356] width 294 height 26
click at [1193, 362] on span "Column" at bounding box center [1186, 356] width 36 height 17
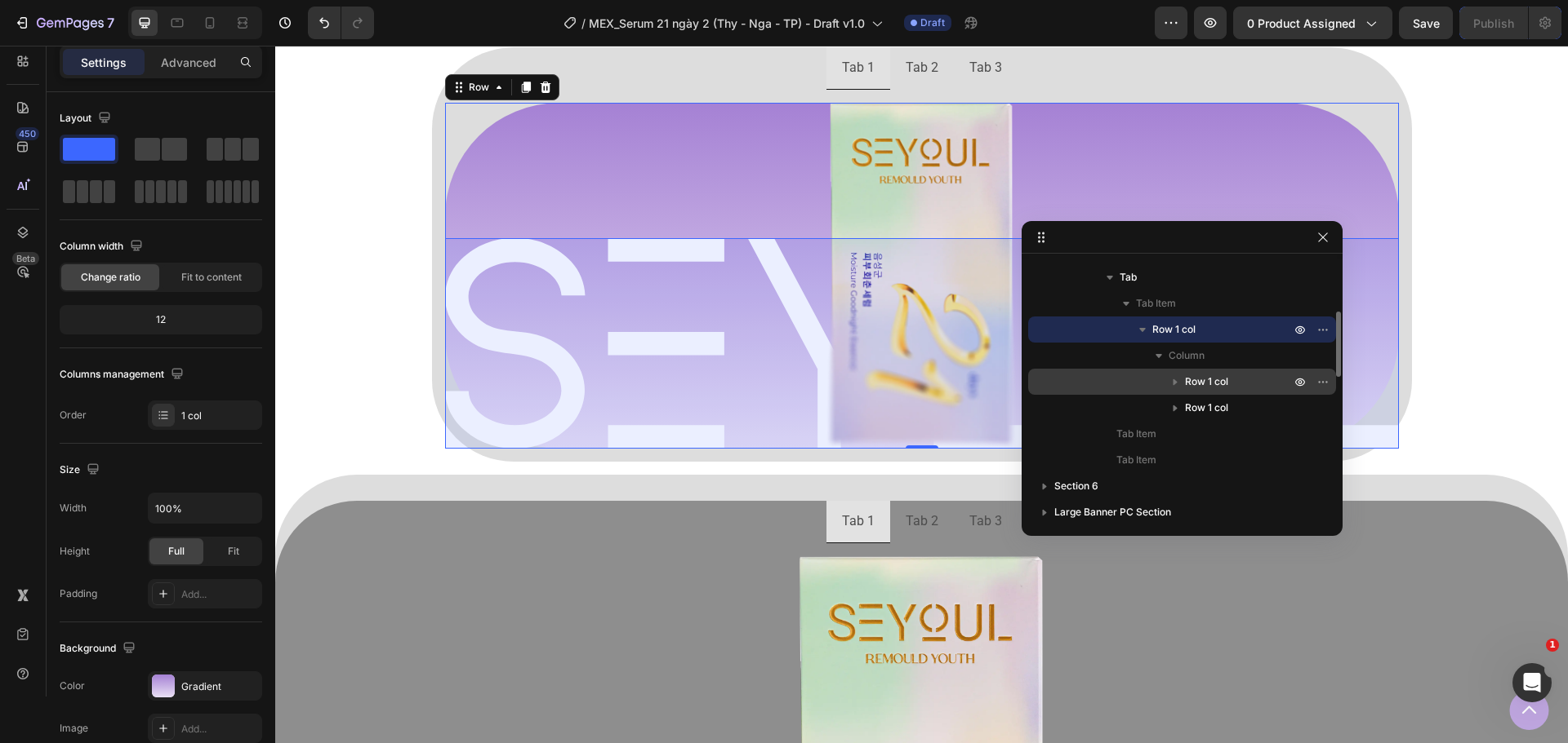
click at [1196, 386] on span "Row 1 col" at bounding box center [1207, 382] width 43 height 17
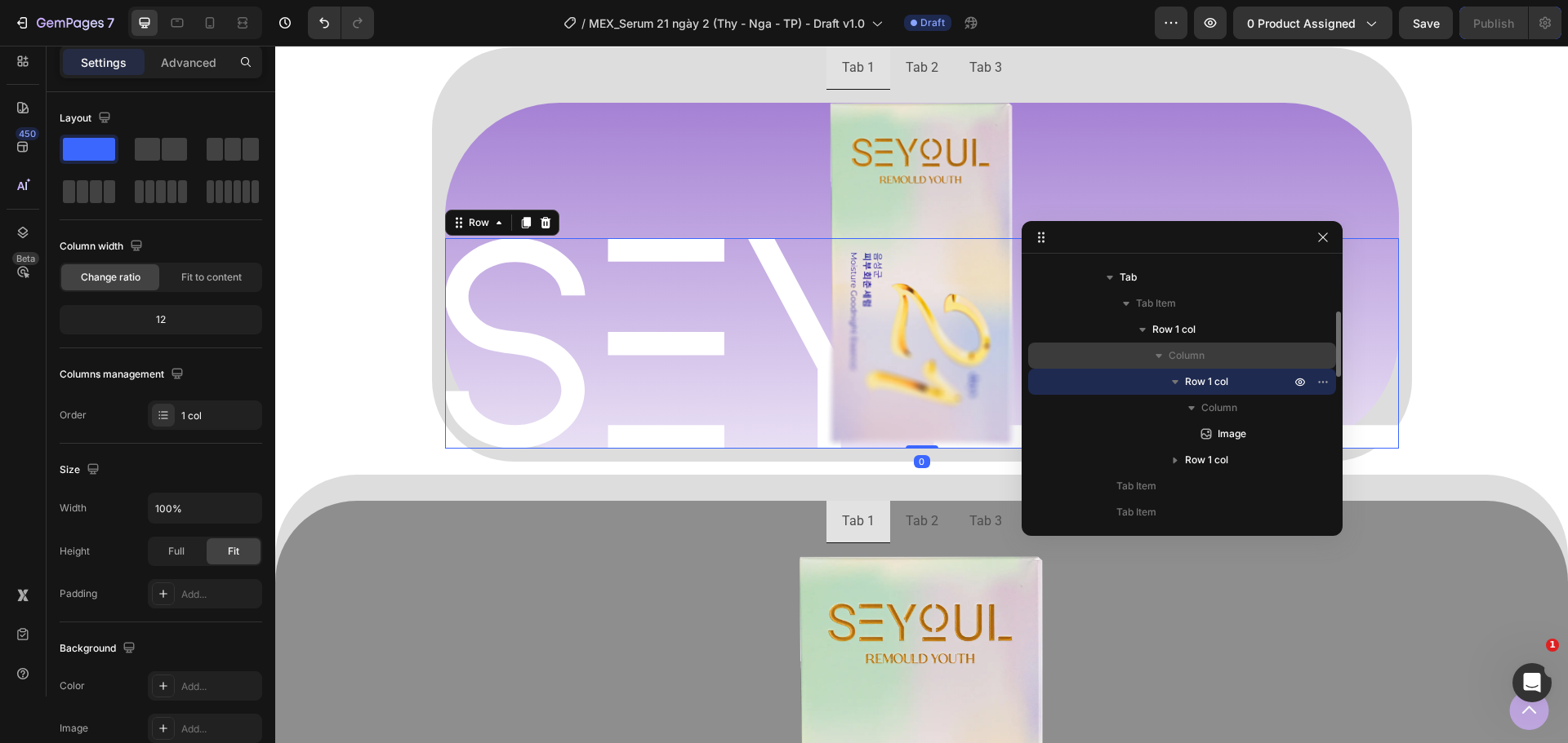
click at [1184, 358] on span "Column" at bounding box center [1186, 356] width 36 height 17
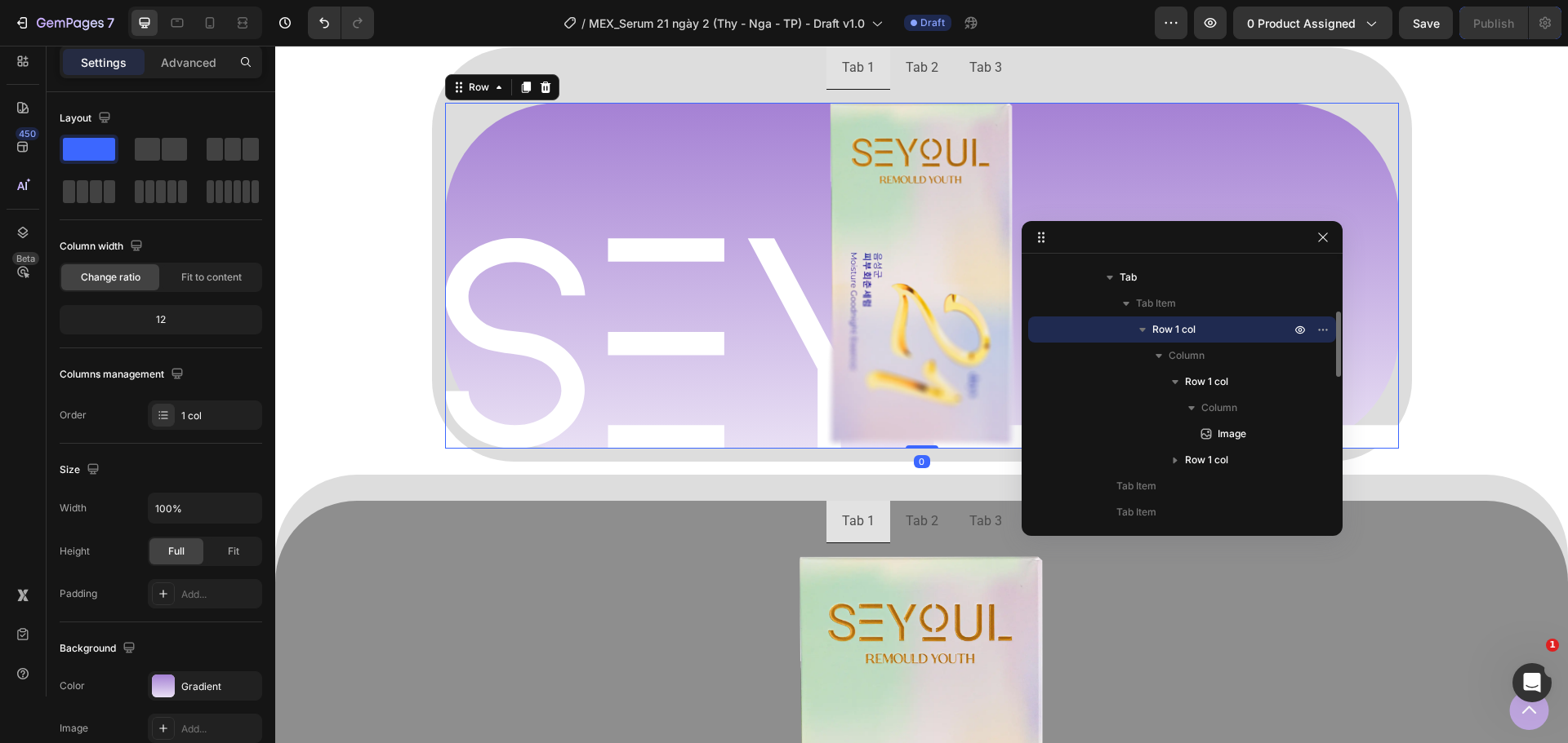
click at [1190, 330] on span "Row 1 col" at bounding box center [1174, 330] width 43 height 17
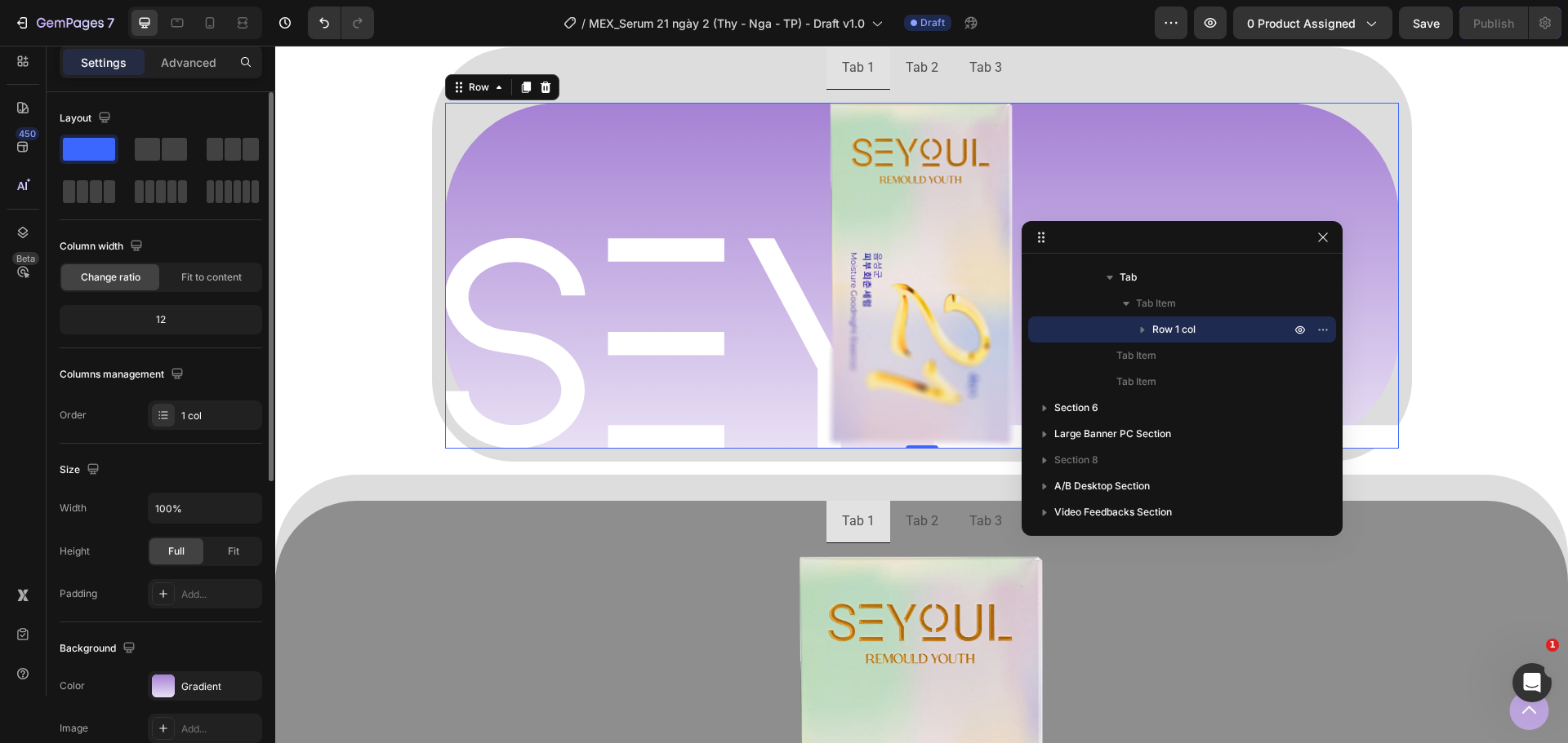
scroll to position [163, 0]
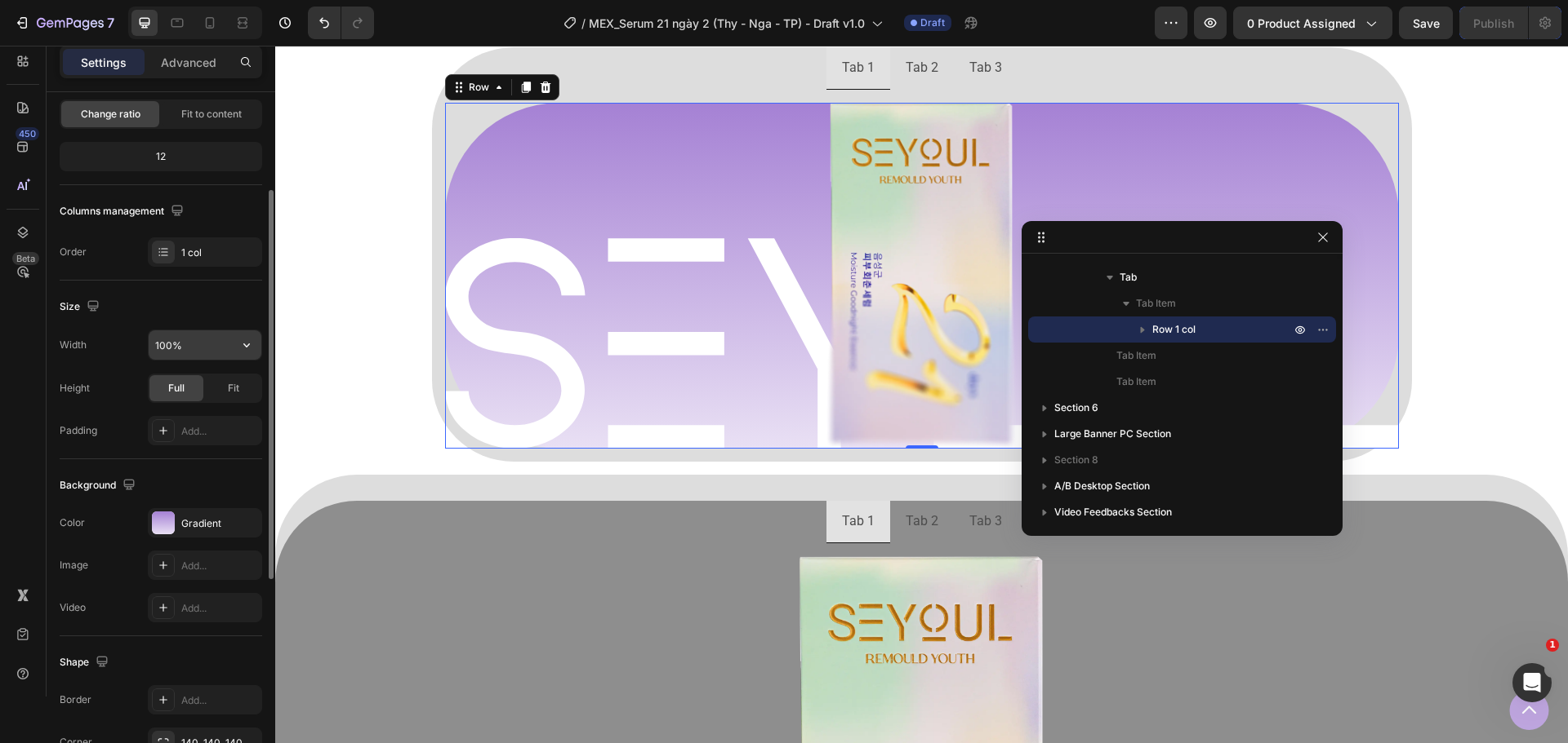
click at [223, 342] on input "100%" at bounding box center [205, 345] width 113 height 30
click at [243, 345] on icon "button" at bounding box center [247, 345] width 17 height 17
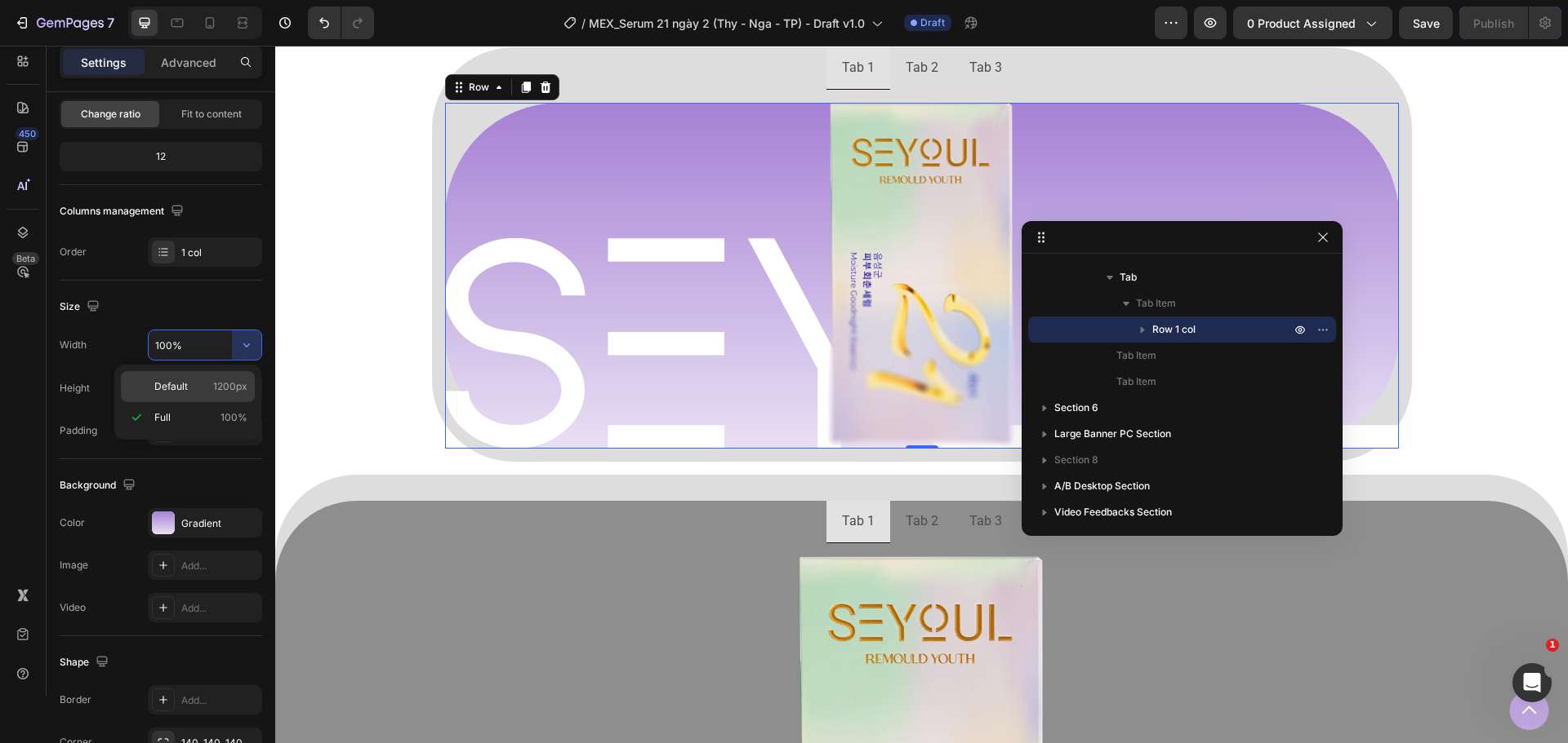
click at [202, 385] on p "Default 1200px" at bounding box center [201, 387] width 93 height 15
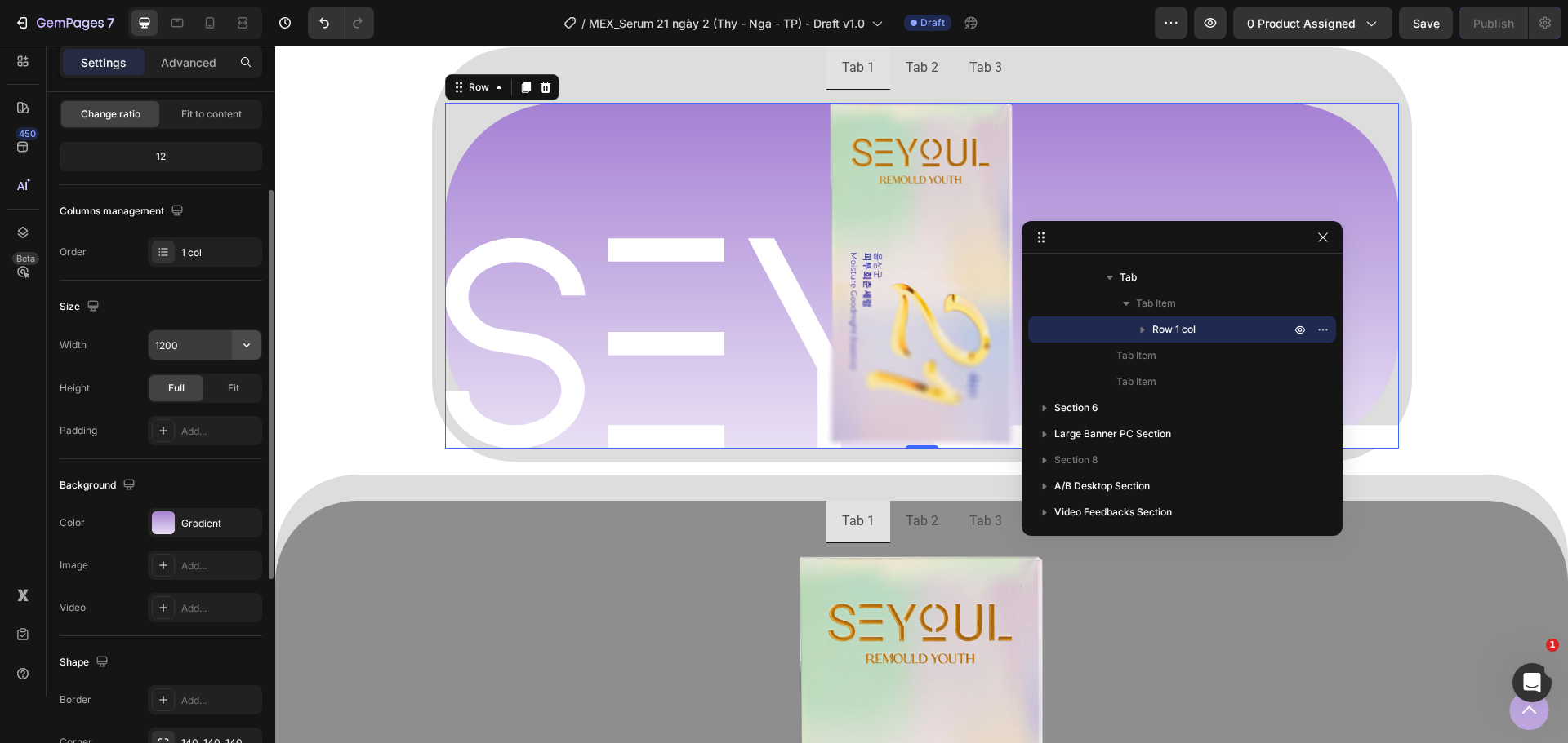
click at [240, 351] on icon "button" at bounding box center [247, 345] width 17 height 17
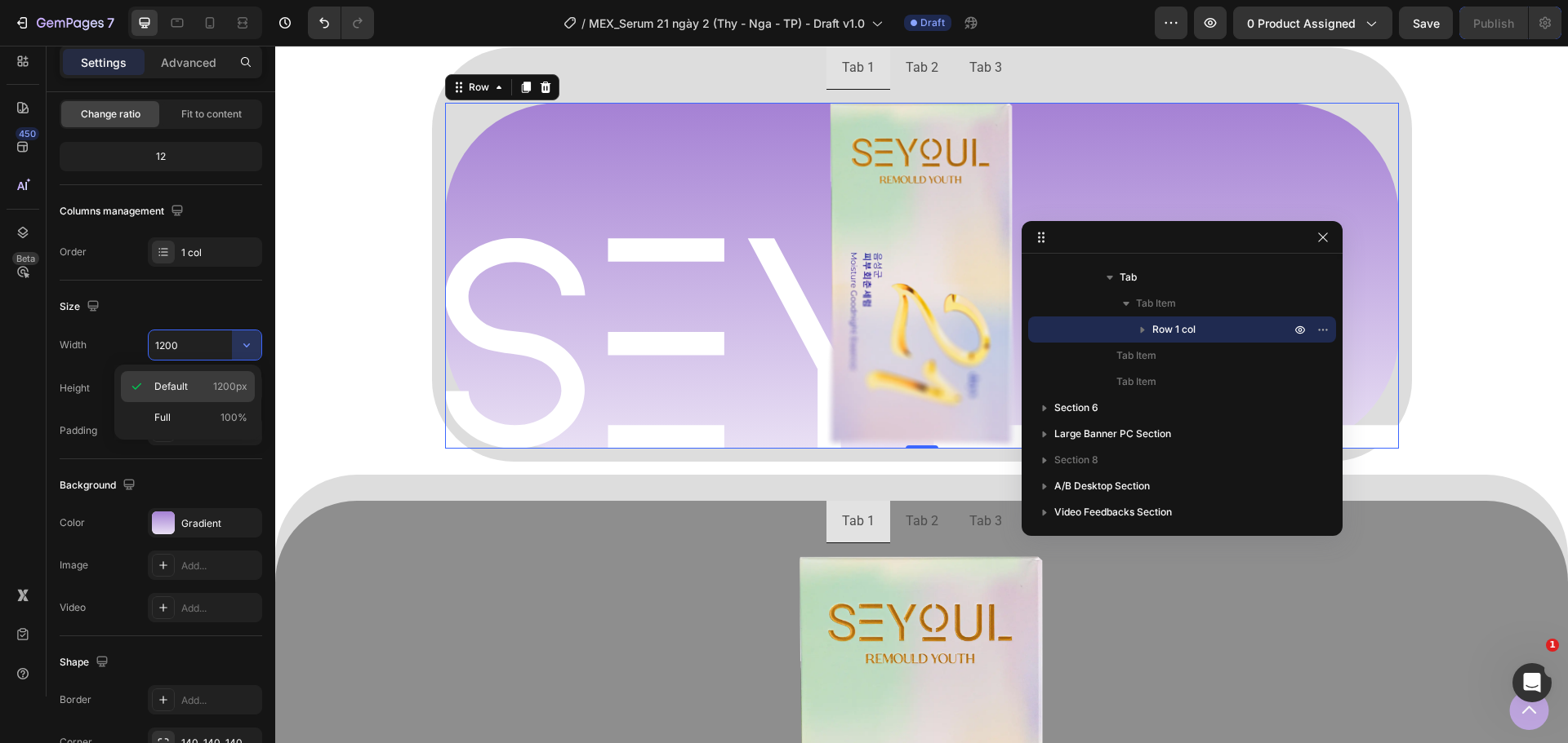
click at [202, 387] on p "Default 1200px" at bounding box center [201, 387] width 93 height 15
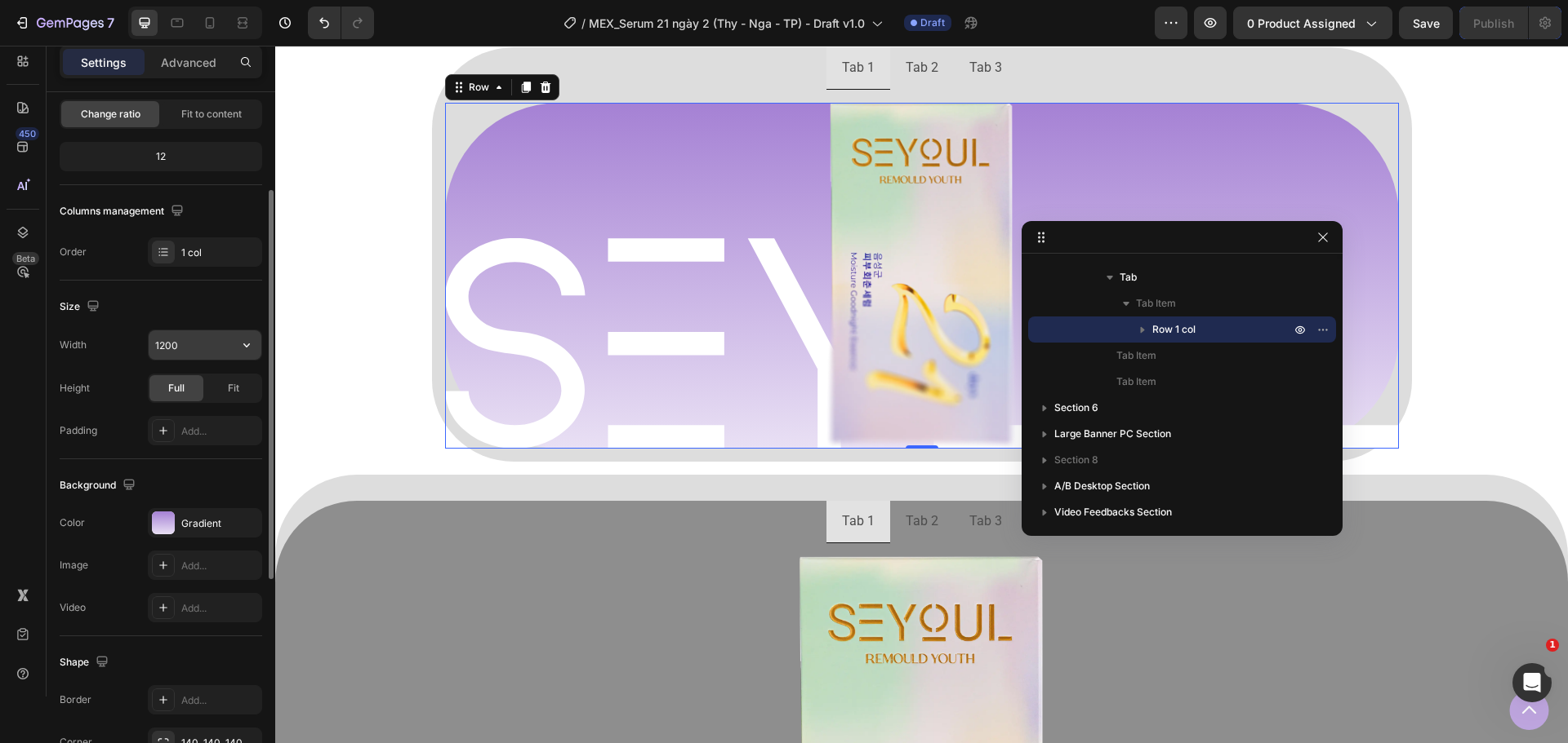
click at [246, 342] on icon "button" at bounding box center [247, 345] width 17 height 17
click at [187, 408] on div "Full 100%" at bounding box center [188, 417] width 134 height 31
type input "100%"
click at [201, 537] on div "Gradient" at bounding box center [205, 523] width 115 height 30
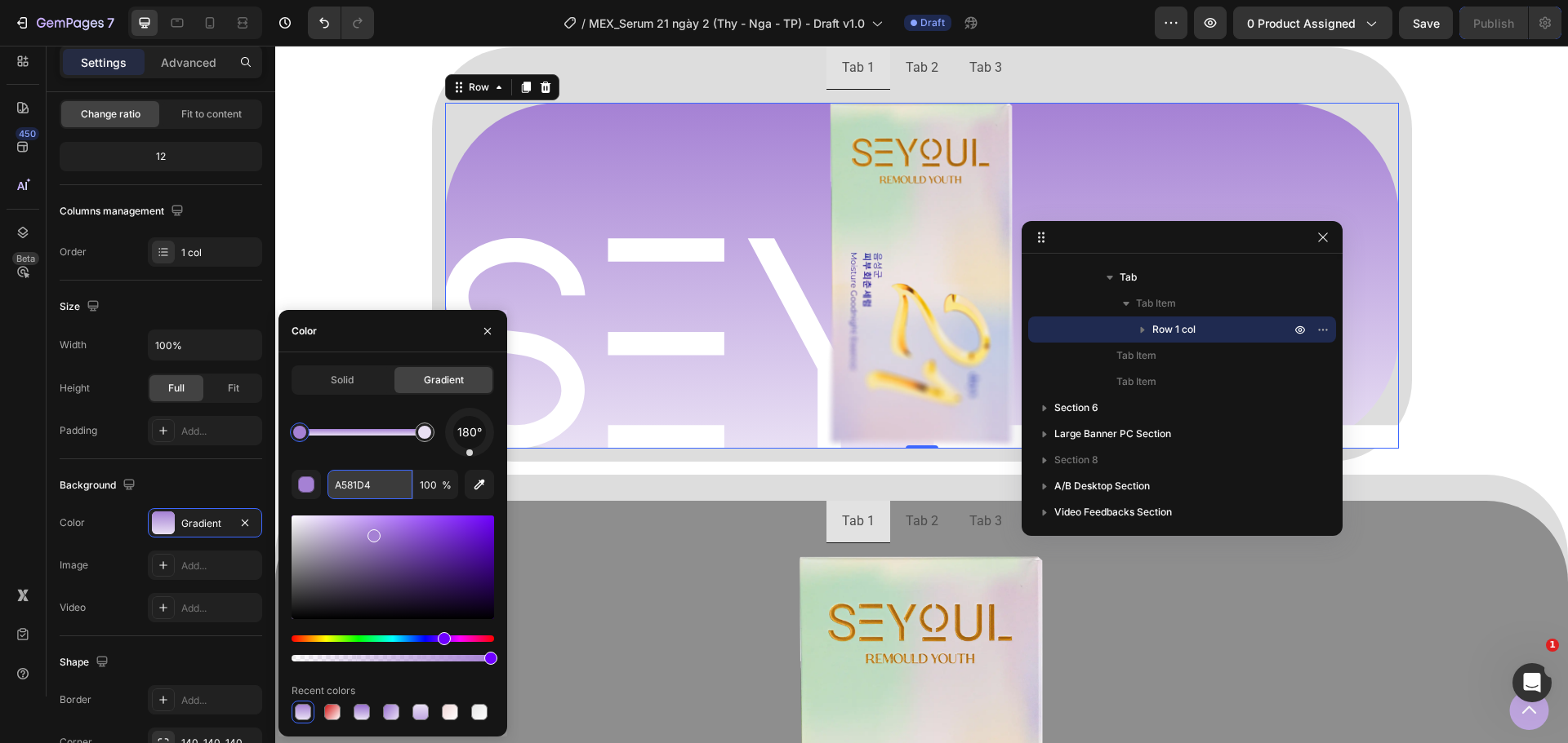
click at [354, 482] on input "A581D4" at bounding box center [369, 485] width 85 height 30
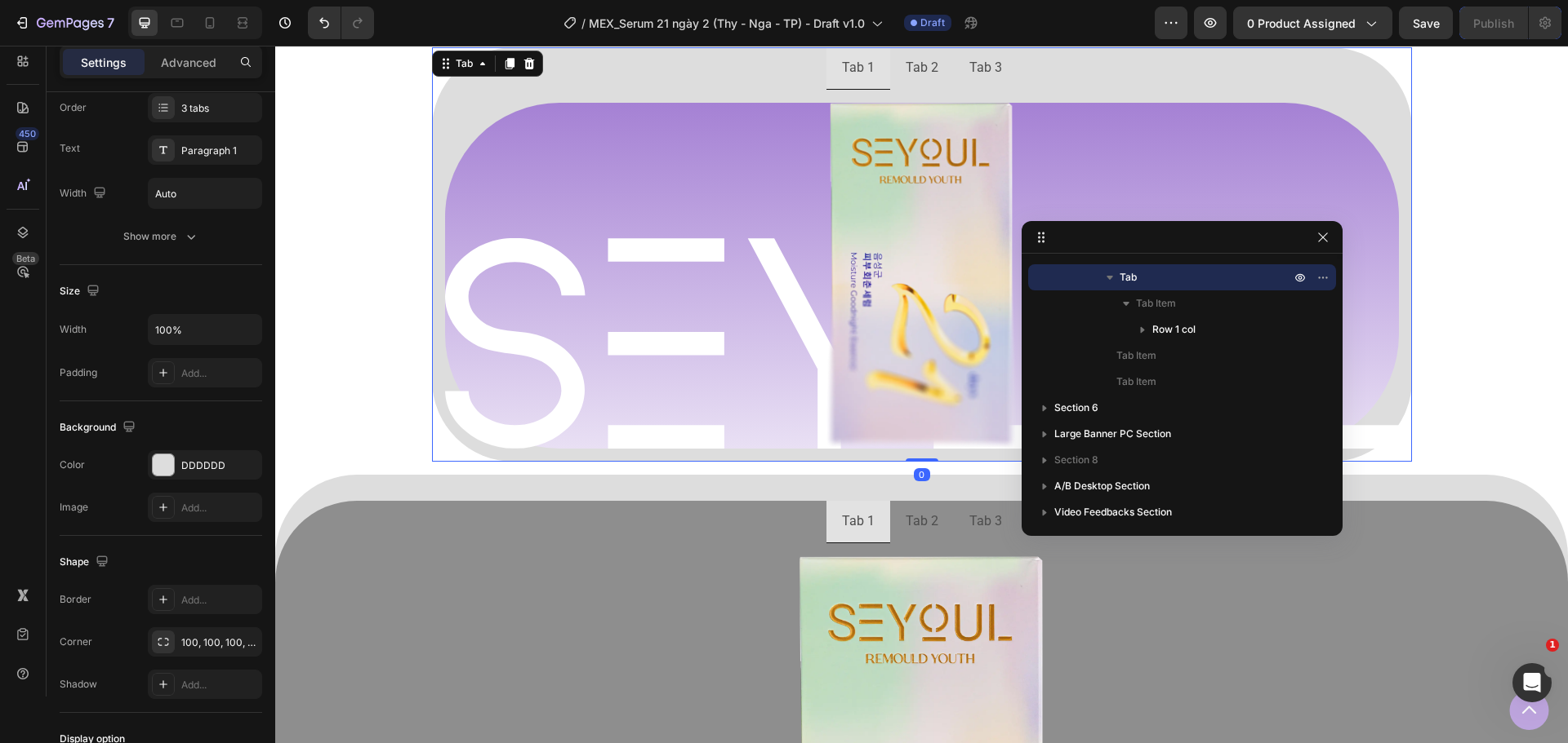
click at [645, 65] on ul "Tab 1 Tab 2 Tab 3" at bounding box center [922, 69] width 980 height 43
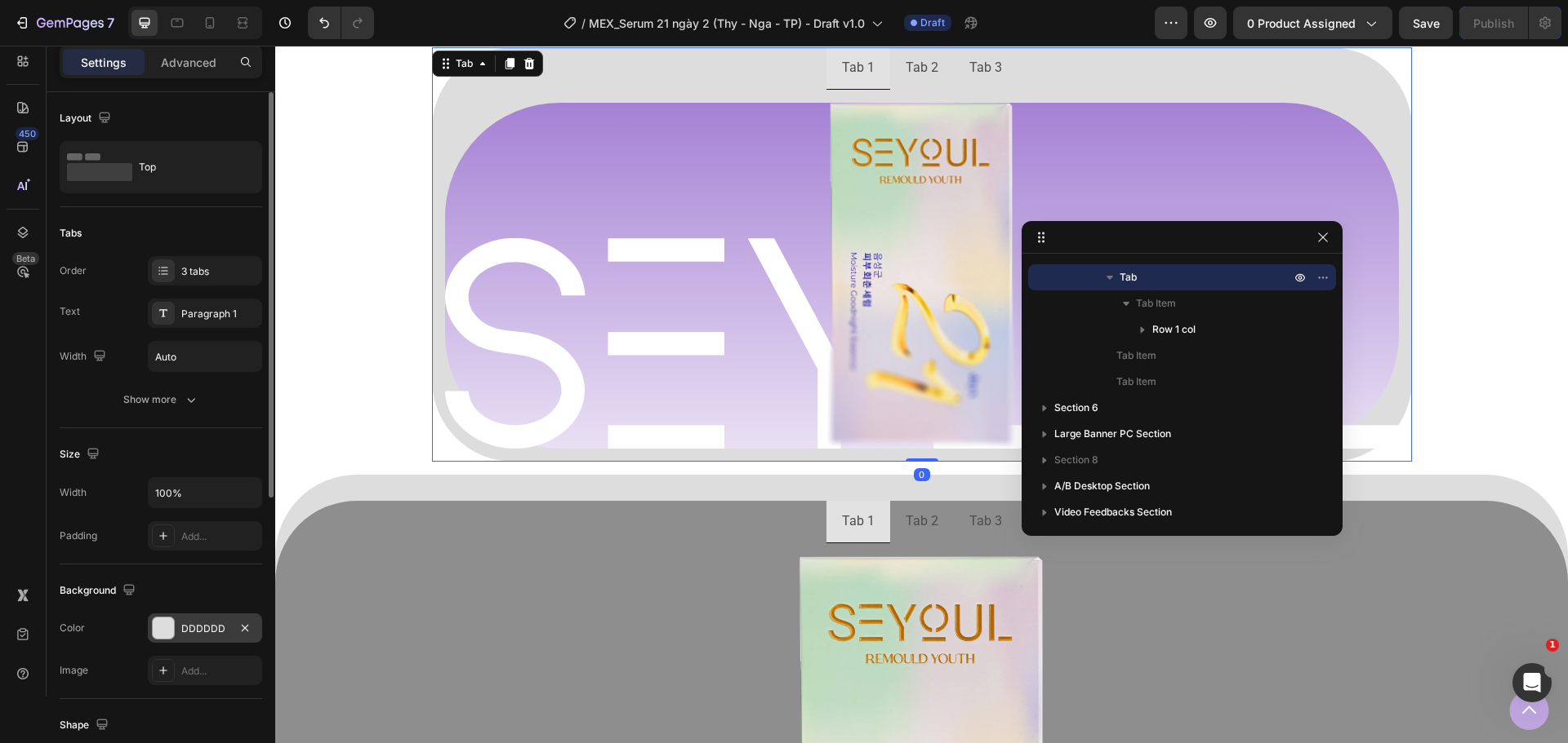
click at [165, 638] on div at bounding box center [163, 628] width 21 height 21
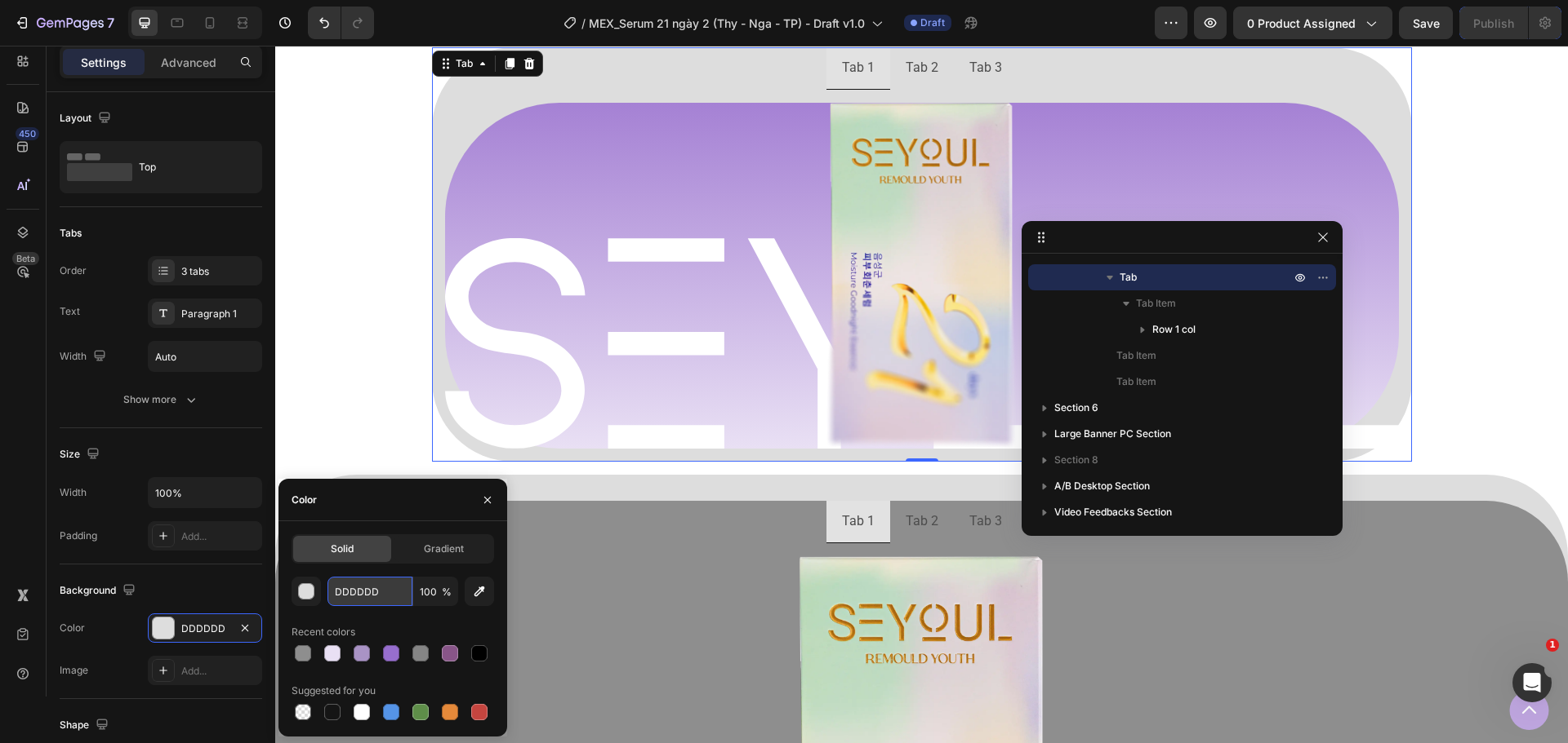
click at [370, 591] on input "DDDDDD" at bounding box center [369, 592] width 85 height 30
click at [404, 551] on div "Gradient" at bounding box center [443, 549] width 98 height 26
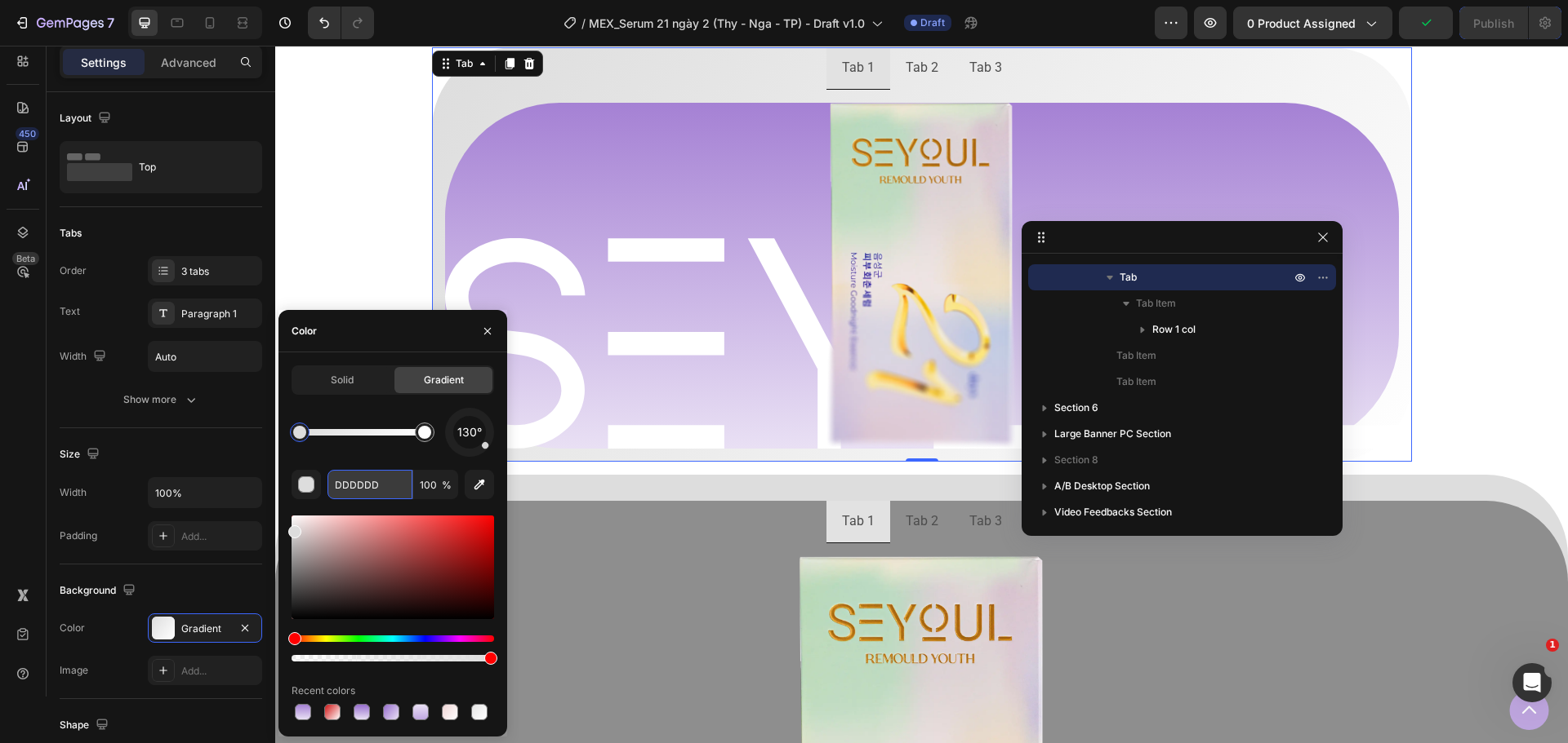
click at [375, 484] on input "DDDDDD" at bounding box center [369, 485] width 85 height 30
paste input "A581D4"
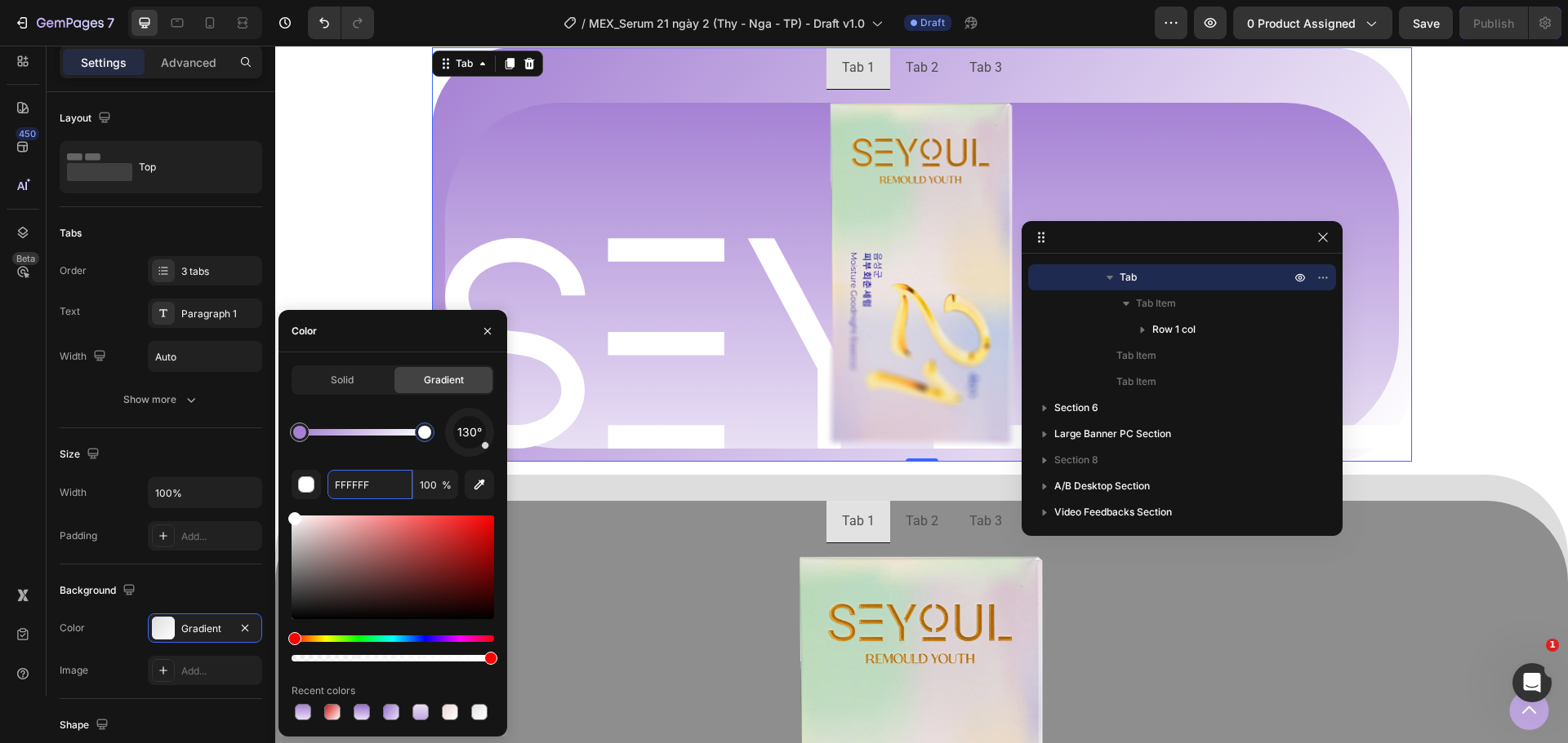
click at [431, 426] on div at bounding box center [424, 432] width 20 height 20
drag, startPoint x: 425, startPoint y: 439, endPoint x: 451, endPoint y: 439, distance: 26.0
click at [451, 439] on div "130°" at bounding box center [392, 432] width 202 height 49
click at [429, 441] on div at bounding box center [425, 433] width 30 height 30
click at [376, 484] on input "FFFFFF" at bounding box center [369, 485] width 85 height 30
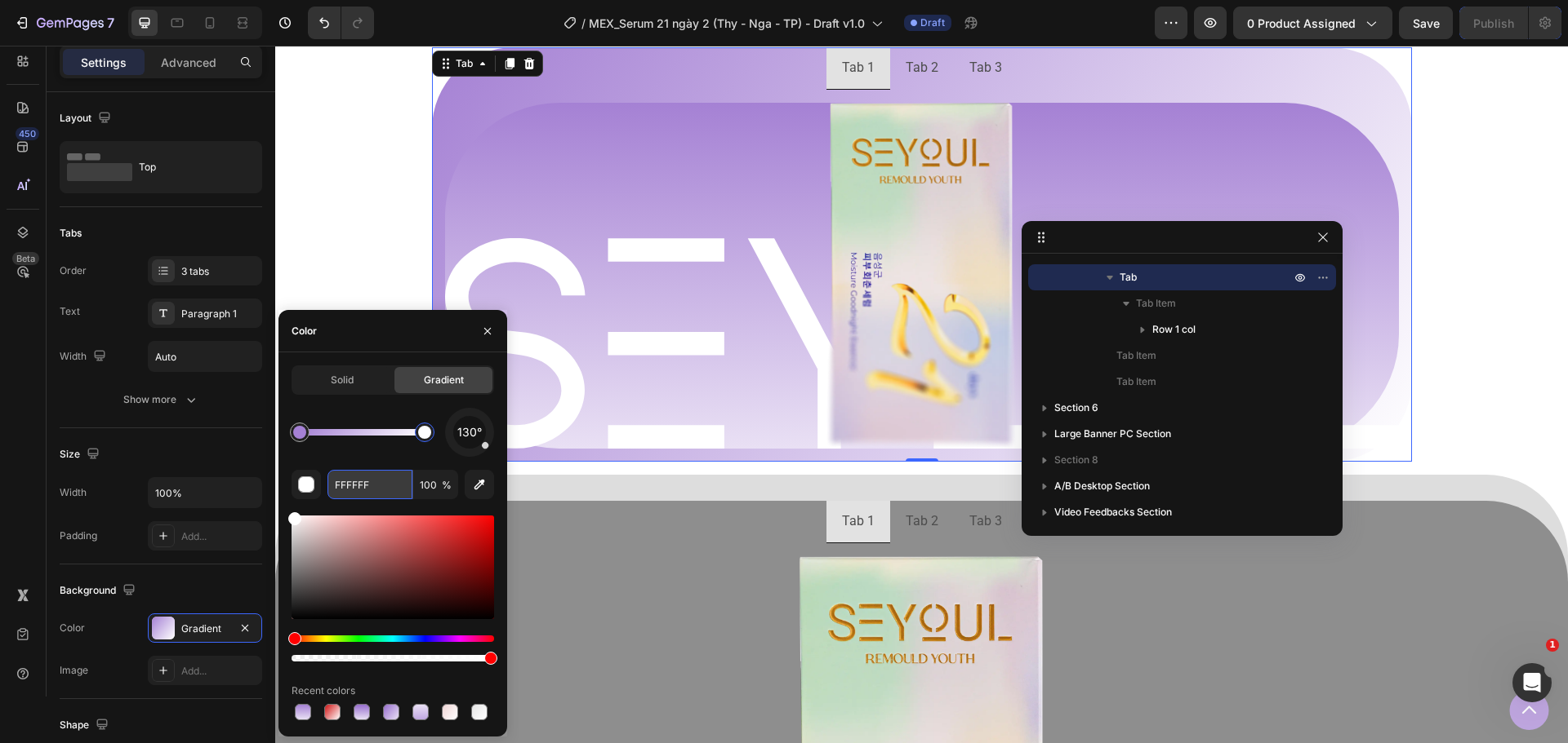
paste input "E9E0F4"
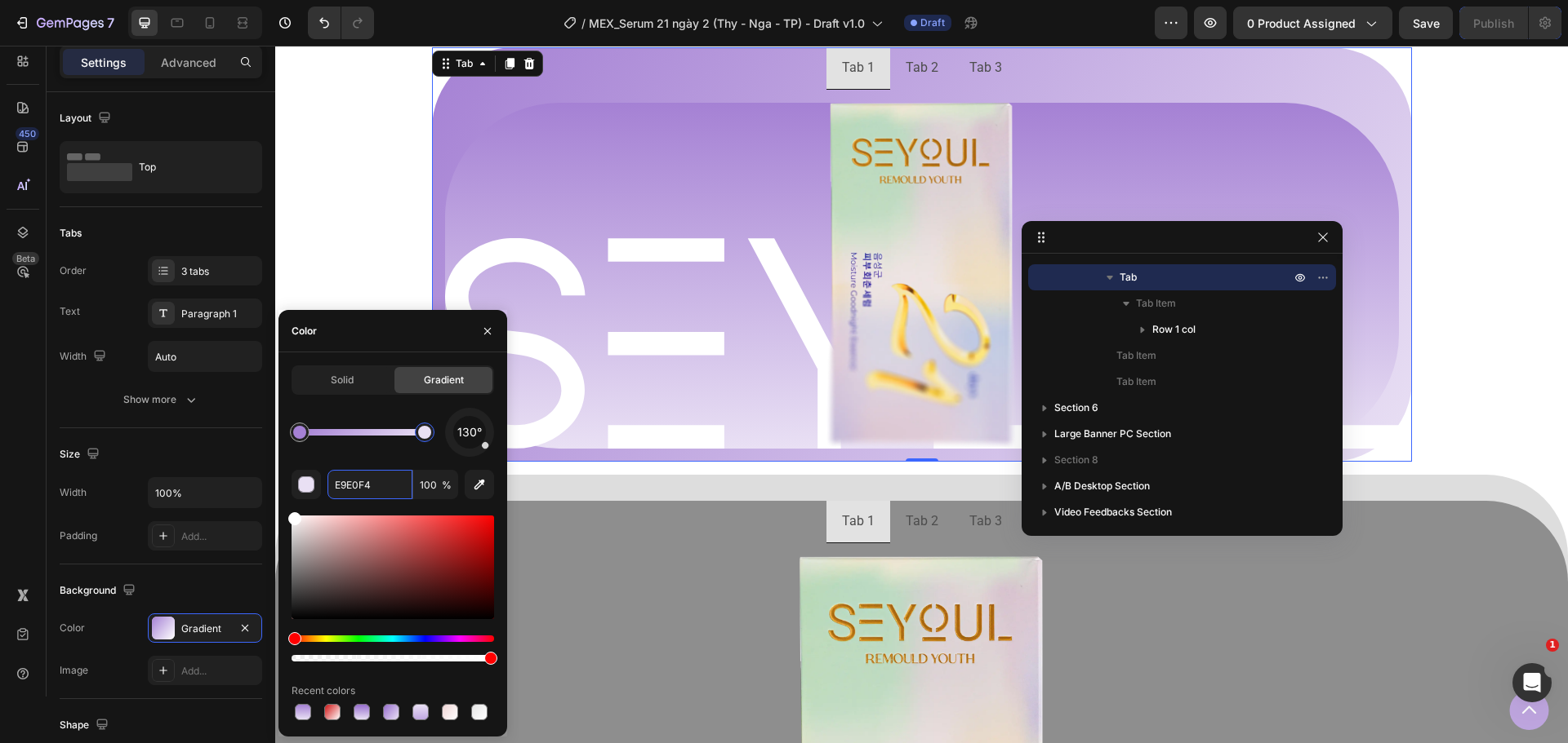
type input "E9E0F4"
click at [398, 465] on div "130° E9E0F4 100 % Recent colors" at bounding box center [392, 565] width 202 height 316
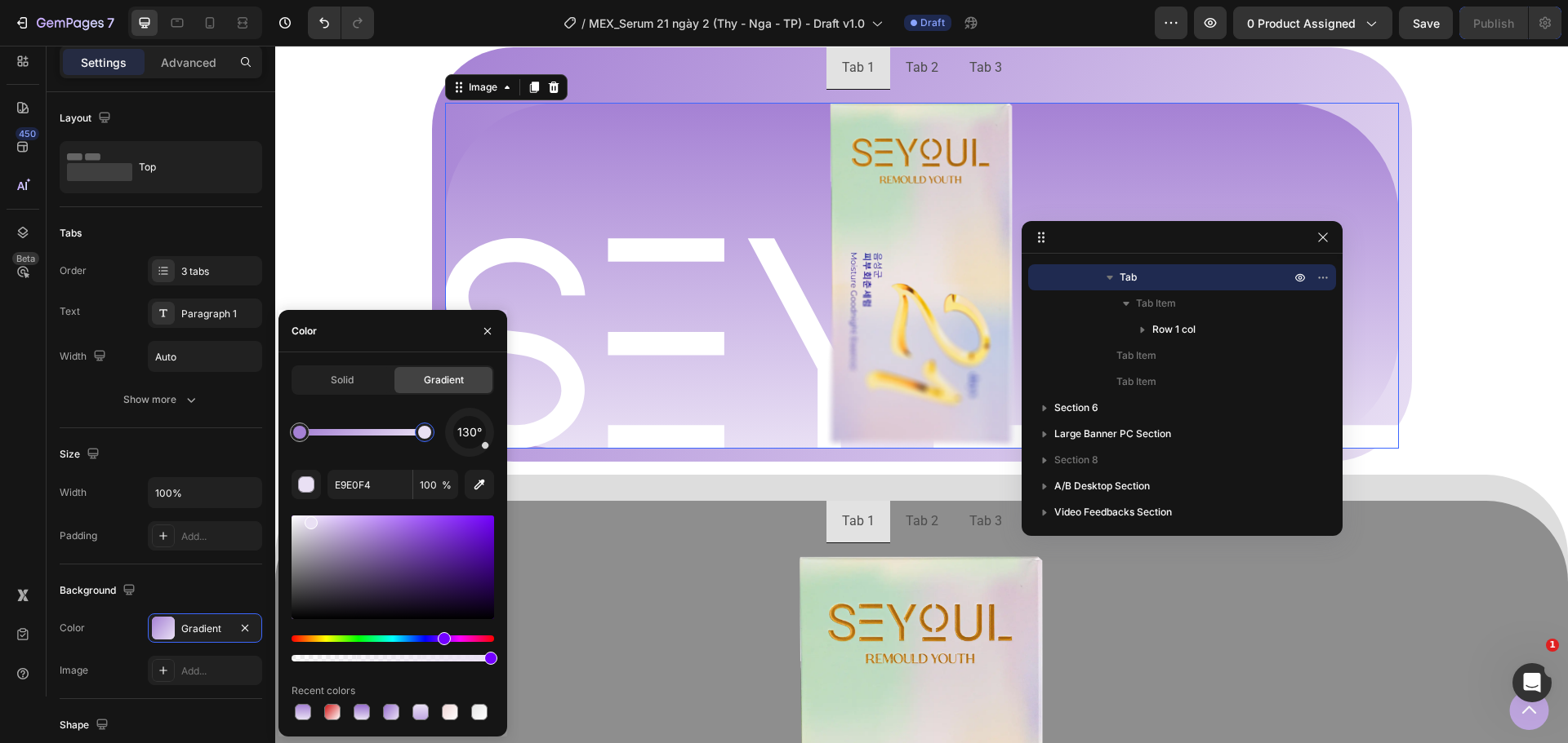
click at [547, 168] on div at bounding box center [922, 276] width 954 height 346
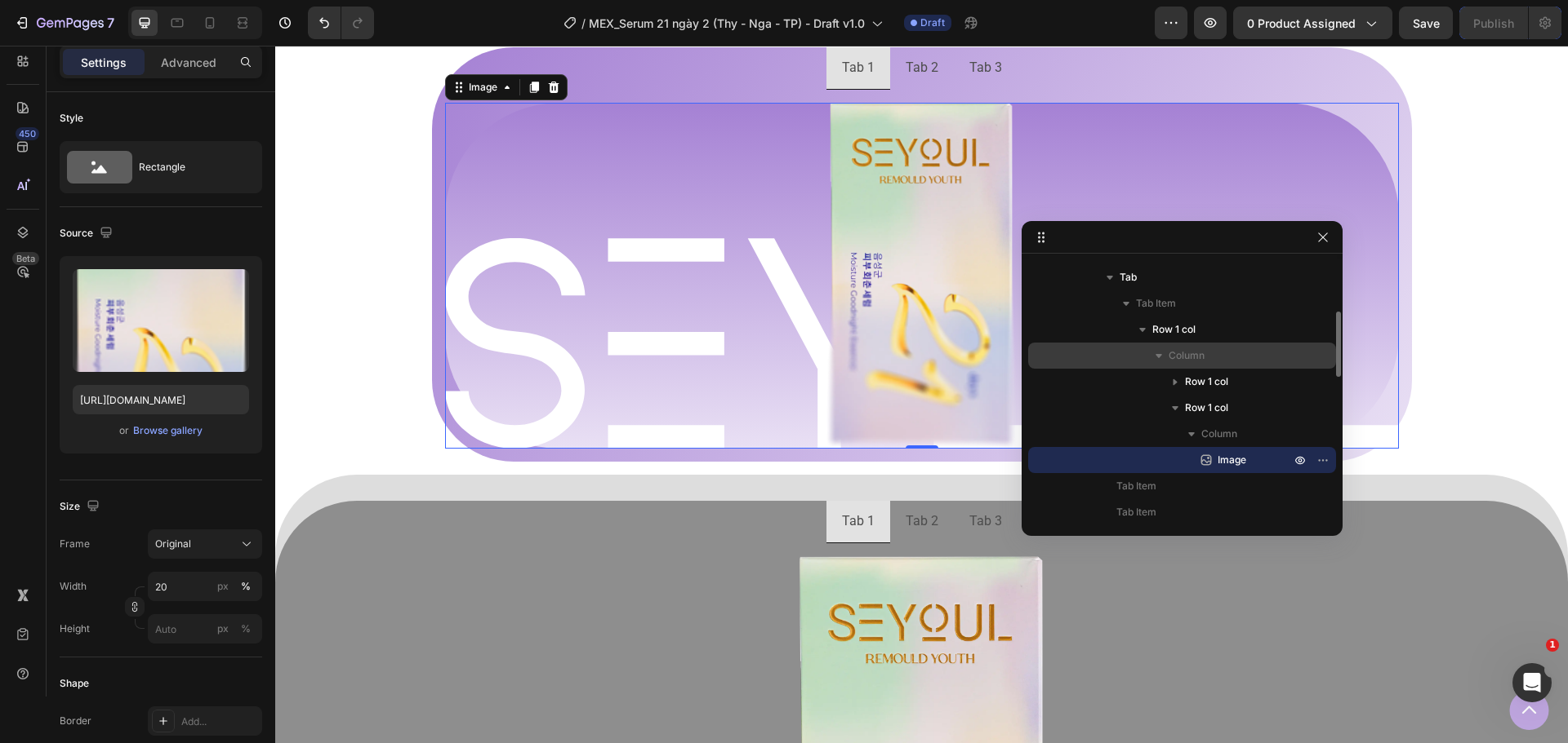
click at [1205, 360] on span "Column" at bounding box center [1186, 356] width 36 height 17
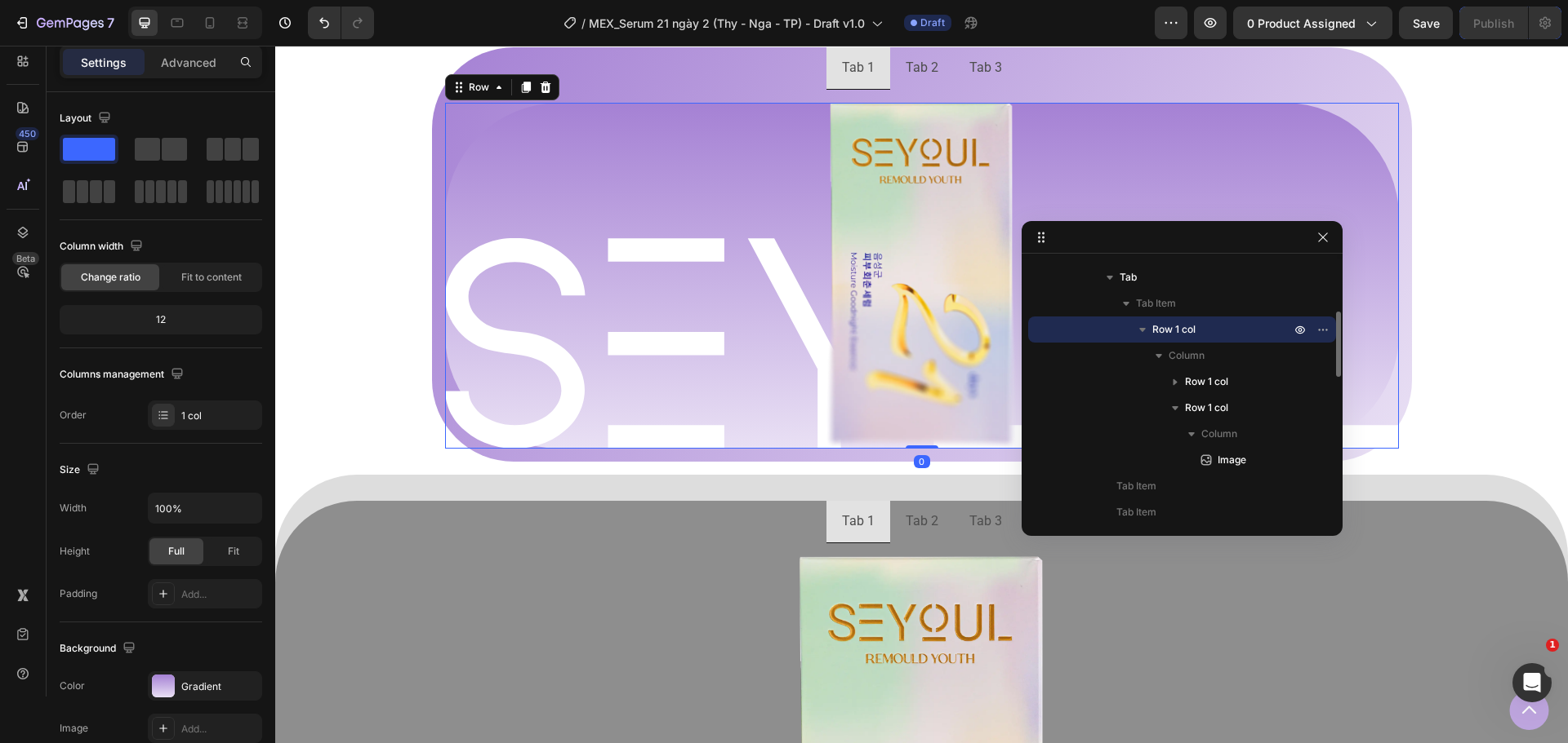
click at [1205, 334] on p "Row 1 col" at bounding box center [1223, 330] width 142 height 17
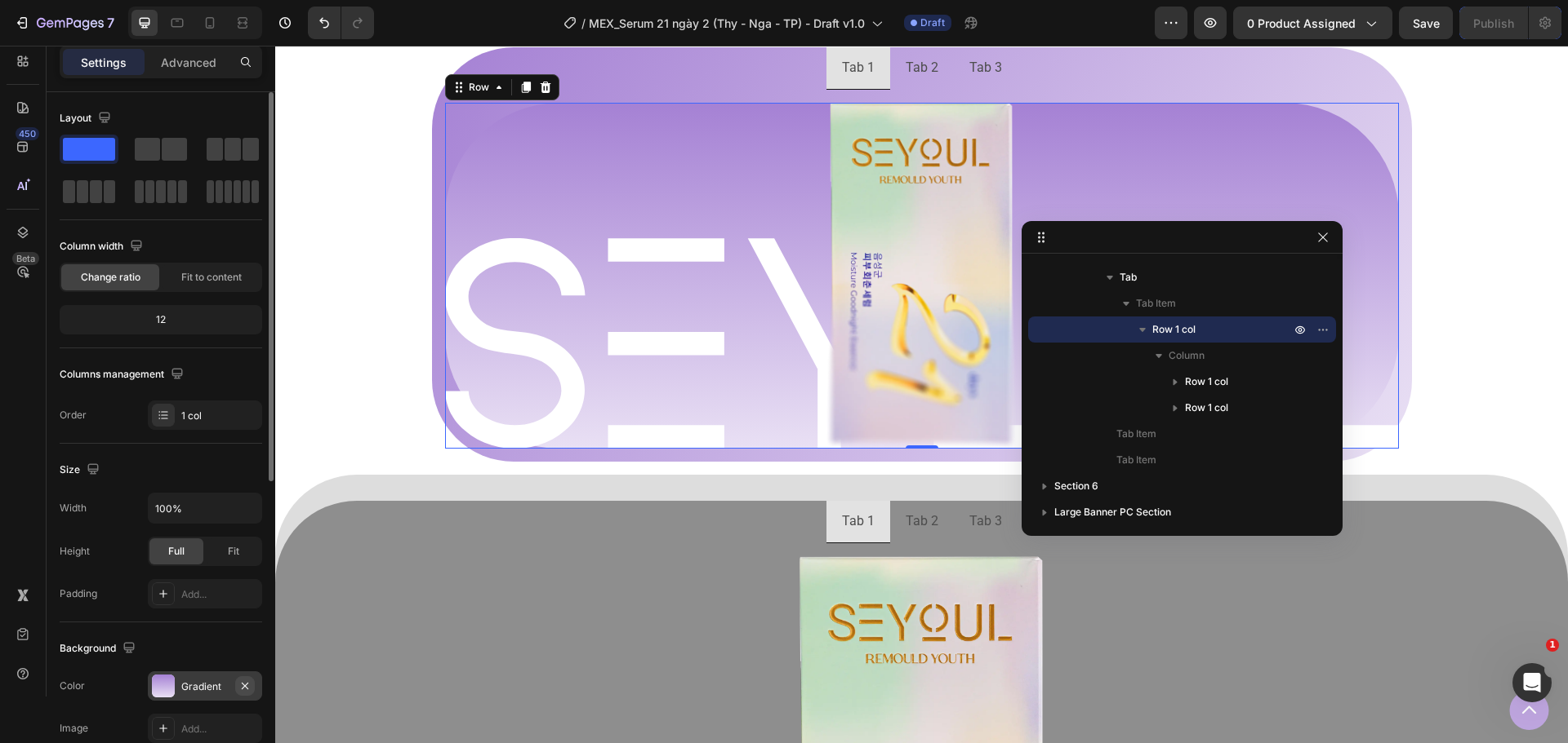
click at [249, 691] on icon "button" at bounding box center [245, 686] width 13 height 13
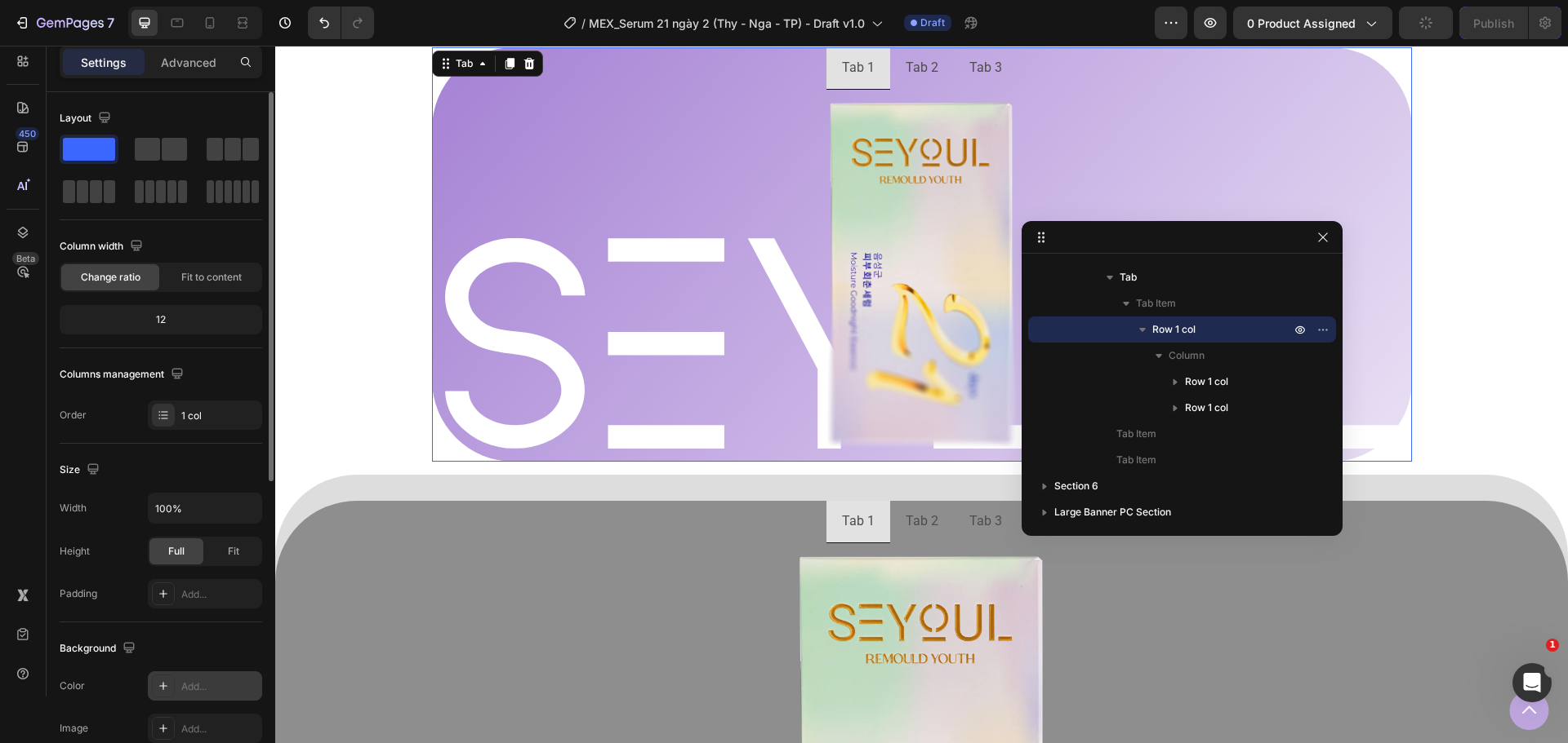
click at [592, 81] on ul "Tab 1 Tab 2 Tab 3" at bounding box center [922, 69] width 980 height 43
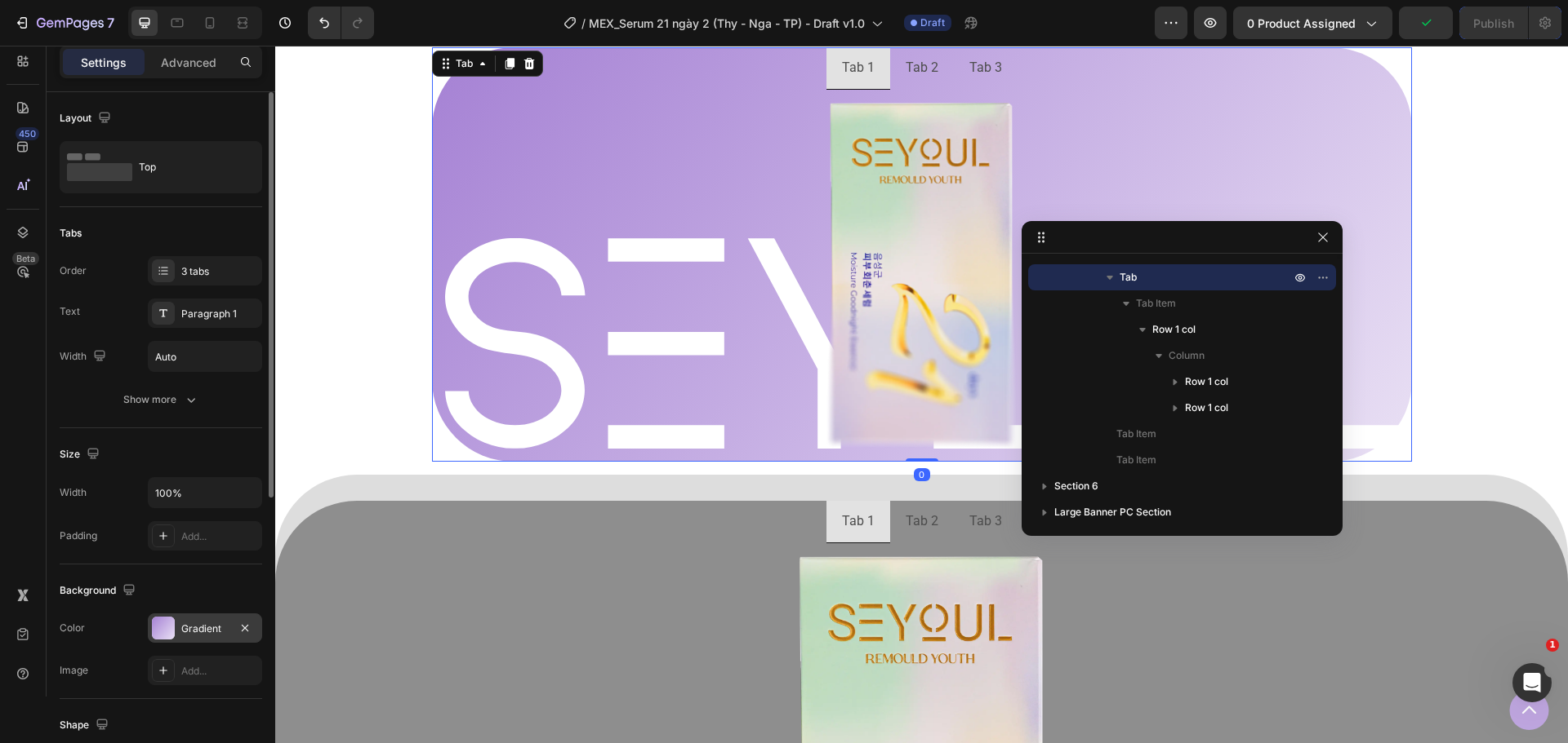
click at [158, 630] on div at bounding box center [163, 628] width 23 height 23
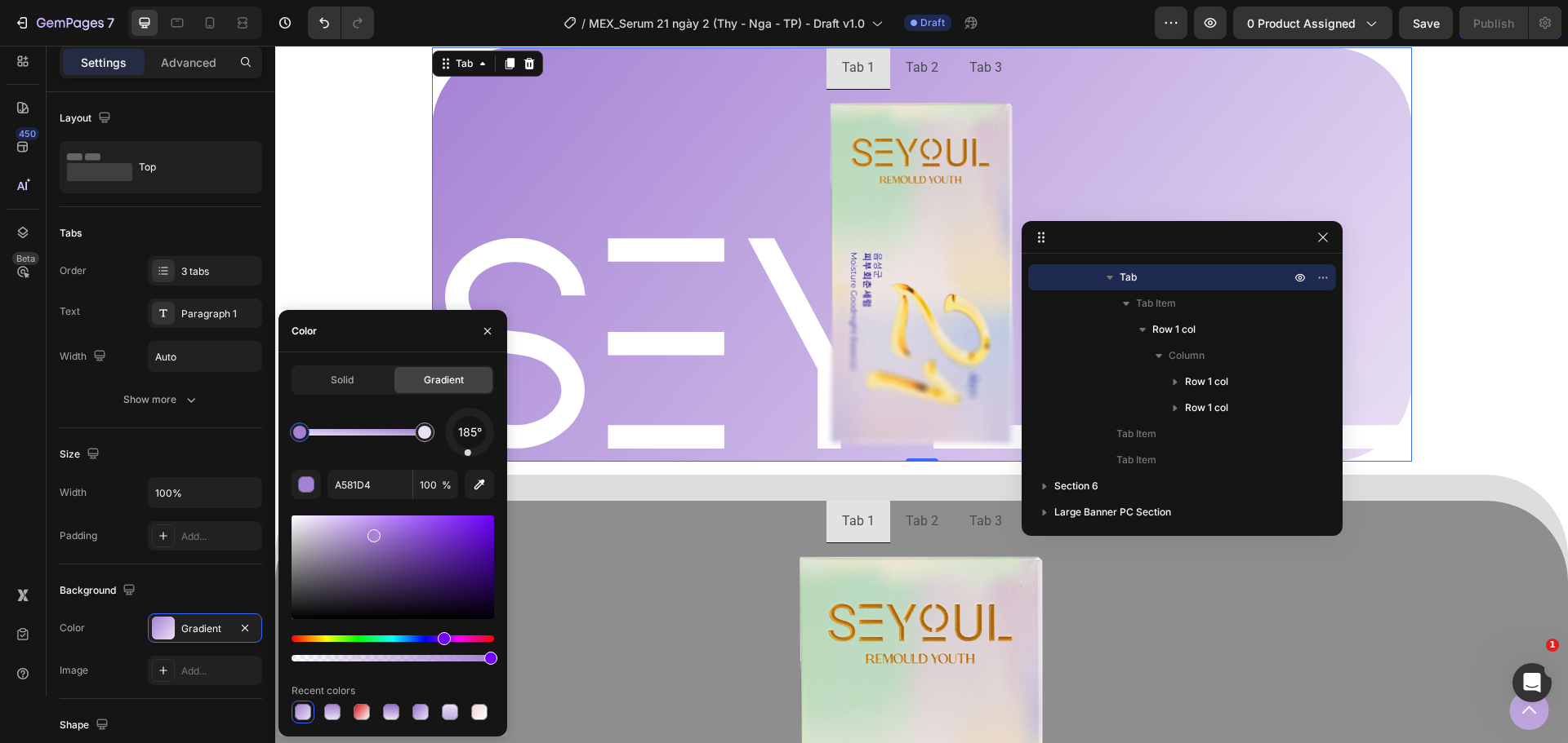
click at [467, 462] on div "185° A581D4 100 % Recent colors" at bounding box center [392, 565] width 202 height 316
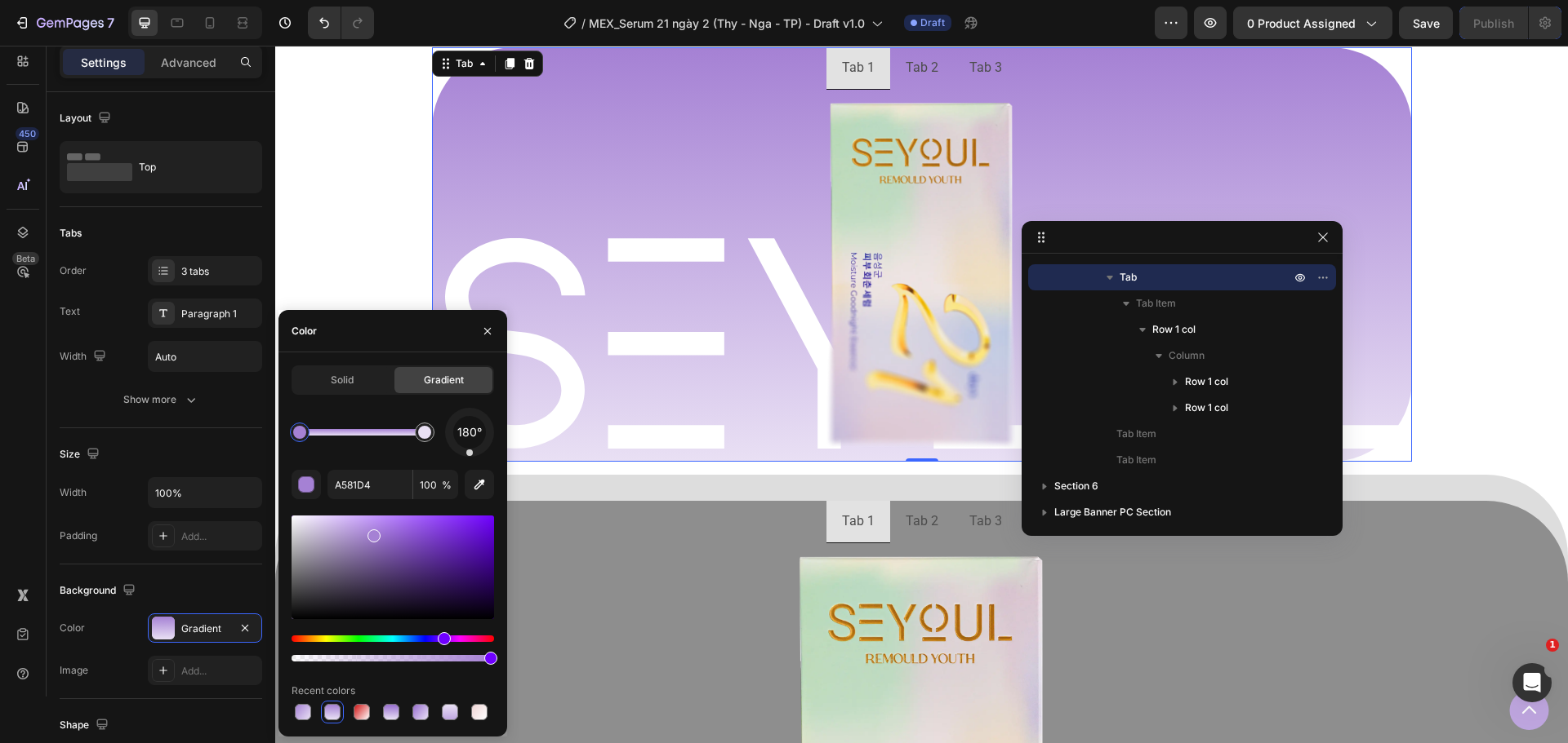
click at [470, 459] on div "180° A581D4 100 % Recent colors" at bounding box center [392, 565] width 202 height 316
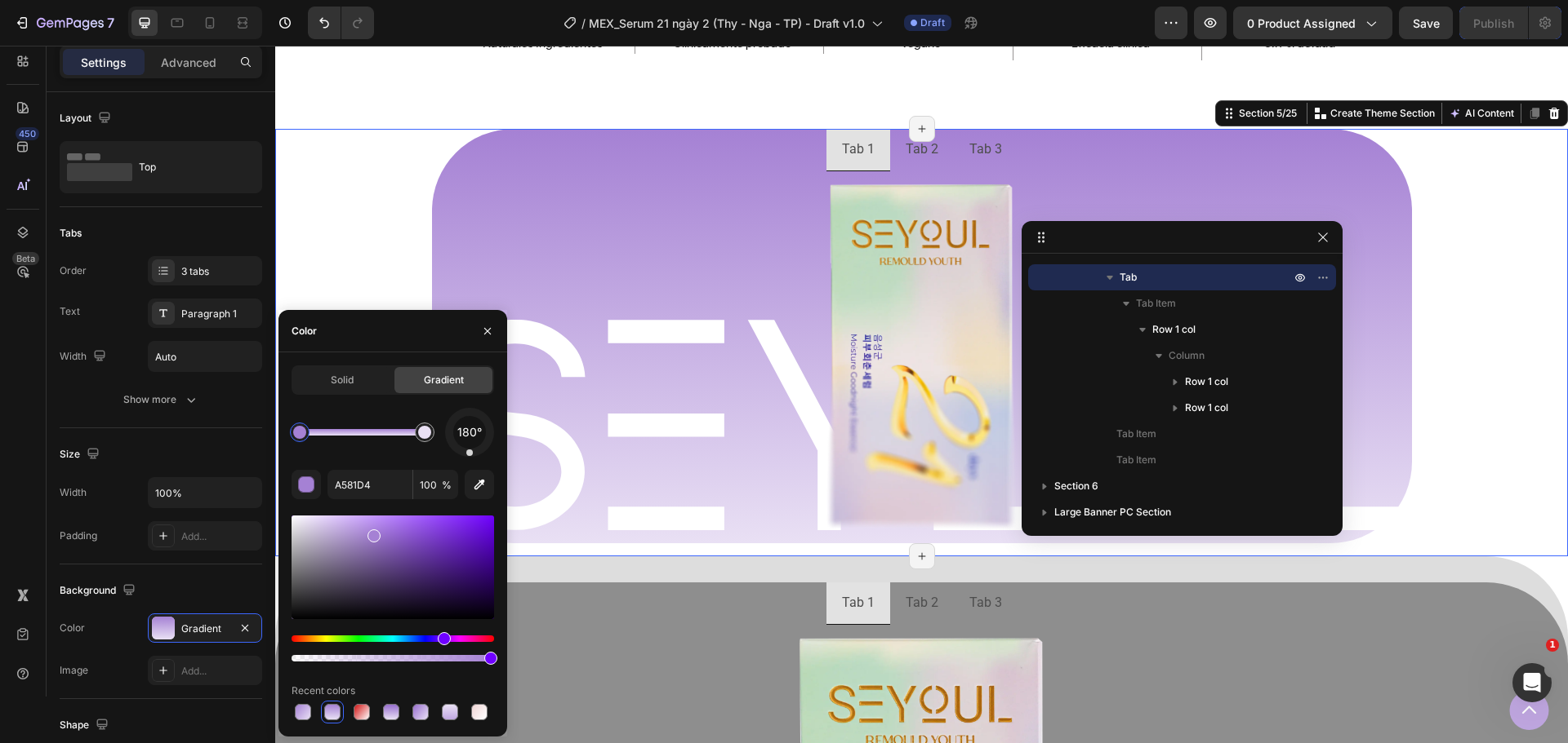
click at [1471, 391] on div "Tab 1 Tab 2 Tab 3 Image Row Image Row Row [GEOGRAPHIC_DATA]" at bounding box center [920, 342] width 1292 height 427
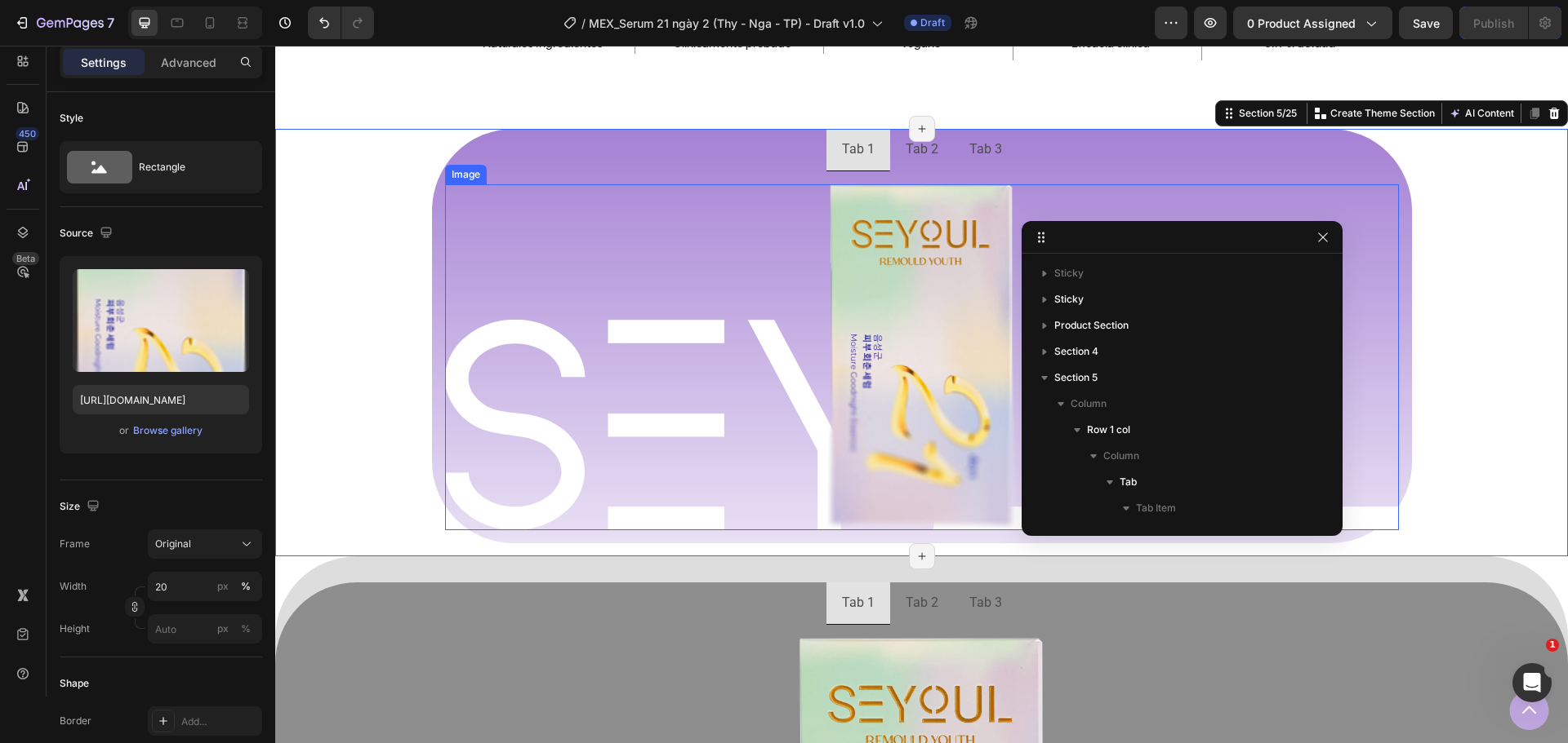
click at [735, 334] on div at bounding box center [922, 358] width 954 height 346
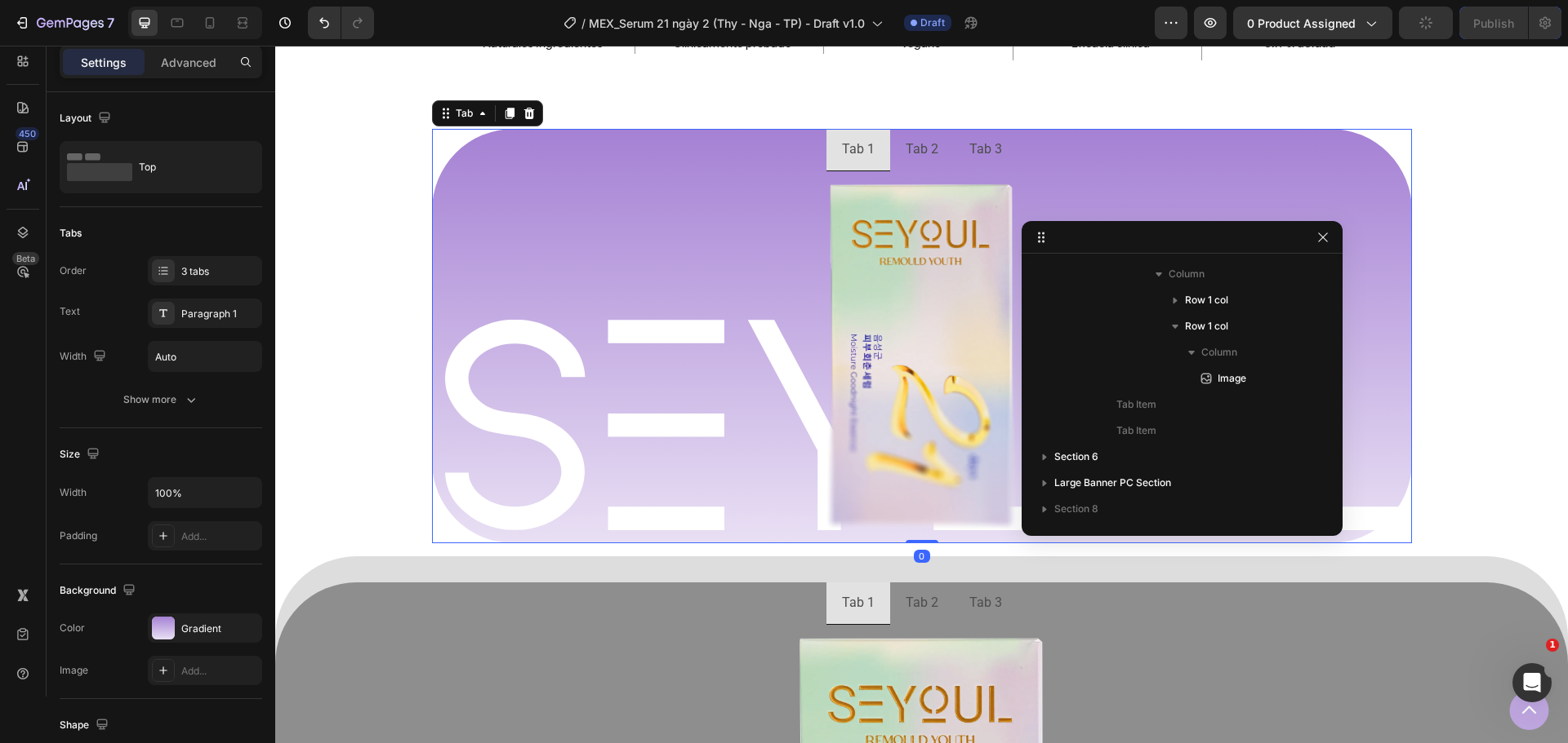
click at [1380, 171] on div "Image Row Image Row Row" at bounding box center [922, 358] width 980 height 373
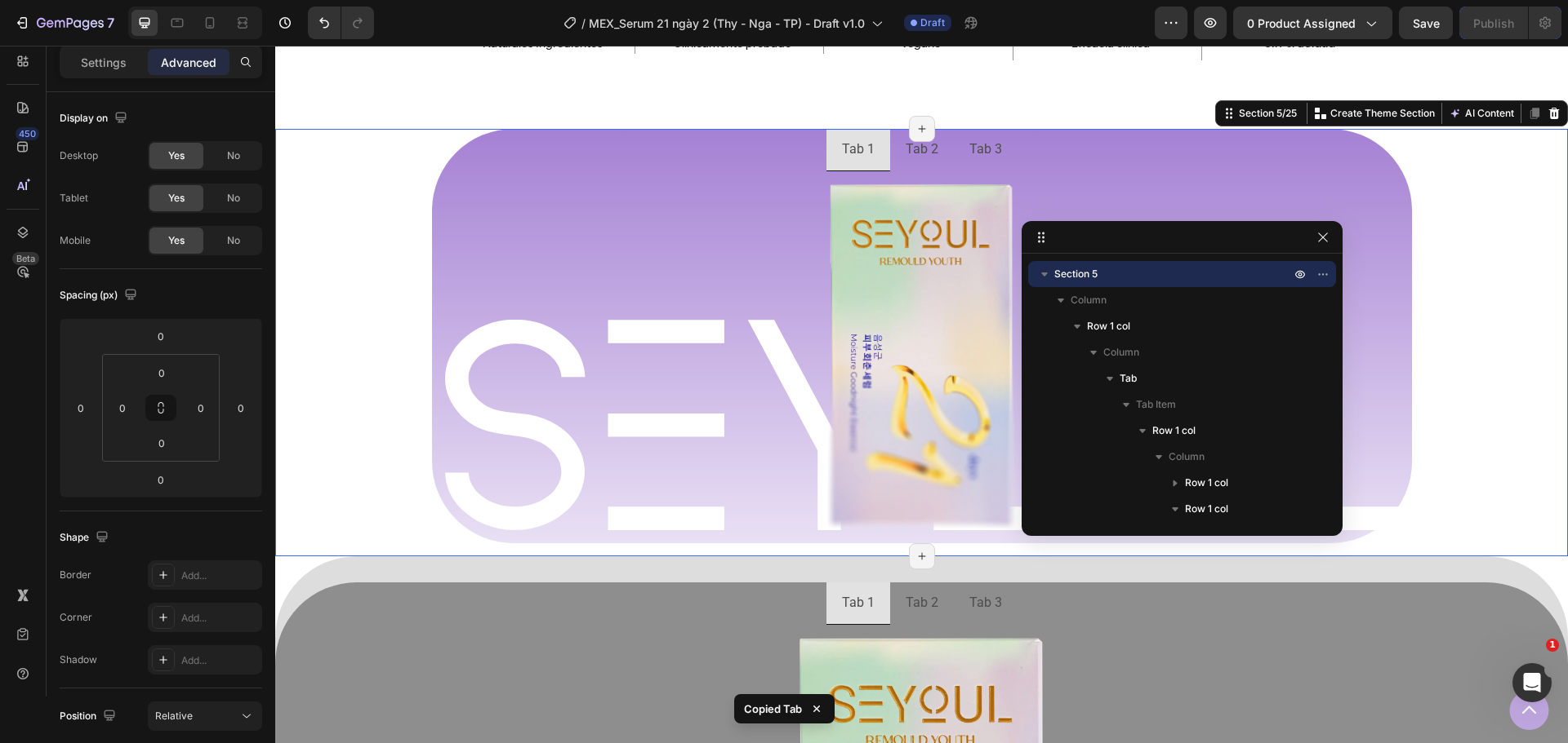
click at [363, 149] on div "Tab 1 Tab 2 Tab 3 Image Row Image Row Row [GEOGRAPHIC_DATA]" at bounding box center [920, 342] width 1292 height 427
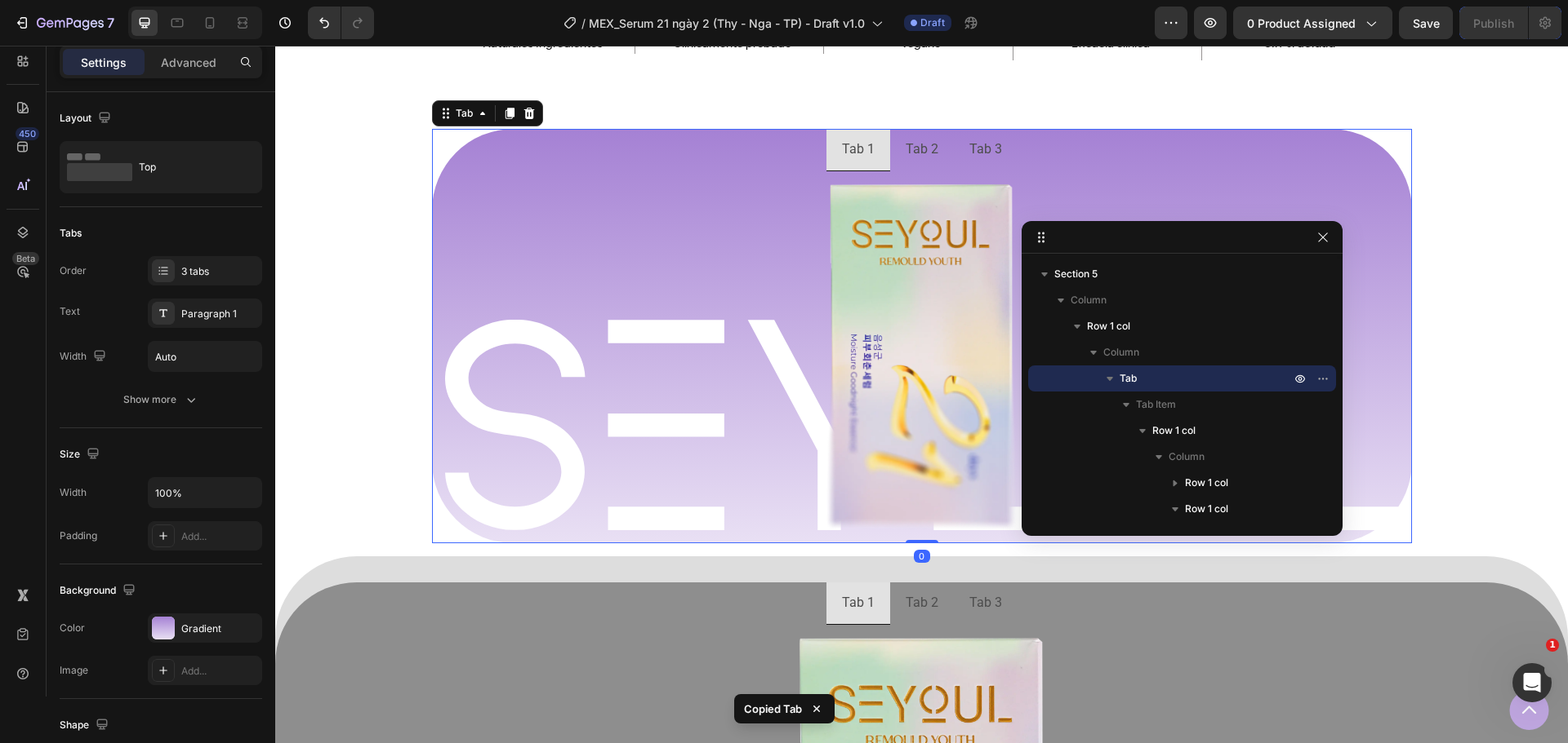
click at [528, 171] on div "Image Row Image Row Row" at bounding box center [922, 358] width 980 height 373
click at [505, 118] on icon at bounding box center [510, 114] width 9 height 11
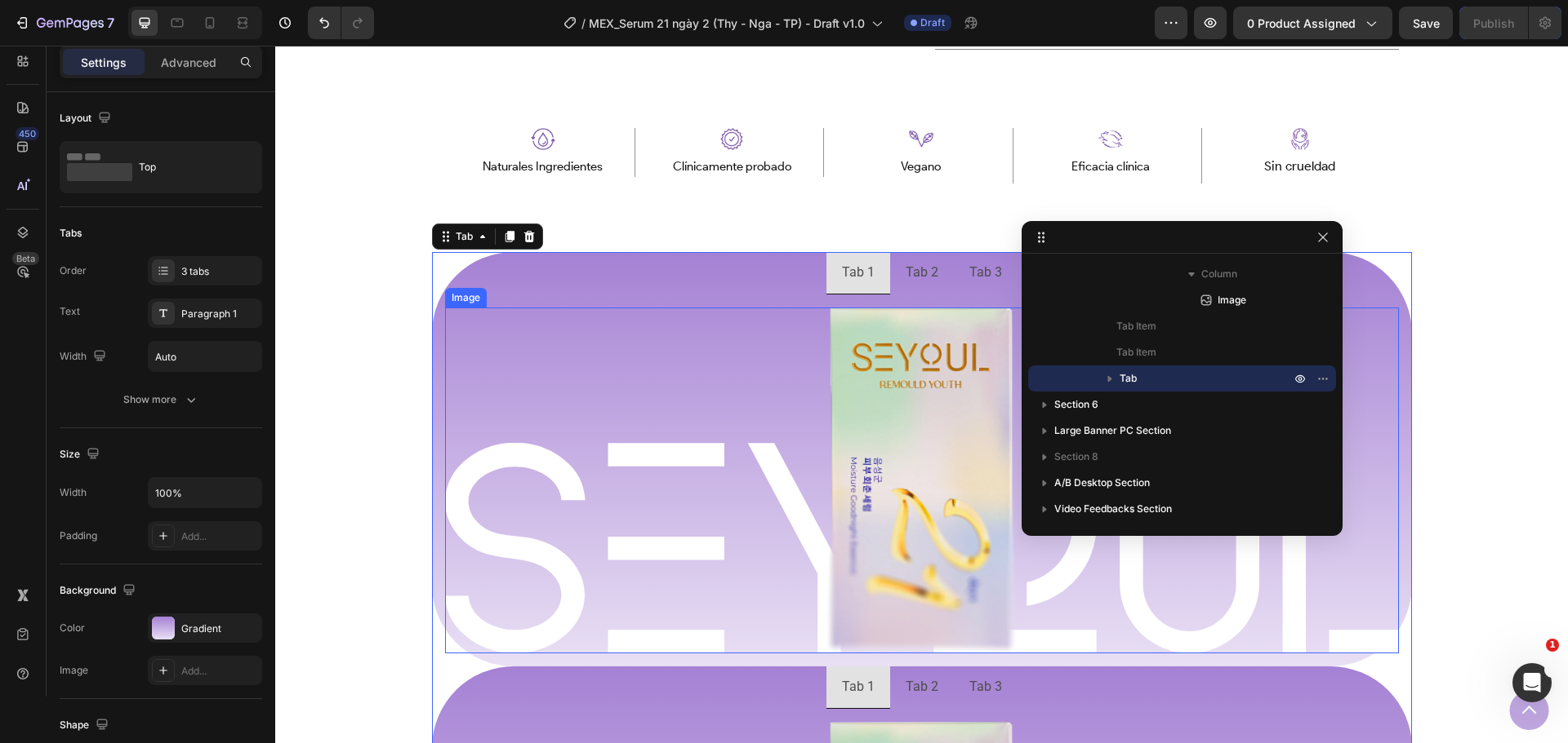
scroll to position [906, 0]
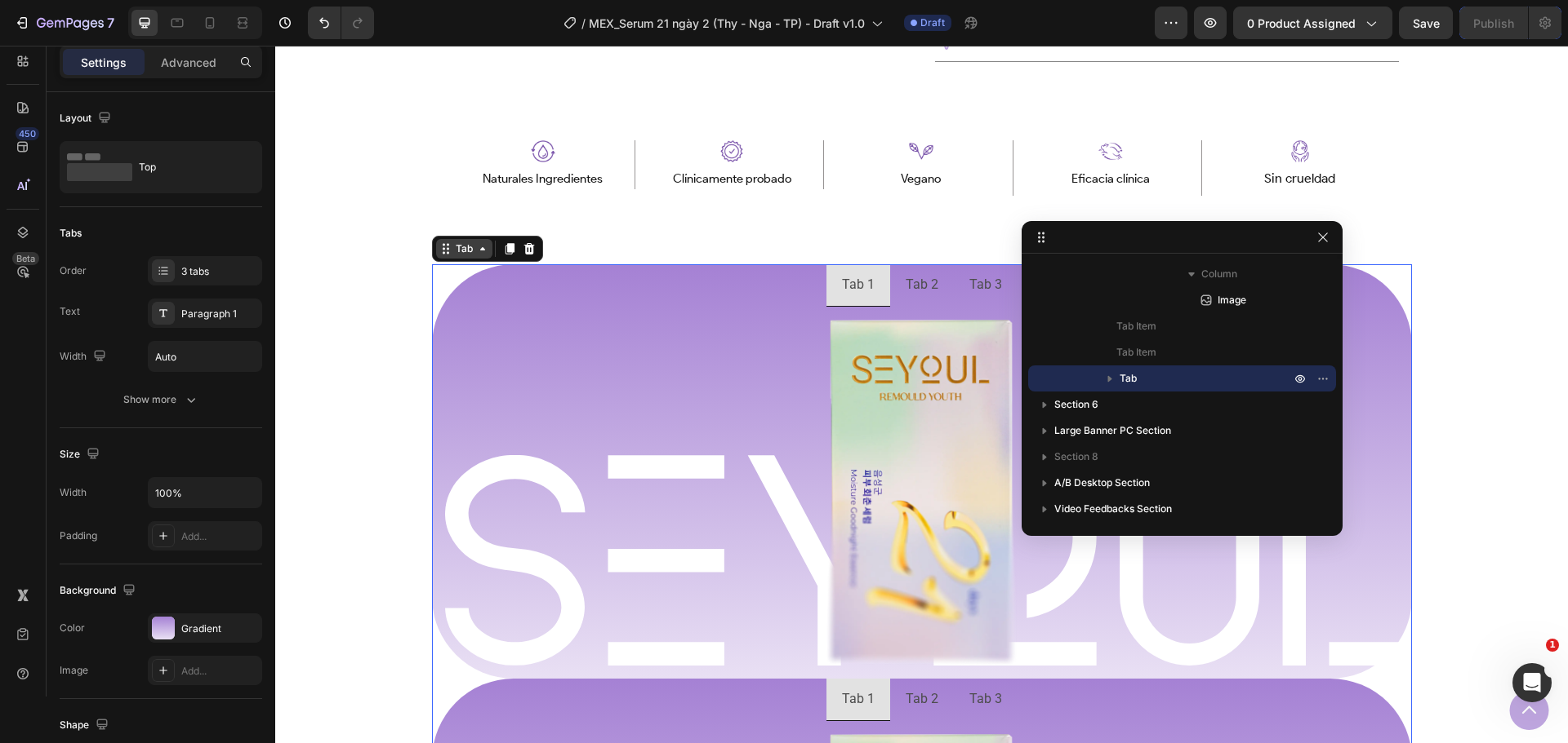
click at [440, 248] on icon at bounding box center [446, 249] width 13 height 13
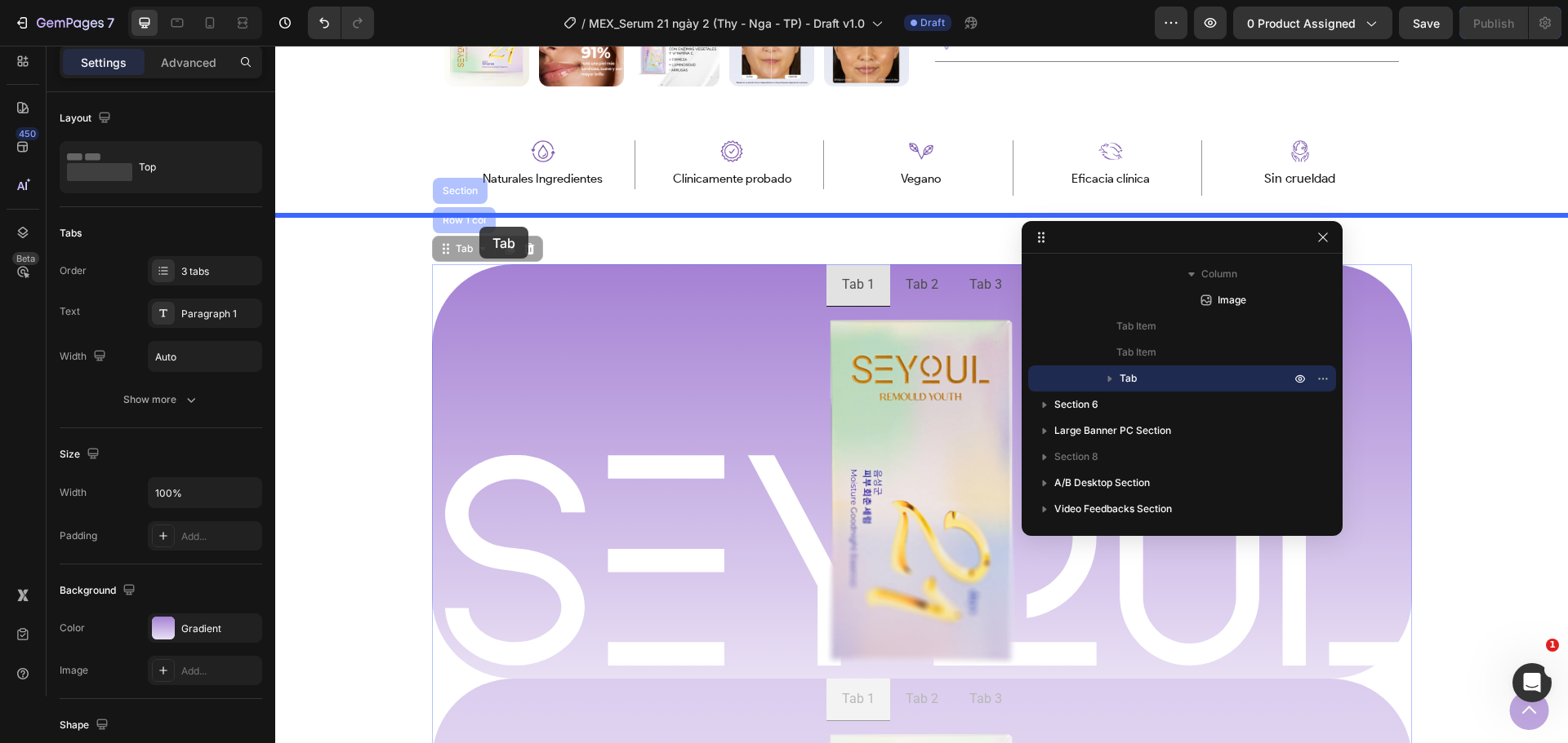
drag, startPoint x: 435, startPoint y: 250, endPoint x: 484, endPoint y: 221, distance: 56.9
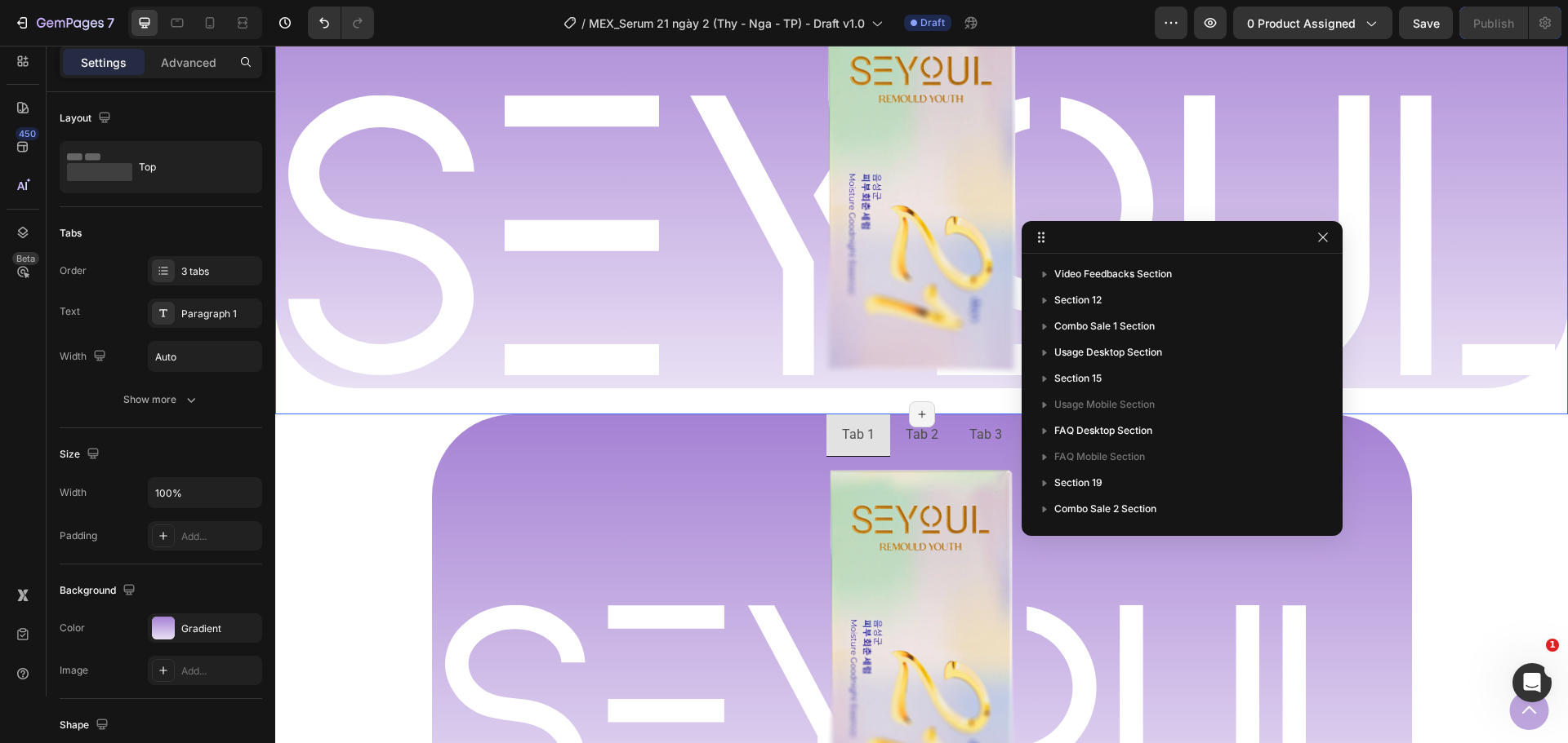
scroll to position [0, 0]
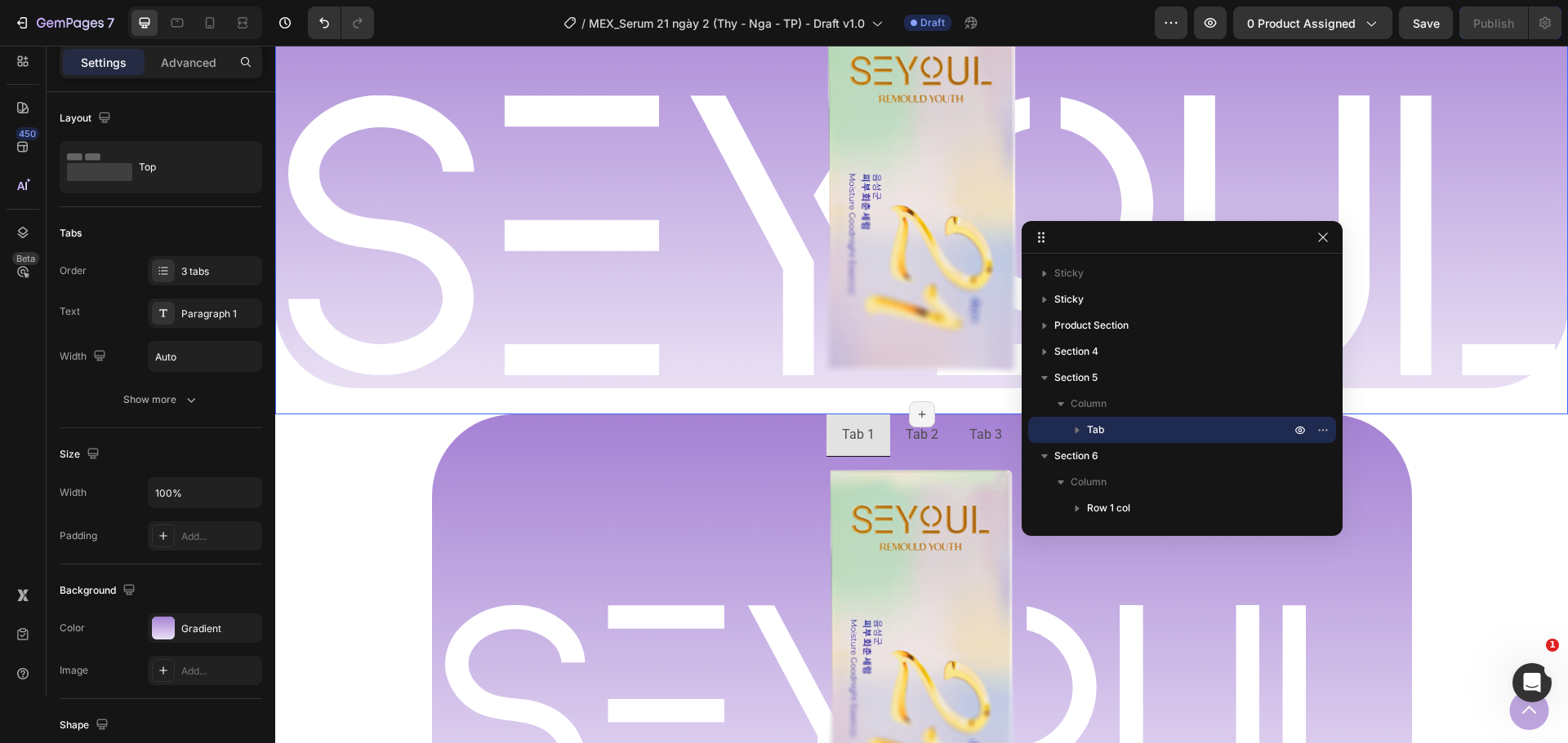
click at [536, 412] on div "Tab 1 Tab 2 Tab 3 Image Row Image Row Row Tab Section 5/25 Create Theme Section…" at bounding box center [920, 176] width 1292 height 477
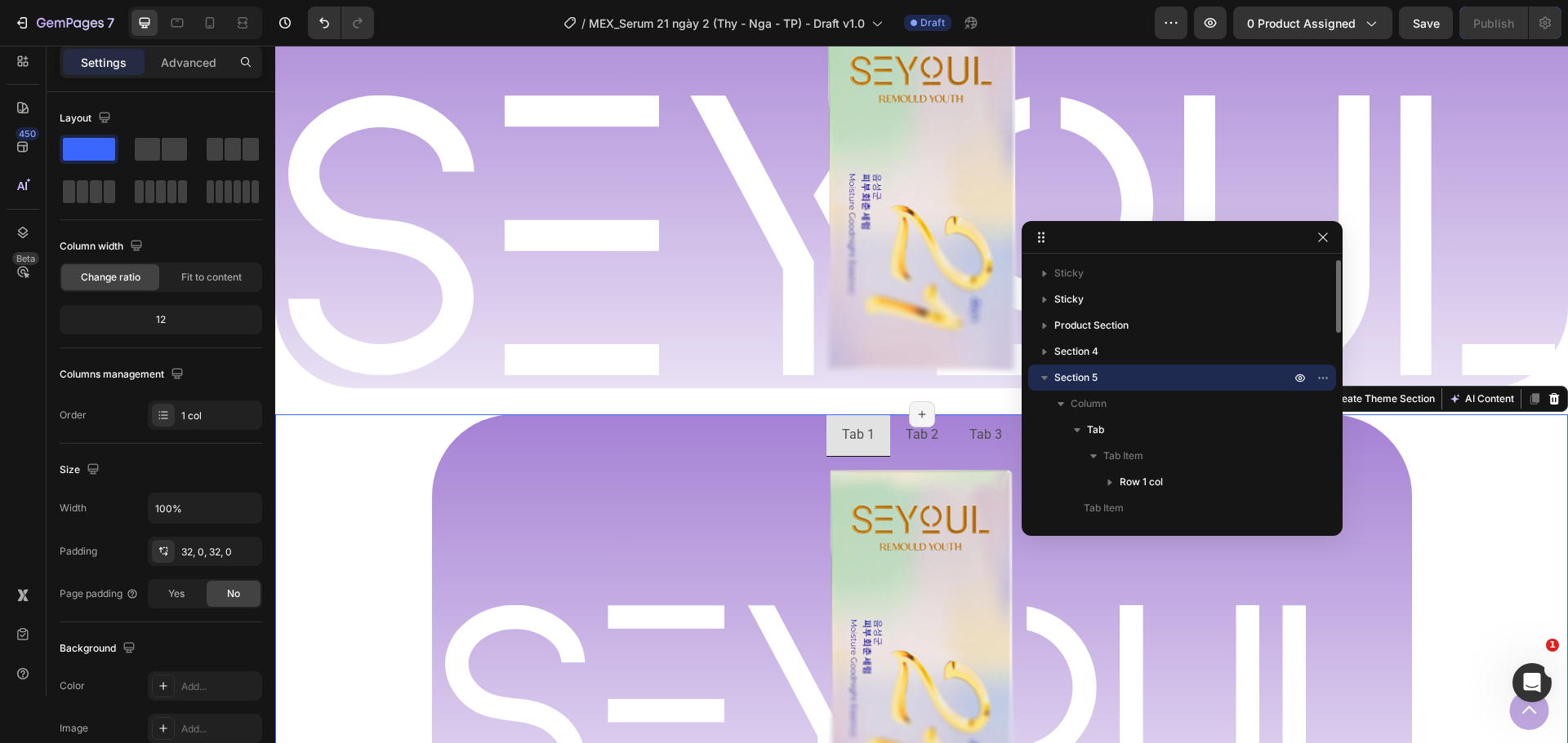
click at [365, 474] on div "Tab 1 Tab 2 Tab 3 Image Row Image Row Row [GEOGRAPHIC_DATA]" at bounding box center [920, 628] width 1292 height 427
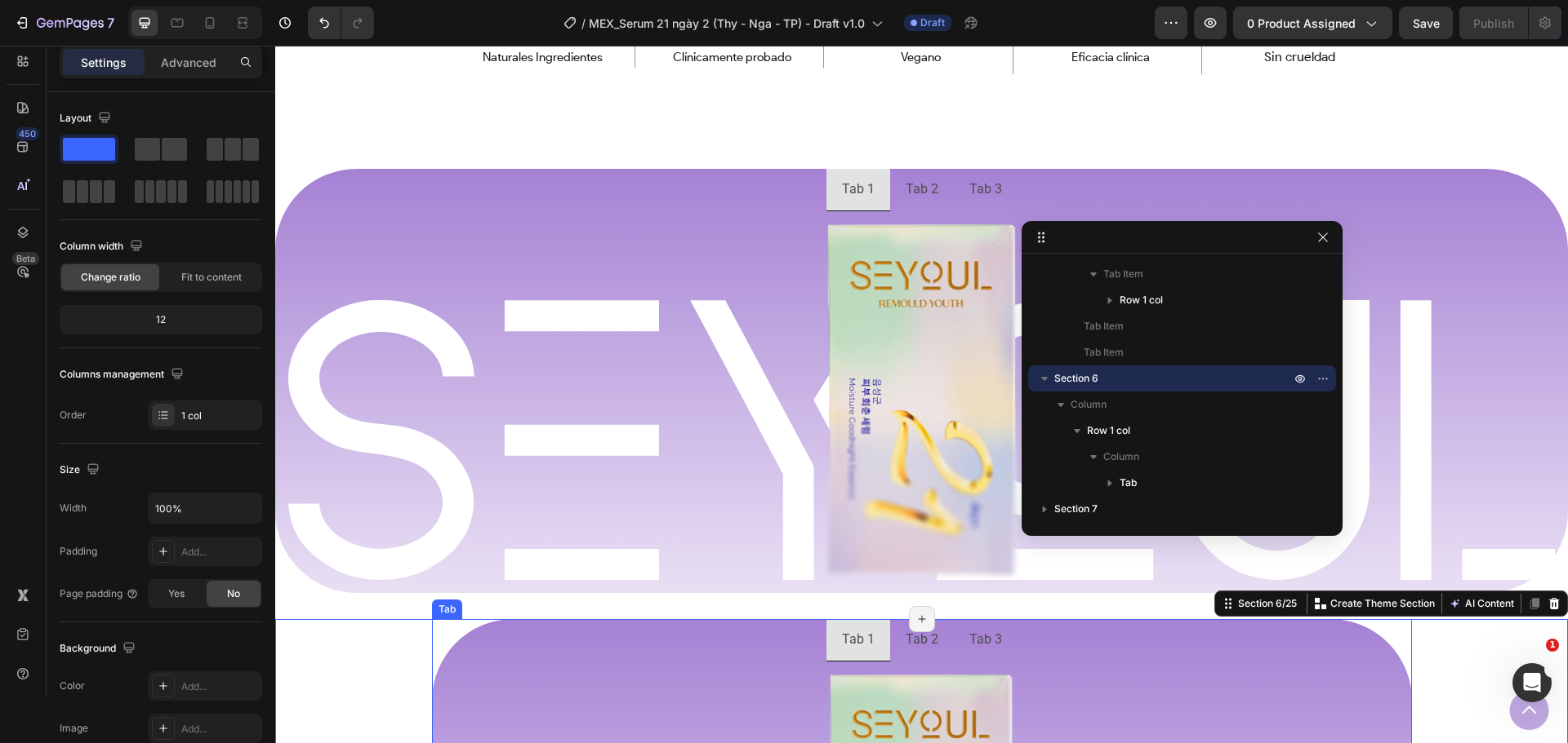
scroll to position [987, 0]
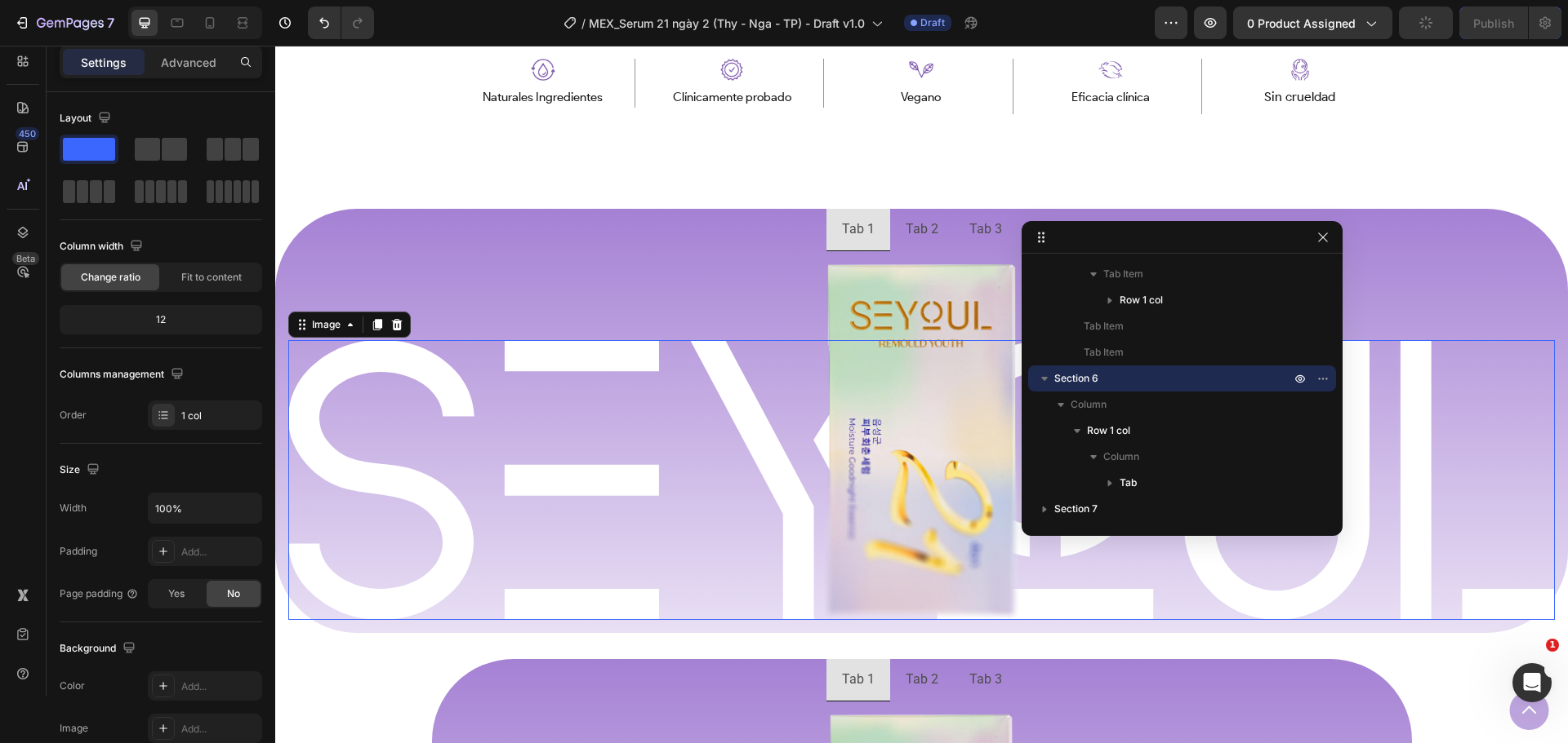
click at [335, 426] on img at bounding box center [920, 480] width 1266 height 280
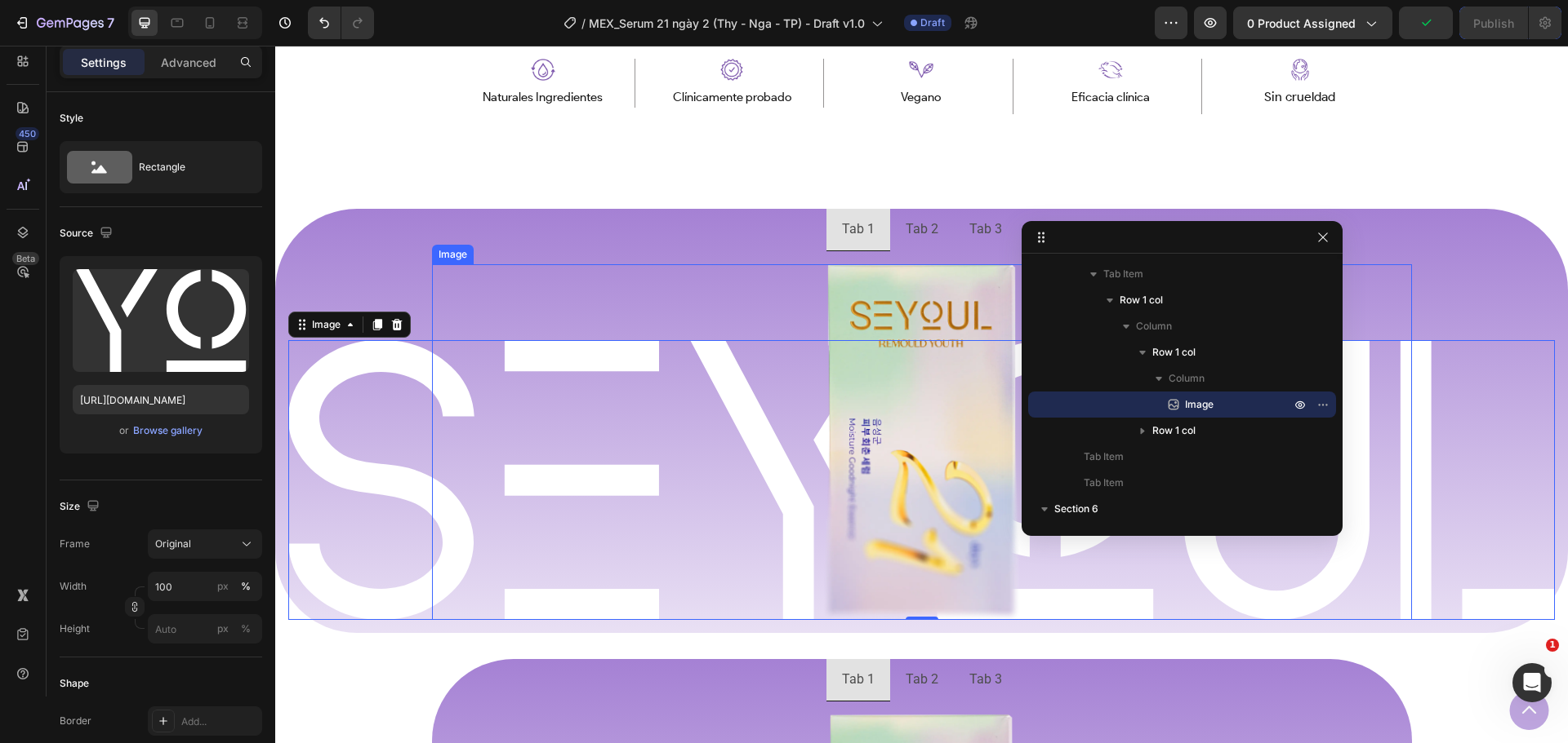
click at [646, 291] on div at bounding box center [922, 442] width 980 height 356
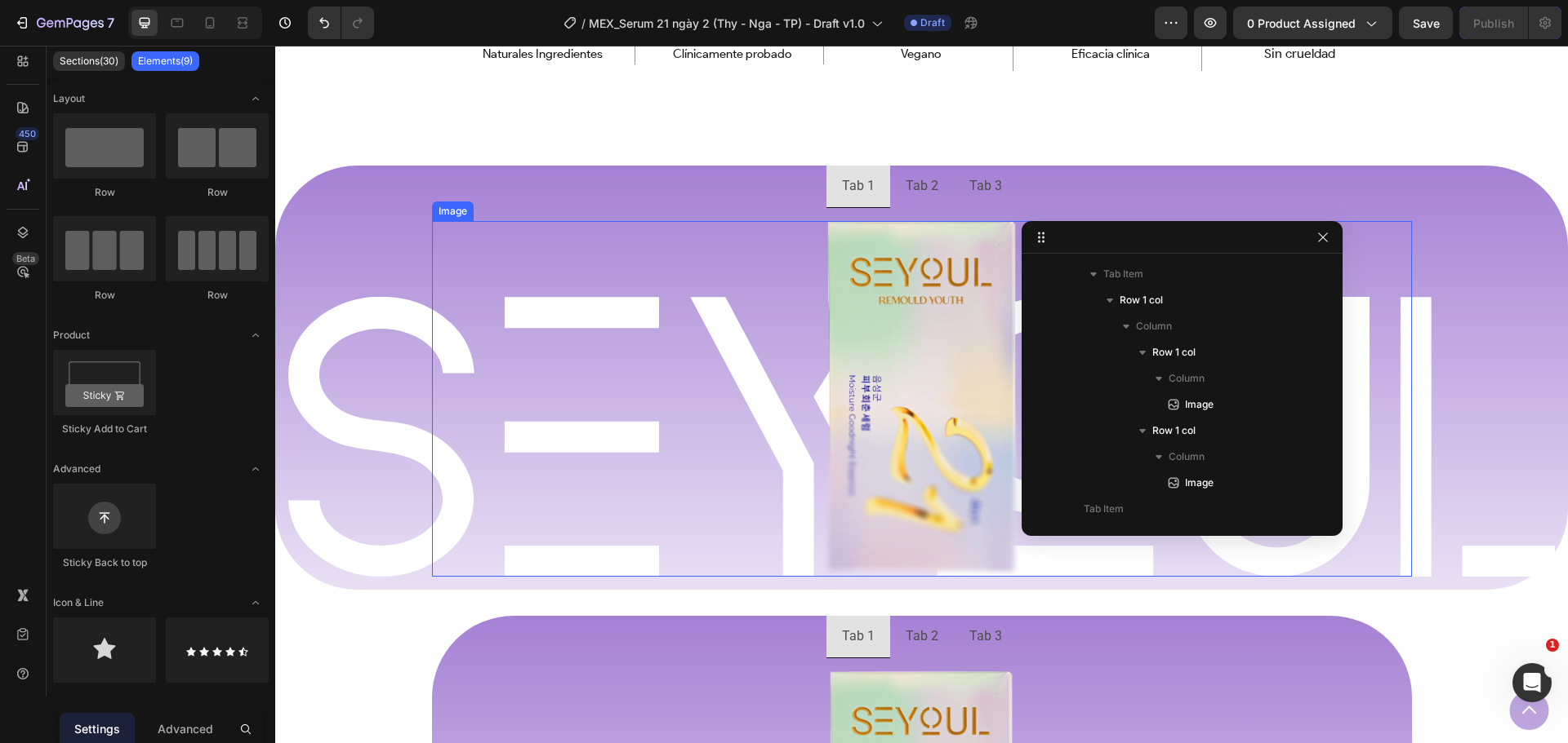
scroll to position [1027, 0]
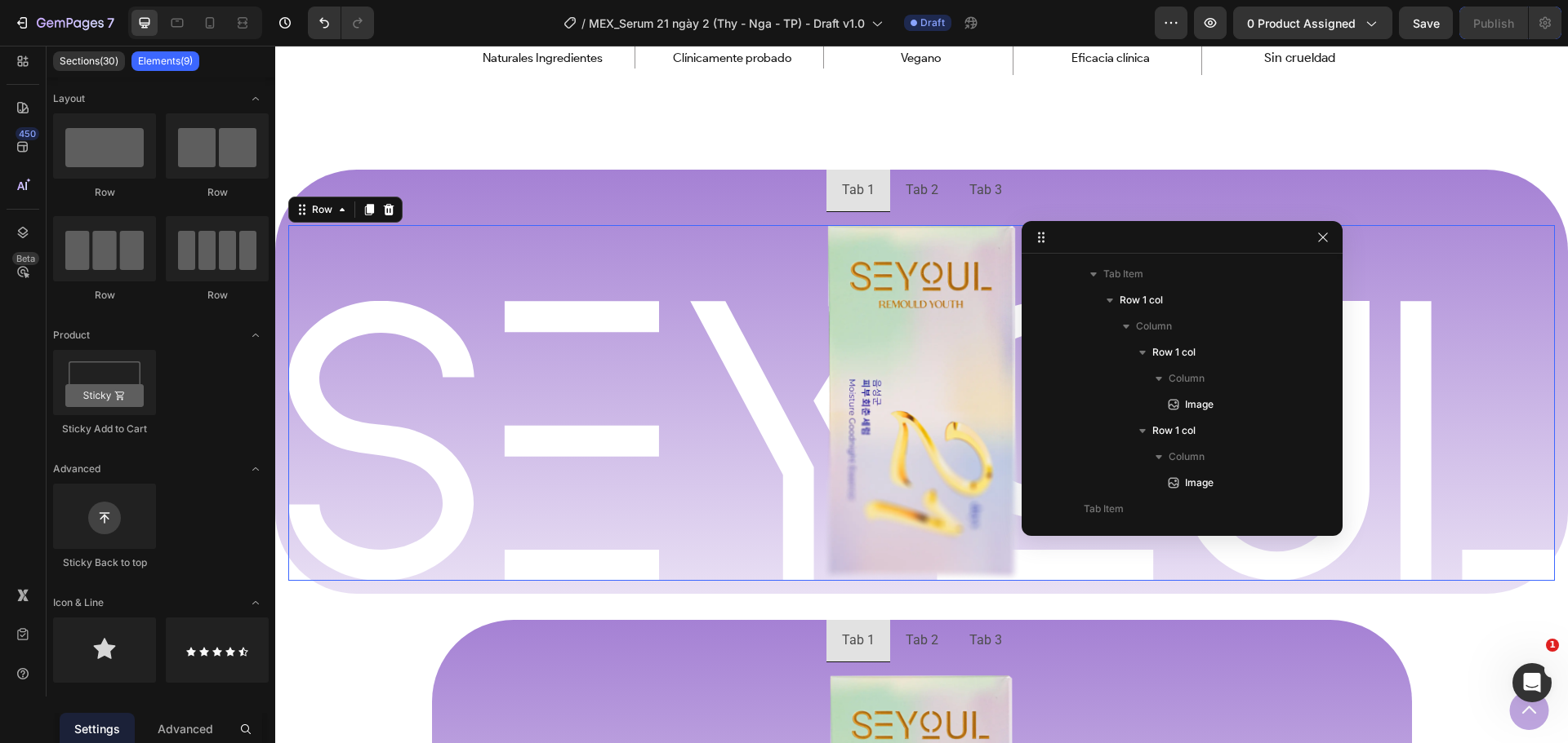
click at [351, 277] on div "Image Row Image Row" at bounding box center [920, 403] width 1266 height 356
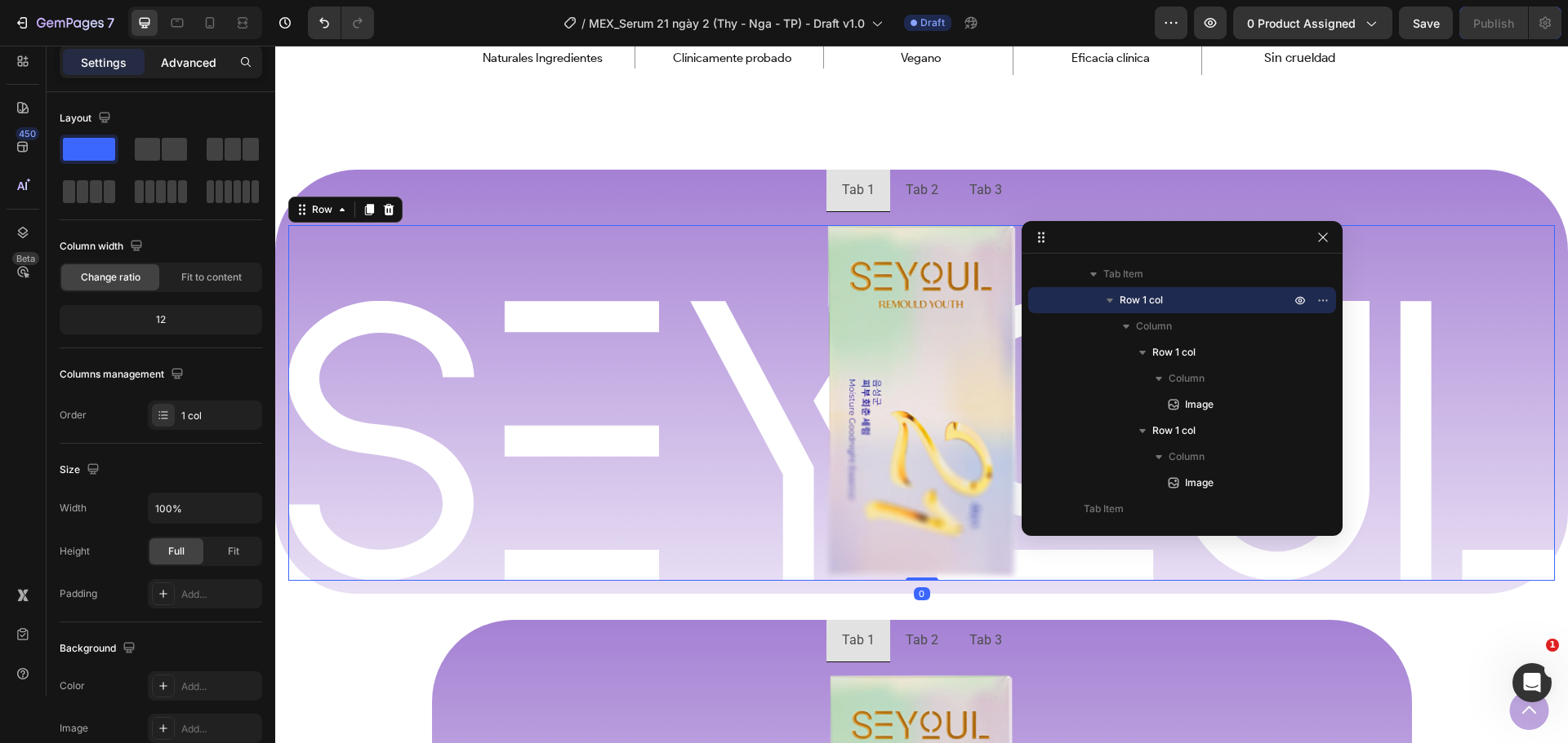
click at [191, 74] on div "Advanced" at bounding box center [189, 62] width 82 height 26
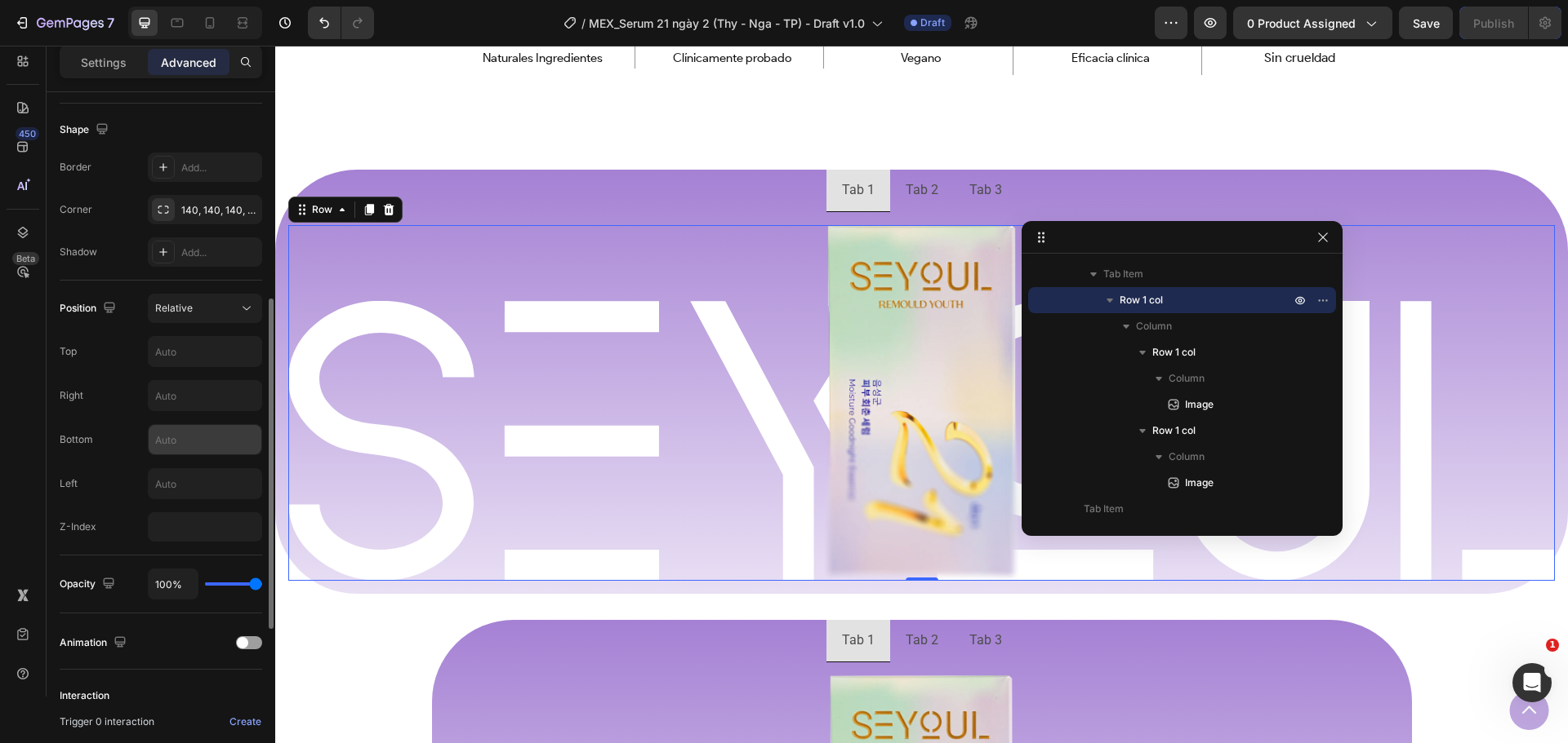
scroll to position [327, 0]
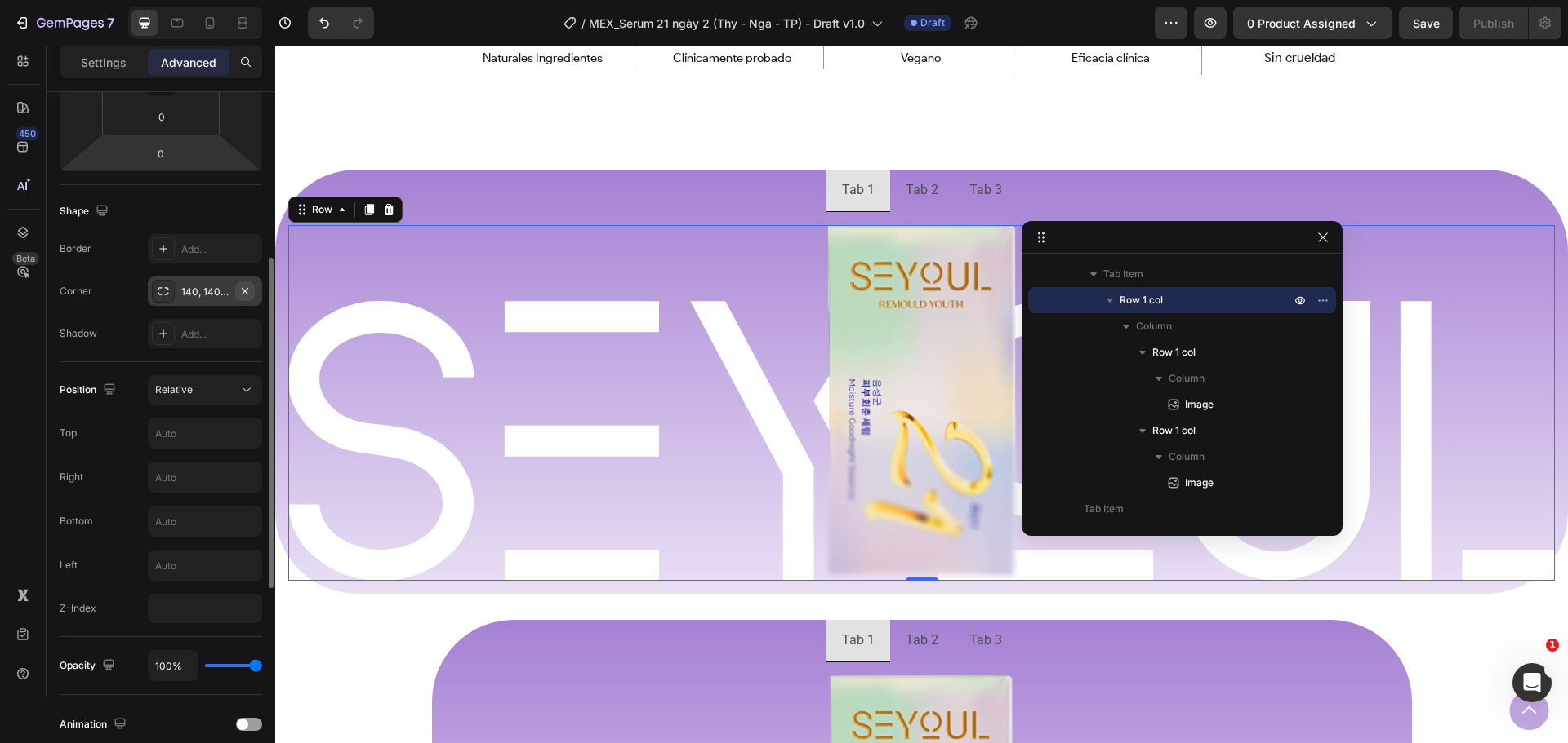
click at [239, 292] on icon "button" at bounding box center [245, 291] width 13 height 13
click at [241, 386] on icon at bounding box center [247, 390] width 17 height 17
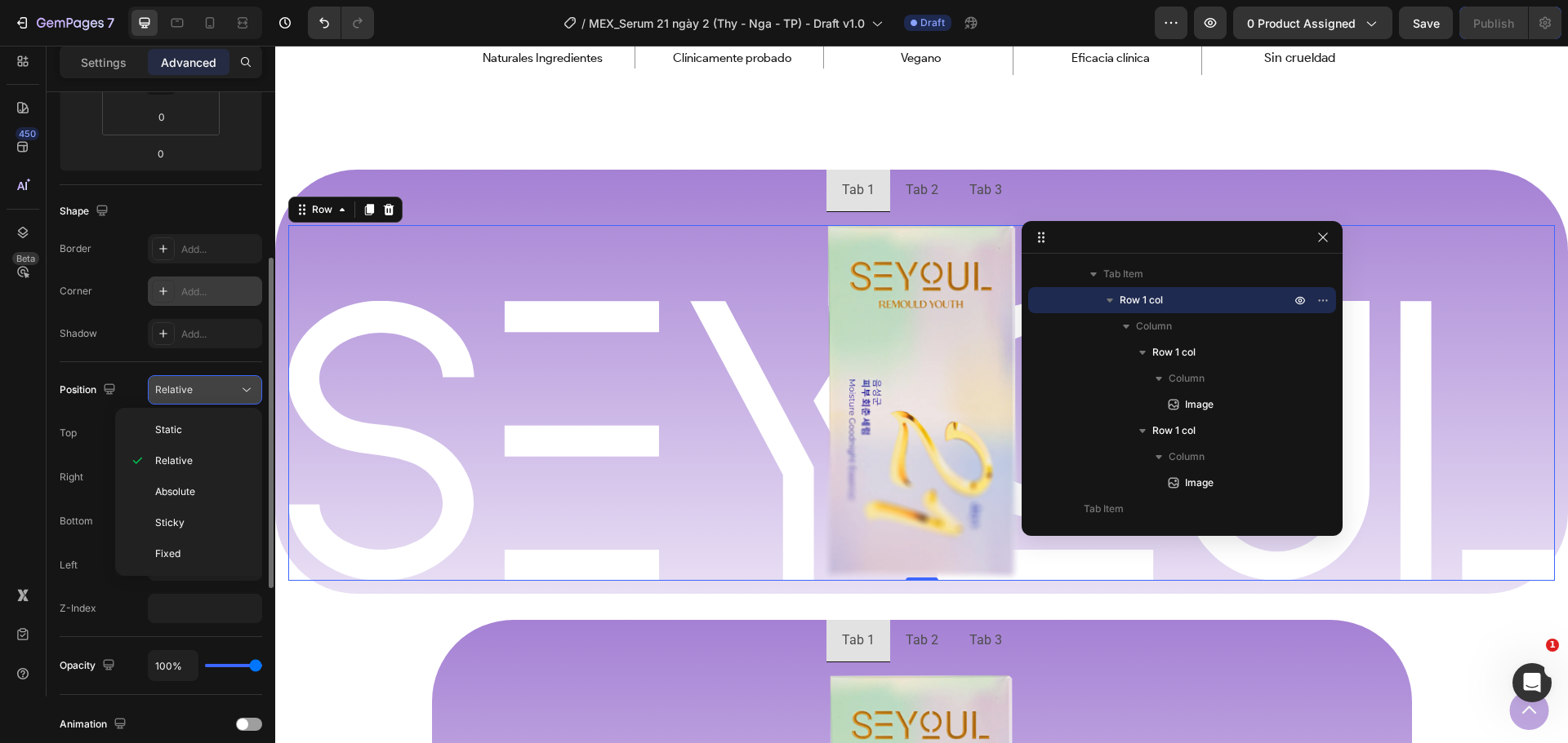
click at [241, 386] on icon at bounding box center [247, 390] width 17 height 17
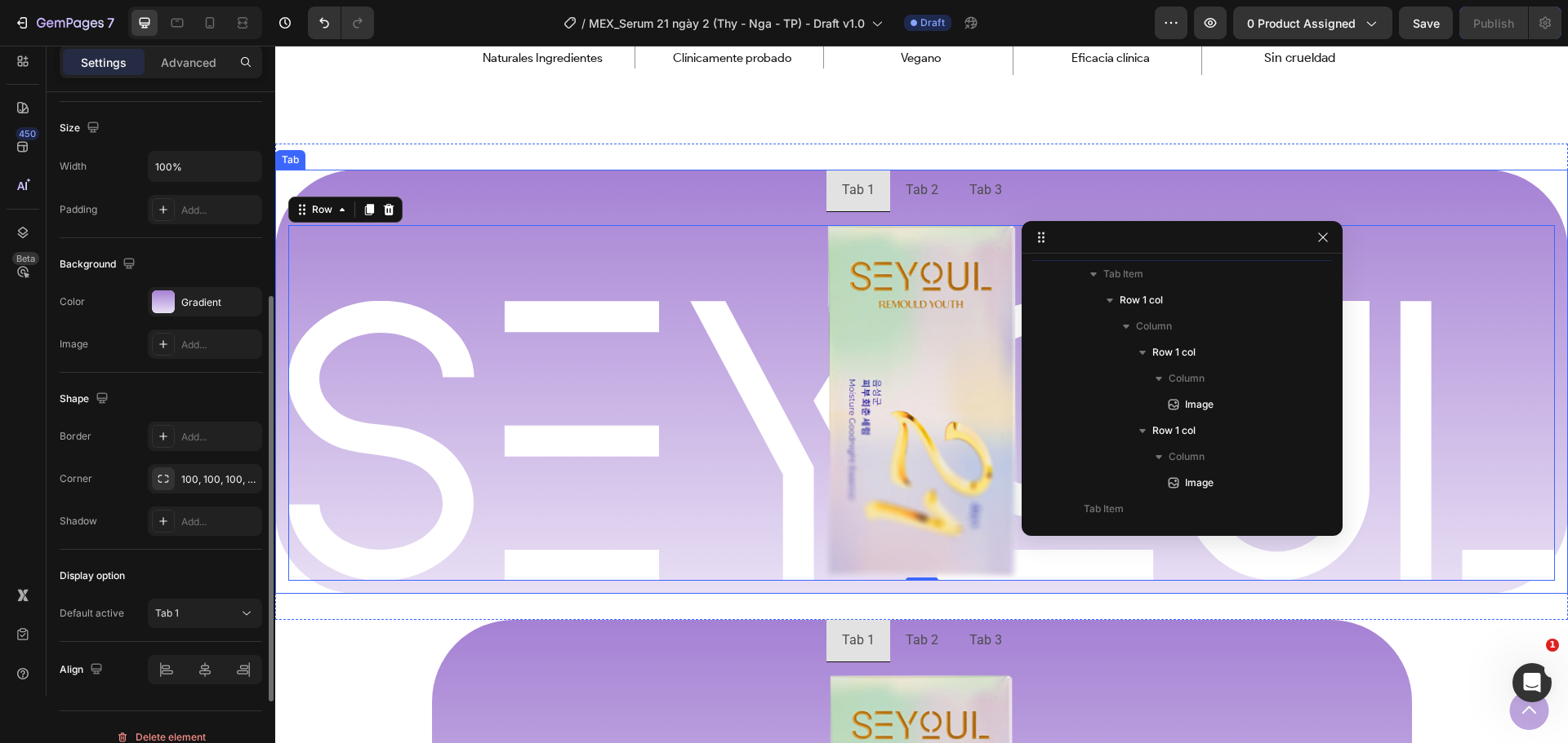
scroll to position [51, 0]
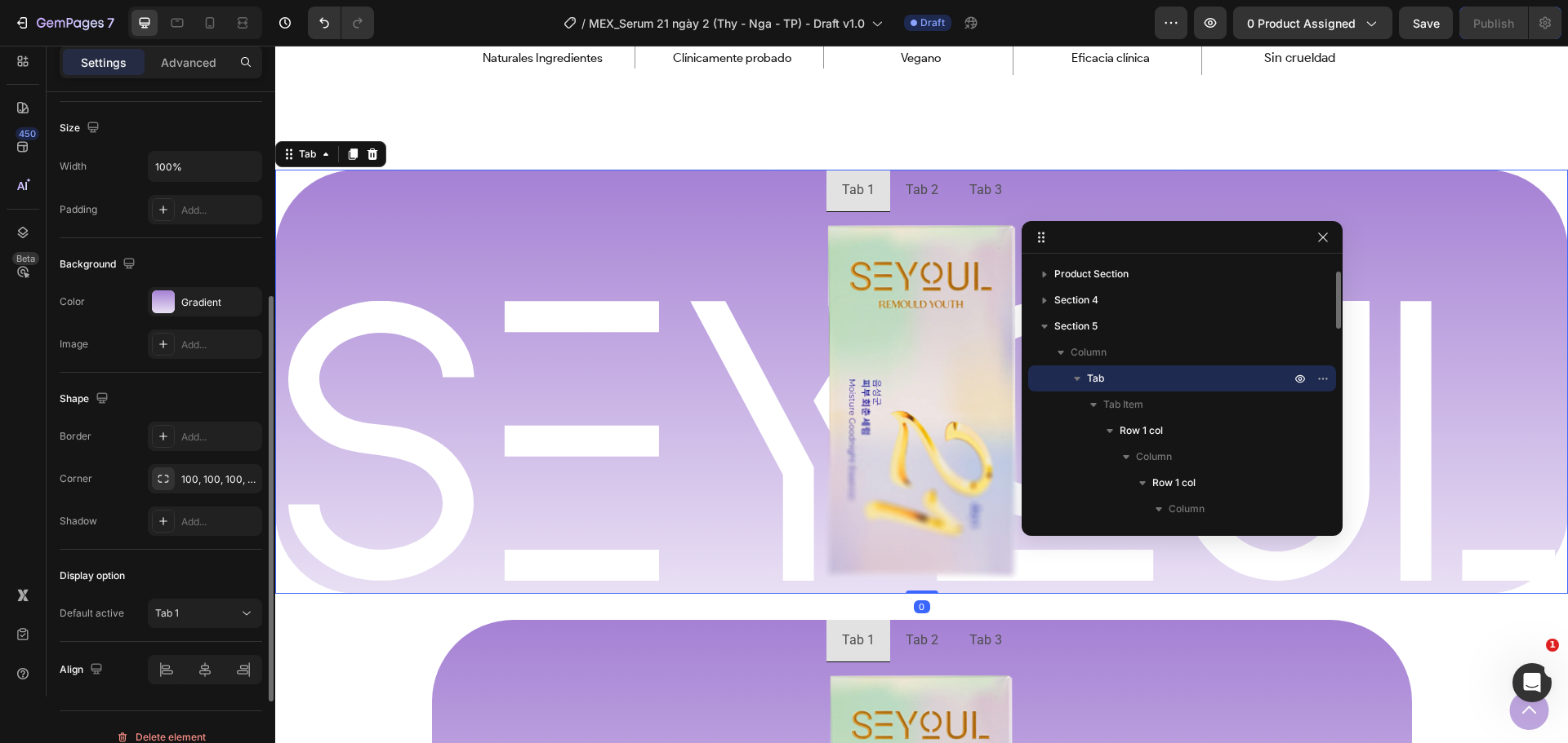
click at [466, 200] on ul "Tab 1 Tab 2 Tab 3" at bounding box center [920, 191] width 1292 height 43
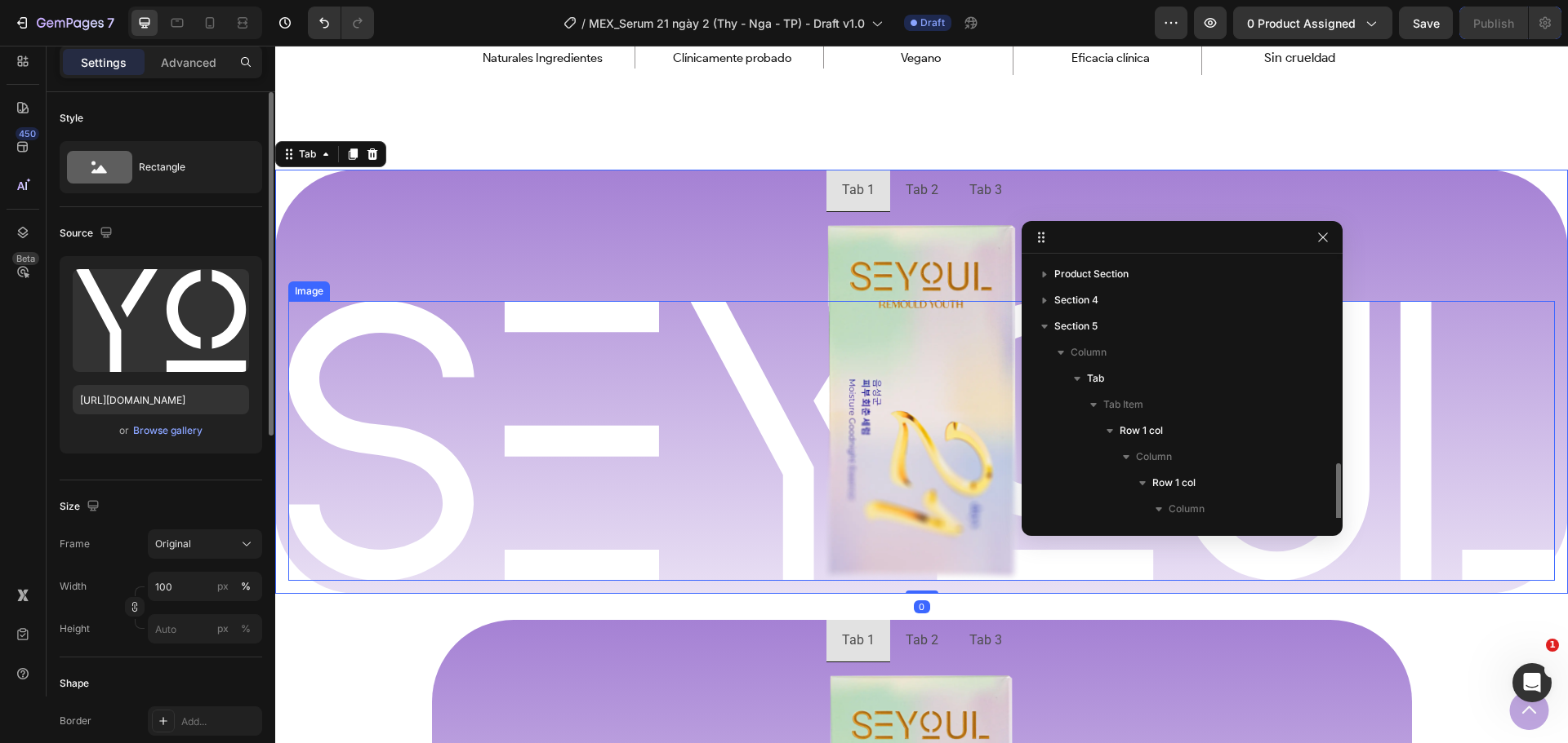
click at [368, 410] on img at bounding box center [920, 440] width 1266 height 280
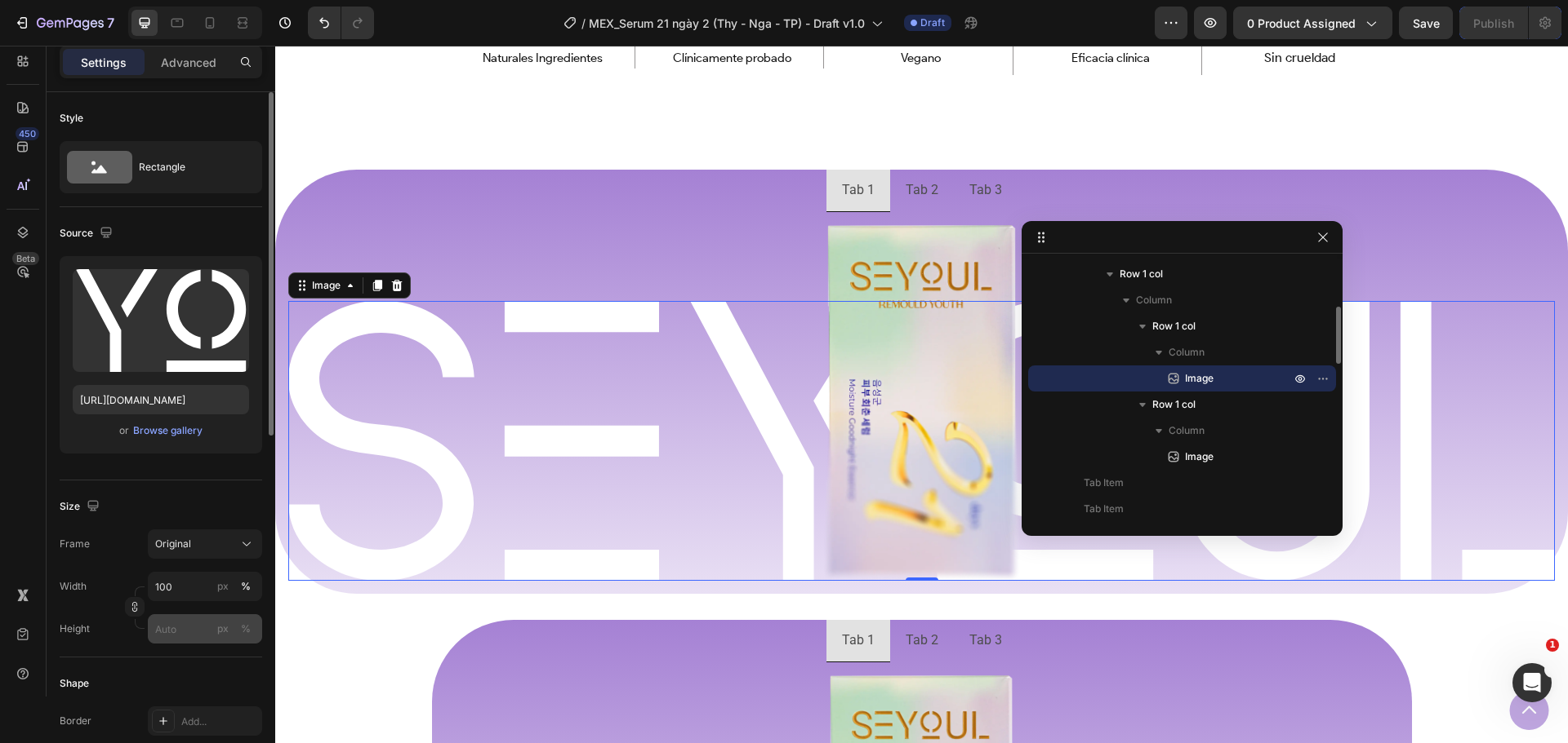
scroll to position [327, 0]
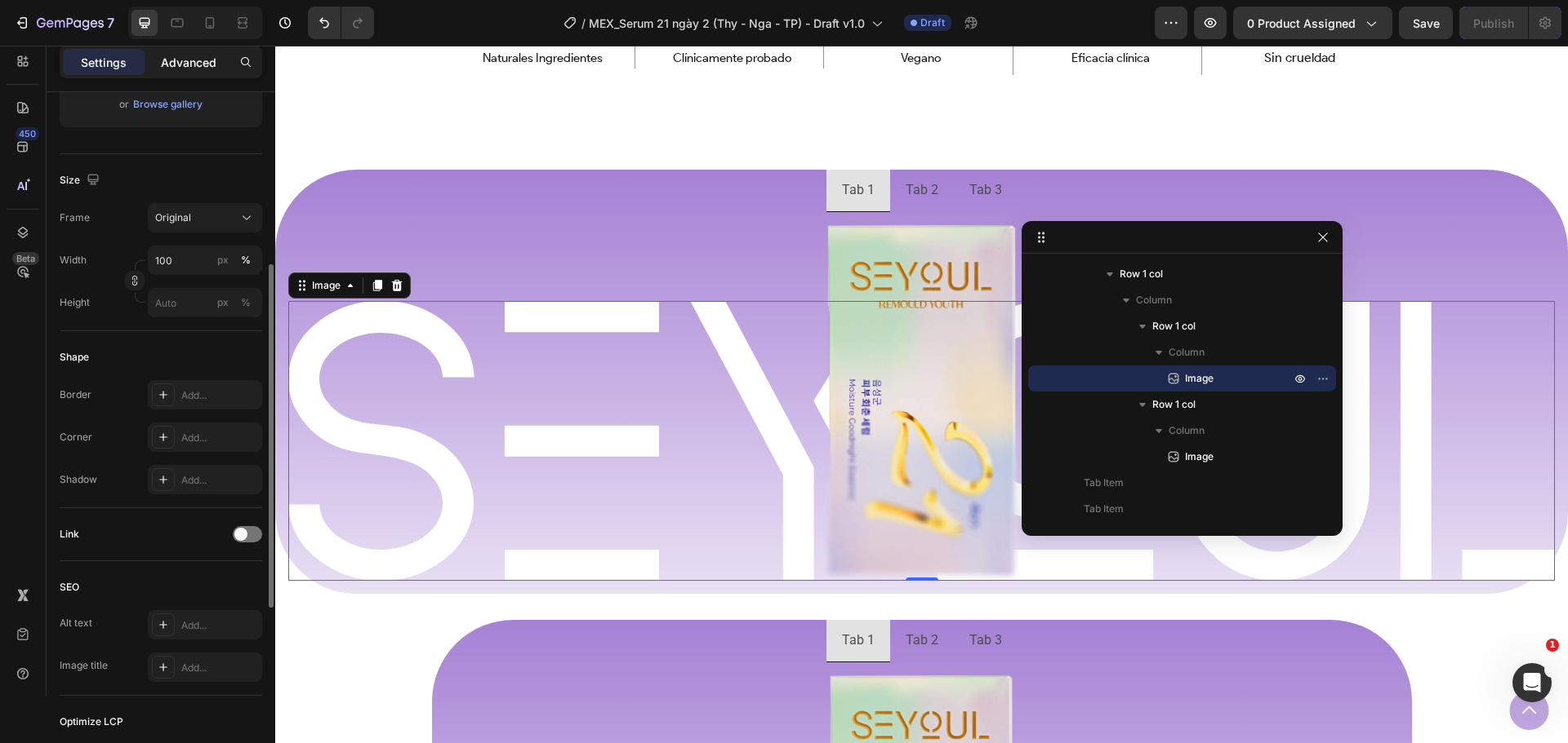
click at [208, 65] on p "Advanced" at bounding box center [189, 62] width 56 height 17
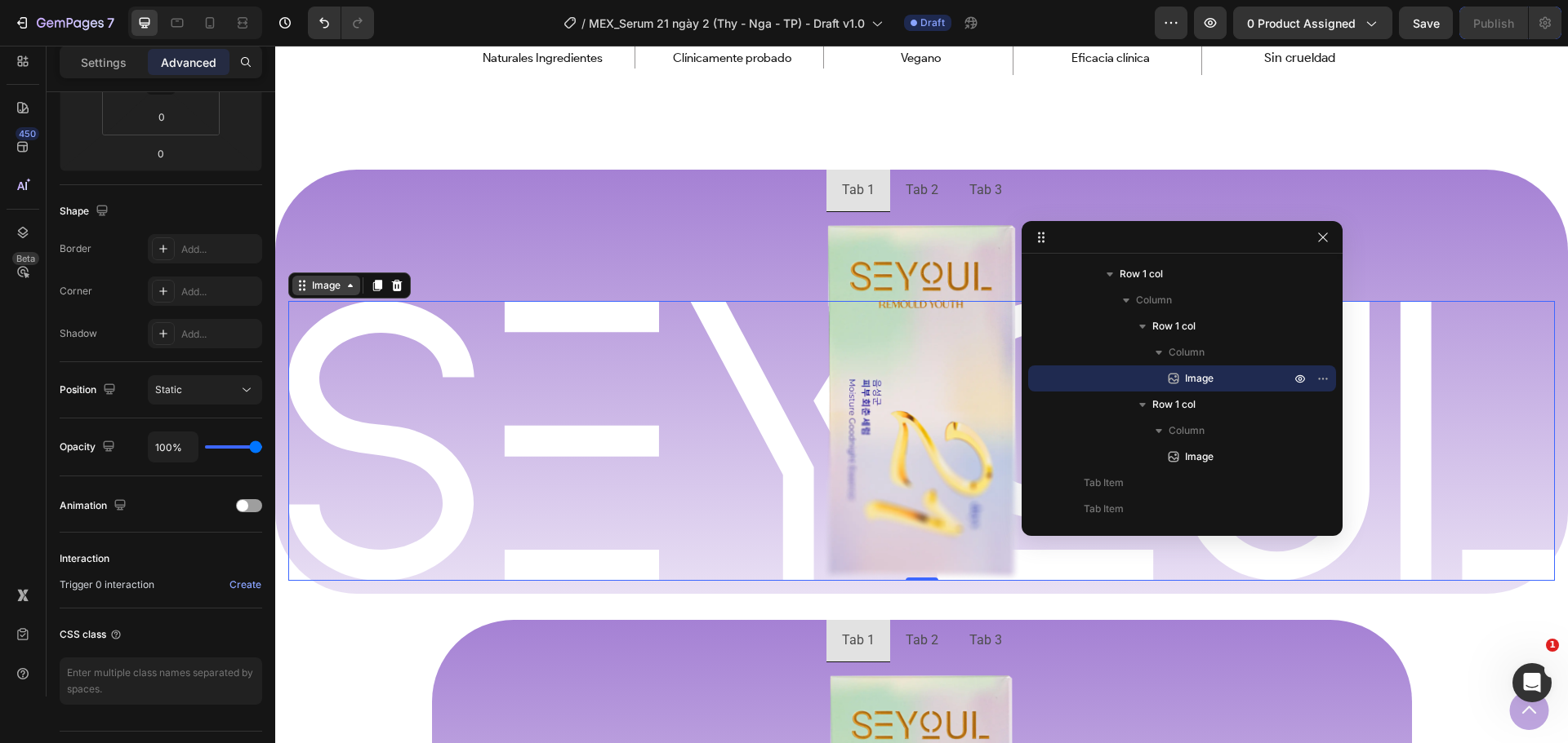
click at [328, 290] on div "Image" at bounding box center [326, 286] width 35 height 15
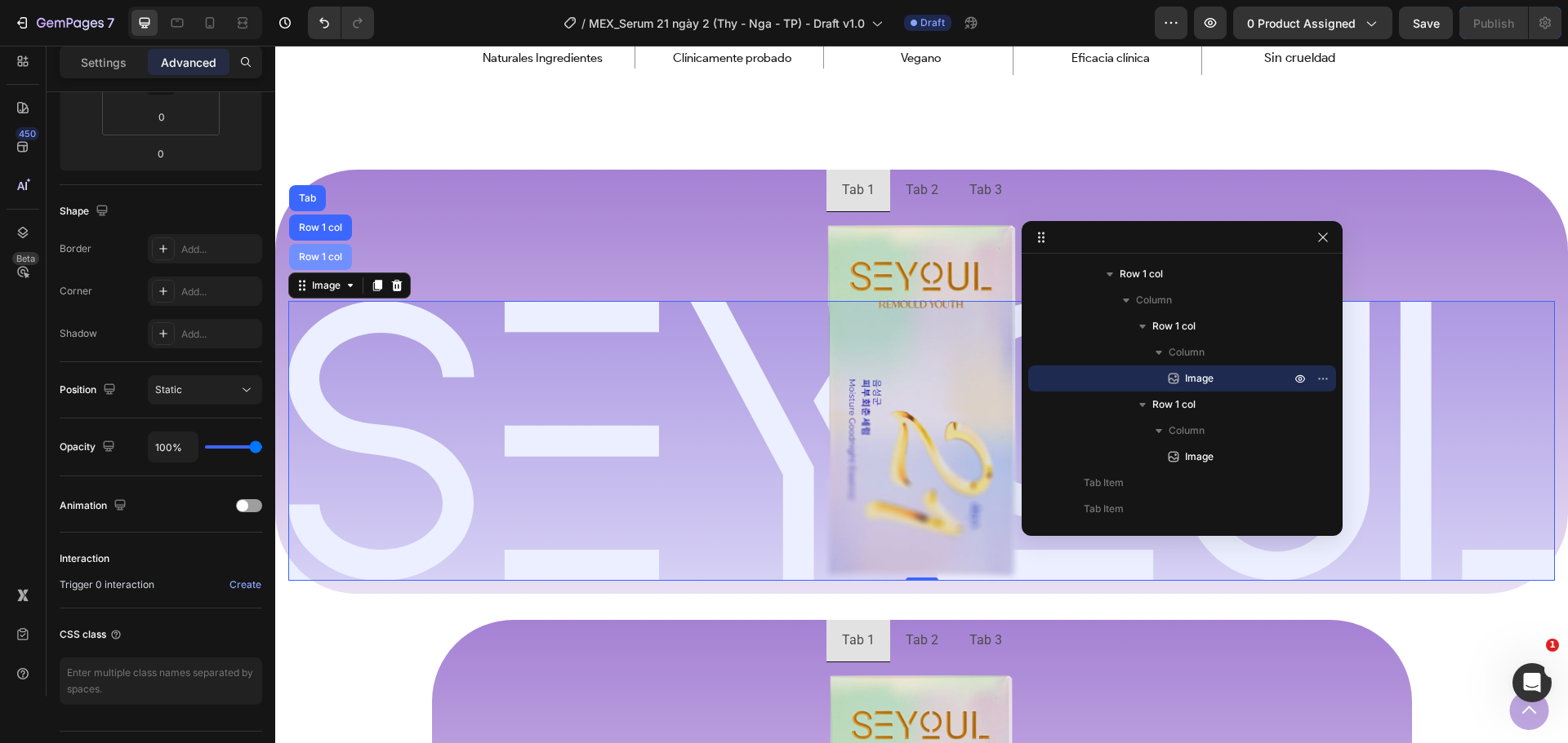
click at [329, 262] on div "Row 1 col" at bounding box center [320, 257] width 49 height 10
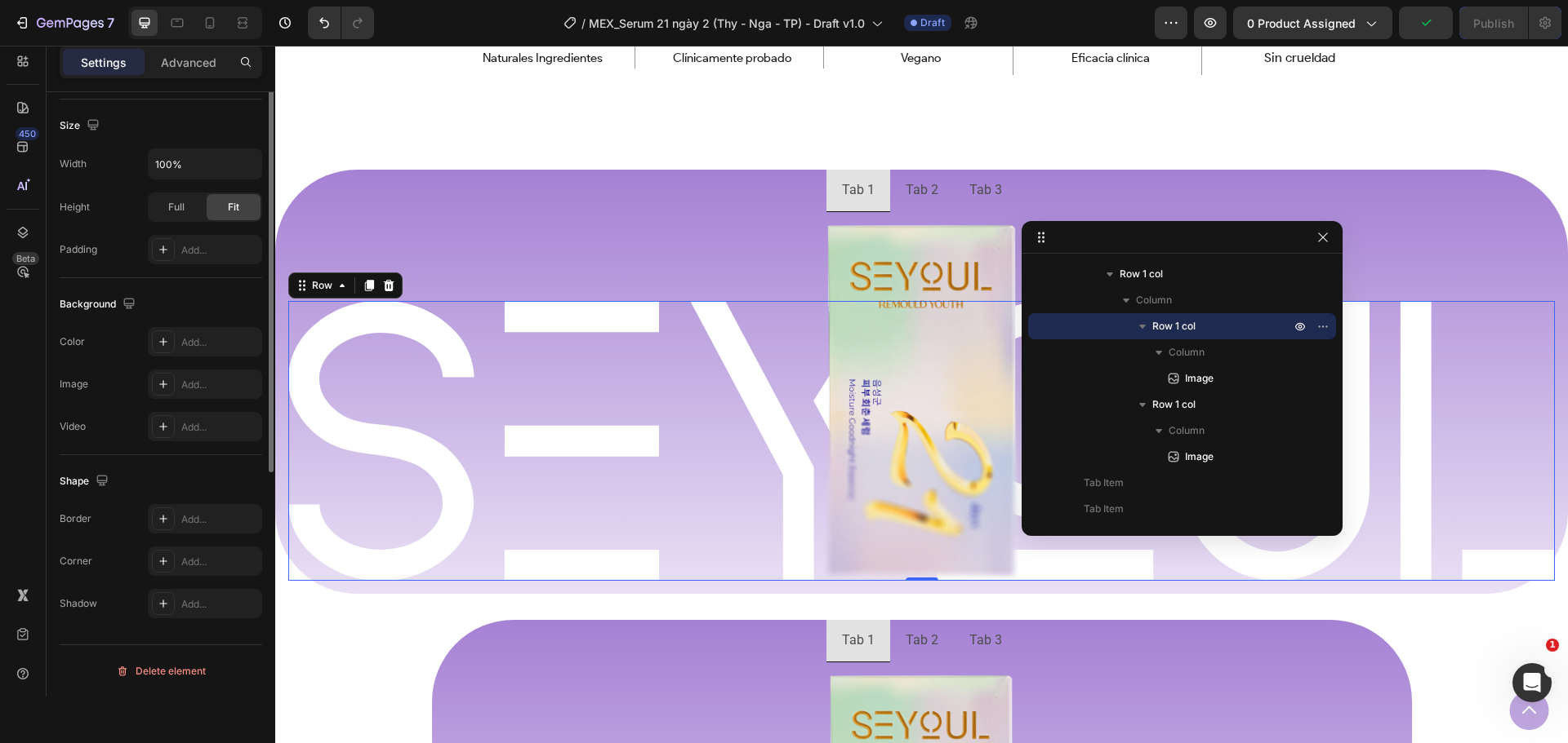
scroll to position [0, 0]
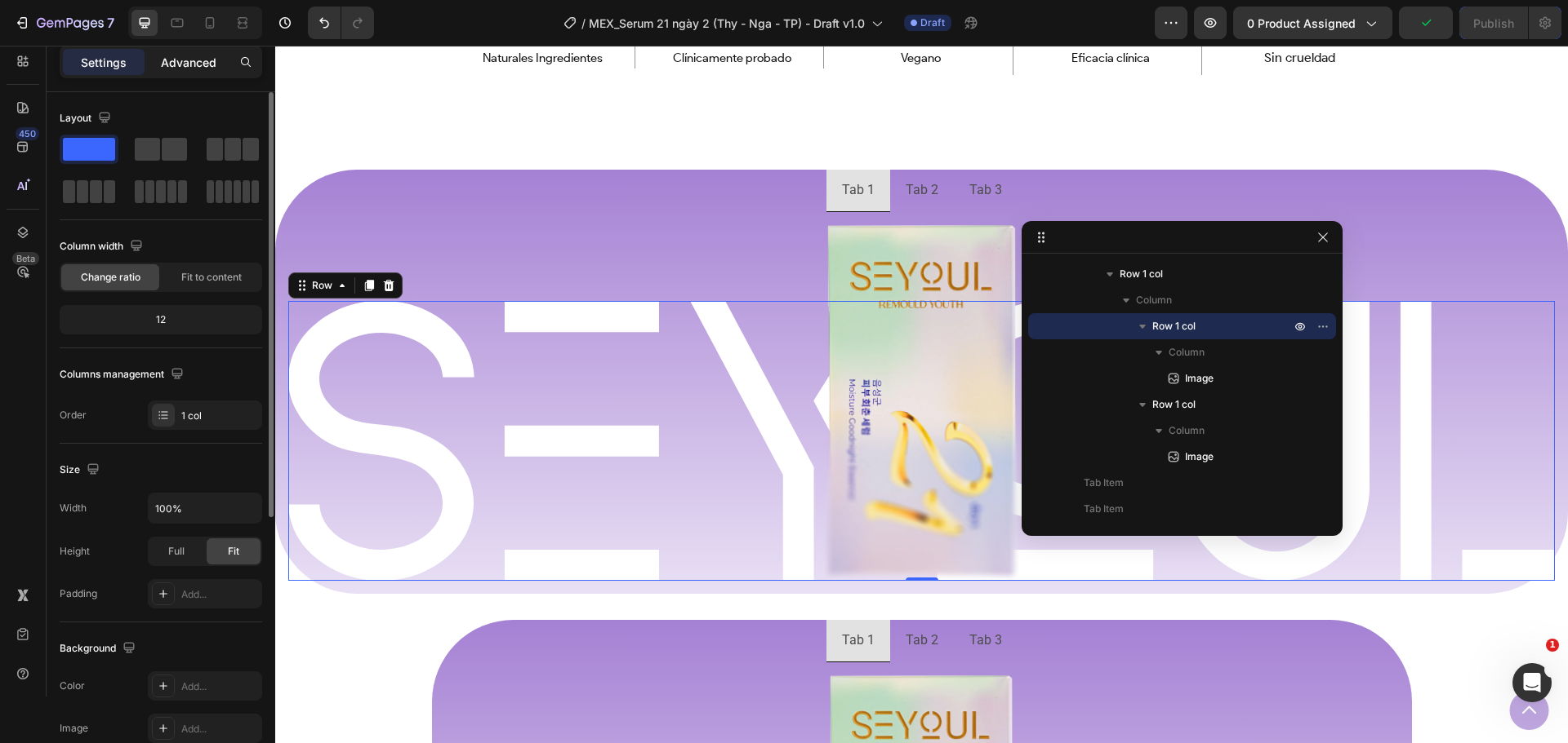
click at [177, 71] on div "Advanced" at bounding box center [189, 62] width 82 height 26
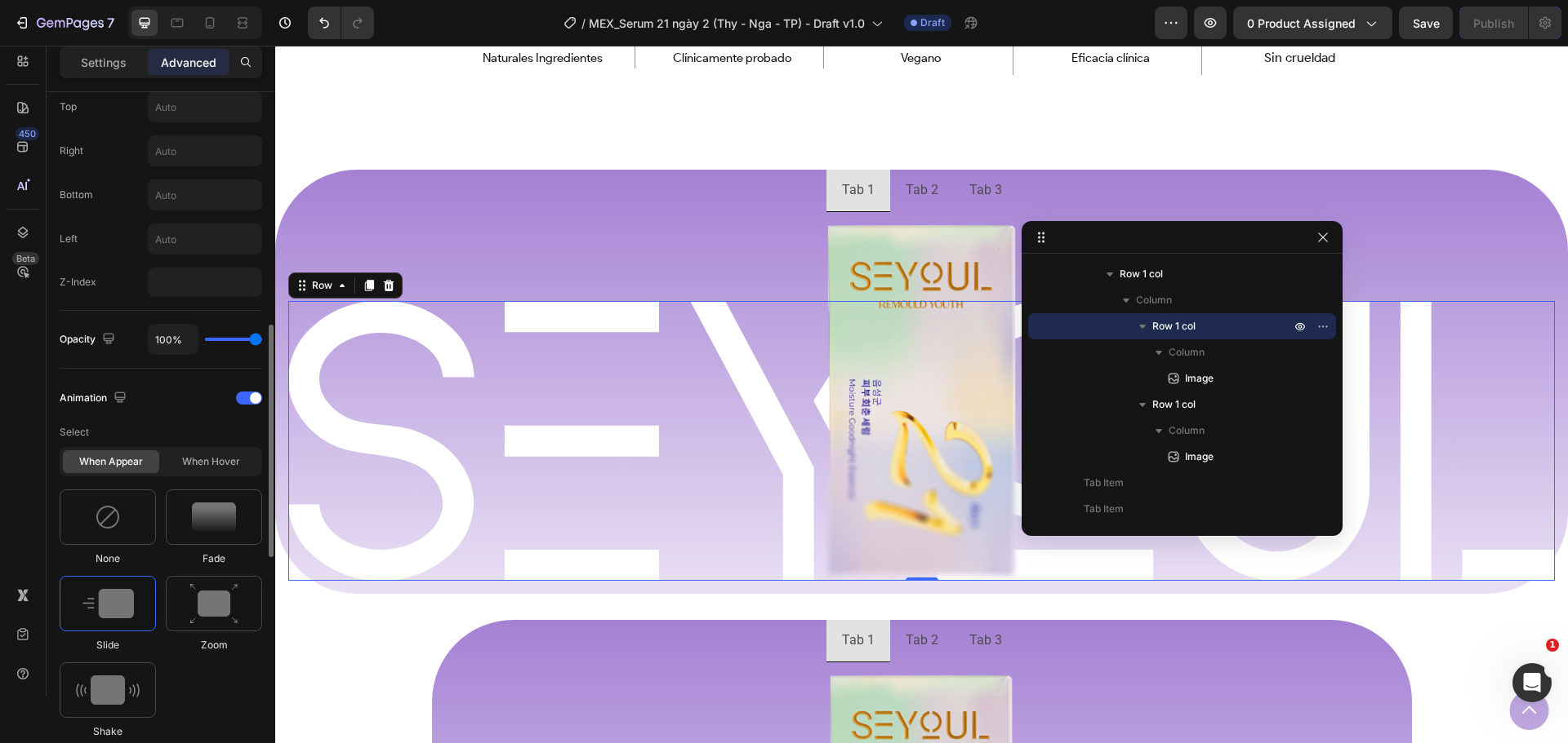
scroll to position [979, 0]
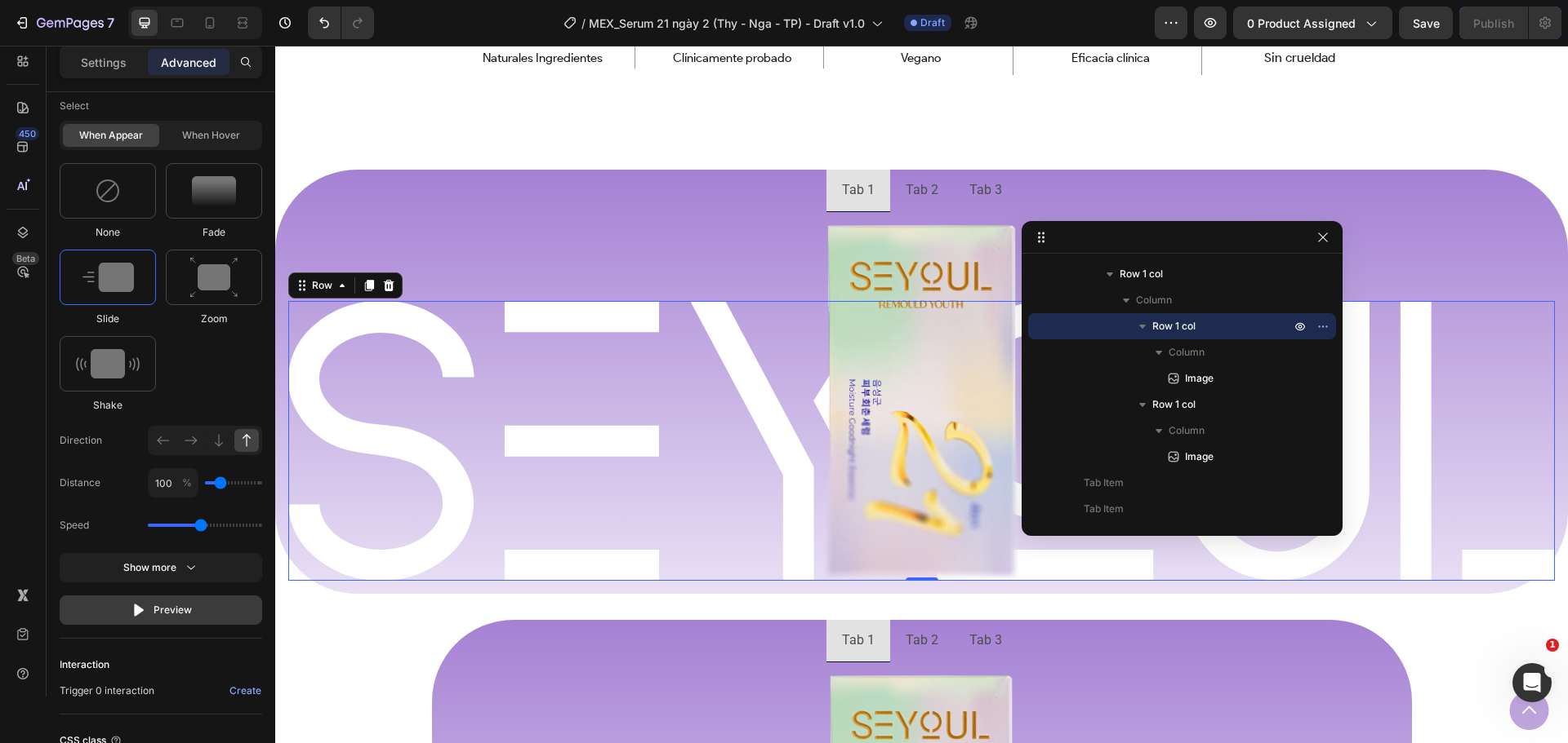
click at [137, 611] on icon "button" at bounding box center [139, 610] width 10 height 12
click at [136, 611] on icon "button" at bounding box center [139, 610] width 10 height 12
click at [135, 611] on icon "button" at bounding box center [139, 610] width 10 height 12
click at [134, 611] on icon "button" at bounding box center [139, 611] width 17 height 17
click at [761, 222] on div "Image Row 0 Image Row Row" at bounding box center [920, 403] width 1292 height 382
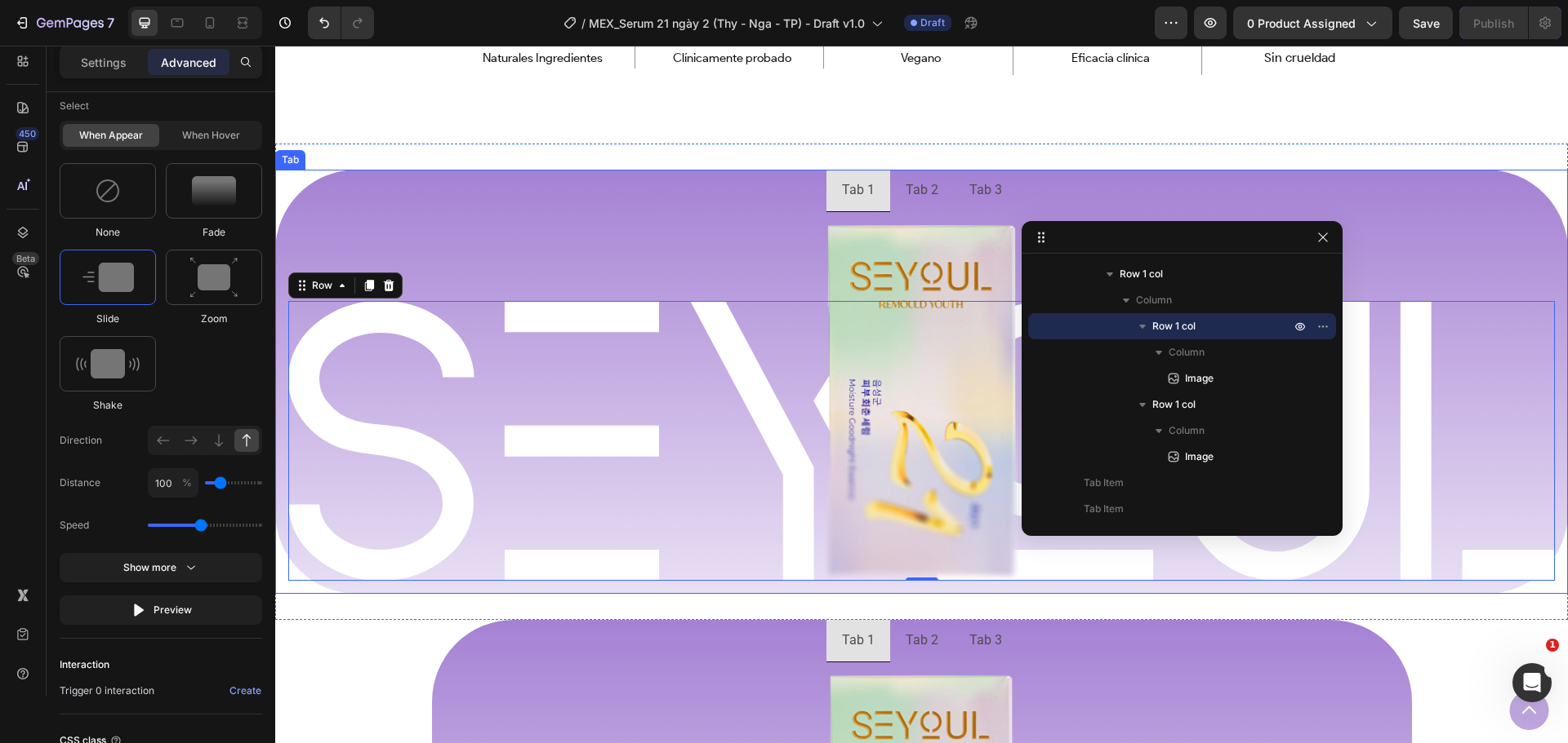
scroll to position [0, 0]
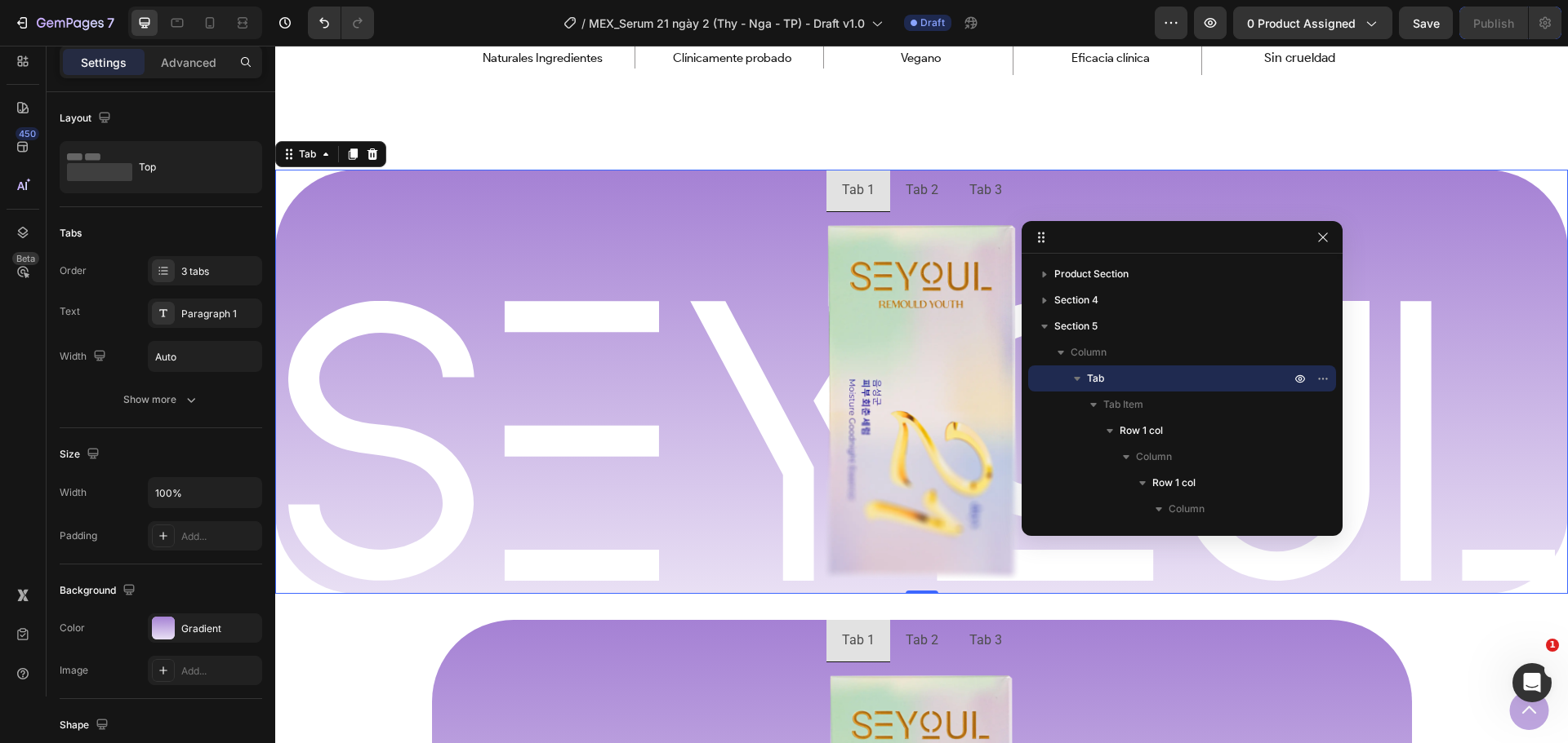
click at [909, 196] on div "Tab 2" at bounding box center [921, 190] width 37 height 29
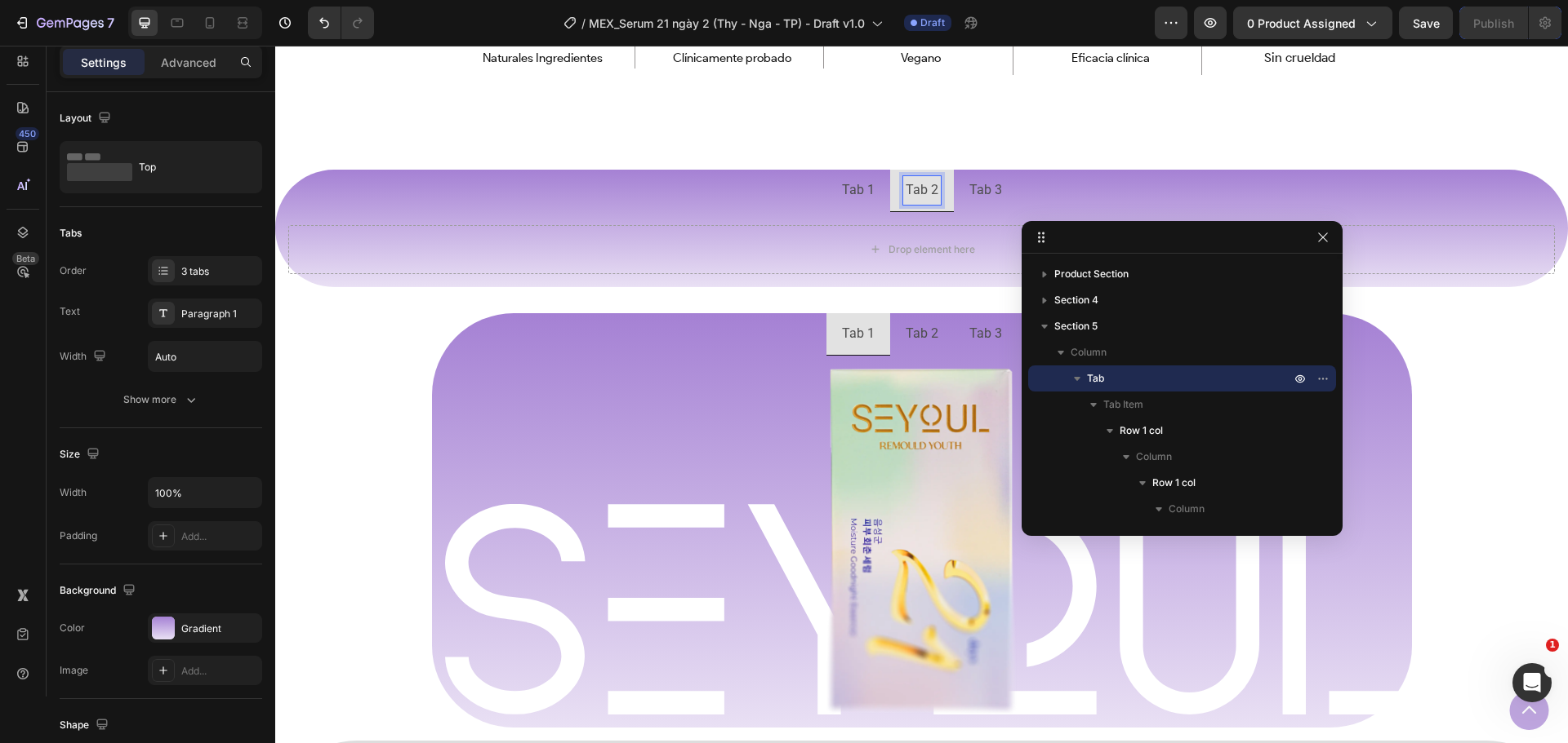
click at [984, 188] on p "Tab 3" at bounding box center [985, 190] width 33 height 23
click at [868, 193] on p "Tab 1" at bounding box center [858, 190] width 33 height 23
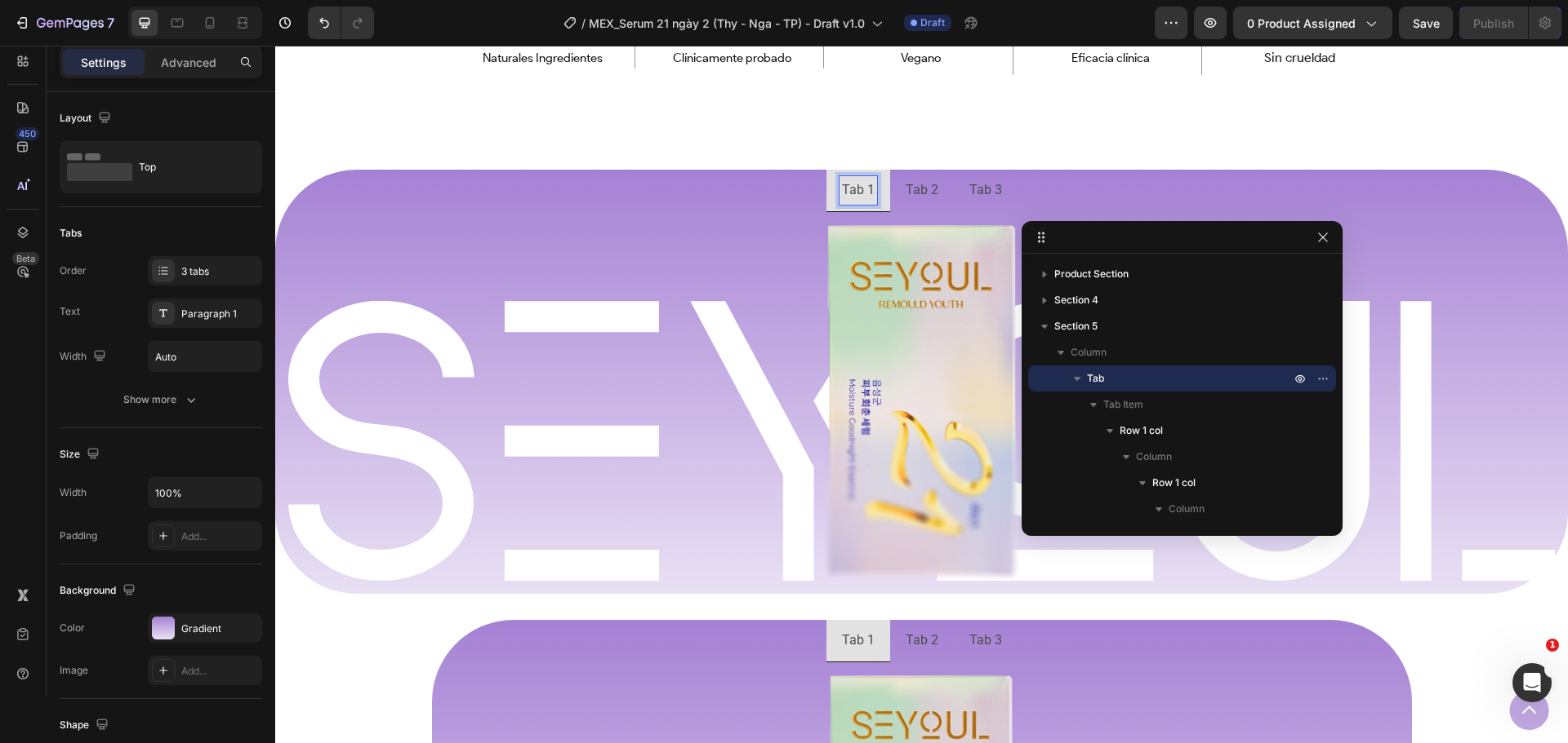
click at [915, 191] on p "Tab 2" at bounding box center [921, 190] width 33 height 23
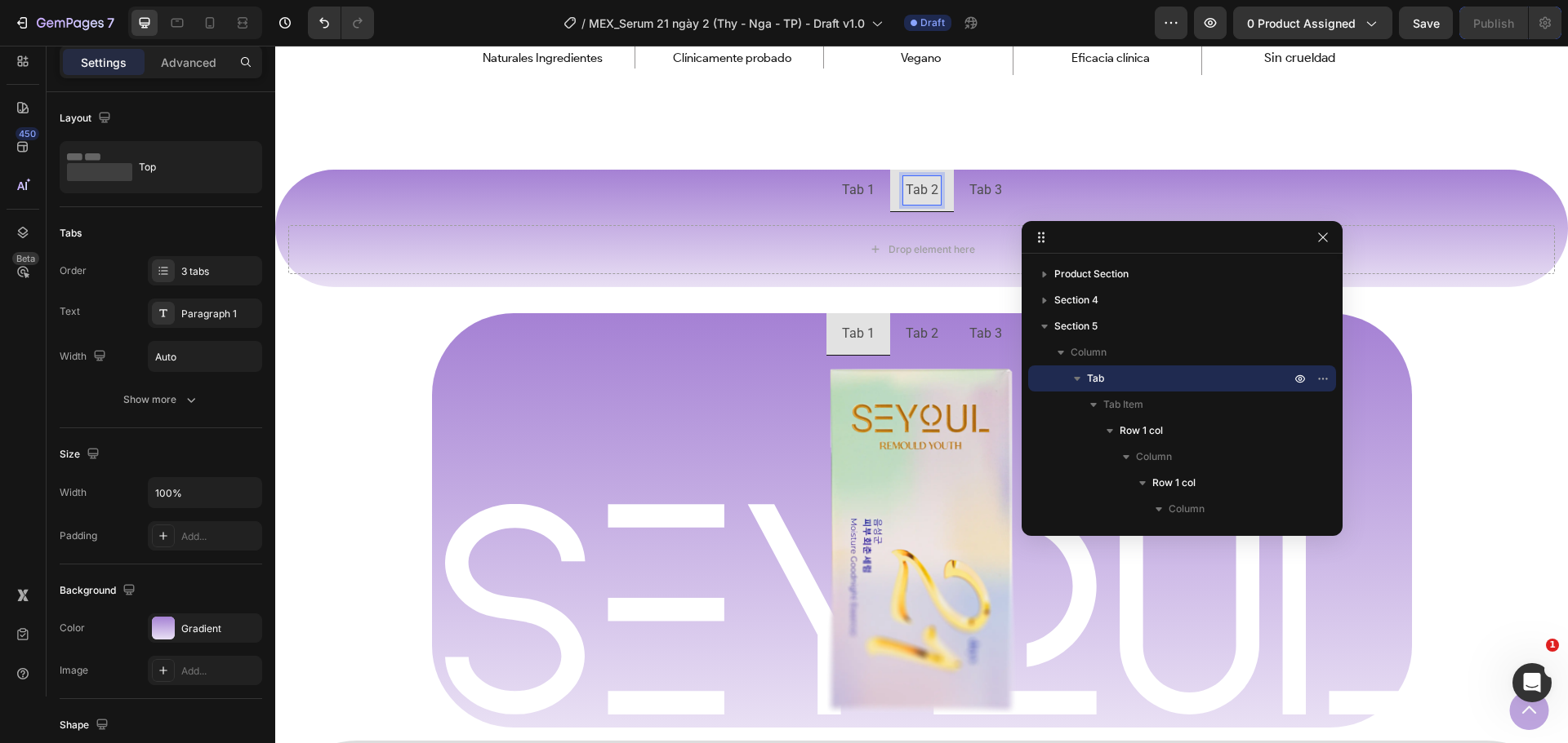
click at [988, 191] on p "Tab 3" at bounding box center [985, 190] width 33 height 23
click at [861, 195] on p "Tab 1" at bounding box center [858, 190] width 33 height 23
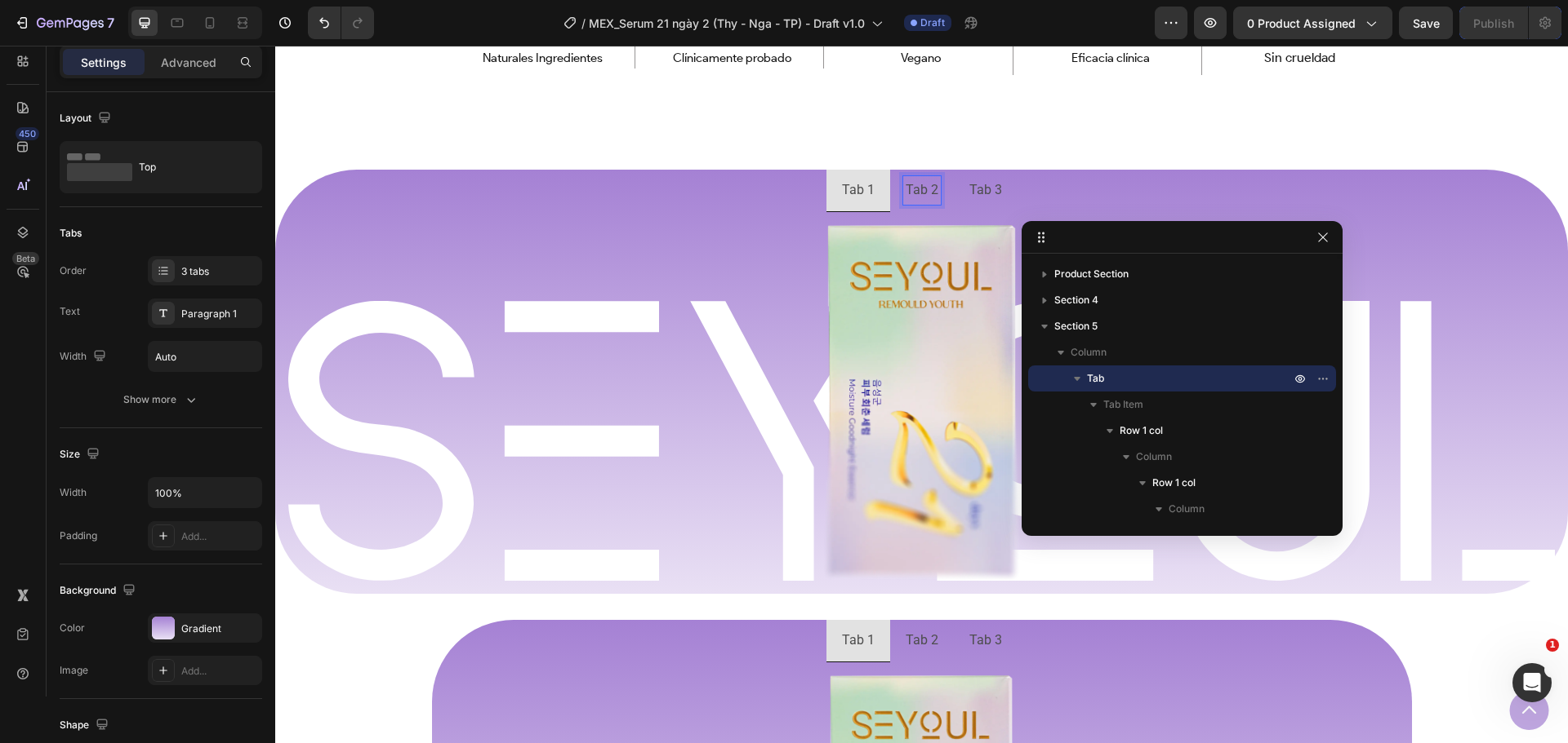
click at [929, 193] on p "Tab 2" at bounding box center [921, 190] width 33 height 23
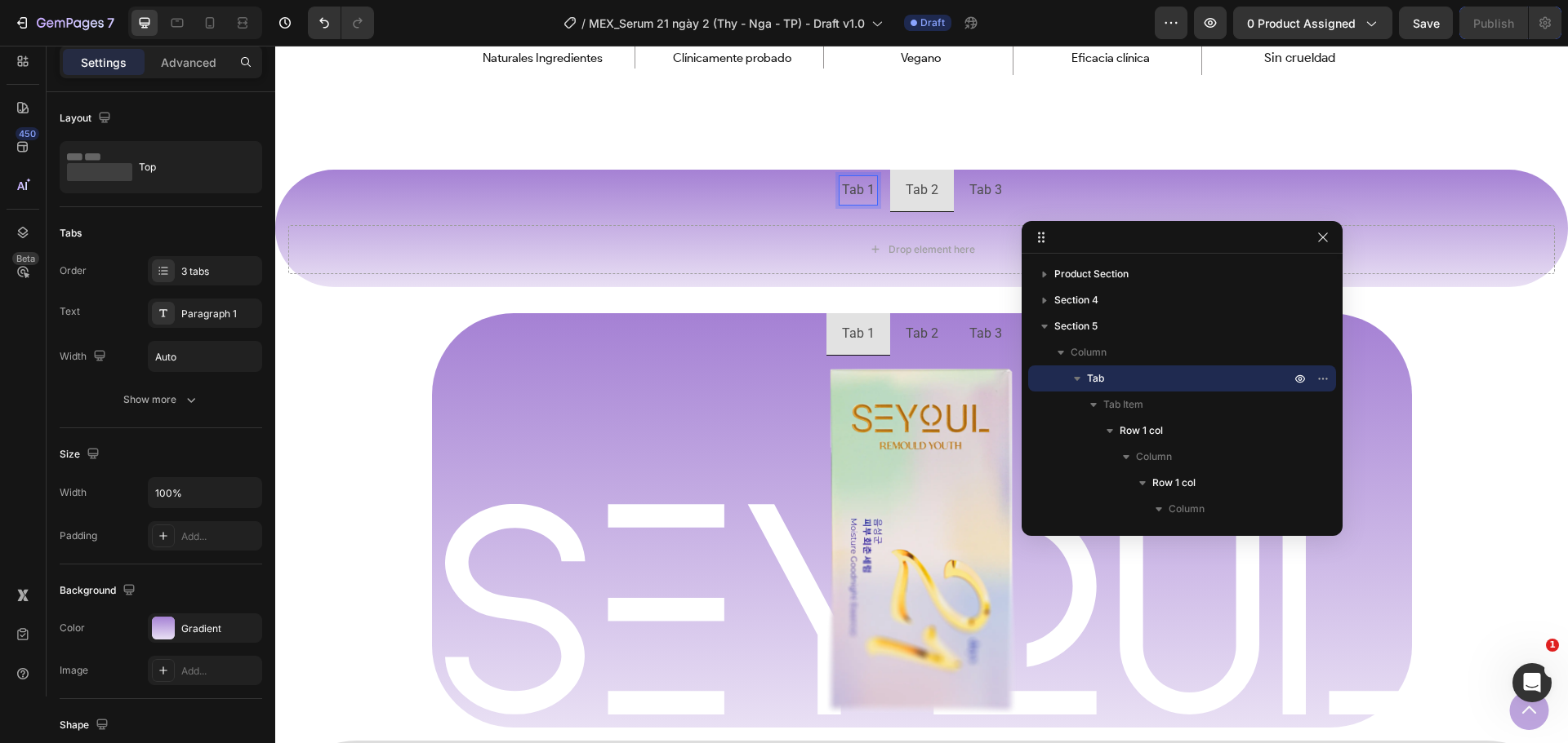
click at [850, 195] on p "Tab 1" at bounding box center [858, 190] width 33 height 23
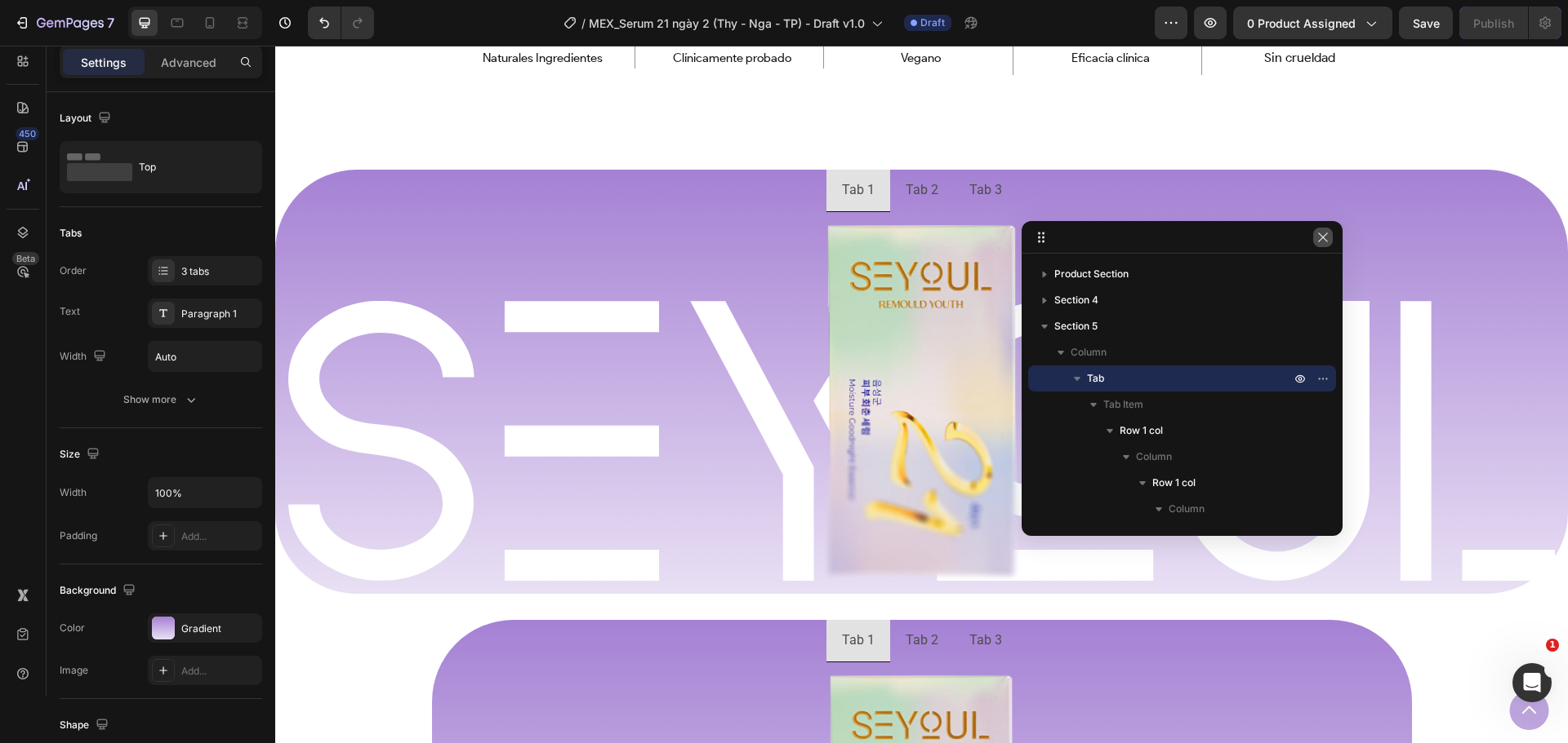
click at [1325, 238] on icon "button" at bounding box center [1323, 237] width 13 height 13
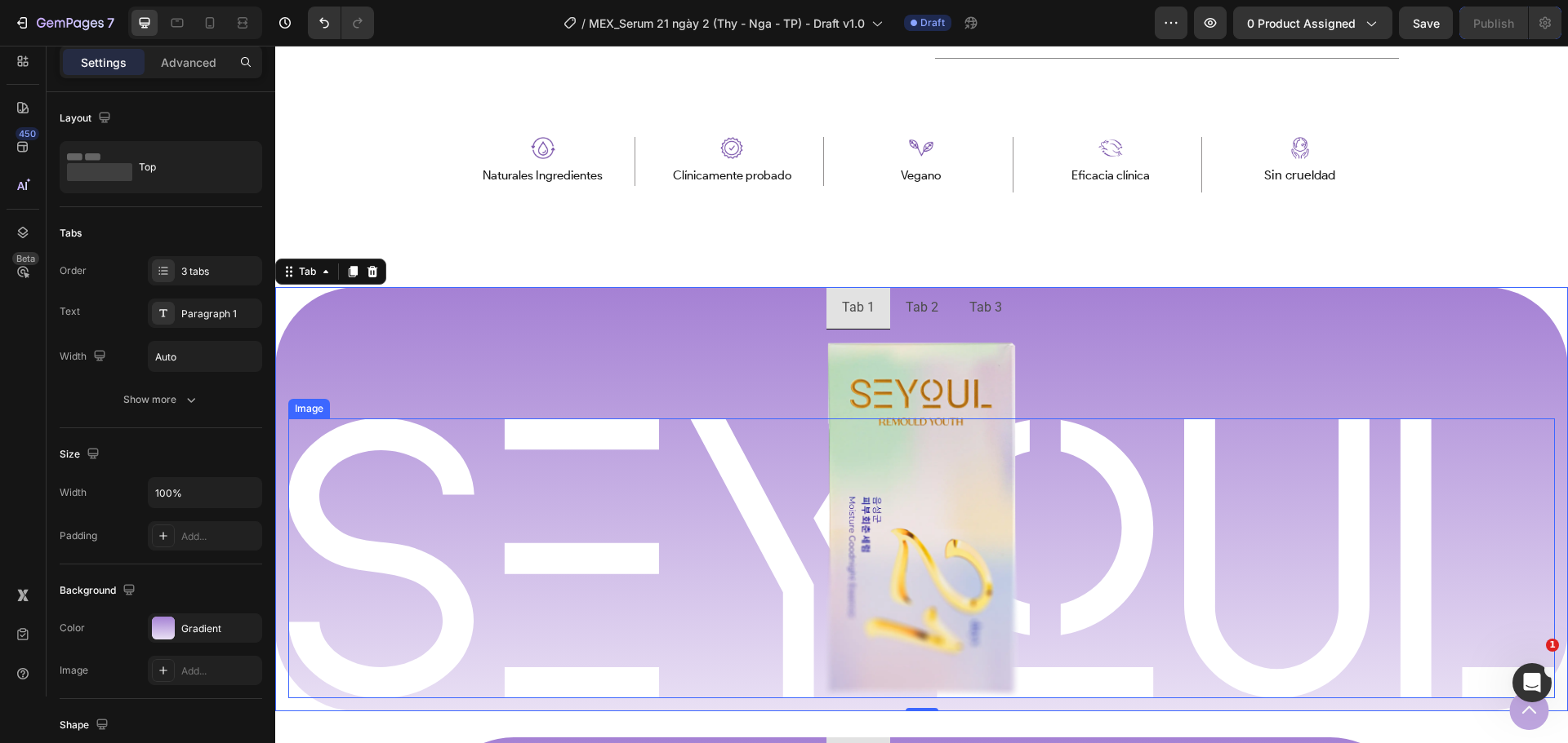
scroll to position [858, 0]
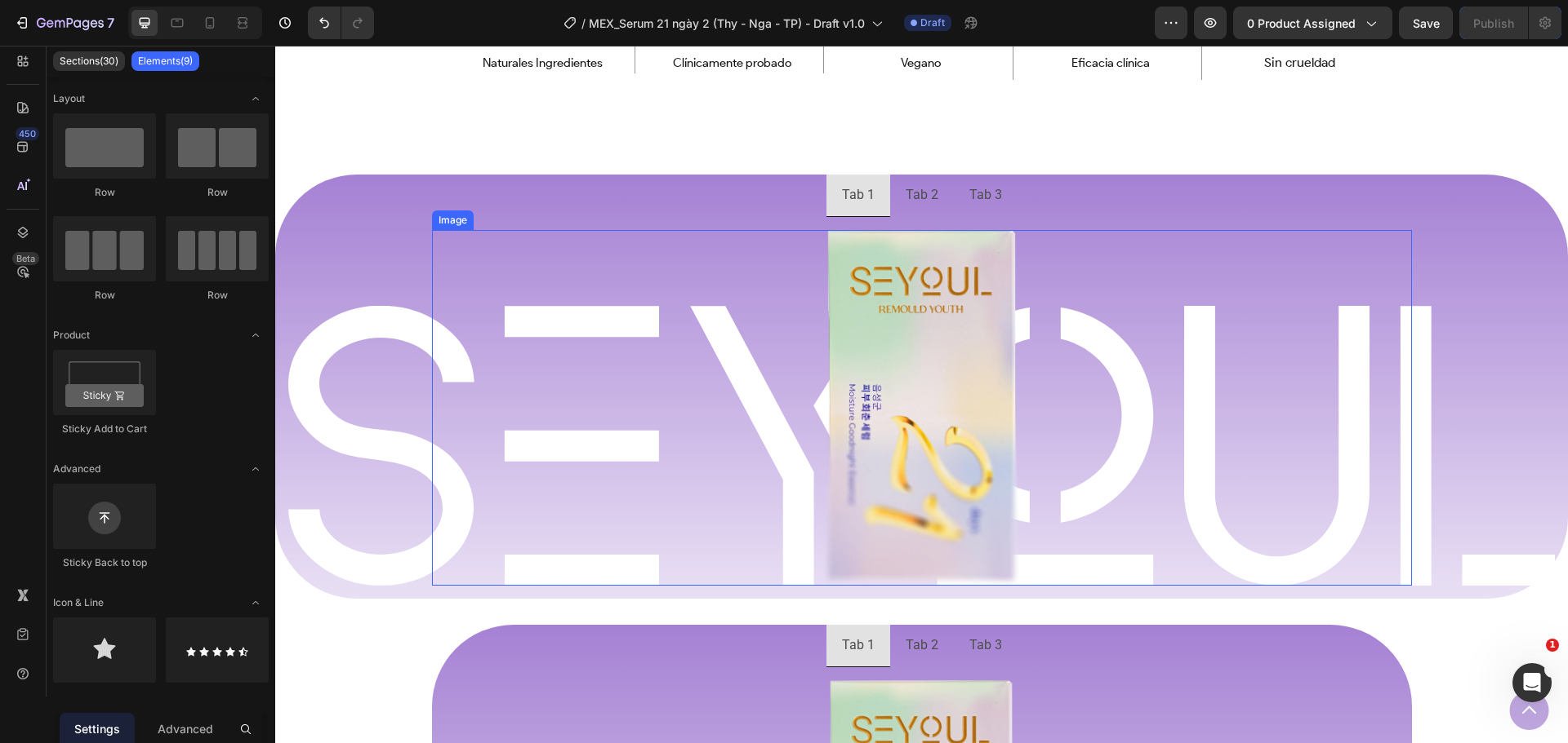
scroll to position [1348, 0]
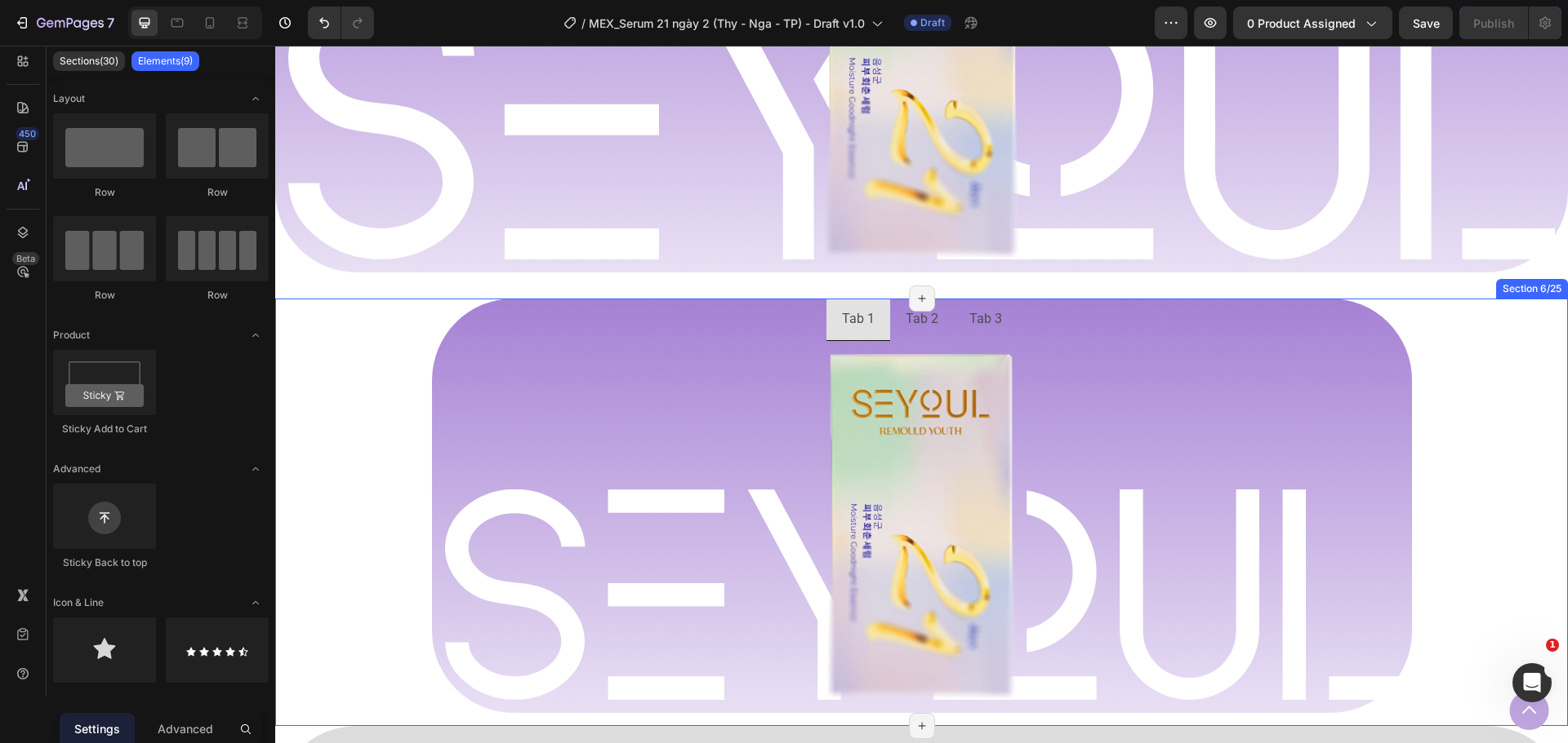
click at [399, 507] on div "Tab 1 Tab 2 Tab 3 Image Row Image Row Row [GEOGRAPHIC_DATA]" at bounding box center [920, 512] width 1292 height 427
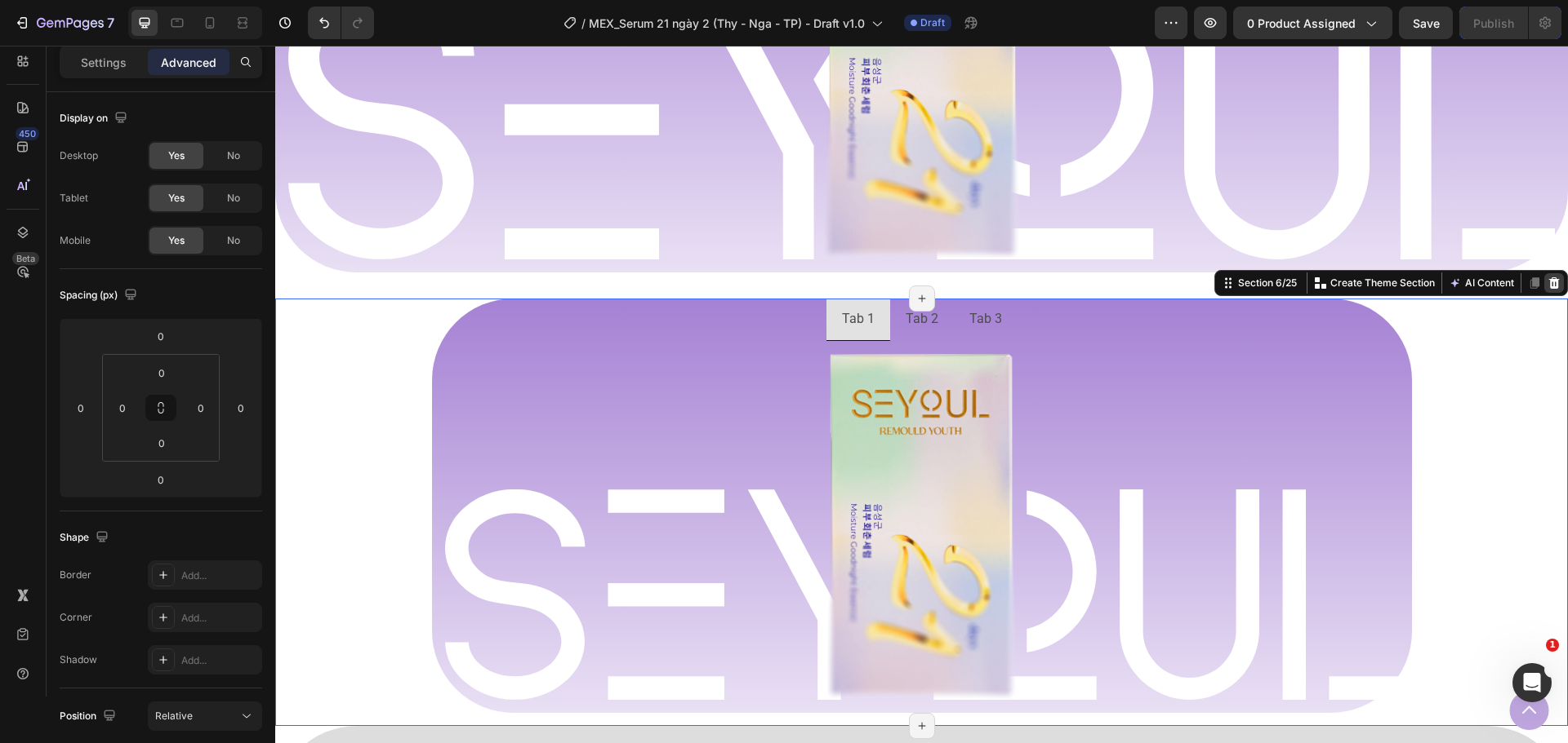
click at [1549, 282] on icon at bounding box center [1554, 283] width 10 height 11
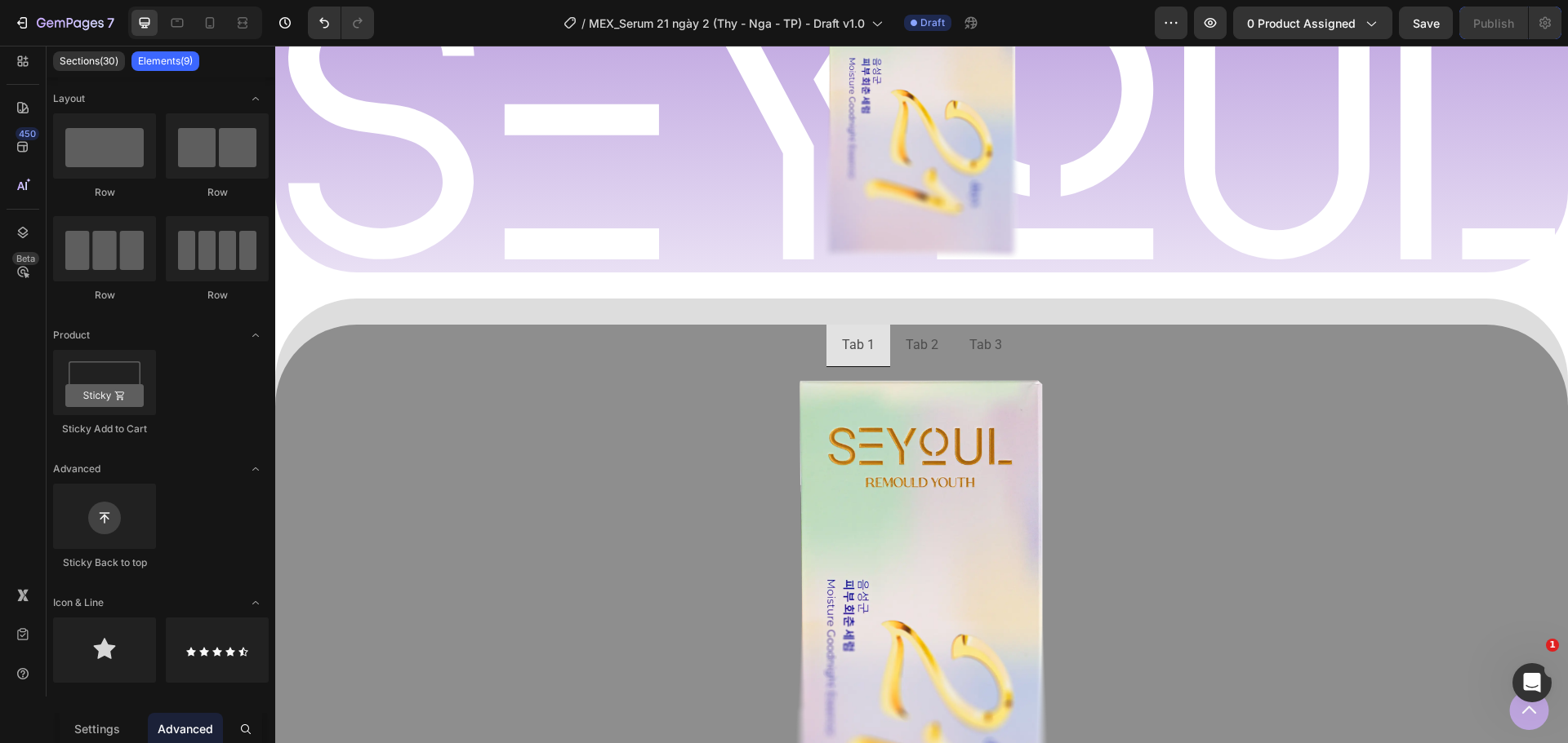
click at [294, 310] on section "Tab 1 Tab 2 Tab 3 Image Image Row Tab Section 6/25 Page has reached Shopify’s 2…" at bounding box center [920, 697] width 1292 height 797
click at [334, 340] on ul "Tab 1 Tab 2 Tab 3" at bounding box center [920, 346] width 1292 height 43
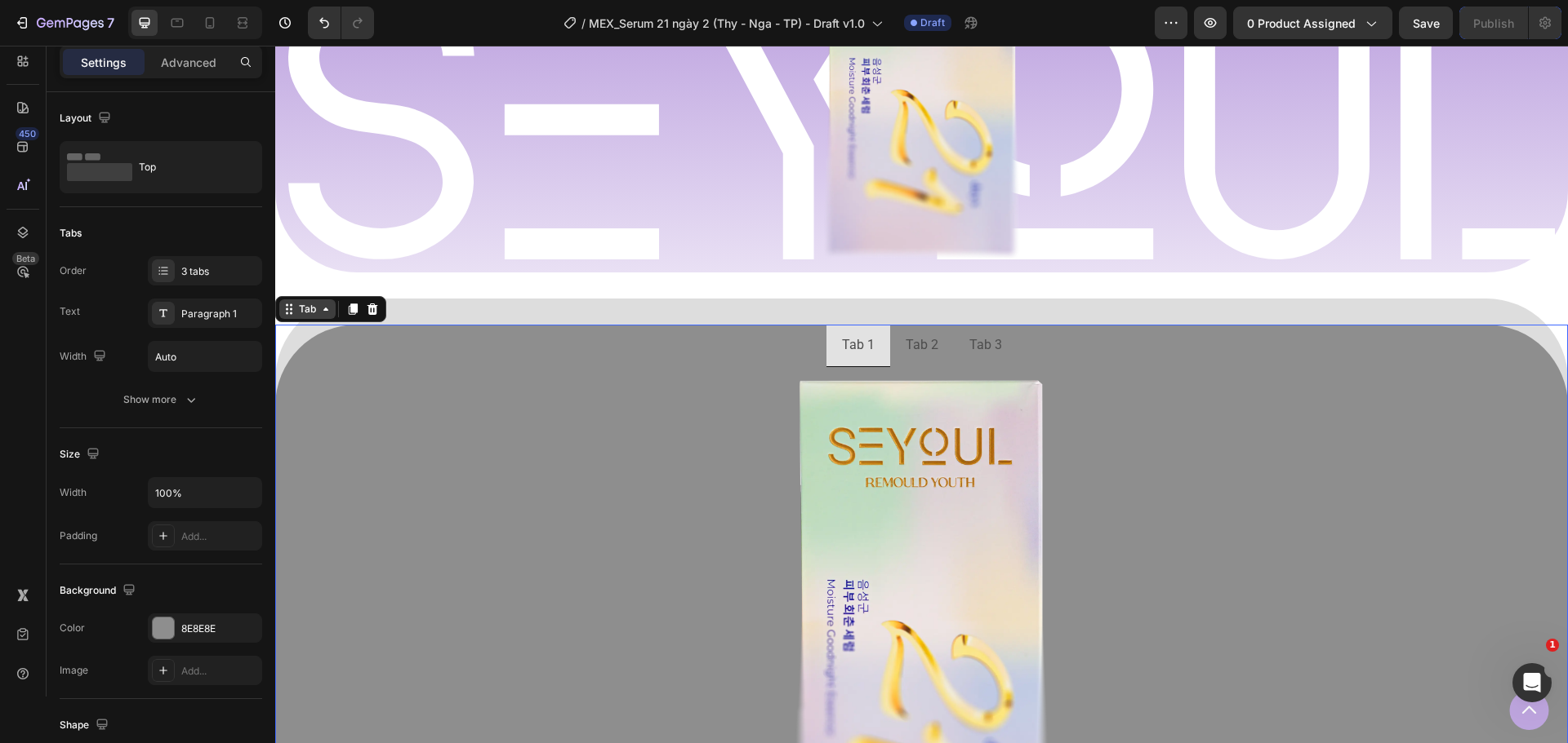
click at [327, 311] on icon at bounding box center [325, 309] width 5 height 4
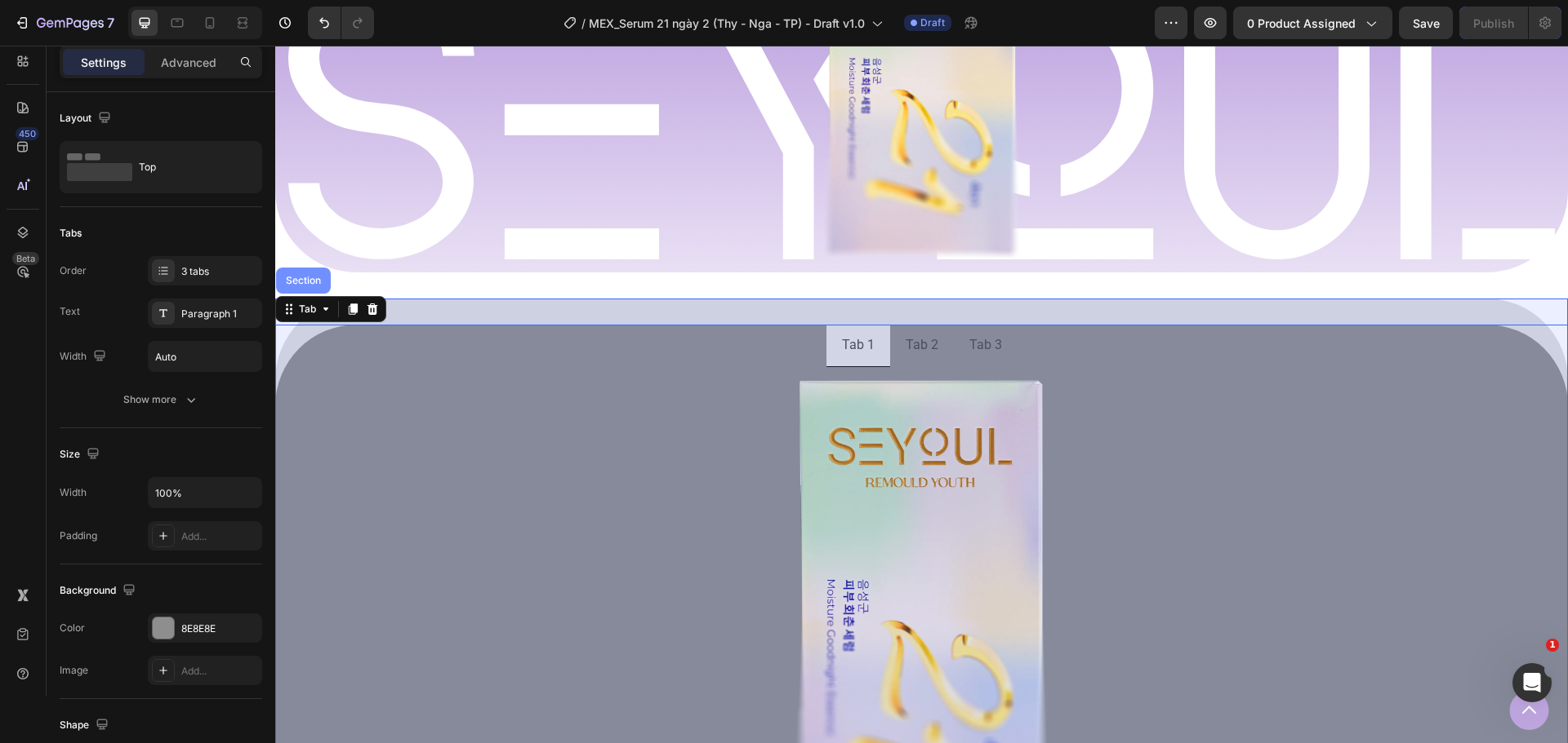
click at [314, 279] on div "Section" at bounding box center [303, 280] width 42 height 10
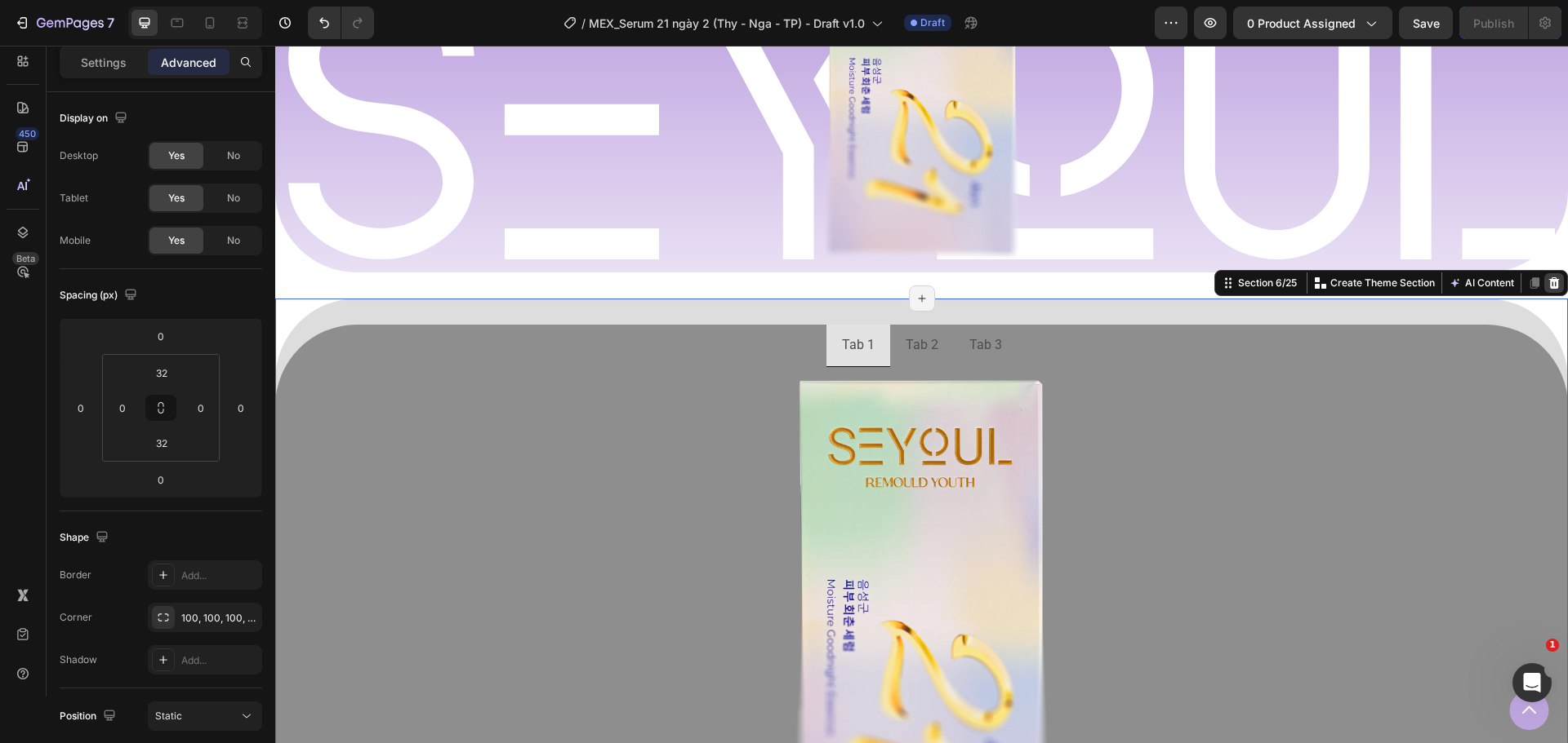
click at [1549, 280] on div at bounding box center [1553, 283] width 20 height 20
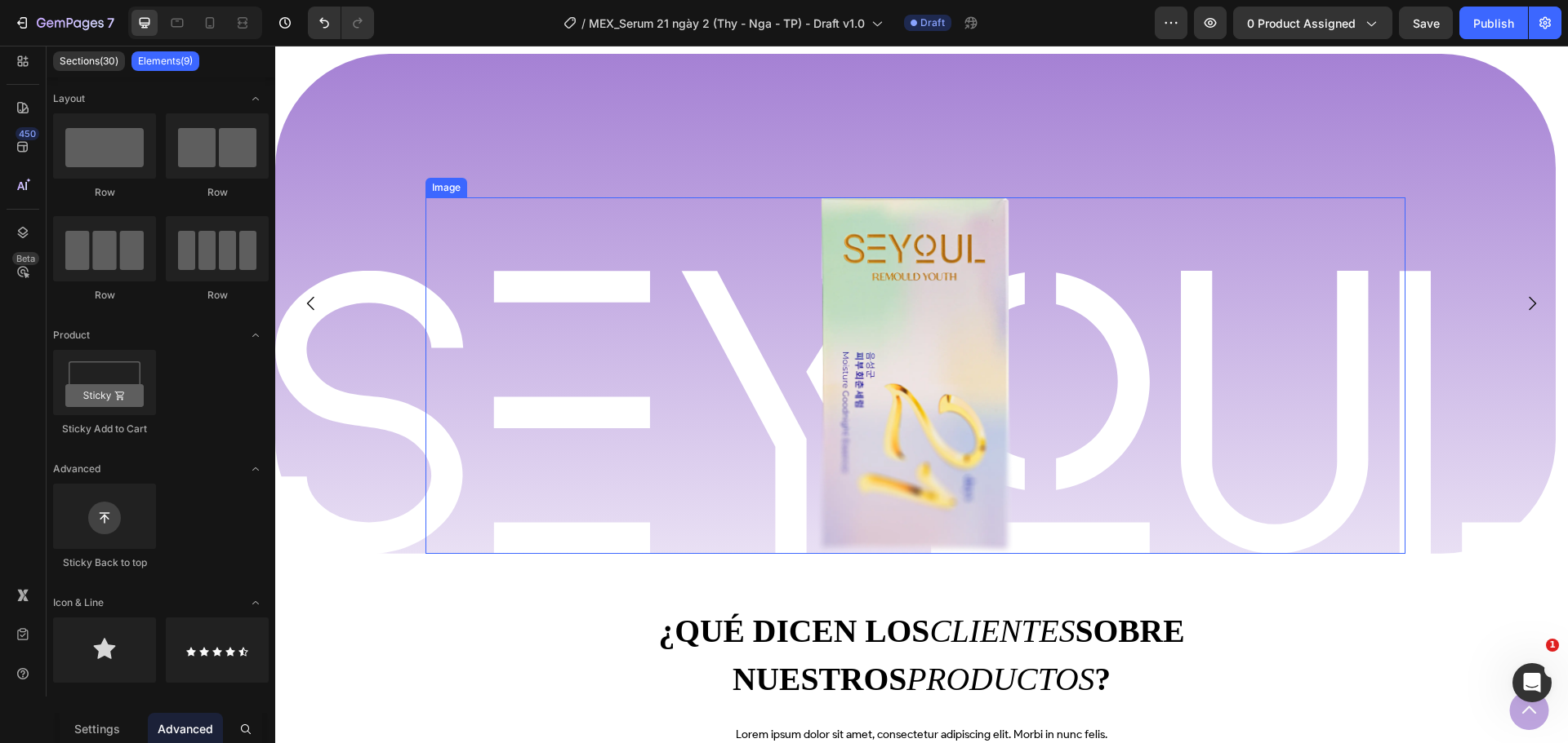
scroll to position [1511, 0]
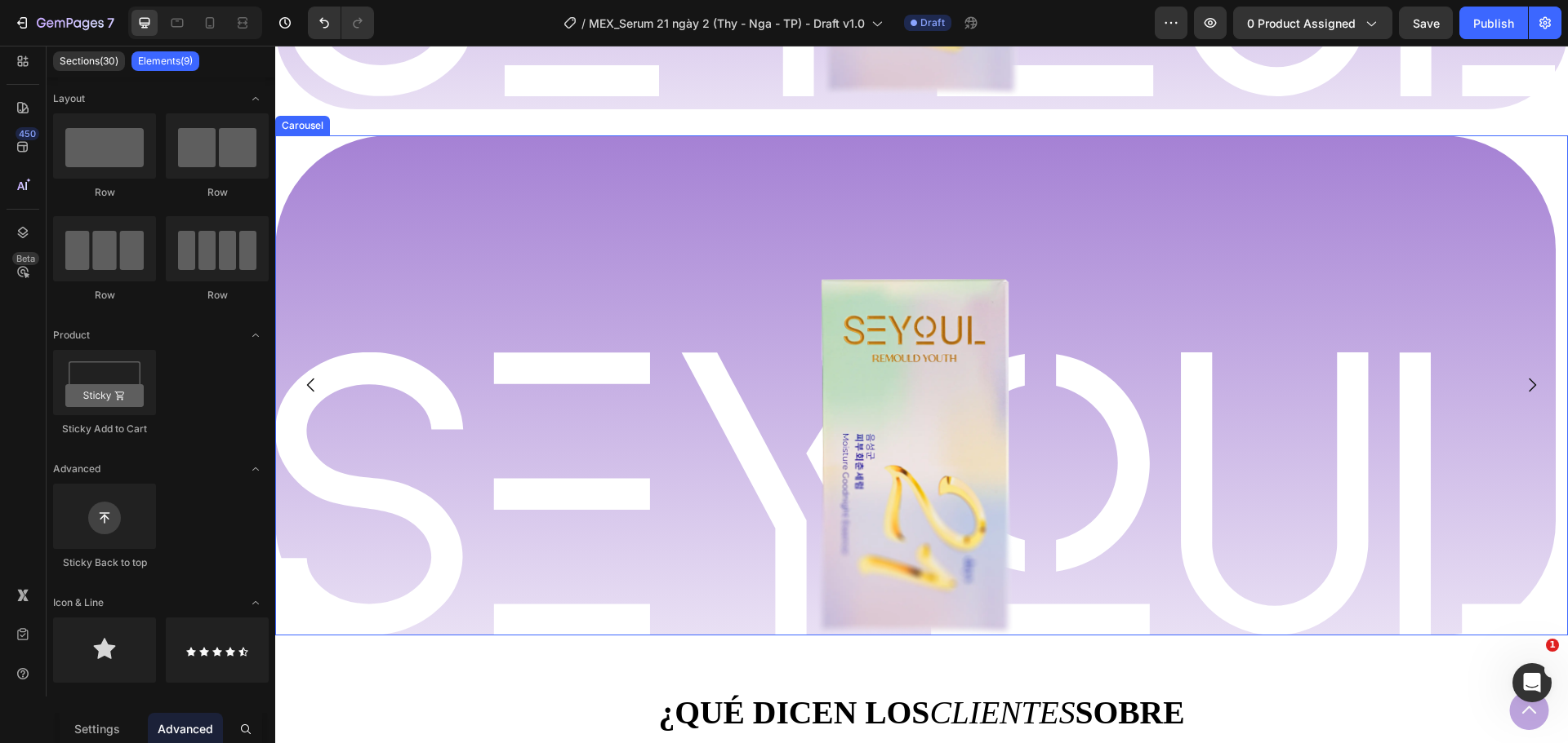
click at [1509, 382] on button "Carousel Next Arrow" at bounding box center [1532, 385] width 46 height 46
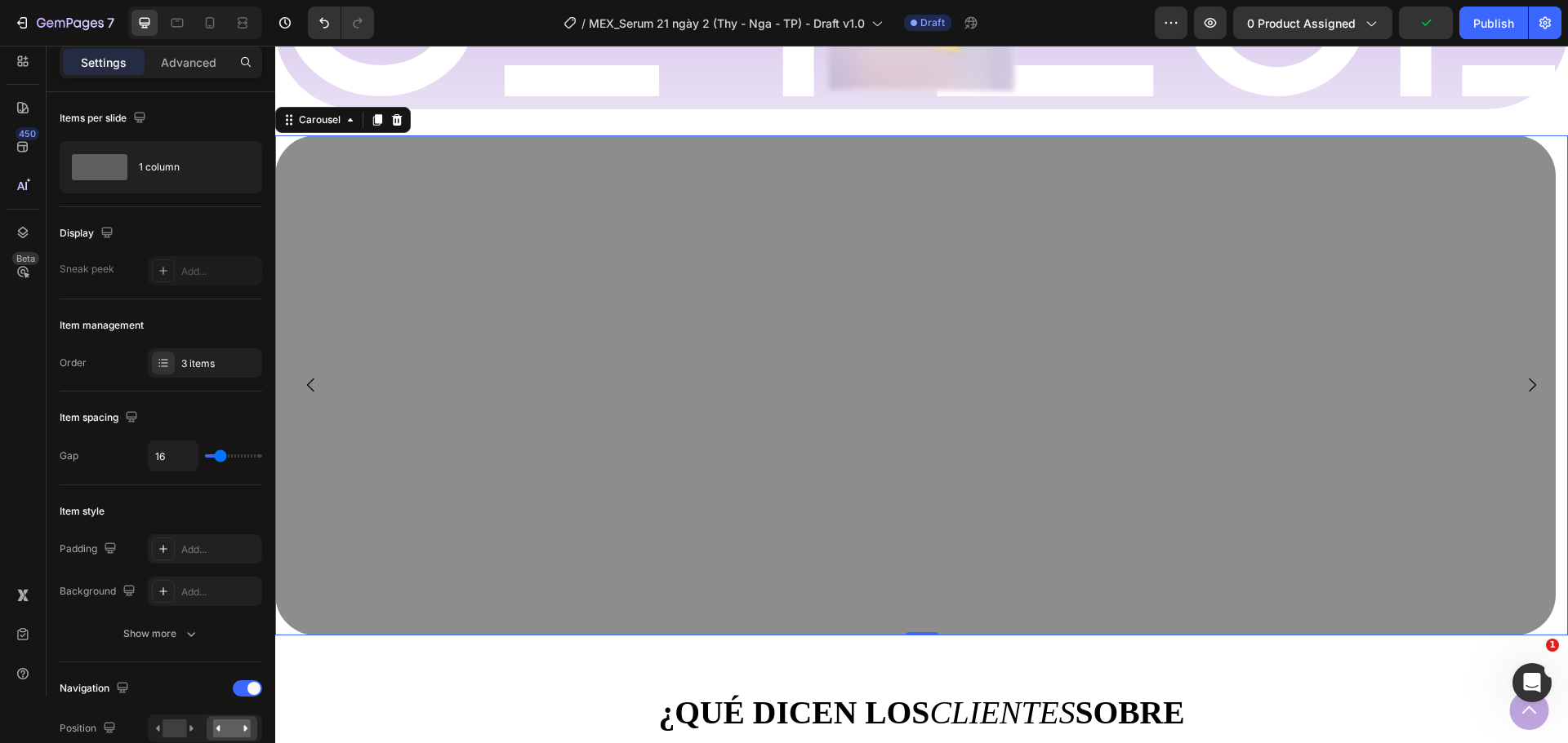
click at [309, 382] on icon "Carousel Back Arrow" at bounding box center [310, 385] width 20 height 20
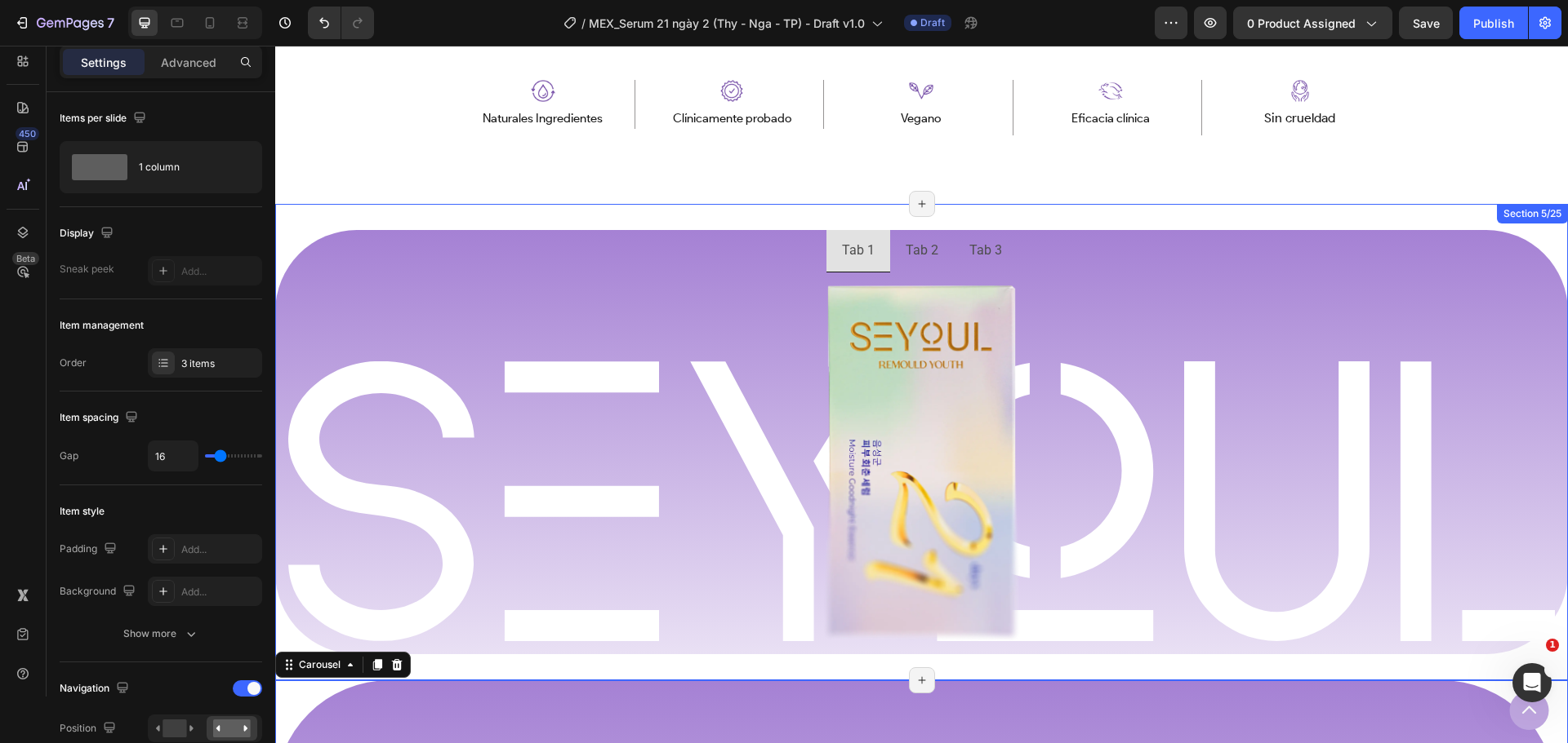
scroll to position [962, 0]
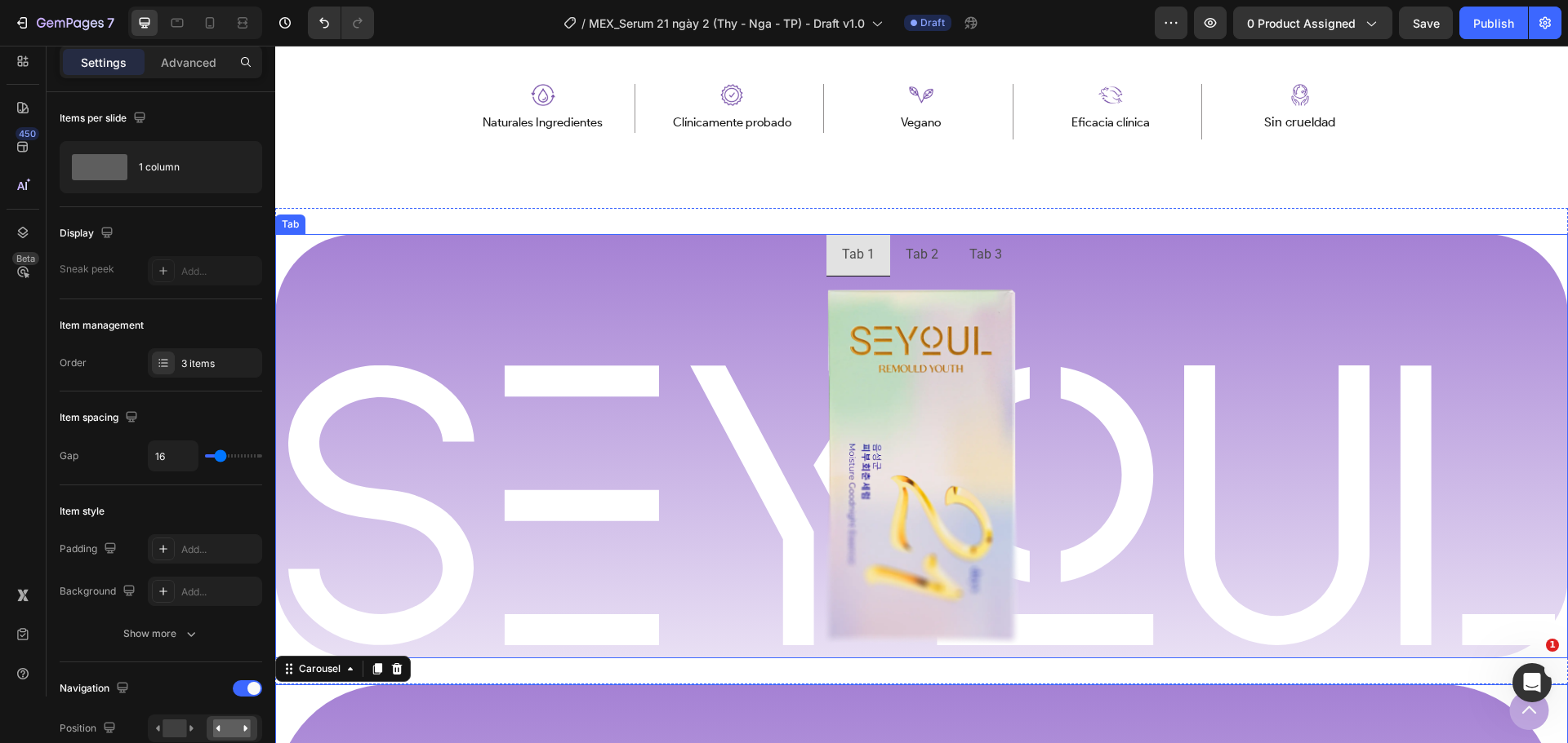
click at [854, 265] on p "Tab 1" at bounding box center [858, 254] width 33 height 23
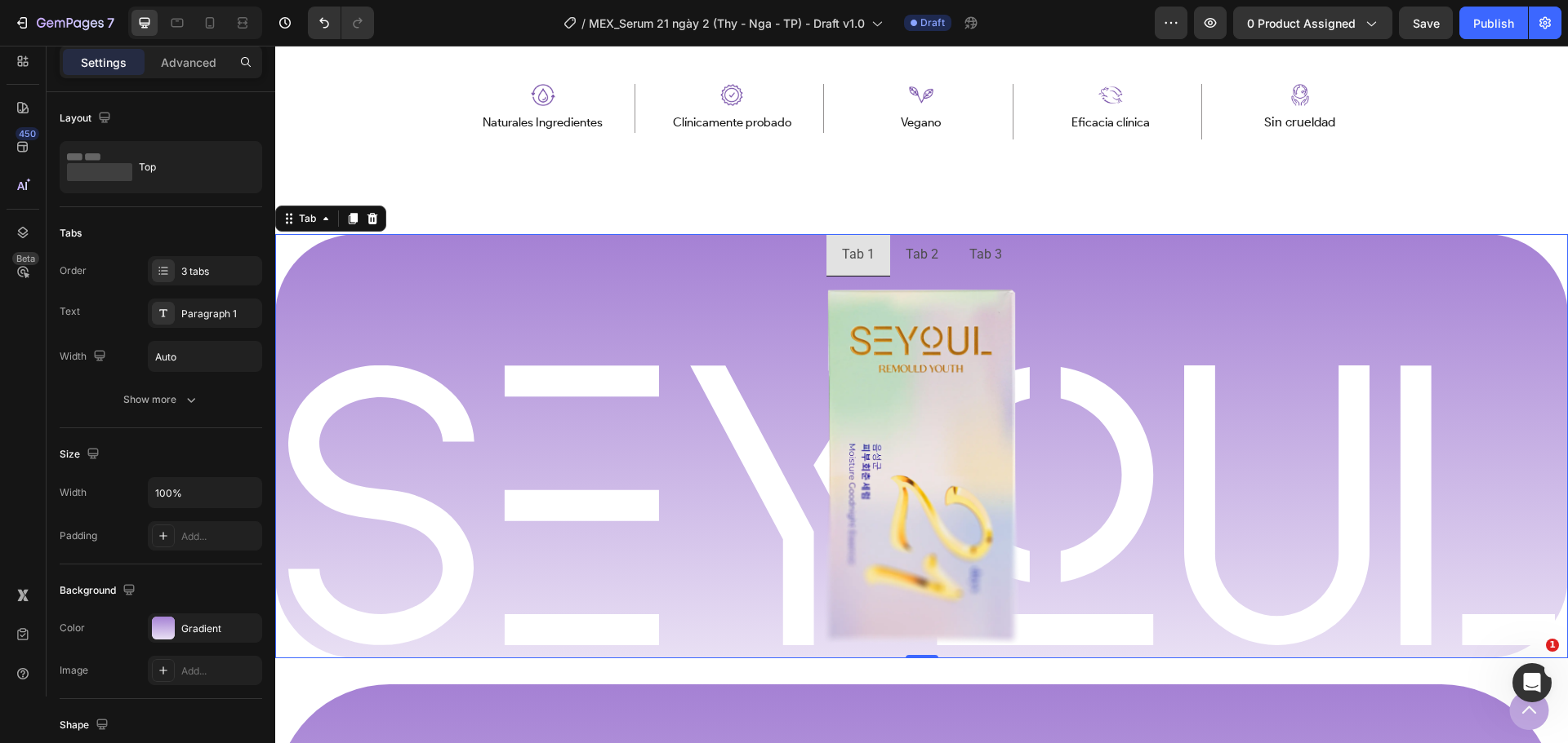
click at [125, 88] on div "Settings Advanced" at bounding box center [160, 69] width 228 height 47
click at [365, 274] on ul "Tab 1 Tab 2 Tab 3" at bounding box center [920, 256] width 1292 height 43
click at [149, 115] on div "Layout" at bounding box center [160, 118] width 202 height 26
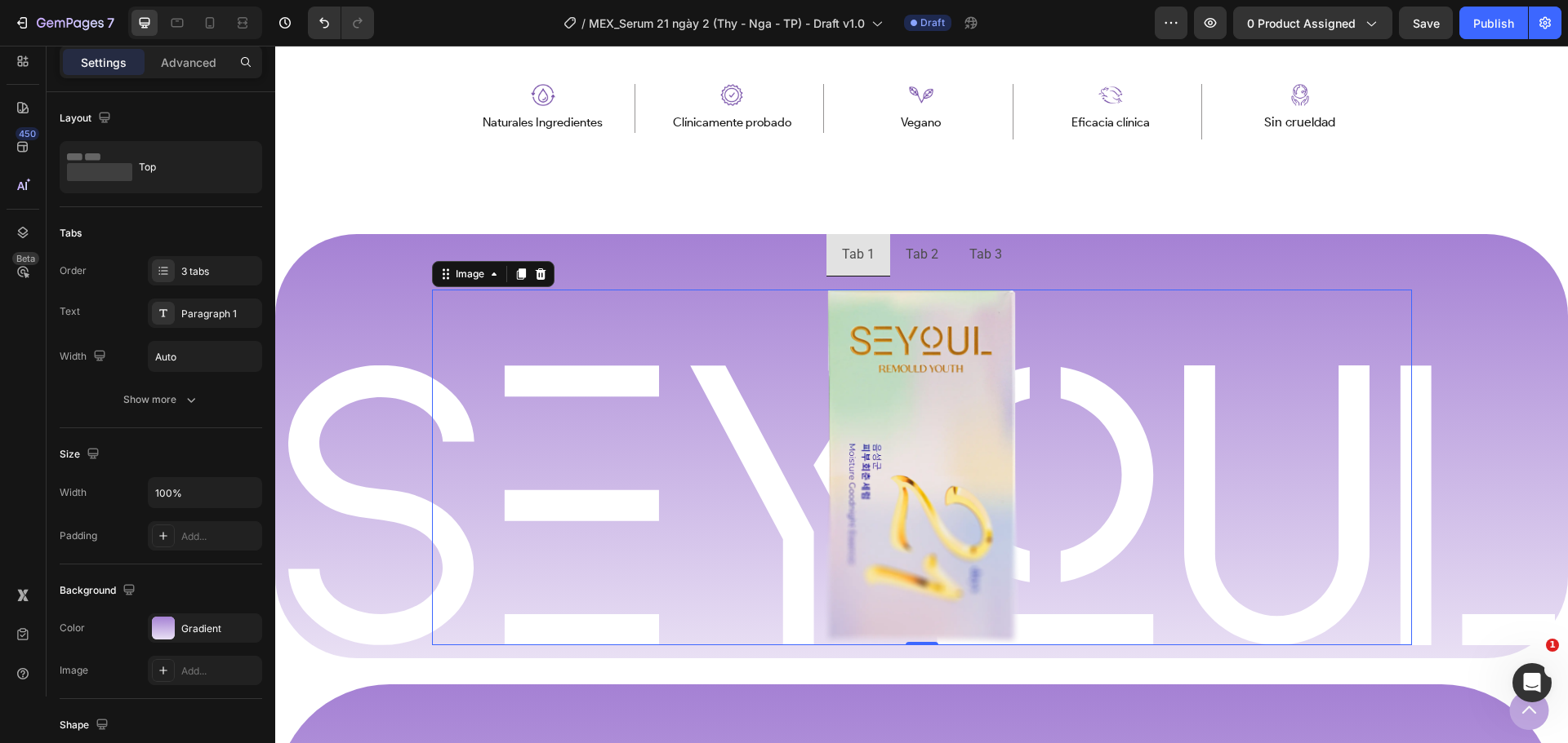
click at [916, 317] on img at bounding box center [921, 467] width 196 height 356
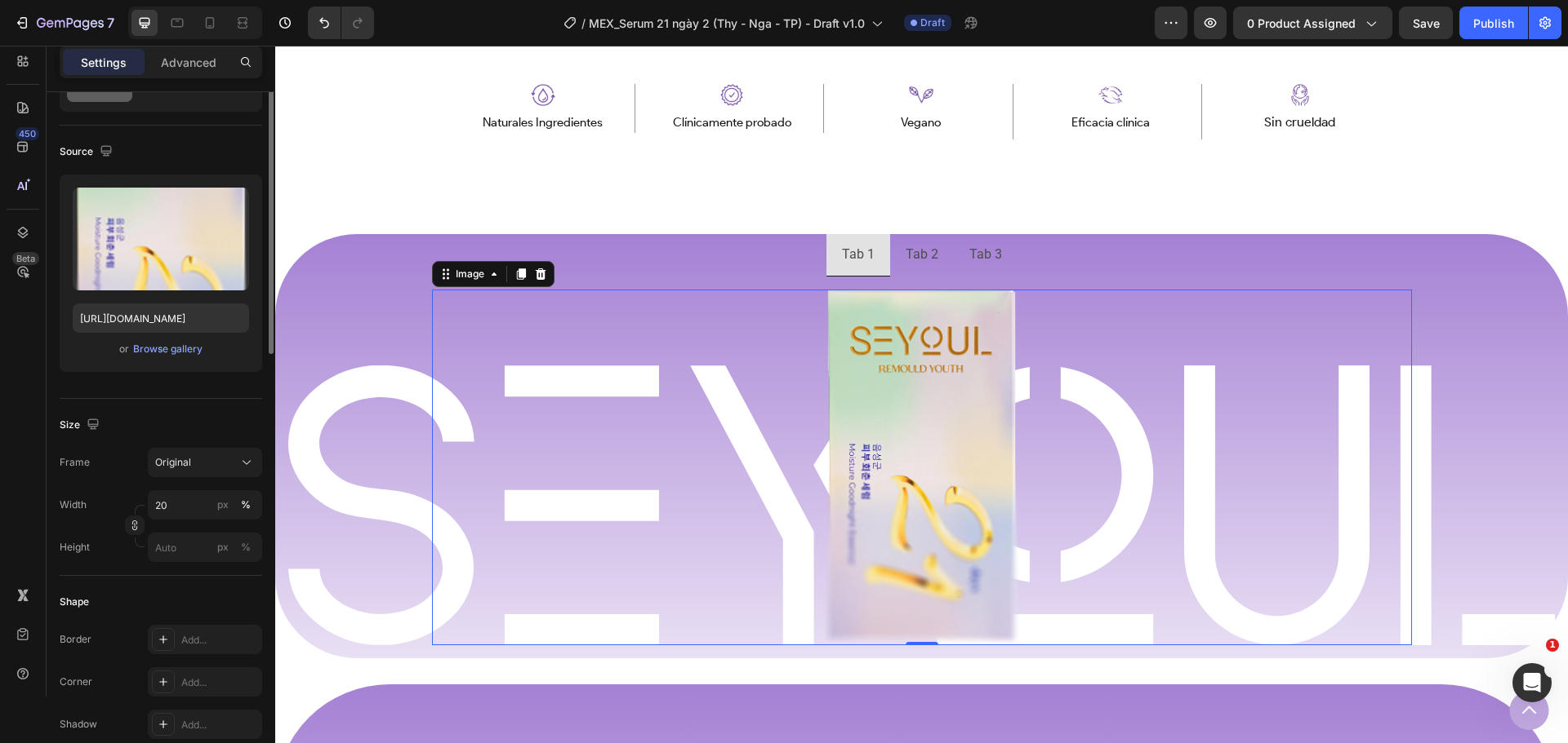
scroll to position [0, 0]
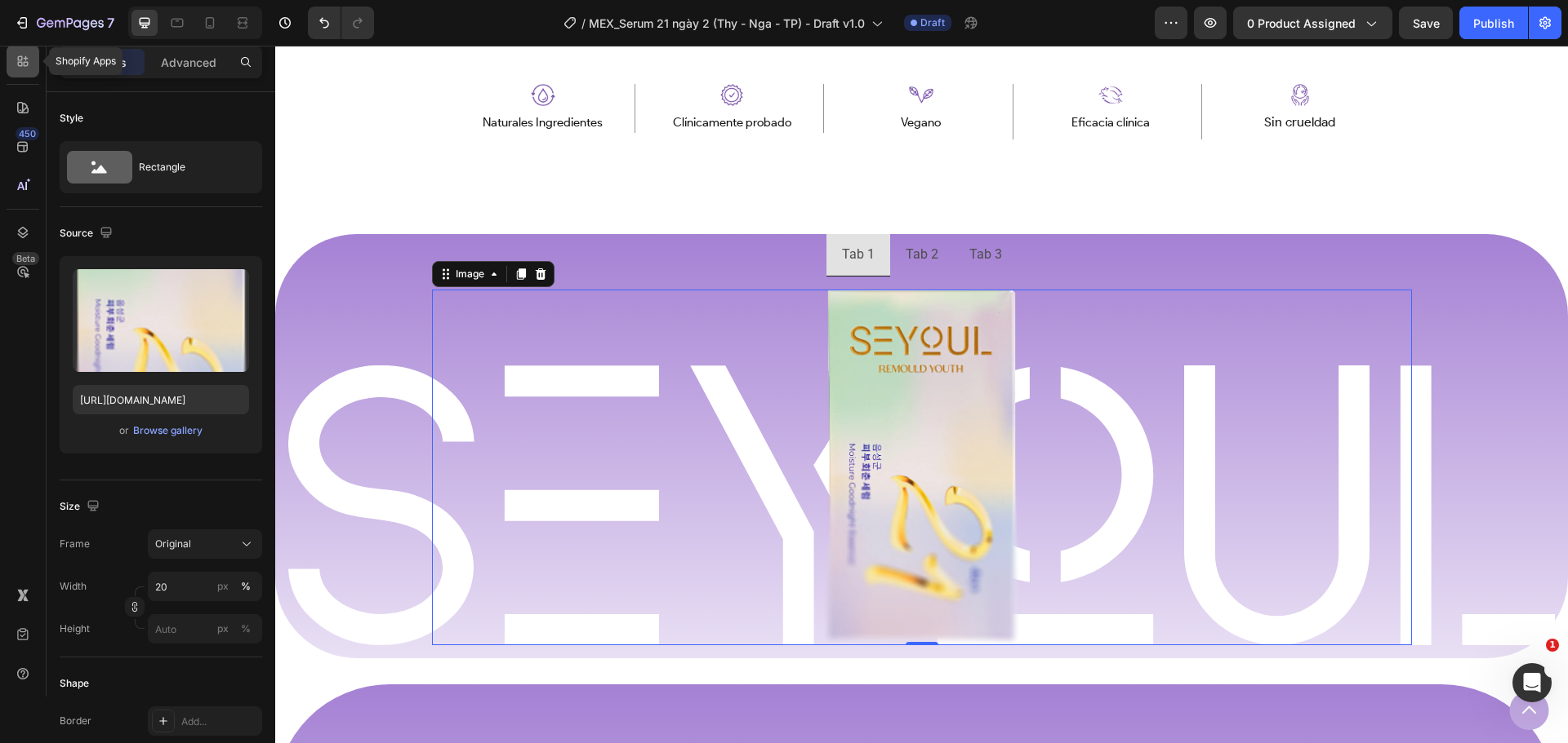
click at [19, 69] on div at bounding box center [22, 61] width 33 height 33
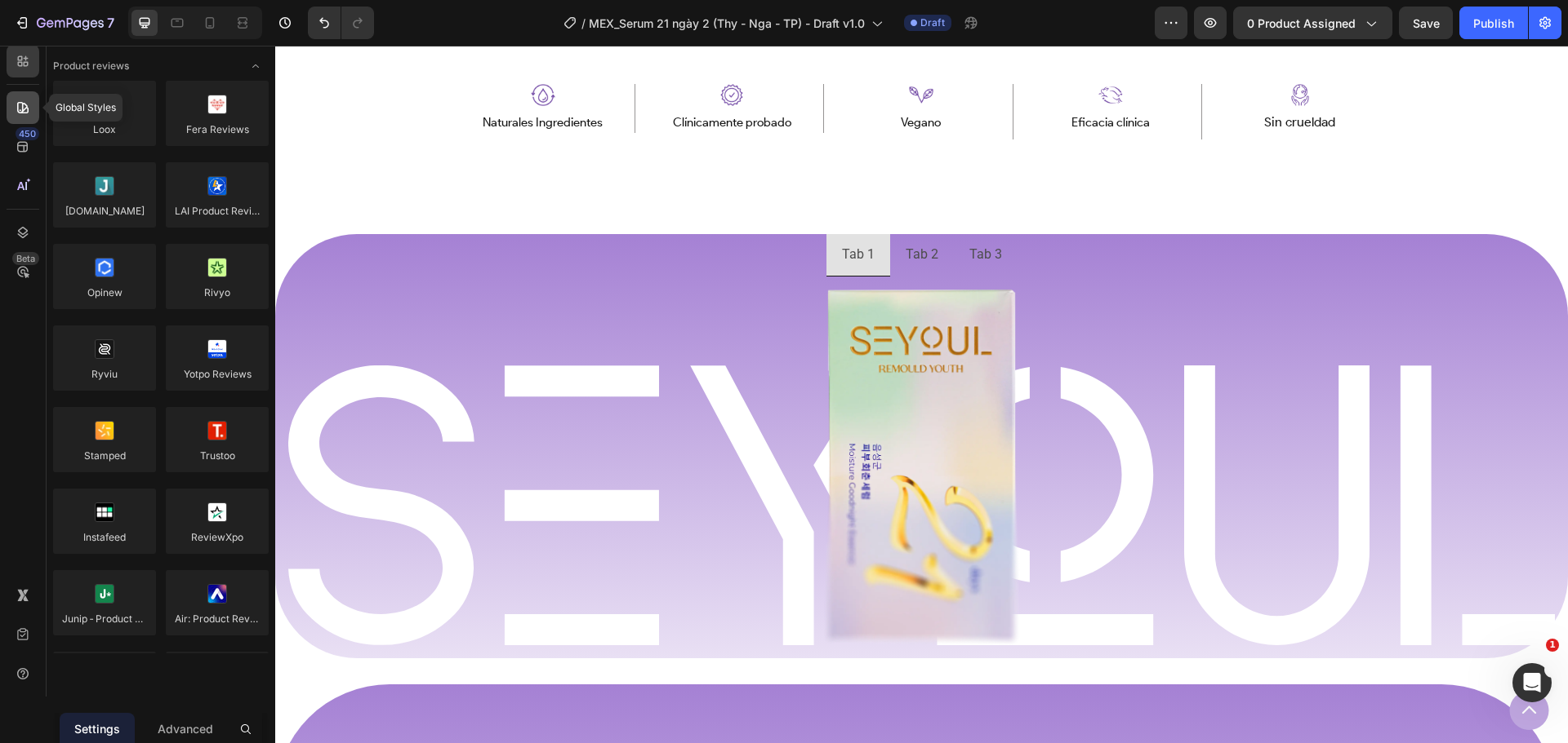
click at [34, 115] on div at bounding box center [22, 107] width 33 height 33
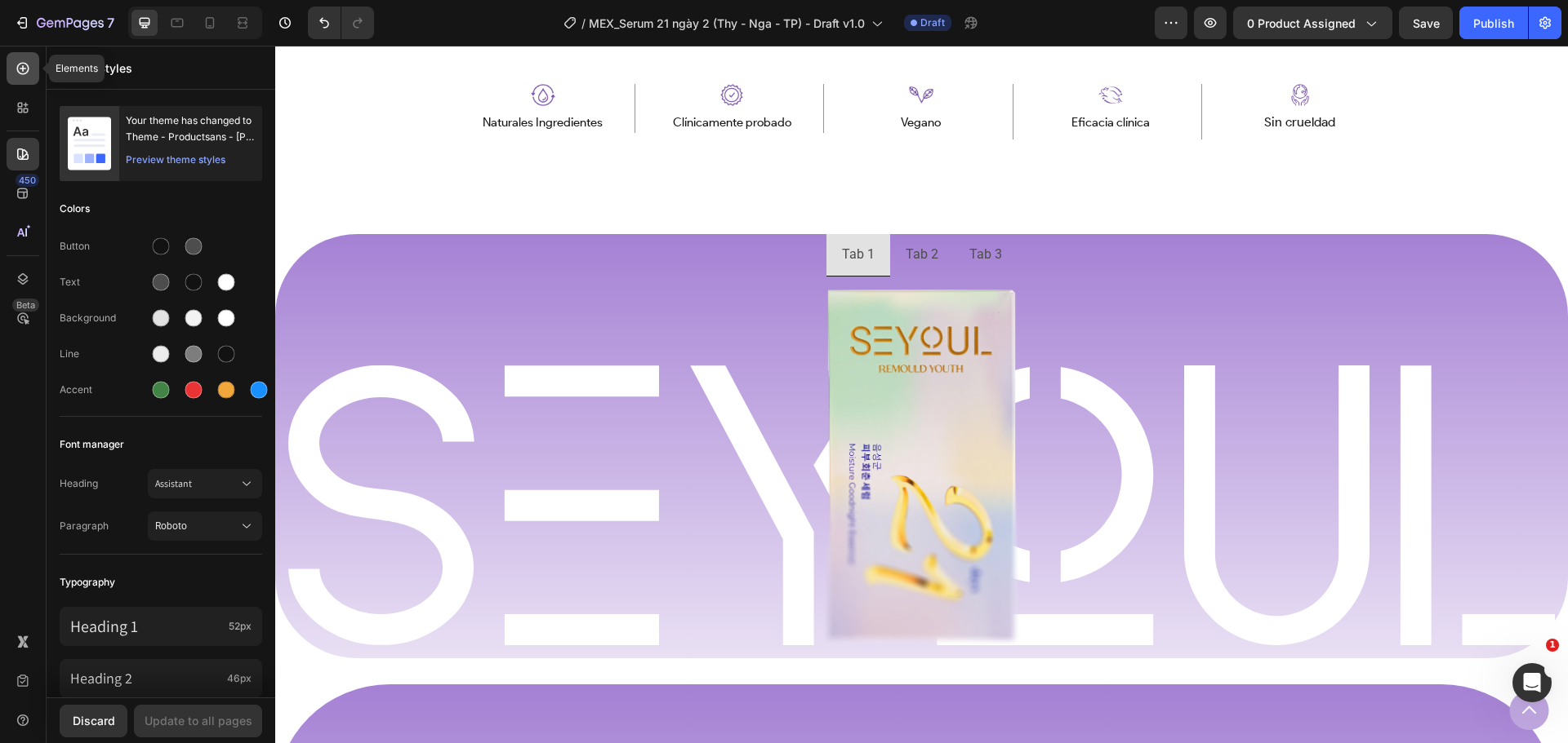
click at [27, 68] on icon at bounding box center [23, 69] width 17 height 17
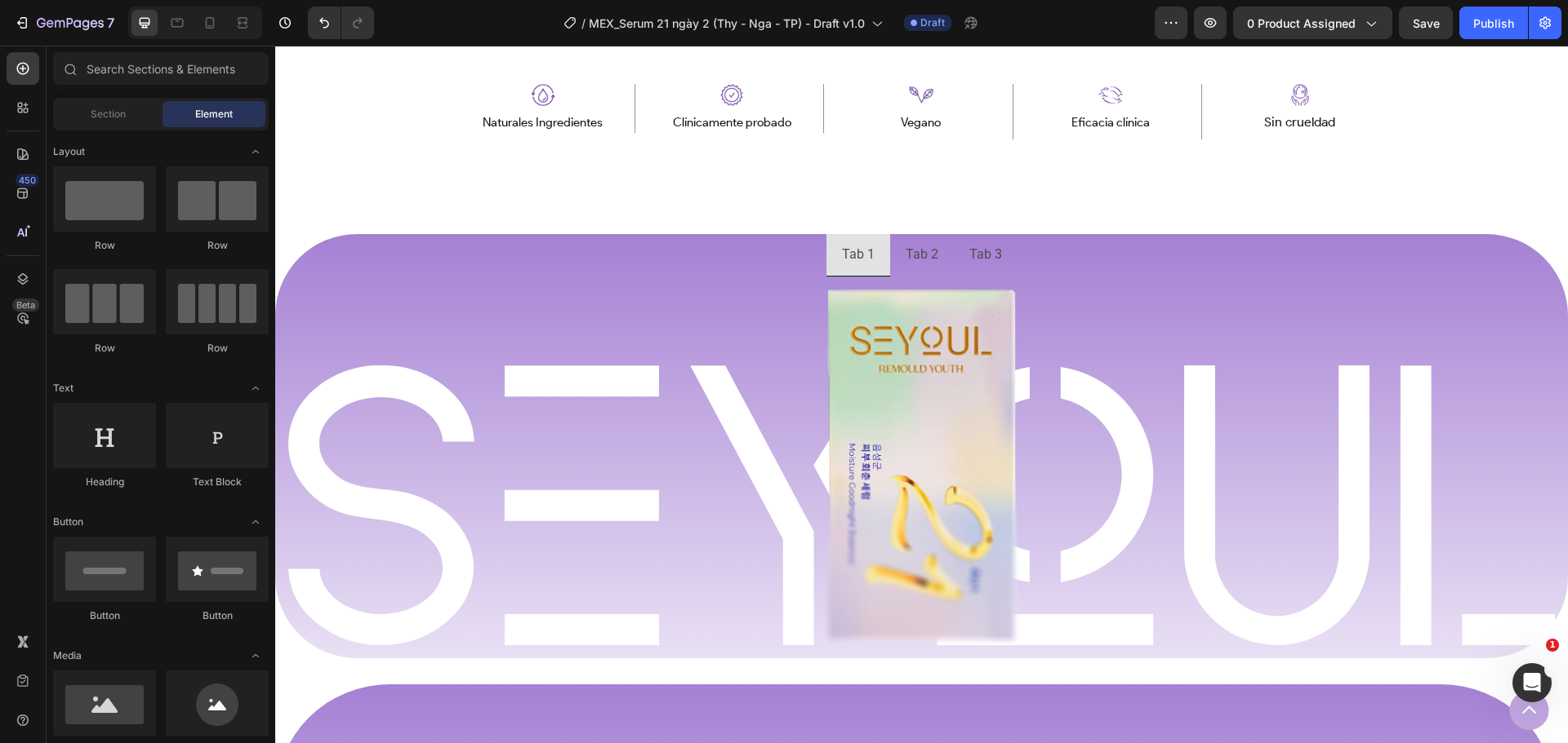
click at [145, 94] on div "Sections(30) Elements(84) Section Element Hero Section Product Detail Brands Tr…" at bounding box center [160, 396] width 228 height 687
click at [154, 82] on input "text" at bounding box center [160, 68] width 215 height 33
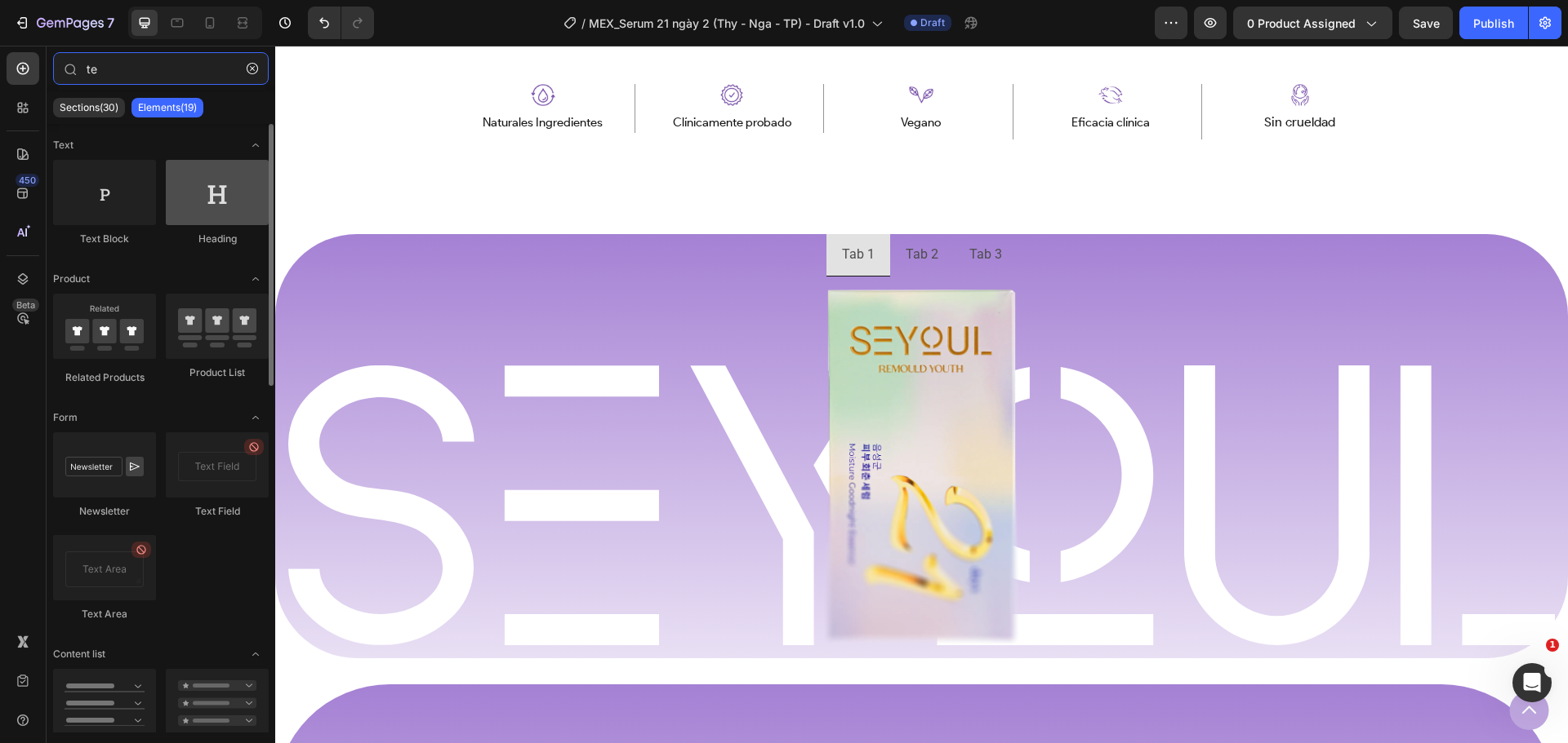
type input "te"
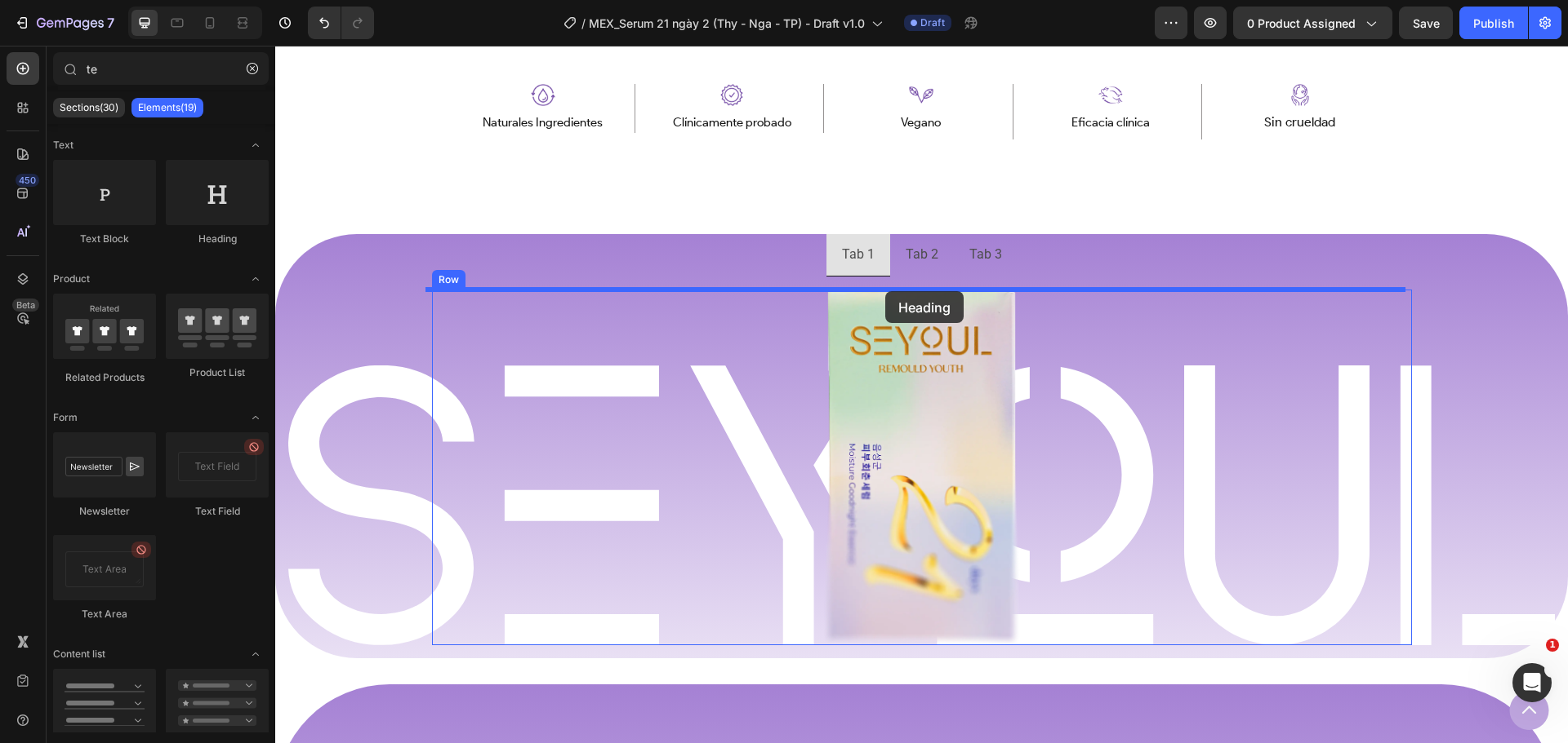
drag, startPoint x: 488, startPoint y: 259, endPoint x: 885, endPoint y: 291, distance: 398.3
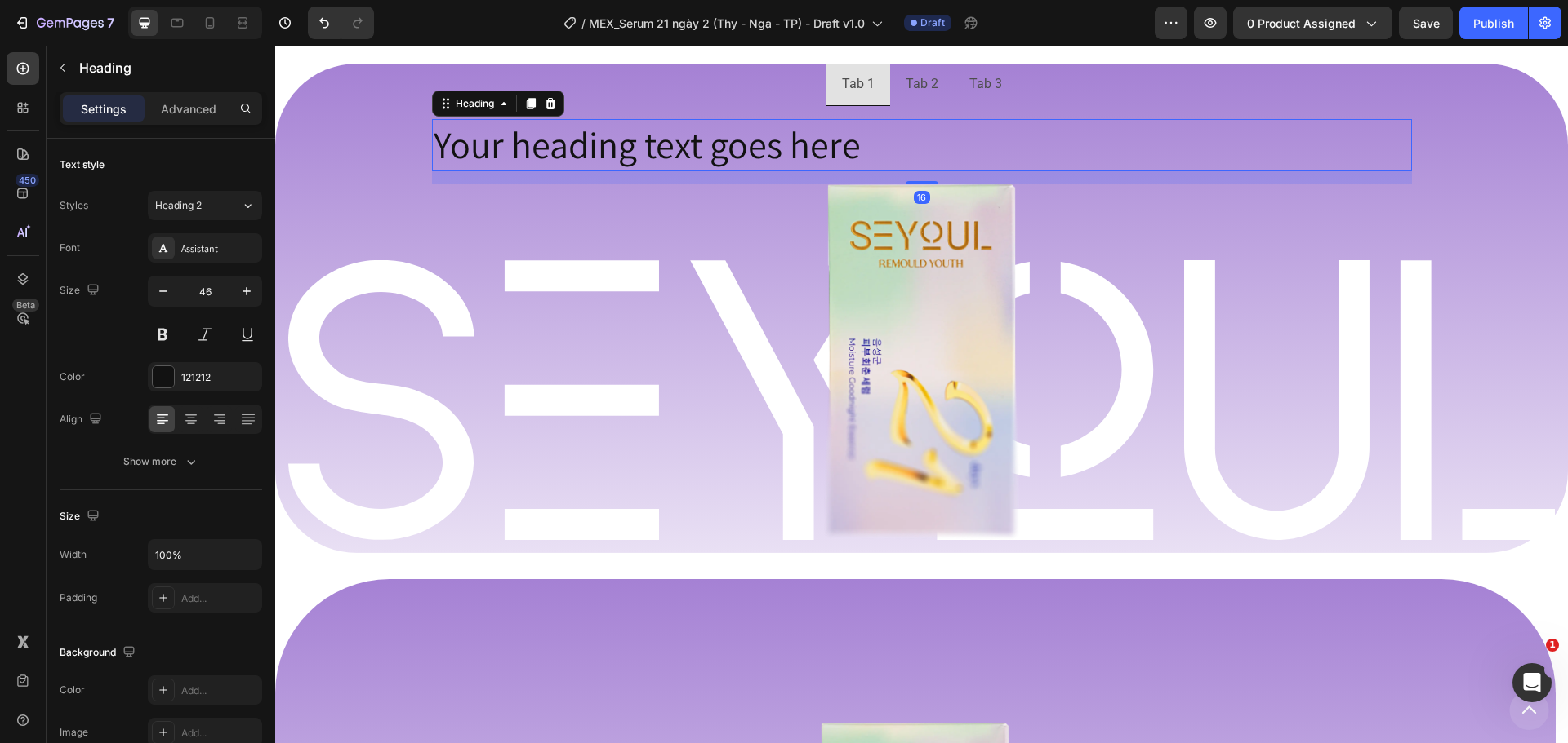
scroll to position [962, 0]
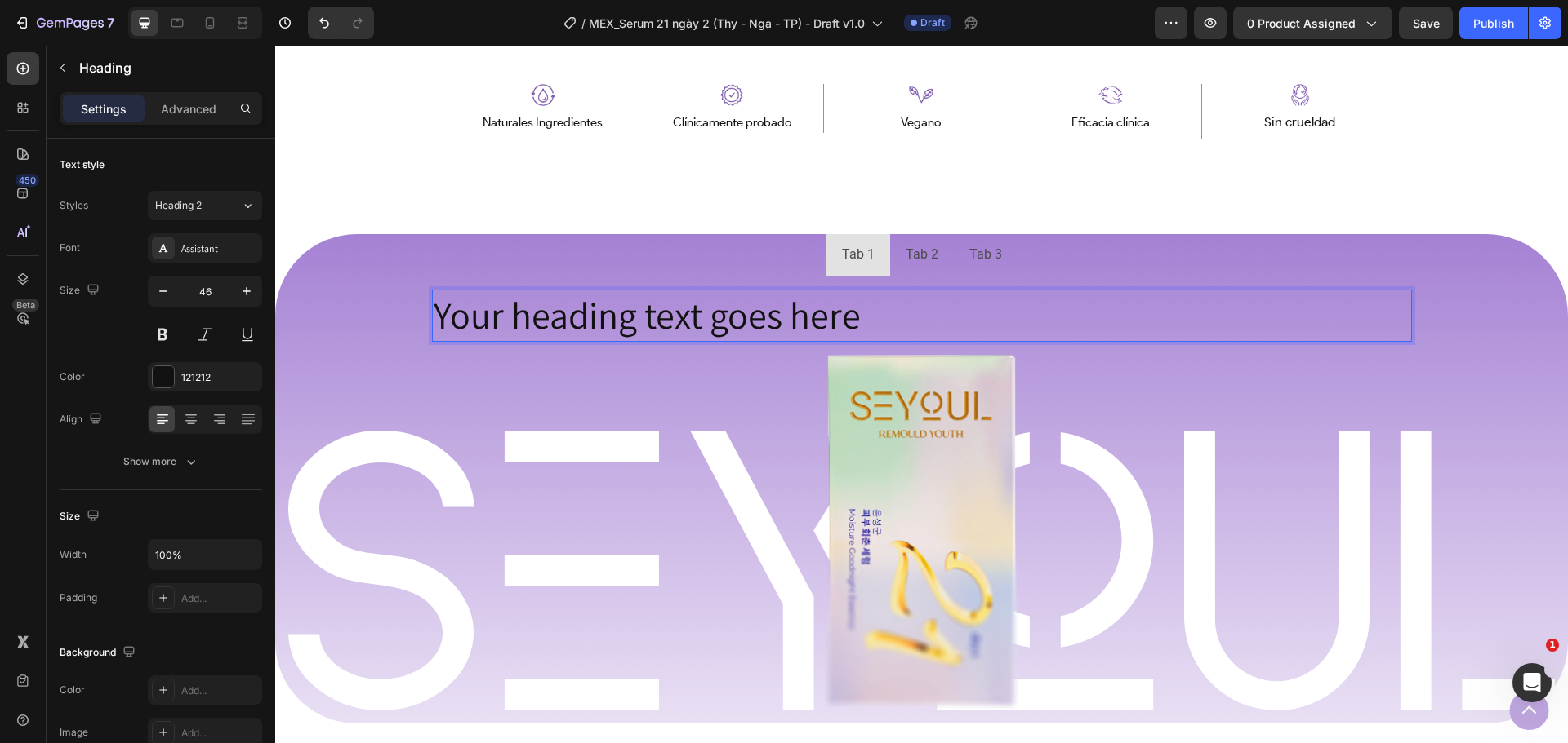
click at [1049, 299] on h2 "Your heading text goes here" at bounding box center [922, 316] width 980 height 52
click at [934, 416] on img at bounding box center [921, 533] width 196 height 356
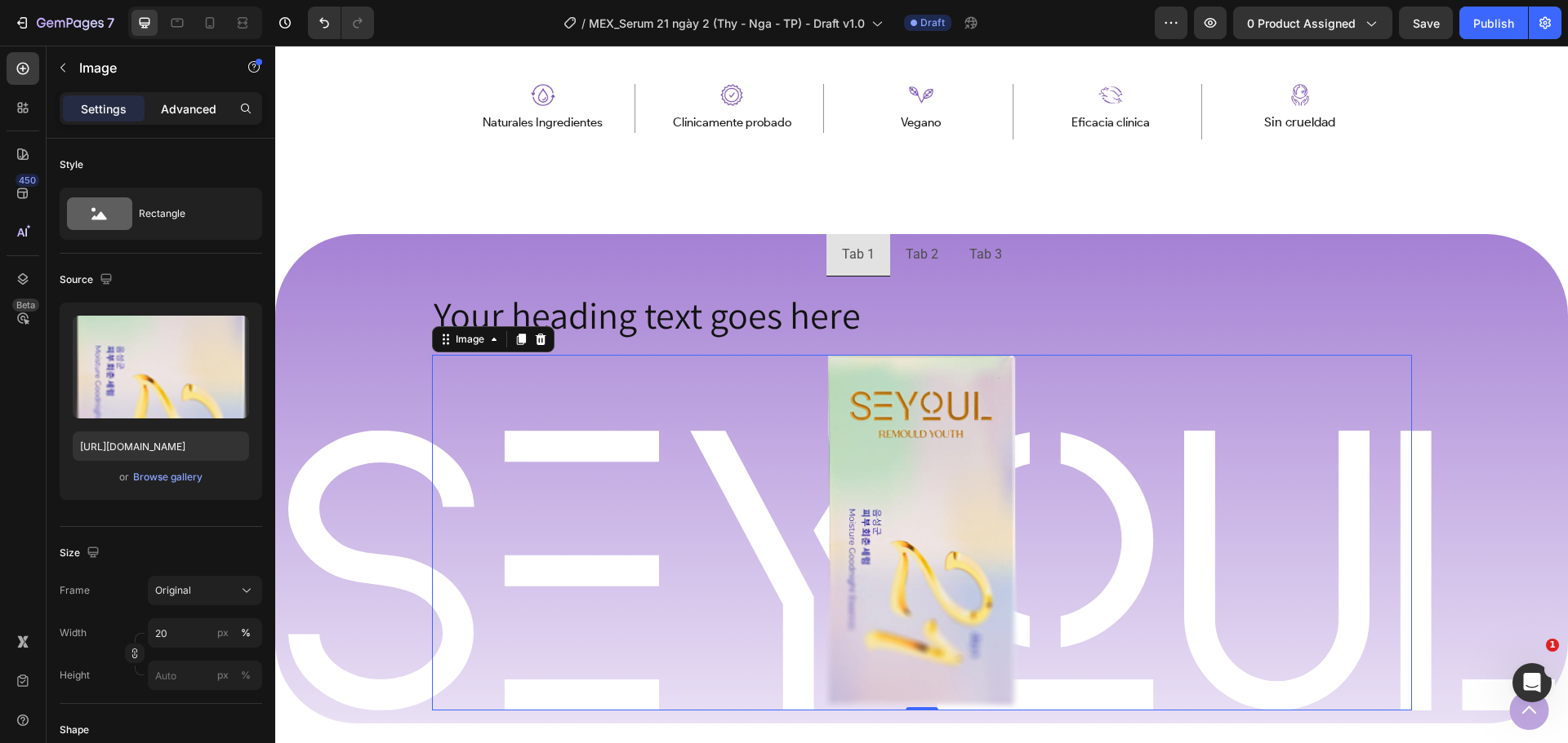
click at [188, 106] on p "Advanced" at bounding box center [189, 109] width 56 height 17
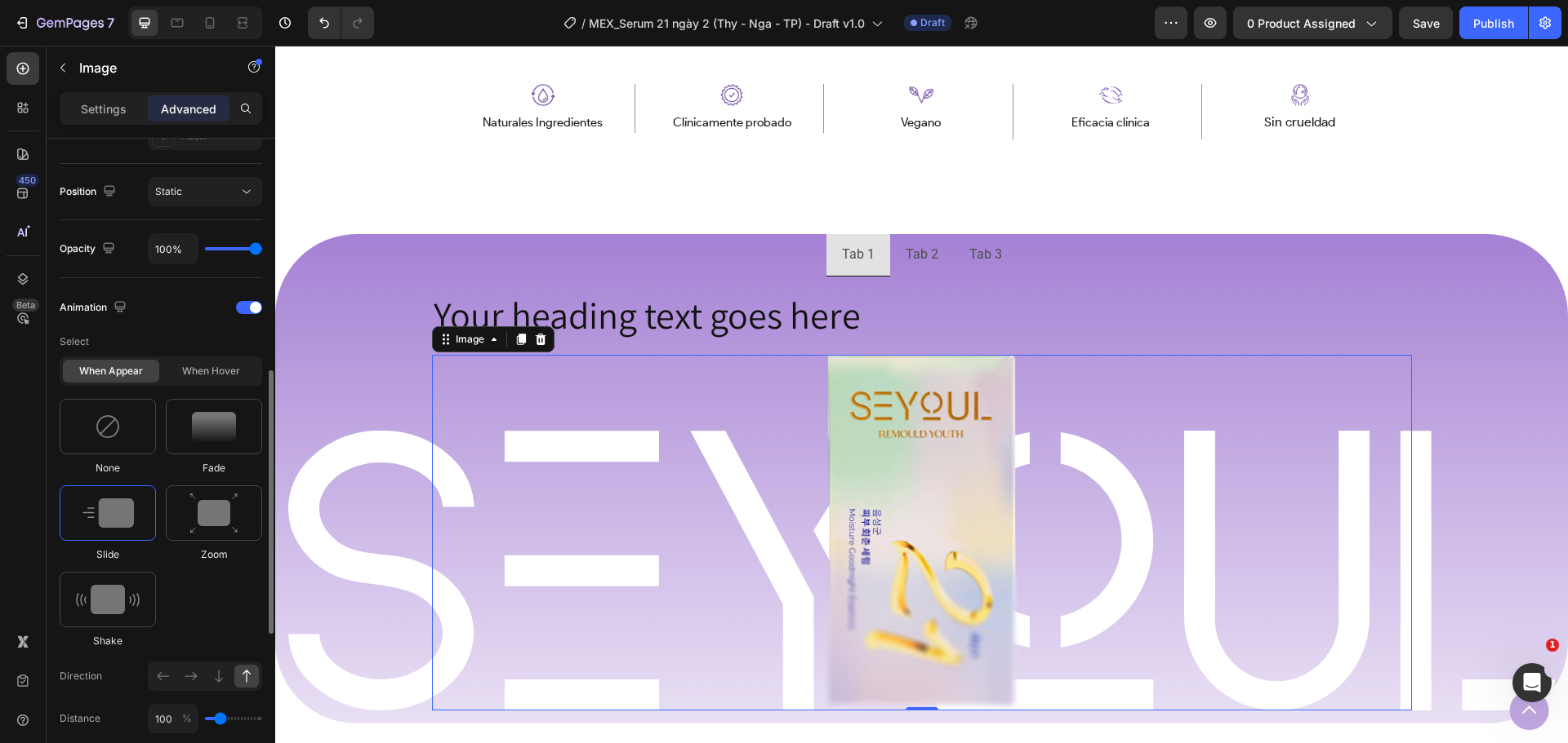
scroll to position [735, 0]
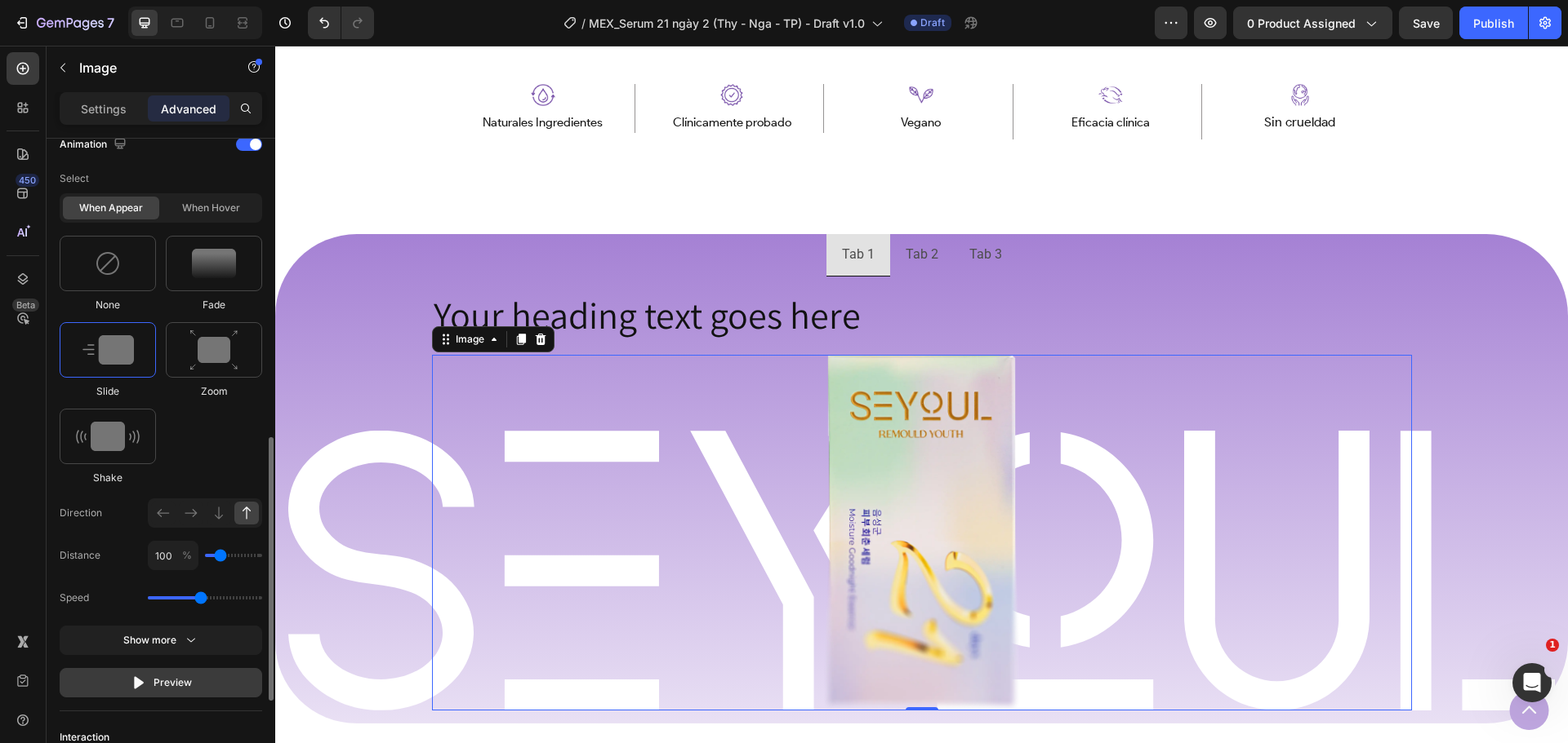
click at [128, 689] on button "Preview" at bounding box center [160, 683] width 202 height 30
click at [132, 688] on icon "button" at bounding box center [139, 683] width 17 height 17
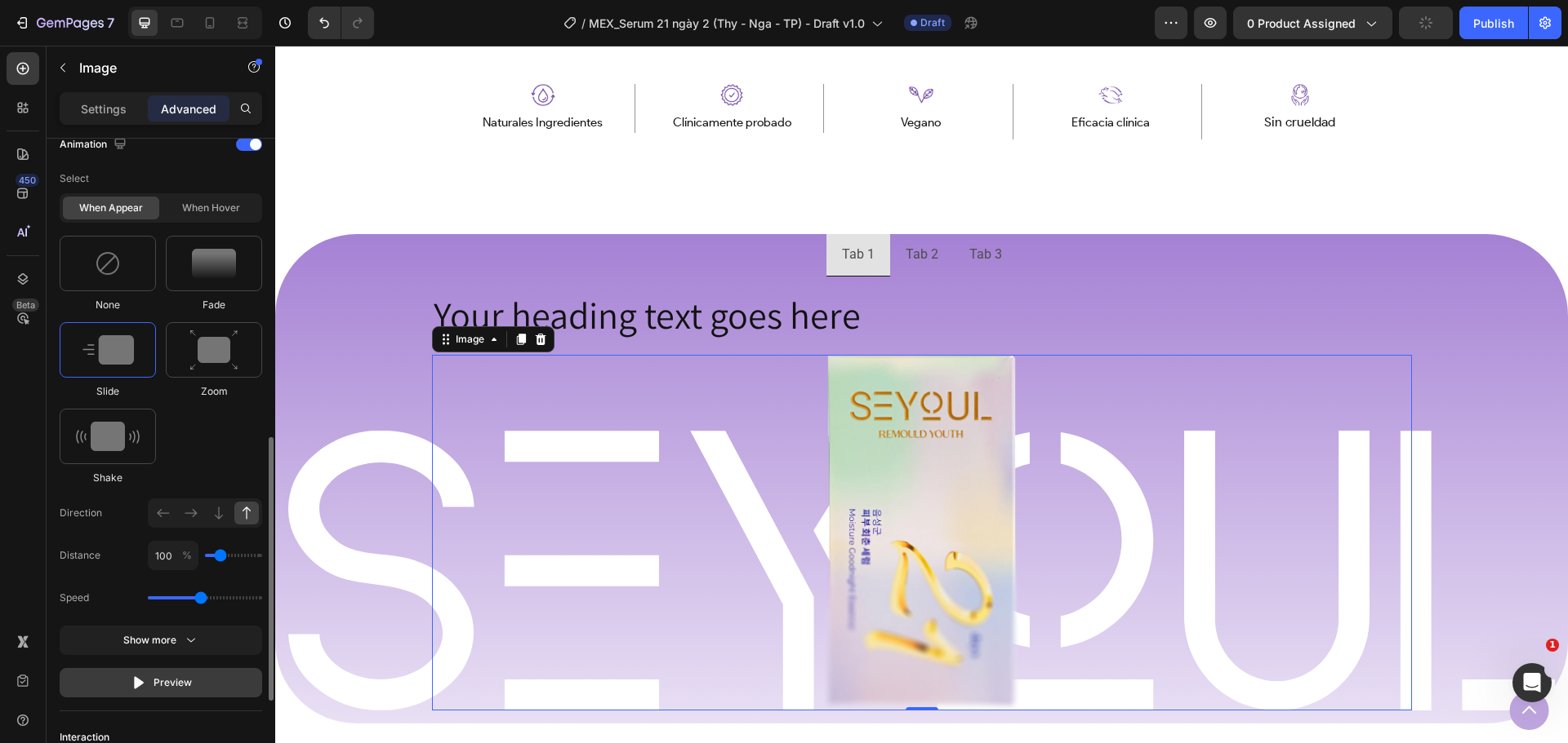
click at [132, 688] on icon "button" at bounding box center [139, 683] width 17 height 17
click at [169, 672] on button "Preview" at bounding box center [160, 683] width 202 height 30
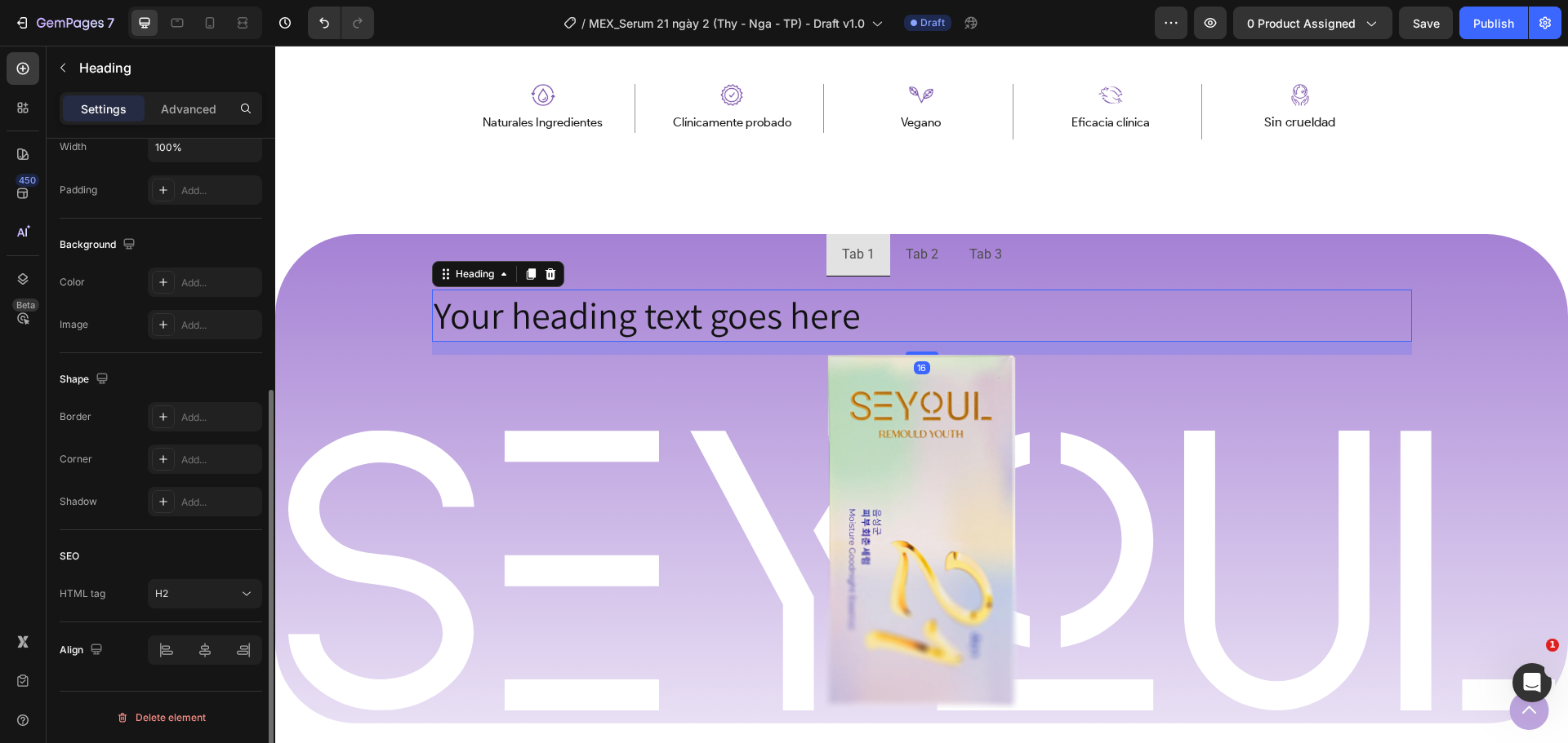
click at [765, 314] on p "Your heading text goes here" at bounding box center [921, 316] width 976 height 49
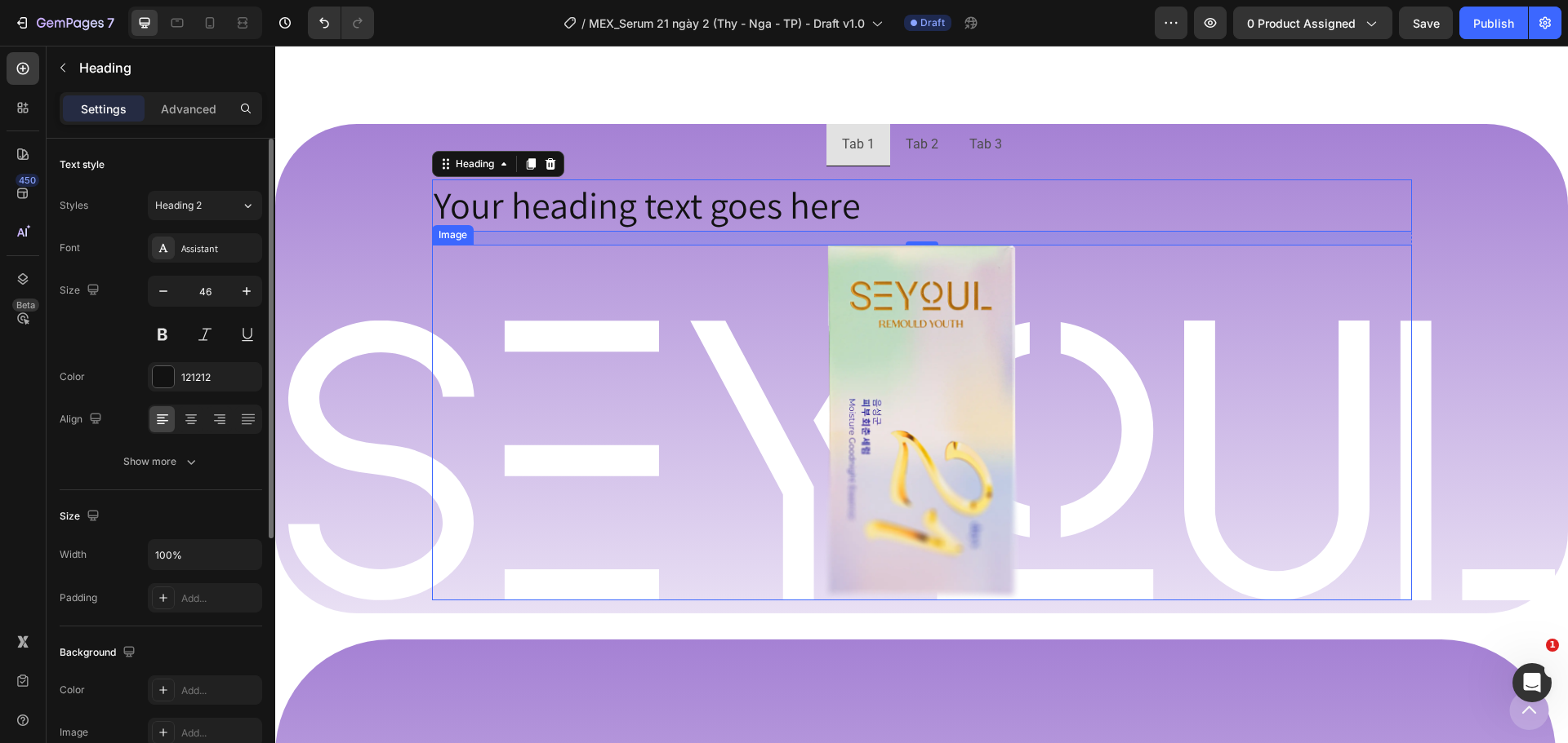
scroll to position [1044, 0]
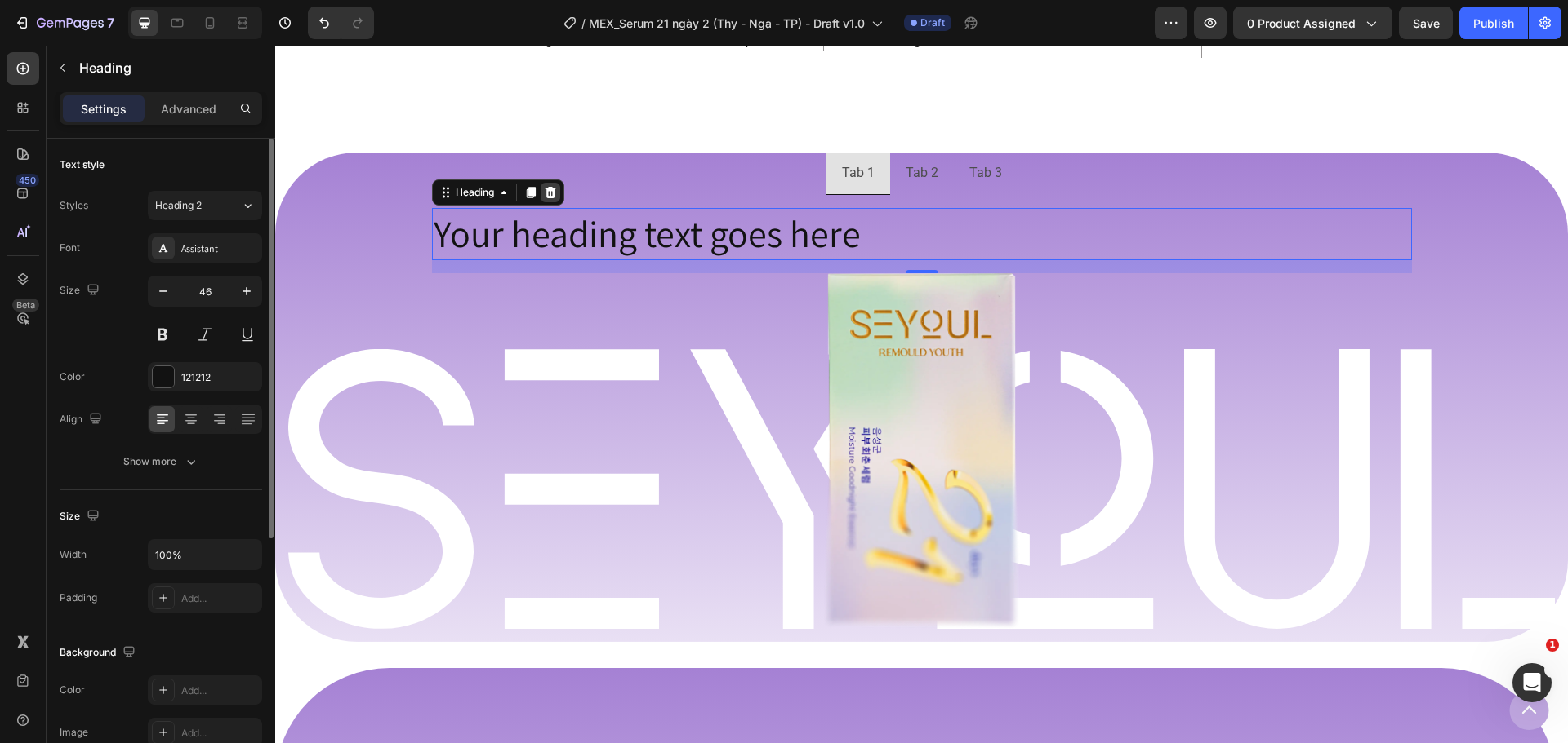
click at [545, 195] on icon at bounding box center [550, 193] width 10 height 11
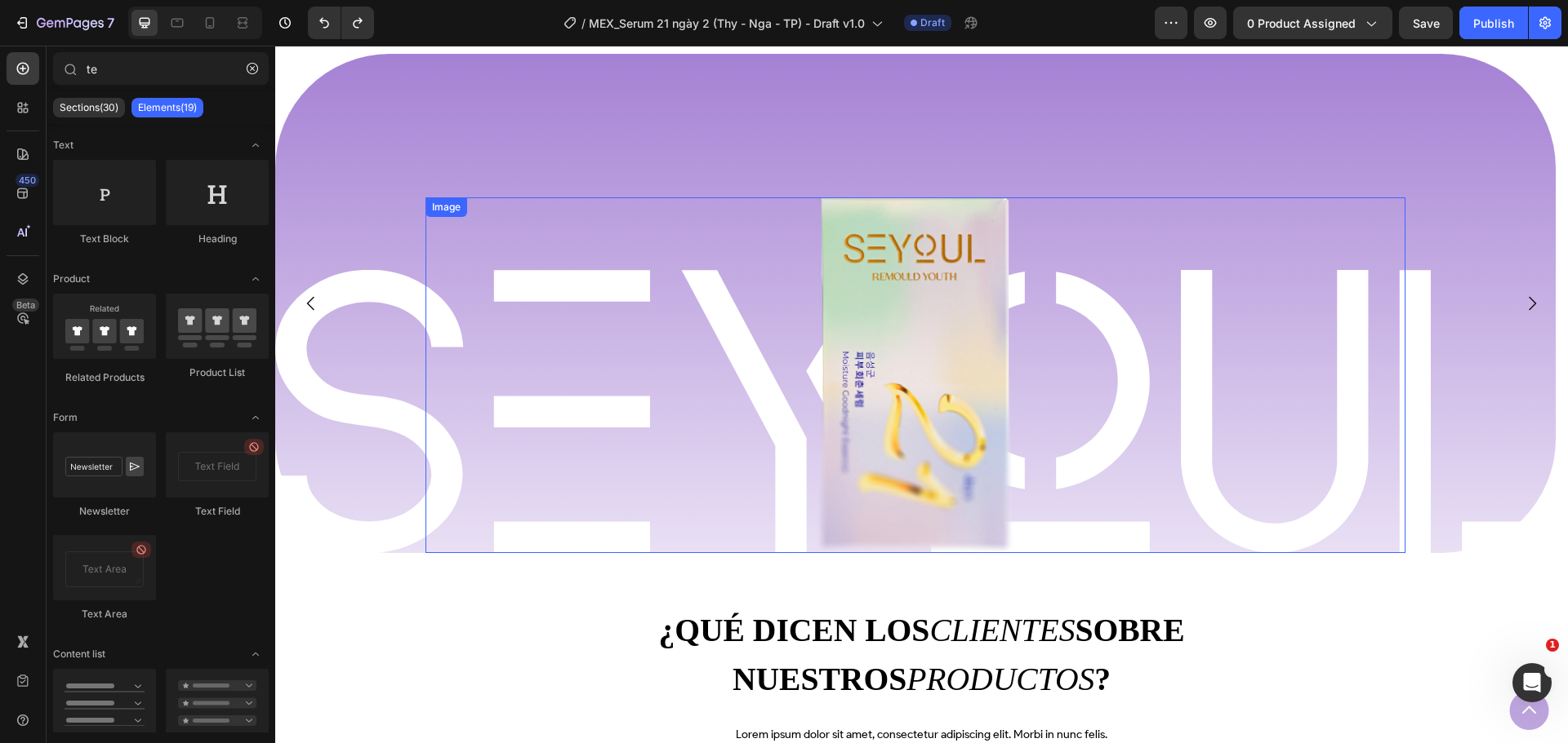
scroll to position [1614, 0]
